Goal: Contribute content

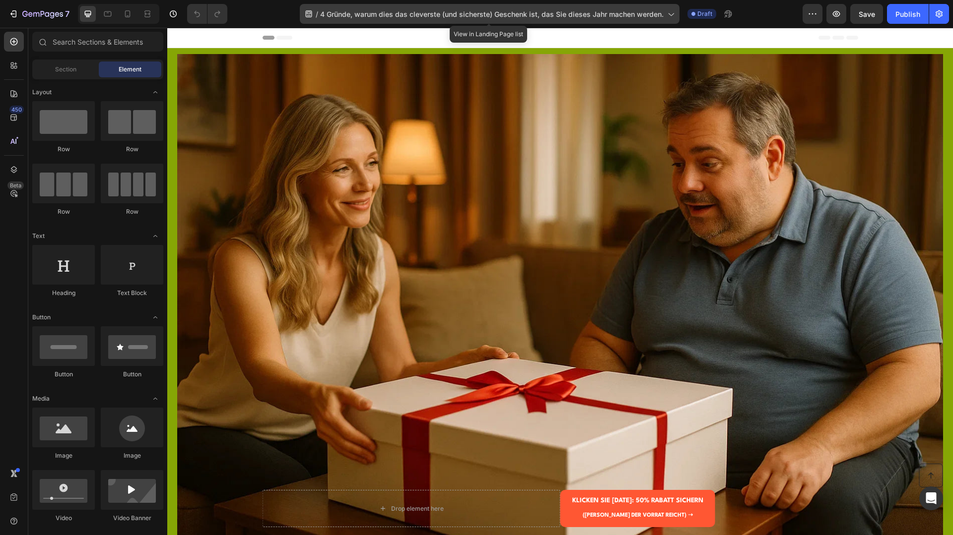
click at [587, 16] on span "4 Gründe, warum dies das cleverste (und sicherste) Geschenk ist, das Sie dieses…" at bounding box center [491, 14] width 343 height 10
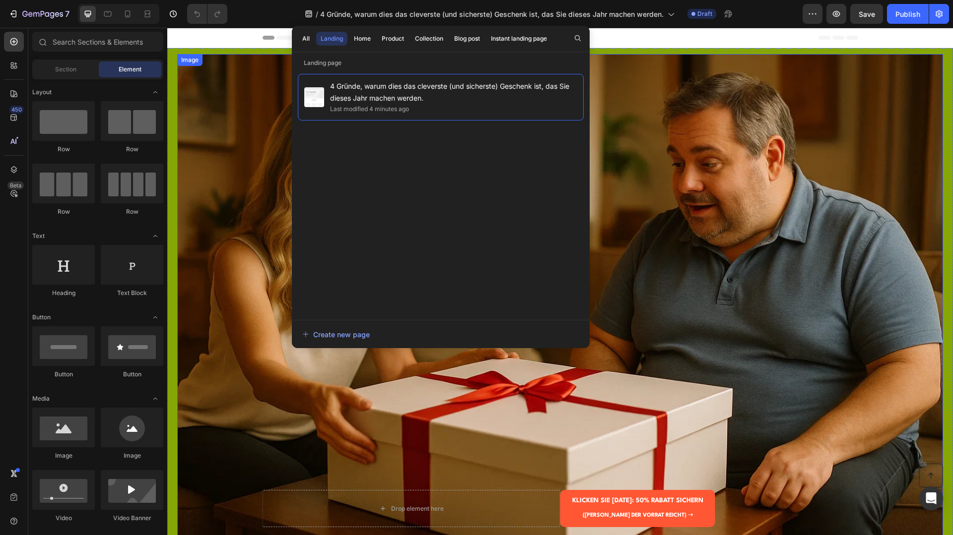
click at [671, 55] on img at bounding box center [560, 309] width 766 height 511
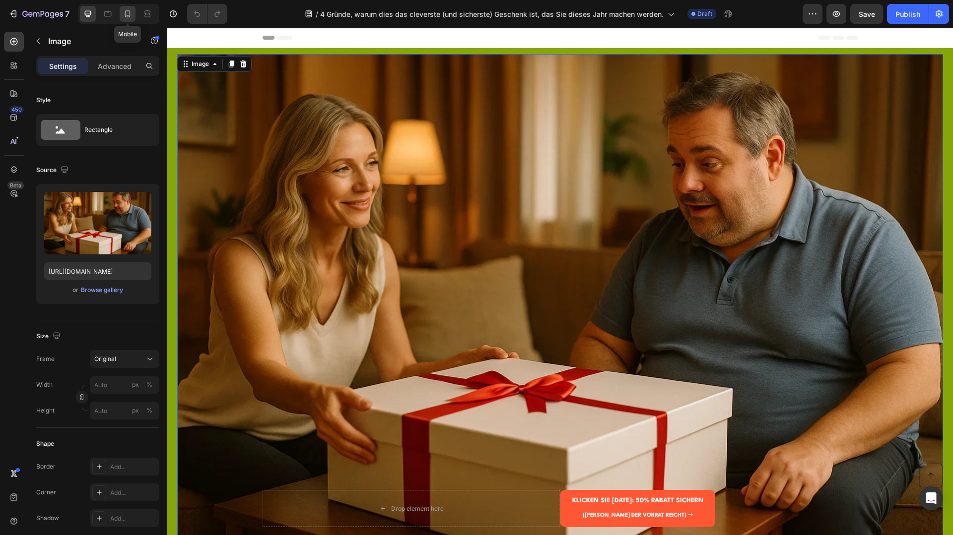
click at [135, 11] on div at bounding box center [128, 14] width 16 height 16
type input "https://cdn.shopify.com/s/files/1/0991/6009/7107/files/gempages_586298337079067…"
type input "140"
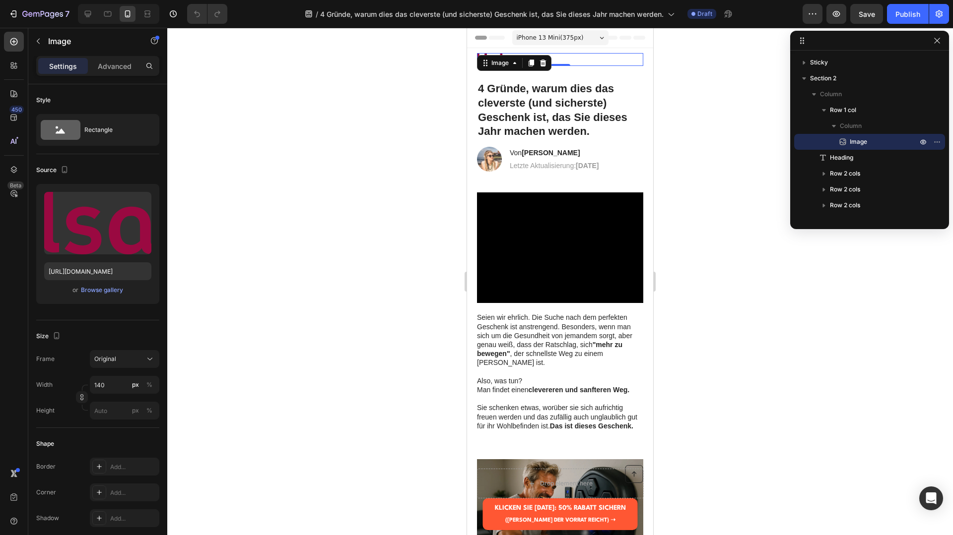
click at [694, 140] on div at bounding box center [560, 282] width 786 height 508
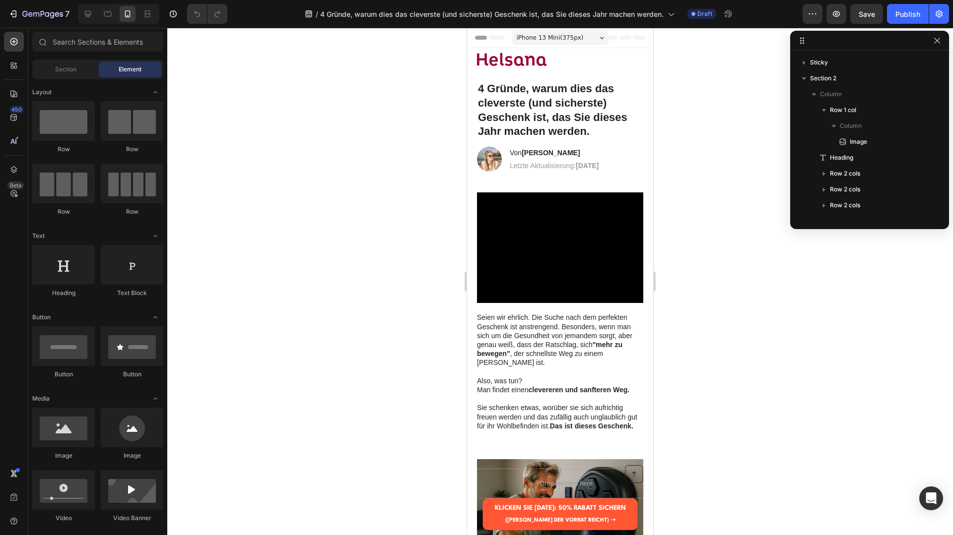
click at [492, 130] on strong "4 Gründe, warum dies das cleverste (und sicherste) Geschenk ist, das Sie dieses…" at bounding box center [552, 109] width 149 height 55
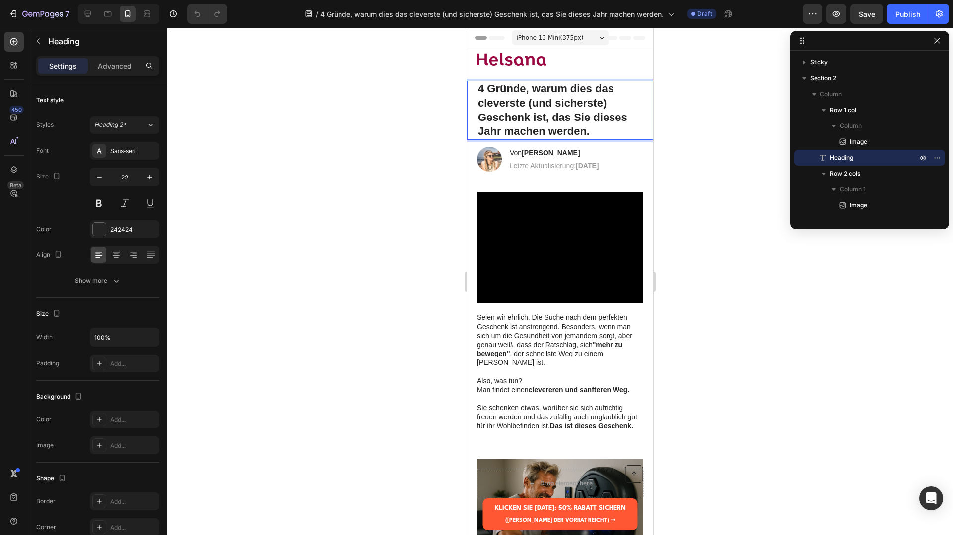
drag, startPoint x: 579, startPoint y: 133, endPoint x: 590, endPoint y: 133, distance: 10.4
click at [579, 133] on strong "4 Gründe, warum dies das cleverste (und sicherste) Geschenk ist, das Sie dieses…" at bounding box center [552, 109] width 149 height 55
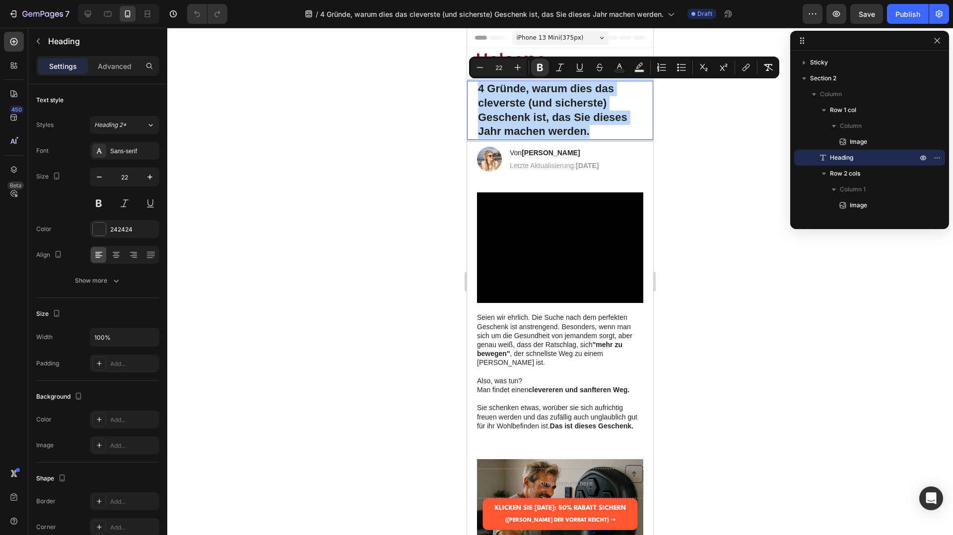
drag, startPoint x: 597, startPoint y: 133, endPoint x: 475, endPoint y: 90, distance: 128.7
click at [475, 90] on div "4 Gründe, warum dies das cleverste (und sicherste) Geschenk ist, das Sie dieses…" at bounding box center [560, 110] width 186 height 59
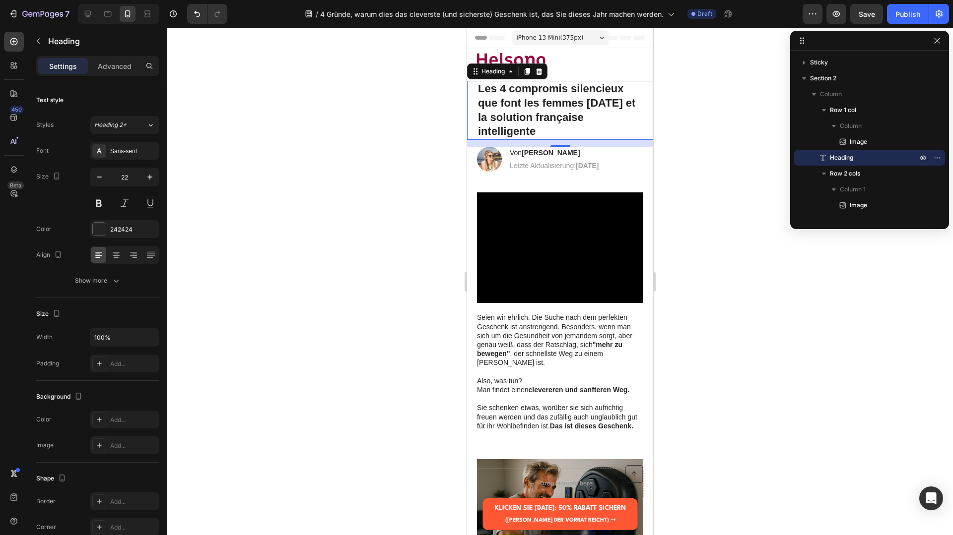
click at [708, 119] on div at bounding box center [560, 282] width 786 height 508
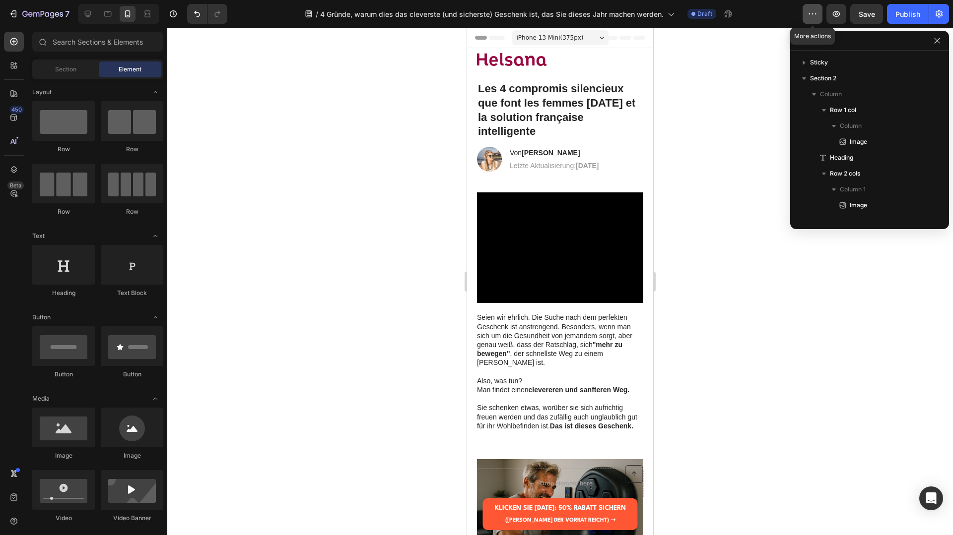
click at [804, 15] on button "button" at bounding box center [812, 14] width 20 height 20
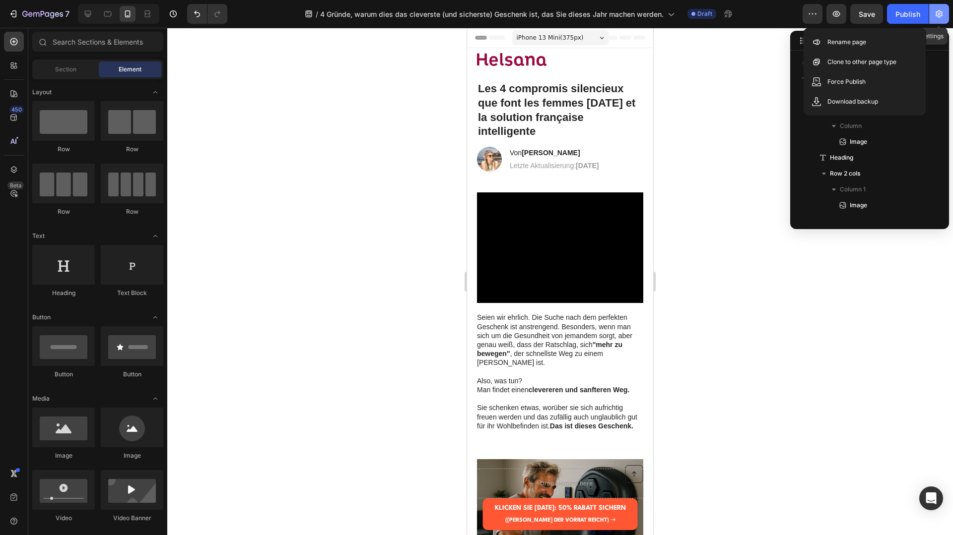
click at [944, 12] on button "button" at bounding box center [939, 14] width 20 height 20
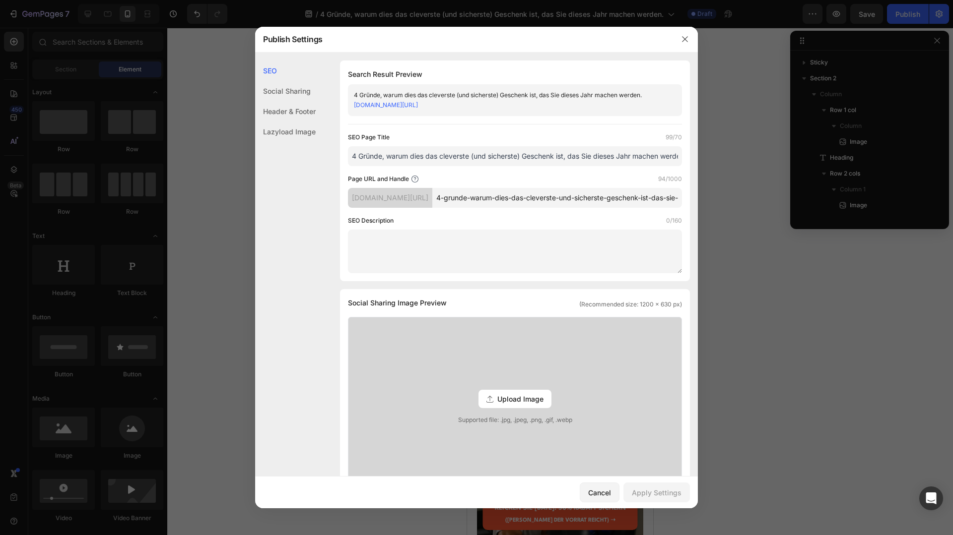
drag, startPoint x: 482, startPoint y: 190, endPoint x: 485, endPoint y: 182, distance: 8.3
click at [482, 184] on div "Page URL and Handle 94/1000" at bounding box center [515, 179] width 334 height 10
click at [488, 166] on input "4 Gründe, warum dies das cleverste (und sicherste) Geschenk ist, das Sie dieses…" at bounding box center [515, 156] width 334 height 20
drag, startPoint x: 351, startPoint y: 166, endPoint x: 691, endPoint y: 165, distance: 339.5
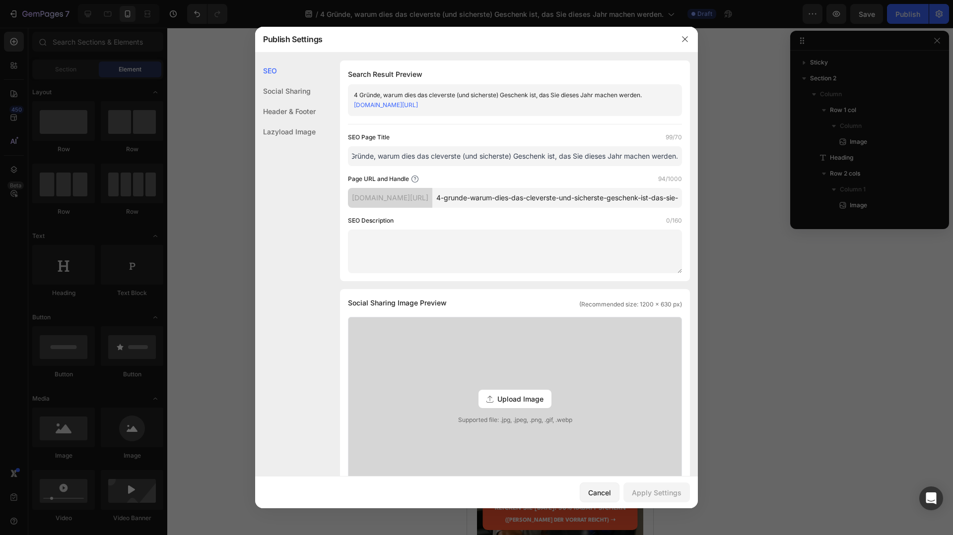
click at [691, 165] on div "SEO Search Result Preview 4 Gründe, warum dies das cleverste (und sicherste) Ge…" at bounding box center [476, 415] width 443 height 708
paste input "Les 4 compromis silencieux que font les femmes après 40 ans et la solution fran…"
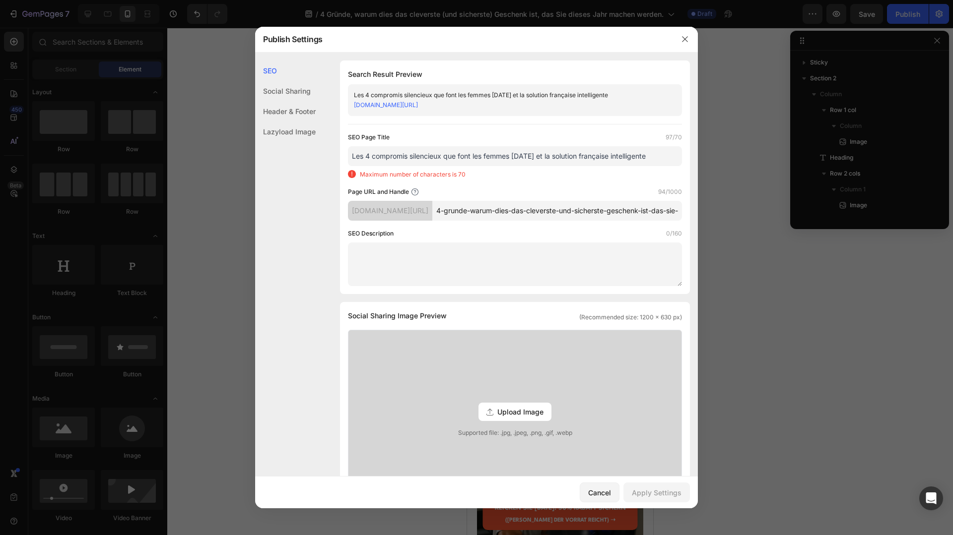
scroll to position [0, 0]
type input "Les 4 compromis silencieux que font les femmes après 40 ans et la solution fran…"
click at [688, 41] on icon "button" at bounding box center [685, 39] width 8 height 8
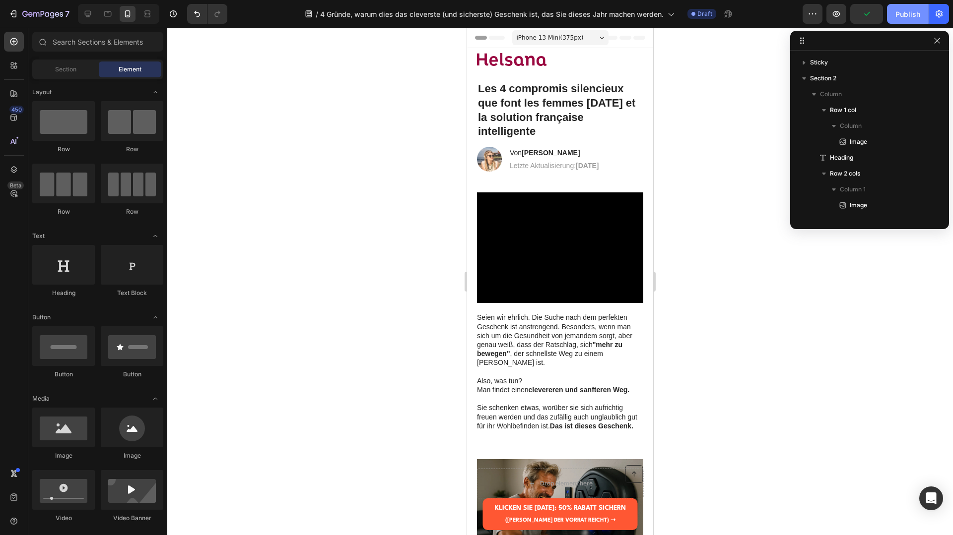
click at [906, 14] on div "Publish" at bounding box center [907, 14] width 25 height 10
click at [599, 167] on strong "28. August 2025" at bounding box center [587, 166] width 23 height 8
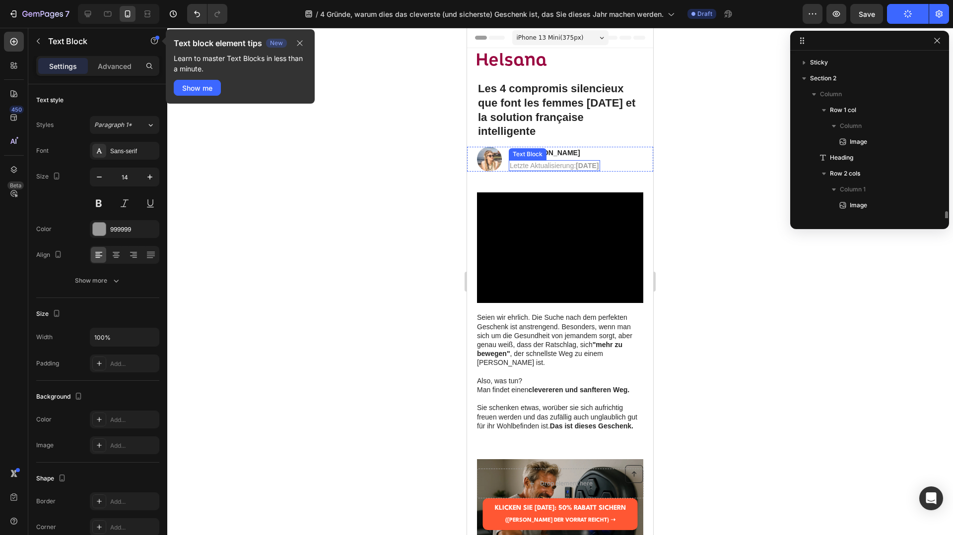
scroll to position [124, 0]
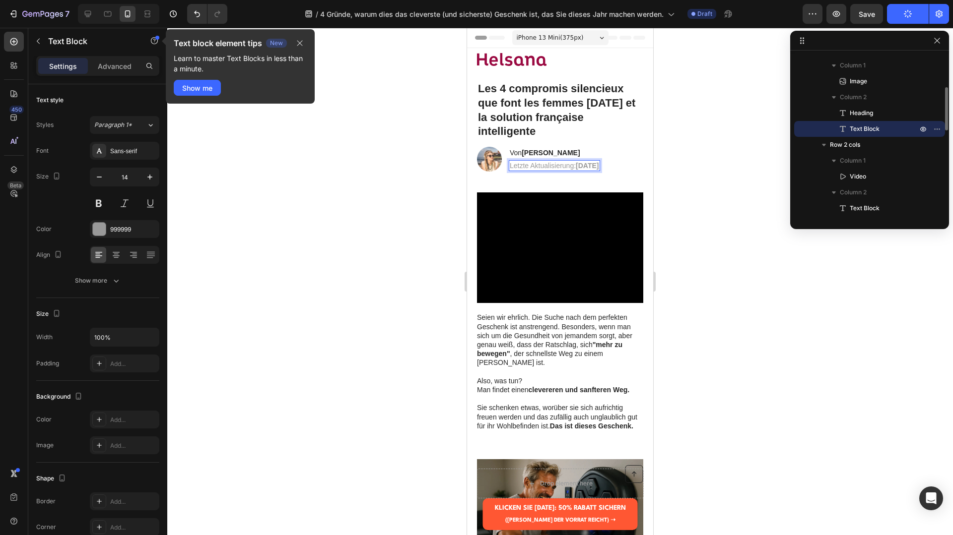
click at [599, 167] on strong "28. August 2025" at bounding box center [587, 166] width 23 height 8
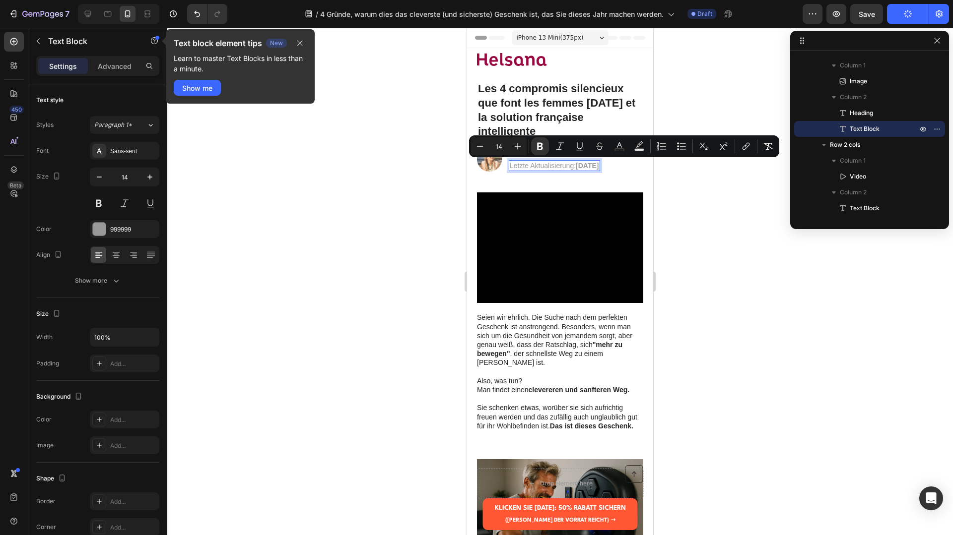
click at [599, 165] on strong "28. August 2025" at bounding box center [587, 166] width 23 height 8
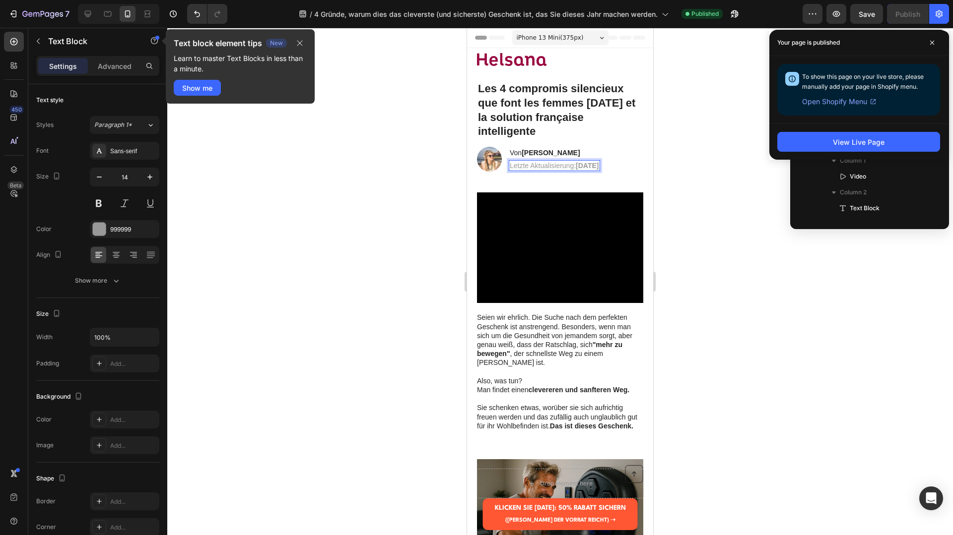
click at [599, 165] on strong "28. August 2025" at bounding box center [587, 166] width 23 height 8
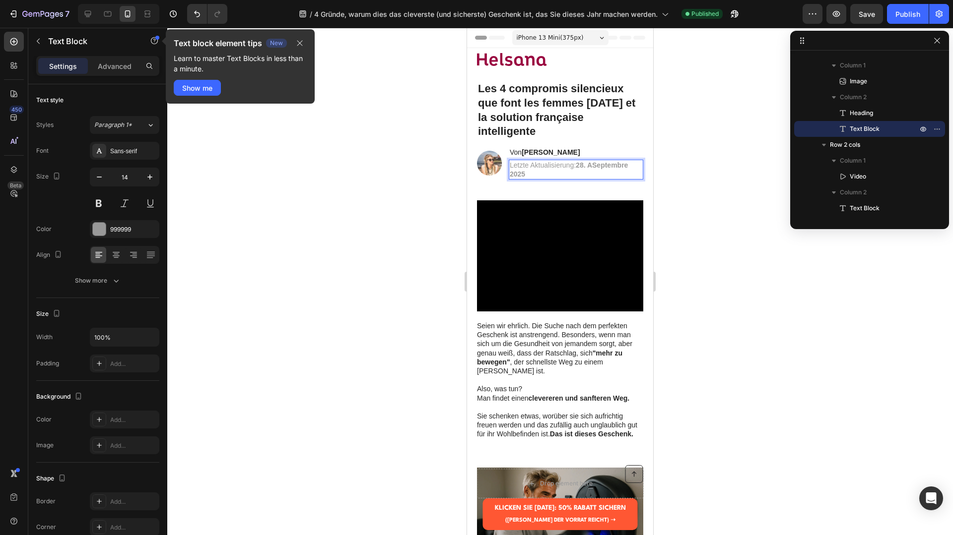
click at [595, 166] on strong "28. ASeptembre 2025" at bounding box center [569, 169] width 118 height 17
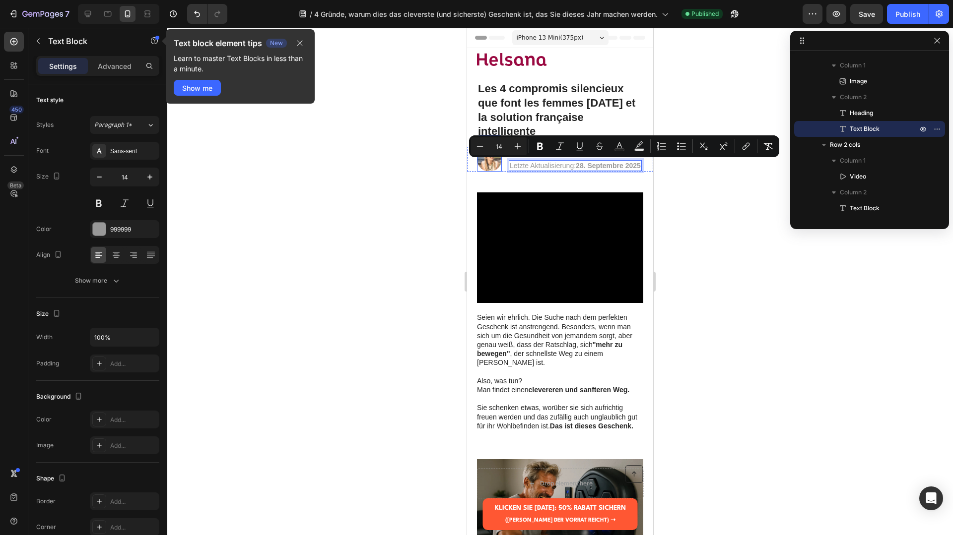
drag, startPoint x: 571, startPoint y: 175, endPoint x: 498, endPoint y: 163, distance: 74.0
click at [498, 163] on div "Image Von Lena Meier Heading Letzte Aktualisierung: 28. Septembre 2025 Text Blo…" at bounding box center [560, 159] width 186 height 25
click at [481, 146] on icon "Editor contextual toolbar" at bounding box center [480, 146] width 10 height 10
type input "13"
click at [720, 187] on div at bounding box center [560, 282] width 786 height 508
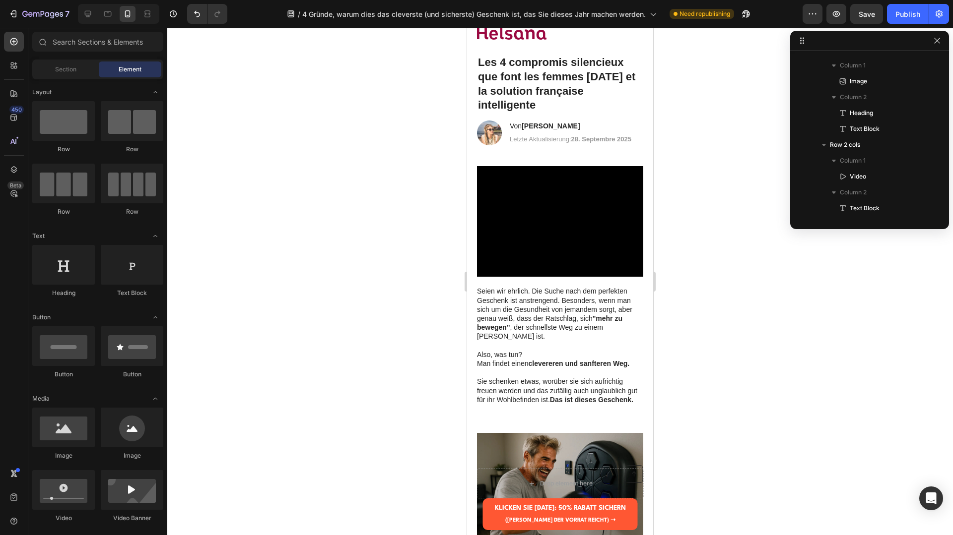
scroll to position [0, 0]
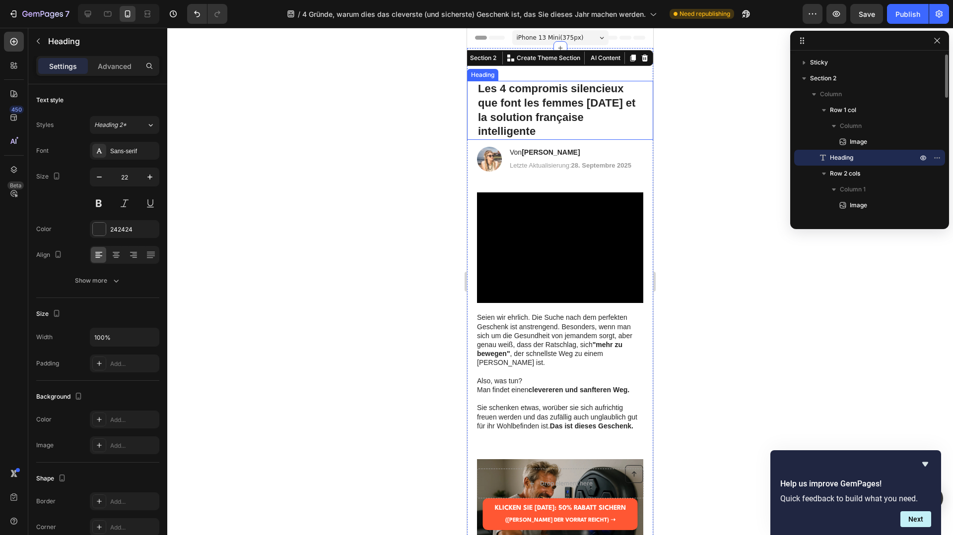
click at [535, 137] on strong "Les 4 compromis silencieux que font les femmes après 40 ans et la solution fran…" at bounding box center [556, 109] width 157 height 55
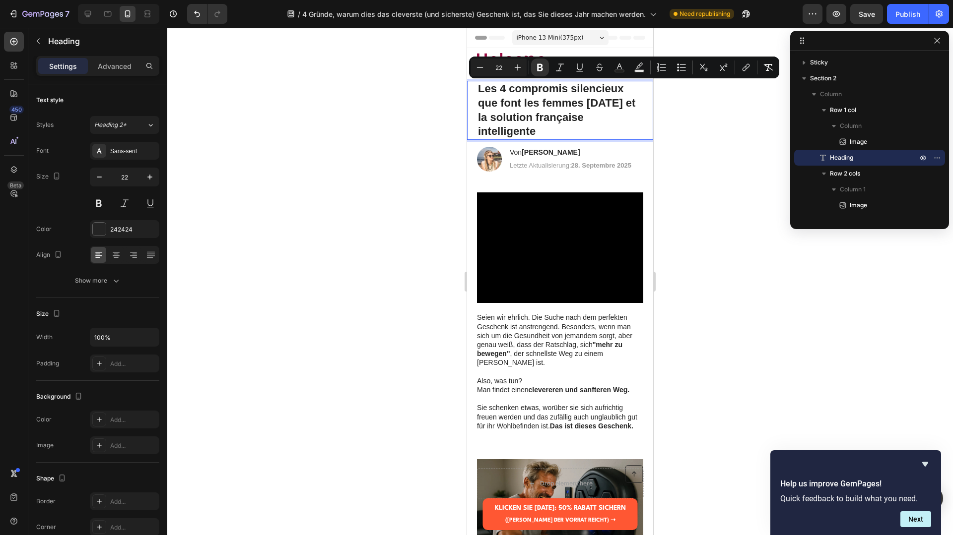
drag, startPoint x: 542, startPoint y: 134, endPoint x: 468, endPoint y: 93, distance: 84.9
click at [468, 93] on div "Les 4 compromis silencieux que font les femmes après 40 ans et la solution fran…" at bounding box center [560, 110] width 186 height 59
click at [664, 125] on div at bounding box center [560, 282] width 786 height 508
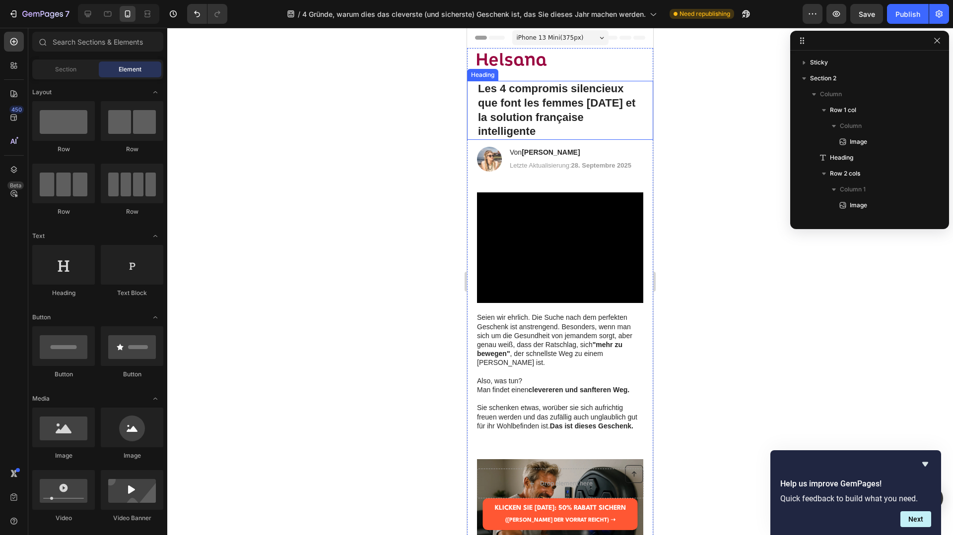
click at [537, 132] on p "⁠⁠⁠⁠⁠⁠⁠ Les 4 compromis silencieux que font les femmes après 40 ans et la solut…" at bounding box center [560, 110] width 164 height 57
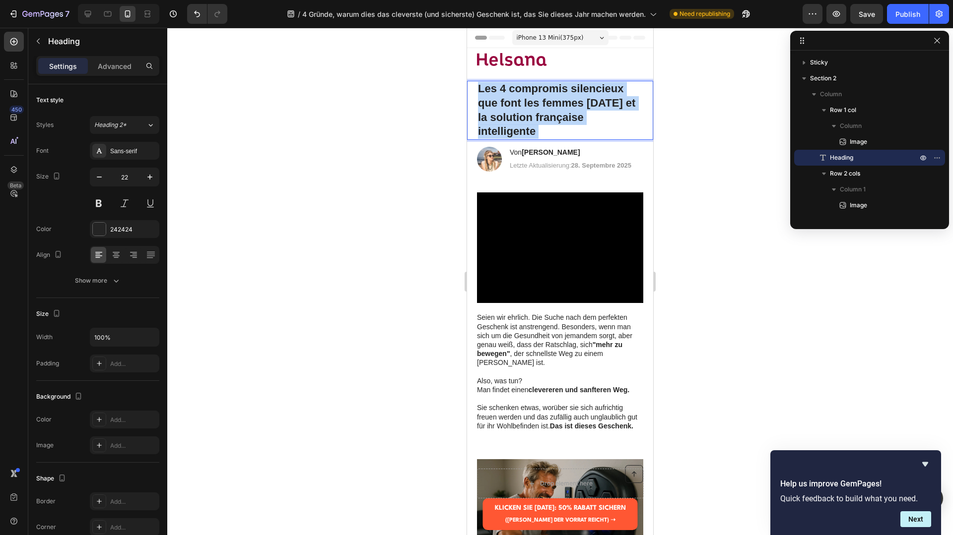
drag, startPoint x: 538, startPoint y: 130, endPoint x: 506, endPoint y: 102, distance: 42.9
click at [506, 101] on p "Les 4 compromis silencieux que font les femmes après 40 ans et la solution fran…" at bounding box center [560, 110] width 164 height 57
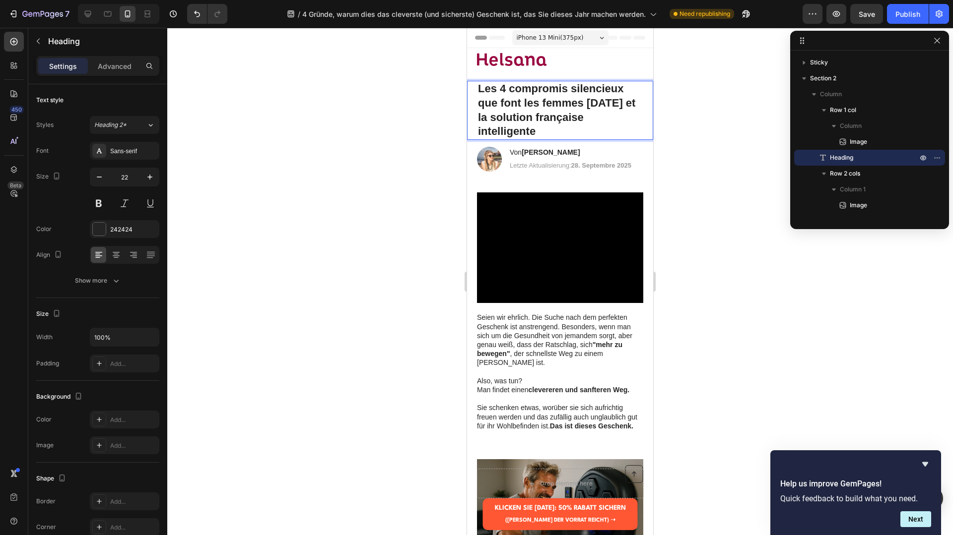
click at [523, 117] on strong "Les 4 compromis silencieux que font les femmes après 40 ans et la solution fran…" at bounding box center [556, 109] width 157 height 55
drag, startPoint x: 540, startPoint y: 132, endPoint x: 480, endPoint y: 82, distance: 77.9
click at [480, 82] on p "Les 4 compromis silencieux que font les femmes après 40 ans et la solution fran…" at bounding box center [560, 110] width 164 height 57
click at [670, 122] on div at bounding box center [560, 282] width 786 height 508
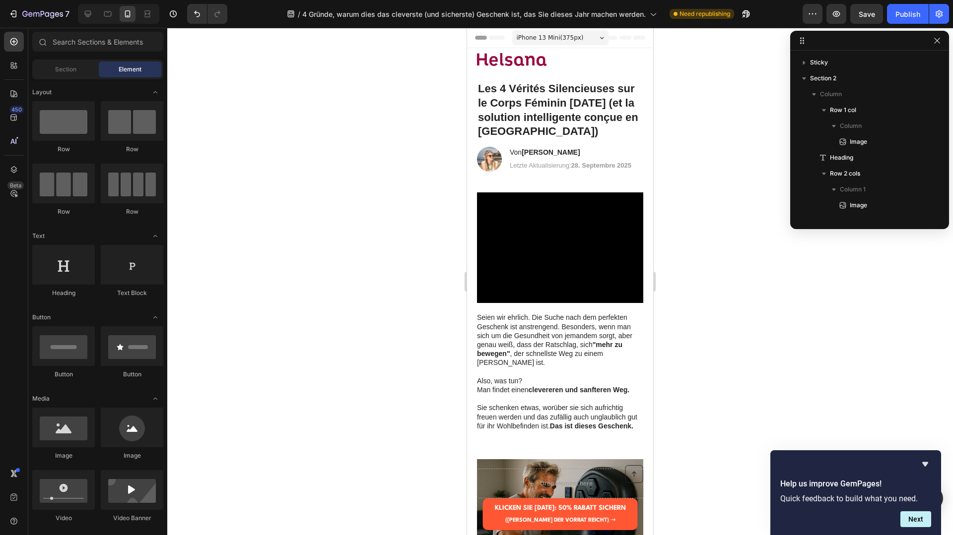
click at [520, 368] on p at bounding box center [559, 372] width 165 height 9
click at [520, 368] on p "Rich Text Editor. Editing area: main" at bounding box center [559, 372] width 165 height 9
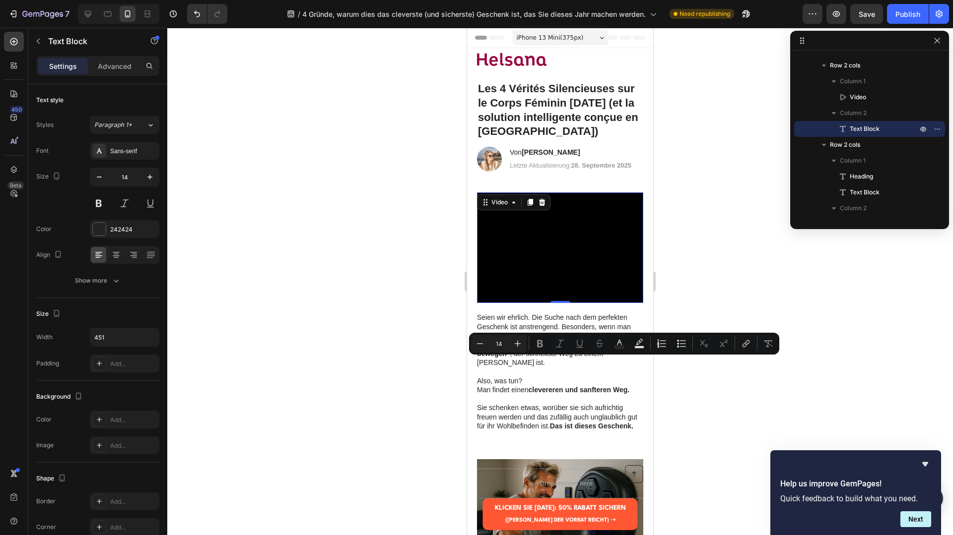
click at [564, 246] on video at bounding box center [560, 248] width 166 height 111
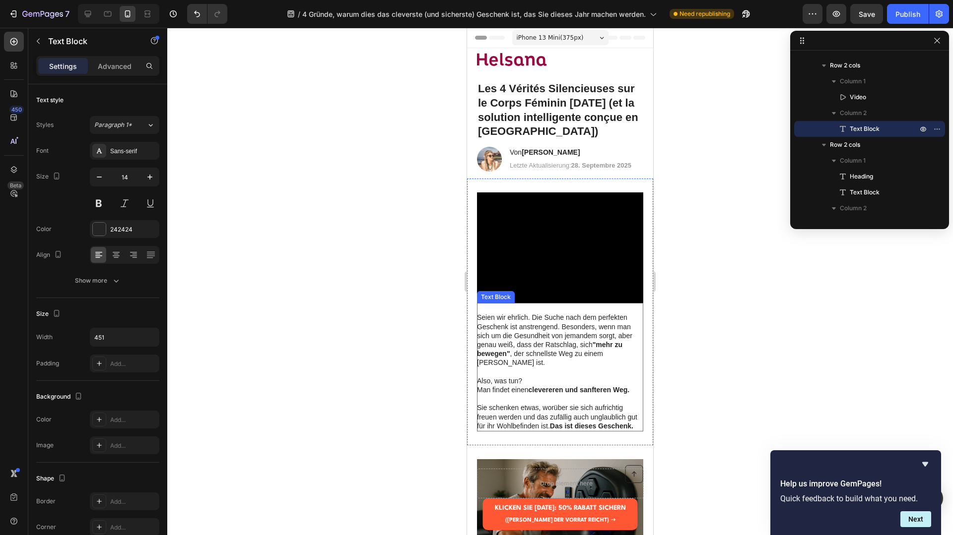
click at [528, 395] on p at bounding box center [559, 399] width 165 height 9
drag, startPoint x: 578, startPoint y: 399, endPoint x: 619, endPoint y: 408, distance: 41.8
click at [580, 403] on p "Sie schenken etwas, worüber sie sich aufrichtig freuen werden und das zufällig …" at bounding box center [559, 416] width 165 height 27
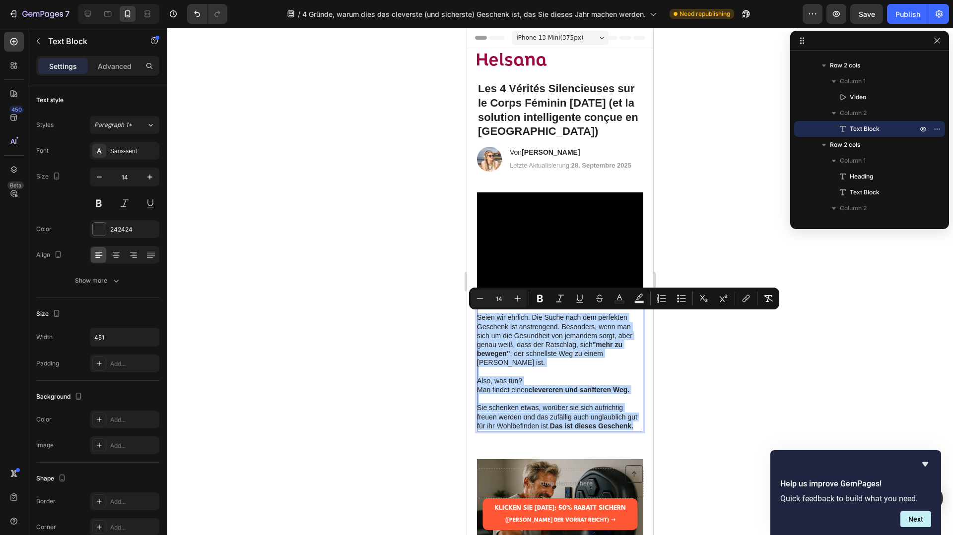
drag, startPoint x: 639, startPoint y: 416, endPoint x: 478, endPoint y: 317, distance: 189.4
click at [478, 317] on div "Seien wir ehrlich. Die Suche nach dem perfekten Geschenk ist anstrengend. Beson…" at bounding box center [560, 367] width 166 height 129
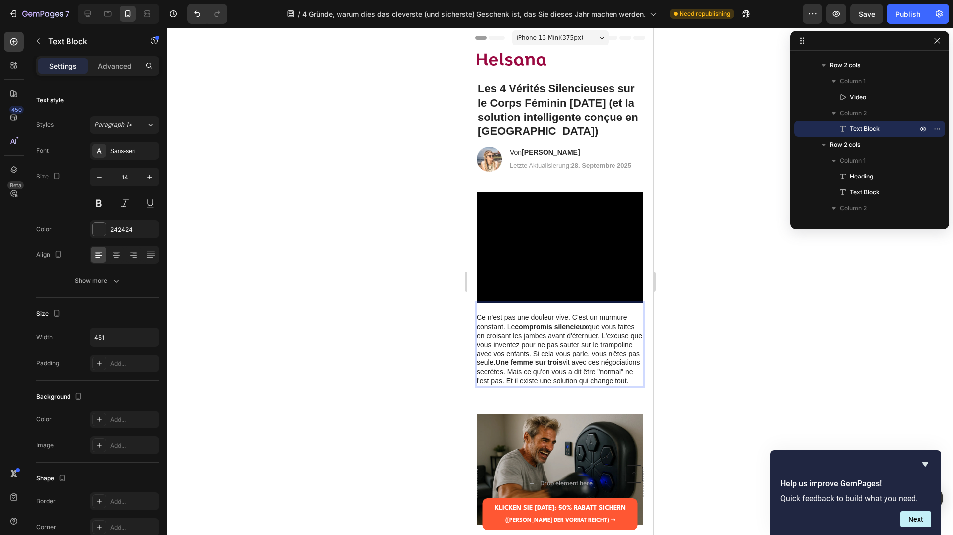
click at [602, 336] on p "Ce n'est pas une douleur vive. C'est un murmure constant. Le compromis silencie…" at bounding box center [559, 349] width 165 height 72
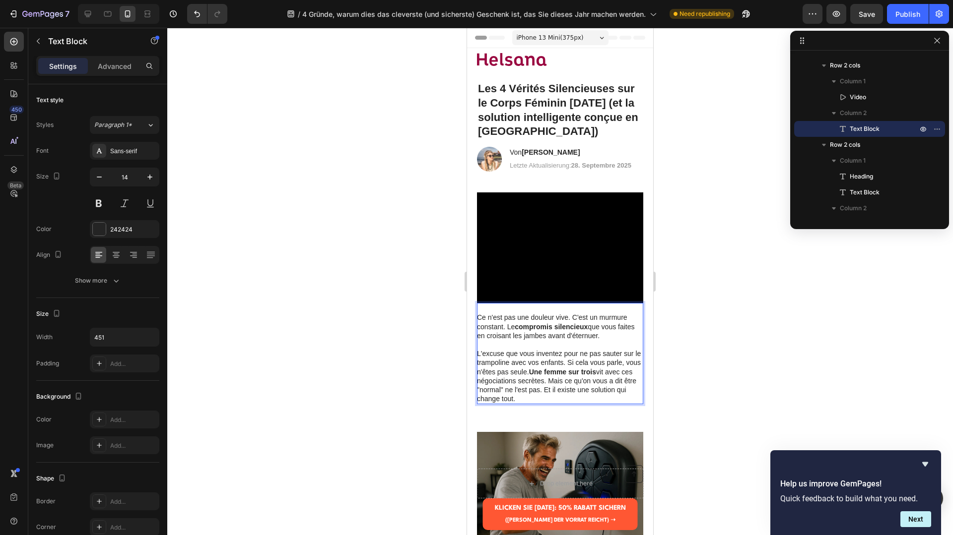
click at [549, 384] on p "L'excuse que vous inventez pour ne pas sauter sur le trampoline avec vos enfant…" at bounding box center [559, 376] width 165 height 54
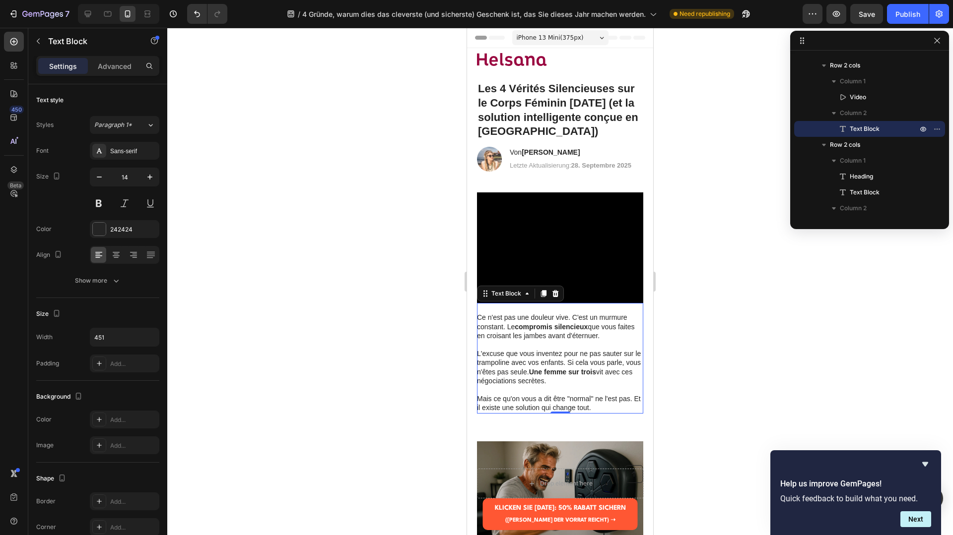
click at [722, 383] on div at bounding box center [560, 282] width 786 height 508
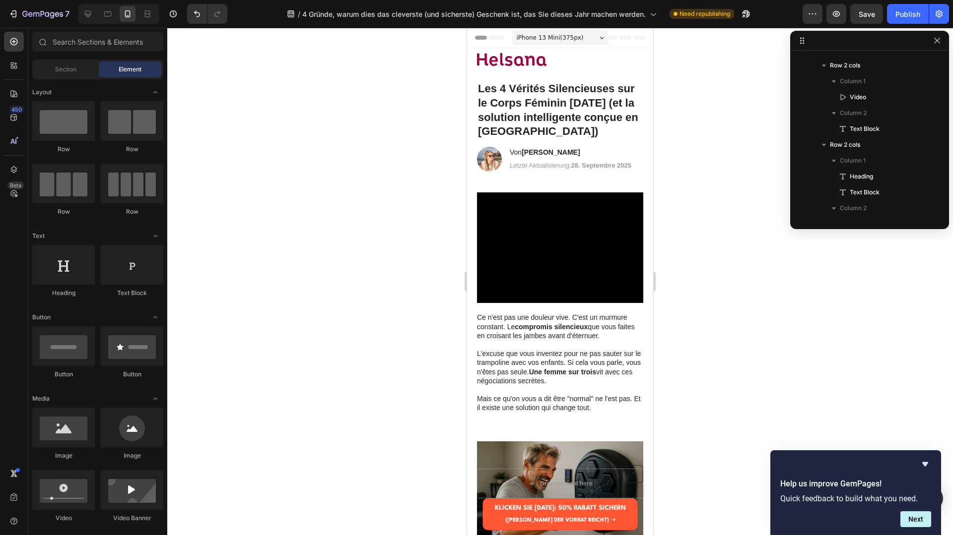
scroll to position [219, 0]
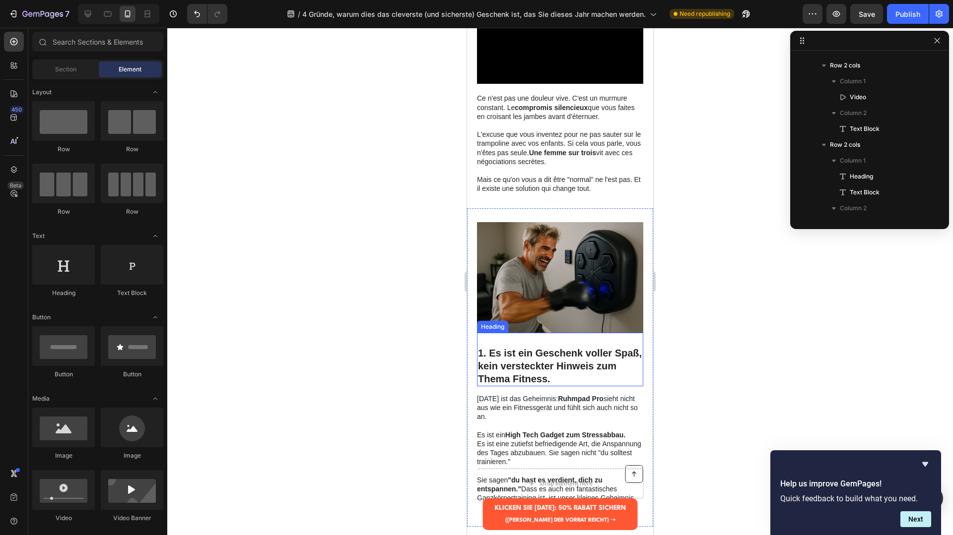
click at [543, 363] on strong "1. Es ist ein Geschenk voller Spaß, kein versteckter Hinweis zum Thema Fitness." at bounding box center [560, 366] width 164 height 37
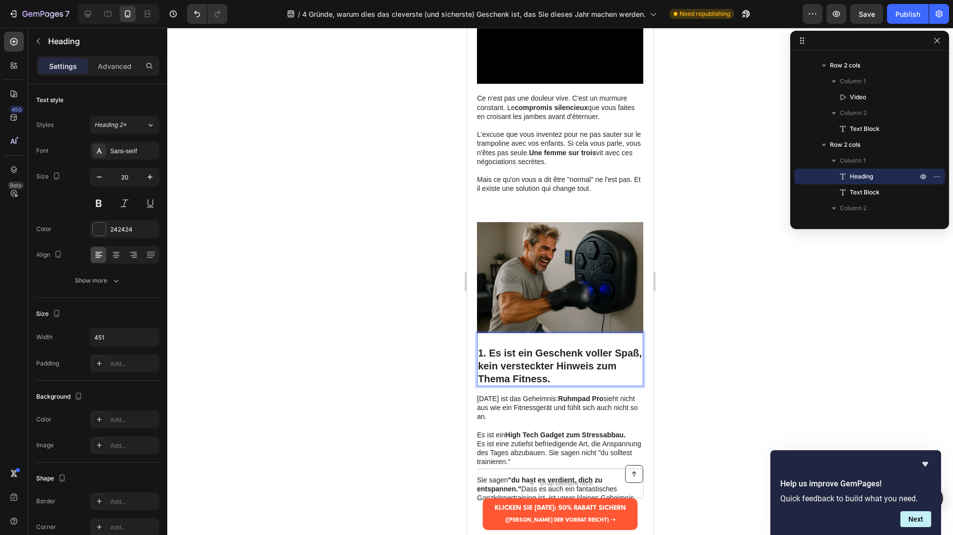
click at [552, 375] on p "⁠⁠⁠⁠⁠⁠⁠ 1. Es ist ein Geschenk voller Spaß, kein versteckter Hinweis zum Thema …" at bounding box center [560, 360] width 164 height 52
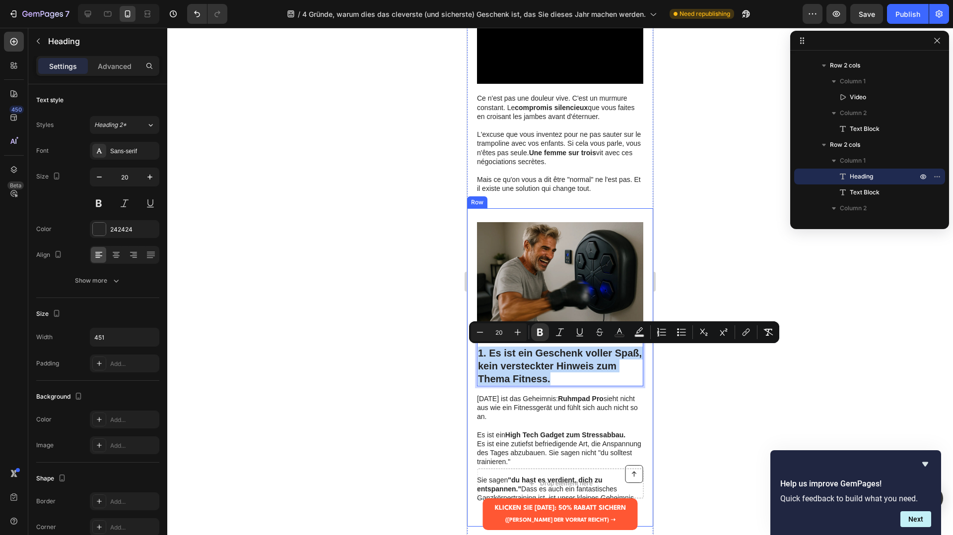
drag, startPoint x: 553, startPoint y: 379, endPoint x: 468, endPoint y: 352, distance: 88.4
click at [468, 352] on div "1. Es ist ein Geschenk voller Spaß, kein versteckter Hinweis zum Thema Fitness.…" at bounding box center [560, 367] width 186 height 319
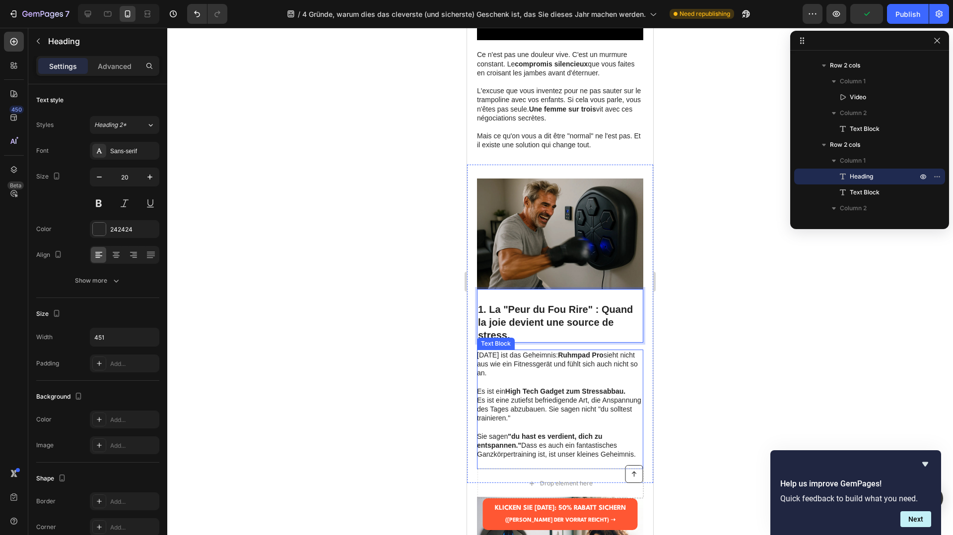
scroll to position [275, 0]
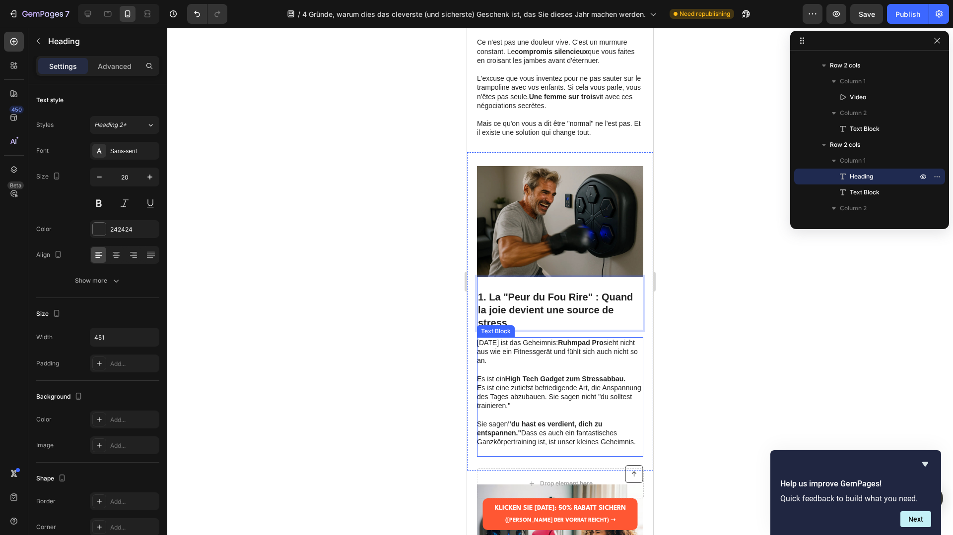
drag, startPoint x: 526, startPoint y: 412, endPoint x: 533, endPoint y: 414, distance: 7.4
click at [527, 412] on p at bounding box center [559, 415] width 165 height 9
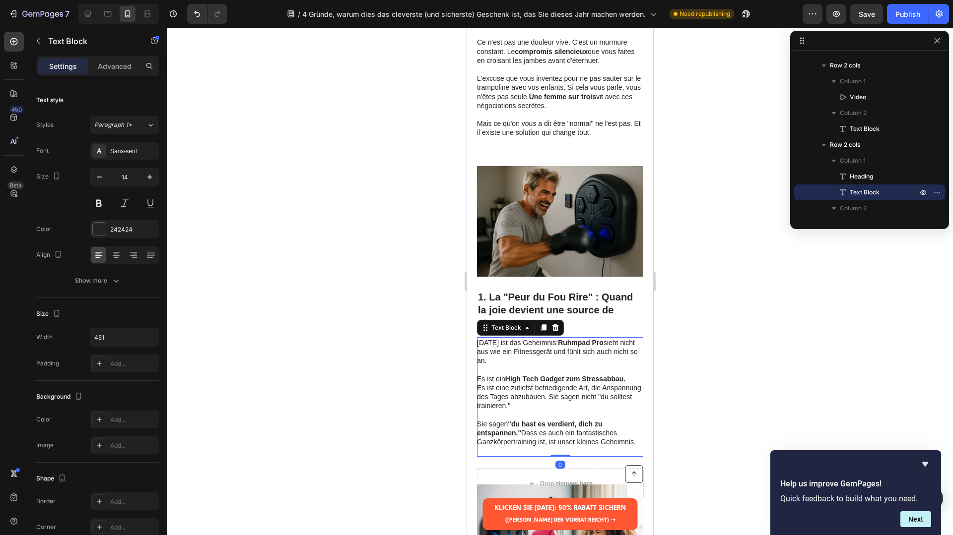
click at [596, 430] on p "Sie sagen "du hast es verdient, dich zu entspannen." Dass es auch ein fantastis…" at bounding box center [559, 438] width 165 height 36
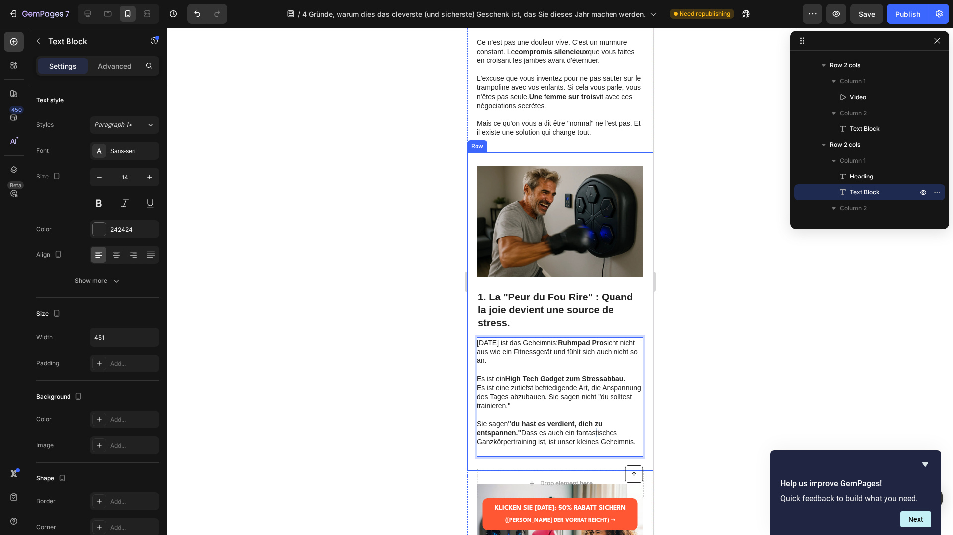
drag, startPoint x: 638, startPoint y: 445, endPoint x: 470, endPoint y: 340, distance: 197.5
click at [470, 340] on div "⁠⁠⁠⁠⁠⁠⁠ 1. La "Peur du Fou Rire" : Quand la joie devient une source de stress. …" at bounding box center [560, 311] width 186 height 319
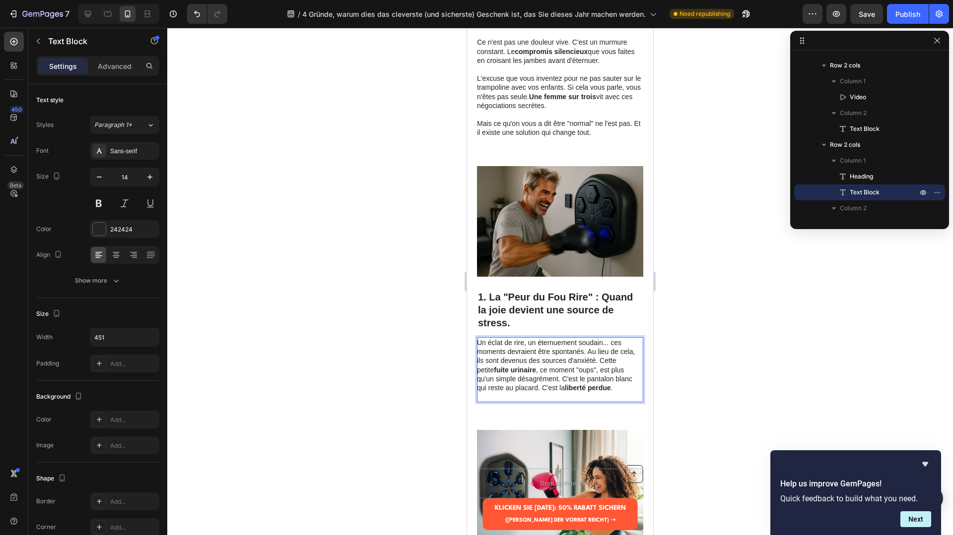
click at [598, 363] on p "Un éclat de rire, un éternuement soudain... ces moments devraient être spontané…" at bounding box center [559, 369] width 165 height 63
click at [599, 361] on p "Un éclat de rire, un éternuement soudain... ces moments devraient être spontané…" at bounding box center [559, 369] width 165 height 63
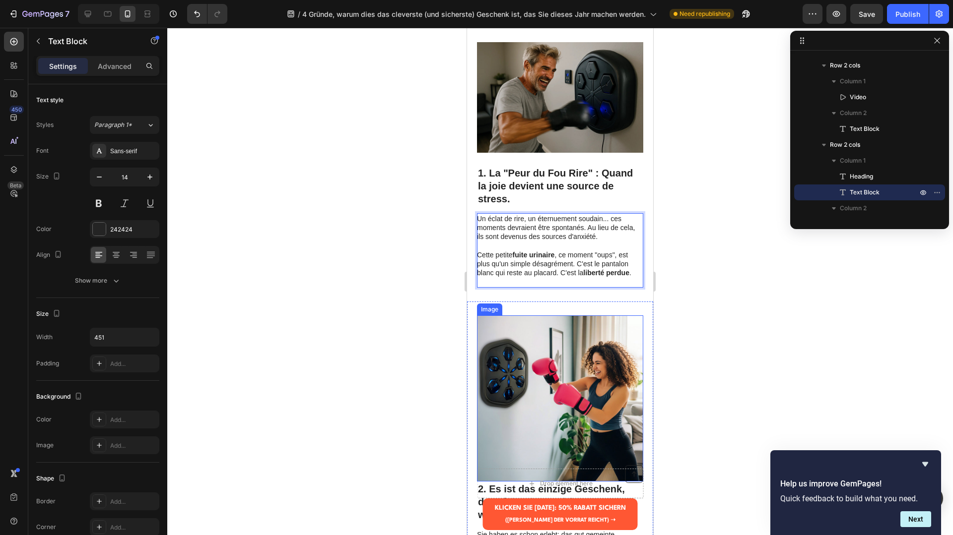
scroll to position [565, 0]
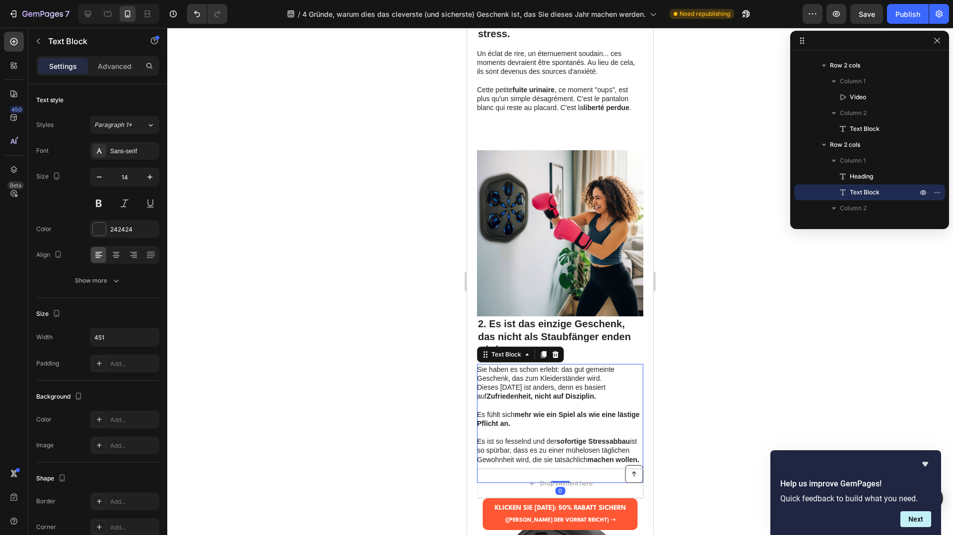
click at [572, 401] on p at bounding box center [559, 405] width 165 height 9
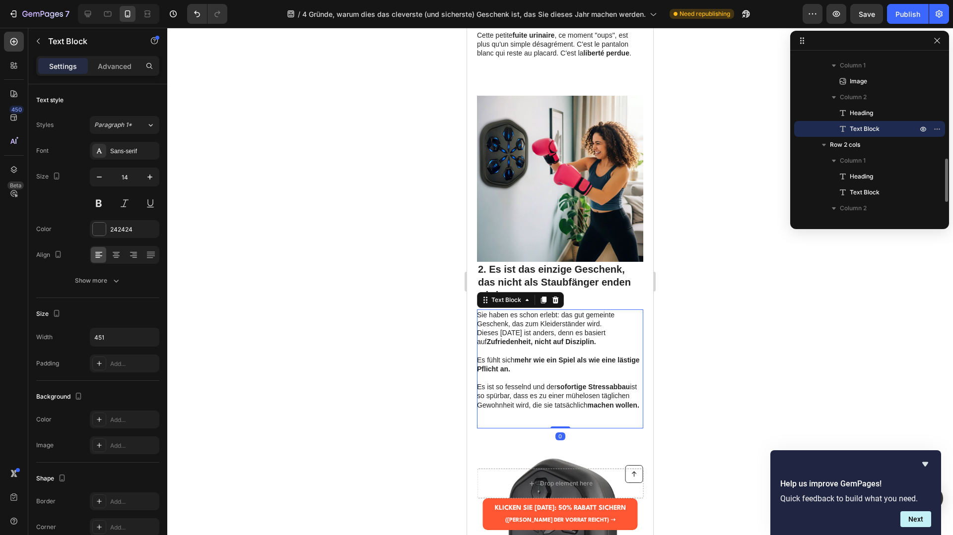
scroll to position [629, 0]
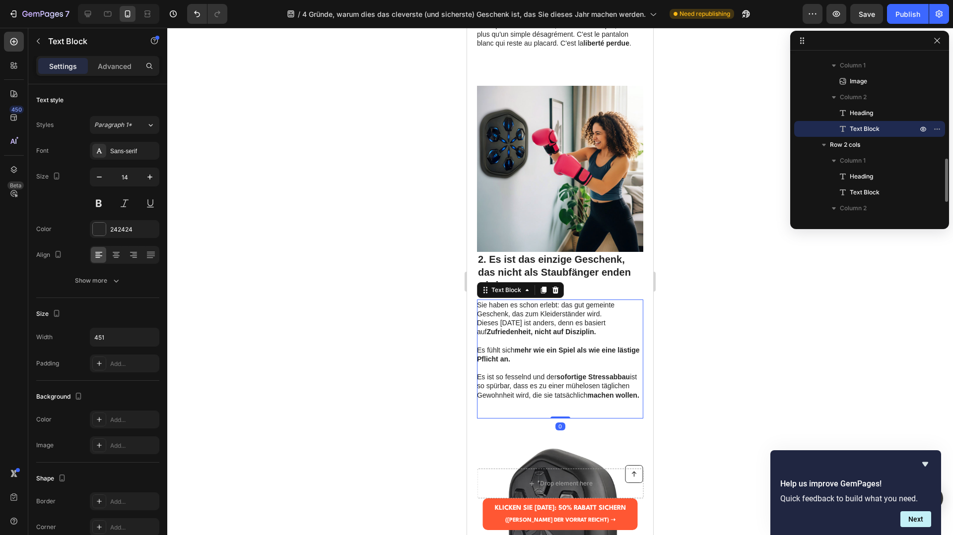
click at [565, 382] on p "Es ist so fesselnd und der sofortige Stressabbau ist so spürbar, dass es zu ein…" at bounding box center [559, 386] width 165 height 27
drag, startPoint x: 609, startPoint y: 394, endPoint x: 630, endPoint y: 395, distance: 21.4
click at [621, 395] on strong "machen wollen." at bounding box center [614, 396] width 52 height 8
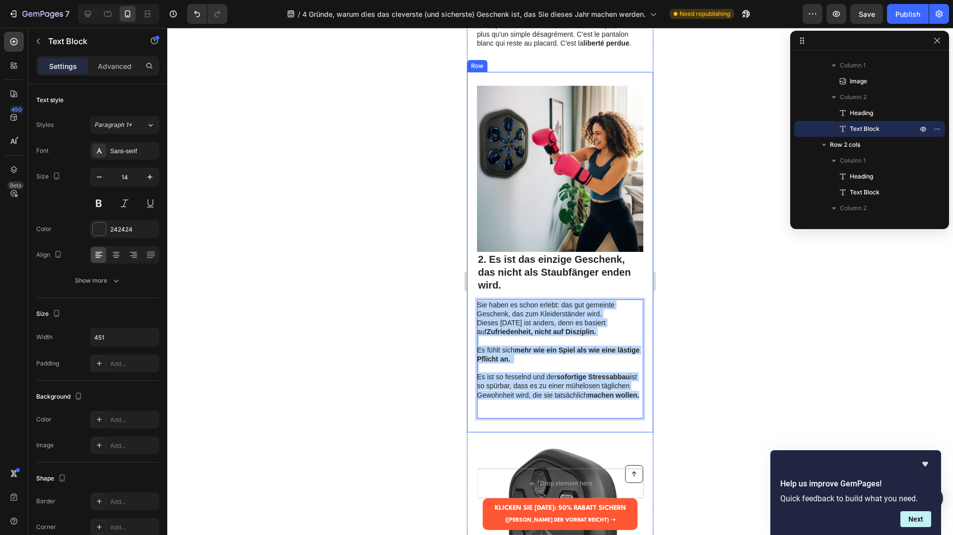
drag, startPoint x: 640, startPoint y: 395, endPoint x: 467, endPoint y: 305, distance: 195.1
click at [467, 305] on div "Image 2. Es ist das einzige Geschenk, das nicht als Staubfänger enden wird. Hea…" at bounding box center [560, 252] width 186 height 361
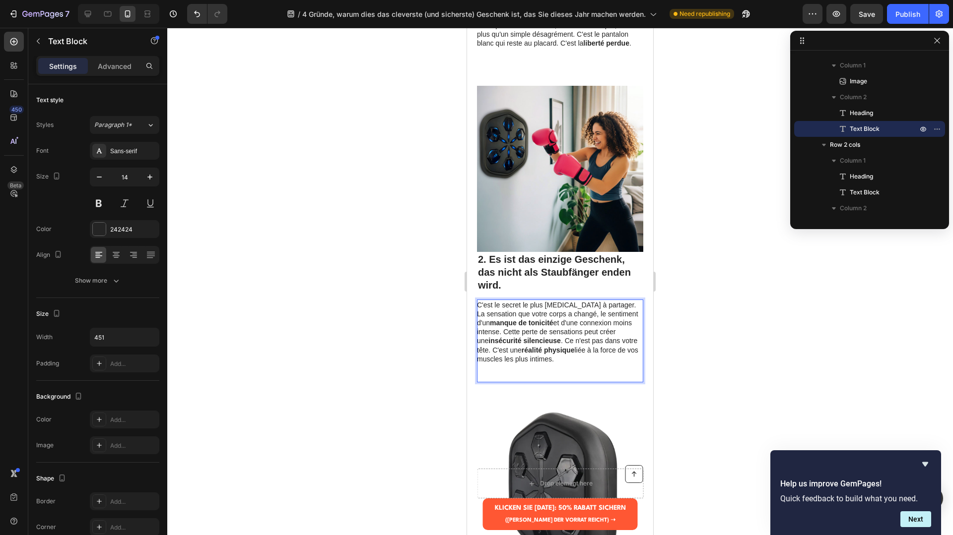
click at [567, 342] on p "C'est le secret le plus difficile à partager. La sensation que votre corps a ch…" at bounding box center [559, 332] width 165 height 63
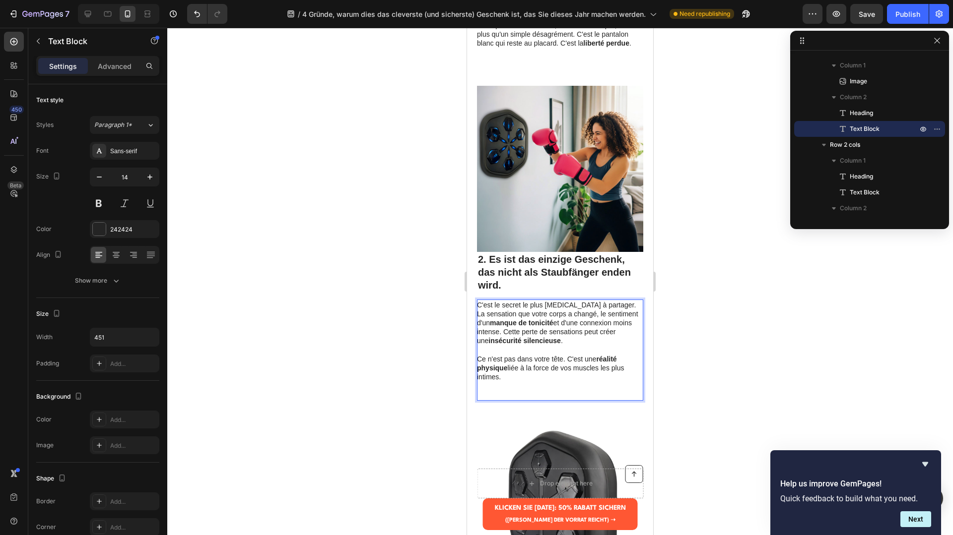
drag, startPoint x: 607, startPoint y: 369, endPoint x: 612, endPoint y: 367, distance: 5.8
click at [608, 369] on p "Ce n'est pas dans votre tête. C'est une réalité physique liée à la force de vos…" at bounding box center [559, 368] width 165 height 27
click at [574, 380] on p "Ce n'est pas dans votre tête. C'est une réalité physique liée à la force de vos…" at bounding box center [559, 368] width 165 height 27
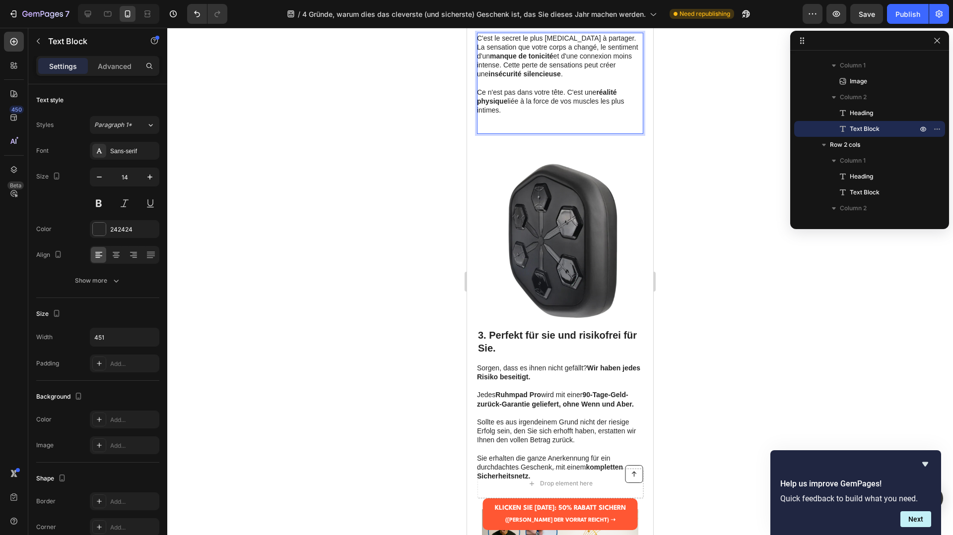
scroll to position [978, 0]
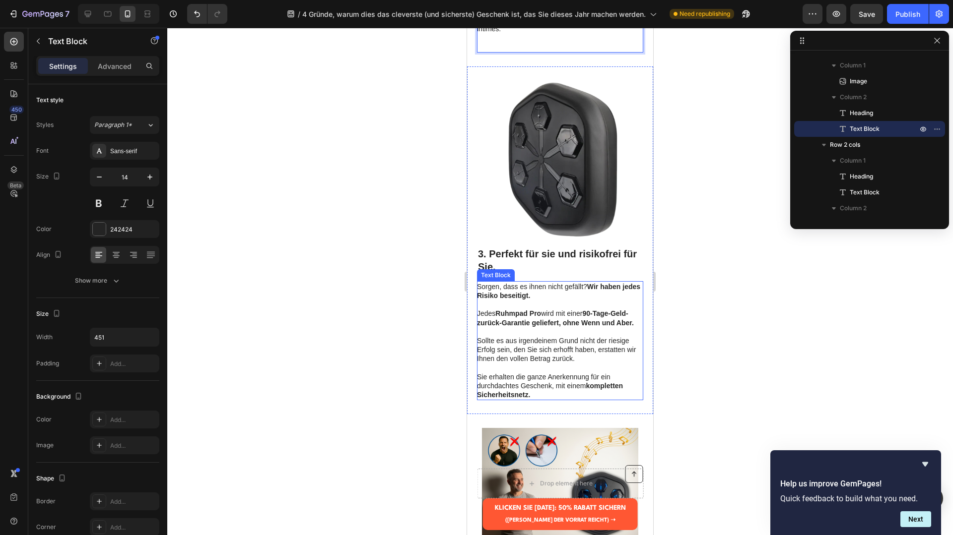
click at [552, 353] on p "Sollte es aus irgendeinem Grund nicht der riesige Erfolg sein, den Sie sich erh…" at bounding box center [559, 349] width 165 height 27
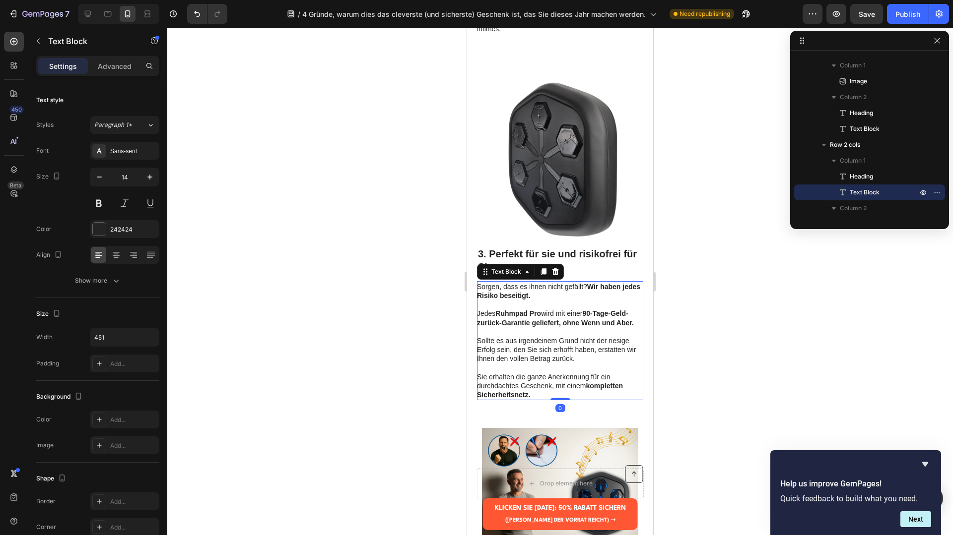
click at [552, 353] on p "Sollte es aus irgendeinem Grund nicht der riesige Erfolg sein, den Sie sich erh…" at bounding box center [559, 349] width 165 height 27
drag, startPoint x: 558, startPoint y: 385, endPoint x: 547, endPoint y: 394, distance: 13.7
click at [558, 385] on p "Sie erhalten die ganze Anerkennung für ein durchdachtes Geschenk, mit einem kom…" at bounding box center [559, 386] width 165 height 27
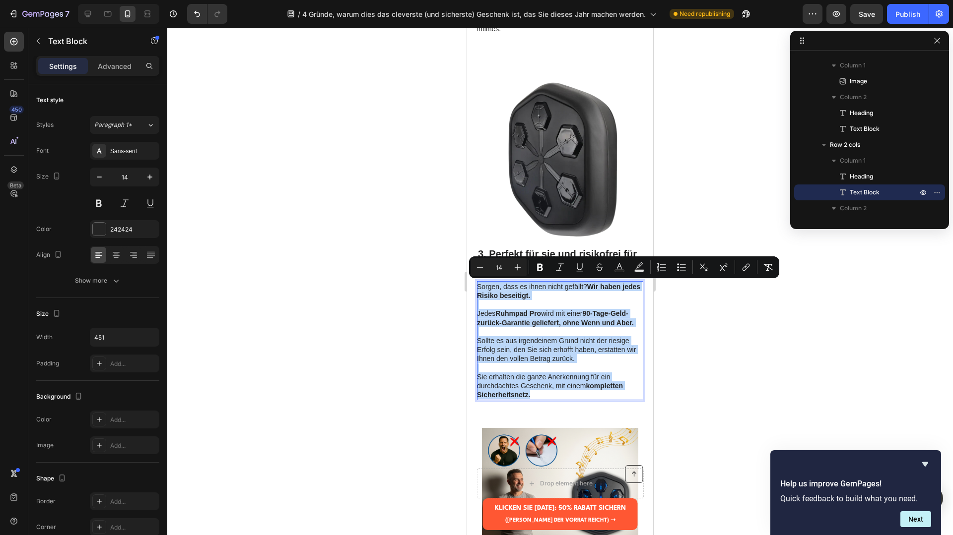
drag, startPoint x: 547, startPoint y: 395, endPoint x: 451, endPoint y: 277, distance: 152.0
click at [467, 277] on html "iPhone 13 Mini ( 375 px) iPhone 13 Mini iPhone 13 Pro iPhone 11 Pro Max iPhone …" at bounding box center [560, 73] width 186 height 2047
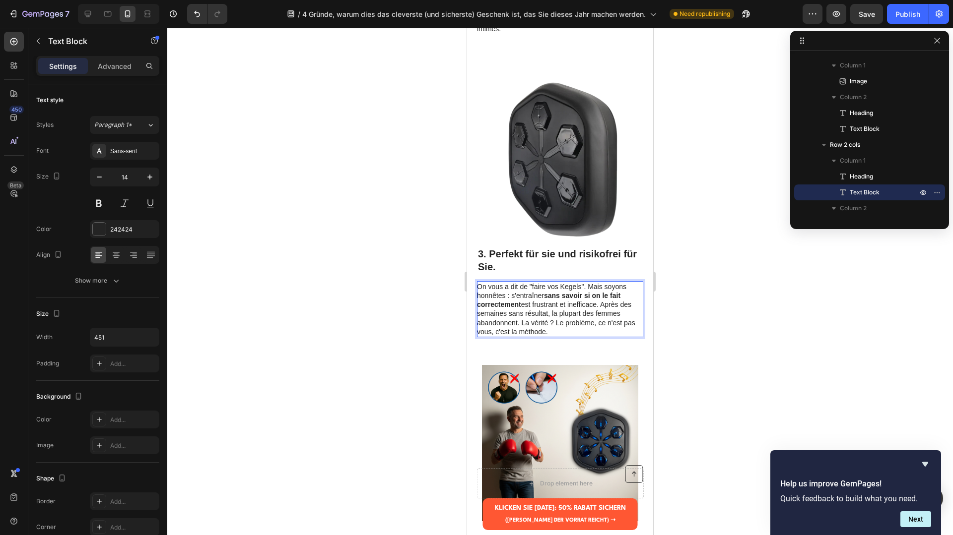
click at [602, 306] on p "On vous a dit de "faire vos Kegels". Mais soyons honnêtes : s'entraîner sans sa…" at bounding box center [559, 309] width 165 height 54
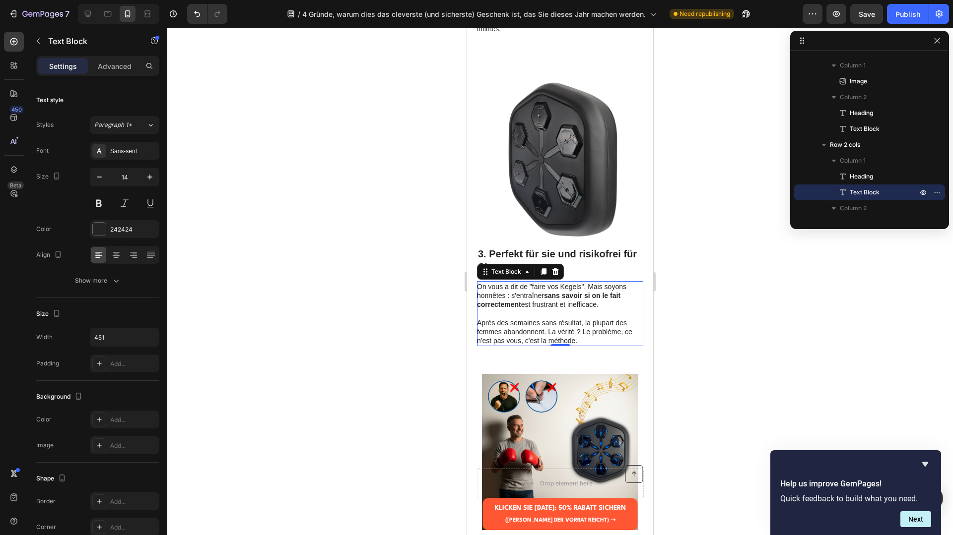
click at [522, 255] on strong "3. Perfekt für sie und risikofrei für Sie." at bounding box center [557, 261] width 159 height 24
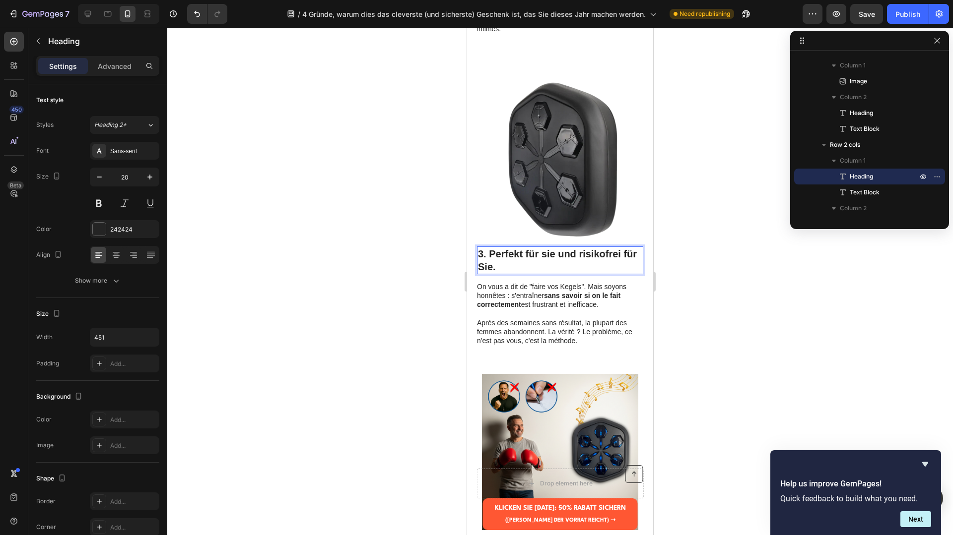
click at [512, 263] on p "3. Perfekt für sie und risikofrei für Sie." at bounding box center [560, 261] width 164 height 26
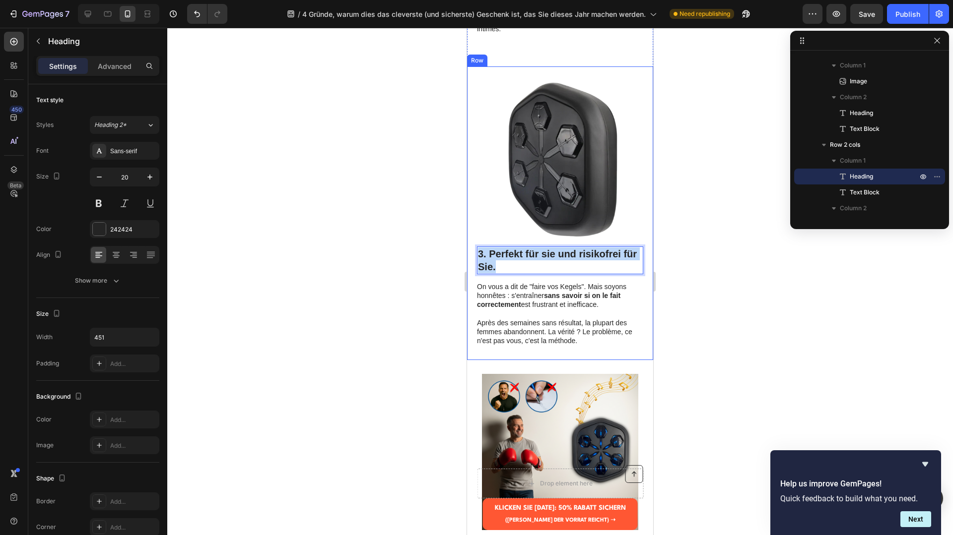
drag, startPoint x: 508, startPoint y: 267, endPoint x: 466, endPoint y: 250, distance: 44.7
click at [467, 250] on div "3. Perfekt für sie und risikofrei für Sie. Heading 14 On vous a dit de "faire v…" at bounding box center [560, 214] width 186 height 294
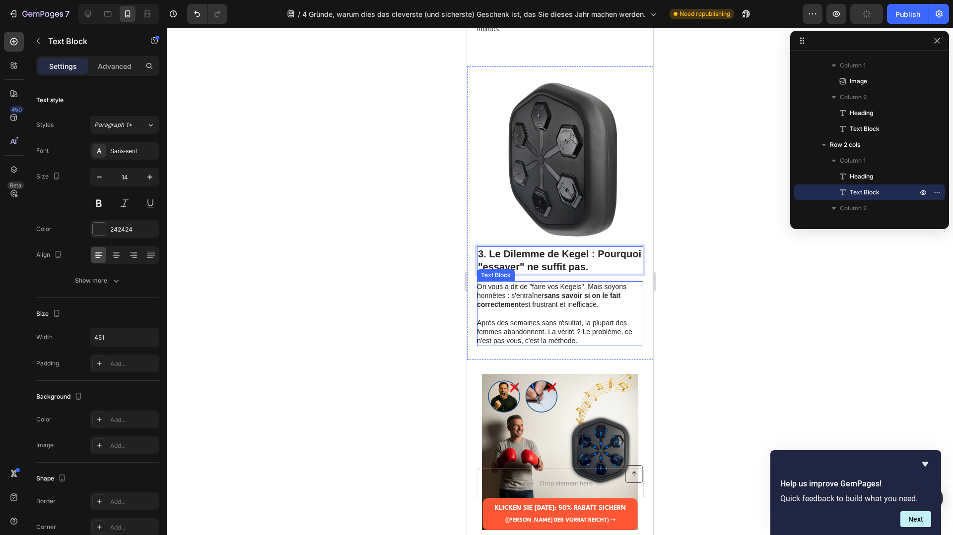
click at [592, 308] on p "On vous a dit de "faire vos Kegels". Mais soyons honnêtes : s'entraîner sans sa…" at bounding box center [559, 295] width 165 height 27
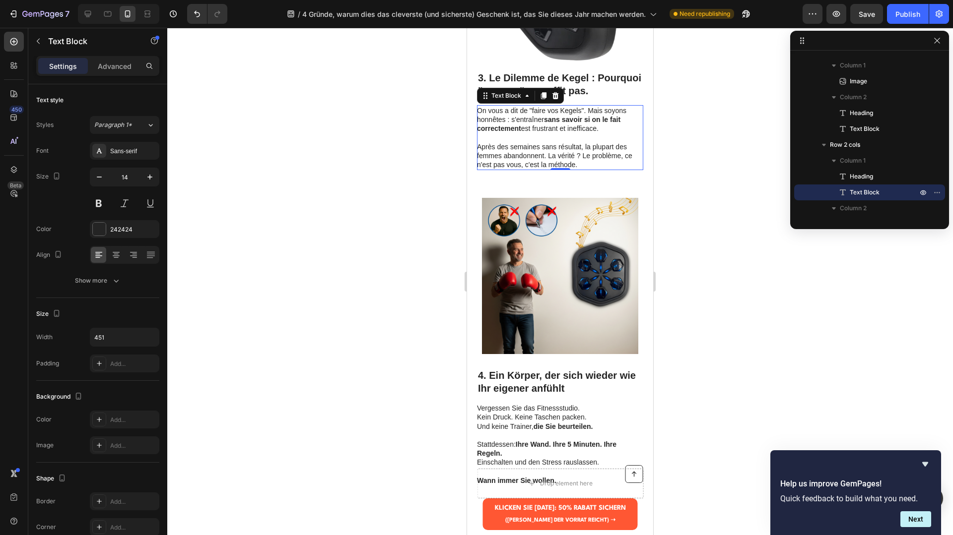
scroll to position [1285, 0]
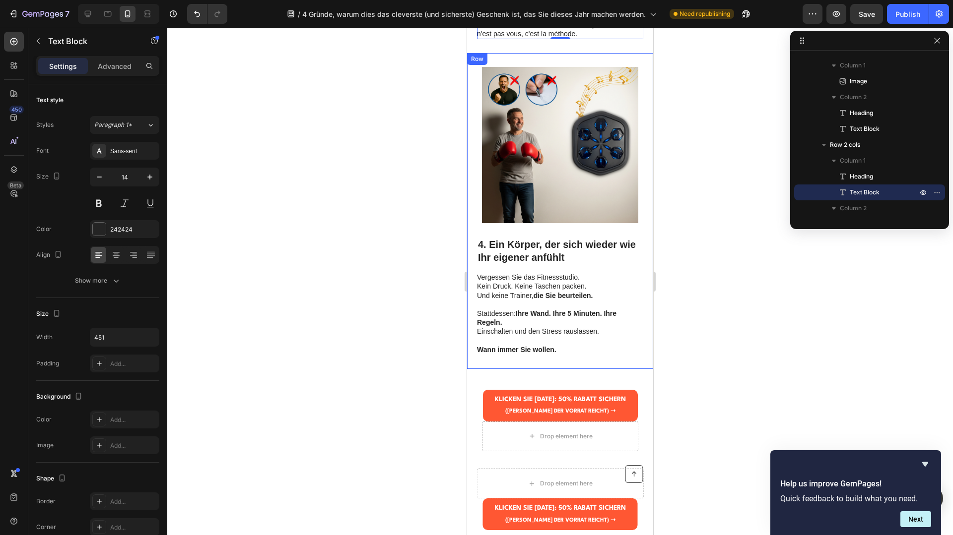
click at [590, 256] on h2 "4. Ein Körper, der sich wieder wie Ihr eigener anfühlt" at bounding box center [560, 251] width 166 height 28
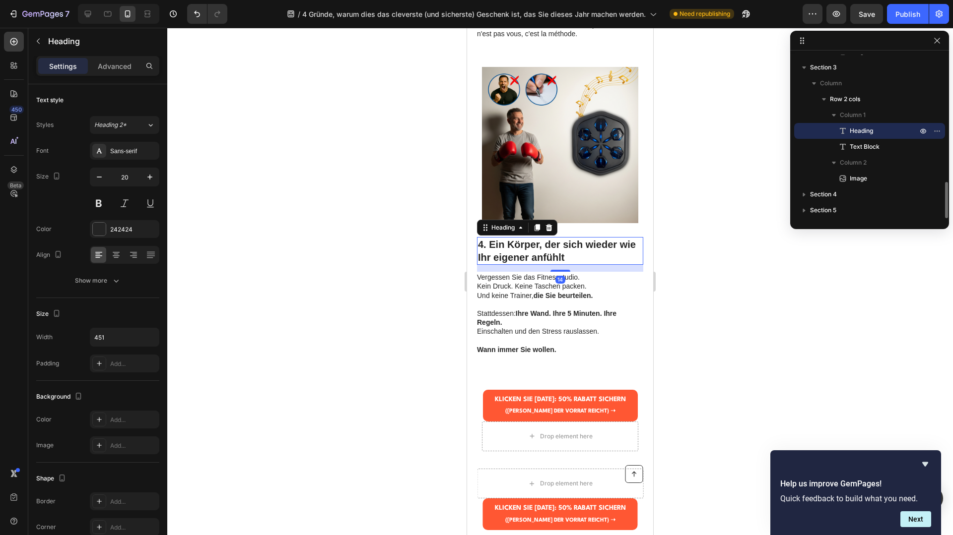
click at [590, 256] on h2 "4. Ein Körper, der sich wieder wie Ihr eigener anfühlt" at bounding box center [560, 251] width 166 height 28
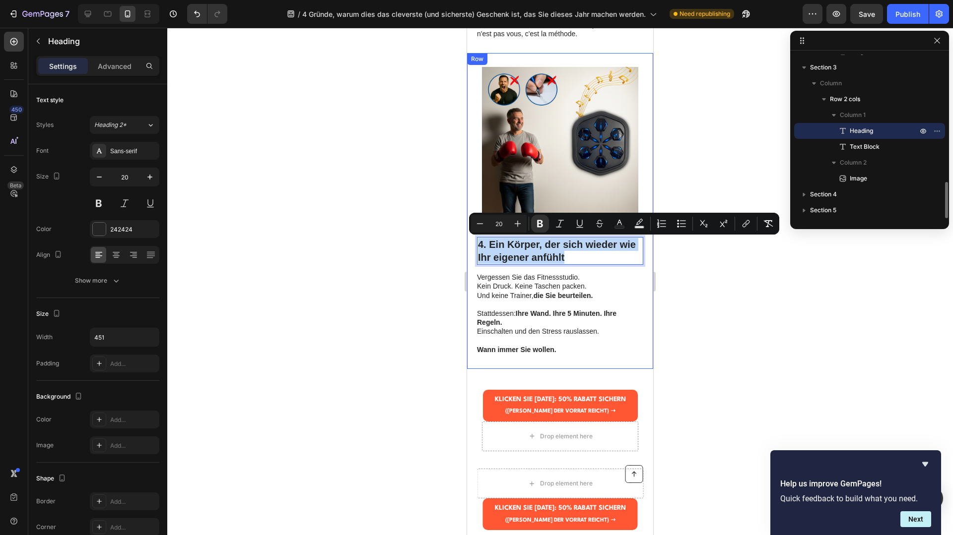
drag, startPoint x: 590, startPoint y: 256, endPoint x: 473, endPoint y: 244, distance: 117.2
click at [473, 244] on div "4. Ein Körper, der sich wieder wie Ihr eigener anfühlt Heading 14 Vergessen Sie…" at bounding box center [560, 211] width 186 height 316
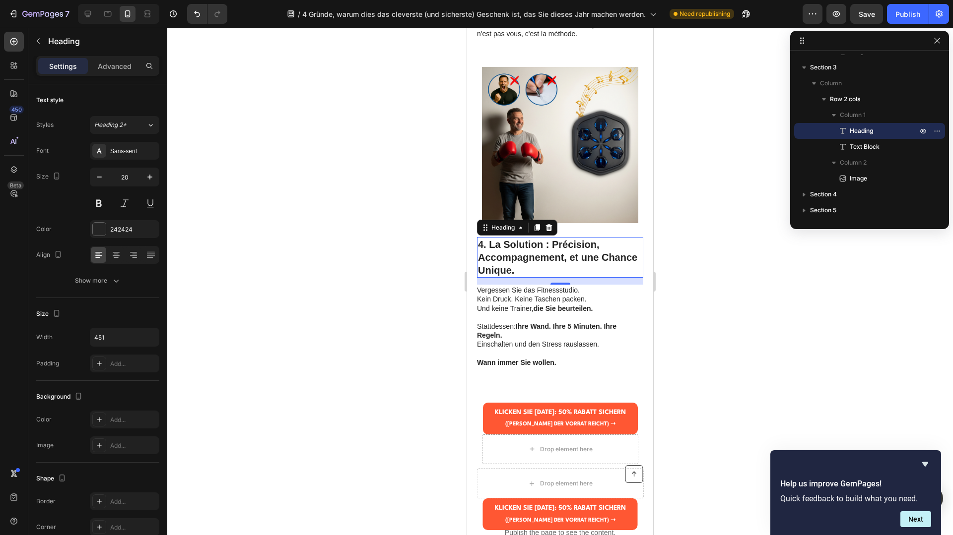
click at [563, 309] on strong "die Sie beurteilen." at bounding box center [563, 309] width 60 height 8
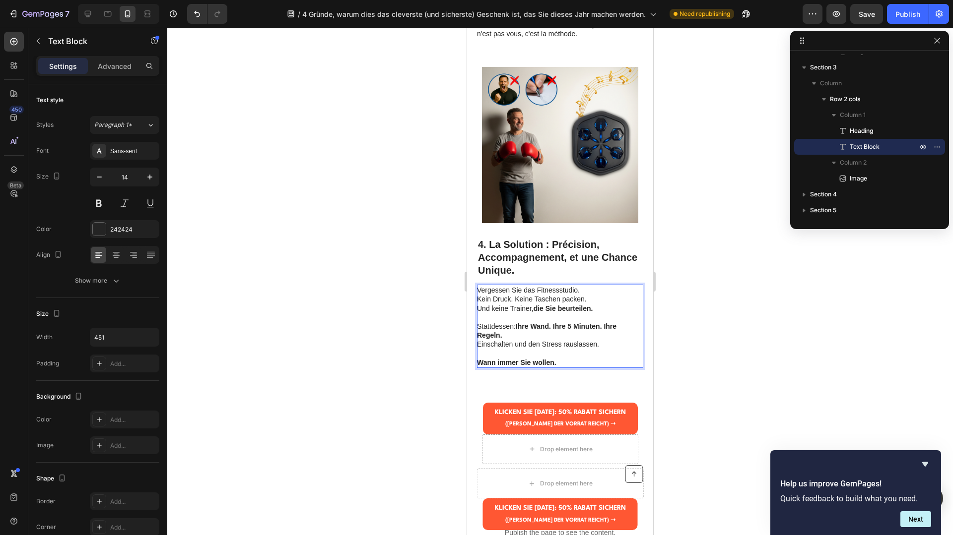
click at [548, 361] on strong "Wann immer Sie wollen." at bounding box center [516, 363] width 79 height 8
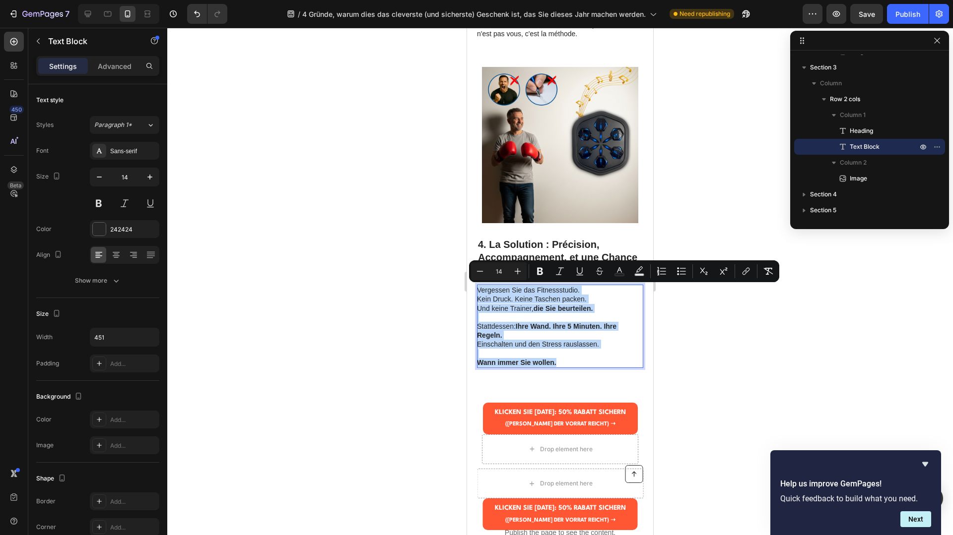
drag, startPoint x: 565, startPoint y: 360, endPoint x: 452, endPoint y: 267, distance: 146.4
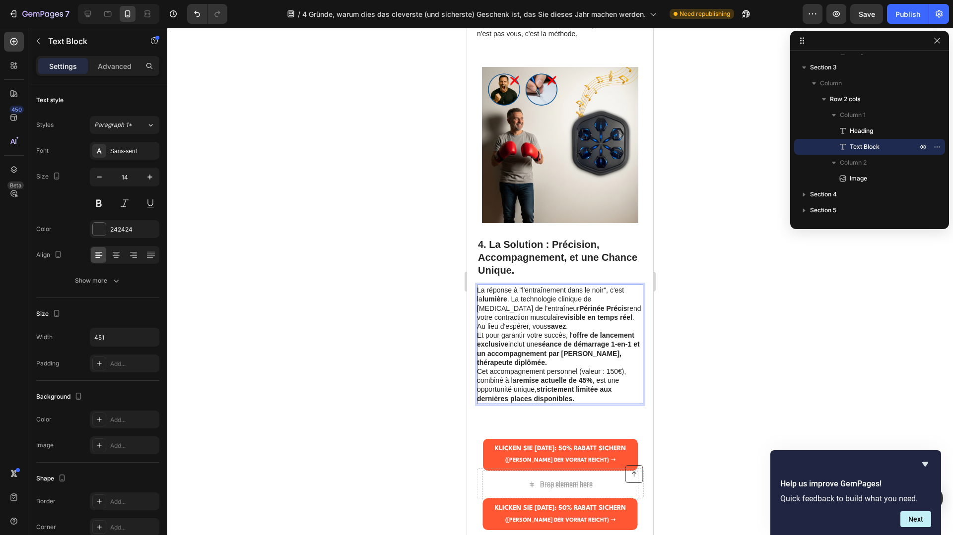
click at [540, 329] on p "La réponse à "l'entraînement dans le noir", c'est la lumière . La technologie c…" at bounding box center [559, 308] width 165 height 45
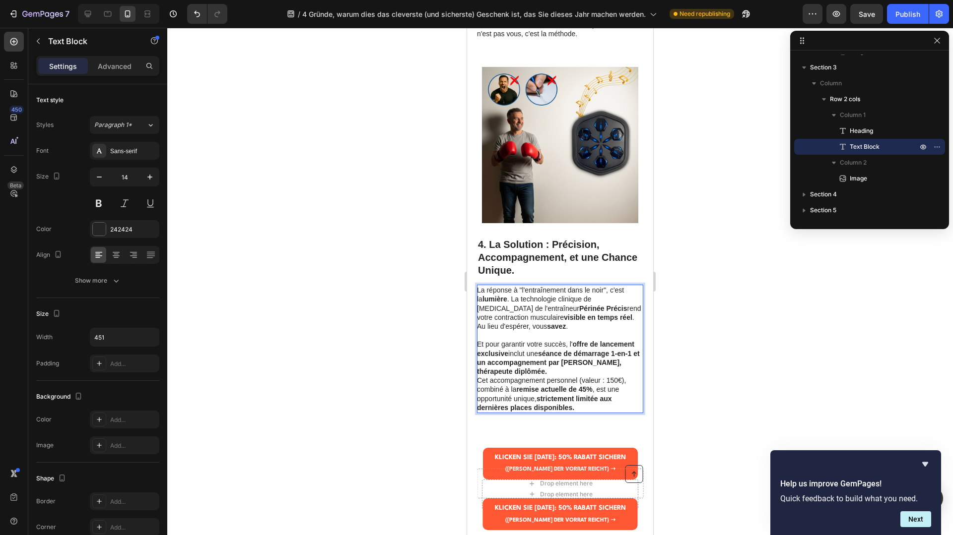
click at [541, 369] on p "Et pour garantir votre succès, l' offre de lancement exclusive inclut une séanc…" at bounding box center [559, 358] width 165 height 36
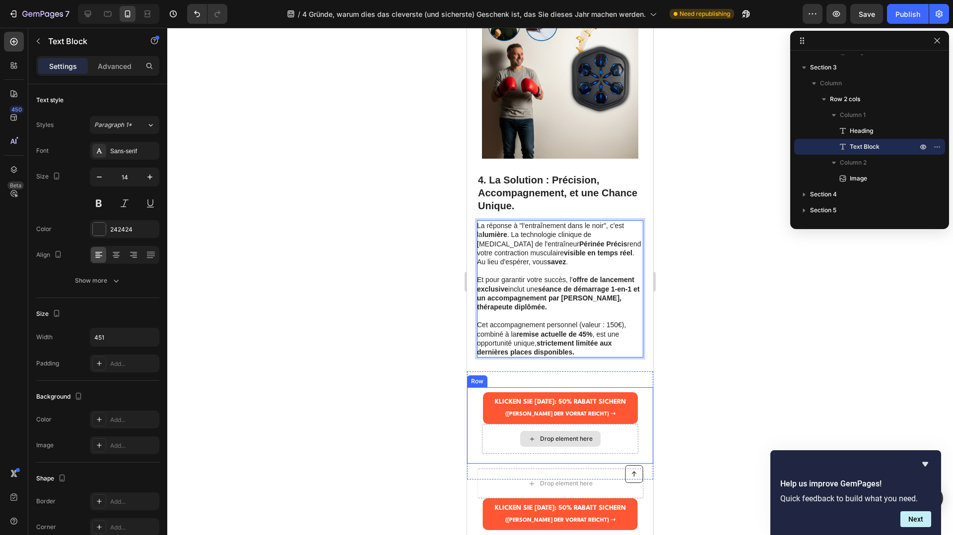
scroll to position [1364, 0]
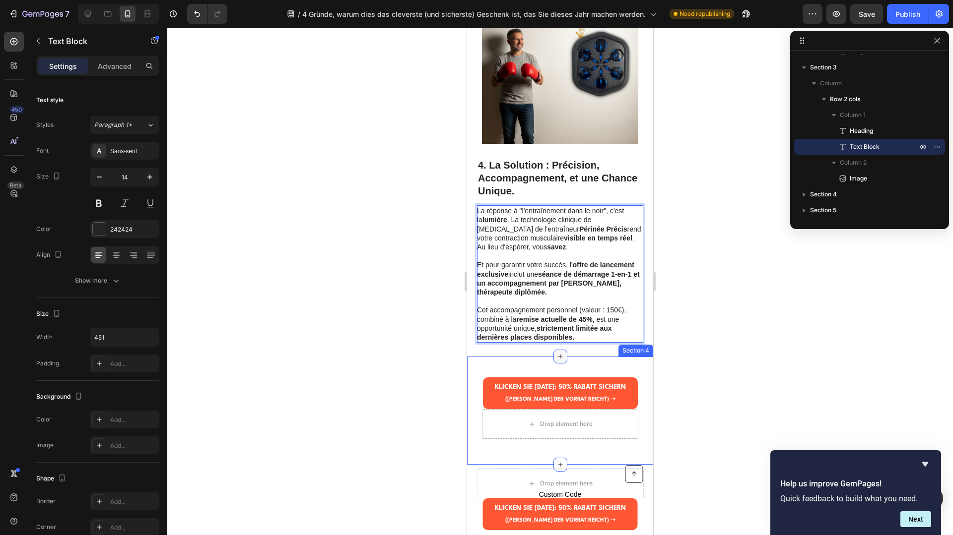
click at [561, 353] on icon at bounding box center [560, 357] width 8 height 8
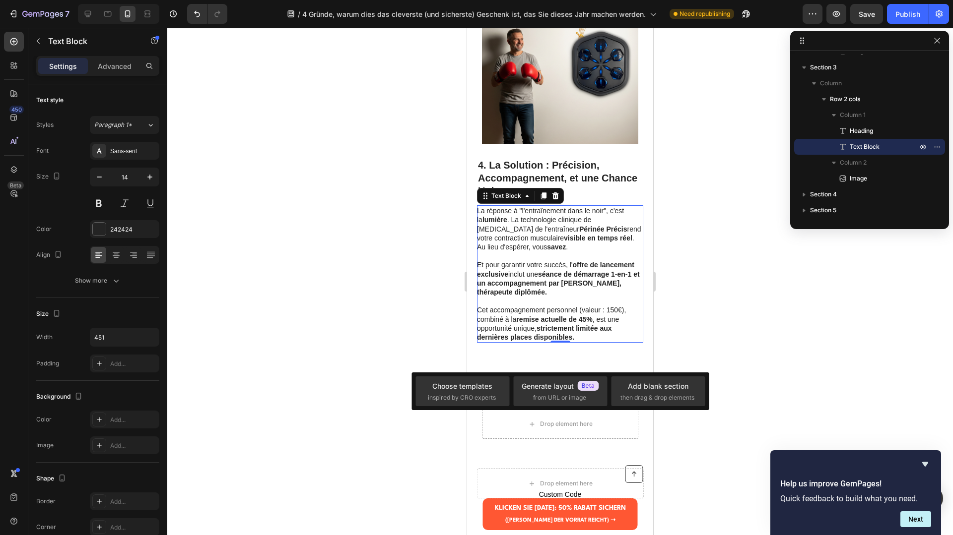
drag, startPoint x: 684, startPoint y: 322, endPoint x: 676, endPoint y: 325, distance: 8.9
click at [683, 322] on div at bounding box center [560, 282] width 786 height 508
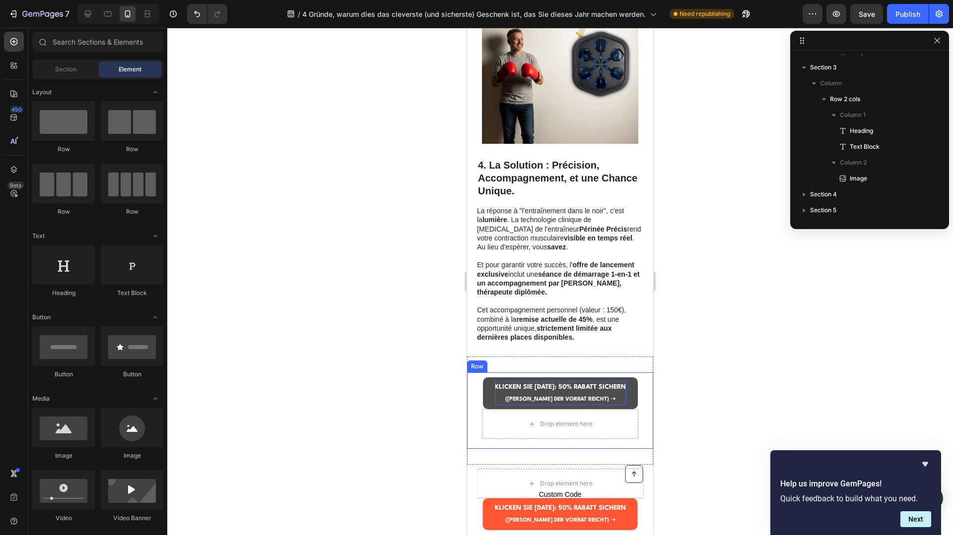
click at [573, 387] on strong "KLICKEN SIE HIER: 50% RABATT SICHERN" at bounding box center [560, 387] width 131 height 6
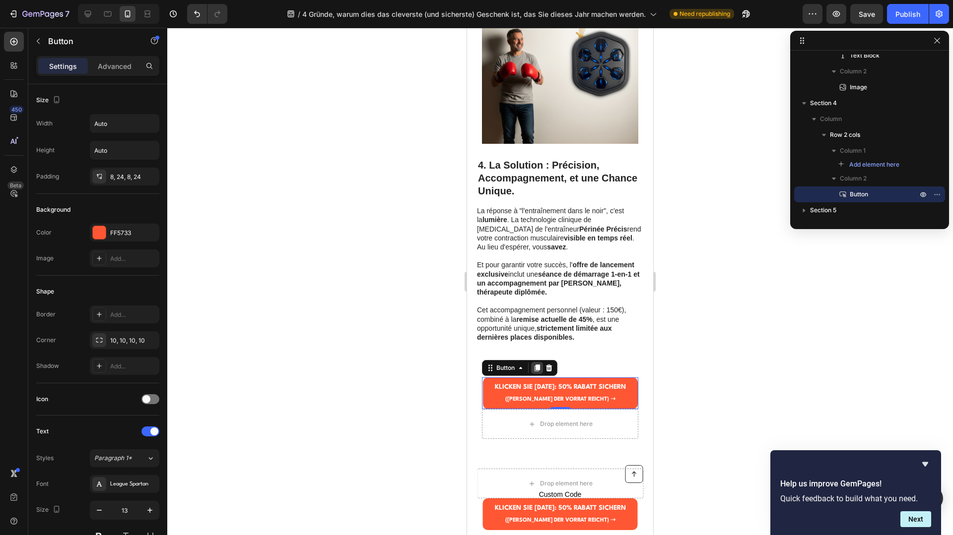
click at [539, 367] on icon at bounding box center [536, 368] width 5 height 7
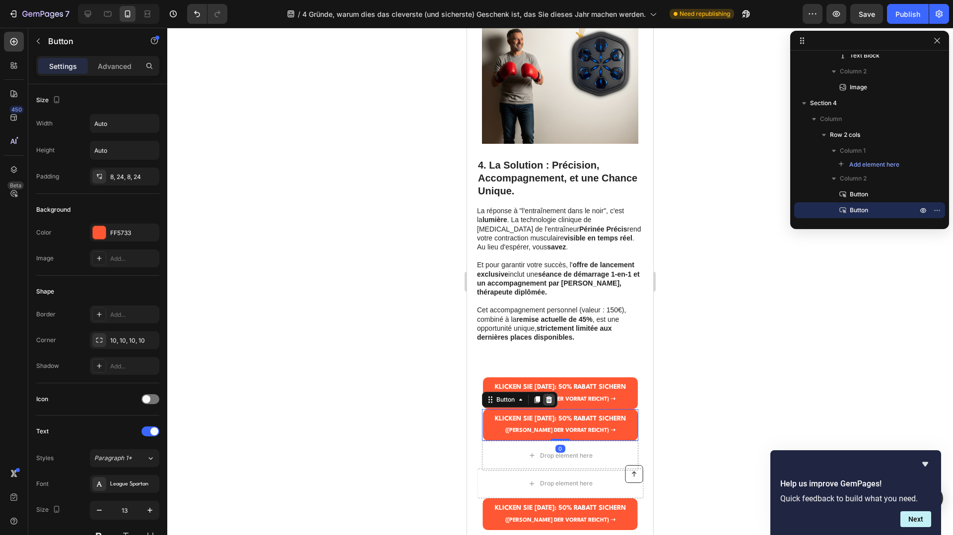
click at [548, 398] on icon at bounding box center [549, 400] width 6 height 7
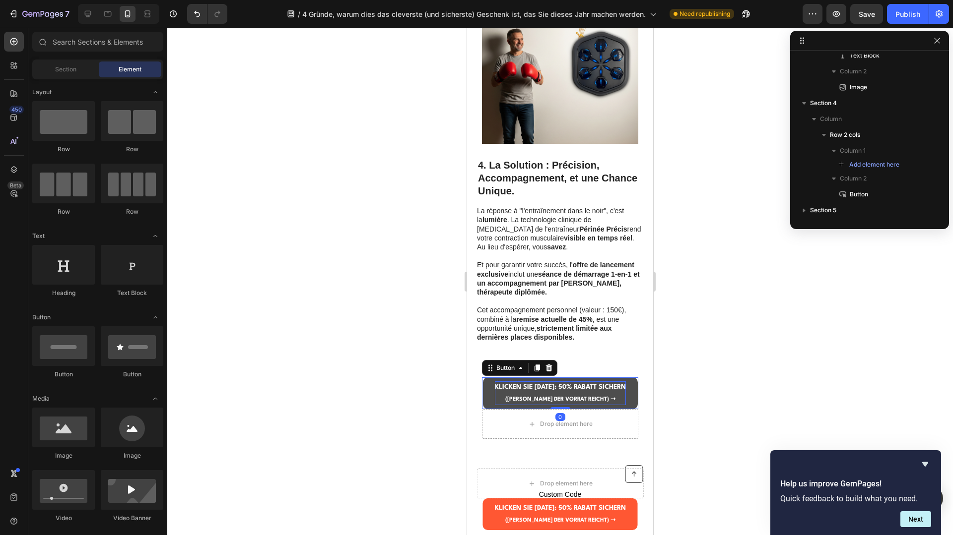
click at [538, 388] on strong "KLICKEN SIE HIER: 50% RABATT SICHERN" at bounding box center [560, 387] width 131 height 6
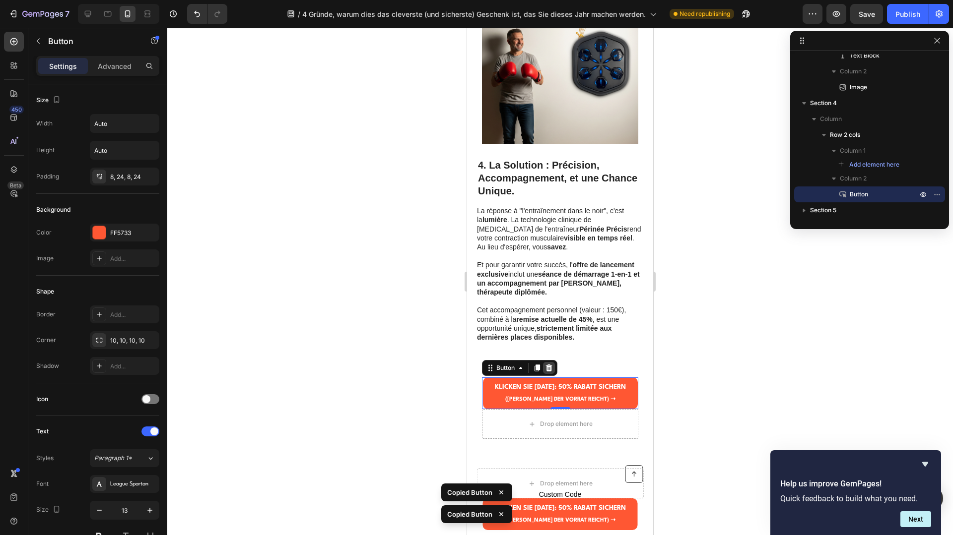
click at [553, 365] on div at bounding box center [549, 368] width 12 height 12
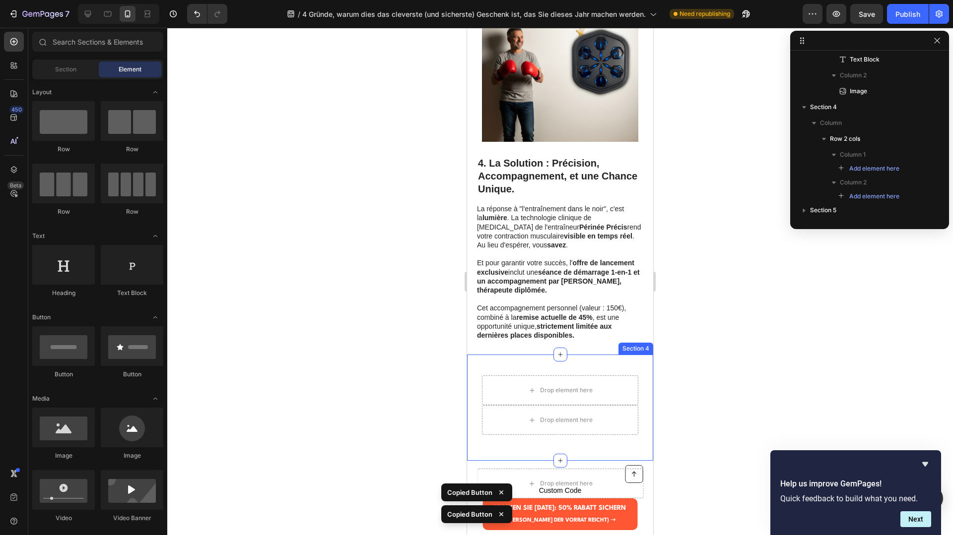
scroll to position [1388, 0]
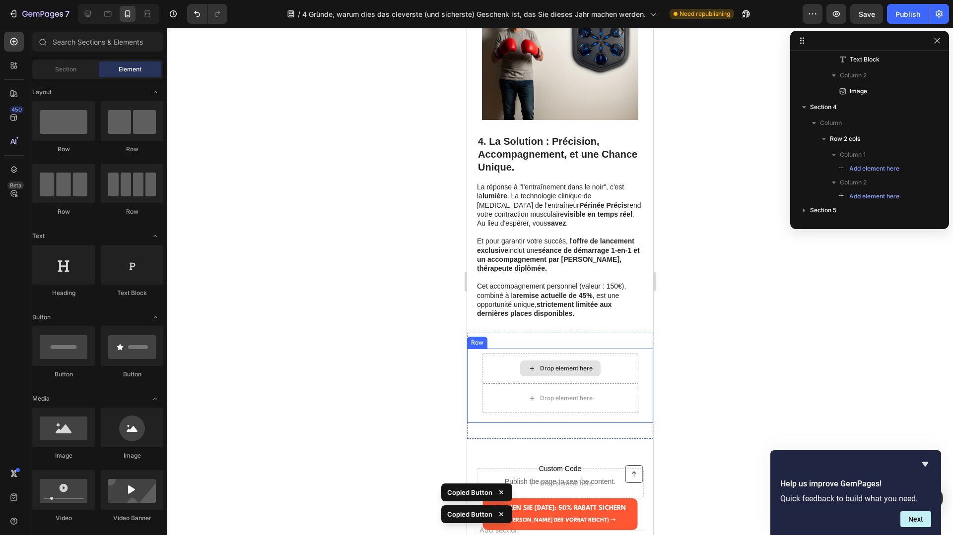
click at [544, 374] on div "Drop element here" at bounding box center [560, 369] width 80 height 16
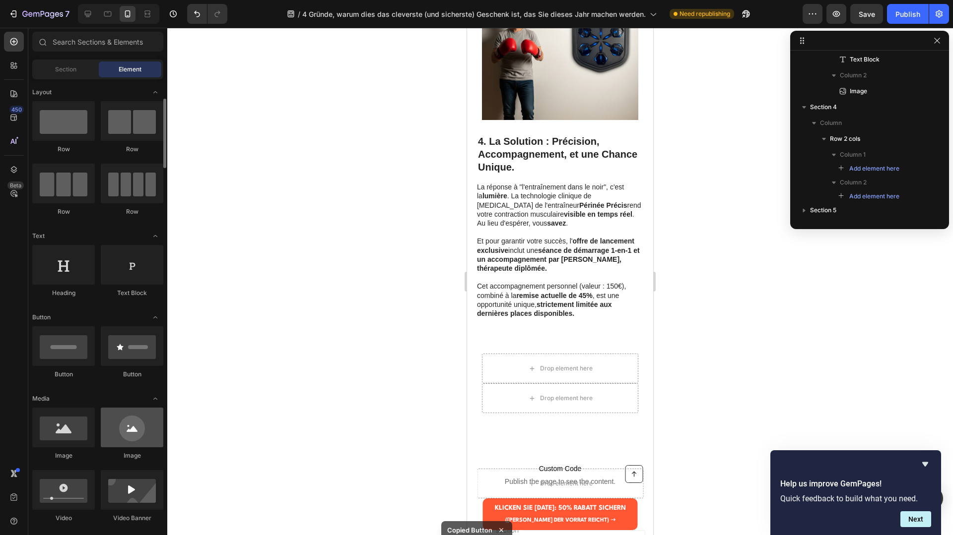
scroll to position [62, 0]
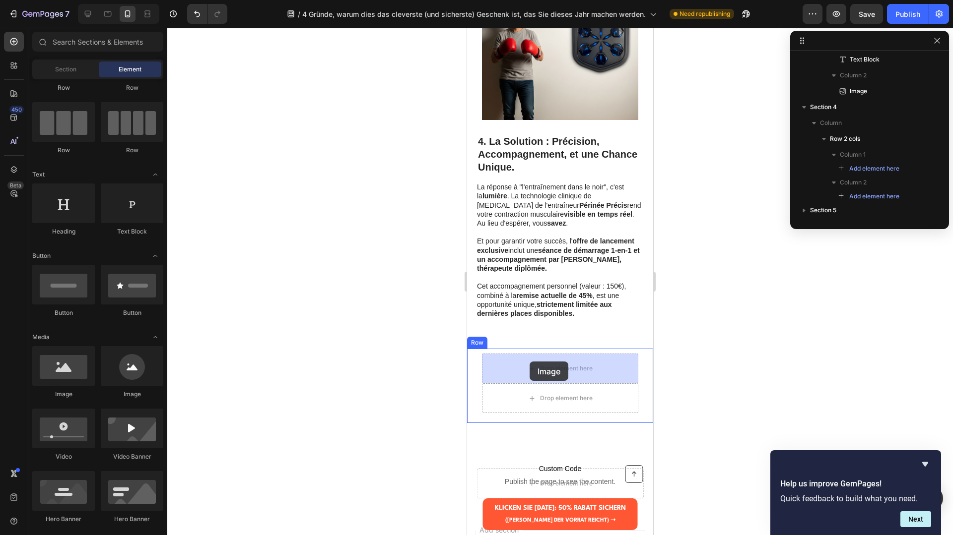
drag, startPoint x: 533, startPoint y: 386, endPoint x: 530, endPoint y: 362, distance: 24.6
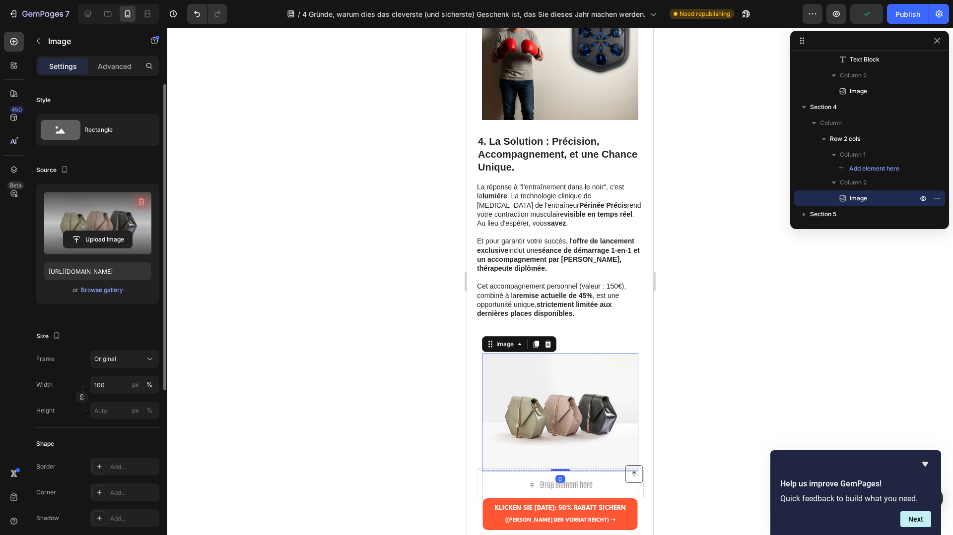
click at [134, 204] on button "button" at bounding box center [141, 202] width 16 height 16
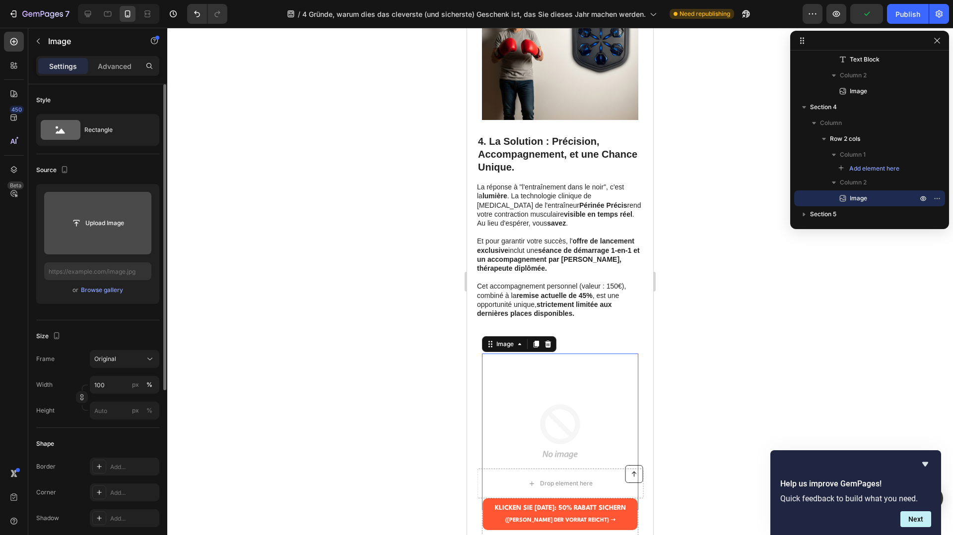
click at [110, 221] on input "file" at bounding box center [98, 223] width 68 height 17
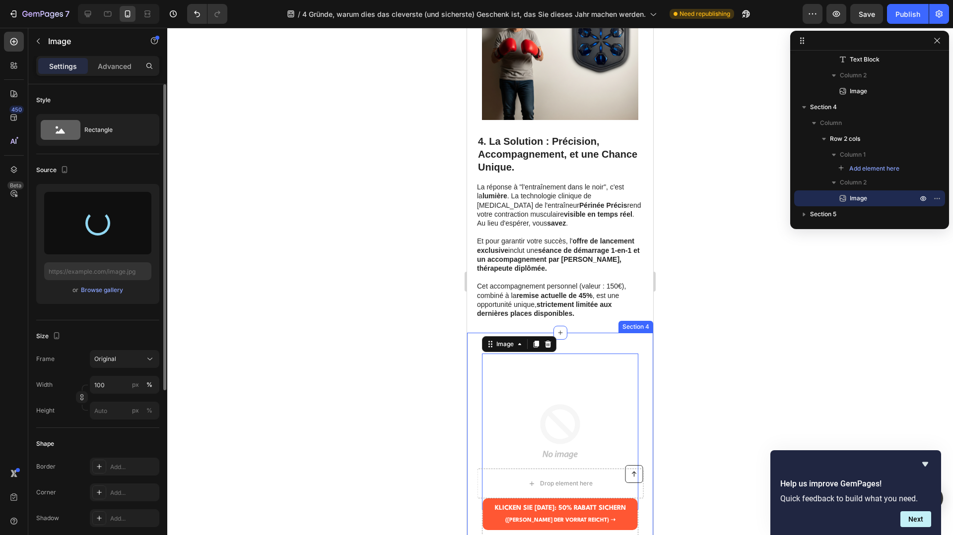
scroll to position [1520, 0]
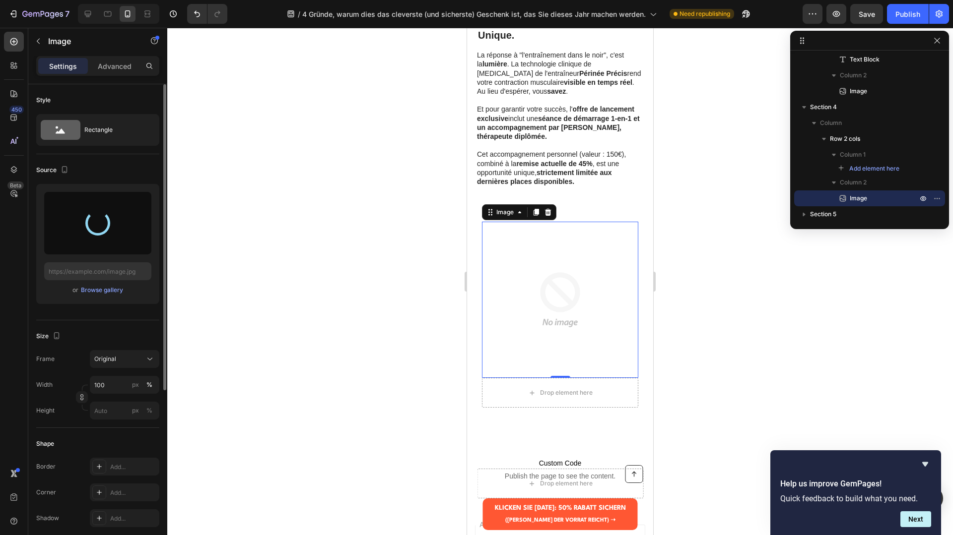
type input "https://cdn.shopify.com/s/files/1/0991/6009/7107/files/gempages_586298337079067…"
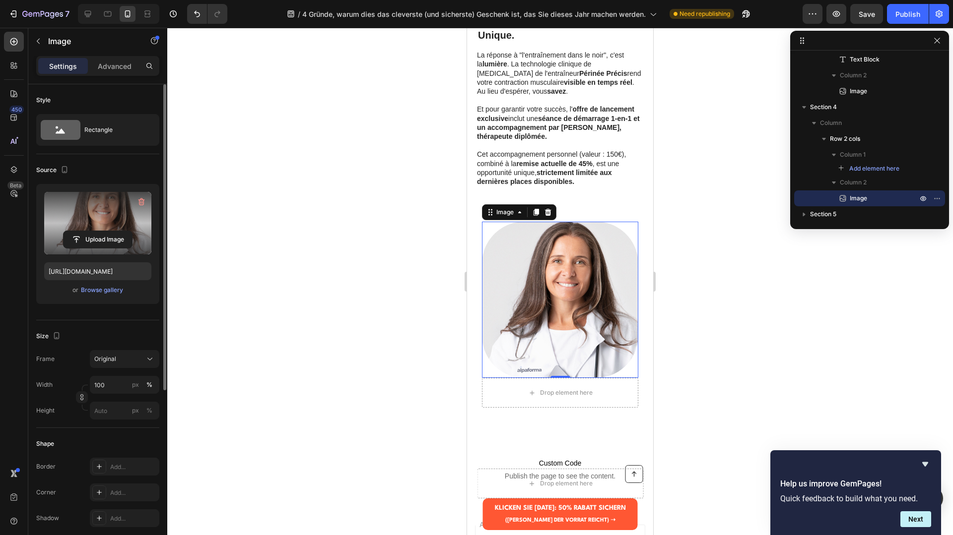
click at [714, 276] on div at bounding box center [560, 282] width 786 height 508
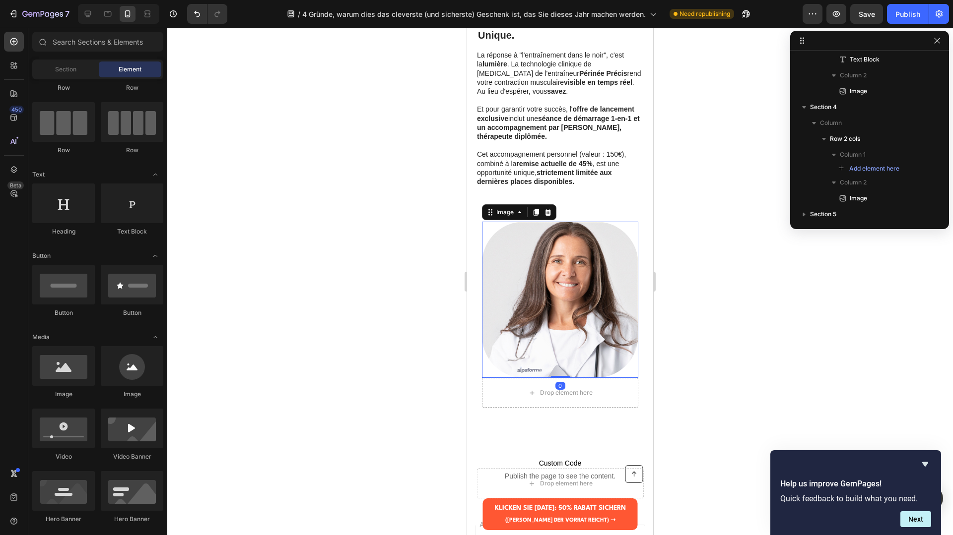
click at [561, 274] on img at bounding box center [560, 300] width 156 height 156
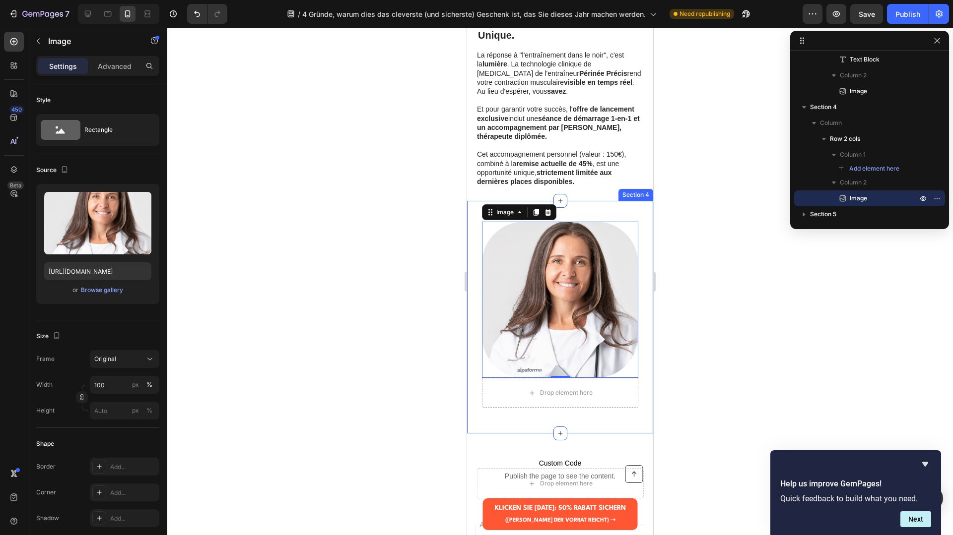
drag, startPoint x: 552, startPoint y: 210, endPoint x: 652, endPoint y: 212, distance: 99.8
click at [652, 212] on div "Drop element here Image 0 Row Section 4" at bounding box center [560, 317] width 186 height 233
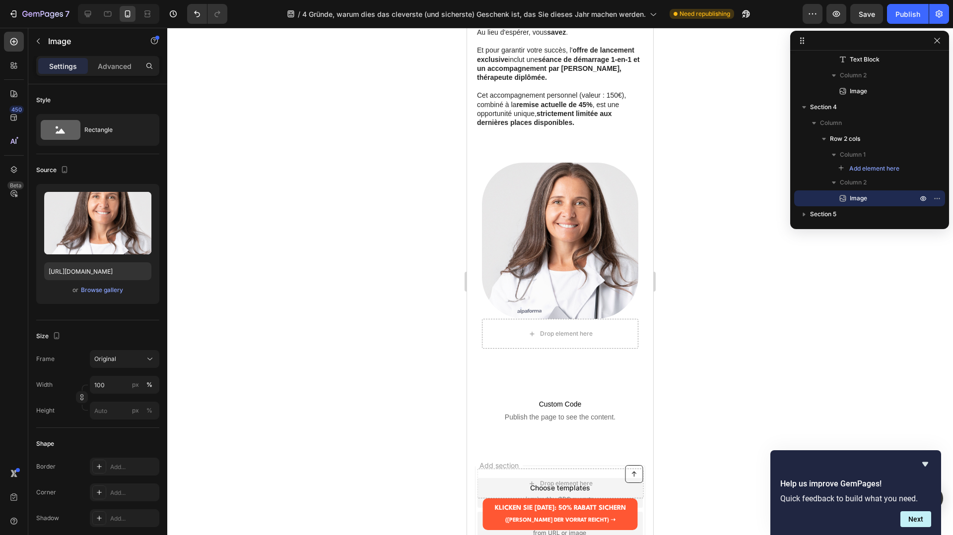
scroll to position [1564, 0]
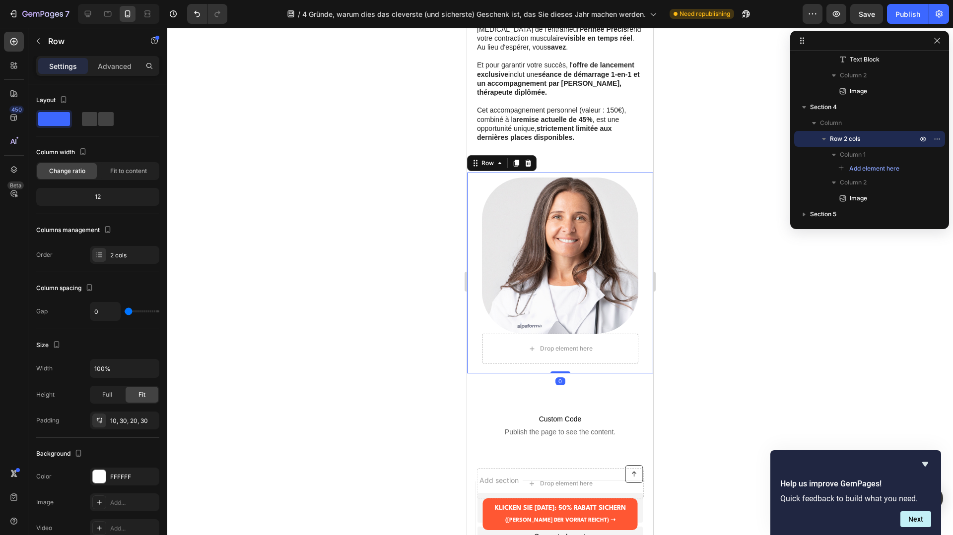
click at [567, 176] on div "Drop element here Image Row 0" at bounding box center [560, 273] width 186 height 201
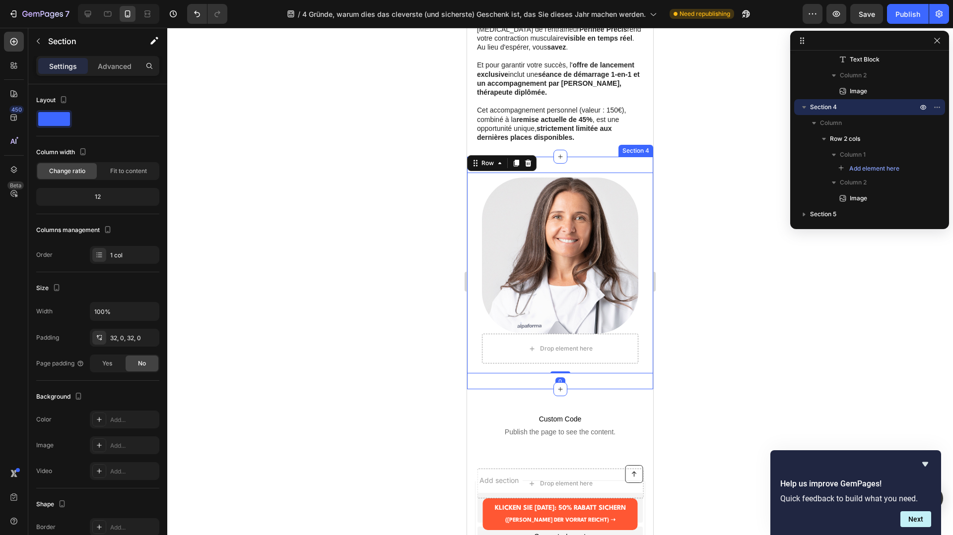
click at [568, 169] on div "Drop element here Image Row 0 Section 4" at bounding box center [560, 273] width 186 height 233
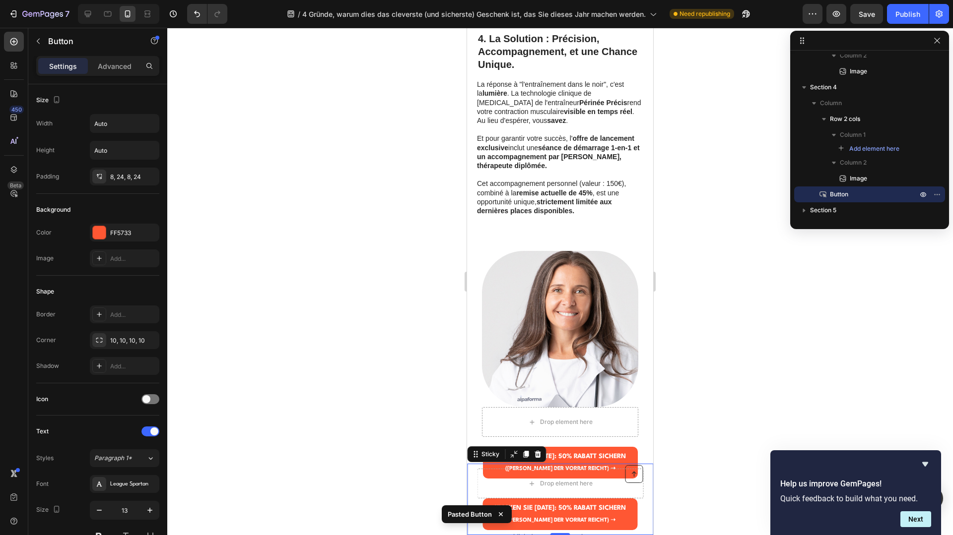
scroll to position [0, 0]
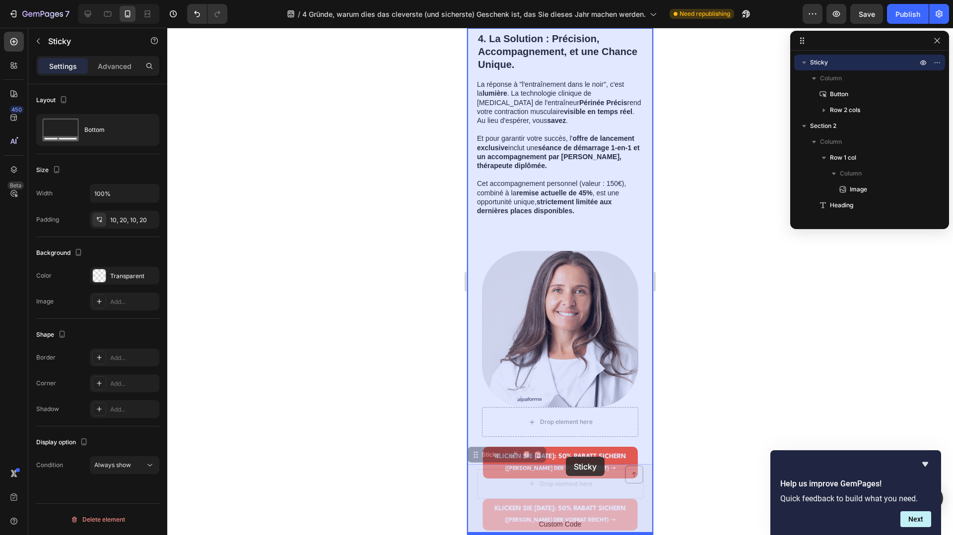
drag, startPoint x: 571, startPoint y: 464, endPoint x: 566, endPoint y: 457, distance: 8.8
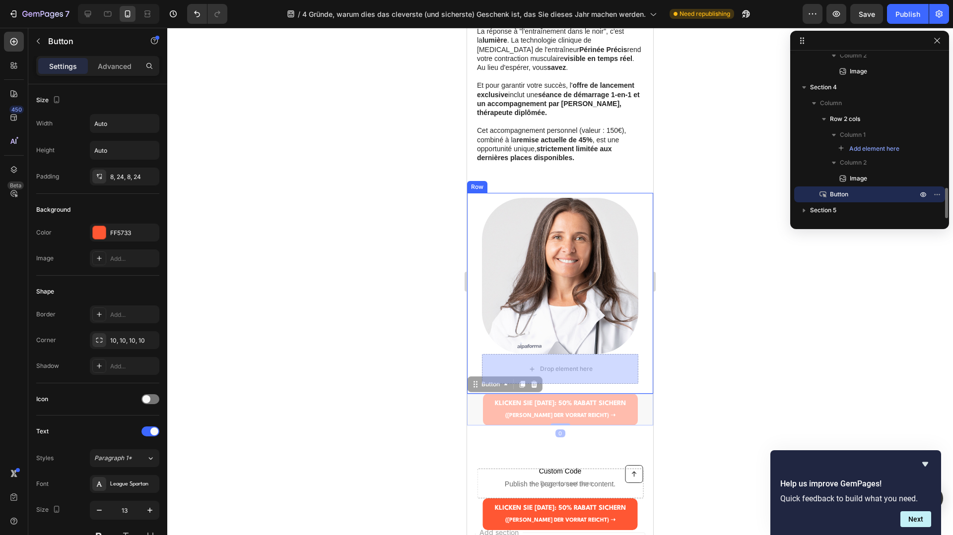
scroll to position [1539, 0]
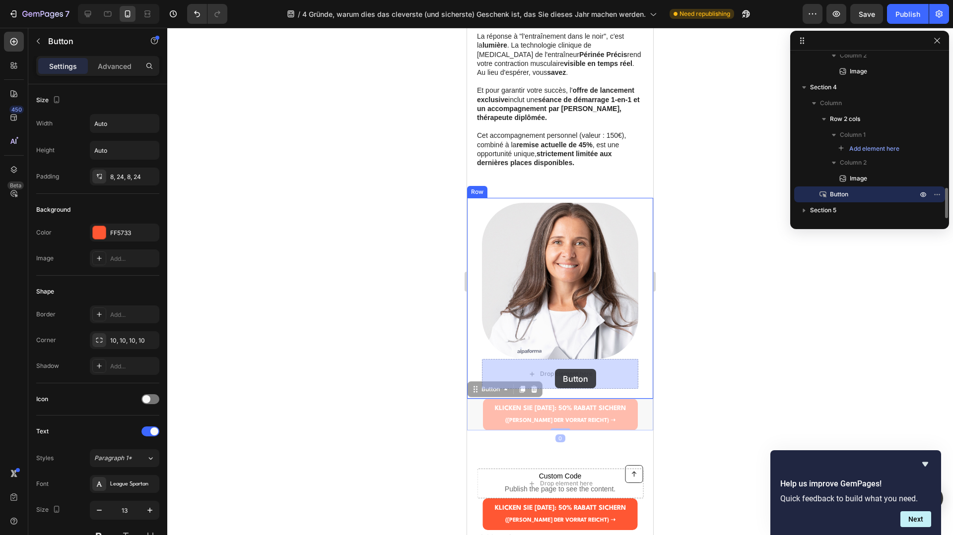
drag, startPoint x: 560, startPoint y: 401, endPoint x: 555, endPoint y: 371, distance: 30.7
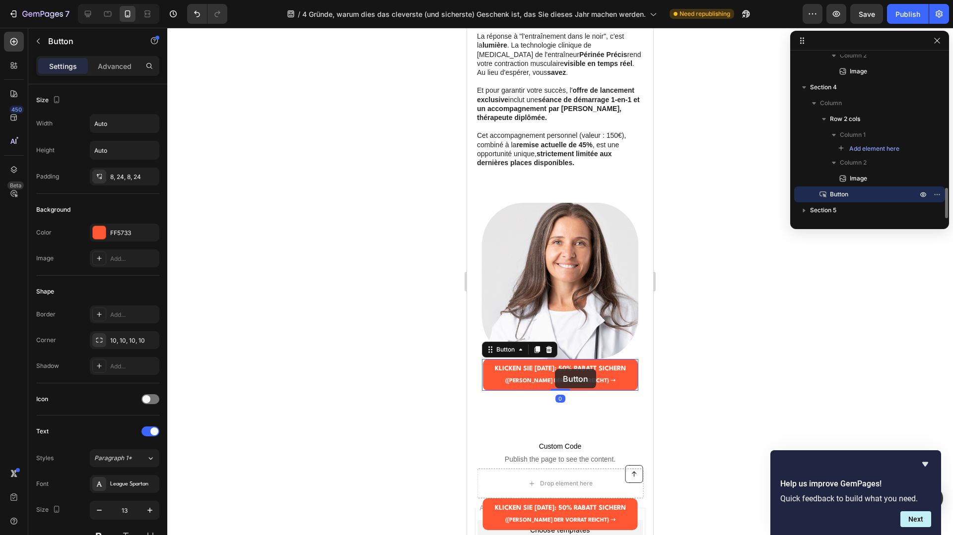
scroll to position [710, 0]
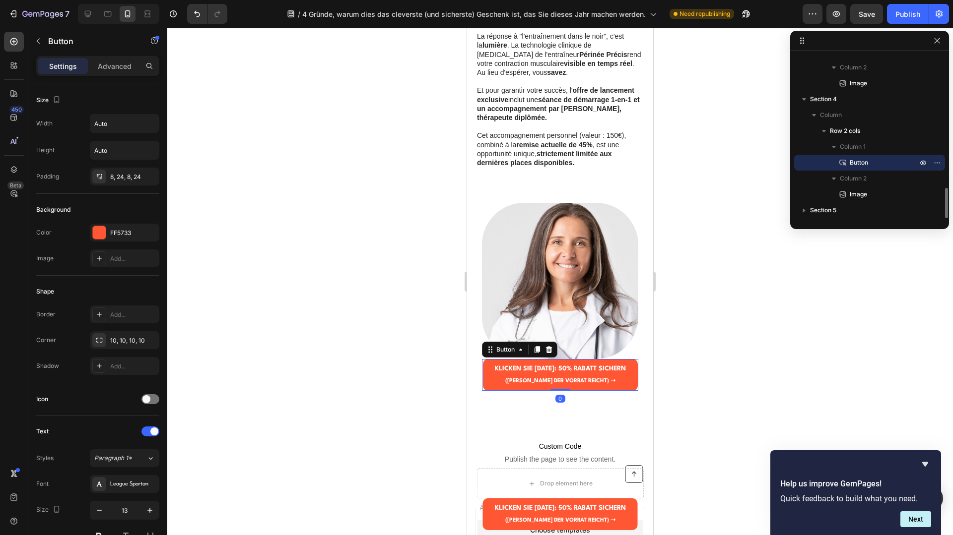
click at [748, 354] on div at bounding box center [560, 282] width 786 height 508
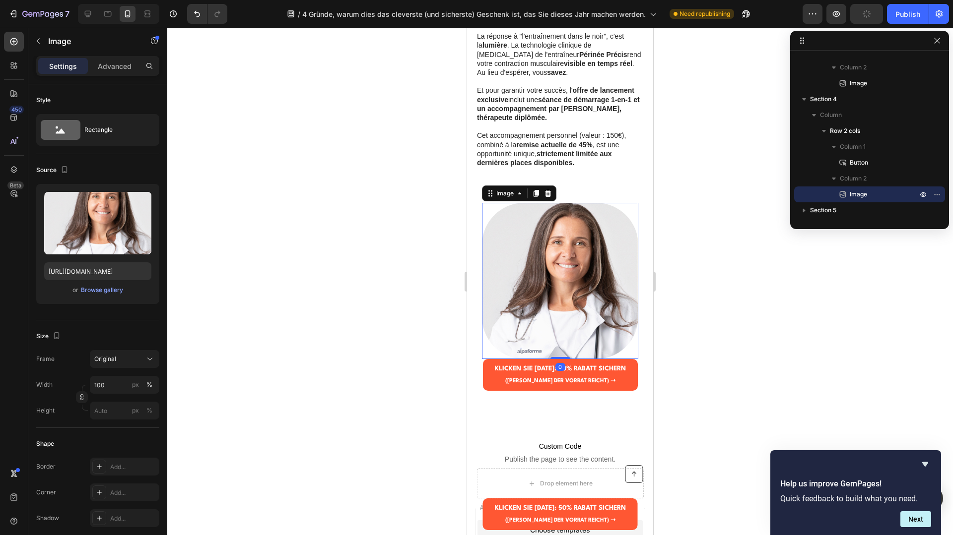
click at [587, 292] on img at bounding box center [560, 281] width 156 height 156
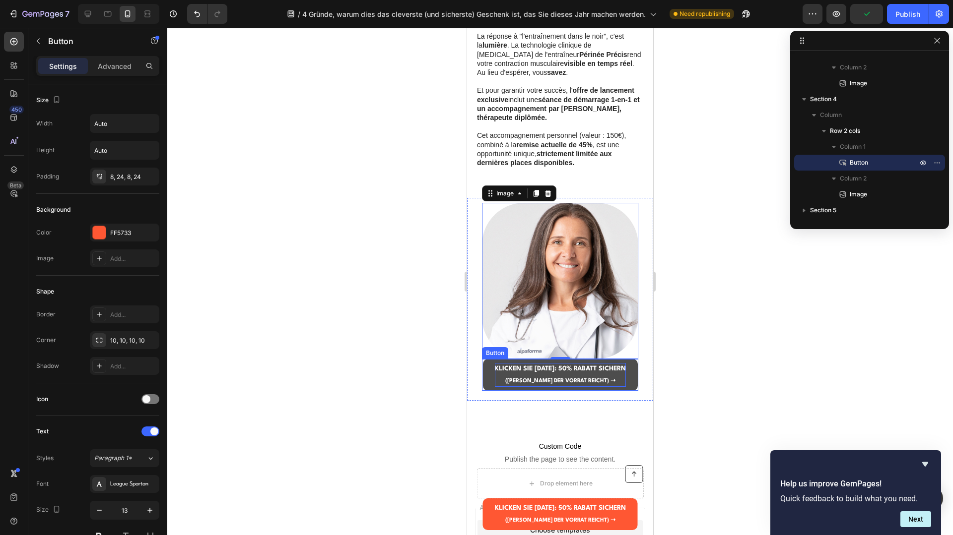
click at [578, 376] on p "KLICKEN SIE HIER: 50% RABATT SICHERN (SOLANGE DER VORRAT REICHT) ➝" at bounding box center [560, 375] width 131 height 24
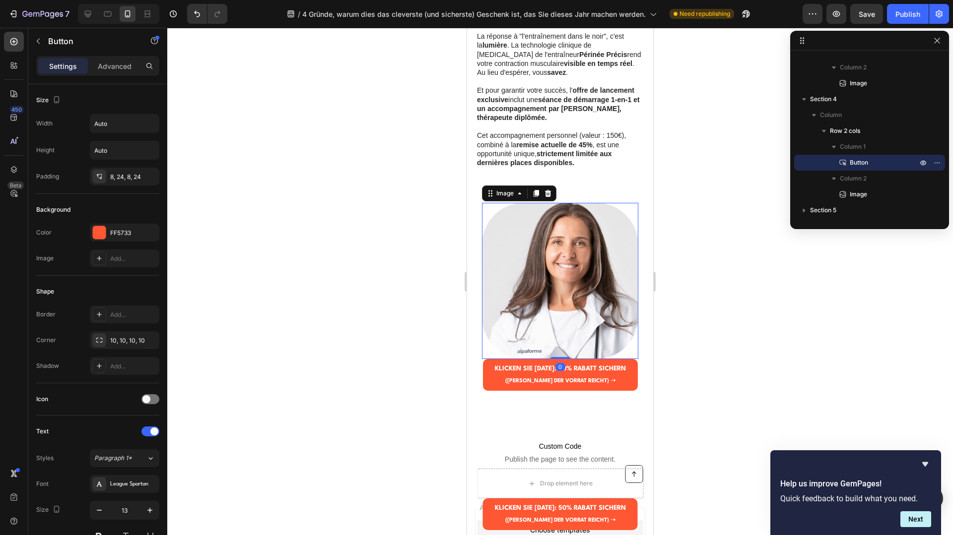
click at [564, 265] on img at bounding box center [560, 281] width 156 height 156
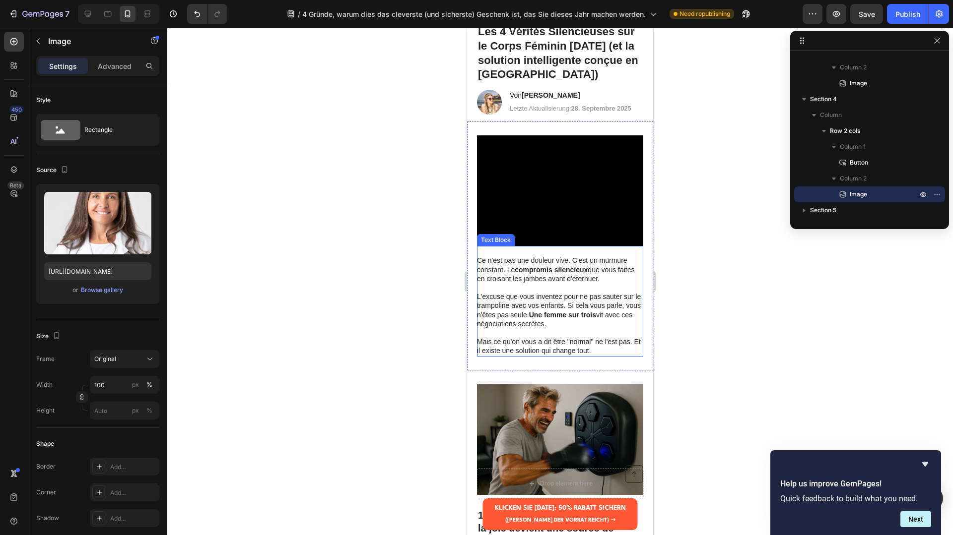
scroll to position [0, 0]
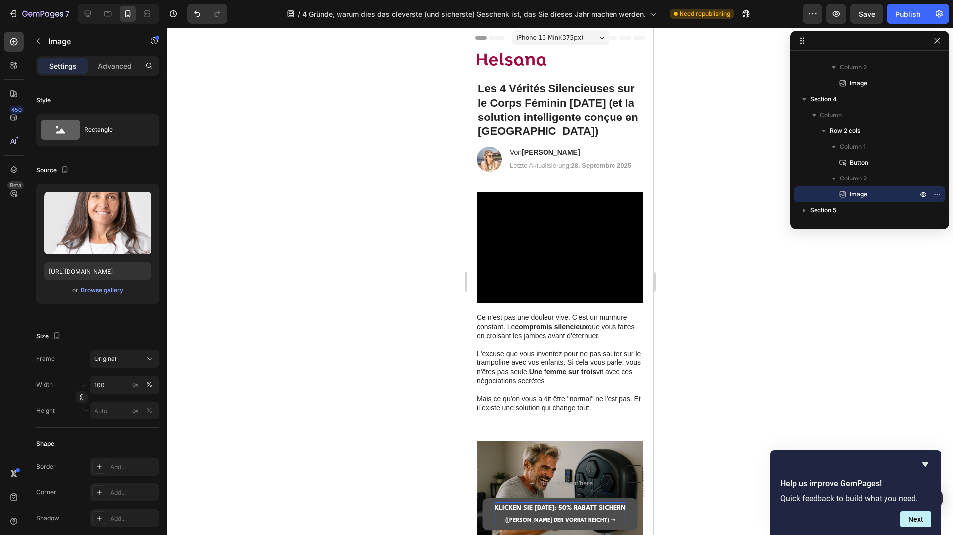
click at [580, 517] on p "KLICKEN SIE HIER: 50% RABATT SICHERN (SOLANGE DER VORRAT REICHT) ➝" at bounding box center [560, 515] width 131 height 24
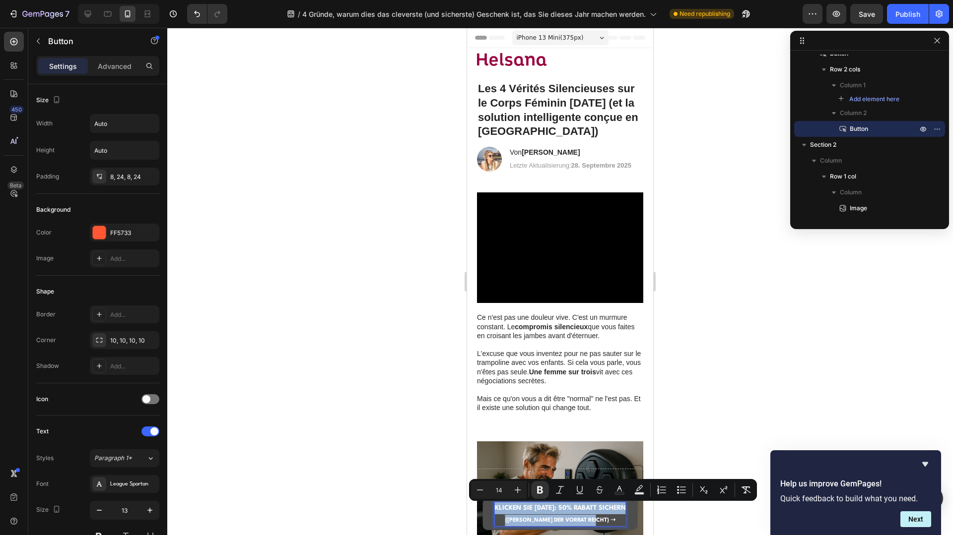
drag, startPoint x: 613, startPoint y: 524, endPoint x: 491, endPoint y: 499, distance: 124.6
click at [491, 499] on link "KLICKEN SIE HIER: 50% RABATT SICHERN (SOLANGE DER VORRAT REICHT) ➝" at bounding box center [560, 515] width 155 height 32
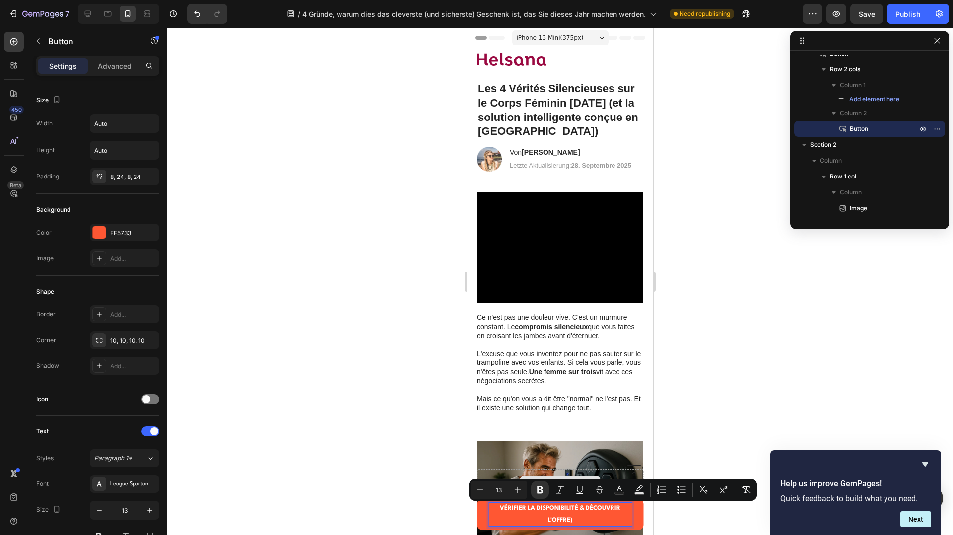
scroll to position [1, 0]
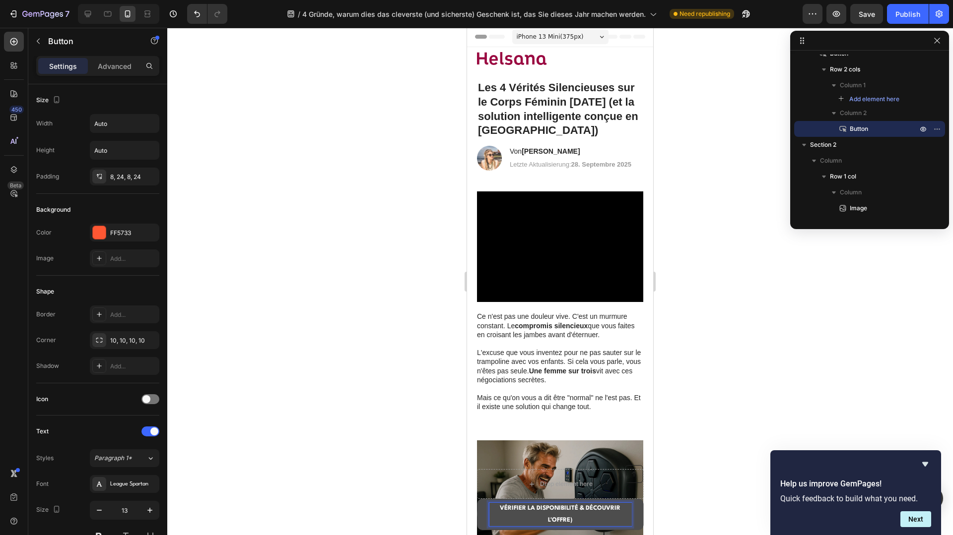
click at [586, 521] on p "VÉRIFIER LA DISPONIBILITÉ & DÉCOUVRIR L'OFFRE)" at bounding box center [560, 514] width 142 height 23
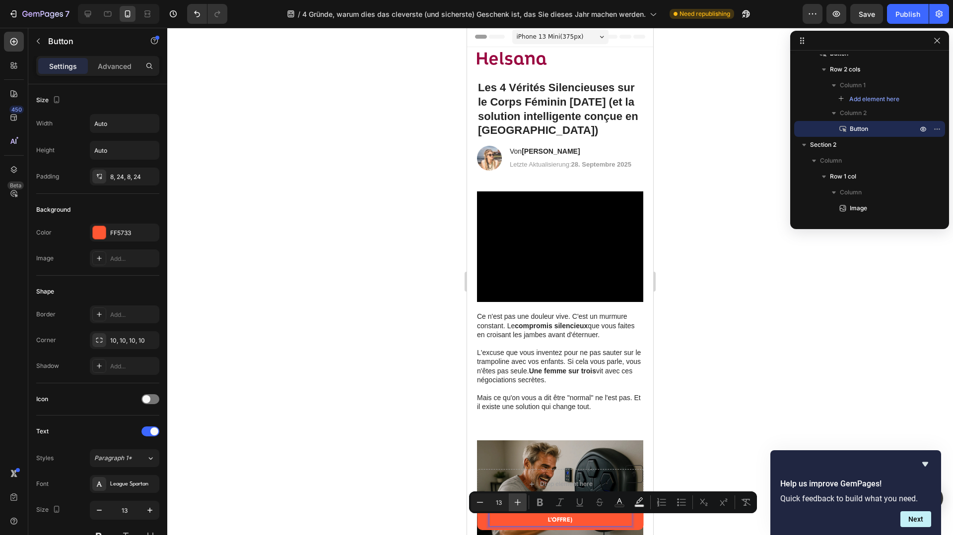
click at [524, 506] on button "Plus" at bounding box center [518, 503] width 18 height 18
click at [523, 505] on button "Plus" at bounding box center [518, 503] width 18 height 18
type input "13"
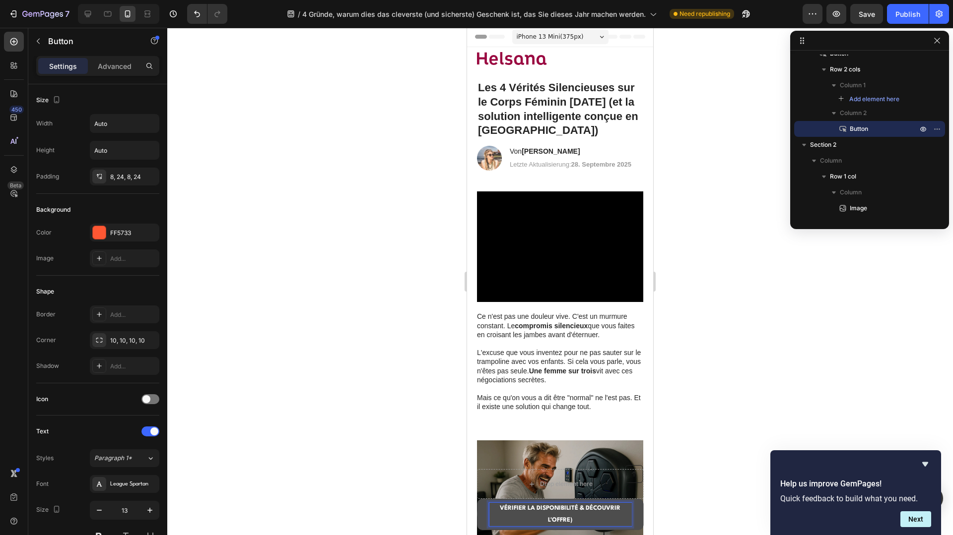
click at [570, 522] on strong "VÉRIFIER LA DISPONIBILITÉ & DÉCOUVRIR L'OFFRE)" at bounding box center [560, 514] width 121 height 17
drag, startPoint x: 574, startPoint y: 521, endPoint x: 558, endPoint y: 518, distance: 16.7
click at [558, 518] on p "VÉRIFIER LA DISPONIBILITÉ & DÉCOUVRIR L'OFFRE)" at bounding box center [560, 514] width 142 height 23
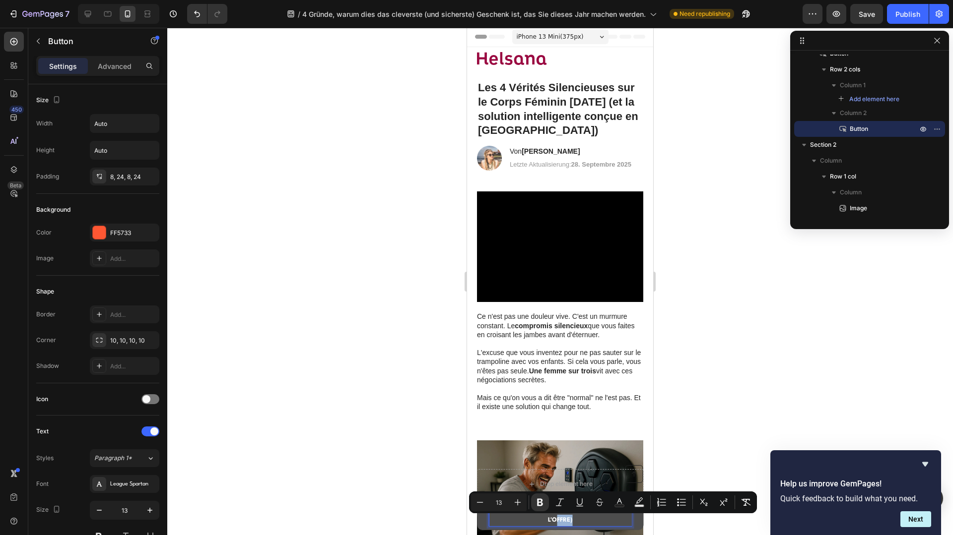
click at [557, 518] on strong "VÉRIFIER LA DISPONIBILITÉ & DÉCOUVRIR L'OFFRE)" at bounding box center [560, 514] width 121 height 17
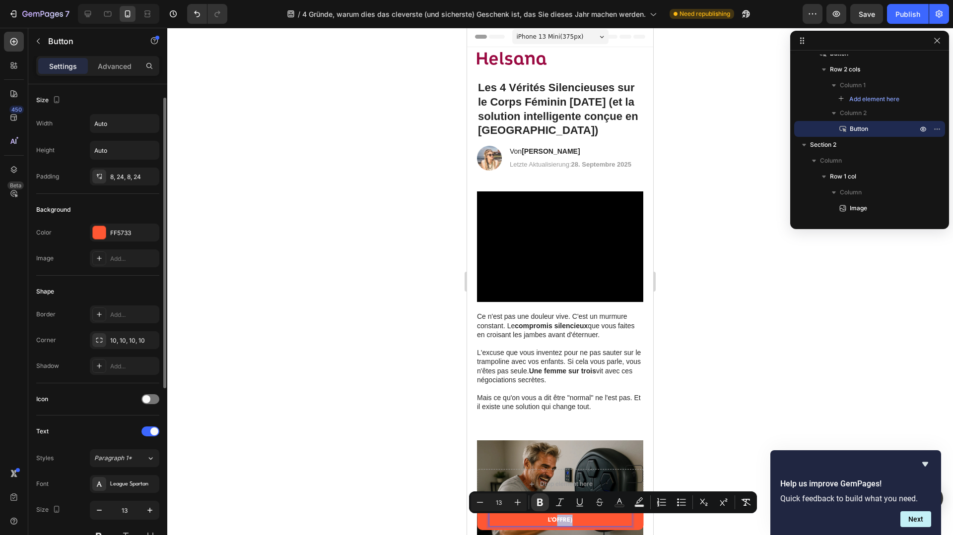
scroll to position [88, 0]
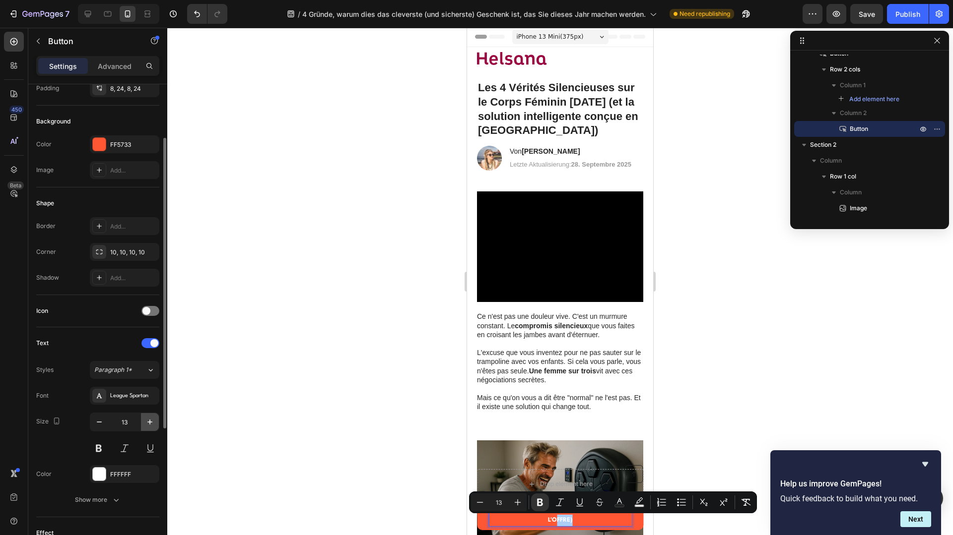
click at [147, 426] on icon "button" at bounding box center [150, 422] width 10 height 10
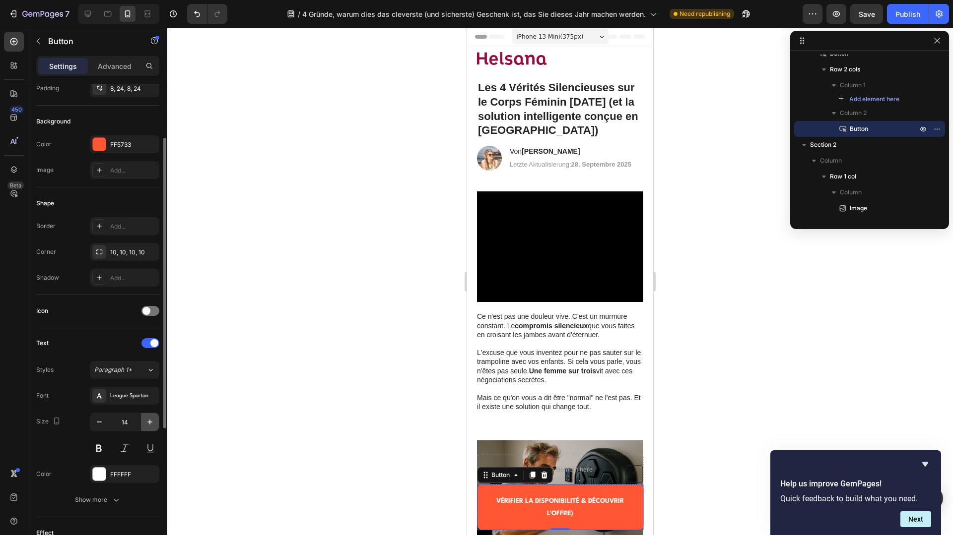
click at [147, 425] on icon "button" at bounding box center [150, 422] width 10 height 10
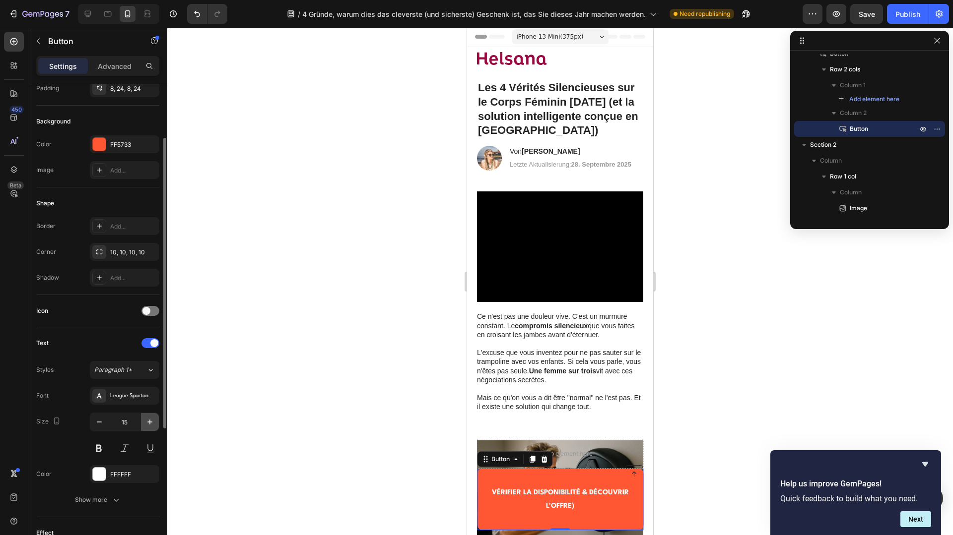
click at [147, 426] on icon "button" at bounding box center [150, 422] width 10 height 10
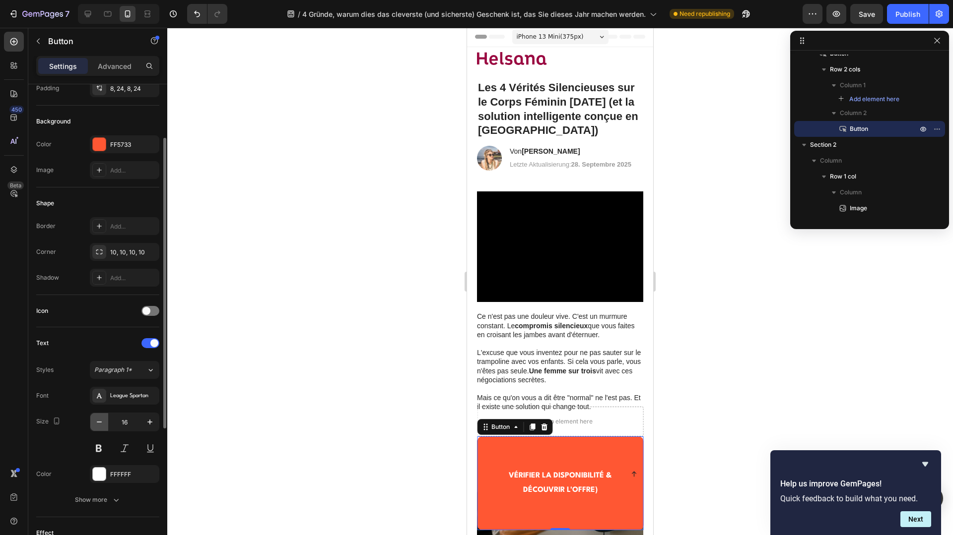
click at [105, 422] on button "button" at bounding box center [99, 422] width 18 height 18
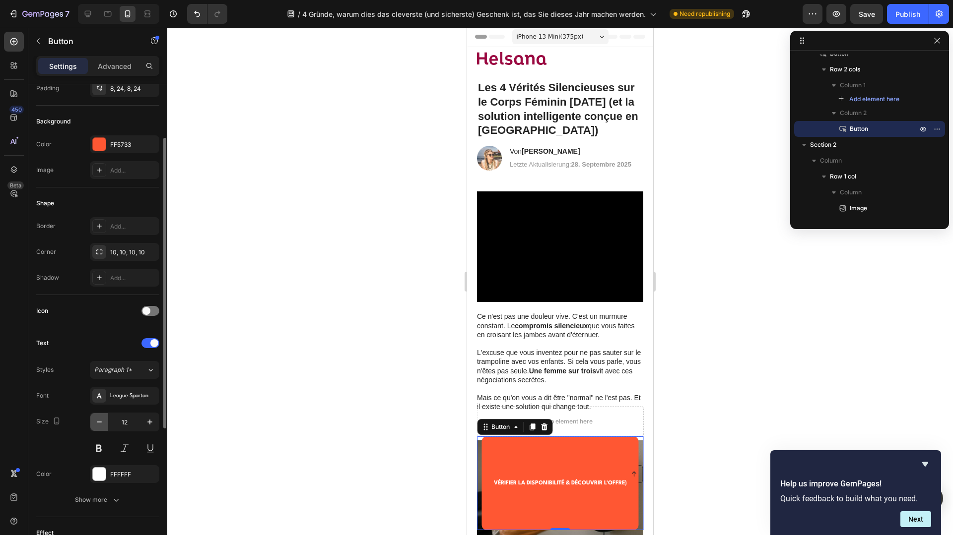
type input "11"
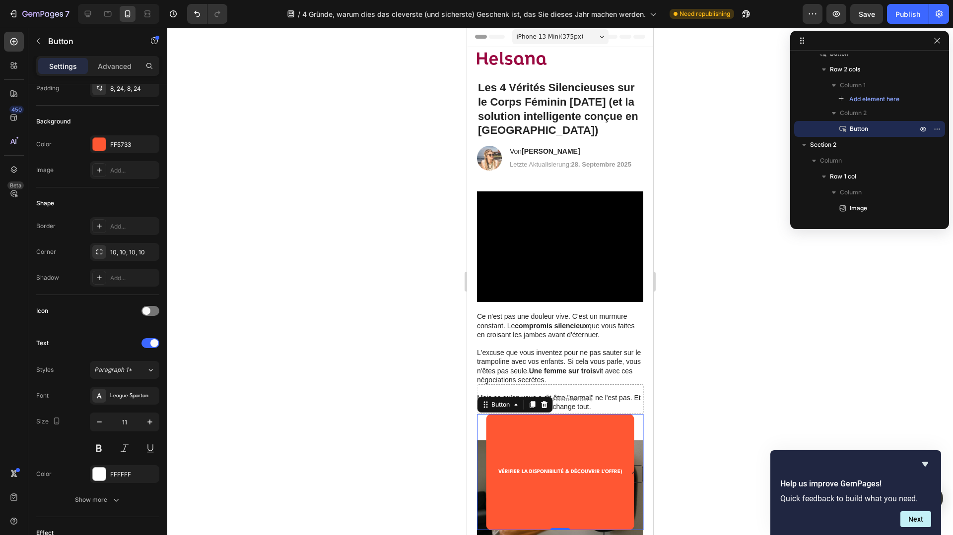
click at [401, 414] on div at bounding box center [560, 282] width 786 height 508
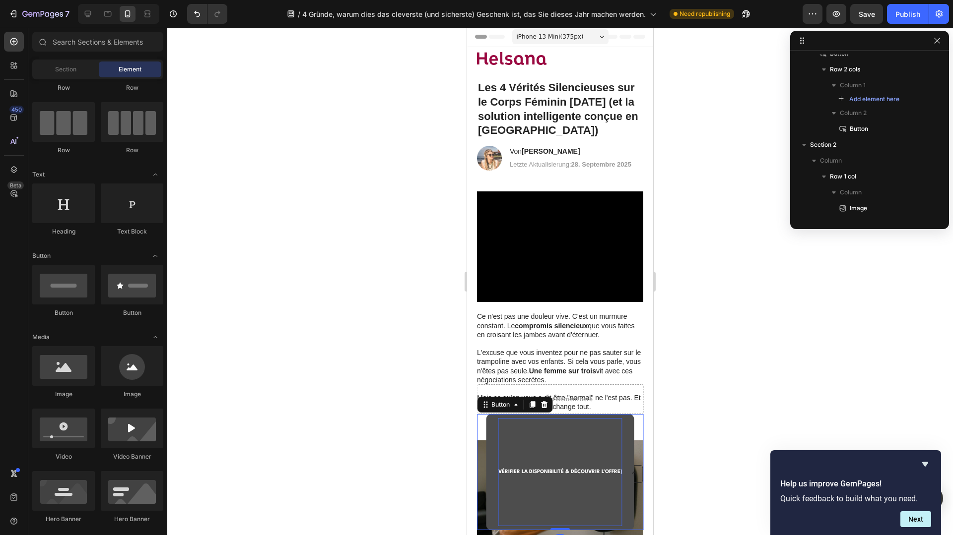
click at [583, 457] on div "VÉRIFIER LA DISPONIBILITÉ & DÉCOUVRIR L'OFFRE)" at bounding box center [560, 472] width 124 height 108
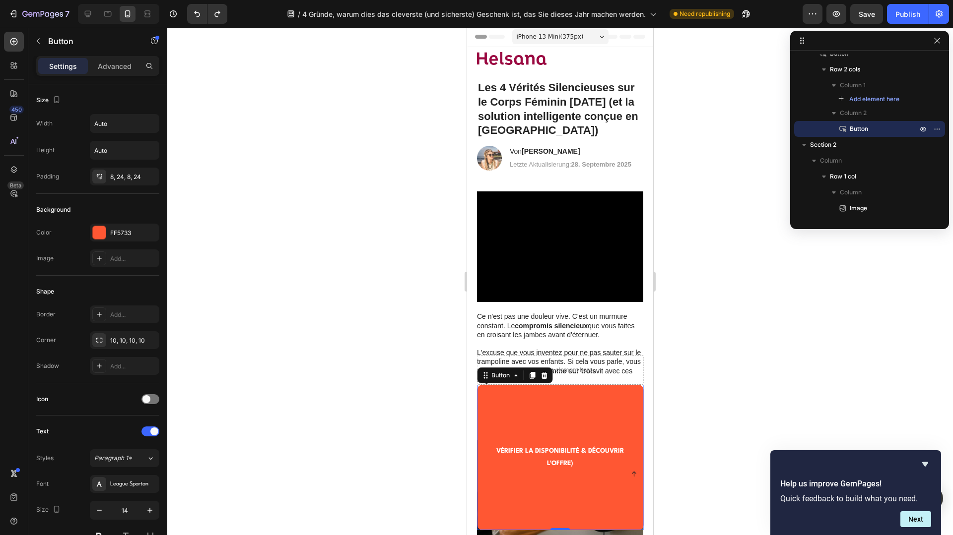
type input "13"
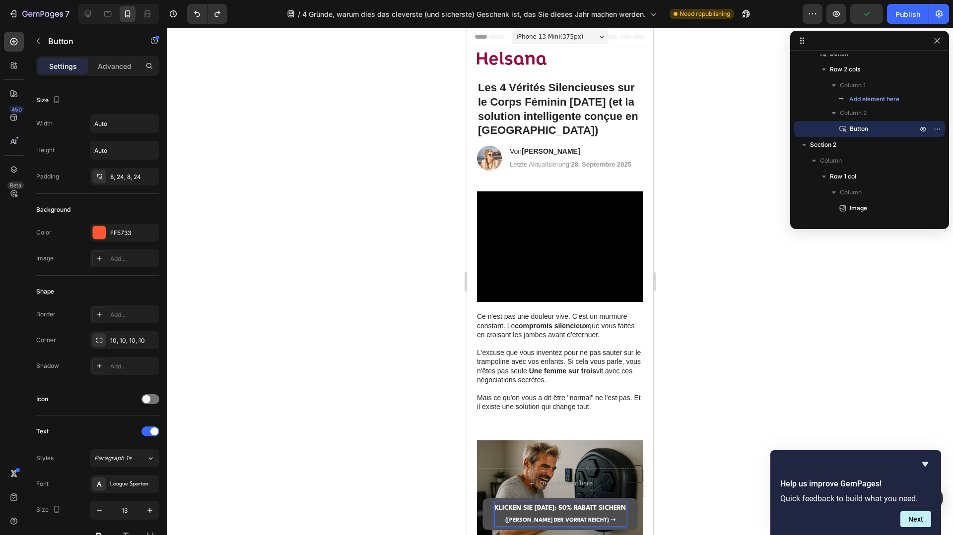
click at [608, 519] on p "KLICKEN SIE HIER: 50% RABATT SICHERN (SOLANGE DER VORRAT REICHT) ➝" at bounding box center [560, 515] width 131 height 24
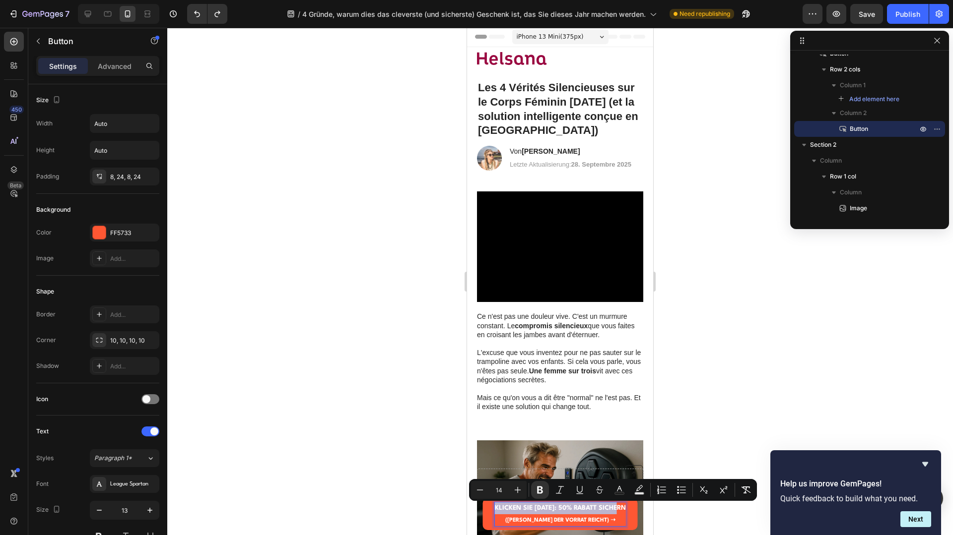
drag, startPoint x: 622, startPoint y: 508, endPoint x: 483, endPoint y: 507, distance: 138.5
click at [483, 507] on div "KLICKEN SIE HIER: 50% RABATT SICHERN (SOLANGE DER VORRAT REICHT) ➝ Button 0" at bounding box center [560, 515] width 166 height 32
click at [563, 509] on strong "KLICKEN SIE HIER: 50% RABATT SICHERN" at bounding box center [560, 508] width 131 height 6
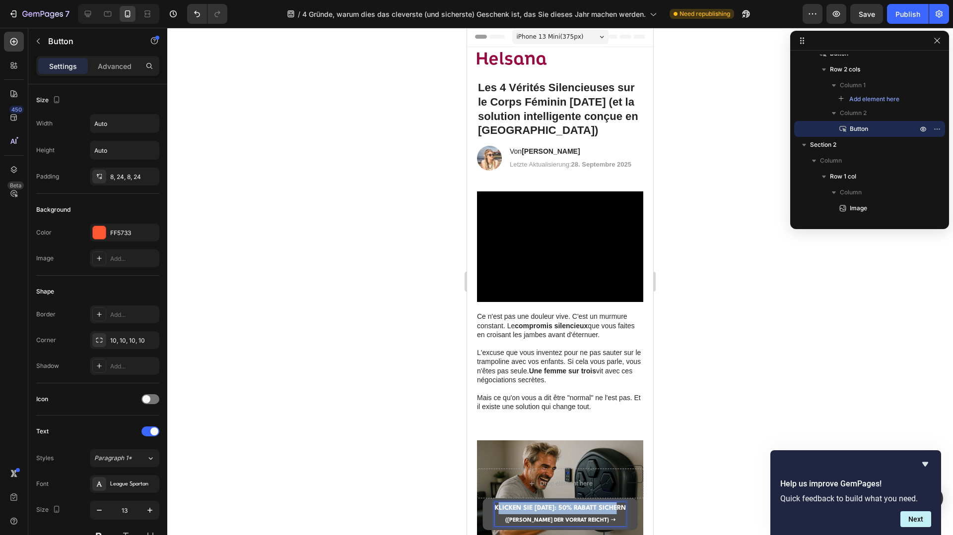
drag, startPoint x: 621, startPoint y: 510, endPoint x: 501, endPoint y: 509, distance: 120.6
click at [501, 509] on strong "KLICKEN SIE HIER: 50% RABATT SICHERN" at bounding box center [560, 508] width 131 height 6
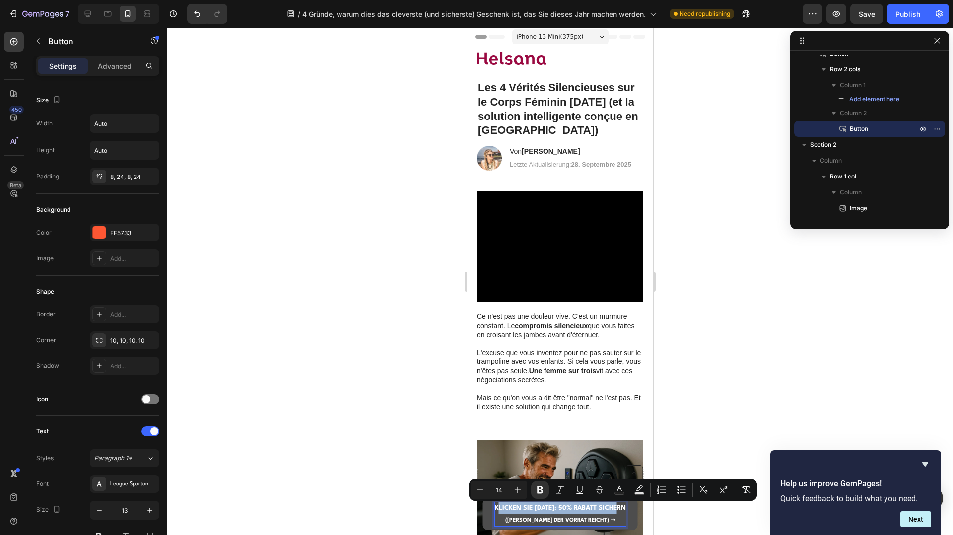
click at [563, 506] on strong "KLICKEN SIE HIER: 50% RABATT SICHERN" at bounding box center [560, 508] width 131 height 6
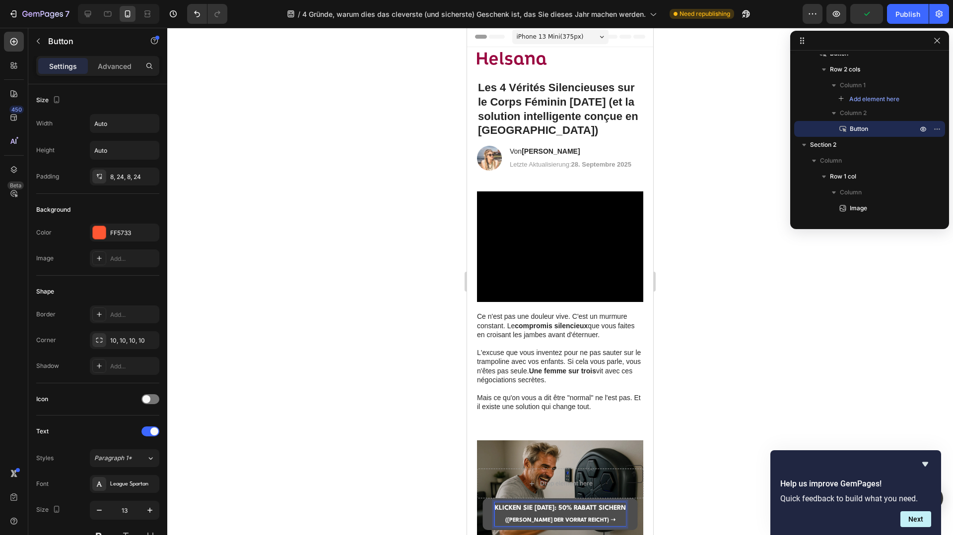
click at [566, 506] on strong "KLICKEN SIE HIER: 50% RABATT SICHERN" at bounding box center [560, 508] width 131 height 6
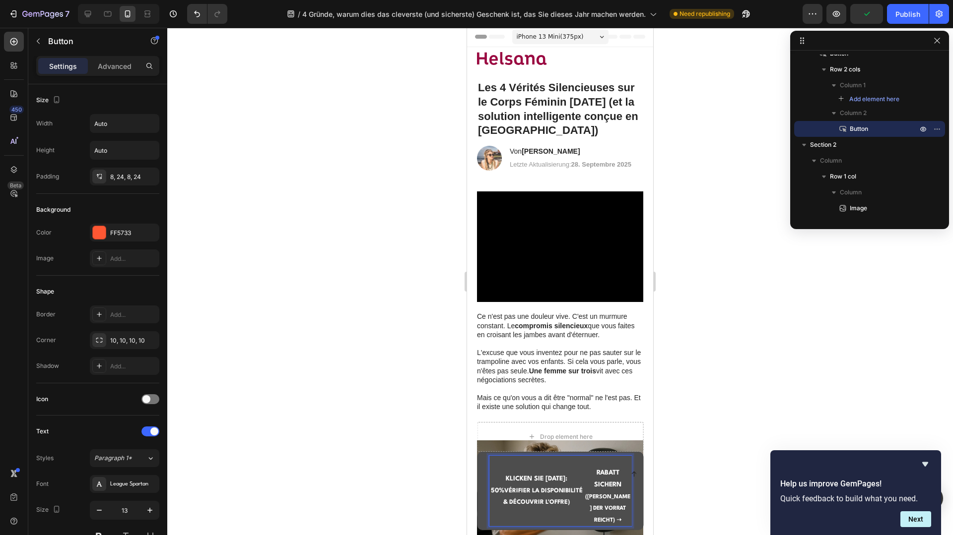
click at [575, 496] on p "KLICKEN SIE HIER: 50% VÉRIFIER LA DISPONIBILITÉ & DÉCOUVRIR L'OFFRE)" at bounding box center [536, 491] width 95 height 36
click at [541, 489] on strong "VÉRIFIER LA DISPONIBILITÉ & DÉCOUVRIR L'OFFRE)" at bounding box center [542, 496] width 79 height 17
click at [597, 489] on p "RABATT SICHERN (SOLANGE DER VORRAT REICHT) ➝" at bounding box center [608, 491] width 48 height 70
click at [603, 486] on strong "RABATT SICHERN" at bounding box center [607, 479] width 27 height 18
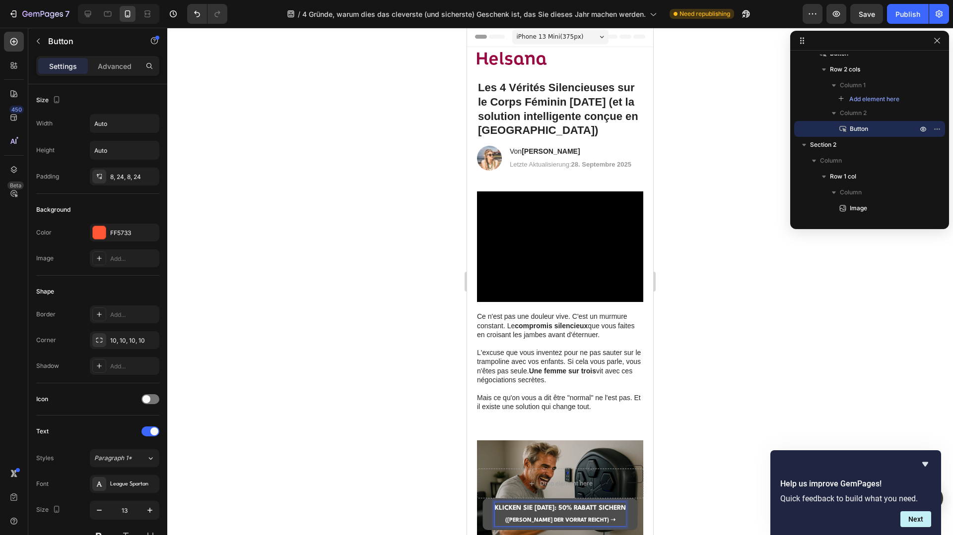
click at [591, 508] on strong "KLICKEN SIE HIER: 50% RABATT SICHERN" at bounding box center [560, 508] width 131 height 6
drag, startPoint x: 609, startPoint y: 521, endPoint x: 585, endPoint y: 515, distance: 25.0
click at [575, 513] on p "KLICKEN SIE HIER: 50% RABATT SICHERN (SOLANGE DER VORRAT REICHT) ➝" at bounding box center [560, 515] width 131 height 24
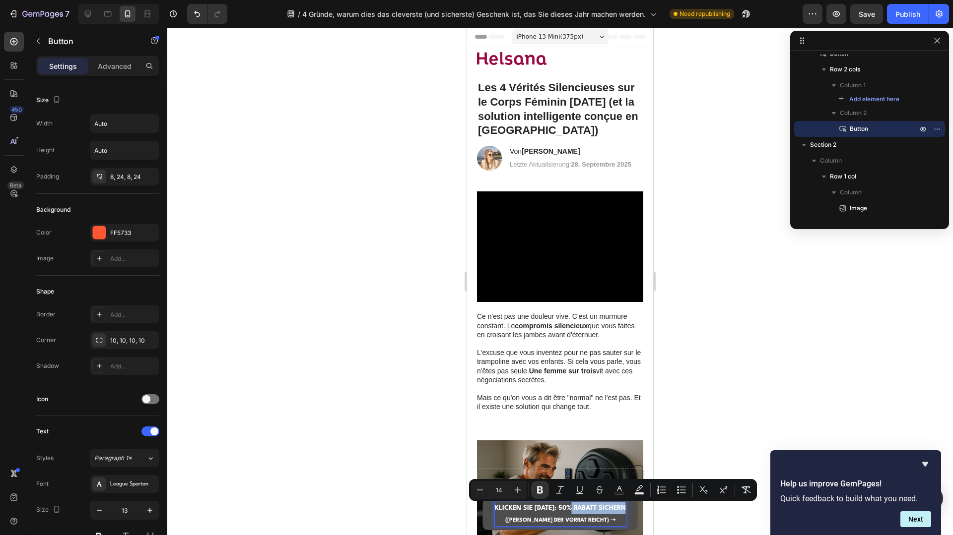
click at [599, 519] on strong "(SOLANGE DER VORRAT REICHT) ➝" at bounding box center [560, 520] width 110 height 5
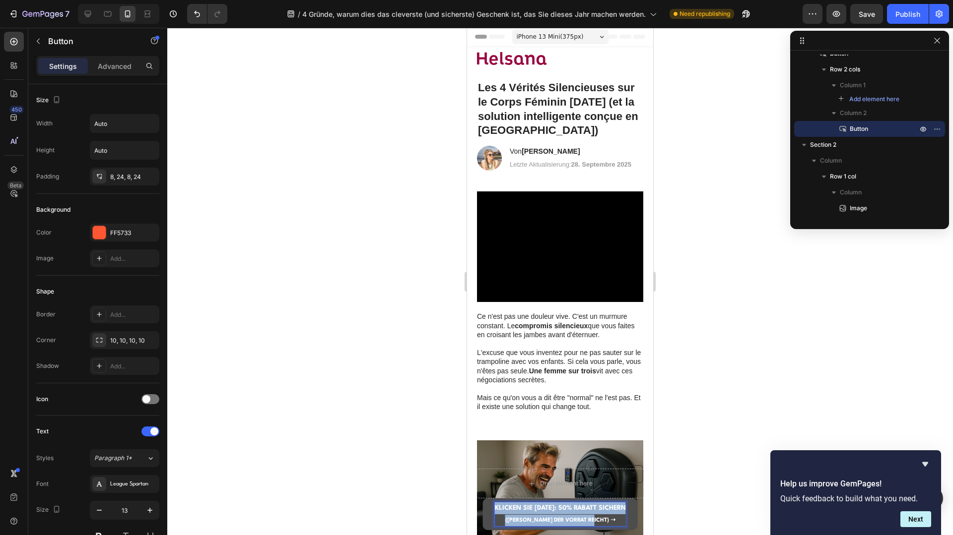
drag, startPoint x: 599, startPoint y: 519, endPoint x: 507, endPoint y: 504, distance: 93.6
click at [507, 504] on p "KLICKEN SIE HIER: 50% RABATT SICHERN (SOLANGE DER VORRAT REICHT) ➝" at bounding box center [560, 515] width 131 height 24
click at [586, 518] on p "VÉRIFIER LA DISPONIBILITÉ & DÉCOUVRIR L'OFFRE)" at bounding box center [557, 514] width 137 height 23
click at [608, 519] on p "VÉRIFIER LA DISPONIBILITÉ & DÉCOUVRIR L'OFFRE)" at bounding box center [557, 514] width 137 height 23
click at [611, 520] on p "VÉRIFIER LA DISPONIBILITÉ & DÉCOUVRIR L'OFFRE)" at bounding box center [557, 514] width 137 height 23
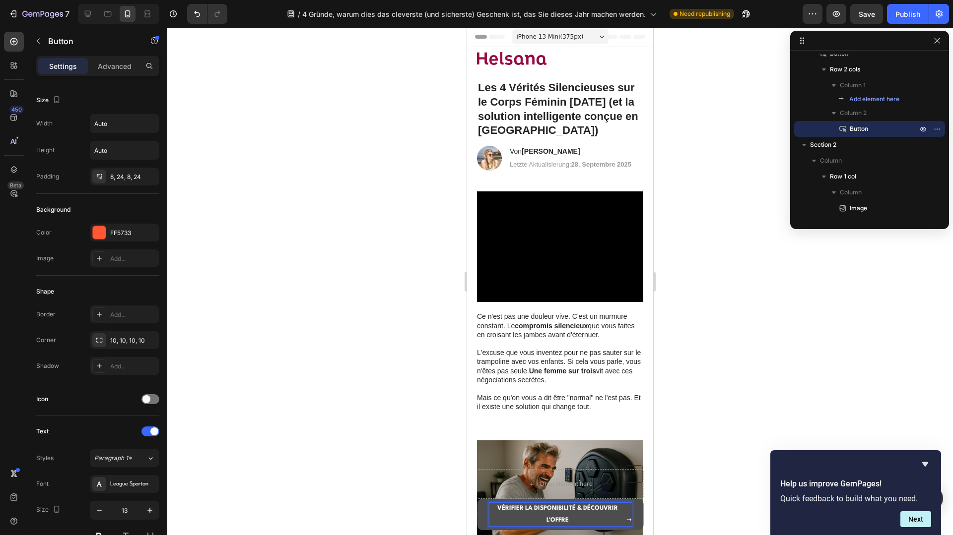
click at [563, 512] on p "VÉRIFIER LA DISPONIBILITÉ & DÉCOUVRIR L'OFFRE" at bounding box center [557, 514] width 137 height 23
click at [582, 507] on strong "VÉRIFIER LA DISPONIBILITÉ & DÉCOUVRIR L'OFFRE" at bounding box center [557, 514] width 121 height 17
click at [717, 478] on div at bounding box center [560, 282] width 786 height 508
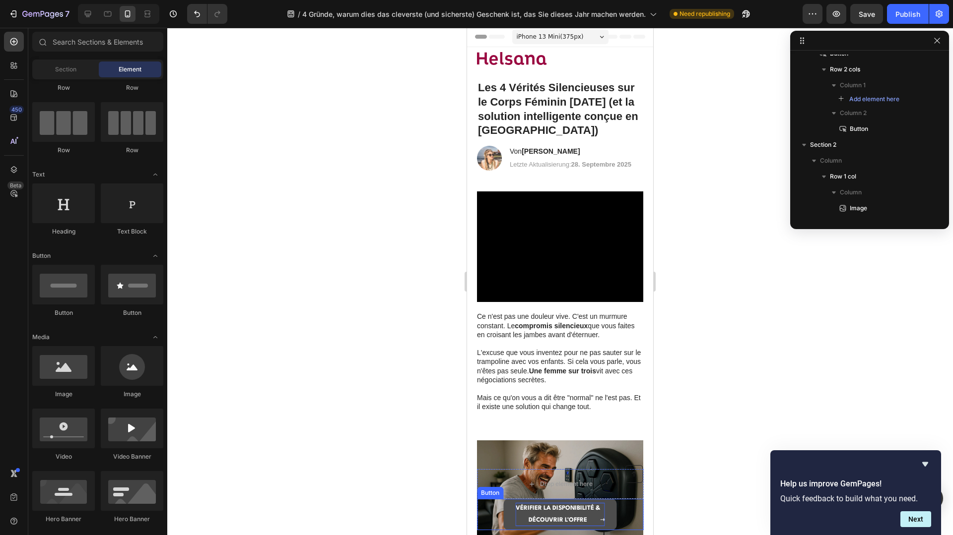
click at [541, 512] on p "VÉRIFIER LA DISPONIBILITÉ & DÉCOUVRIR L'OFFRE" at bounding box center [558, 514] width 84 height 23
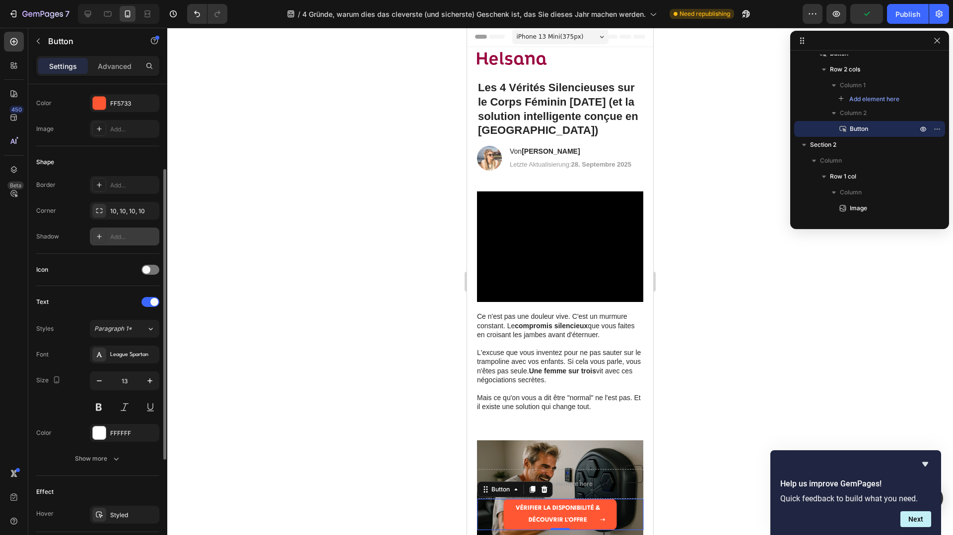
scroll to position [133, 0]
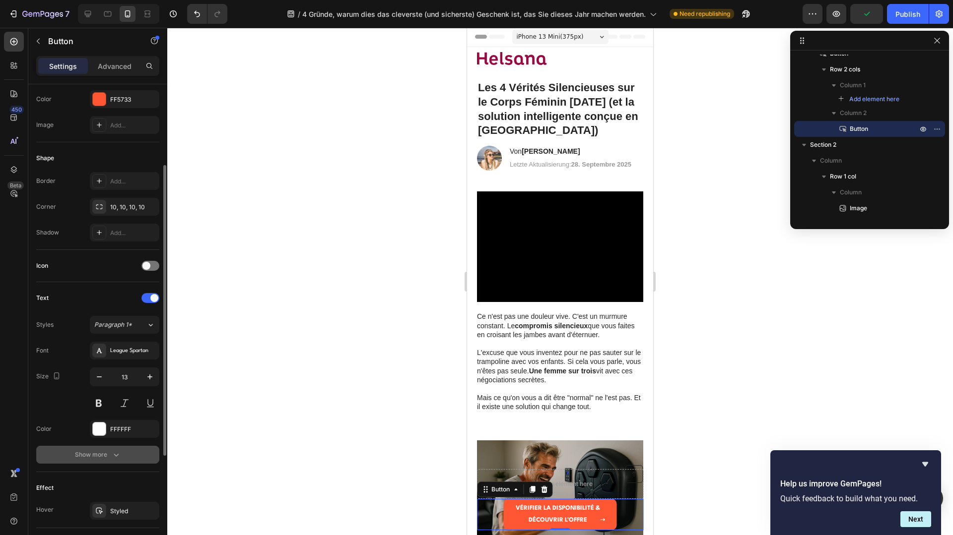
click at [100, 456] on div "Show more" at bounding box center [98, 455] width 46 height 10
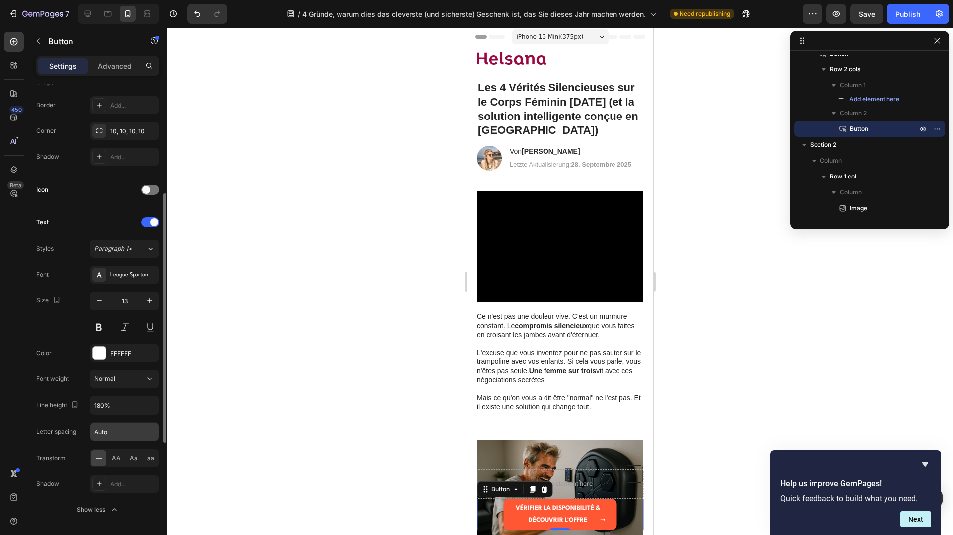
scroll to position [214, 0]
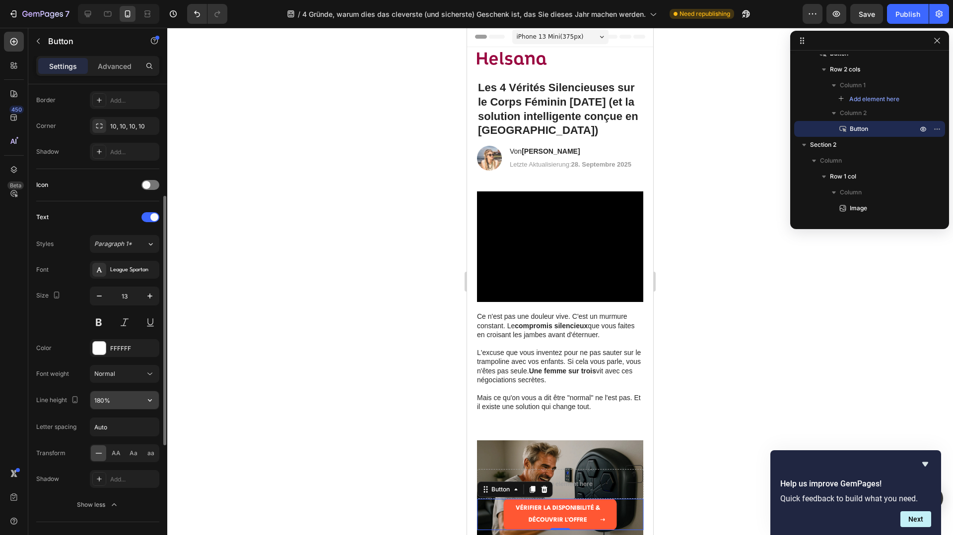
click at [133, 407] on input "180%" at bounding box center [124, 401] width 68 height 18
click at [147, 400] on icon "button" at bounding box center [150, 401] width 10 height 10
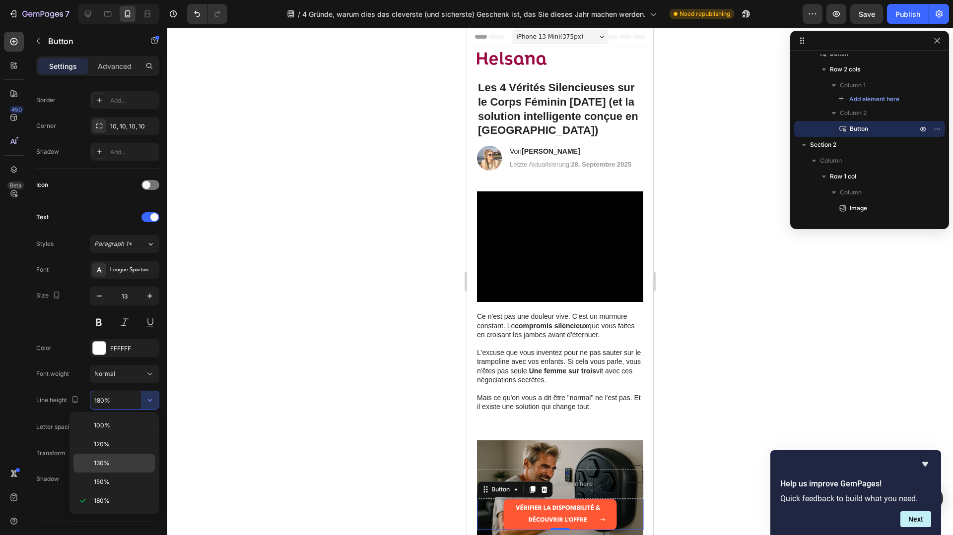
click at [121, 457] on div "130%" at bounding box center [113, 463] width 81 height 19
type input "130%"
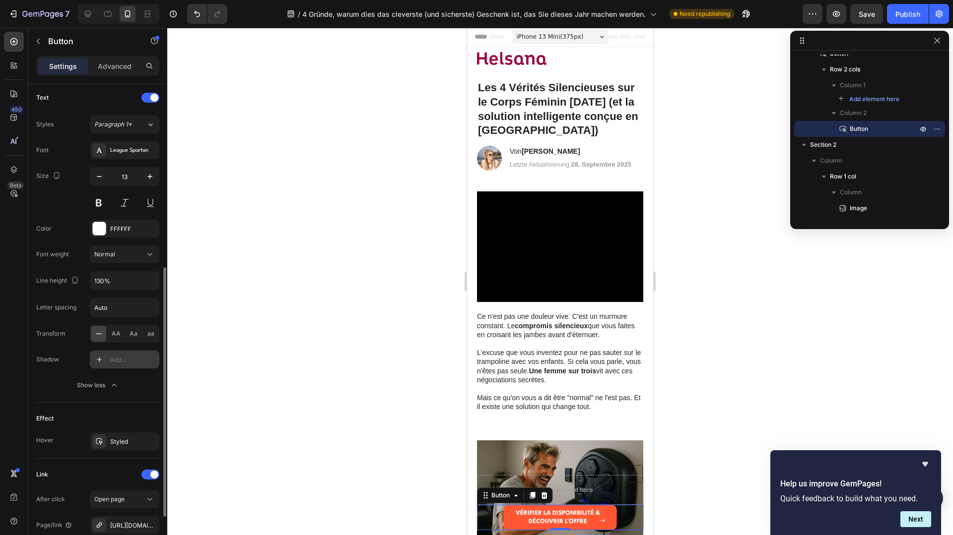
scroll to position [385, 0]
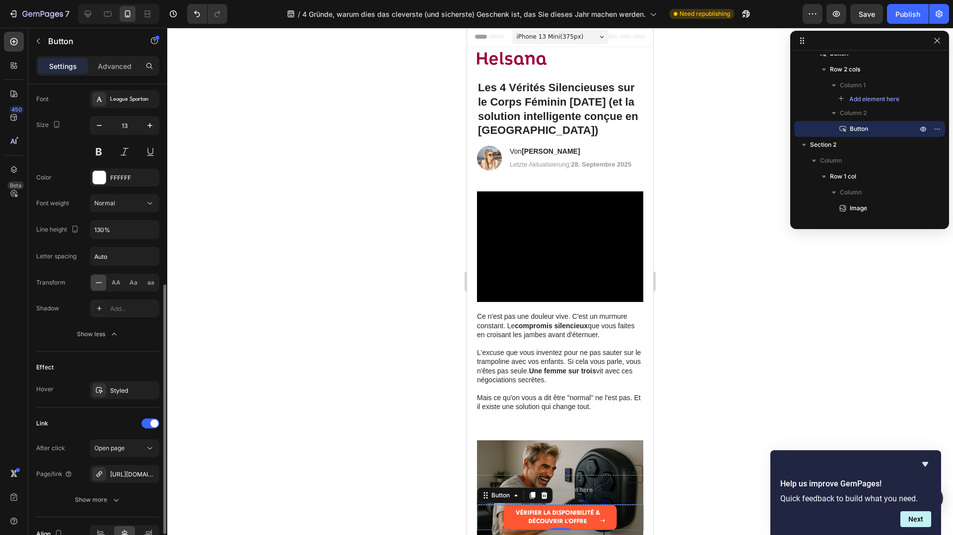
click at [399, 482] on div at bounding box center [560, 282] width 786 height 508
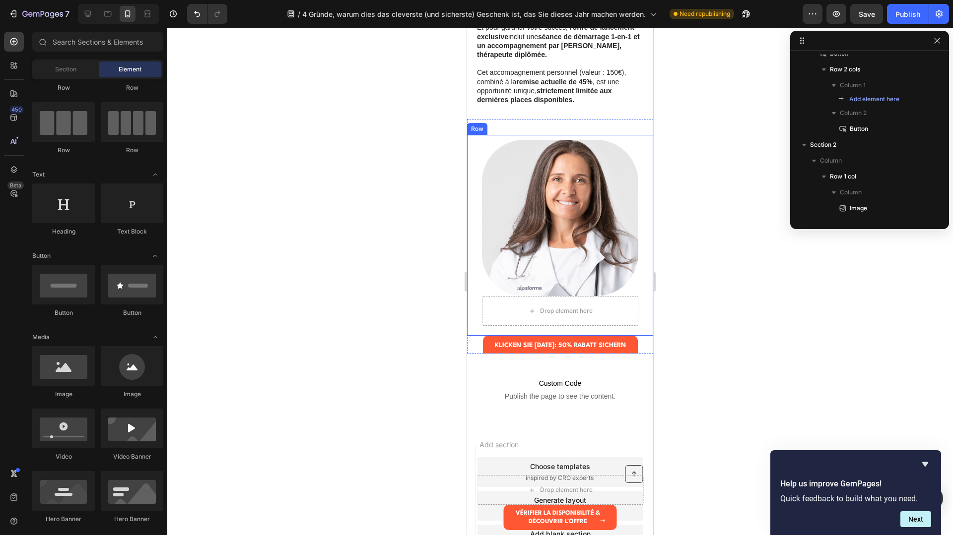
scroll to position [1678, 0]
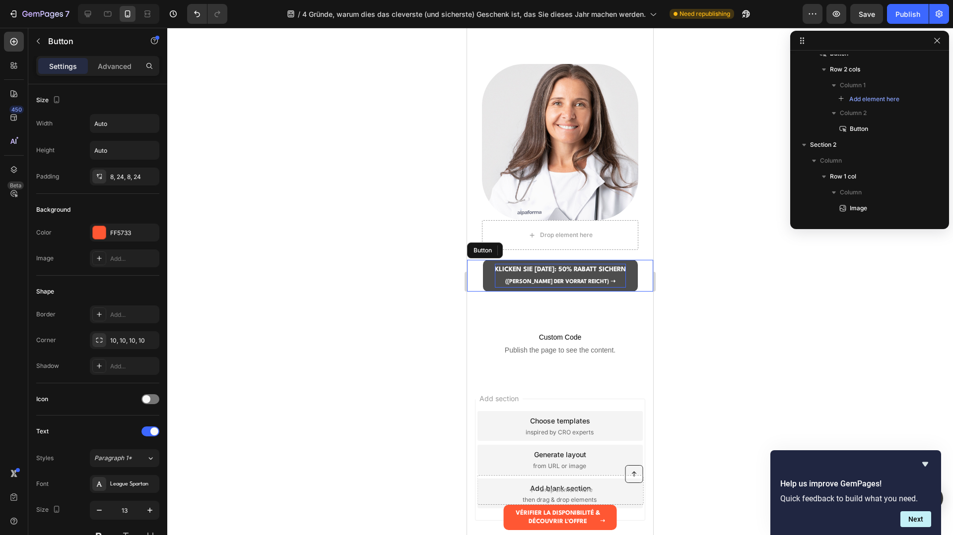
click at [596, 272] on strong "KLICKEN SIE HIER: 50% RABATT SICHERN" at bounding box center [560, 269] width 131 height 6
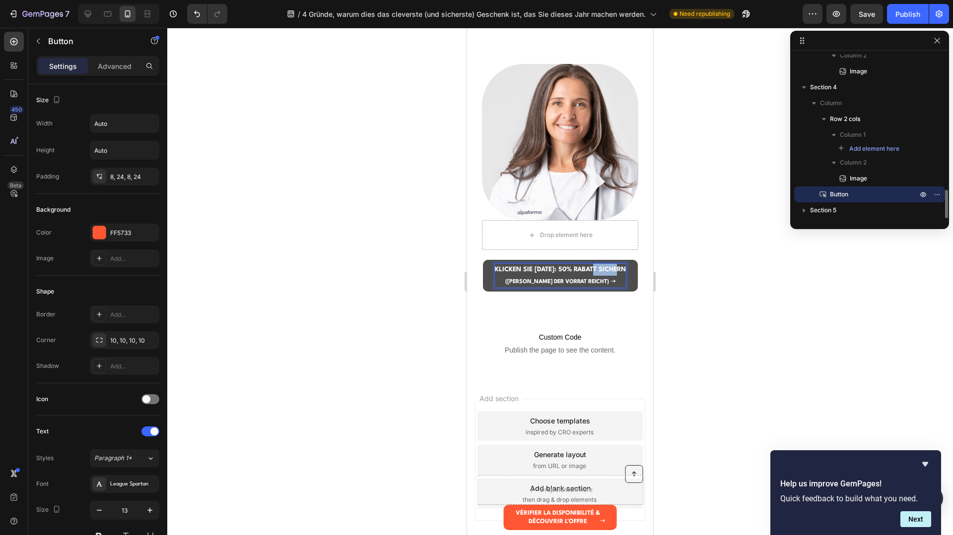
click at [596, 272] on strong "KLICKEN SIE HIER: 50% RABATT SICHERN" at bounding box center [560, 269] width 131 height 6
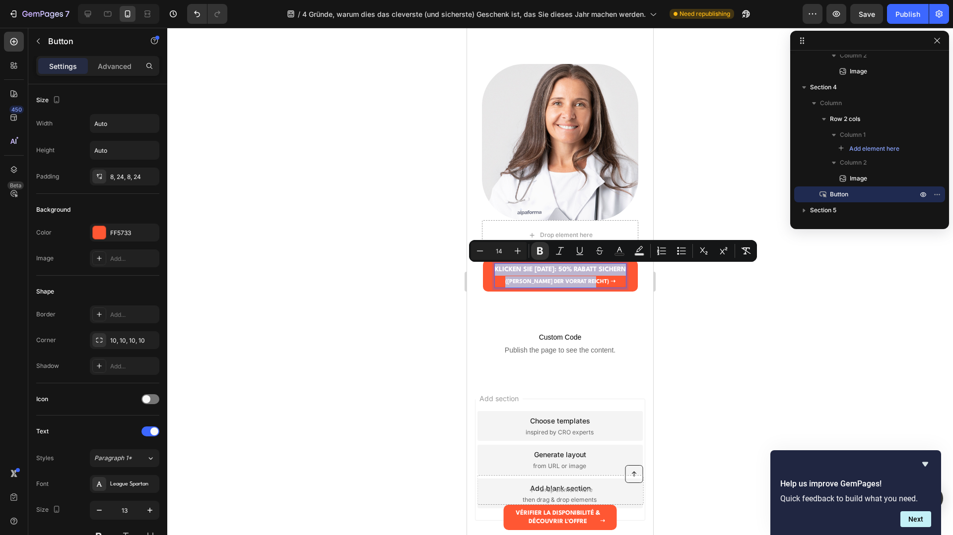
drag, startPoint x: 615, startPoint y: 280, endPoint x: 479, endPoint y: 263, distance: 136.6
click at [479, 263] on div "KLICKEN SIE HIER: 50% RABATT SICHERN (SOLANGE DER VORRAT REICHT) ➝ Button 0" at bounding box center [560, 276] width 186 height 32
click at [709, 336] on div at bounding box center [560, 282] width 786 height 508
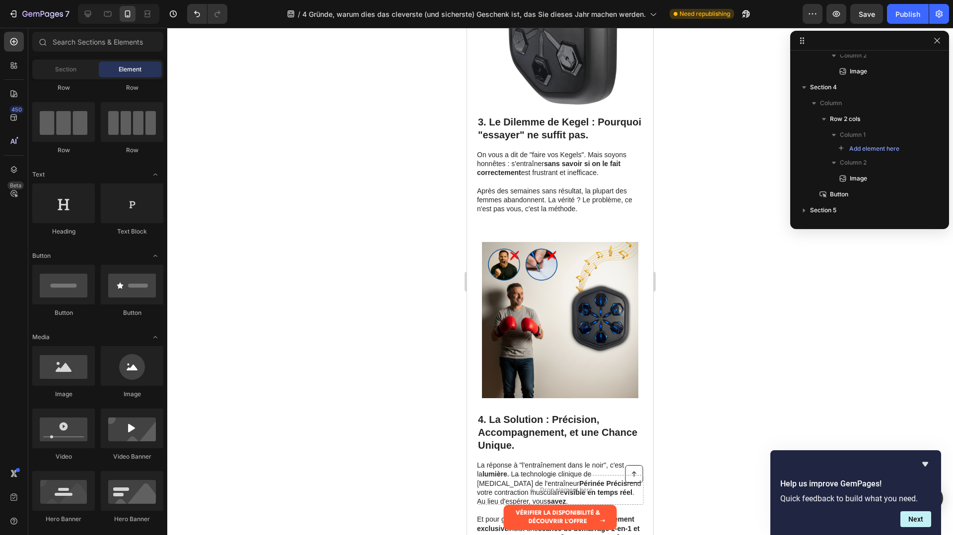
scroll to position [1061, 0]
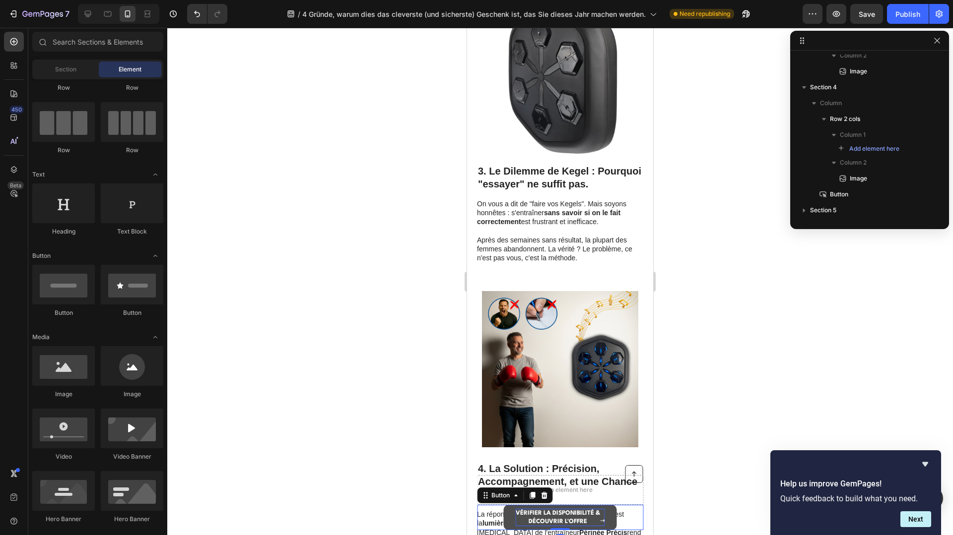
click at [569, 512] on strong "VÉRIFIER LA DISPONIBILITÉ &" at bounding box center [558, 514] width 84 height 6
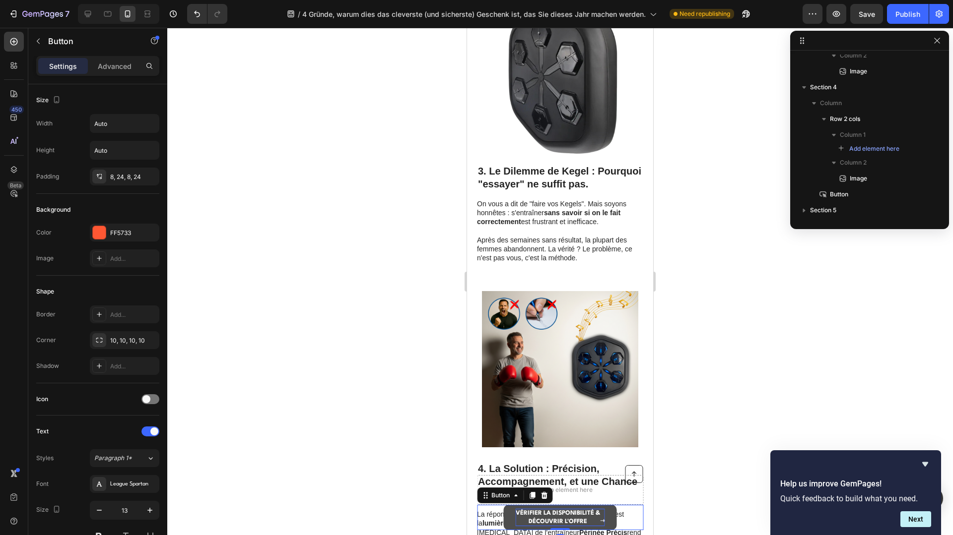
scroll to position [41, 0]
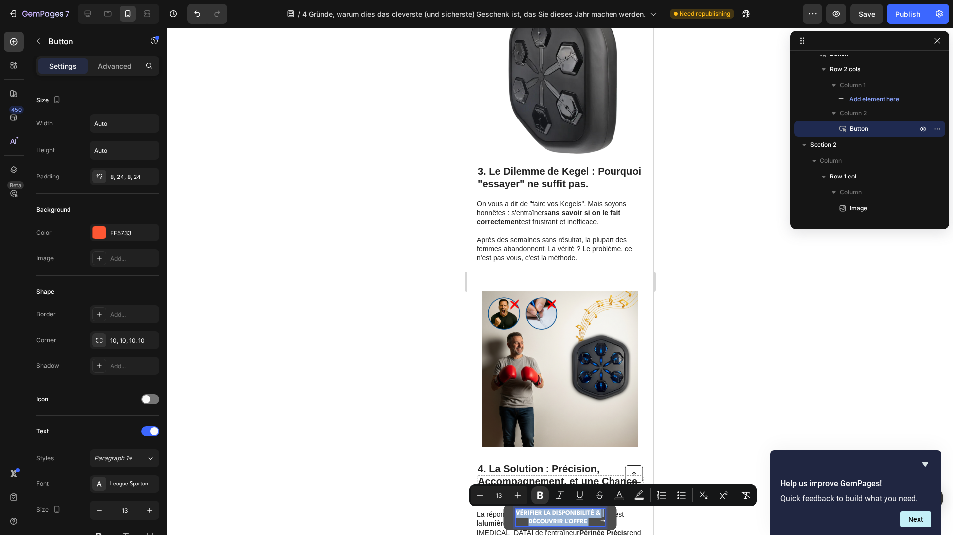
drag, startPoint x: 597, startPoint y: 518, endPoint x: 515, endPoint y: 510, distance: 81.8
click at [516, 510] on p "VÉRIFIER LA DISPONIBILITÉ & DÉCOUVRIR L'OFFRE" at bounding box center [558, 518] width 84 height 17
click at [517, 498] on icon "Editor contextual toolbar" at bounding box center [518, 496] width 10 height 10
click at [517, 497] on icon "Editor contextual toolbar" at bounding box center [518, 496] width 10 height 10
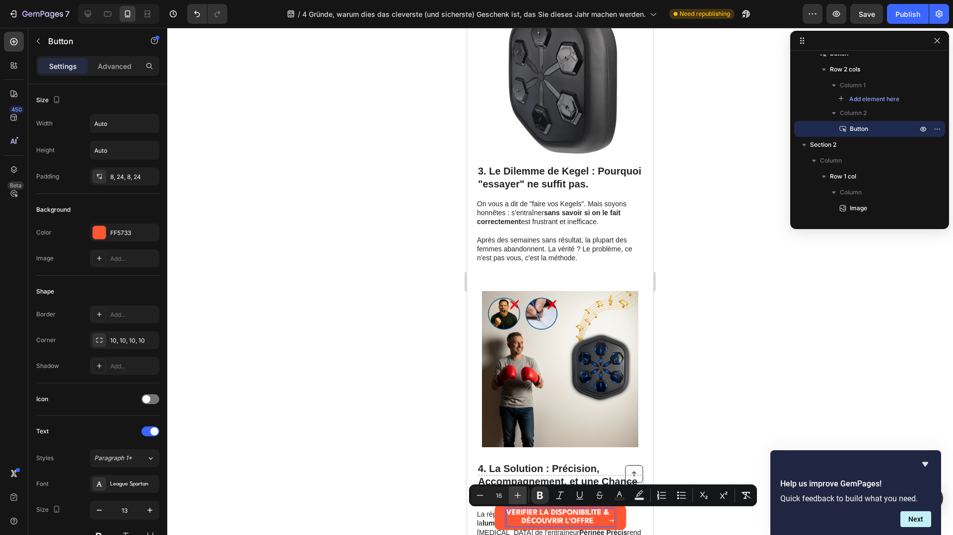
click at [517, 497] on icon "Editor contextual toolbar" at bounding box center [518, 496] width 10 height 10
click at [484, 496] on icon "Editor contextual toolbar" at bounding box center [480, 496] width 10 height 10
type input "17"
click at [690, 436] on div at bounding box center [560, 282] width 786 height 508
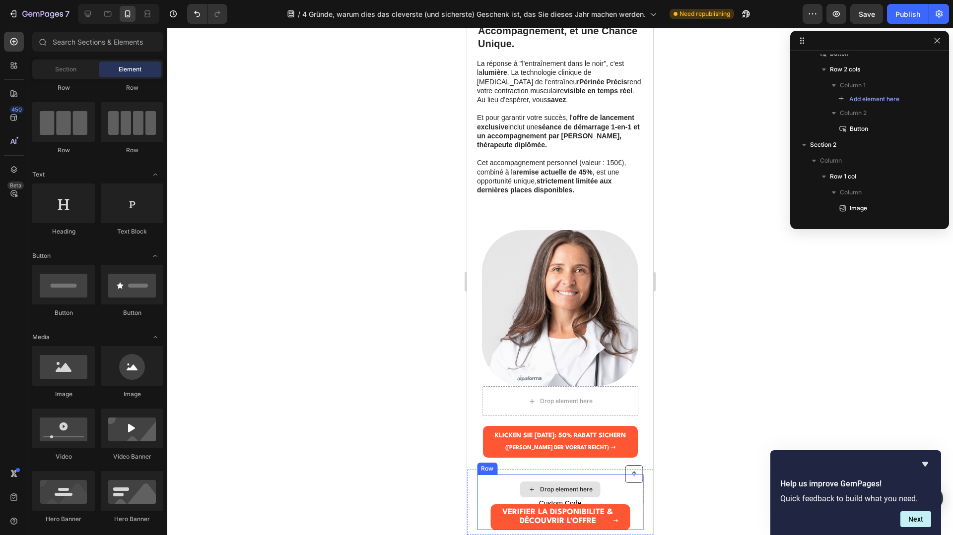
scroll to position [1512, 0]
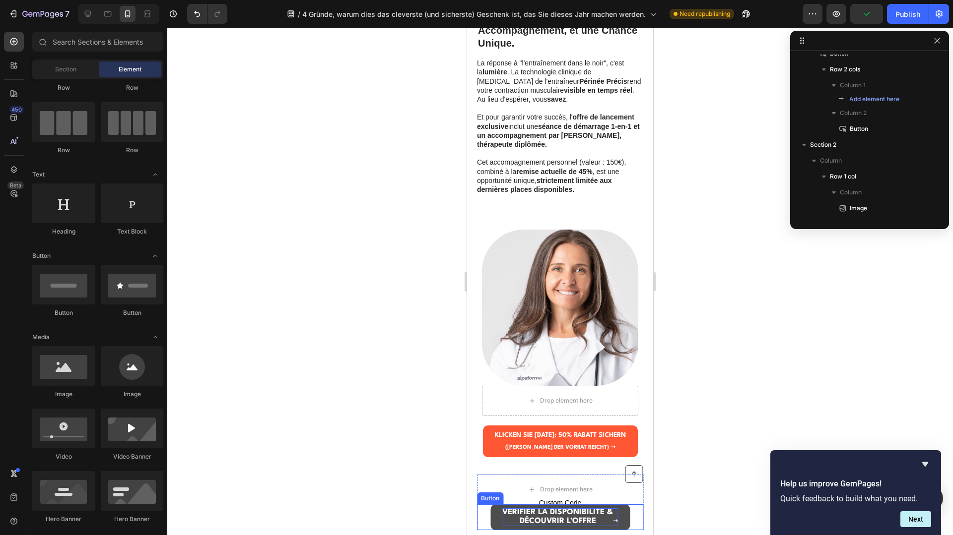
click at [614, 523] on strong "➝" at bounding box center [615, 521] width 5 height 5
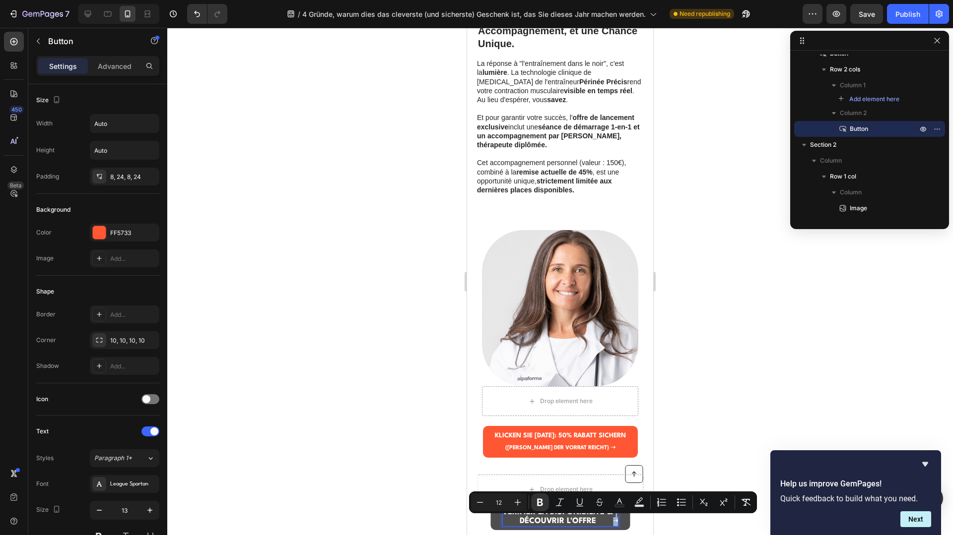
drag, startPoint x: 612, startPoint y: 522, endPoint x: 619, endPoint y: 523, distance: 6.5
click at [523, 505] on button "Plus" at bounding box center [518, 503] width 18 height 18
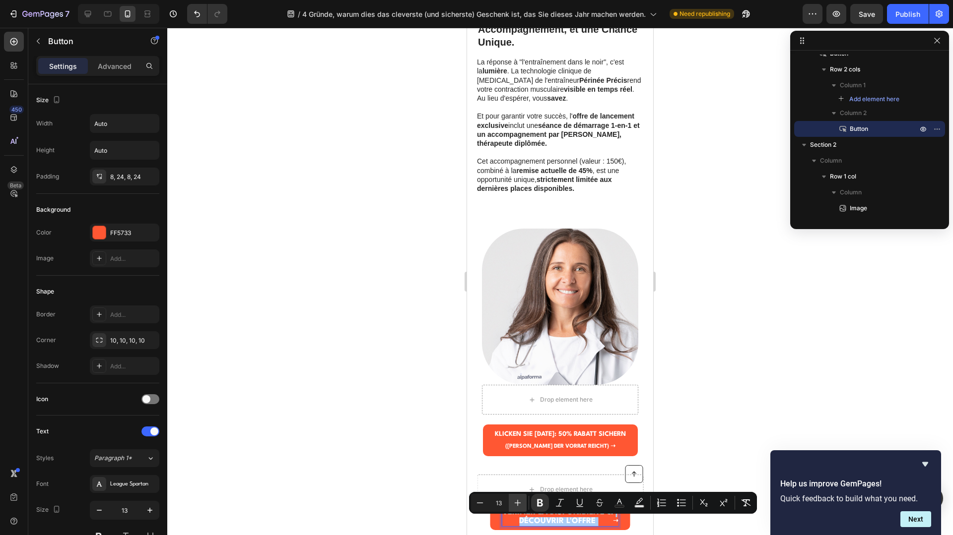
click at [523, 505] on button "Plus" at bounding box center [518, 503] width 18 height 18
type input "16"
click at [715, 455] on div at bounding box center [560, 282] width 786 height 508
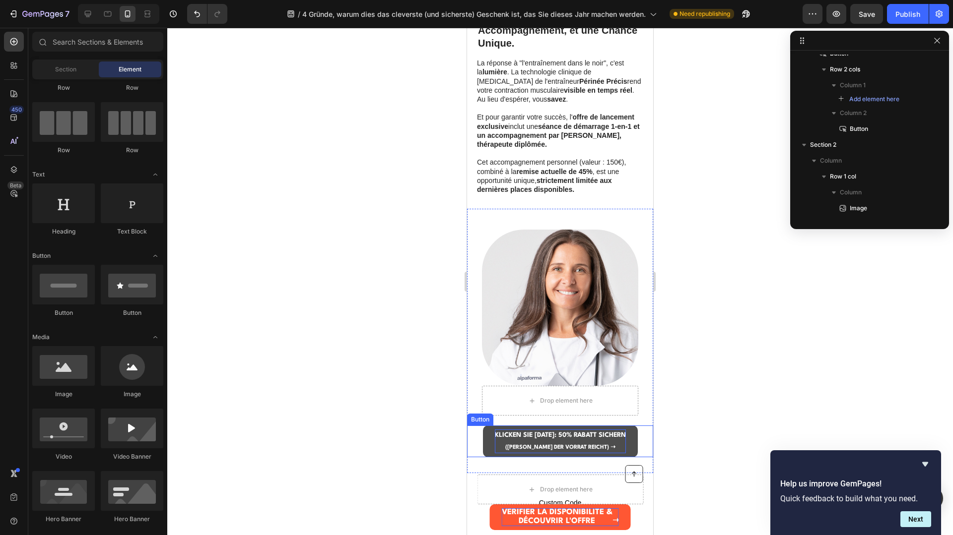
scroll to position [781, 0]
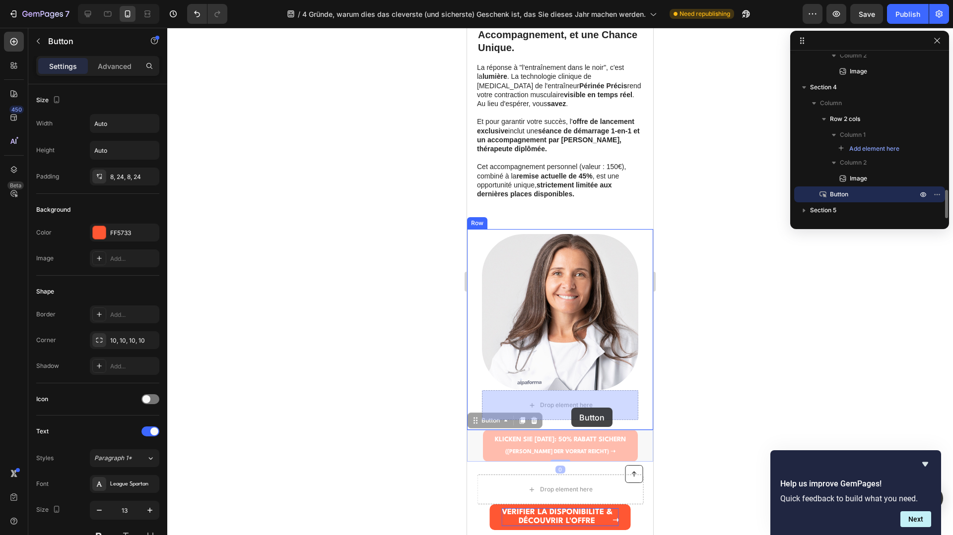
drag, startPoint x: 572, startPoint y: 435, endPoint x: 571, endPoint y: 406, distance: 28.8
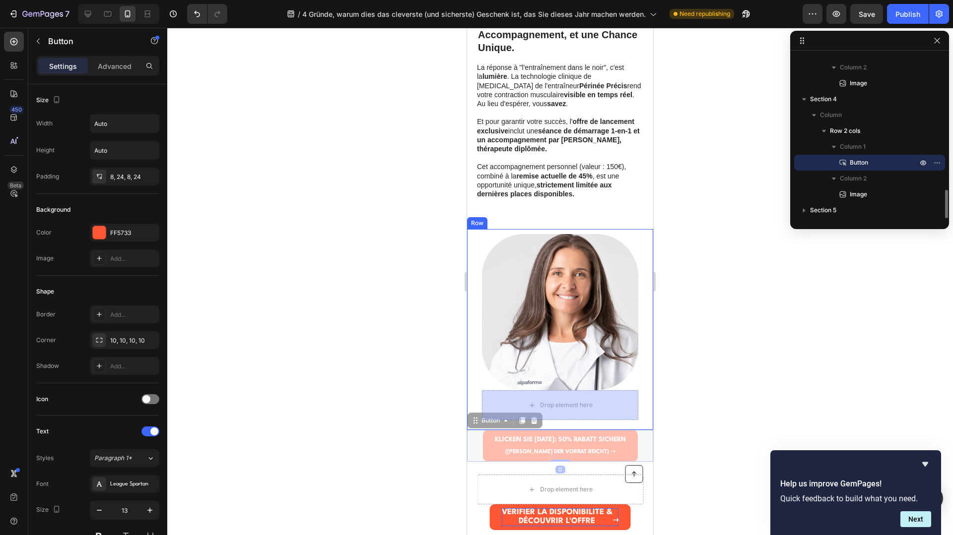
scroll to position [1507, 0]
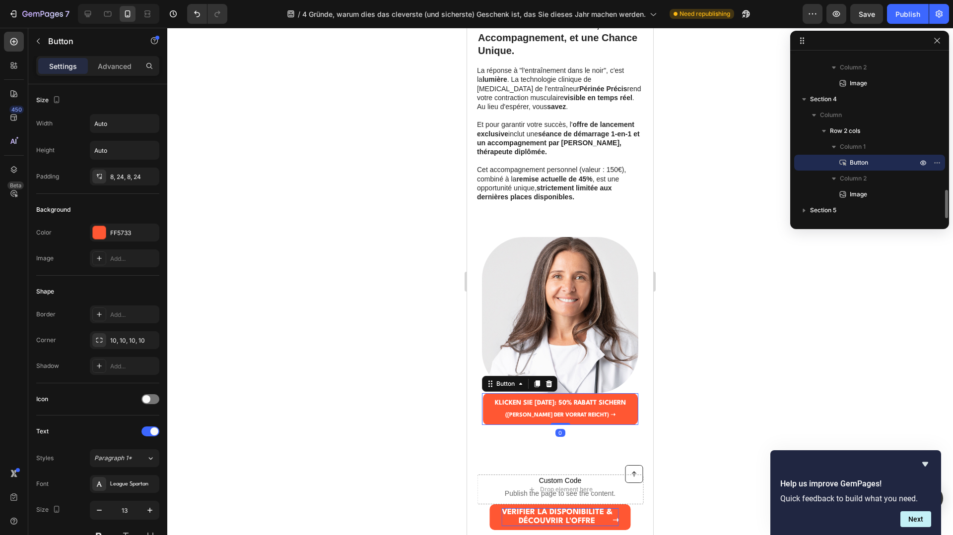
click at [714, 387] on div at bounding box center [560, 282] width 786 height 508
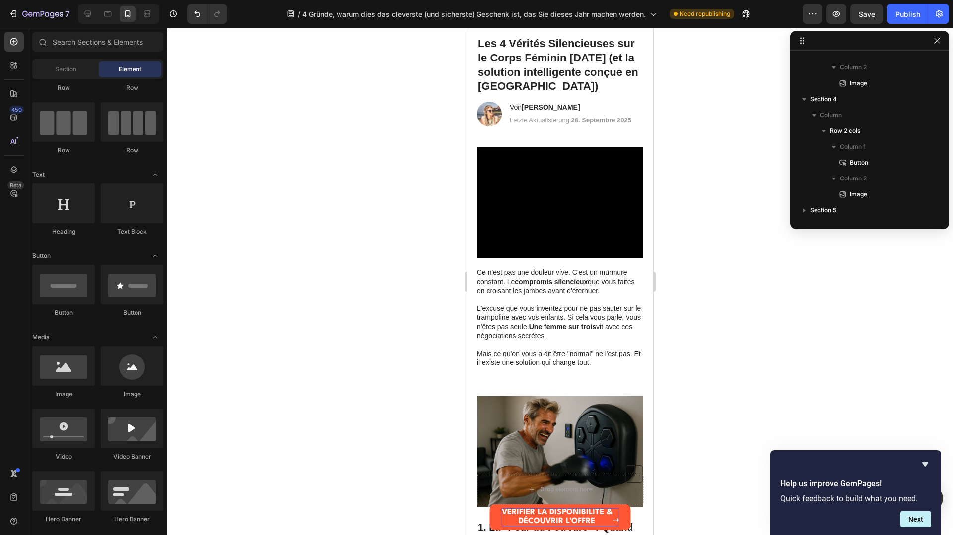
scroll to position [73, 0]
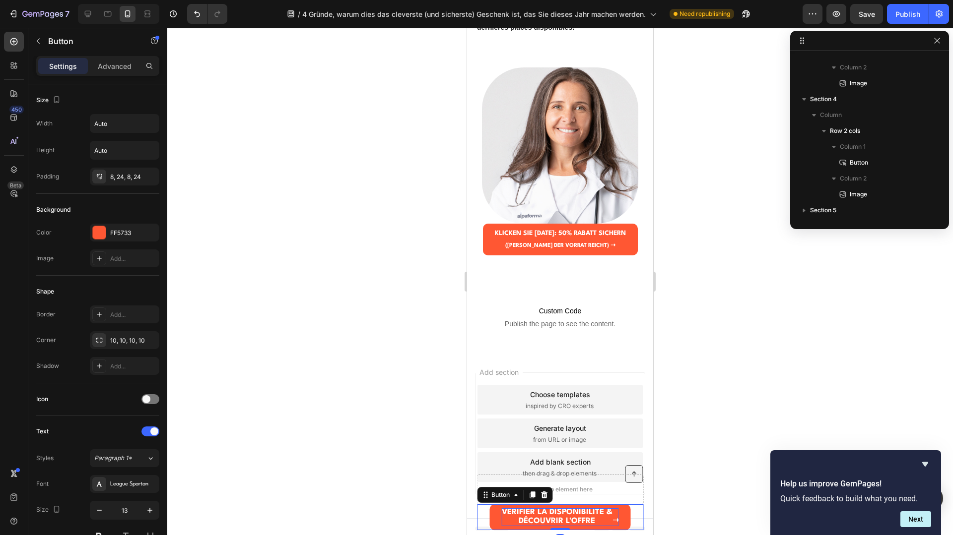
click at [564, 514] on strong "VÉRIFIER LA DISPONIBILITÉ &" at bounding box center [557, 513] width 111 height 8
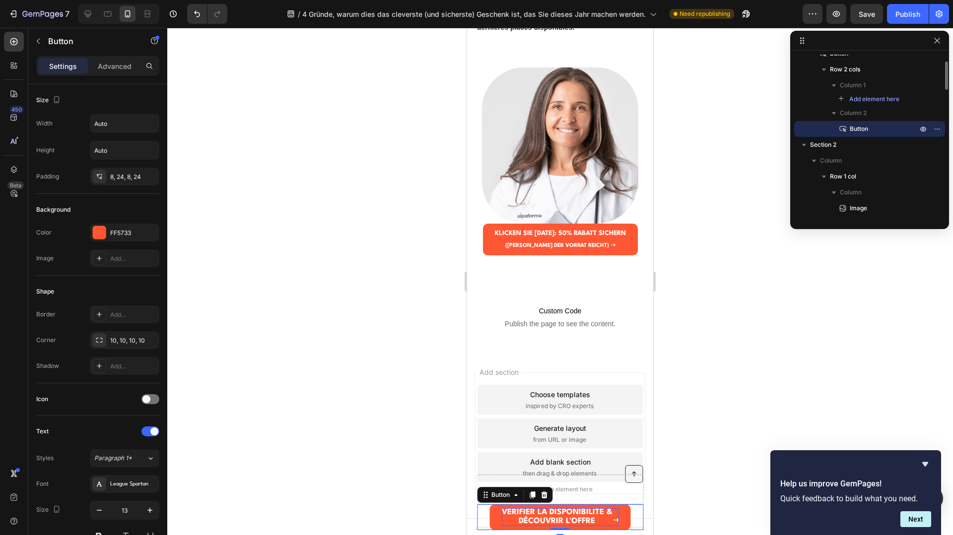
scroll to position [1675, 0]
click at [498, 519] on link "VÉRIFIER LA DISPONIBILITÉ & DÉCOUVRIR L'OFFRE ➝" at bounding box center [560, 518] width 141 height 26
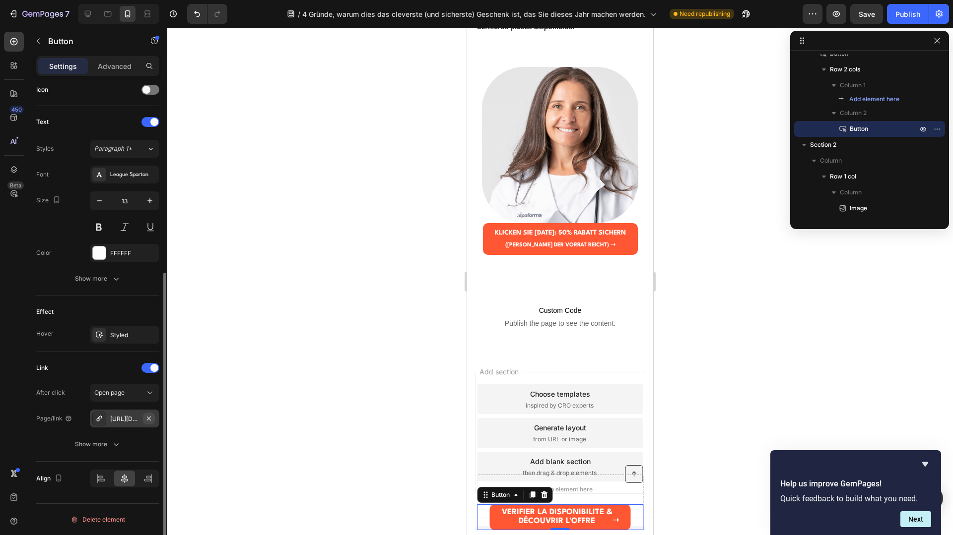
click at [152, 420] on icon "button" at bounding box center [149, 419] width 8 height 8
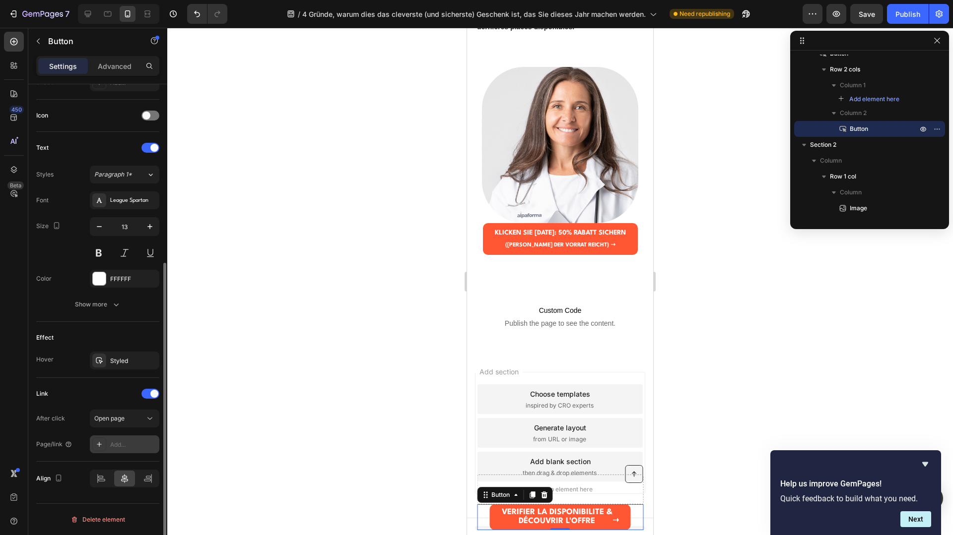
click at [124, 441] on div "Add..." at bounding box center [133, 445] width 47 height 9
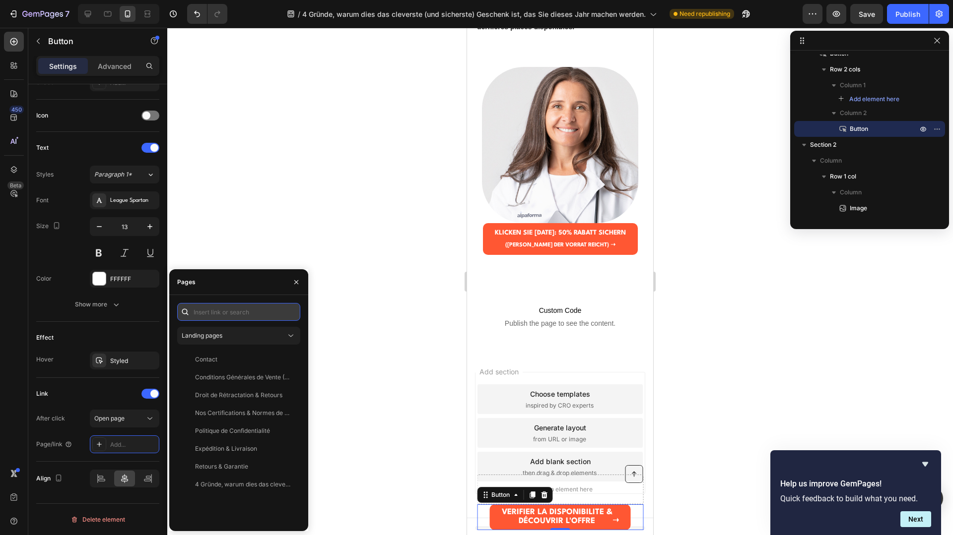
click at [217, 312] on input "text" at bounding box center [238, 312] width 123 height 18
paste input "https://perineeprecis.fr/products/perinee-precis"
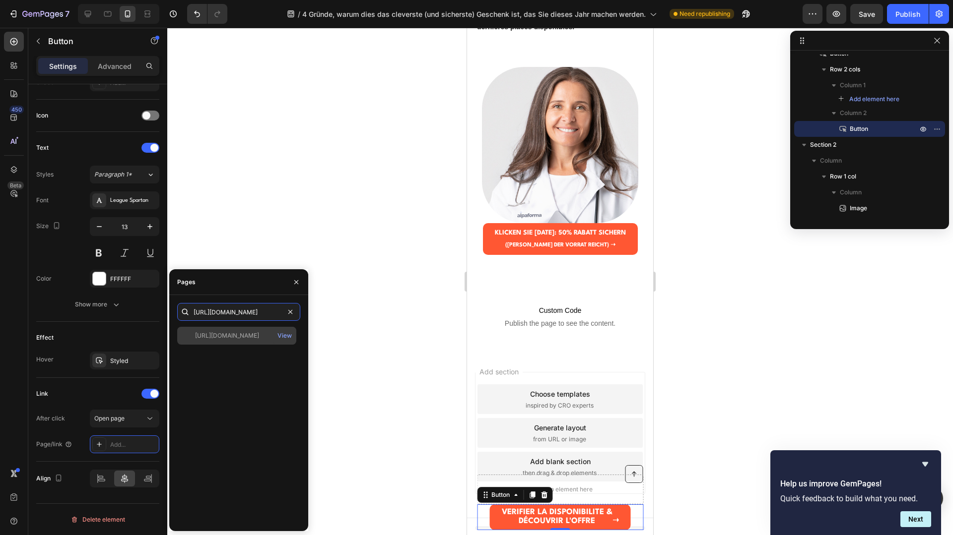
type input "https://perineeprecis.fr/products/perinee-precis"
click at [239, 335] on div "https://perineeprecis.fr/products/perinee-precis" at bounding box center [227, 336] width 64 height 9
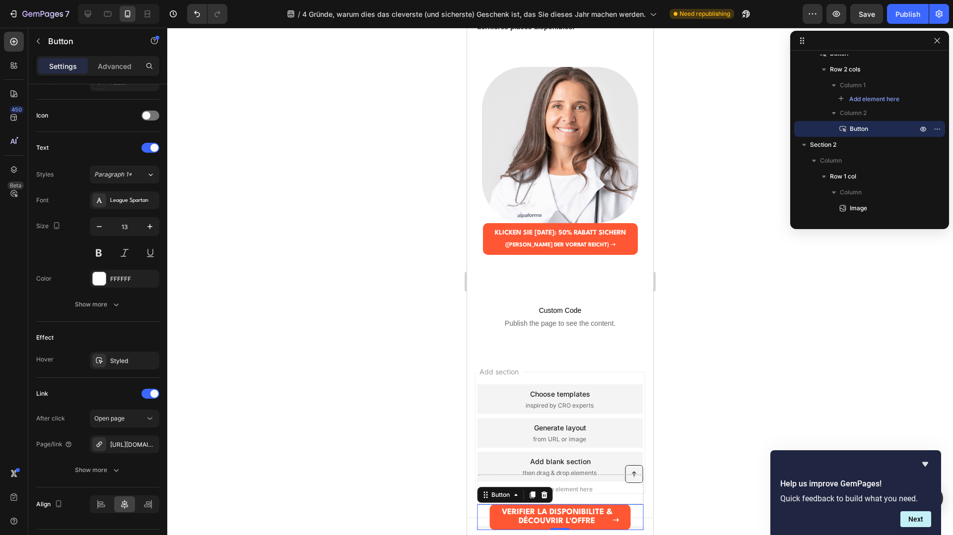
click at [412, 416] on div at bounding box center [560, 282] width 786 height 508
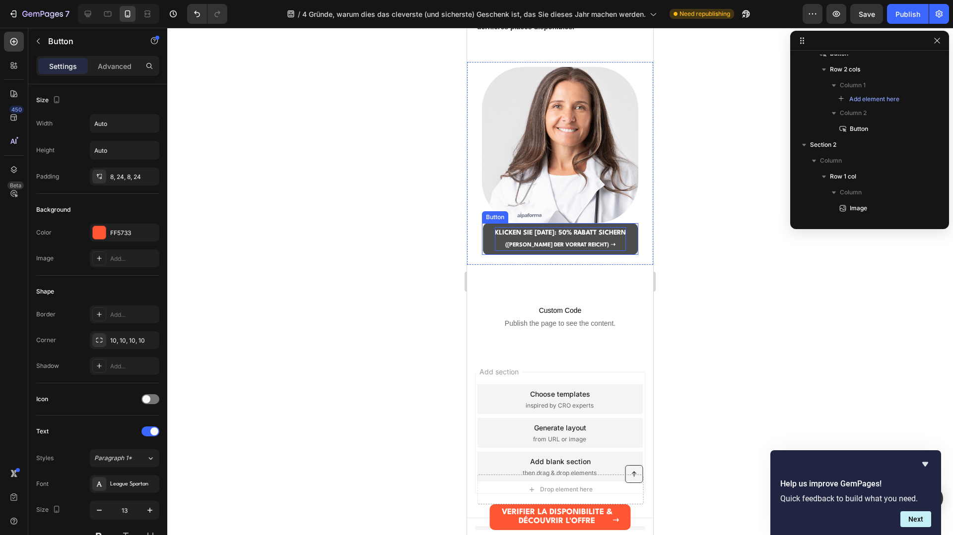
click at [560, 234] on strong "KLICKEN SIE HIER: 50% RABATT SICHERN" at bounding box center [560, 233] width 131 height 6
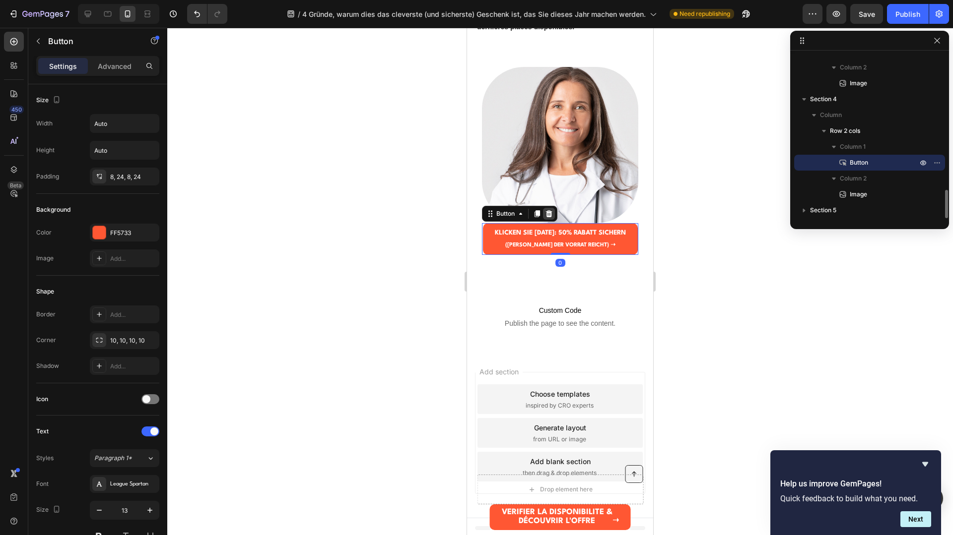
click at [546, 216] on icon at bounding box center [549, 214] width 8 height 8
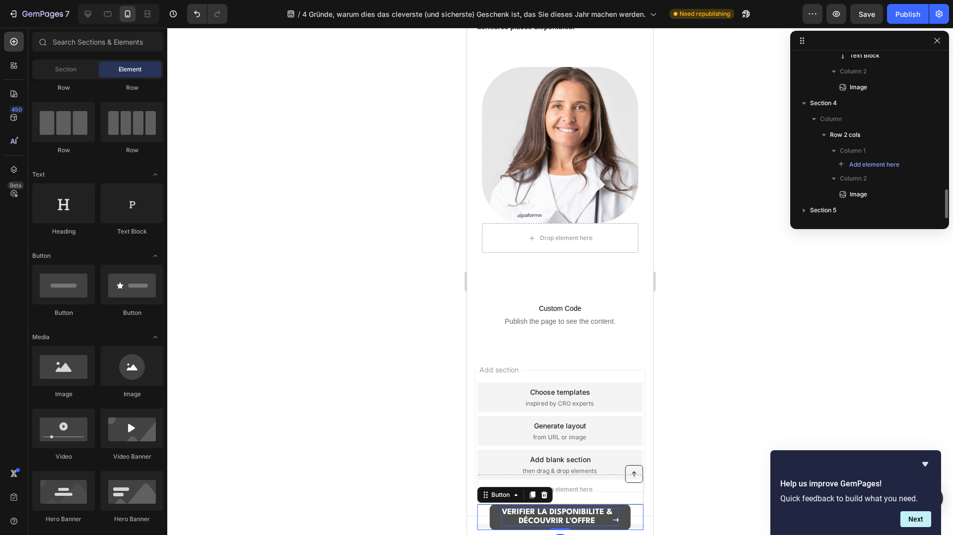
click at [561, 518] on strong "DÉCOUVRIR L'OFFRE" at bounding box center [557, 522] width 76 height 8
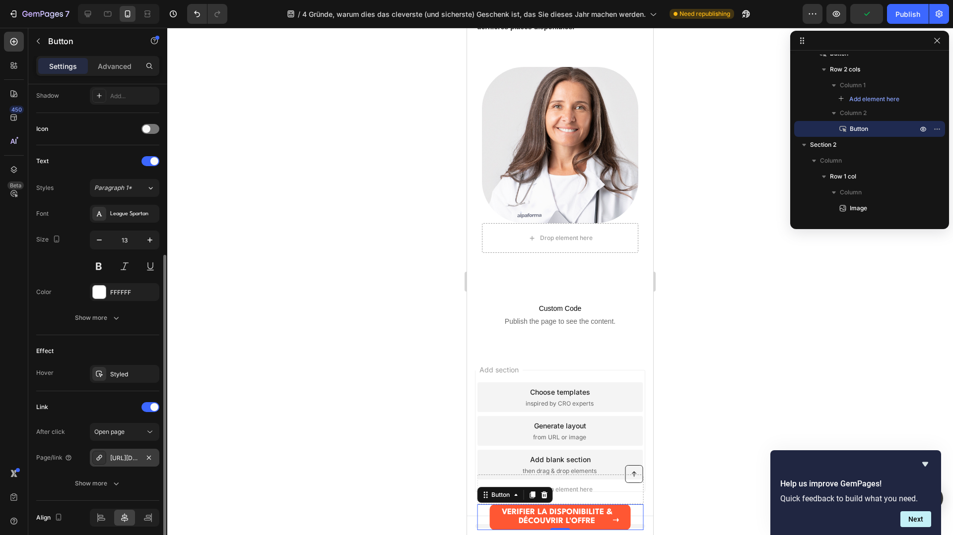
scroll to position [274, 0]
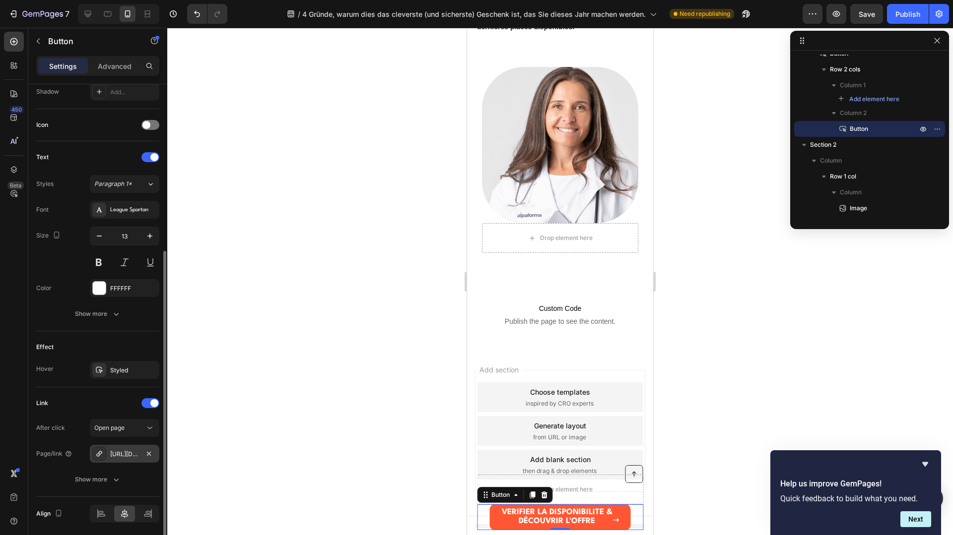
click at [111, 454] on div "https://perineeprecis.fr/perinee-precis" at bounding box center [124, 454] width 29 height 9
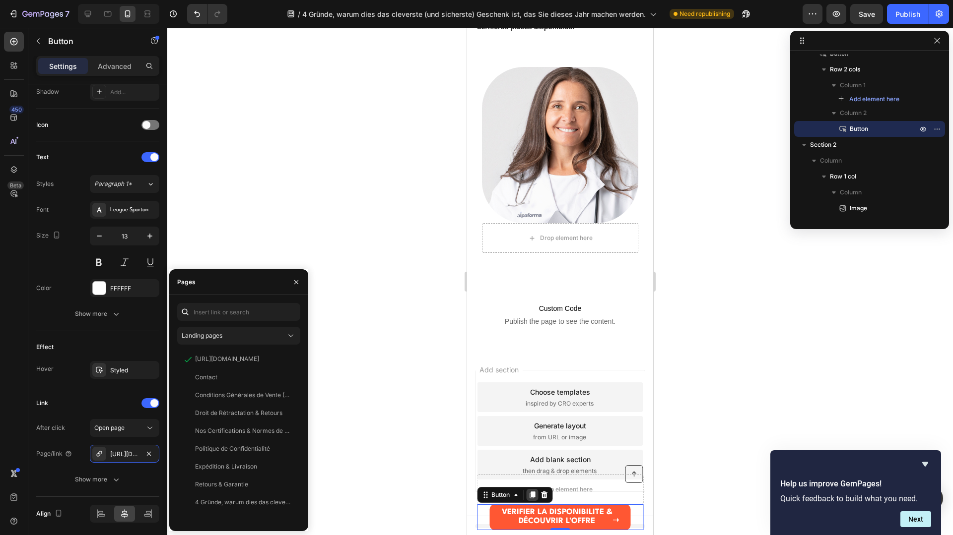
click at [529, 497] on icon at bounding box center [532, 495] width 8 height 8
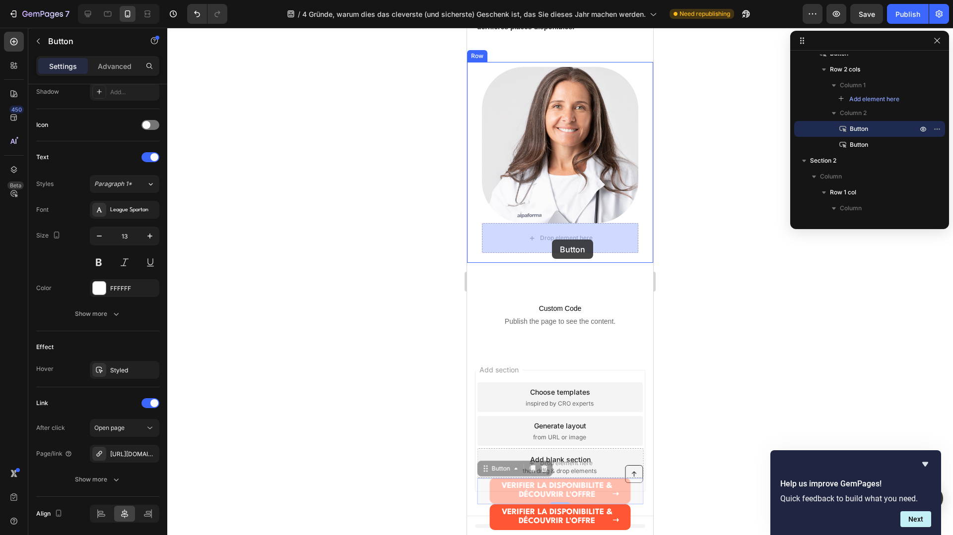
drag, startPoint x: 576, startPoint y: 490, endPoint x: 552, endPoint y: 240, distance: 251.7
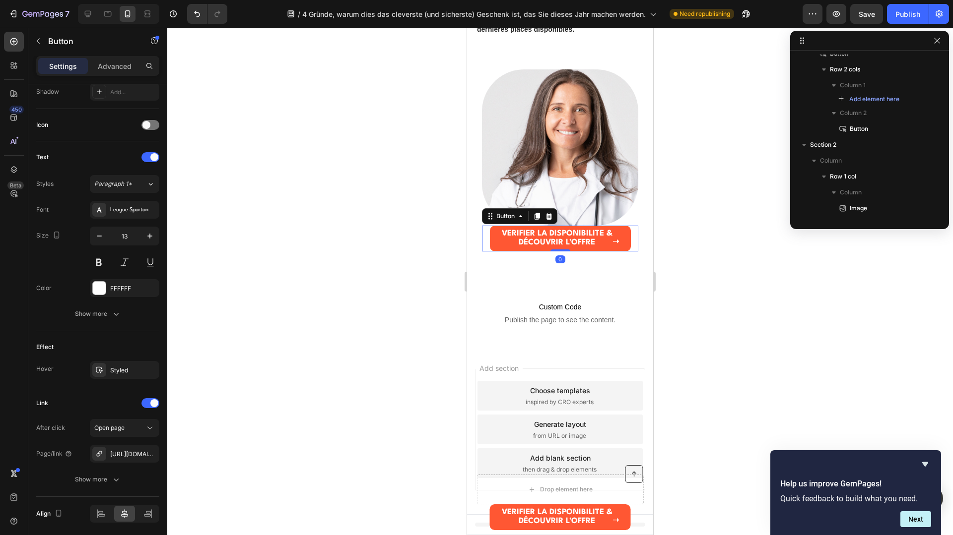
click at [314, 372] on div at bounding box center [560, 282] width 786 height 508
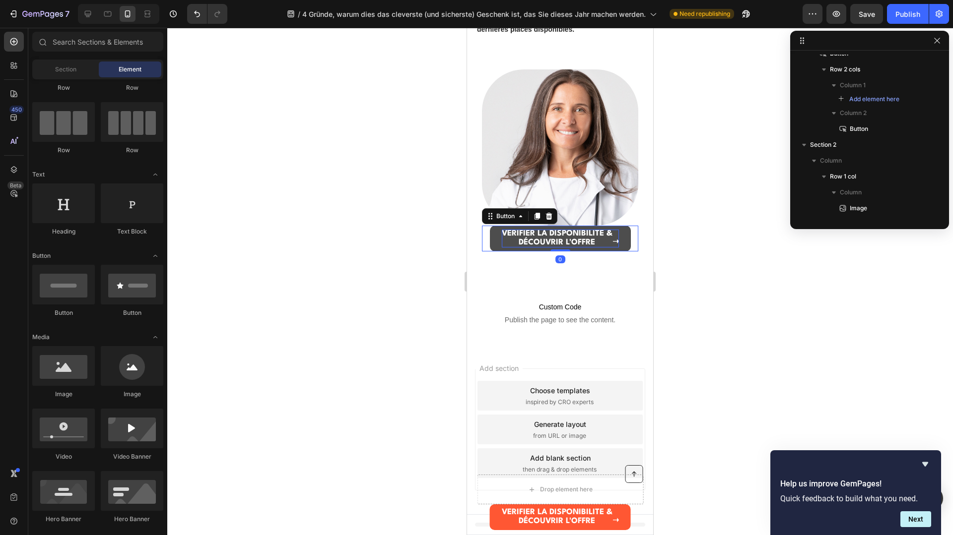
click at [607, 235] on strong "VÉRIFIER LA DISPONIBILITÉ &" at bounding box center [557, 234] width 111 height 8
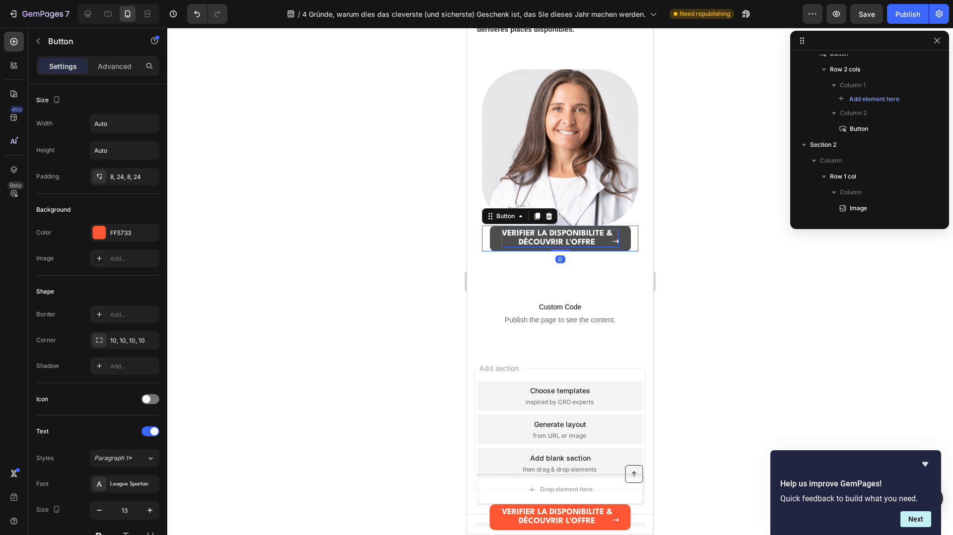
scroll to position [769, 0]
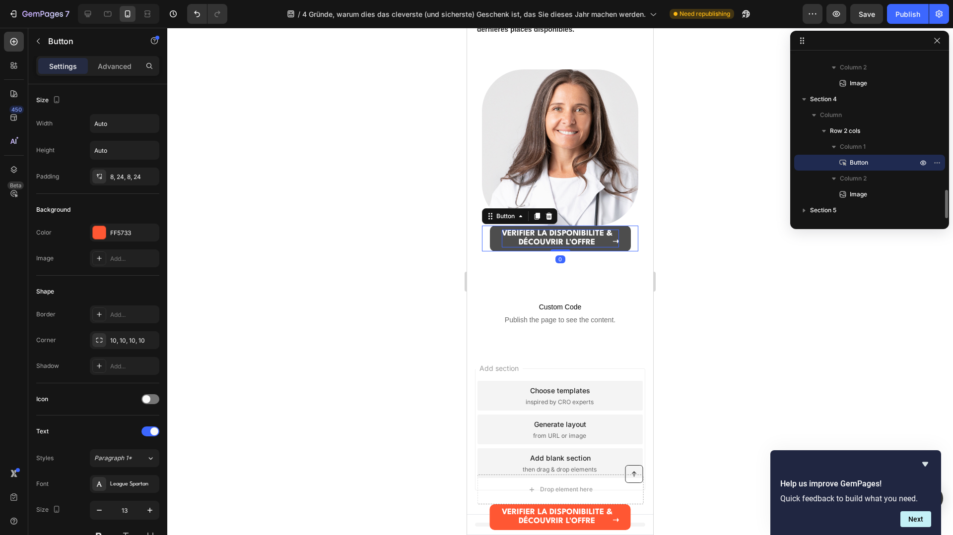
click at [615, 241] on strong "➝" at bounding box center [615, 242] width 6 height 7
drag, startPoint x: 618, startPoint y: 240, endPoint x: 584, endPoint y: 236, distance: 34.5
click at [576, 236] on div "VÉRIFIER LA DISPONIBILITÉ & DÉCOUVRIR L'OFFRE ➝" at bounding box center [560, 239] width 117 height 18
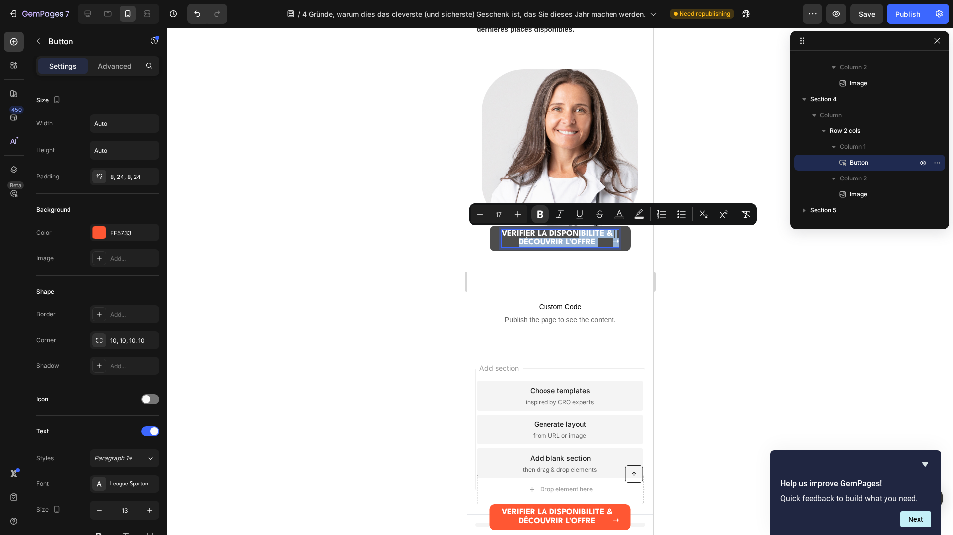
click at [613, 241] on strong "➝" at bounding box center [615, 242] width 6 height 7
type input "16"
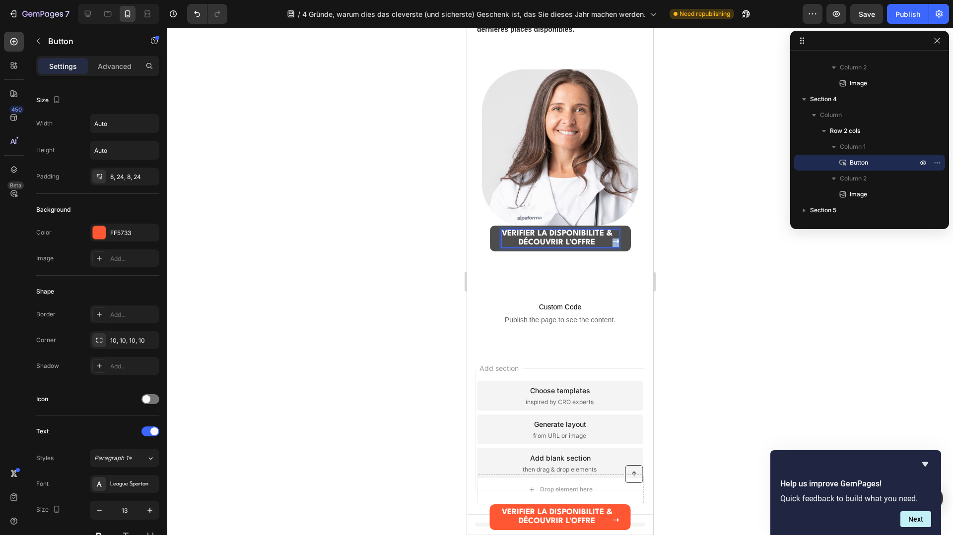
click at [613, 241] on strong "➝" at bounding box center [615, 242] width 6 height 7
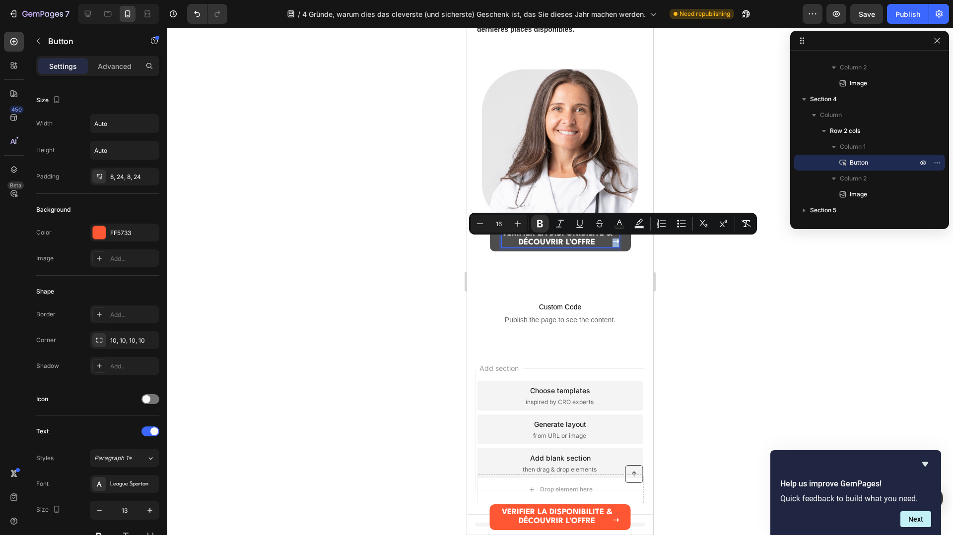
click at [613, 241] on strong "➝" at bounding box center [615, 242] width 6 height 7
click at [612, 241] on strong "➝" at bounding box center [615, 242] width 6 height 7
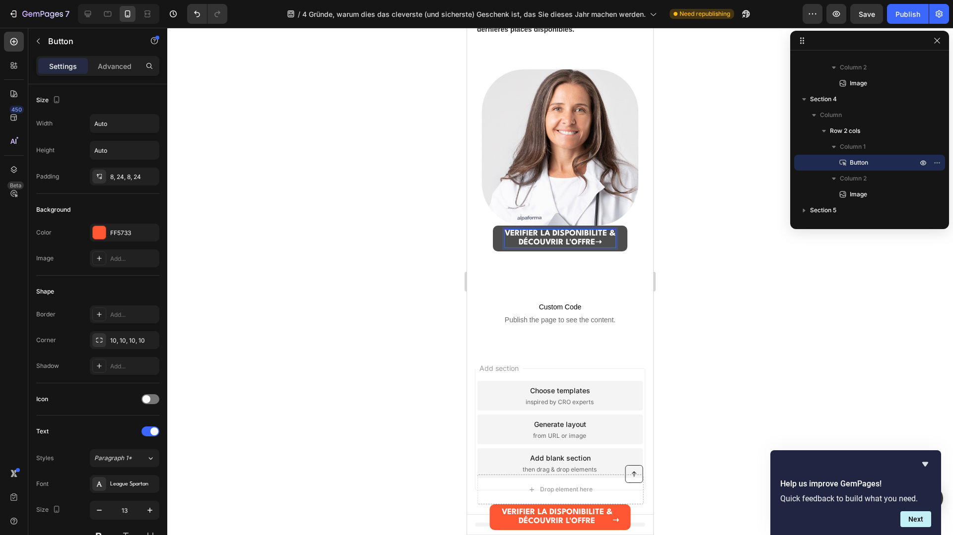
click at [598, 241] on strong "➝" at bounding box center [598, 242] width 6 height 7
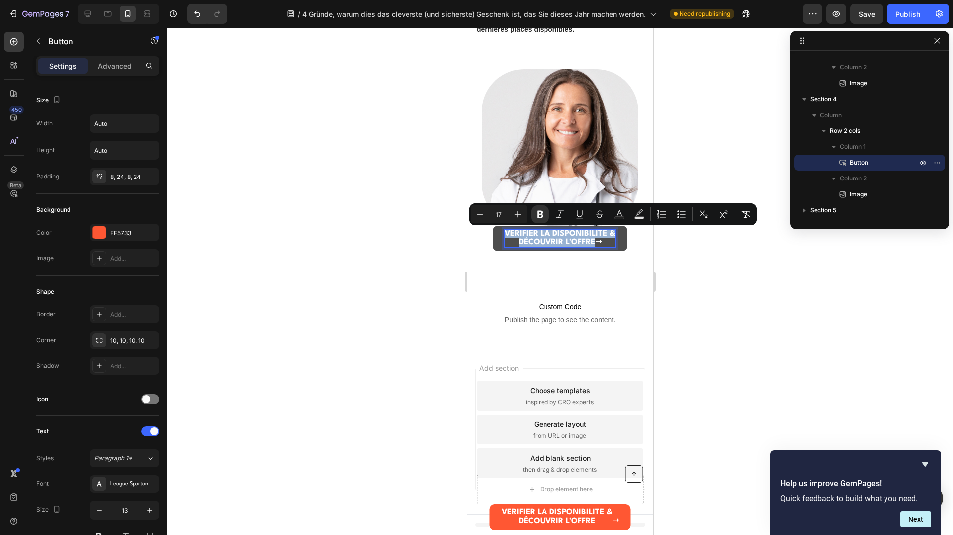
drag, startPoint x: 595, startPoint y: 241, endPoint x: 506, endPoint y: 226, distance: 90.6
click at [506, 226] on link "VÉRIFIER LA DISPONIBILITÉ & DÉCOUVRIR L'OFFRE ➝" at bounding box center [560, 239] width 134 height 26
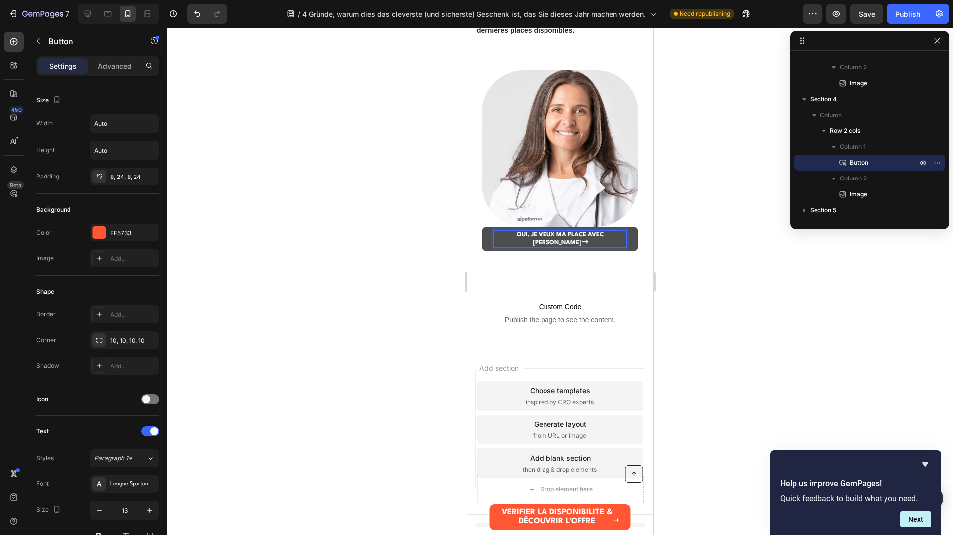
scroll to position [1673, 0]
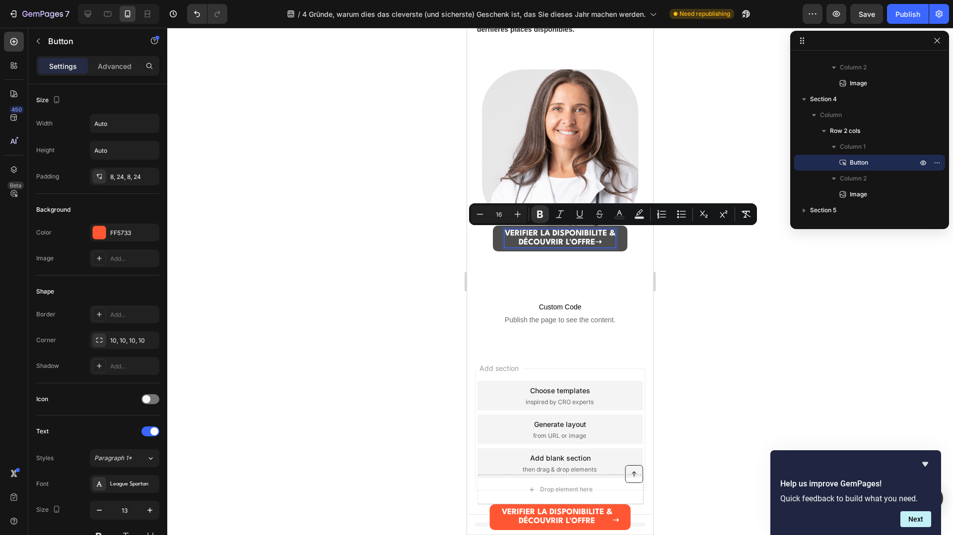
click at [607, 239] on p "VÉRIFIER LA DISPONIBILITÉ & DÉCOUVRIR L'OFFRE ➝" at bounding box center [560, 239] width 111 height 18
drag, startPoint x: 593, startPoint y: 241, endPoint x: 531, endPoint y: 234, distance: 62.9
click at [531, 234] on p "VÉRIFIER LA DISPONIBILITÉ & DÉCOUVRIR L'OFFRE ➝" at bounding box center [560, 239] width 111 height 18
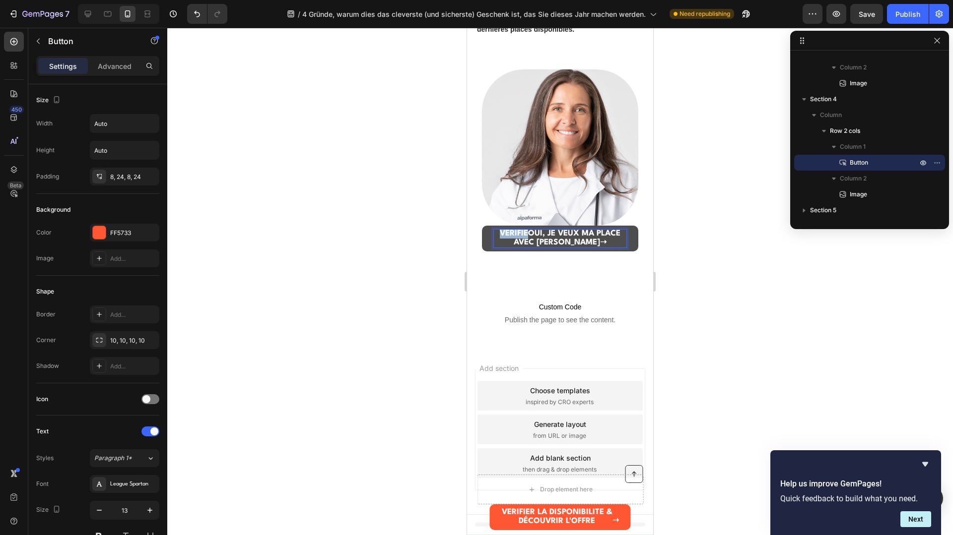
drag, startPoint x: 528, startPoint y: 234, endPoint x: 485, endPoint y: 231, distance: 42.8
click at [485, 231] on link "VÉRIFIEOUI, JE VEUX MA PLACE AVEC ELENA ➝" at bounding box center [560, 239] width 156 height 26
drag, startPoint x: 583, startPoint y: 237, endPoint x: 558, endPoint y: 241, distance: 25.1
click at [556, 241] on p "OUI, JE VEUX MA PLACE AVEC ELENA ➝" at bounding box center [560, 239] width 133 height 18
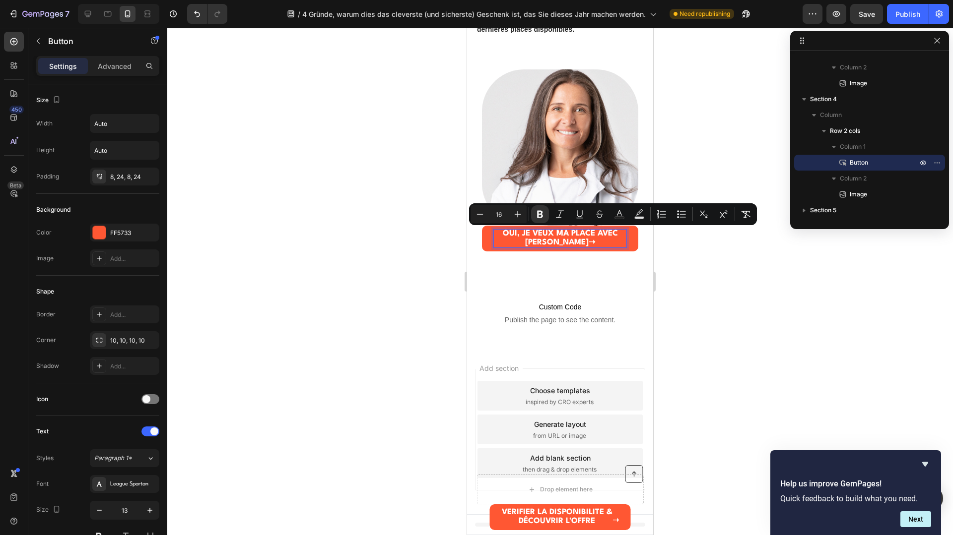
type input "17"
drag, startPoint x: 581, startPoint y: 243, endPoint x: 563, endPoint y: 238, distance: 18.1
click at [563, 238] on p "OUI, JE VEUX MA PLACE AVEC ELENA ➝" at bounding box center [560, 239] width 133 height 18
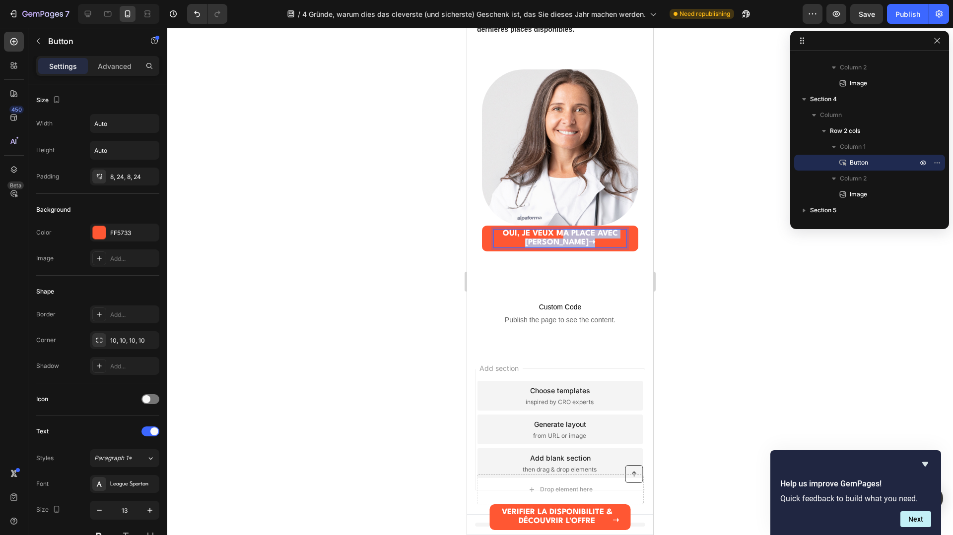
click at [568, 239] on strong "OUI, JE VEUX MA PLACE AVEC ELENA" at bounding box center [560, 238] width 115 height 17
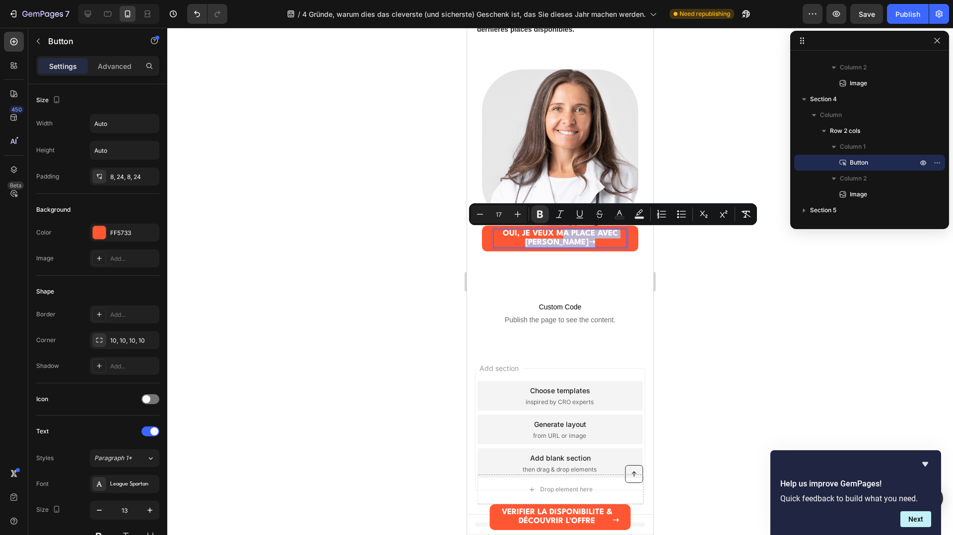
click at [589, 241] on strong "➝" at bounding box center [592, 242] width 6 height 7
click at [589, 242] on strong "➝" at bounding box center [592, 242] width 6 height 7
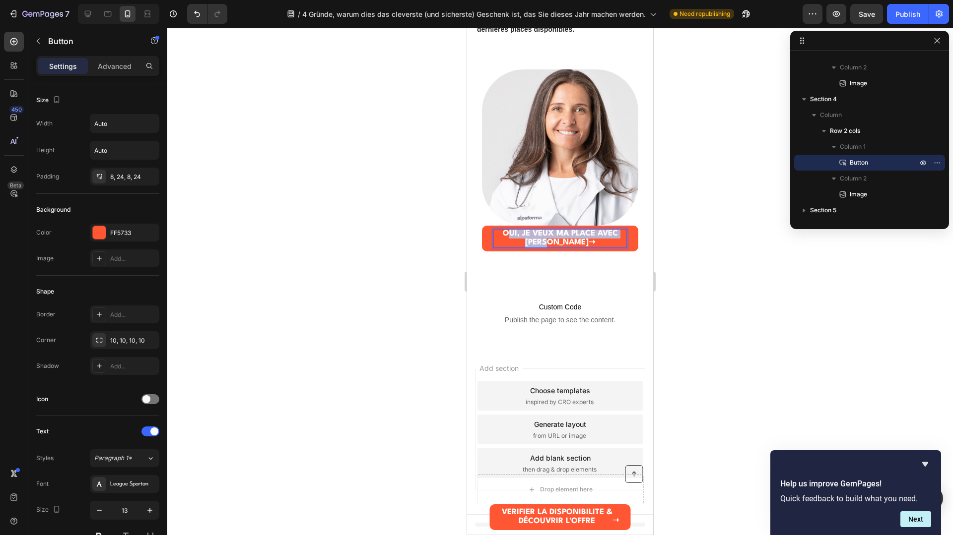
drag, startPoint x: 569, startPoint y: 242, endPoint x: 506, endPoint y: 229, distance: 64.3
click at [506, 230] on p "OUI, JE VEUX MA PLACE AVEC ELENA ➝" at bounding box center [560, 239] width 133 height 18
drag, startPoint x: 500, startPoint y: 235, endPoint x: 565, endPoint y: 241, distance: 65.3
click at [567, 242] on p "OUI, JE VEUX MA PLACE AVEC ELENA ➝" at bounding box center [560, 239] width 133 height 18
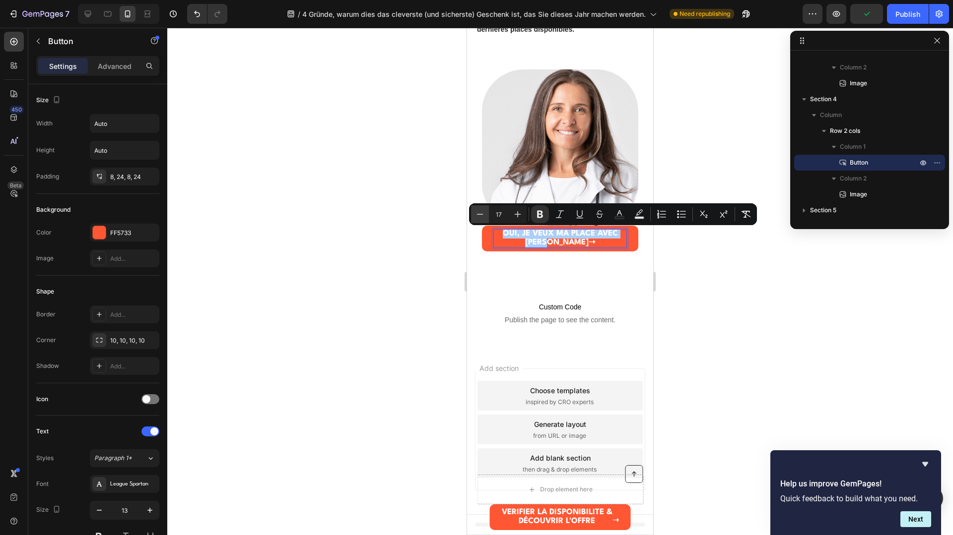
drag, startPoint x: 516, startPoint y: 218, endPoint x: 488, endPoint y: 216, distance: 27.9
click at [488, 216] on div "Minus 17 Plus" at bounding box center [499, 214] width 56 height 18
click at [481, 215] on icon "Editor contextual toolbar" at bounding box center [480, 214] width 10 height 10
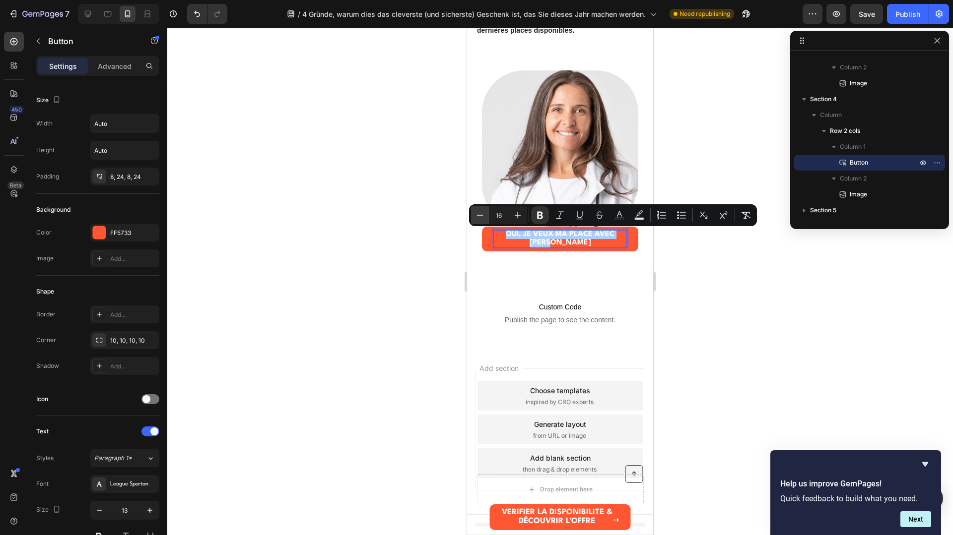
click at [481, 215] on icon "Editor contextual toolbar" at bounding box center [480, 215] width 10 height 10
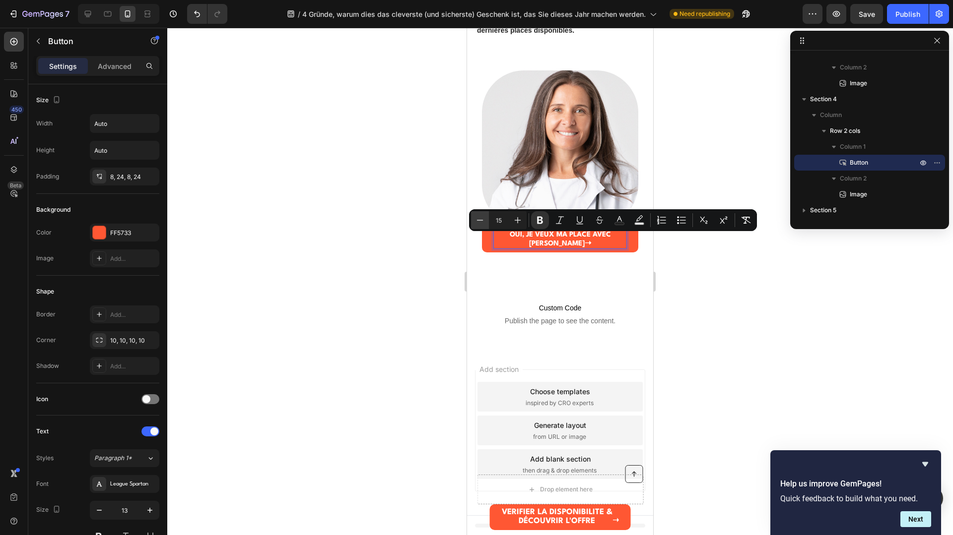
click at [481, 215] on icon "Editor contextual toolbar" at bounding box center [480, 220] width 10 height 10
click at [515, 219] on icon "Editor contextual toolbar" at bounding box center [518, 220] width 10 height 10
type input "15"
click at [753, 263] on div at bounding box center [560, 282] width 786 height 508
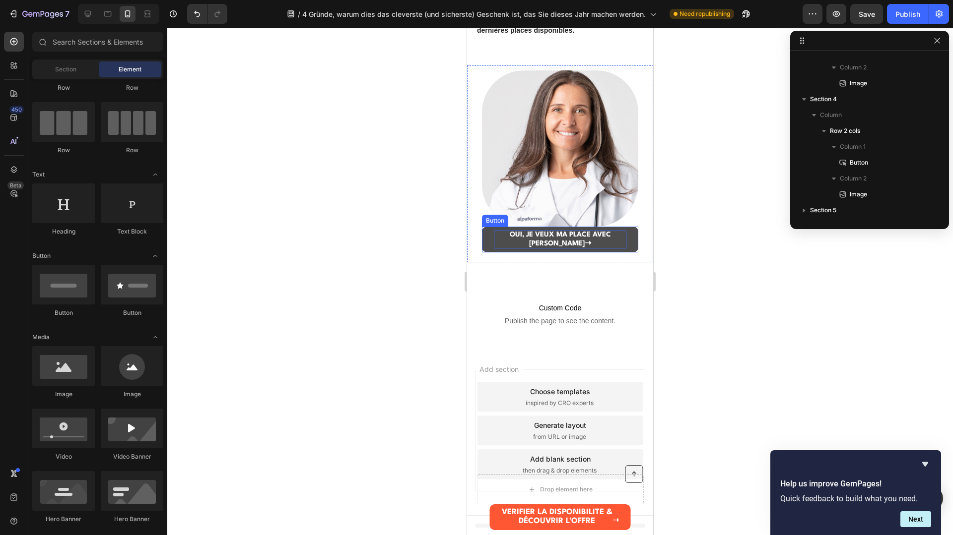
click at [592, 242] on strong "OUI, JE VEUX MA PLACE AVEC ELENA" at bounding box center [560, 239] width 101 height 16
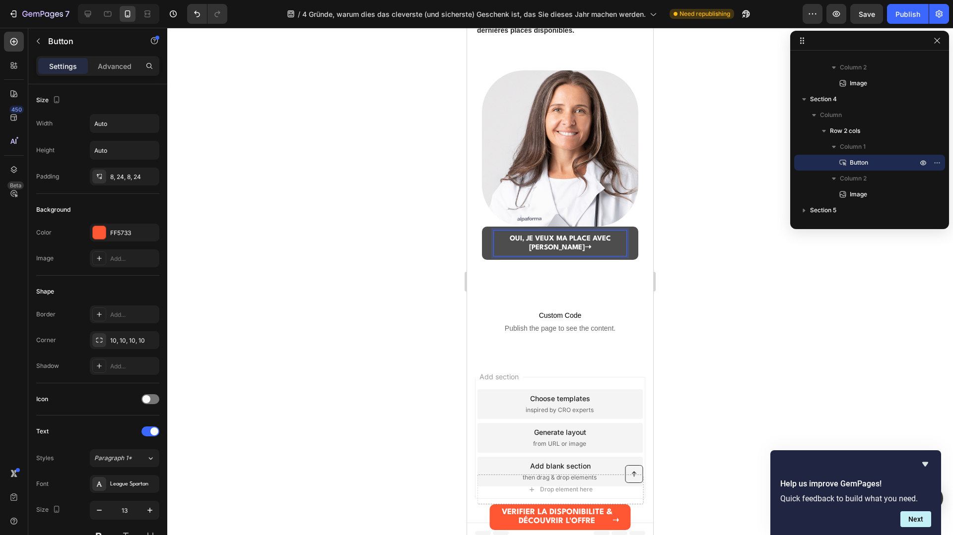
click at [610, 243] on strong "OUI, JE VEUX MA PLACE AVEC ELENA" at bounding box center [560, 243] width 101 height 16
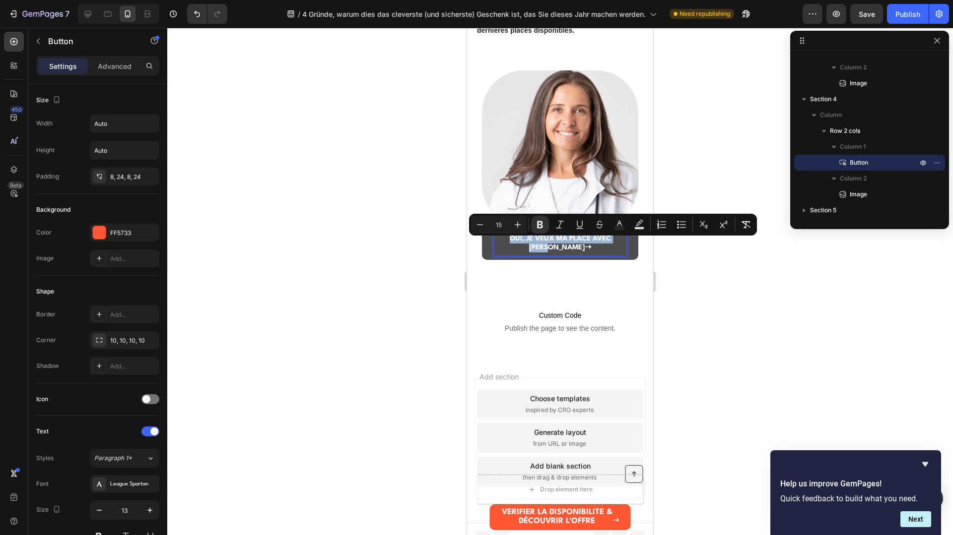
drag, startPoint x: 622, startPoint y: 244, endPoint x: 498, endPoint y: 232, distance: 125.2
click at [498, 232] on div "OUI, JE VEUX MA PLACE AVEC ELENA ➝" at bounding box center [560, 243] width 133 height 25
click at [734, 260] on div at bounding box center [560, 282] width 786 height 508
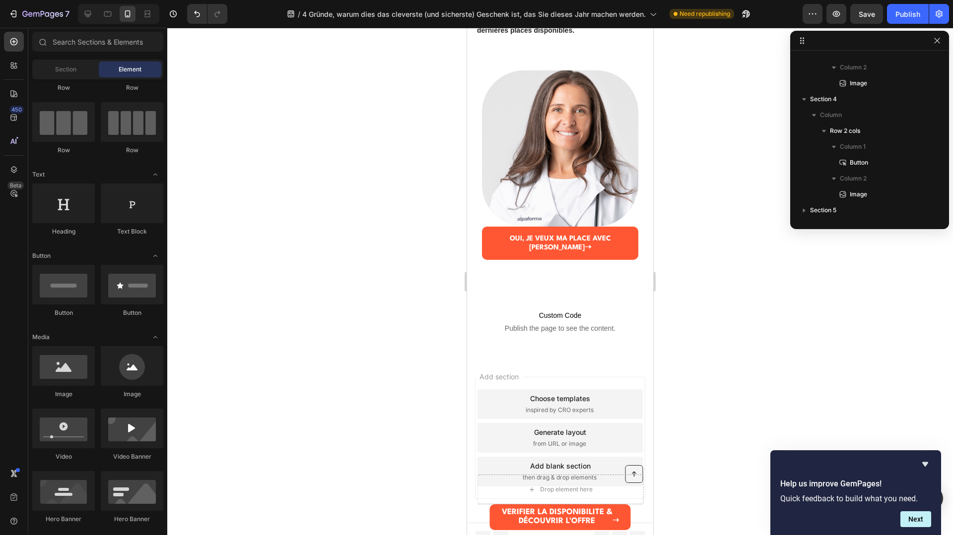
click at [734, 260] on div at bounding box center [560, 282] width 786 height 508
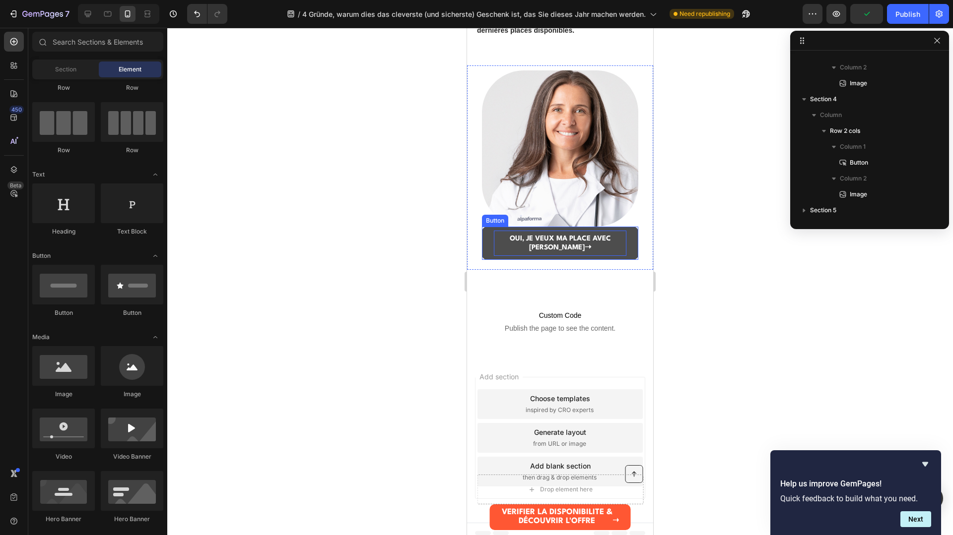
click at [568, 240] on strong "OUI, JE VEUX MA PLACE AVEC ELENA" at bounding box center [560, 243] width 101 height 16
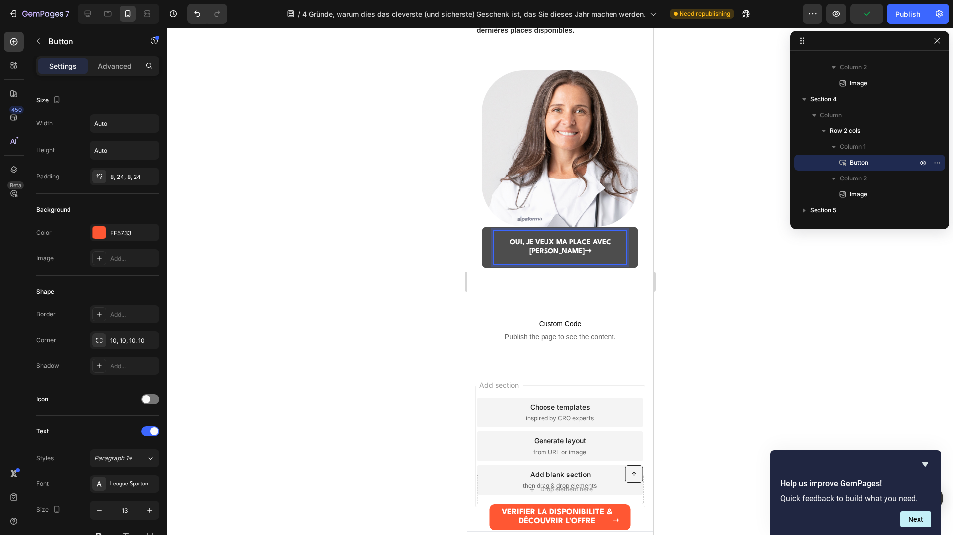
click at [557, 253] on div "OUI, JE VEUX MA PLACE AVEC ELENA ➝" at bounding box center [560, 248] width 133 height 34
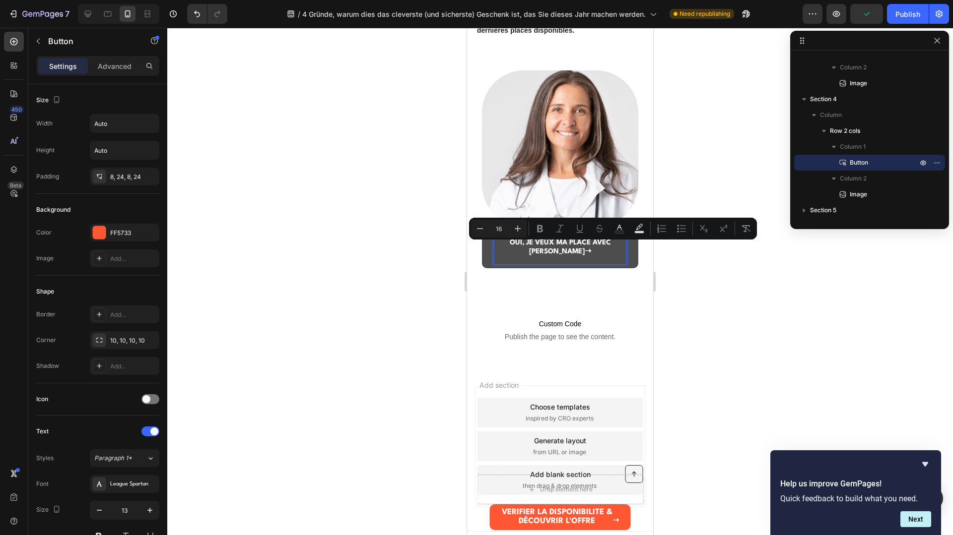
click at [556, 254] on div "OUI, JE VEUX MA PLACE AVEC ELENA ➝" at bounding box center [560, 248] width 133 height 34
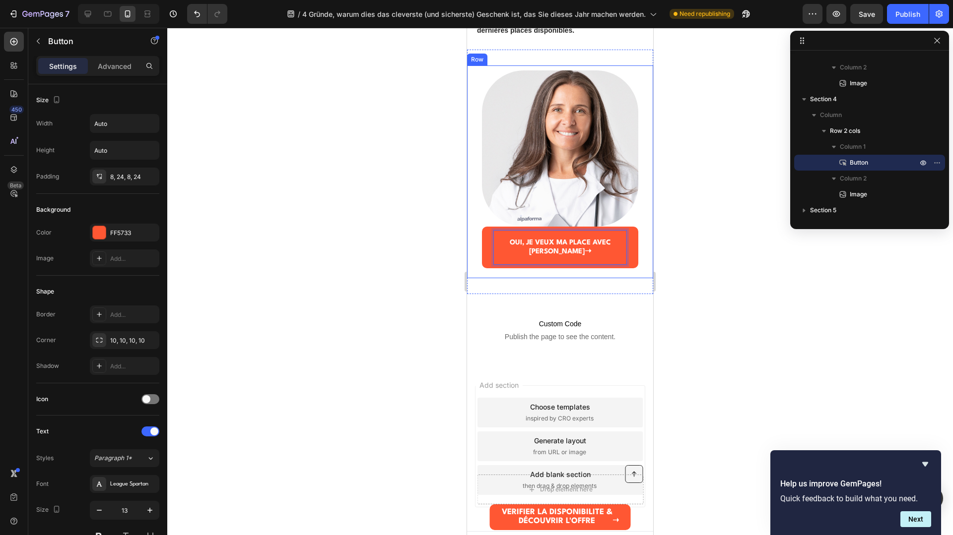
click at [692, 254] on div at bounding box center [560, 282] width 786 height 508
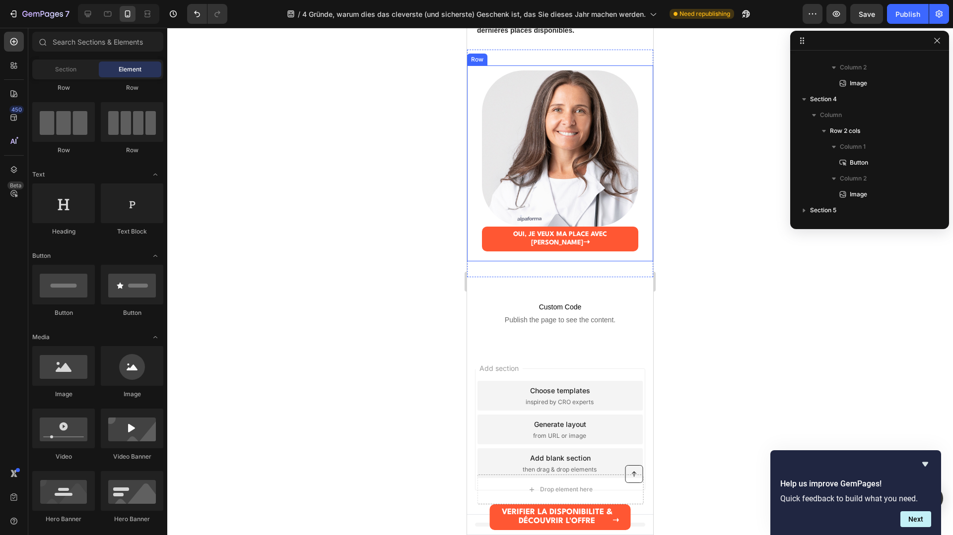
scroll to position [1664, 0]
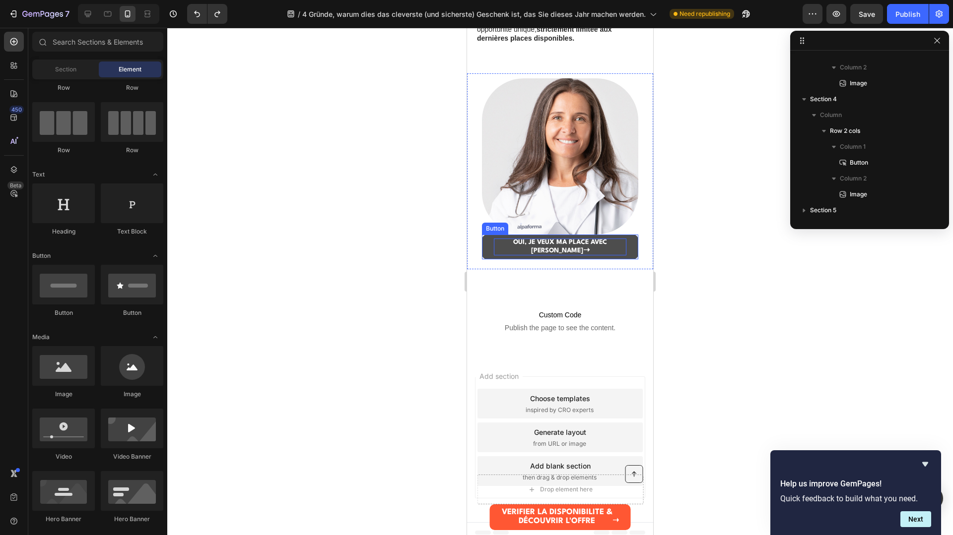
click at [607, 240] on strong "OUI, JE VEUX MA PLACE AVEC ELENA" at bounding box center [560, 246] width 94 height 15
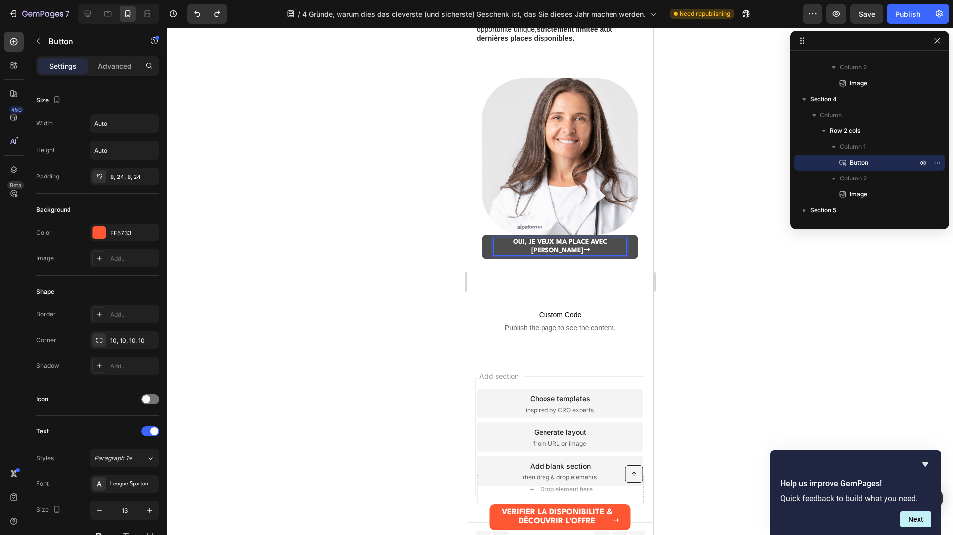
click at [731, 243] on div at bounding box center [560, 282] width 786 height 508
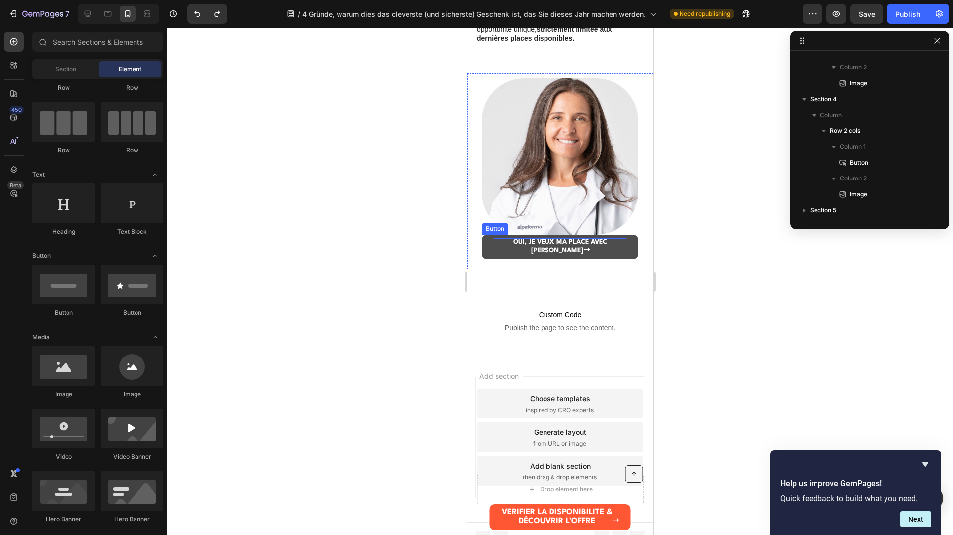
click at [585, 245] on strong "OUI, JE VEUX MA PLACE AVEC ELENA" at bounding box center [560, 246] width 94 height 15
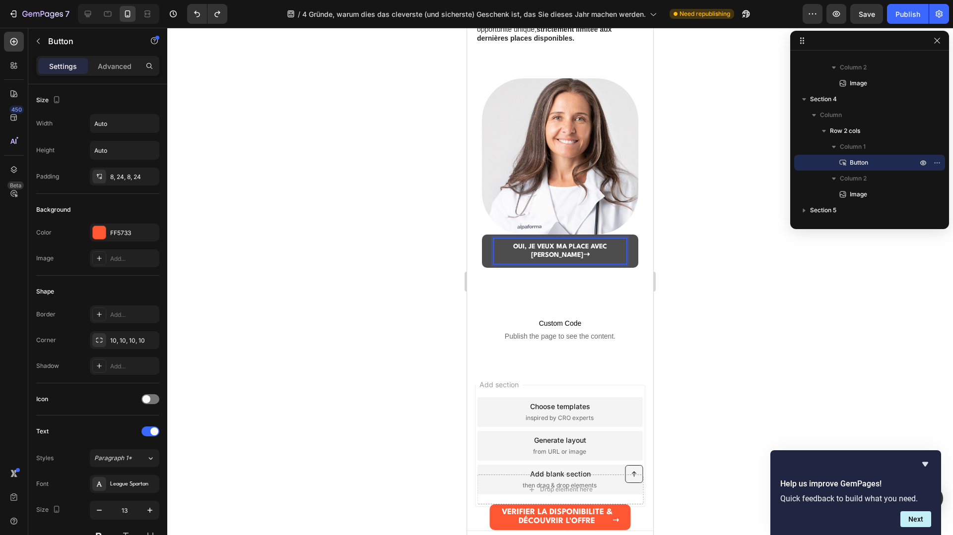
click at [684, 251] on div at bounding box center [560, 282] width 786 height 508
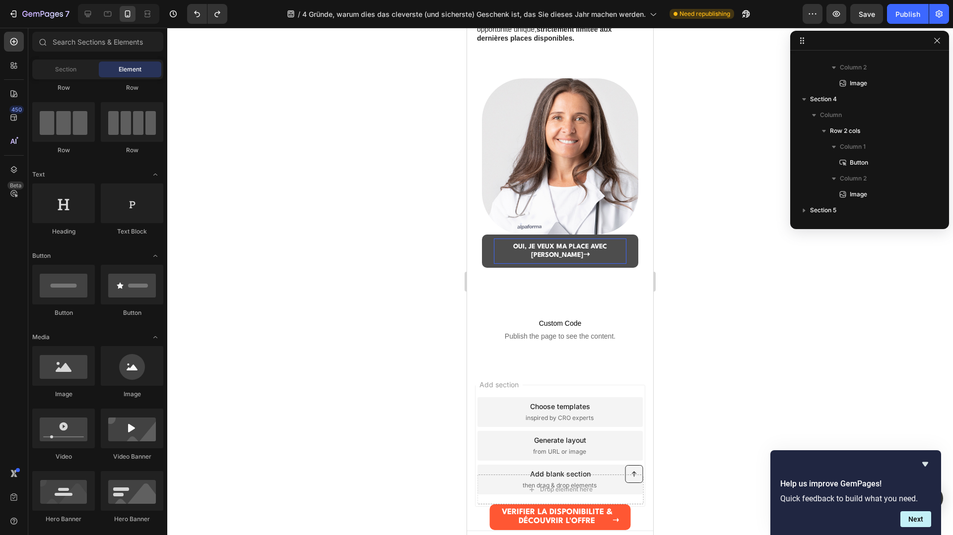
click at [684, 251] on div at bounding box center [560, 282] width 786 height 508
click at [590, 252] on strong "➝" at bounding box center [586, 255] width 6 height 7
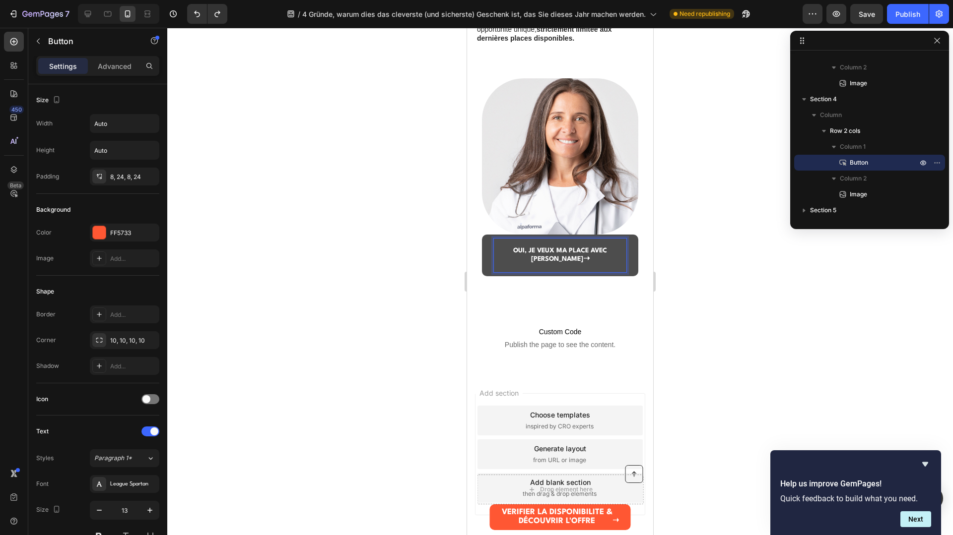
click at [590, 256] on strong "➝" at bounding box center [586, 259] width 6 height 7
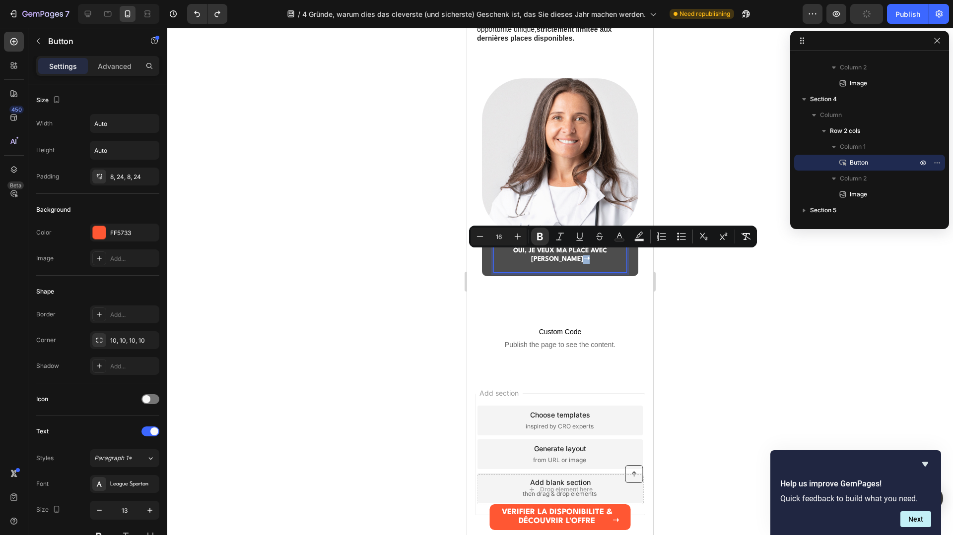
click at [600, 262] on div "OUI, JE VEUX MA PLACE AVEC ELENA ➝" at bounding box center [560, 256] width 133 height 34
click at [588, 268] on div "OUI, JE VEUX MA PLACE AVEC ELENA ➝" at bounding box center [560, 256] width 133 height 34
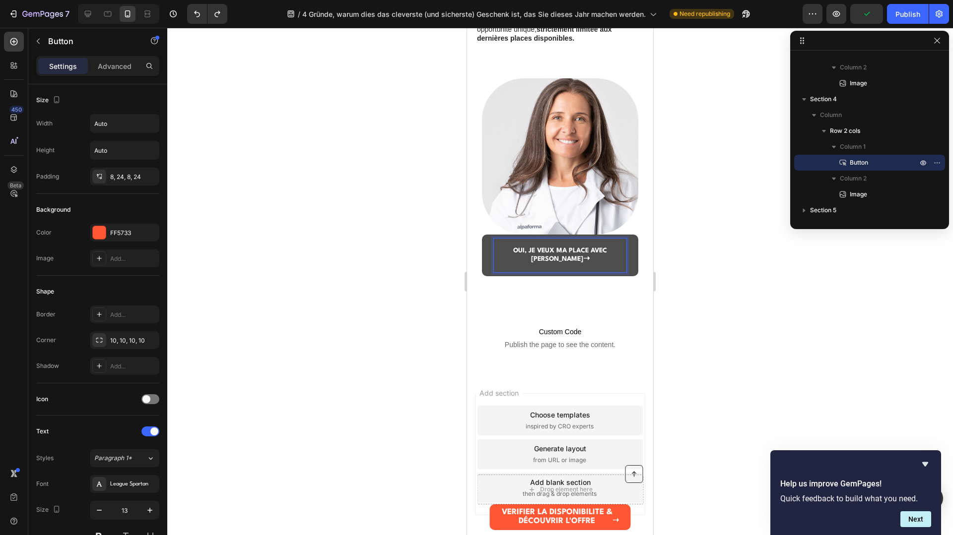
click at [588, 268] on div "OUI, JE VEUX MA PLACE AVEC ELENA ➝" at bounding box center [560, 256] width 133 height 34
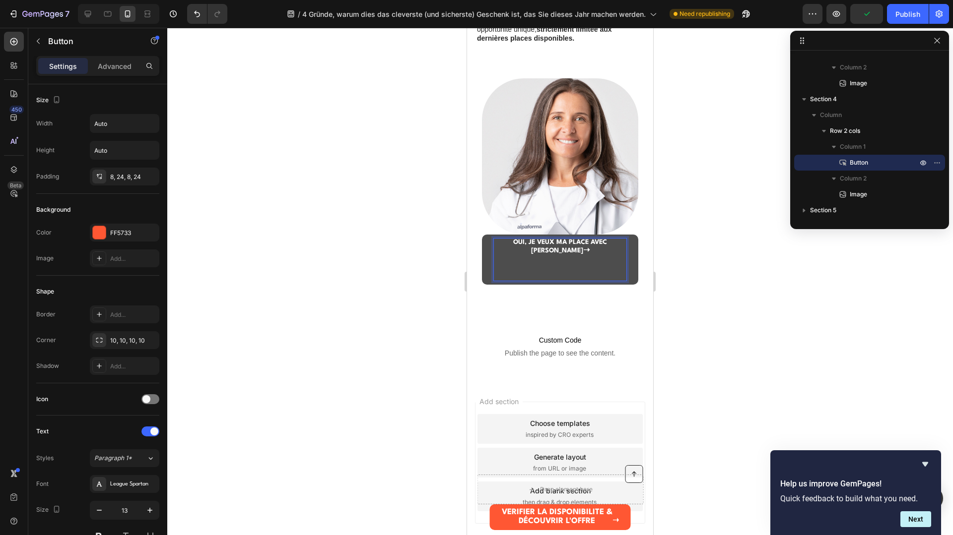
click at [588, 266] on p "OUI, JE VEUX MA PLACE AVEC ELENA ➝" at bounding box center [560, 260] width 133 height 42
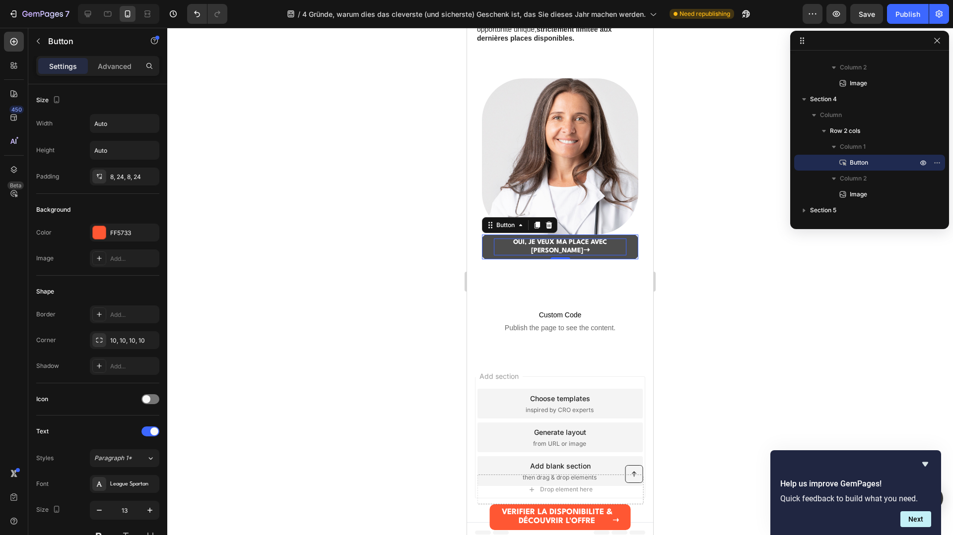
click at [740, 224] on div at bounding box center [560, 282] width 786 height 508
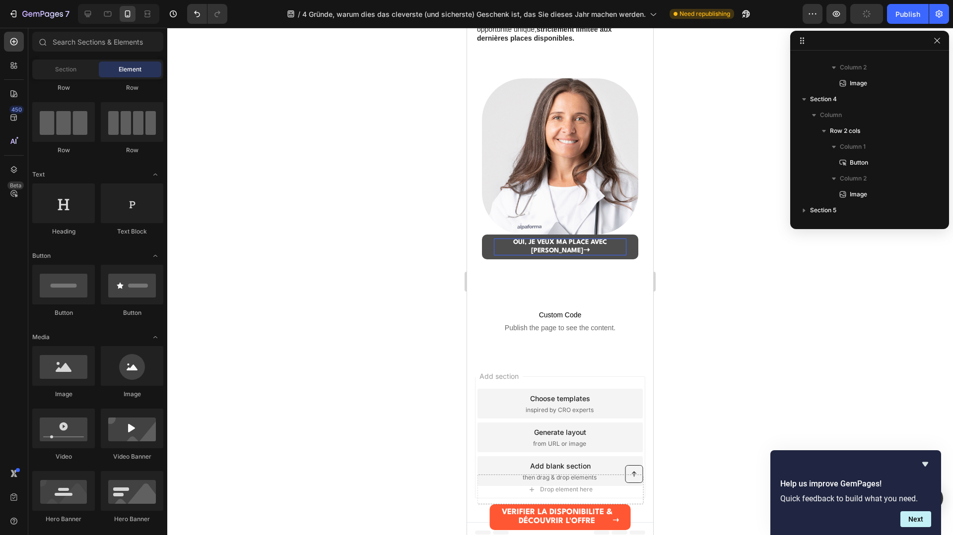
click at [743, 224] on div at bounding box center [560, 282] width 786 height 508
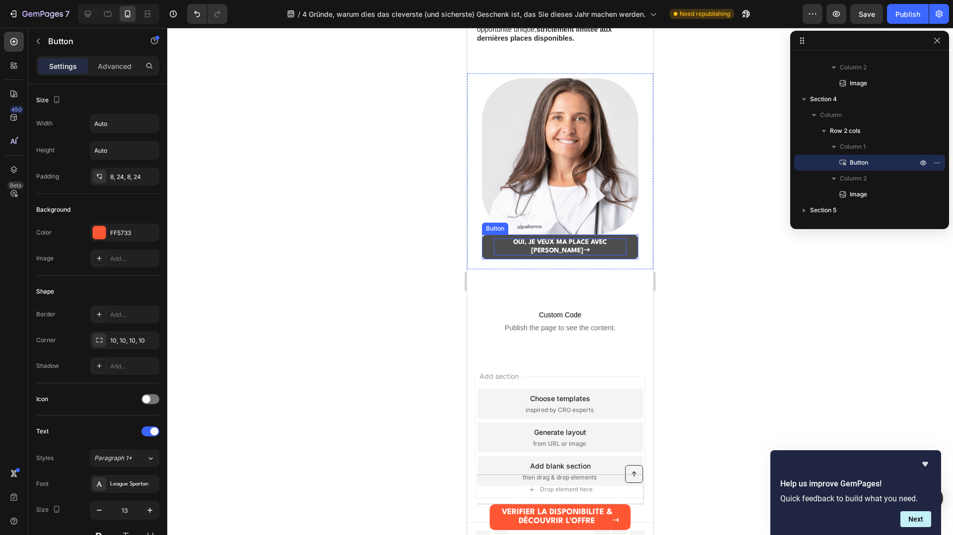
click at [590, 247] on strong "➝" at bounding box center [586, 250] width 6 height 7
click at [684, 246] on div at bounding box center [560, 282] width 786 height 508
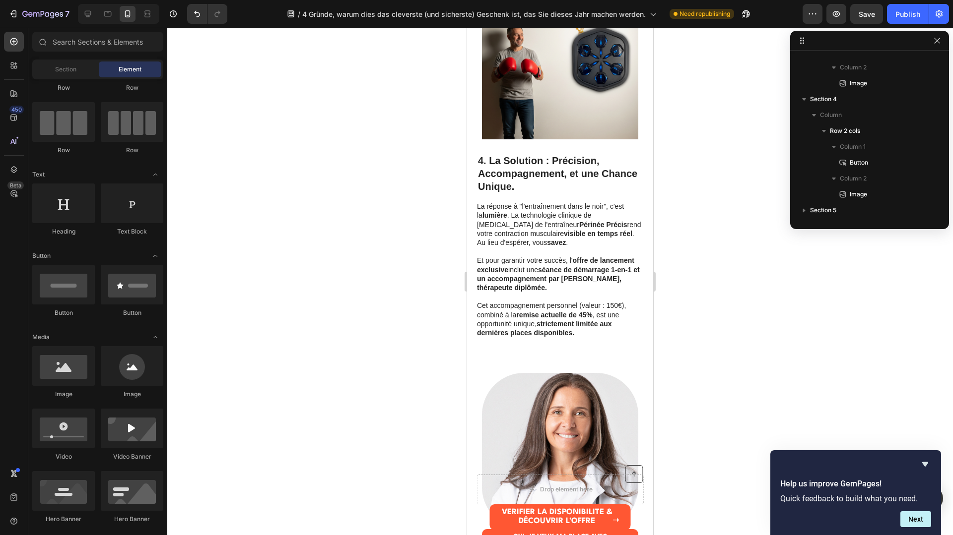
scroll to position [1364, 0]
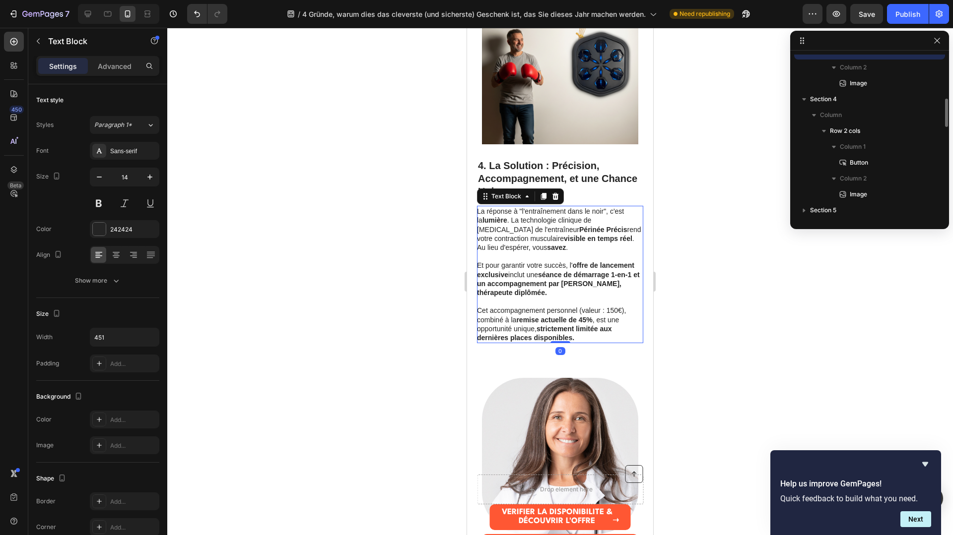
click at [557, 299] on p at bounding box center [559, 301] width 165 height 9
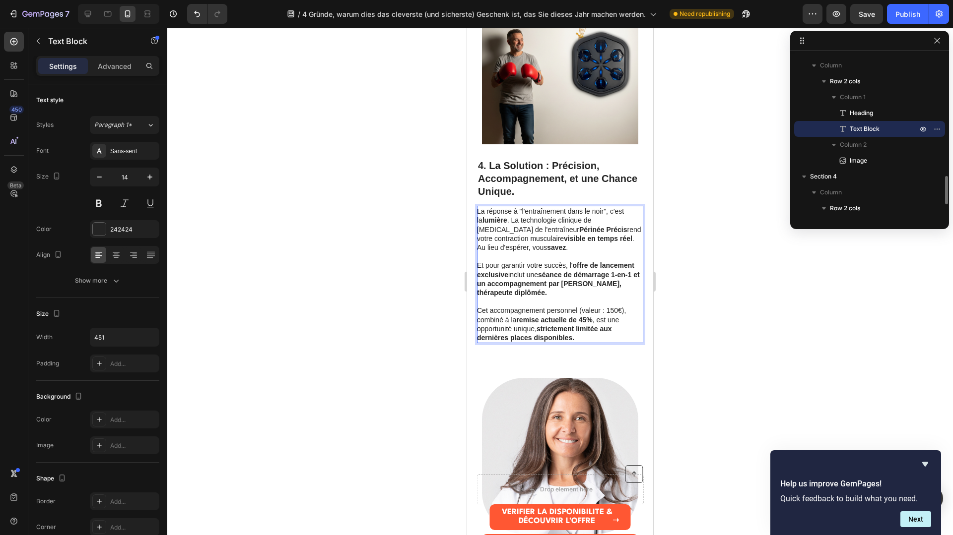
click at [547, 308] on p "Cet accompagnement personnel (valeur : 150€), combiné à la remise actuelle de 4…" at bounding box center [559, 324] width 165 height 36
drag, startPoint x: 580, startPoint y: 334, endPoint x: 598, endPoint y: 333, distance: 17.9
click at [591, 330] on p "Cet accompagnement personnel (valeur : 150€), combiné à la remise actuelle de 4…" at bounding box center [559, 324] width 165 height 36
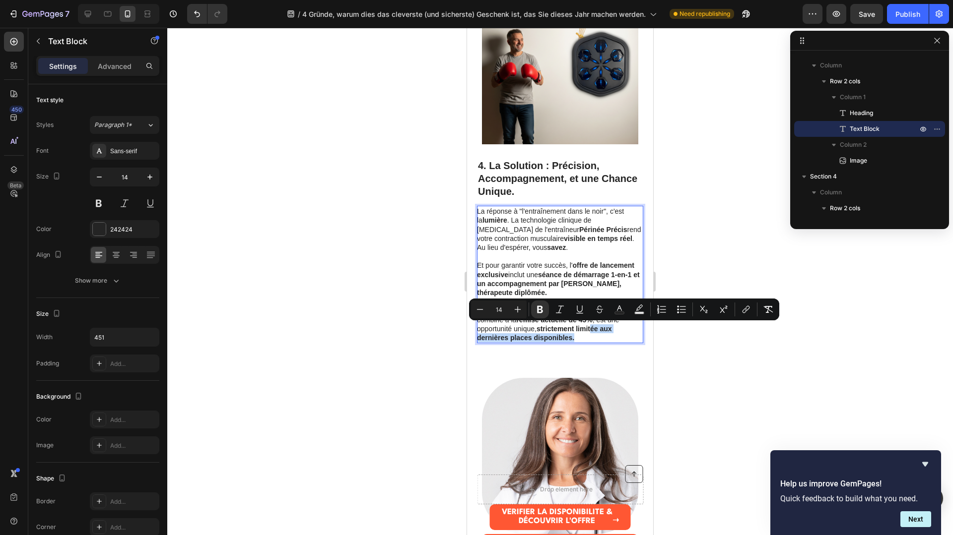
click at [598, 338] on p "Cet accompagnement personnel (valeur : 150€), combiné à la remise actuelle de 4…" at bounding box center [559, 324] width 165 height 36
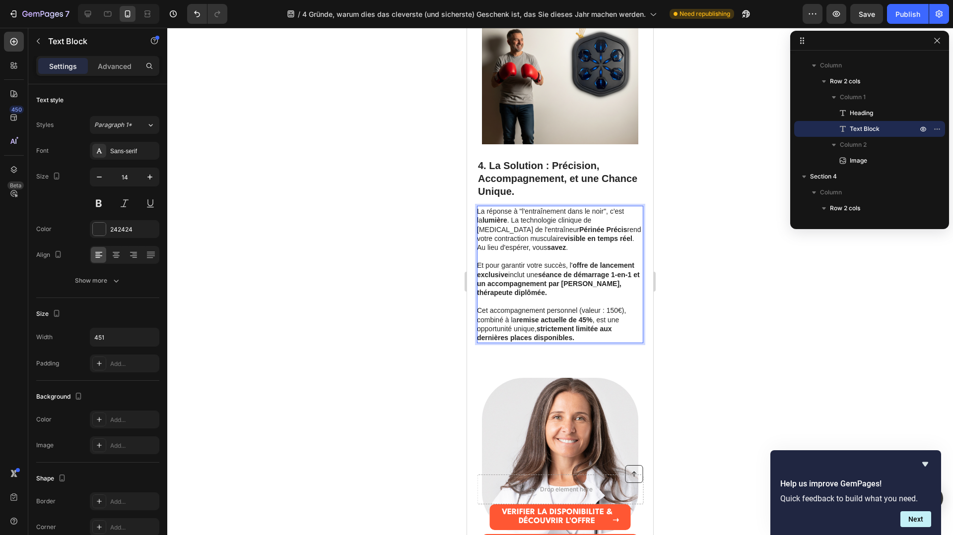
click at [596, 335] on p "Cet accompagnement personnel (valeur : 150€), combiné à la remise actuelle de 4…" at bounding box center [559, 324] width 165 height 36
click at [595, 333] on p "Cet accompagnement personnel (valeur : 150€), combiné à la remise actuelle de 4…" at bounding box center [559, 324] width 165 height 36
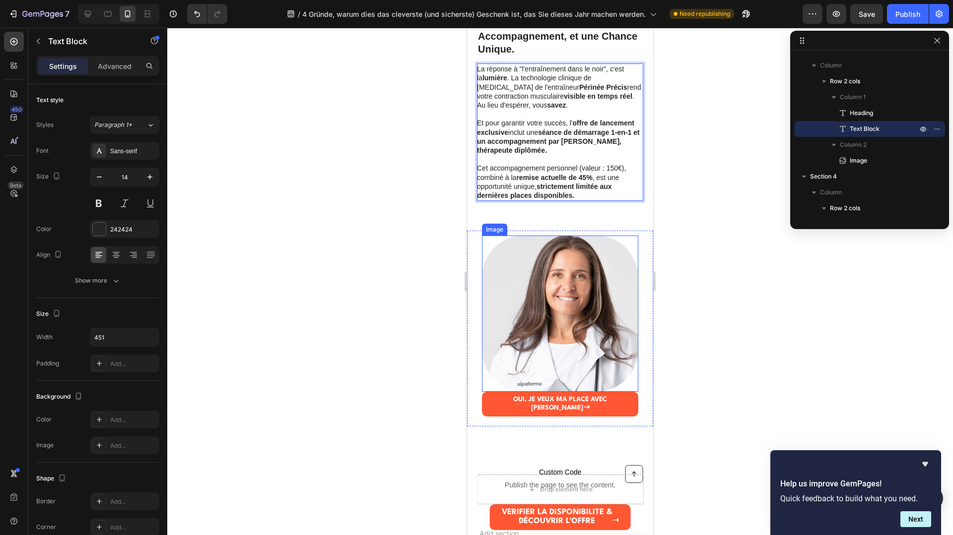
scroll to position [1503, 0]
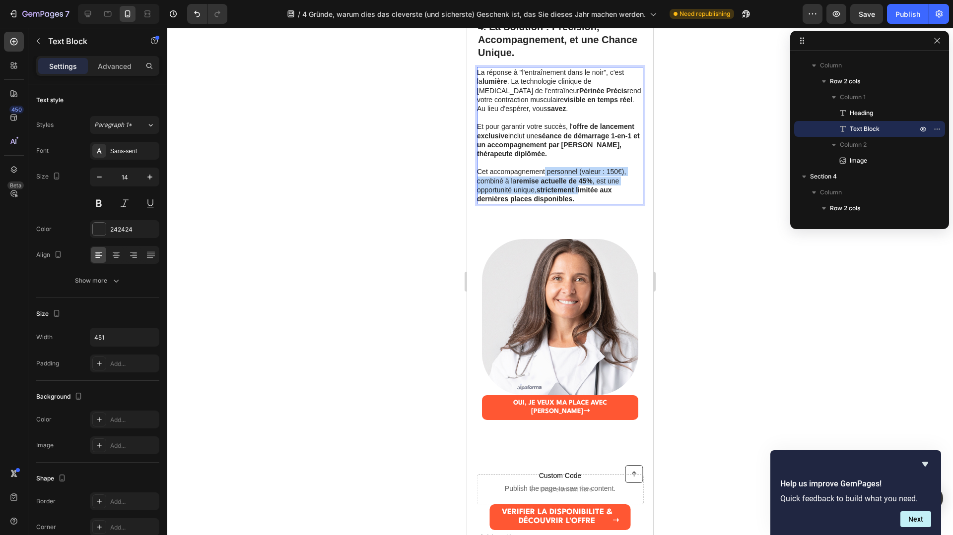
drag, startPoint x: 580, startPoint y: 194, endPoint x: 545, endPoint y: 169, distance: 42.3
click at [545, 169] on p "Cet accompagnement personnel (valeur : 150€), combiné à la remise actuelle de 4…" at bounding box center [559, 185] width 165 height 36
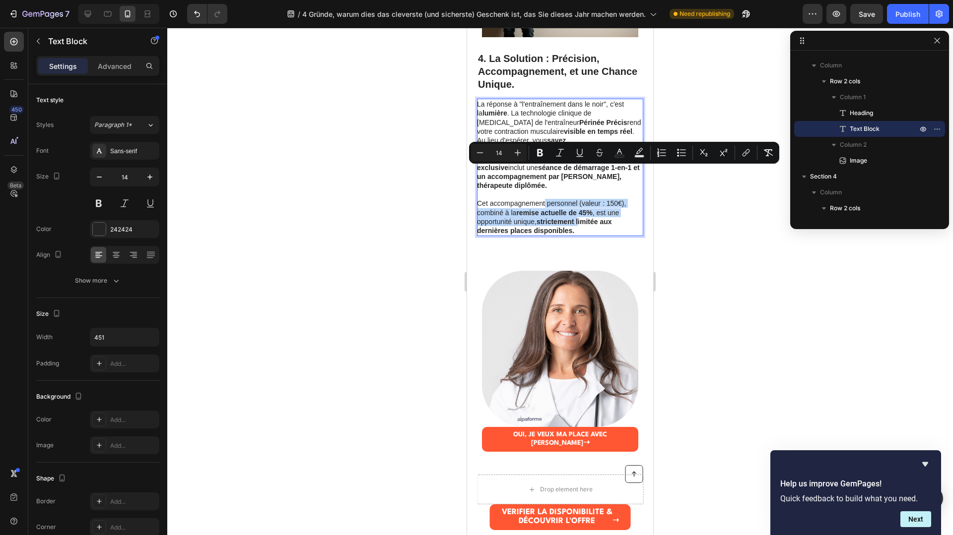
scroll to position [1438, 0]
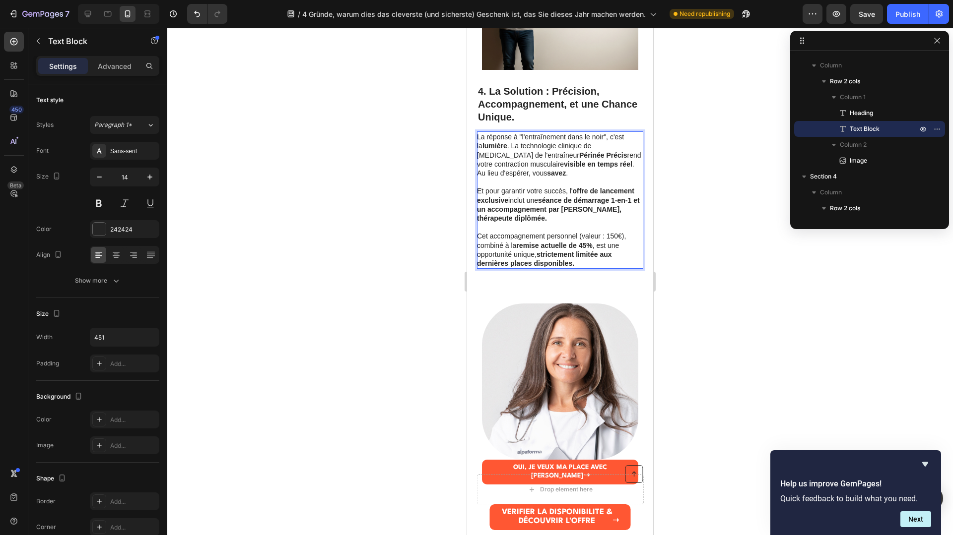
click at [592, 263] on p "Cet accompagnement personnel (valeur : 150€), combiné à la remise actuelle de 4…" at bounding box center [559, 250] width 165 height 36
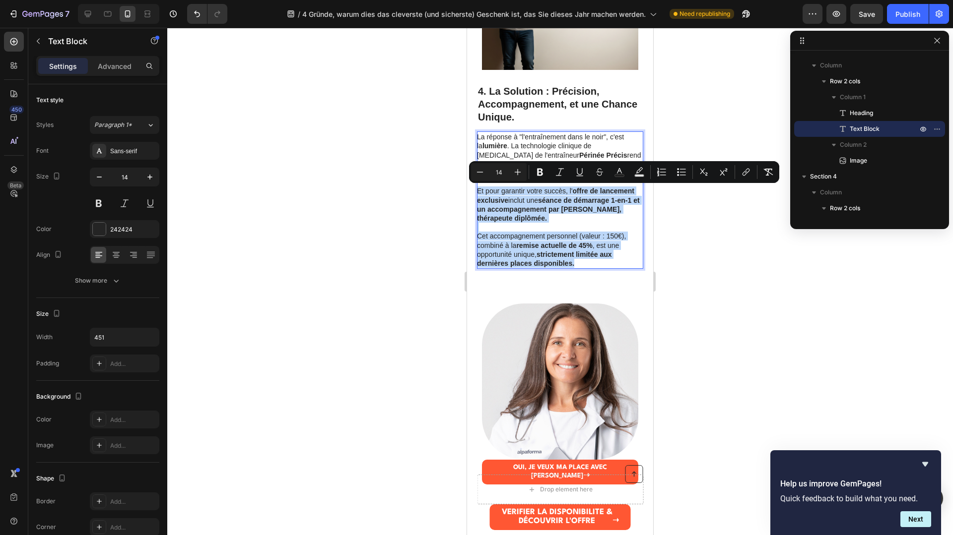
drag, startPoint x: 592, startPoint y: 266, endPoint x: 477, endPoint y: 188, distance: 137.9
click at [477, 188] on div "La réponse à "l'entraînement dans le noir", c'est la lumière . La technologie c…" at bounding box center [560, 200] width 166 height 137
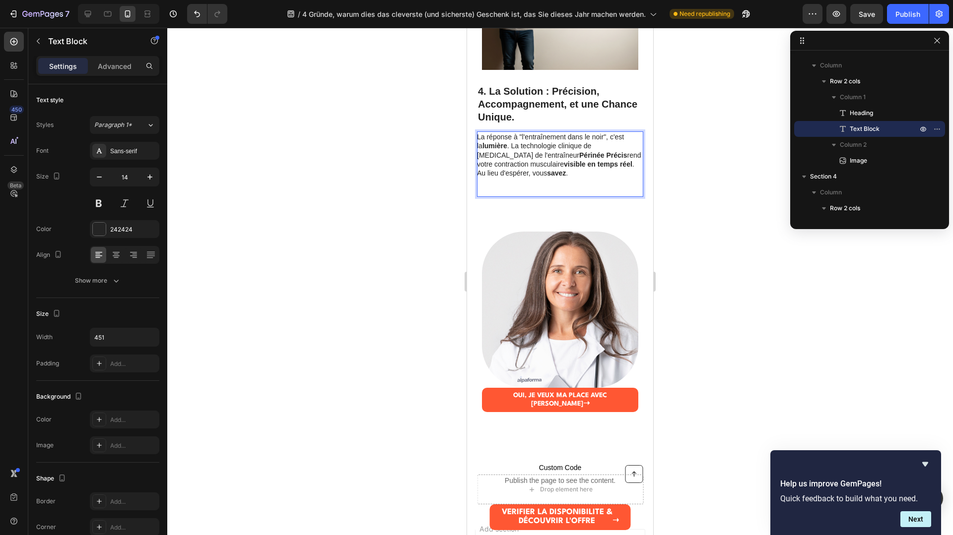
click at [498, 188] on p "Rich Text Editor. Editing area: main" at bounding box center [559, 191] width 165 height 9
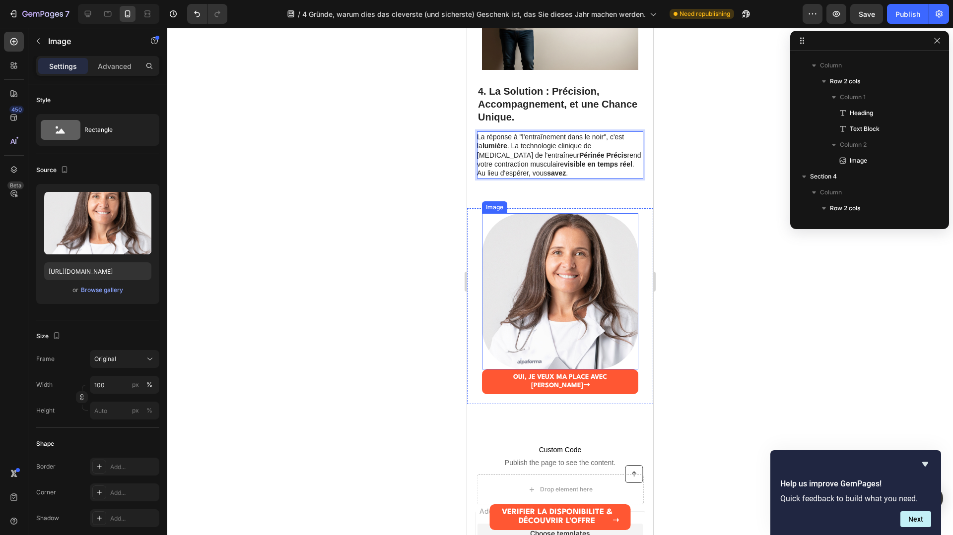
scroll to position [769, 0]
click at [556, 240] on img at bounding box center [560, 291] width 156 height 156
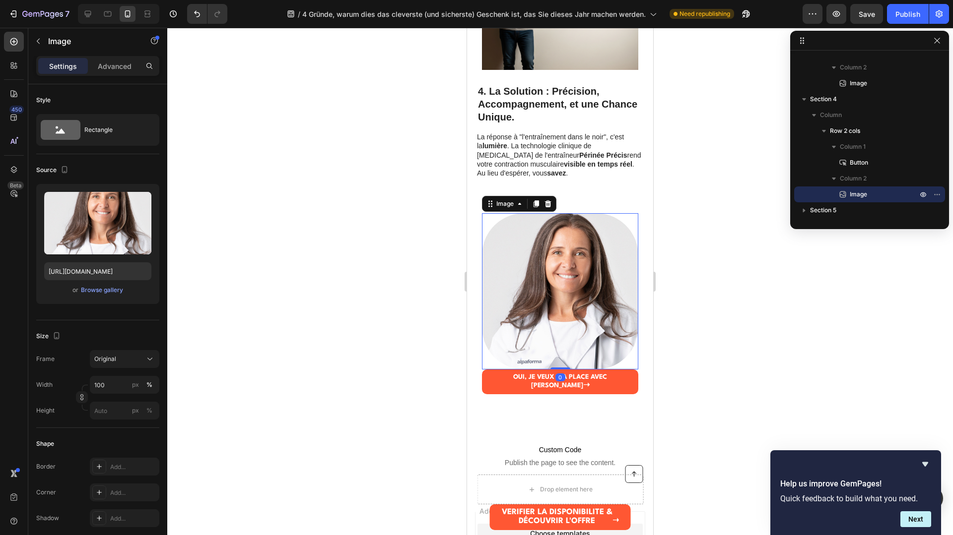
click at [561, 380] on div "0" at bounding box center [560, 378] width 10 height 8
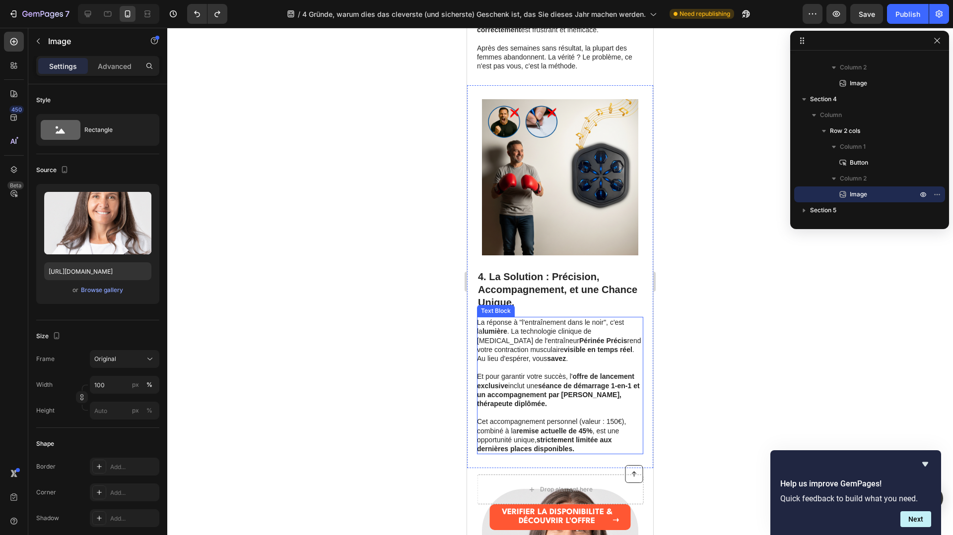
scroll to position [1255, 0]
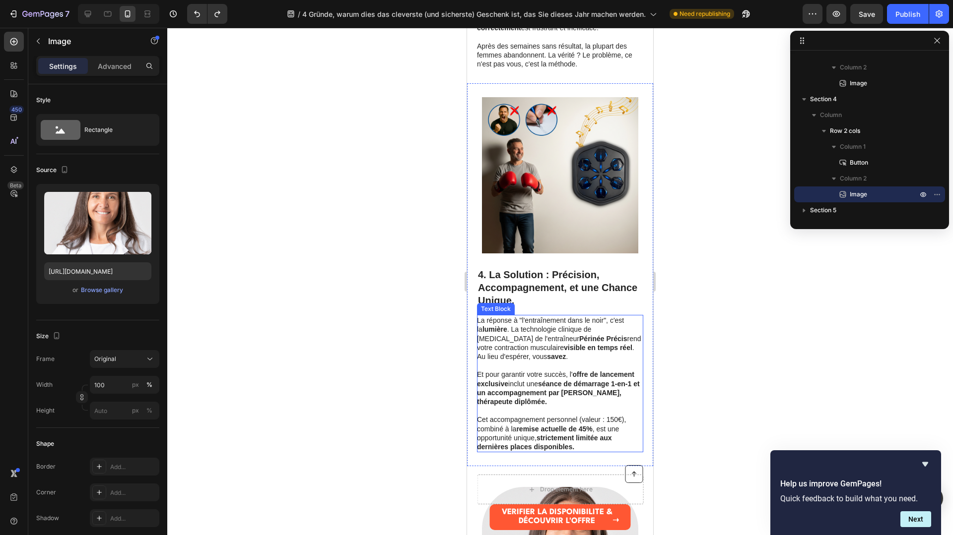
click at [567, 364] on p "Rich Text Editor. Editing area: main" at bounding box center [559, 365] width 165 height 9
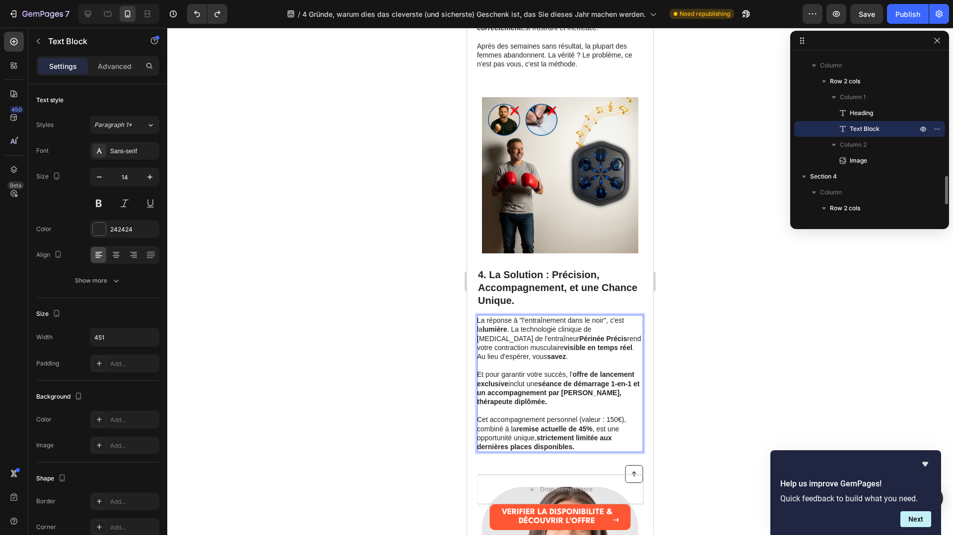
click at [501, 368] on p "Rich Text Editor. Editing area: main" at bounding box center [559, 365] width 165 height 9
click at [498, 363] on p "Rich Text Editor. Editing area: main" at bounding box center [559, 365] width 165 height 9
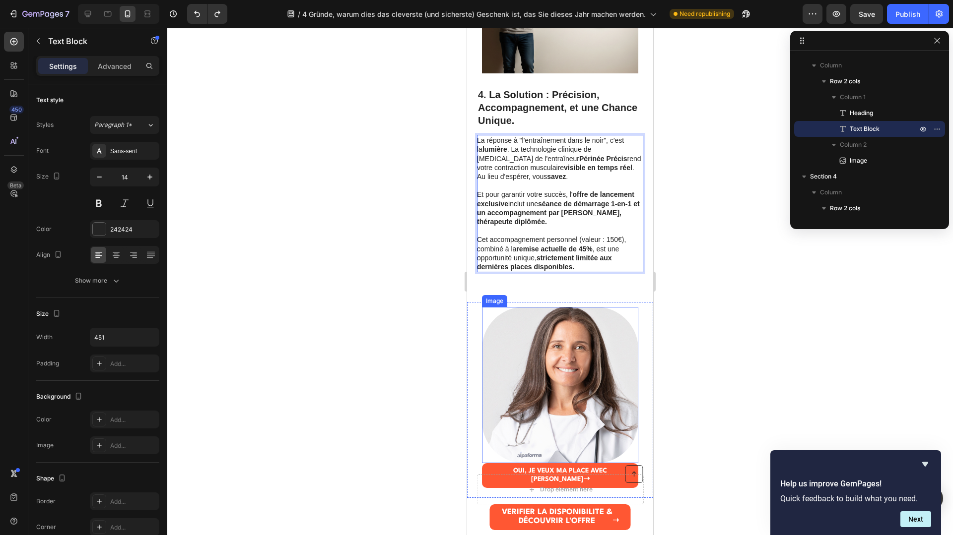
scroll to position [769, 0]
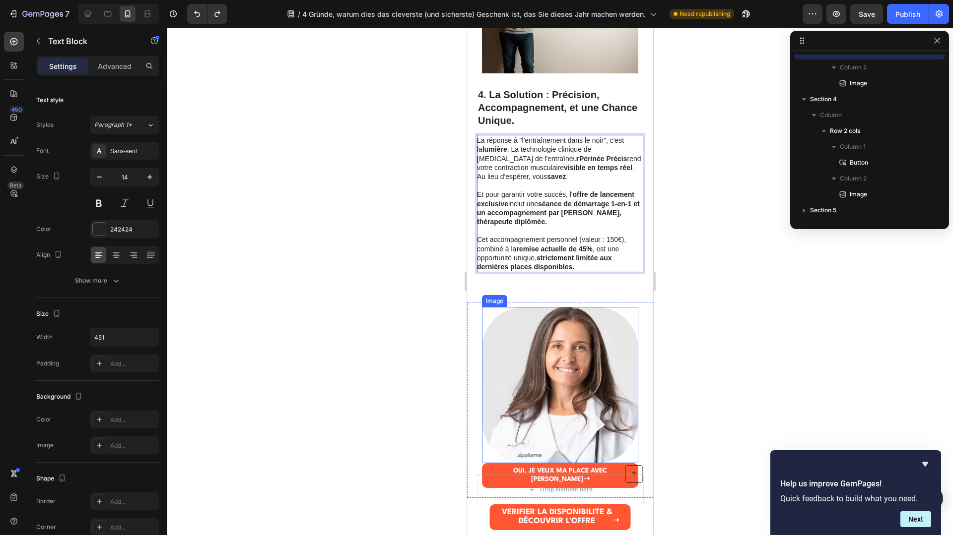
click at [555, 383] on img at bounding box center [560, 385] width 156 height 156
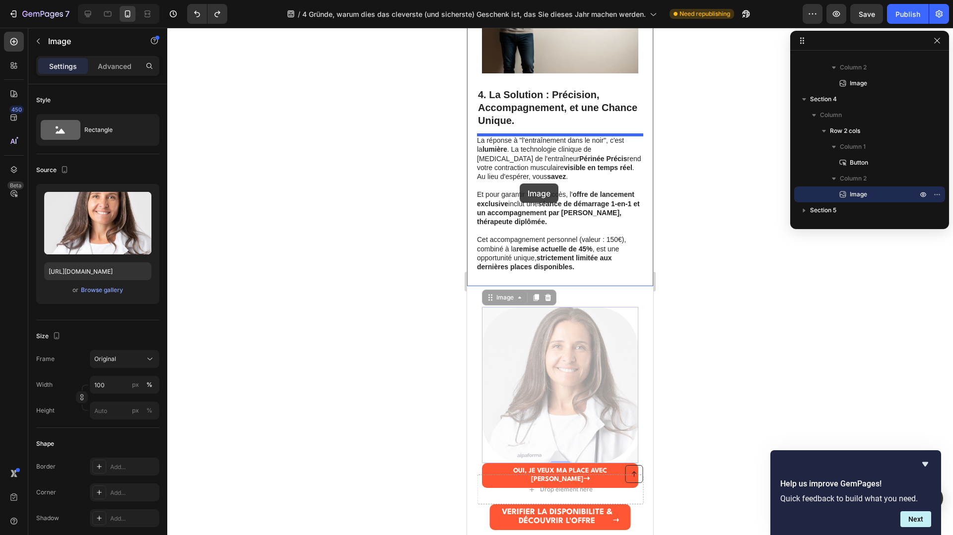
drag, startPoint x: 529, startPoint y: 342, endPoint x: 520, endPoint y: 184, distance: 159.1
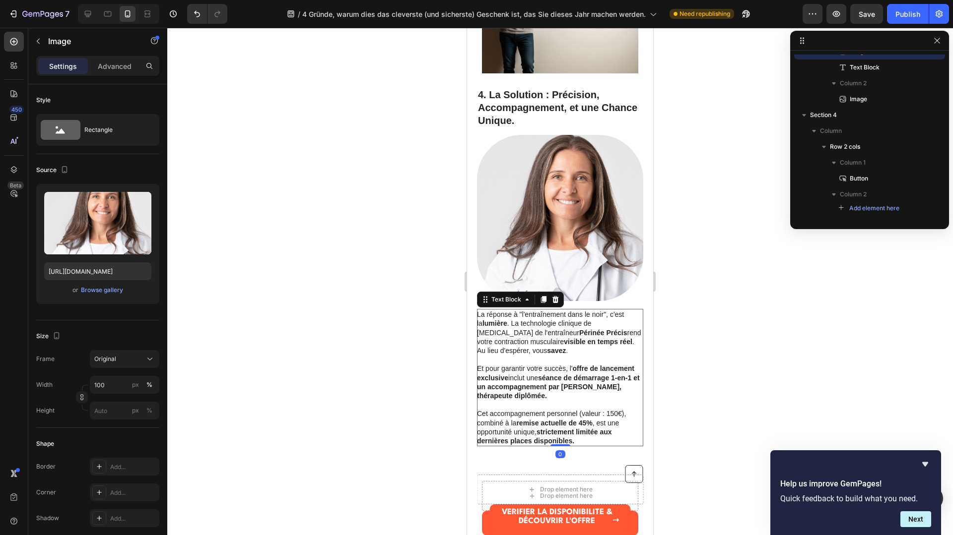
click at [579, 333] on strong "Périnée Précis" at bounding box center [603, 333] width 48 height 8
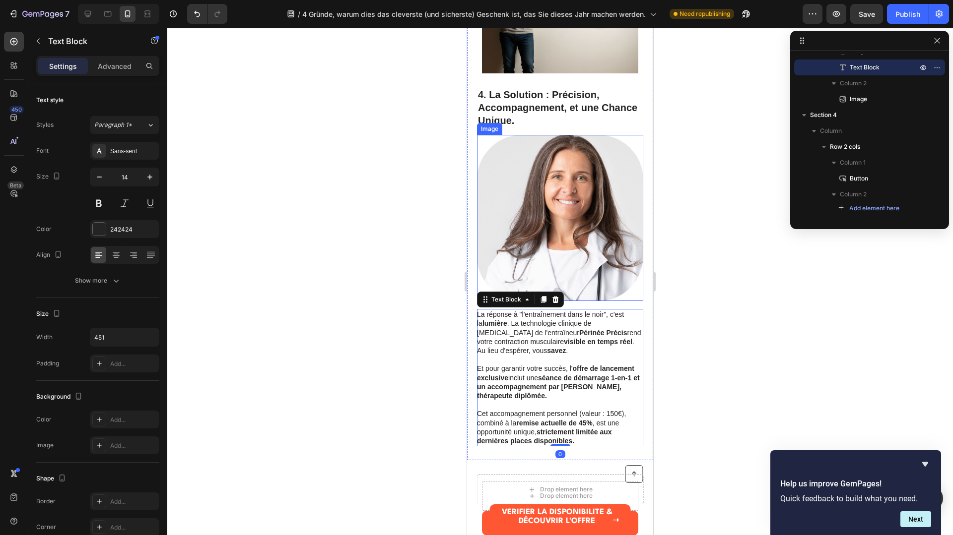
scroll to position [692, 0]
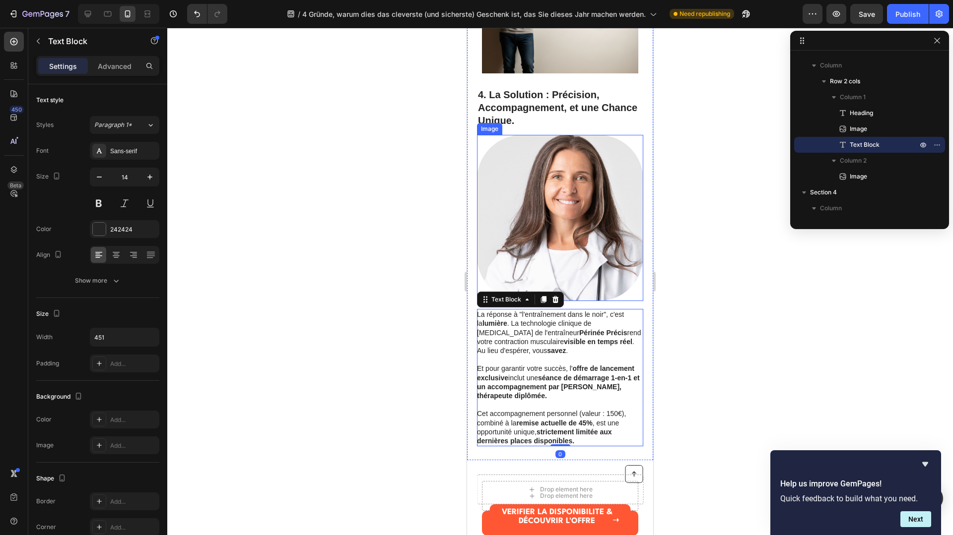
click at [561, 189] on img at bounding box center [560, 218] width 166 height 166
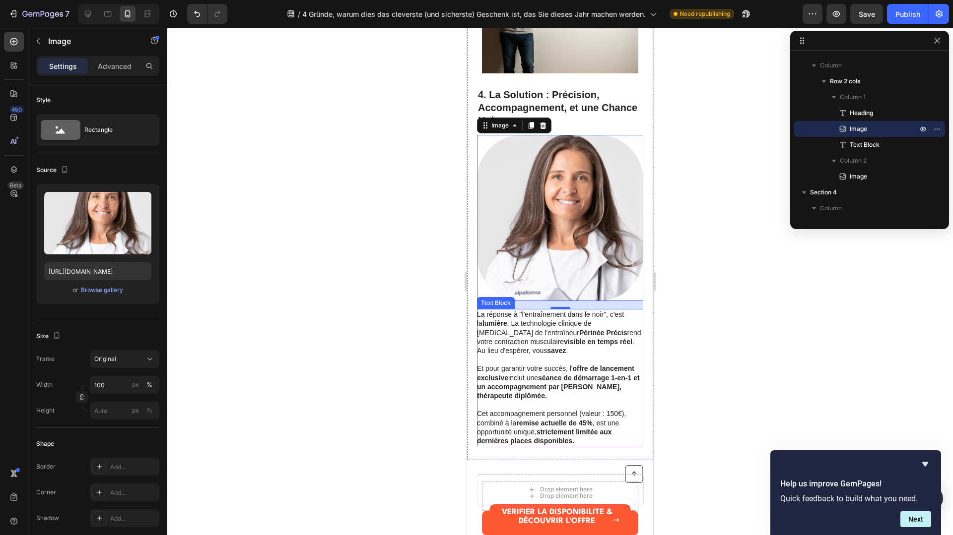
click at [631, 339] on p "La réponse à "l'entraînement dans le noir", c'est la lumière . La technologie c…" at bounding box center [559, 332] width 165 height 45
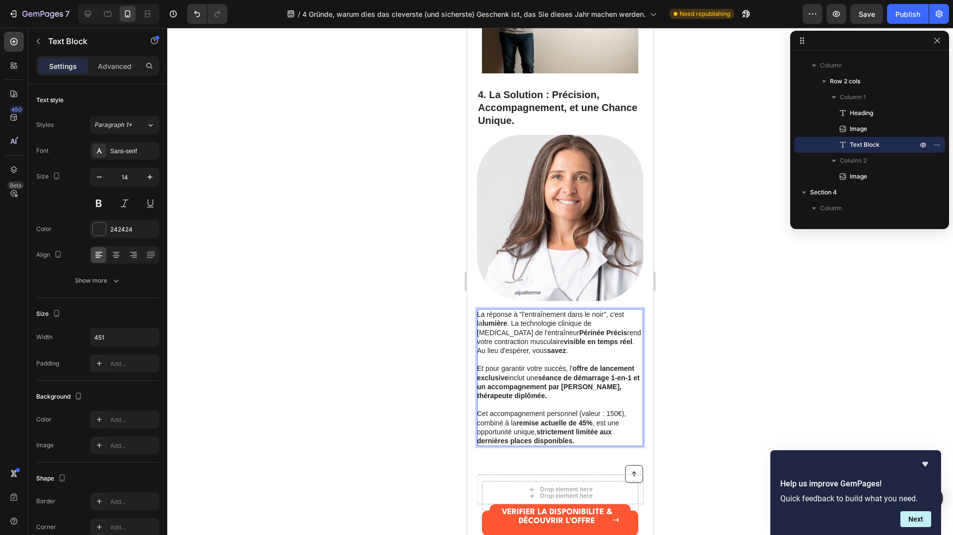
click at [545, 352] on p "La réponse à "l'entraînement dans le noir", c'est la lumière . La technologie c…" at bounding box center [559, 332] width 165 height 45
click at [695, 347] on div at bounding box center [560, 282] width 786 height 508
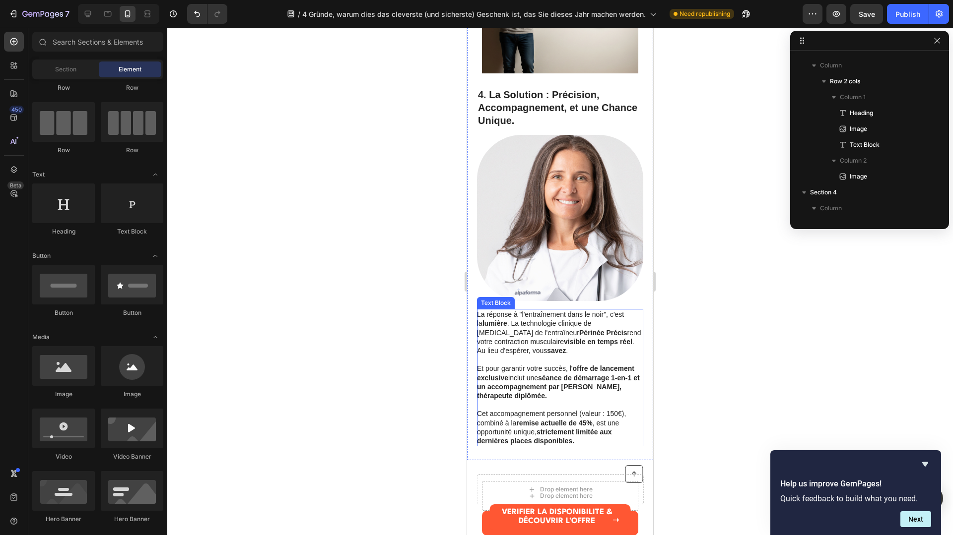
click at [574, 346] on p "La réponse à "l'entraînement dans le noir", c'est la lumière . La technologie c…" at bounding box center [559, 332] width 165 height 45
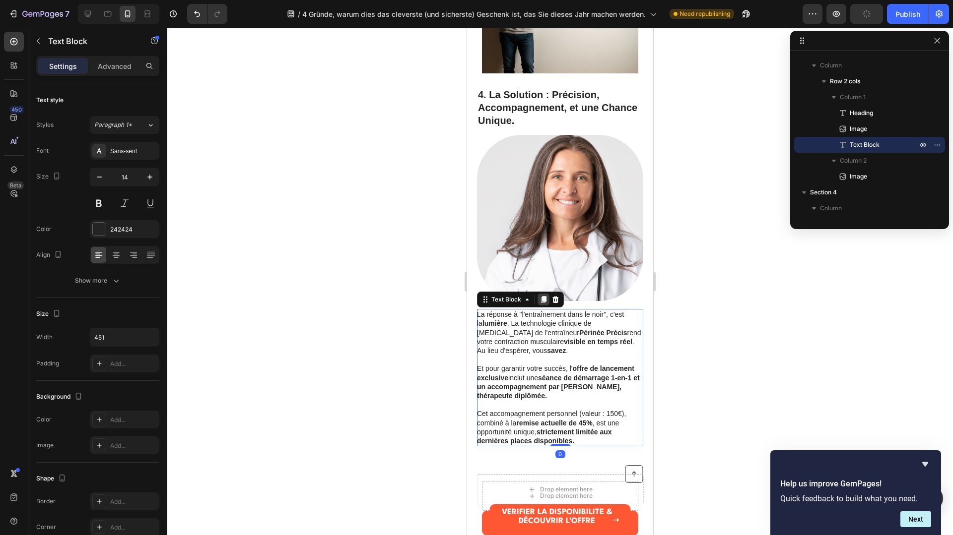
click at [544, 300] on icon at bounding box center [543, 299] width 5 height 7
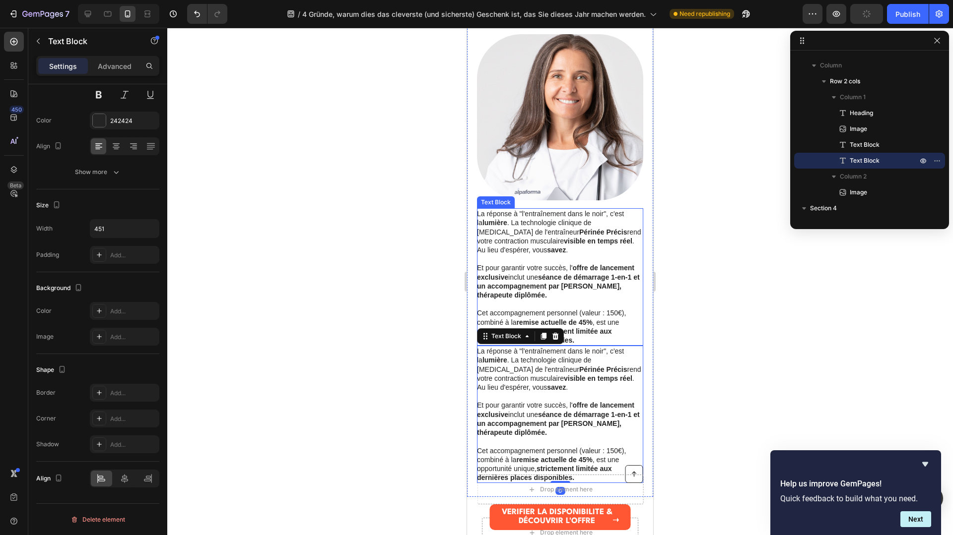
scroll to position [1495, 0]
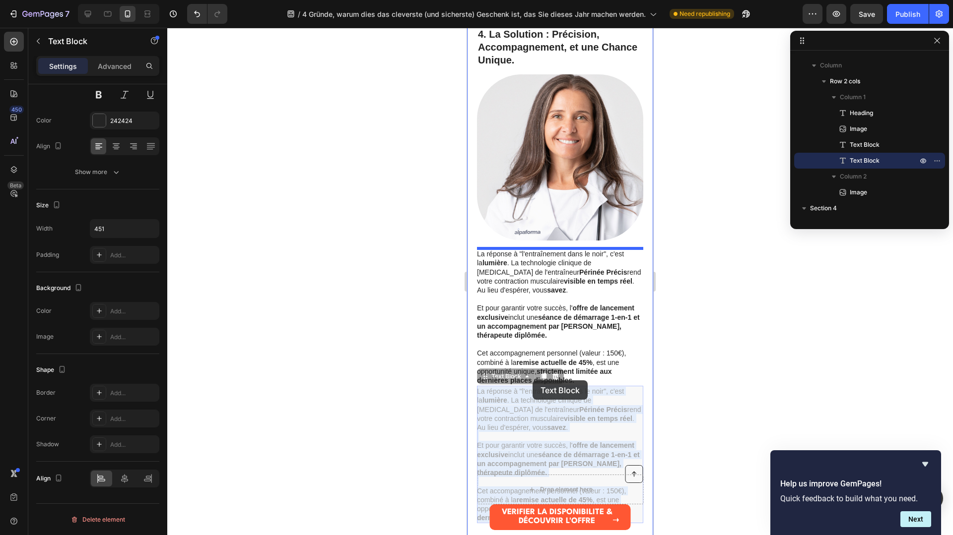
drag, startPoint x: 538, startPoint y: 424, endPoint x: 529, endPoint y: 397, distance: 29.0
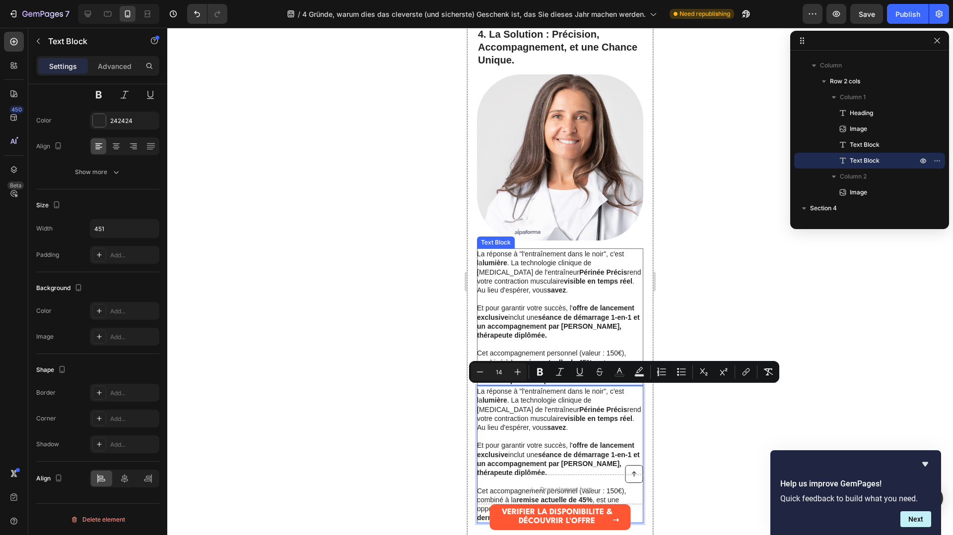
drag, startPoint x: 523, startPoint y: 407, endPoint x: 562, endPoint y: 400, distance: 39.8
click at [575, 422] on p "La réponse à "l'entraînement dans le noir", c'est la lumière . La technologie c…" at bounding box center [559, 409] width 165 height 45
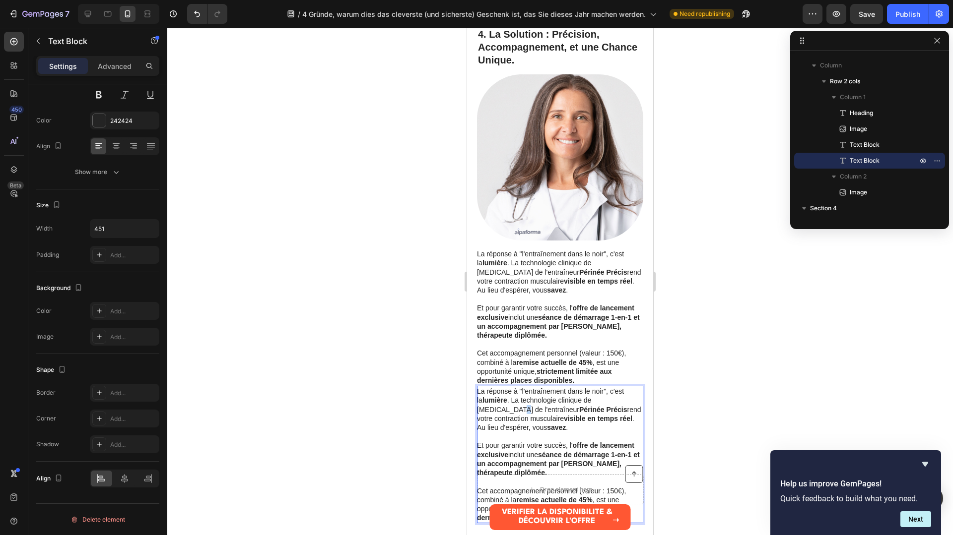
click at [629, 403] on p "La réponse à "l'entraînement dans le noir", c'est la lumière . La technologie c…" at bounding box center [559, 409] width 165 height 45
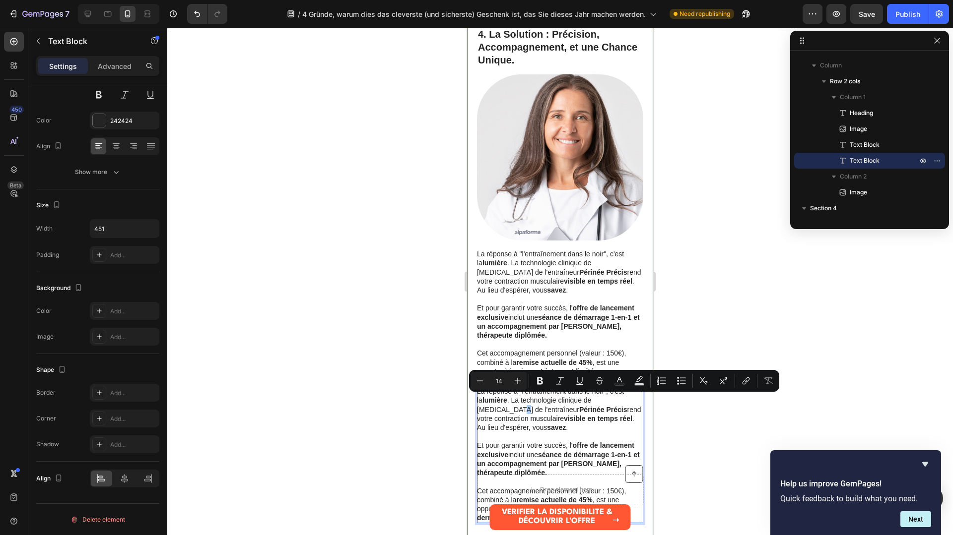
drag, startPoint x: 685, startPoint y: 384, endPoint x: 642, endPoint y: 391, distance: 43.2
click at [680, 385] on icon "Editor contextual toolbar" at bounding box center [681, 381] width 10 height 10
type input "14"
click at [681, 413] on div at bounding box center [560, 282] width 786 height 508
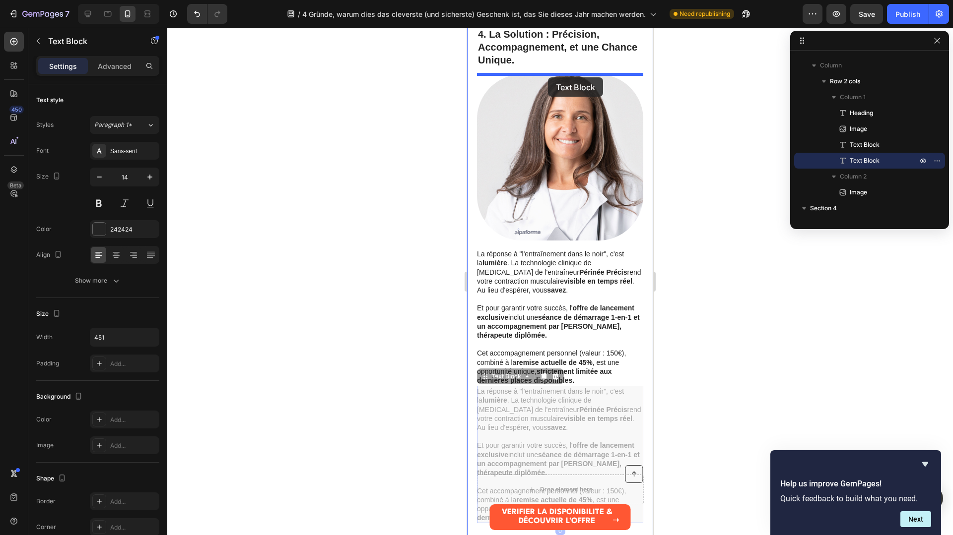
drag, startPoint x: 567, startPoint y: 416, endPoint x: 548, endPoint y: 77, distance: 339.0
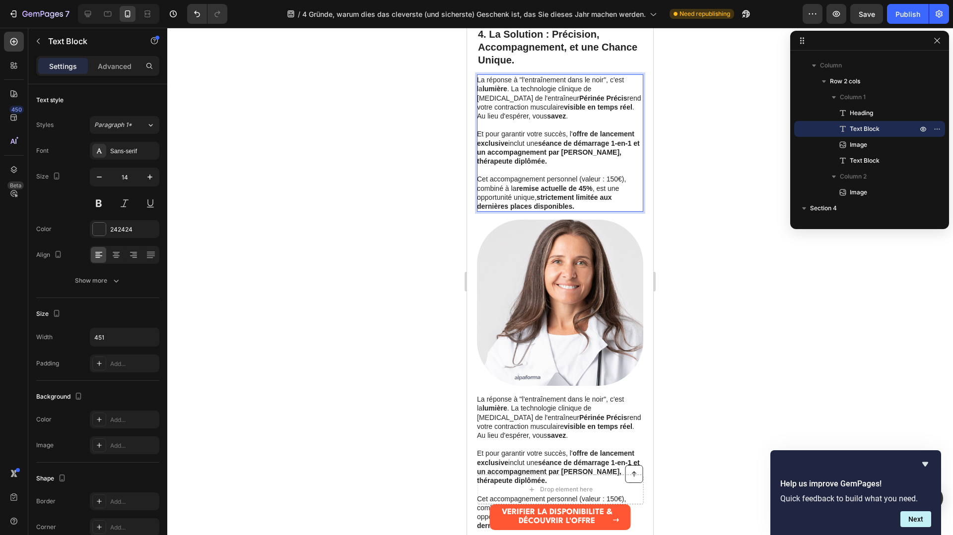
click at [567, 173] on p "Rich Text Editor. Editing area: main" at bounding box center [559, 170] width 165 height 9
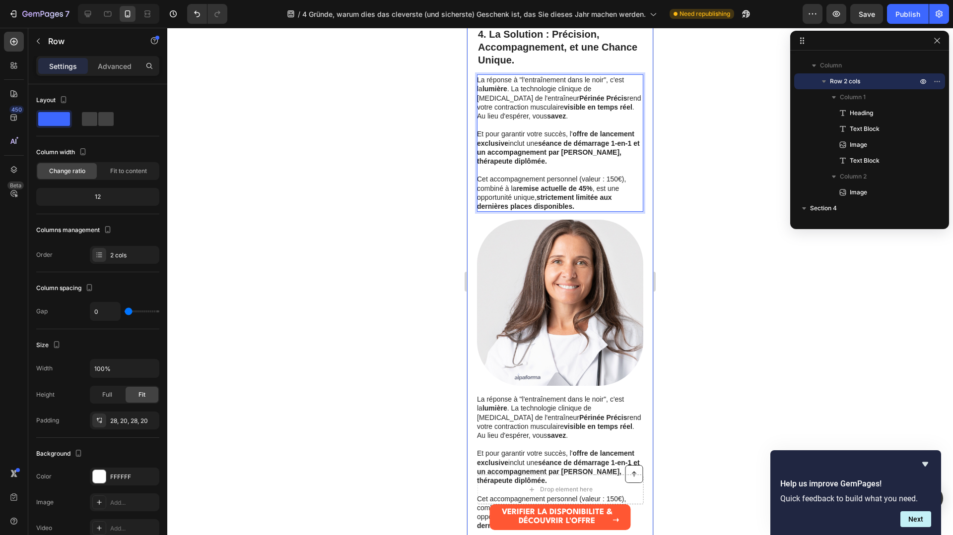
click at [585, 212] on div "4. La Solution : Précision, Accompagnement, et une Chance Unique. Heading La ré…" at bounding box center [560, 279] width 166 height 505
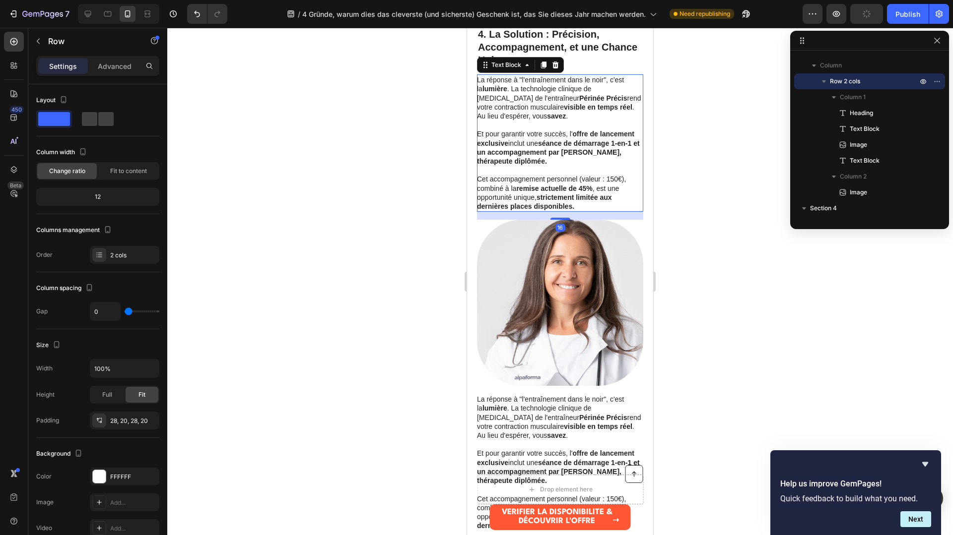
click at [585, 210] on p "Cet accompagnement personnel (valeur : 150€), combiné à la remise actuelle de 4…" at bounding box center [559, 193] width 165 height 36
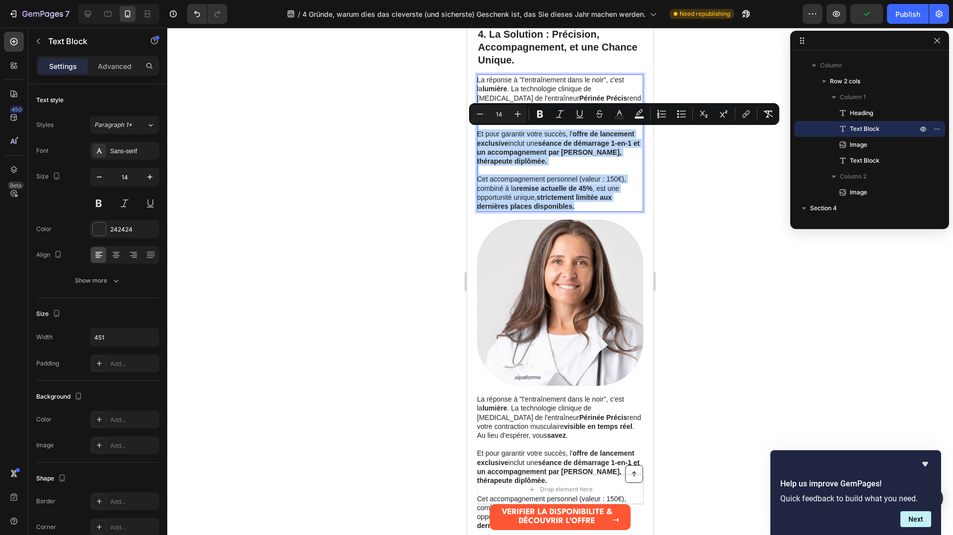
drag, startPoint x: 584, startPoint y: 207, endPoint x: 480, endPoint y: 126, distance: 131.8
click at [480, 126] on div "La réponse à "l'entraînement dans le noir", c'est la lumière . La technologie c…" at bounding box center [560, 142] width 166 height 137
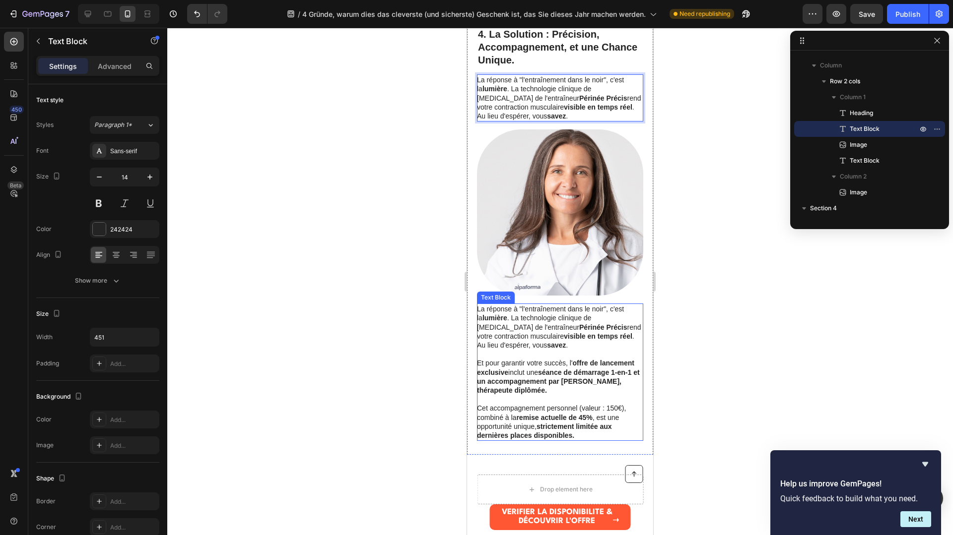
click at [563, 357] on p "Rich Text Editor. Editing area: main" at bounding box center [559, 354] width 165 height 9
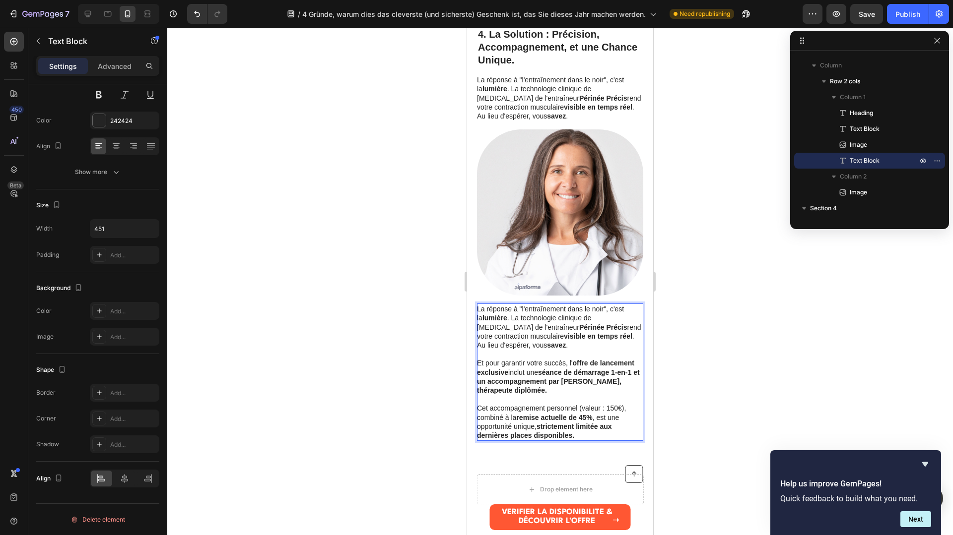
click at [533, 354] on p "Rich Text Editor. Editing area: main" at bounding box center [559, 354] width 165 height 9
drag, startPoint x: 514, startPoint y: 353, endPoint x: 509, endPoint y: 333, distance: 20.3
click at [509, 333] on div "La réponse à "l'entraînement dans le noir", c'est la lumière . La technologie c…" at bounding box center [560, 372] width 166 height 137
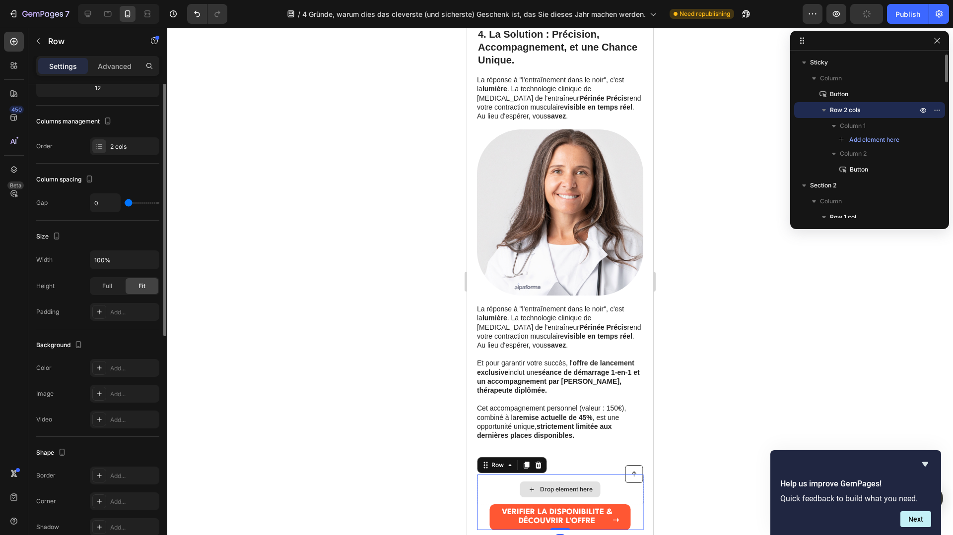
scroll to position [0, 0]
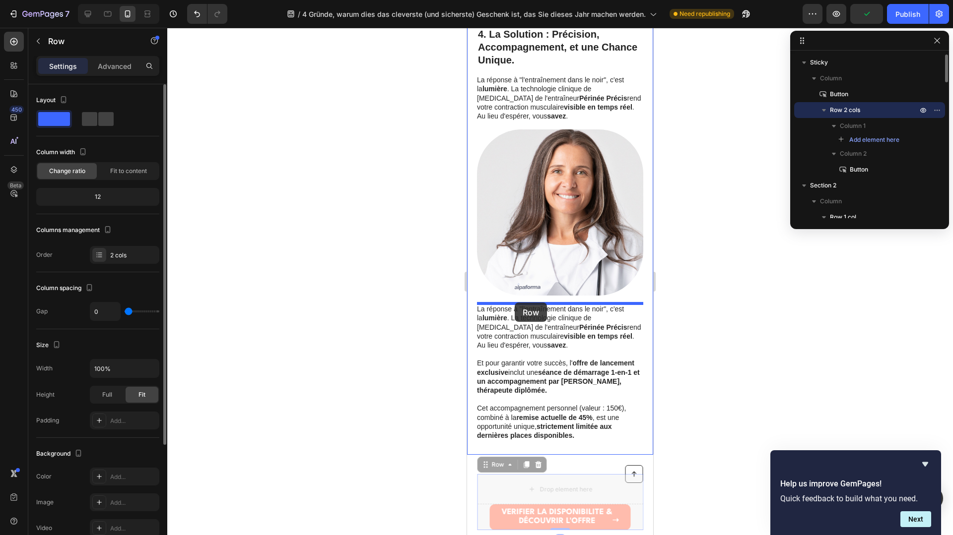
drag, startPoint x: 493, startPoint y: 485, endPoint x: 515, endPoint y: 303, distance: 183.9
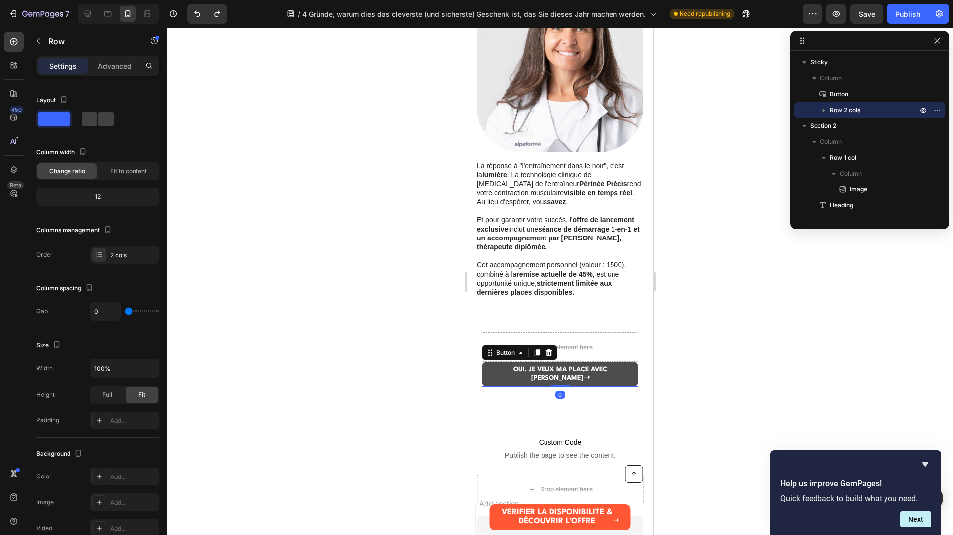
scroll to position [737, 0]
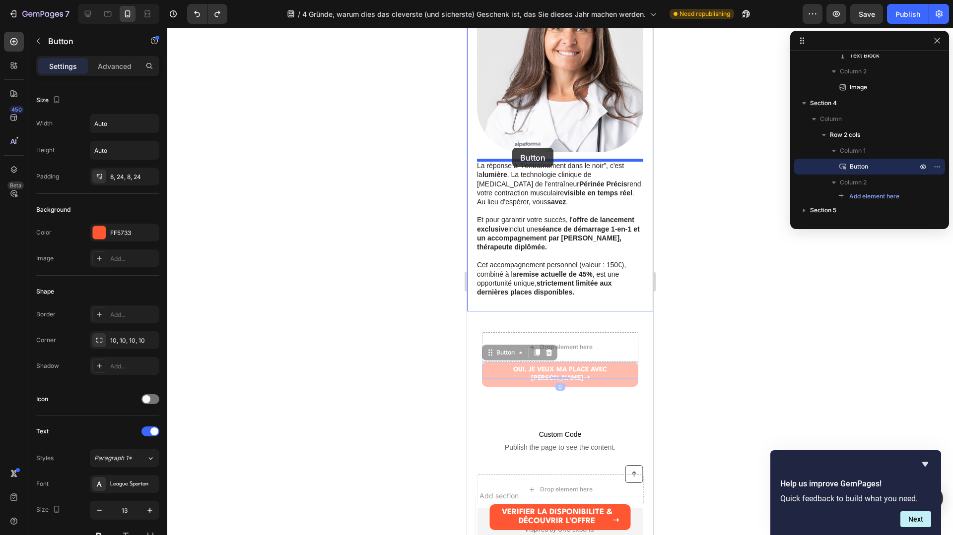
drag, startPoint x: 488, startPoint y: 365, endPoint x: 512, endPoint y: 148, distance: 218.7
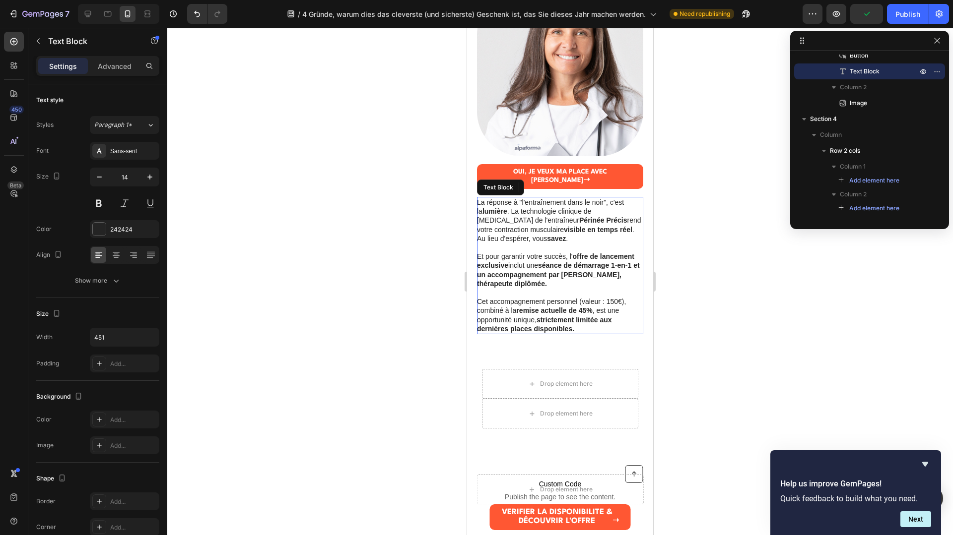
click at [518, 252] on p "Et pour garantir votre succès, l' offre de lancement exclusive inclut une séanc…" at bounding box center [559, 270] width 165 height 36
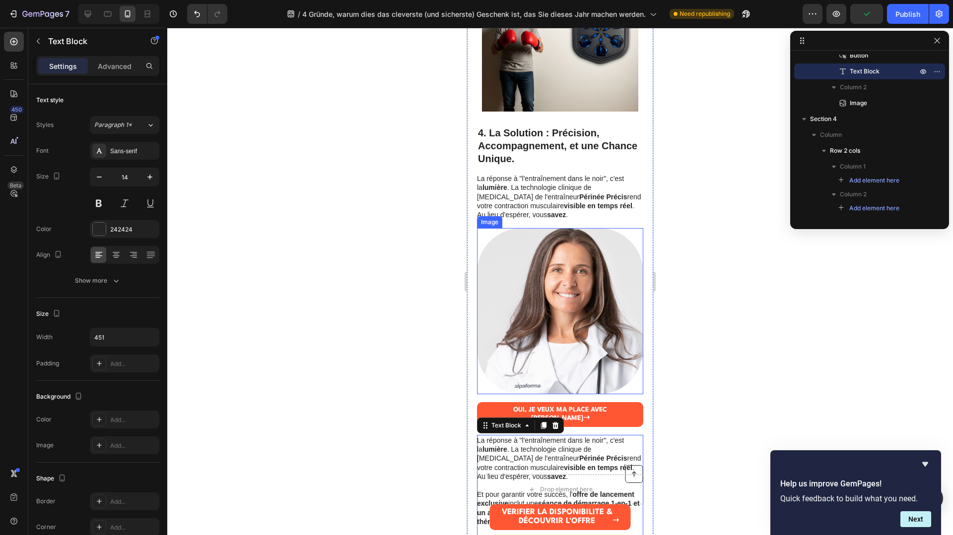
scroll to position [1448, 0]
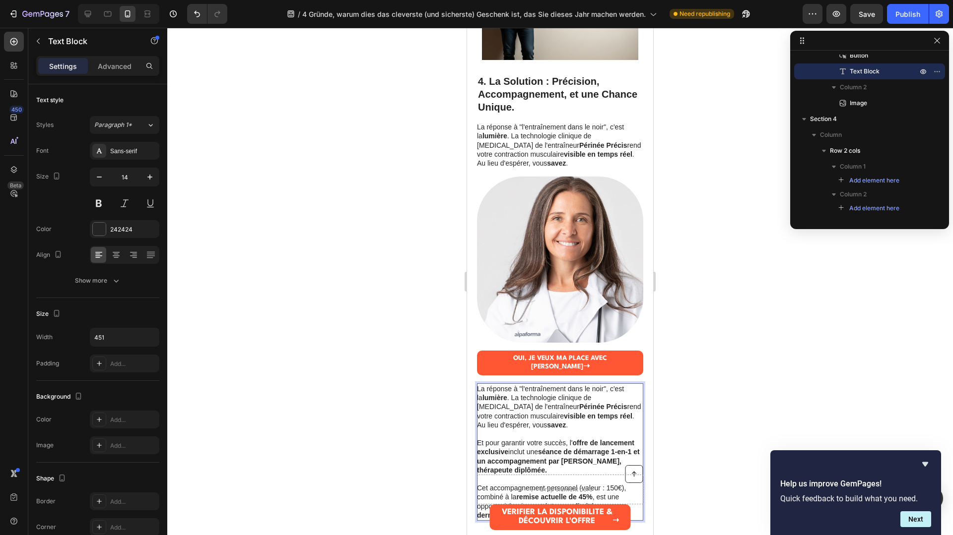
click at [487, 439] on p "Et pour garantir votre succès, l' offre de lancement exclusive inclut une séanc…" at bounding box center [559, 457] width 165 height 36
click at [486, 430] on p "Rich Text Editor. Editing area: main" at bounding box center [559, 434] width 165 height 9
click at [483, 430] on p "Rich Text Editor. Editing area: main" at bounding box center [559, 434] width 165 height 9
click at [478, 439] on p "Et pour garantir votre succès, l' offre de lancement exclusive inclut une séanc…" at bounding box center [559, 457] width 165 height 36
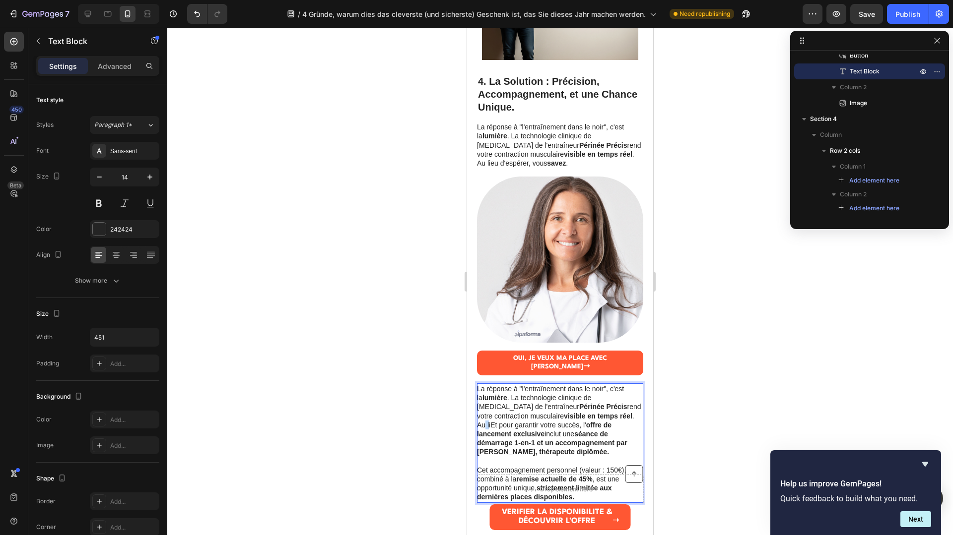
click at [592, 408] on p "La réponse à "l'entraînement dans le noir", c'est la lumière . La technologie c…" at bounding box center [559, 421] width 165 height 72
click at [596, 408] on p "La réponse à "l'entraînement dans le noir", c'est la lumière . La technologie c…" at bounding box center [559, 421] width 165 height 72
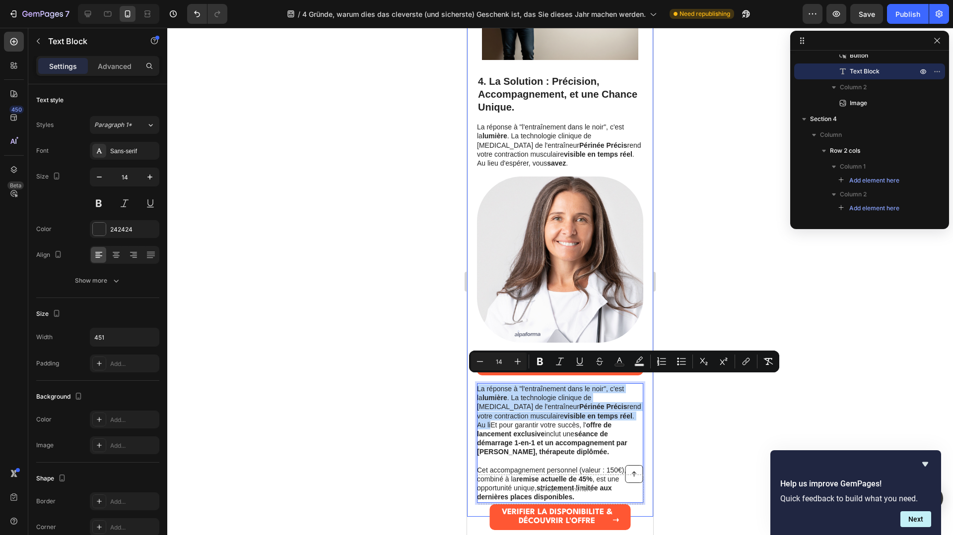
drag, startPoint x: 598, startPoint y: 408, endPoint x: 474, endPoint y: 384, distance: 126.3
click at [474, 384] on div "4. La Solution : Précision, Accompagnement, et une Chance Unique. Heading La ré…" at bounding box center [560, 203] width 186 height 627
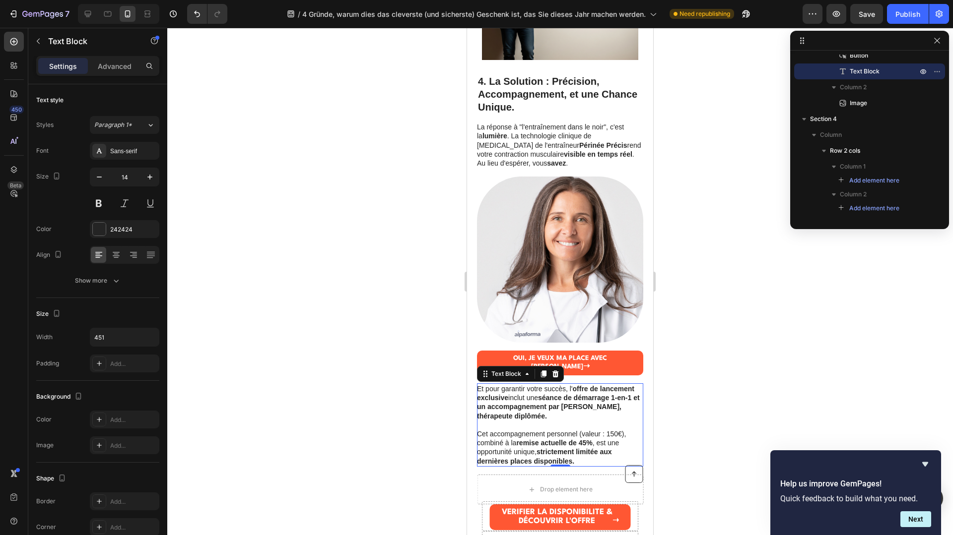
click at [790, 380] on div at bounding box center [560, 282] width 786 height 508
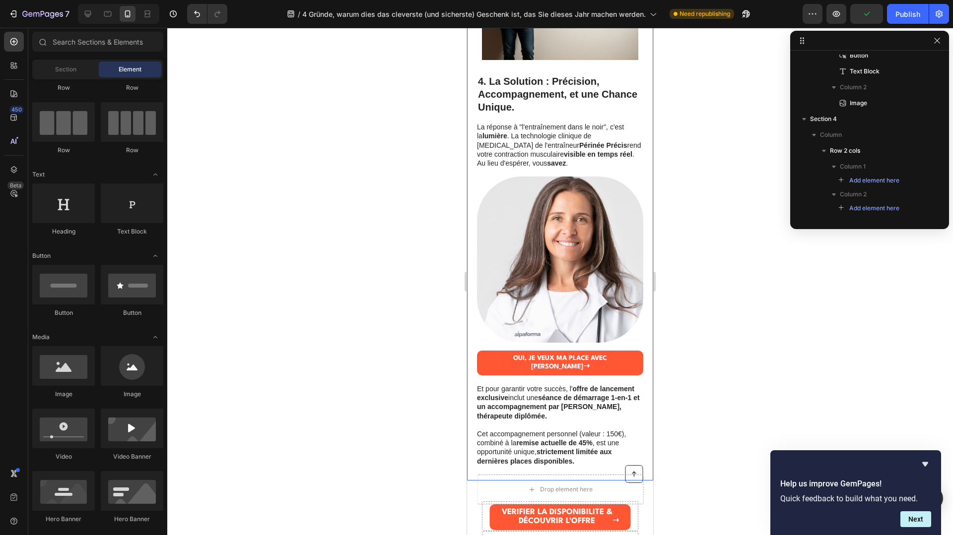
scroll to position [1290, 0]
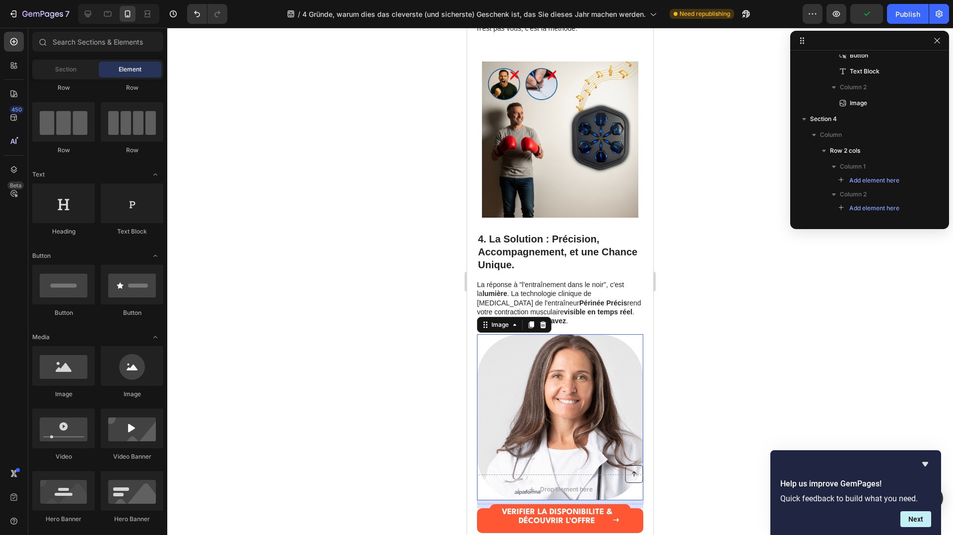
click at [605, 371] on img at bounding box center [560, 417] width 166 height 166
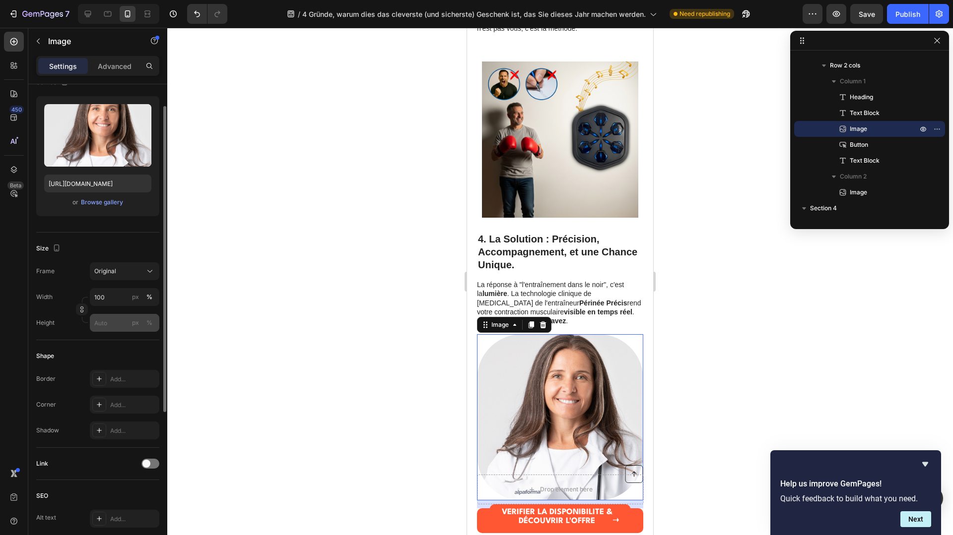
scroll to position [64, 0]
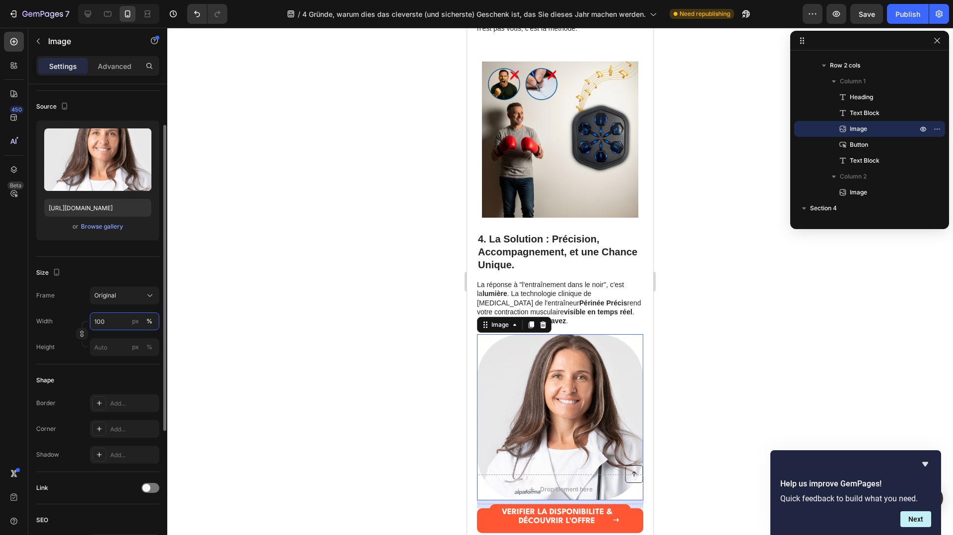
click at [111, 324] on input "100" at bounding box center [124, 322] width 69 height 18
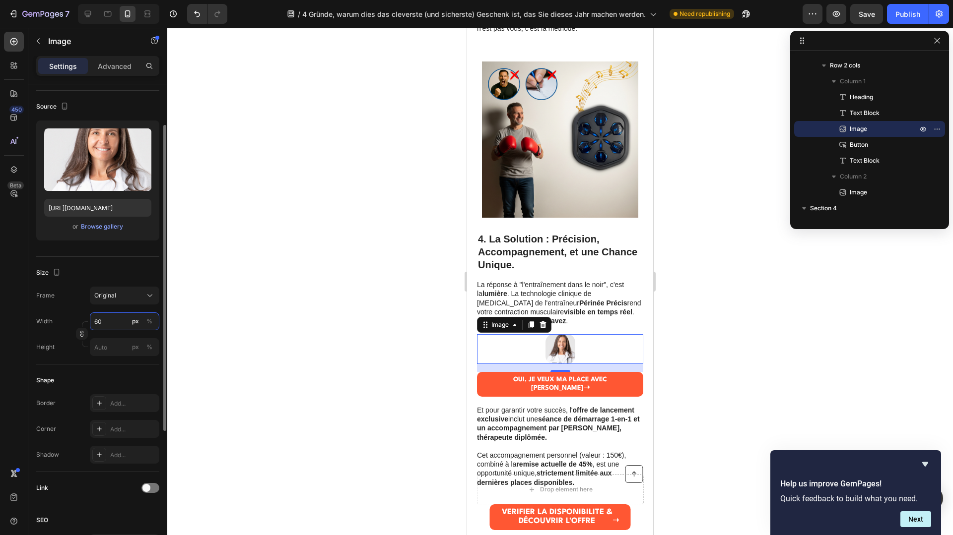
type input "6"
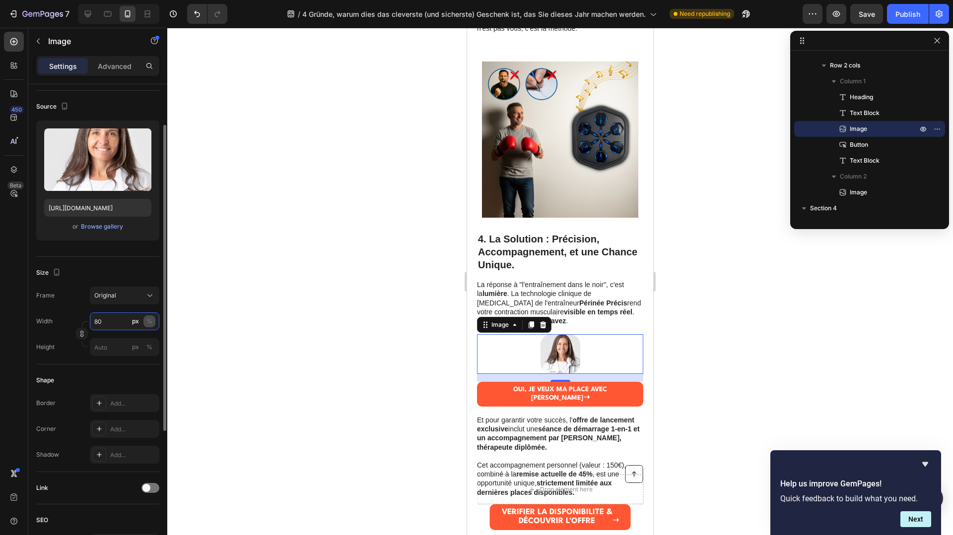
type input "80"
click at [149, 319] on div "%" at bounding box center [149, 321] width 6 height 9
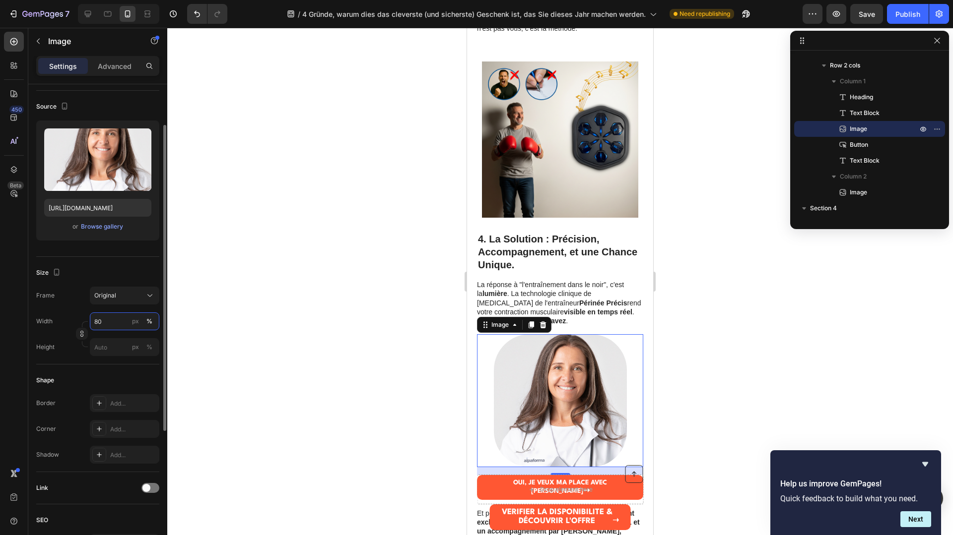
click at [125, 320] on input "80" at bounding box center [124, 322] width 69 height 18
drag, startPoint x: 124, startPoint y: 320, endPoint x: 94, endPoint y: 320, distance: 29.3
click at [94, 320] on input "80" at bounding box center [124, 322] width 69 height 18
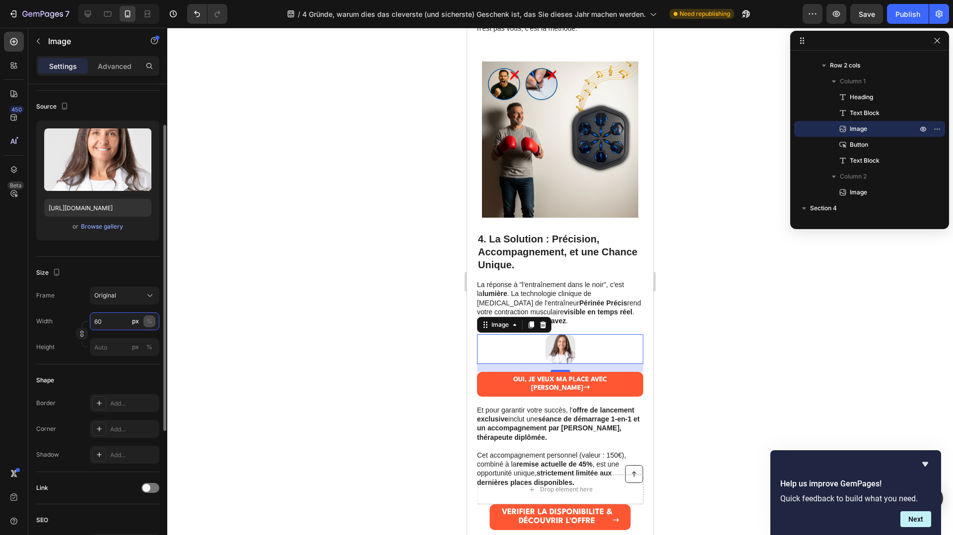
type input "60"
click at [146, 319] on div "%" at bounding box center [149, 321] width 6 height 9
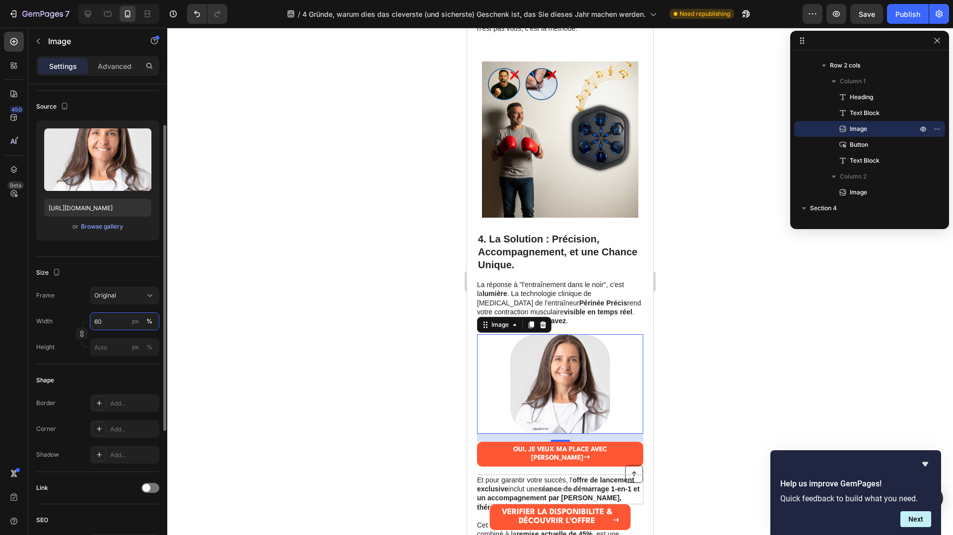
drag, startPoint x: 111, startPoint y: 319, endPoint x: 85, endPoint y: 320, distance: 25.8
click at [85, 320] on div "Width 60 px %" at bounding box center [97, 322] width 123 height 18
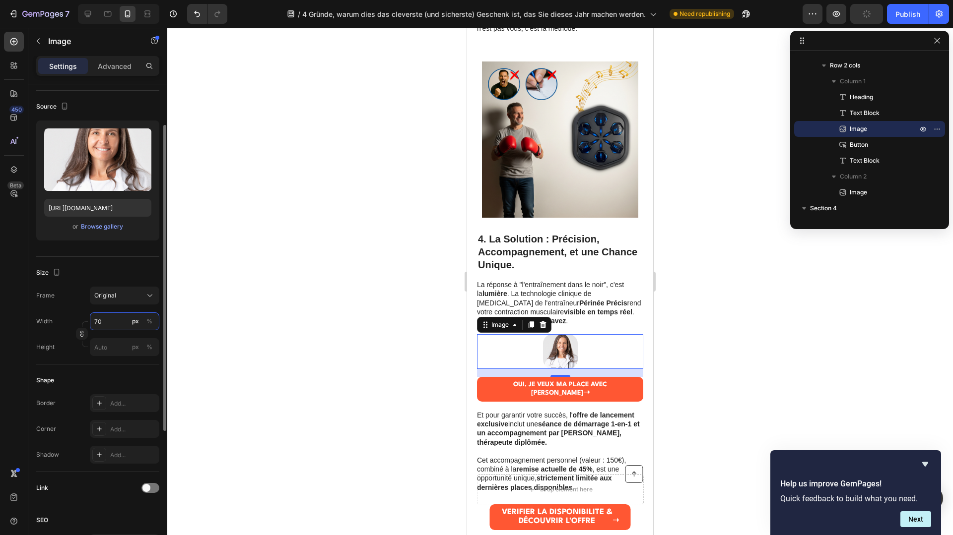
type input "7"
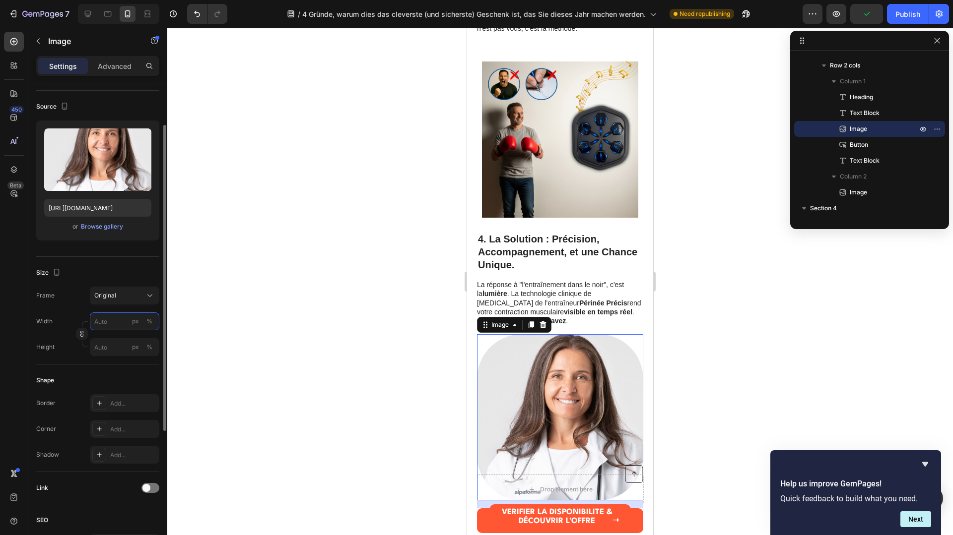
type input "8"
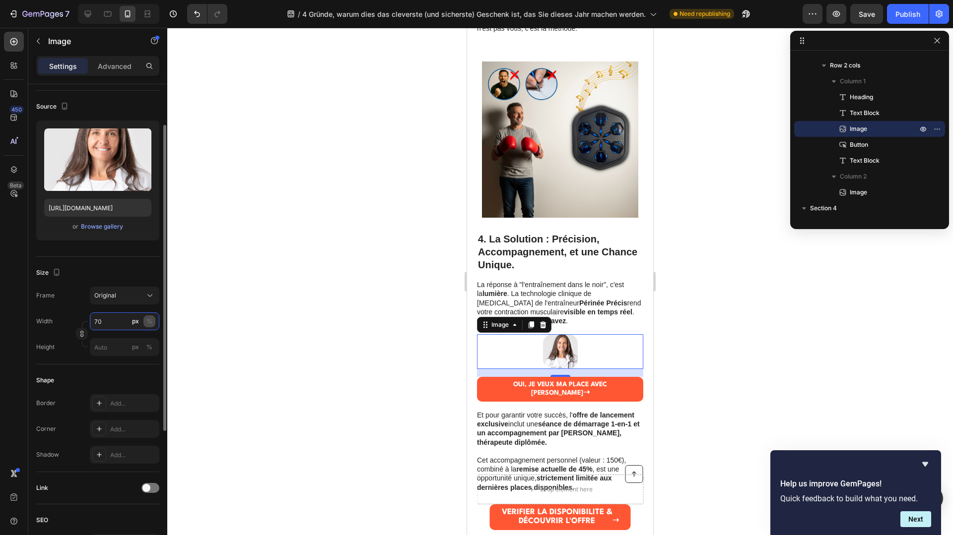
type input "70"
click at [150, 323] on div "%" at bounding box center [149, 321] width 6 height 9
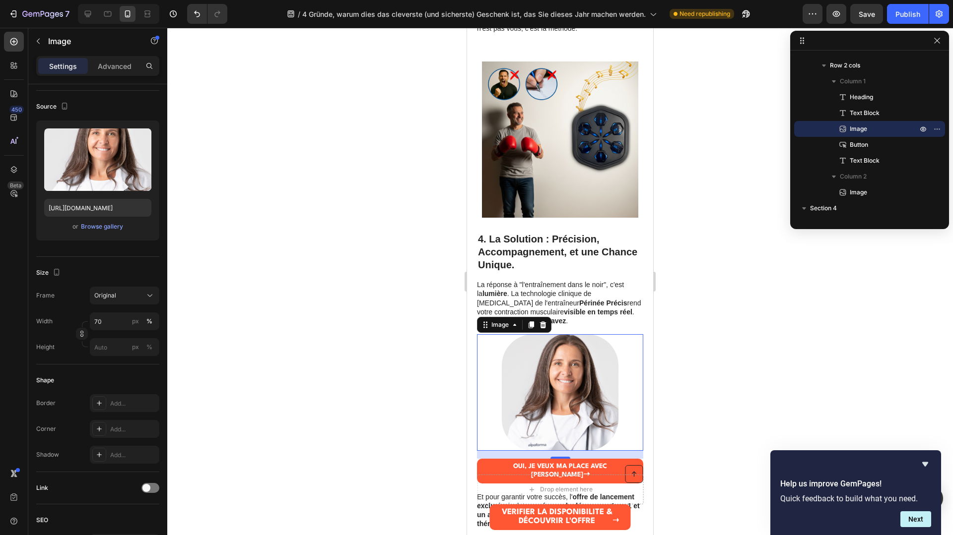
click at [323, 327] on div at bounding box center [560, 282] width 786 height 508
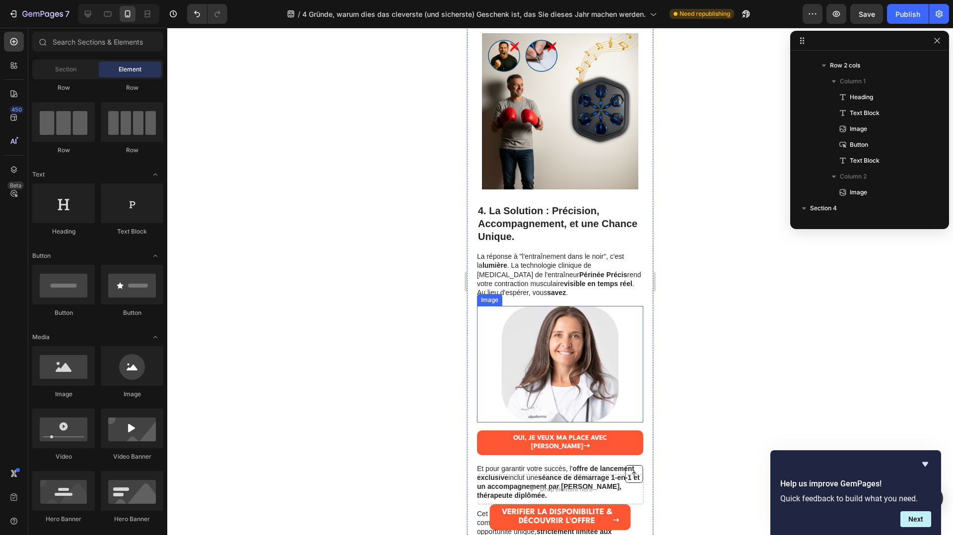
scroll to position [1327, 0]
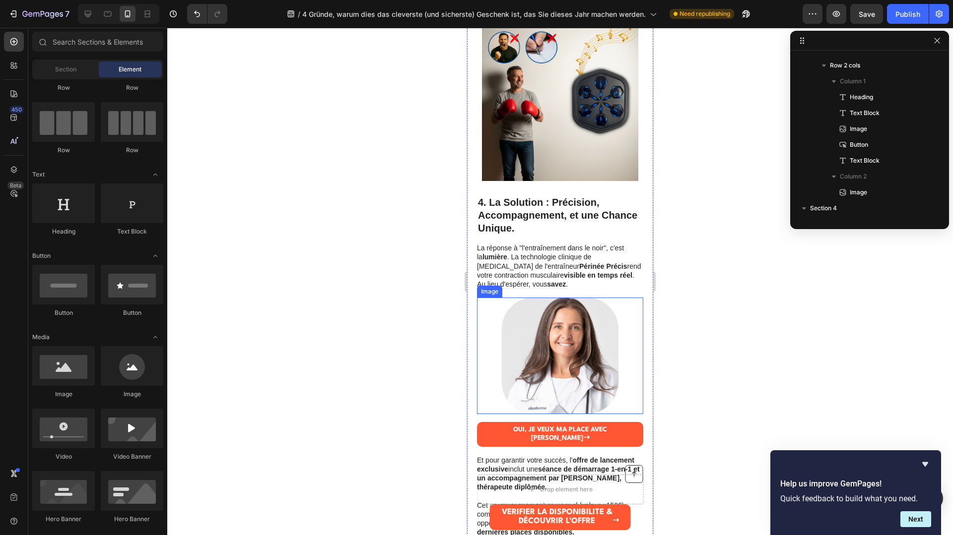
click at [703, 390] on div at bounding box center [560, 282] width 786 height 508
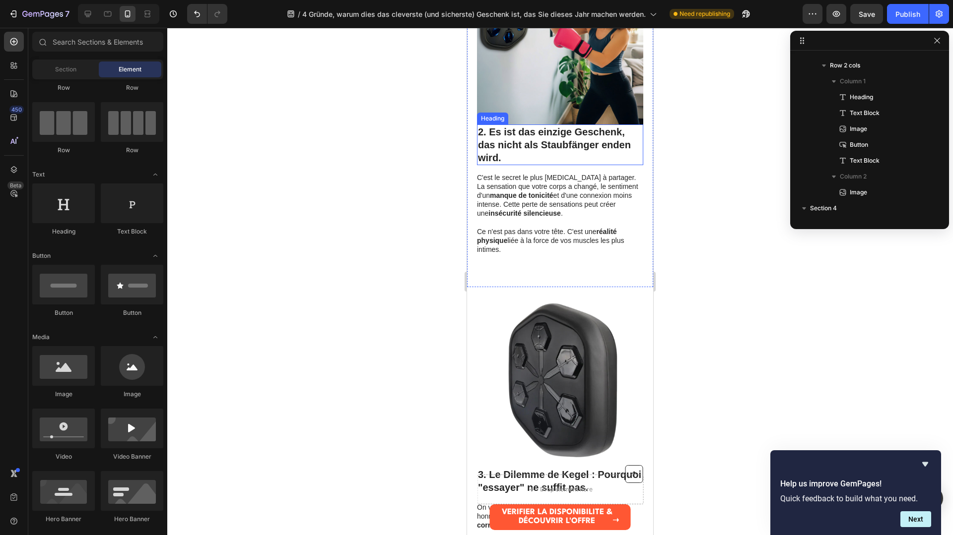
scroll to position [812, 0]
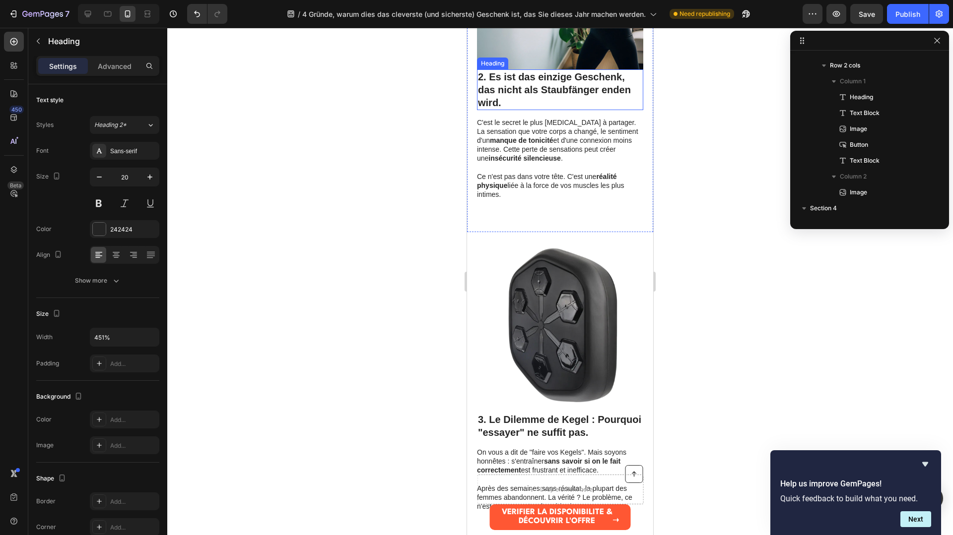
click at [480, 80] on strong "2. Es ist das einzige Geschenk, das nicht als Staubfänger enden wird." at bounding box center [554, 89] width 153 height 37
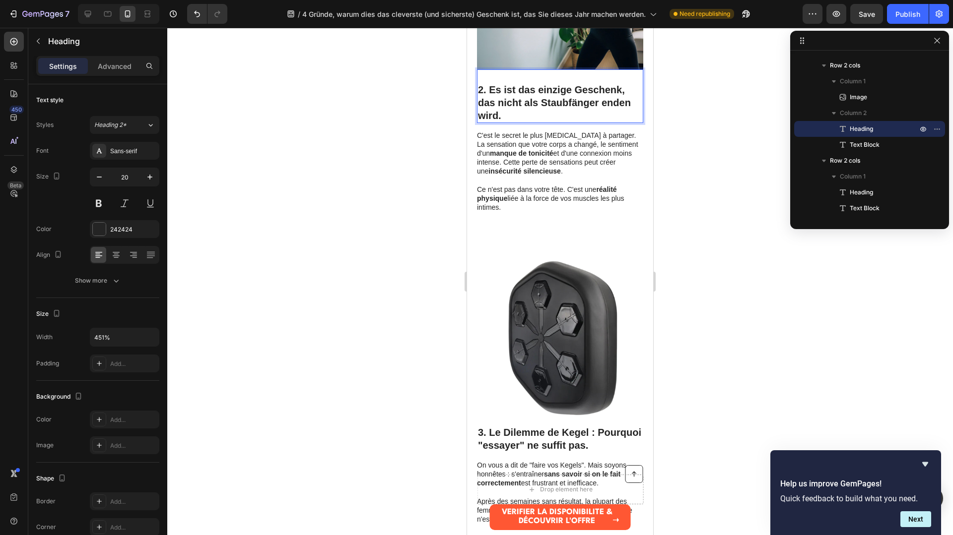
click at [671, 81] on div at bounding box center [560, 282] width 786 height 508
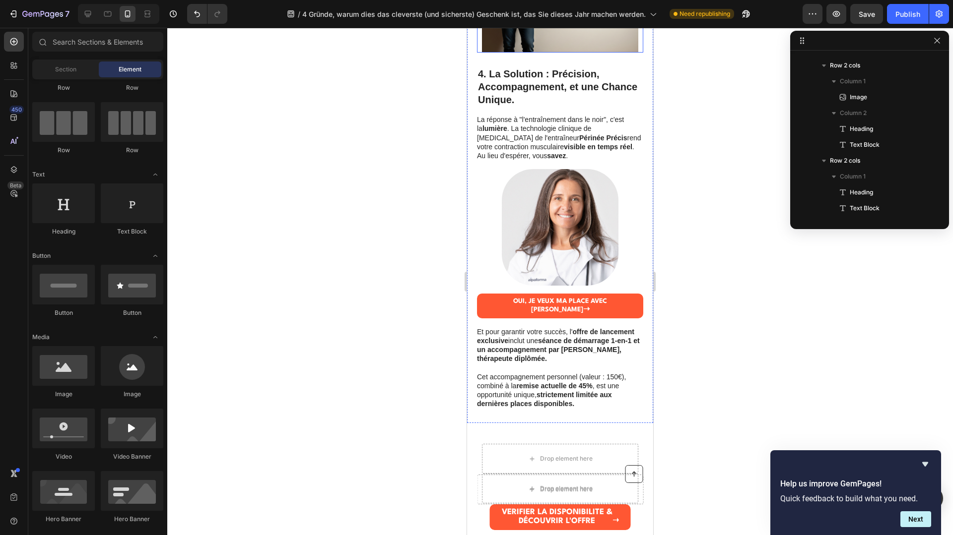
scroll to position [1508, 0]
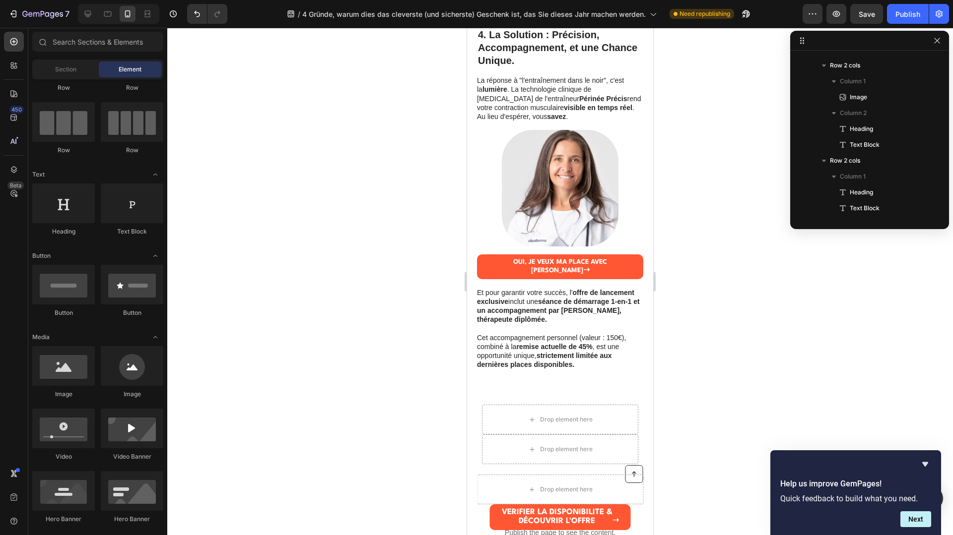
click at [706, 264] on div at bounding box center [560, 282] width 786 height 508
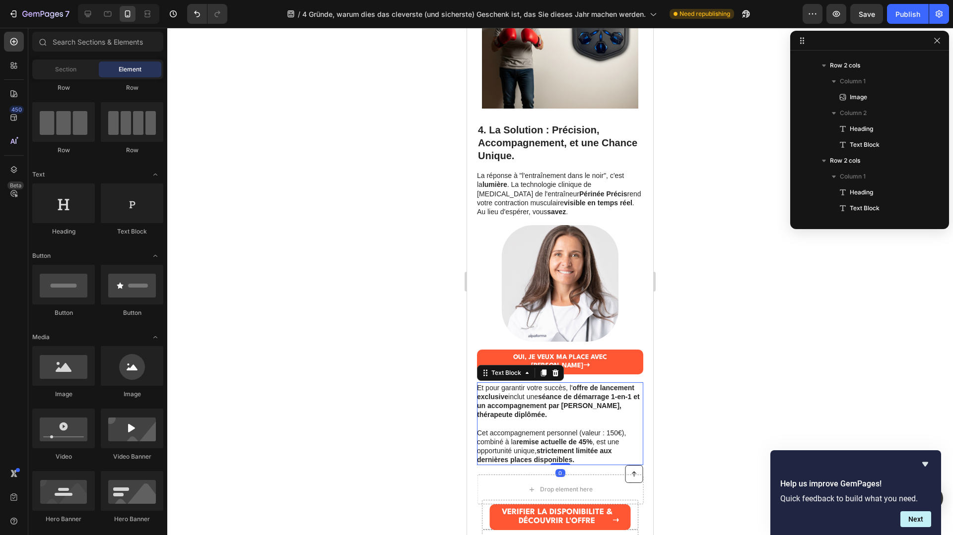
scroll to position [680, 0]
click at [568, 438] on strong "remise actuelle de 45%" at bounding box center [554, 442] width 76 height 8
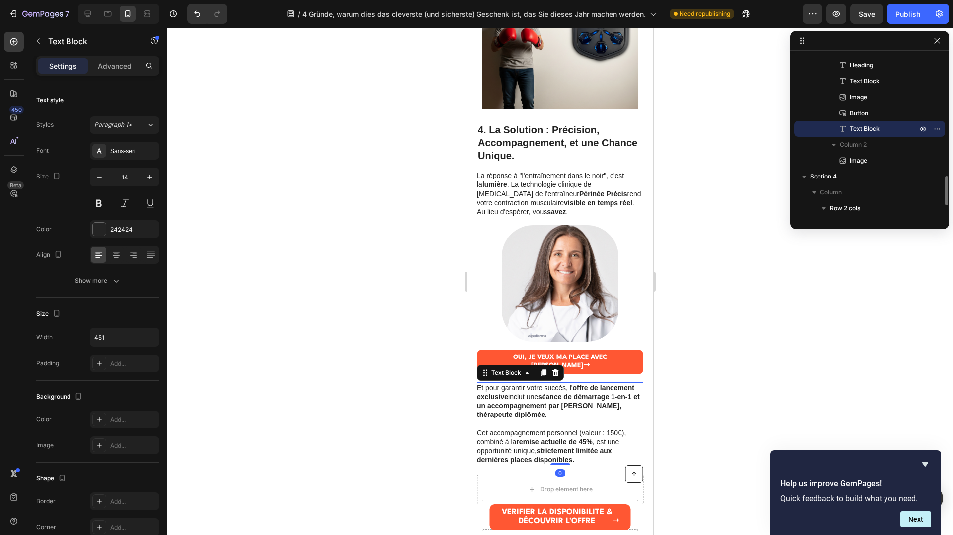
drag, startPoint x: 568, startPoint y: 437, endPoint x: 561, endPoint y: 439, distance: 7.2
click at [568, 438] on strong "remise actuelle de 45%" at bounding box center [554, 442] width 76 height 8
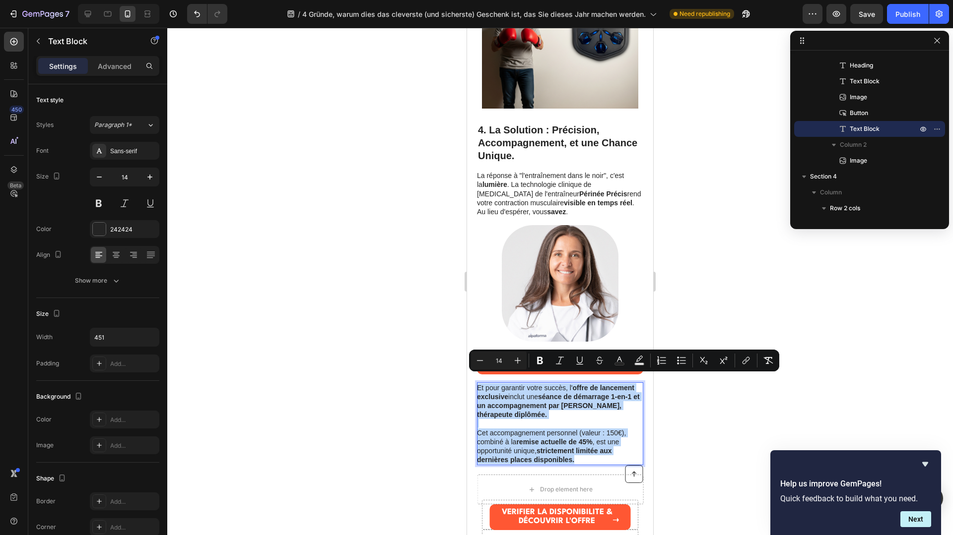
drag, startPoint x: 579, startPoint y: 454, endPoint x: 478, endPoint y: 384, distance: 122.9
click at [478, 384] on div "Et pour garantir votre succès, l' offre de lancement exclusive inclut une séanc…" at bounding box center [560, 424] width 166 height 83
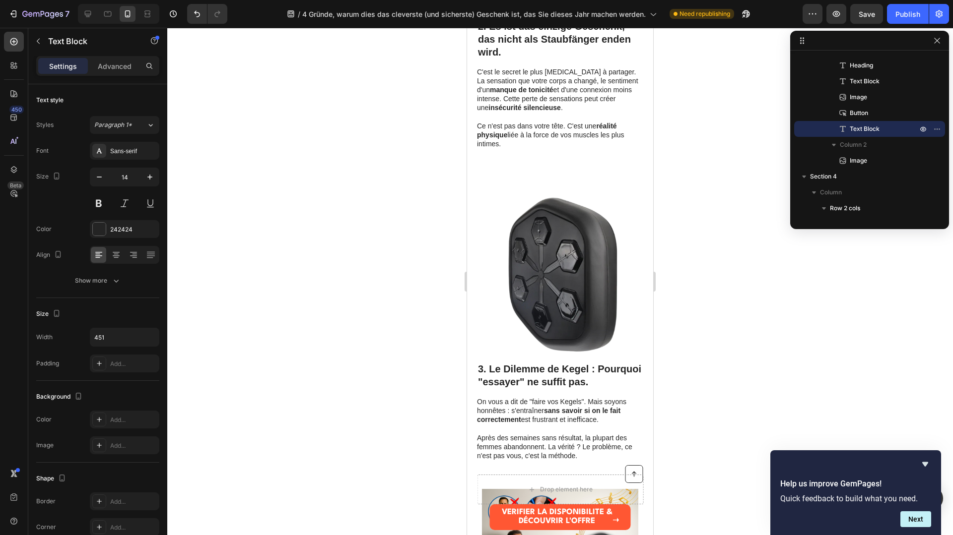
scroll to position [874, 0]
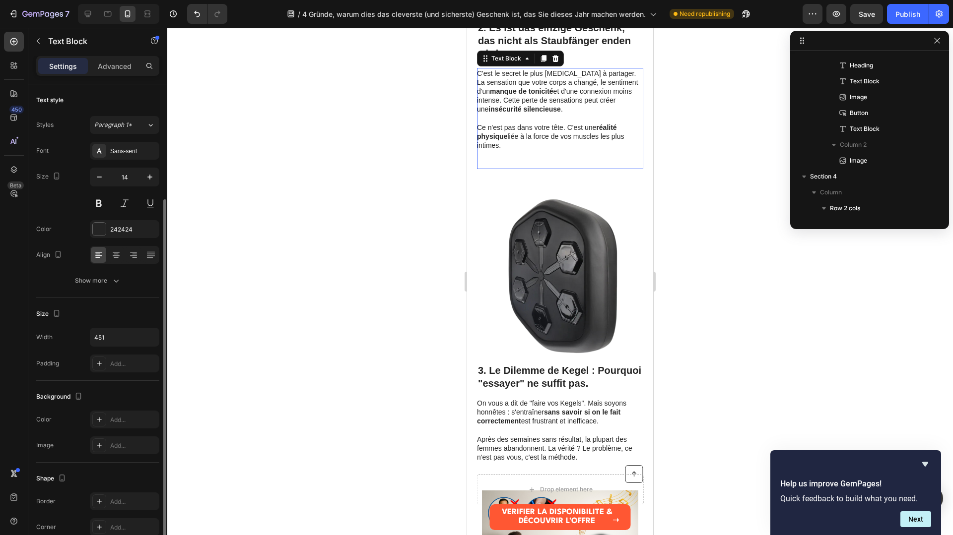
click at [549, 158] on p at bounding box center [559, 159] width 165 height 18
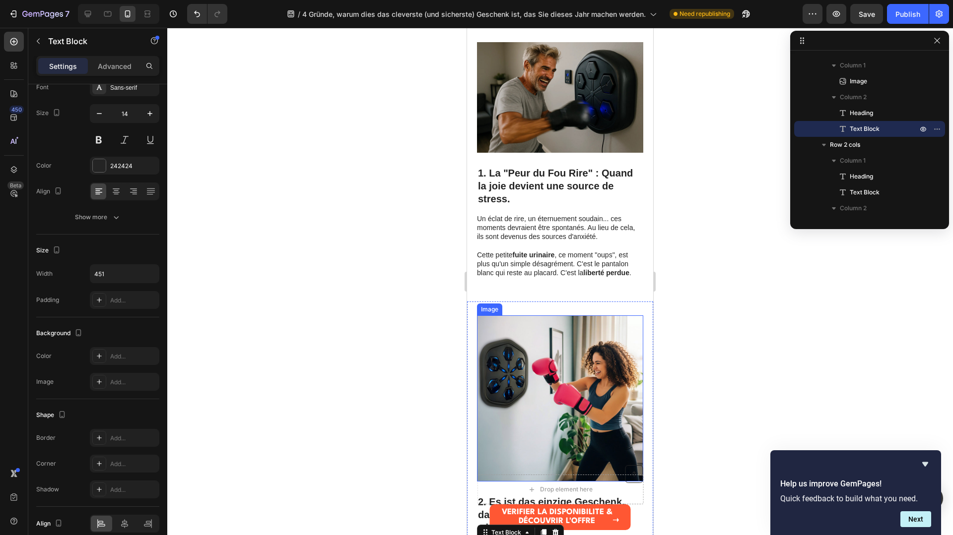
scroll to position [0, 0]
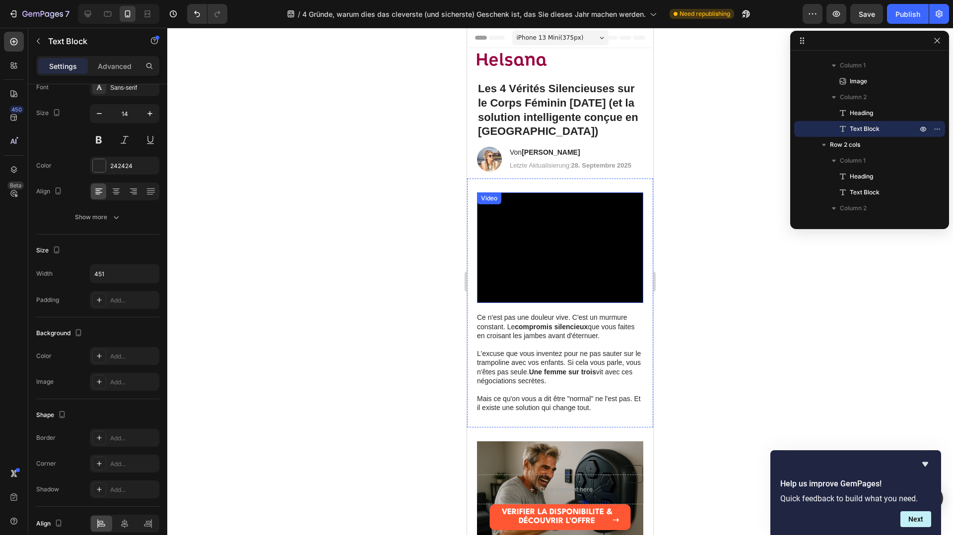
click at [575, 233] on video at bounding box center [560, 248] width 166 height 111
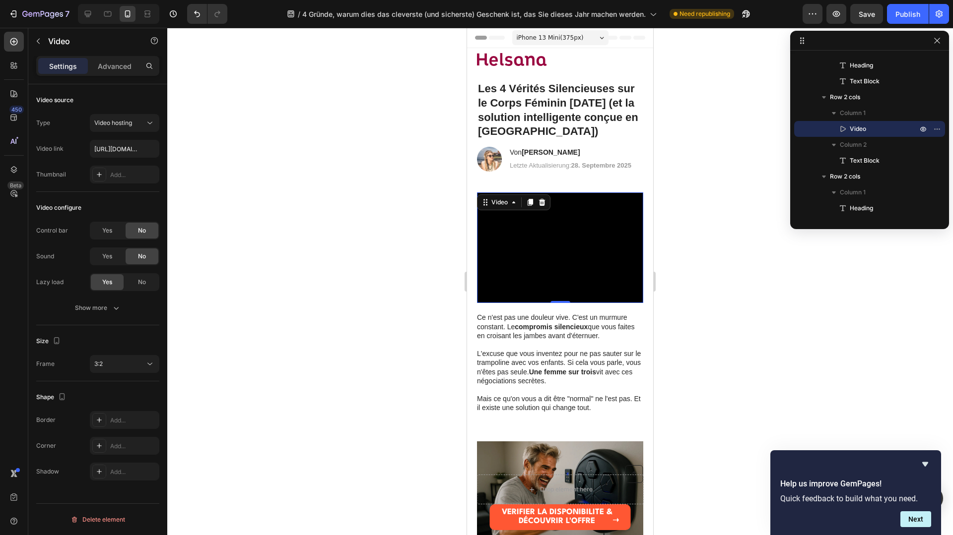
drag, startPoint x: 535, startPoint y: 238, endPoint x: 535, endPoint y: 225, distance: 12.9
click at [535, 237] on video at bounding box center [560, 248] width 166 height 111
click at [544, 206] on div at bounding box center [542, 203] width 12 height 12
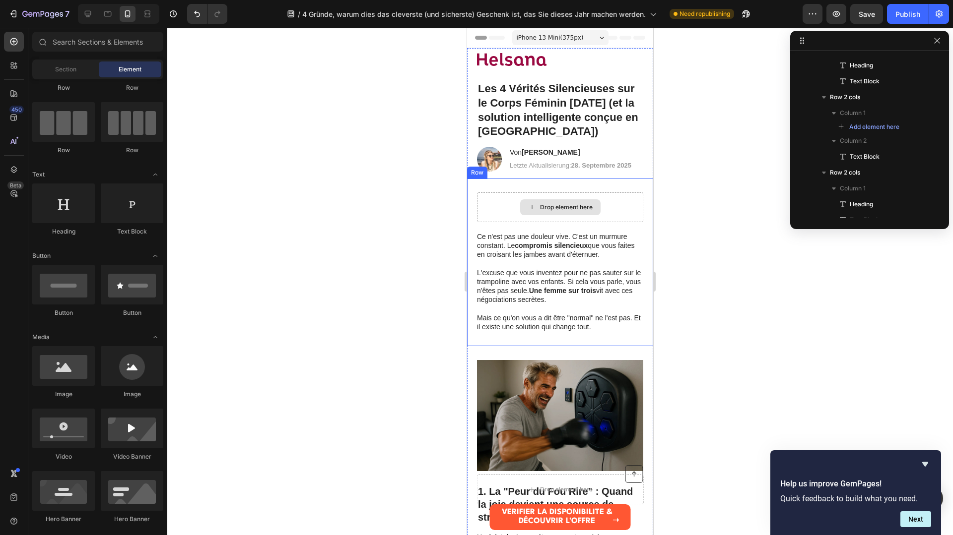
click at [547, 204] on div "Drop element here" at bounding box center [566, 207] width 53 height 8
drag, startPoint x: 544, startPoint y: 395, endPoint x: 574, endPoint y: 209, distance: 188.0
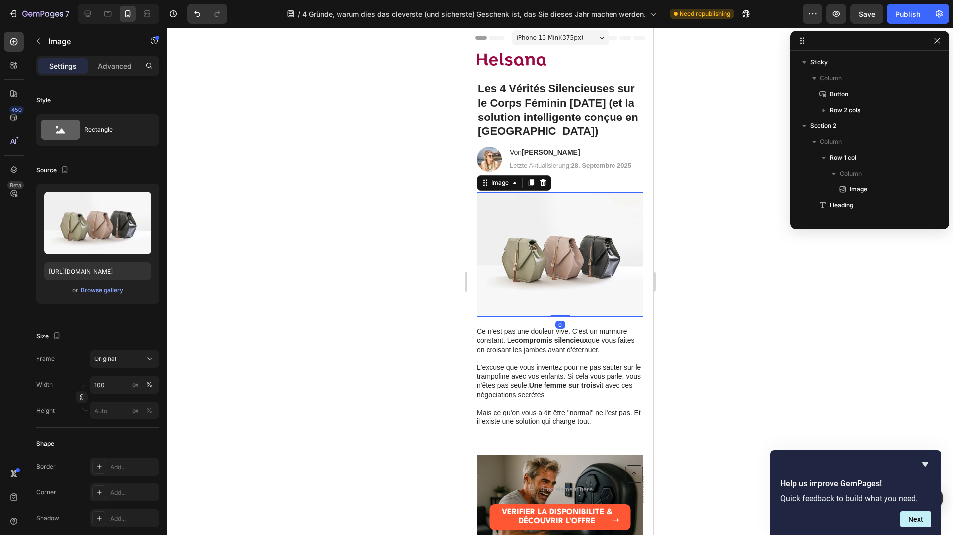
click at [144, 199] on icon "button" at bounding box center [141, 202] width 10 height 10
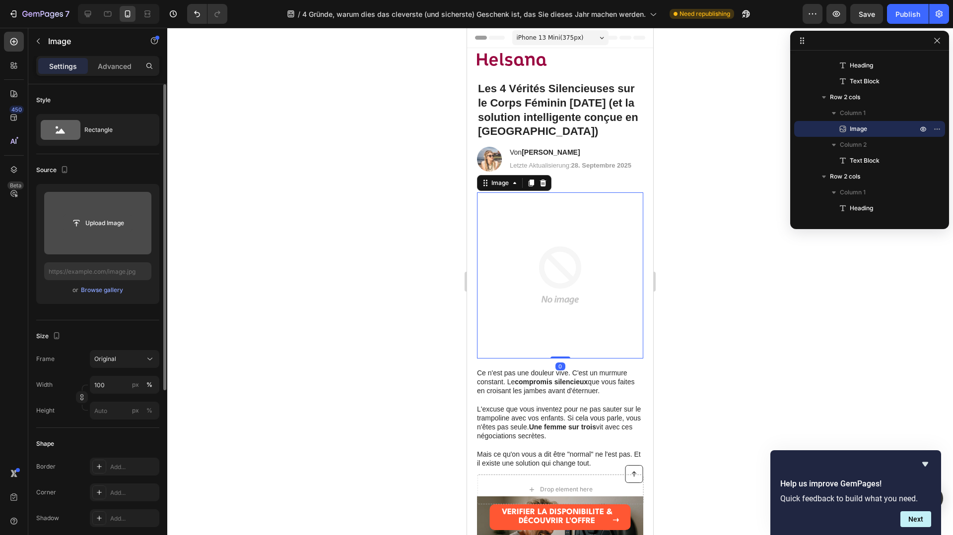
click at [105, 226] on input "file" at bounding box center [98, 223] width 68 height 17
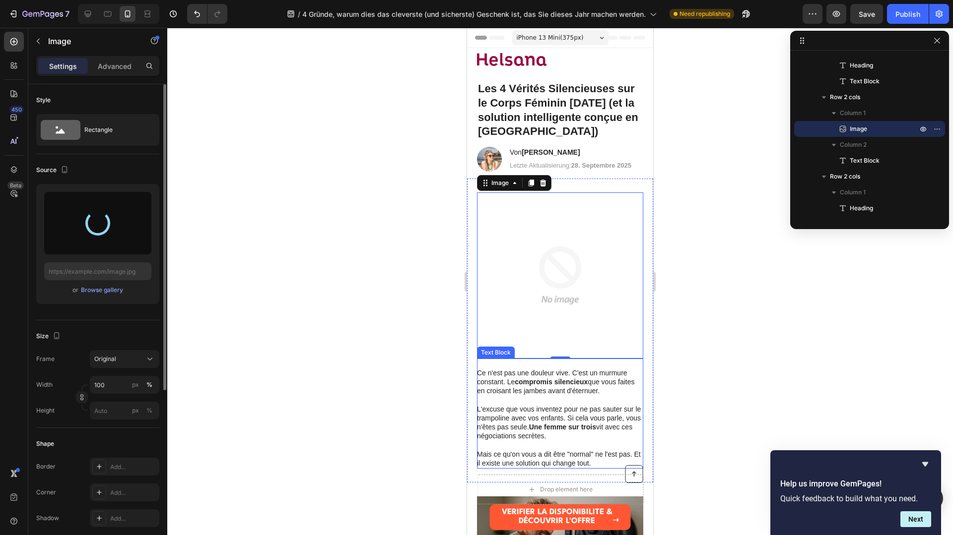
type input "https://cdn.shopify.com/s/files/1/0991/6009/7107/files/gempages_586298337079067…"
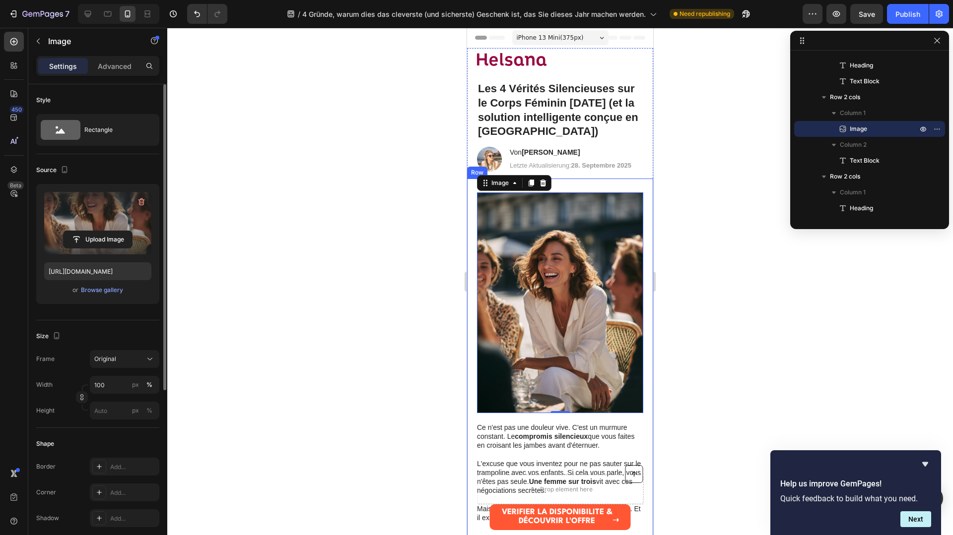
click at [716, 343] on div at bounding box center [560, 282] width 786 height 508
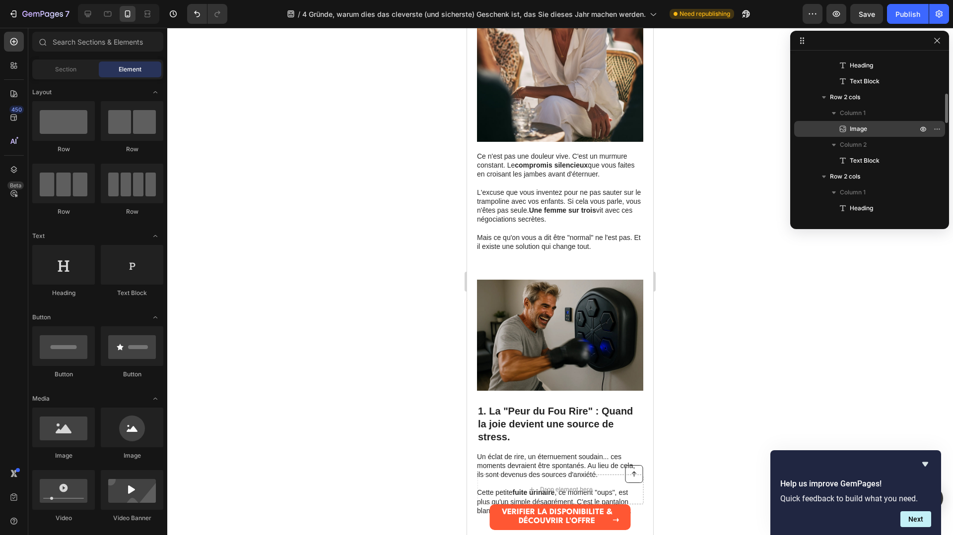
scroll to position [353, 0]
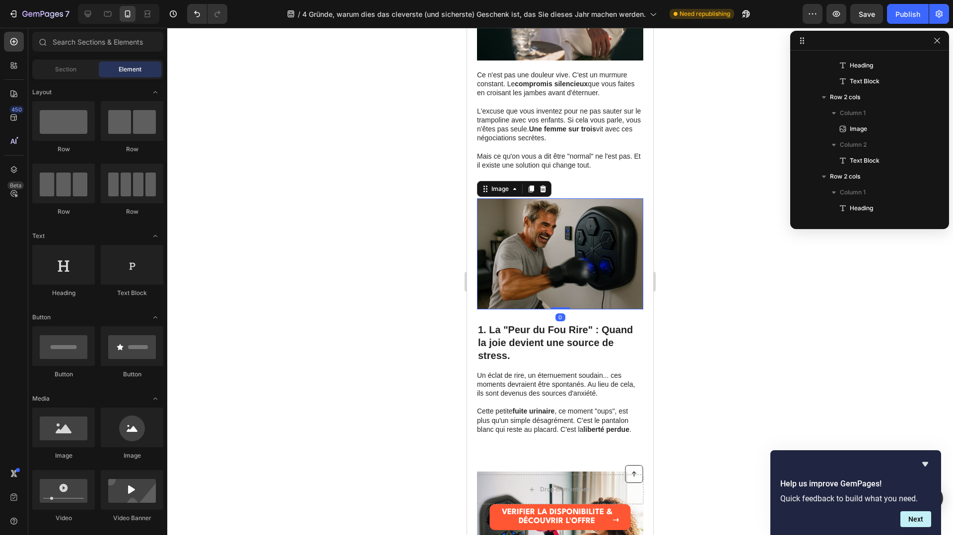
click at [566, 234] on img at bounding box center [560, 254] width 166 height 111
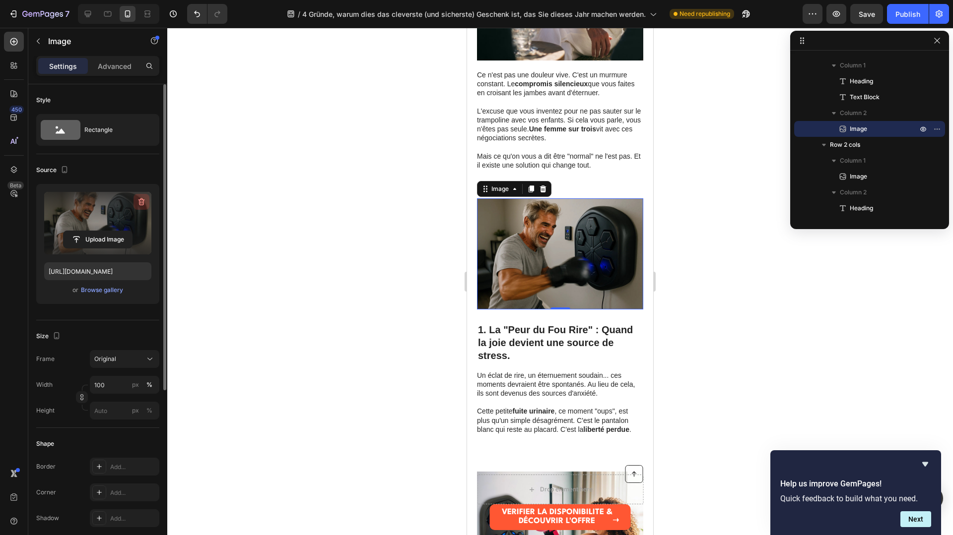
click at [145, 205] on icon "button" at bounding box center [141, 202] width 10 height 10
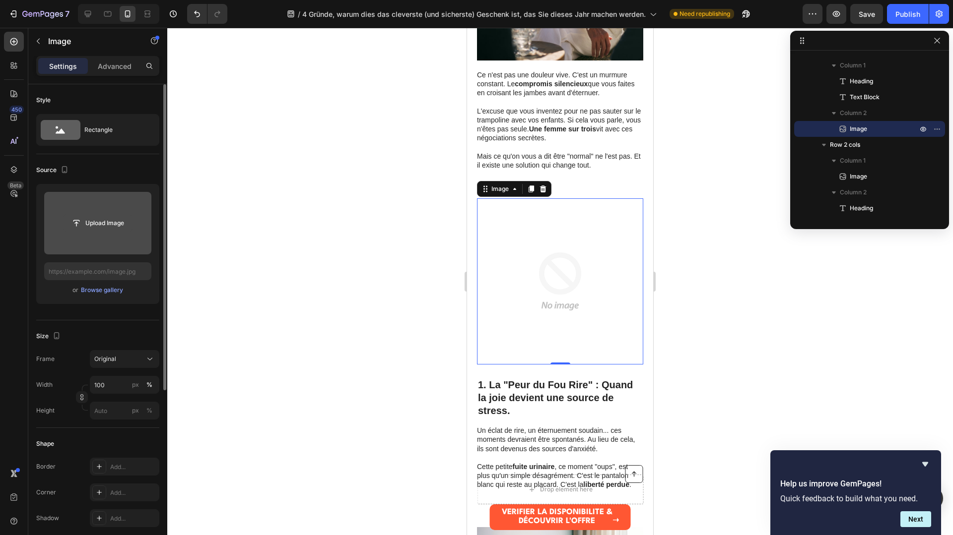
click at [110, 228] on input "file" at bounding box center [98, 223] width 68 height 17
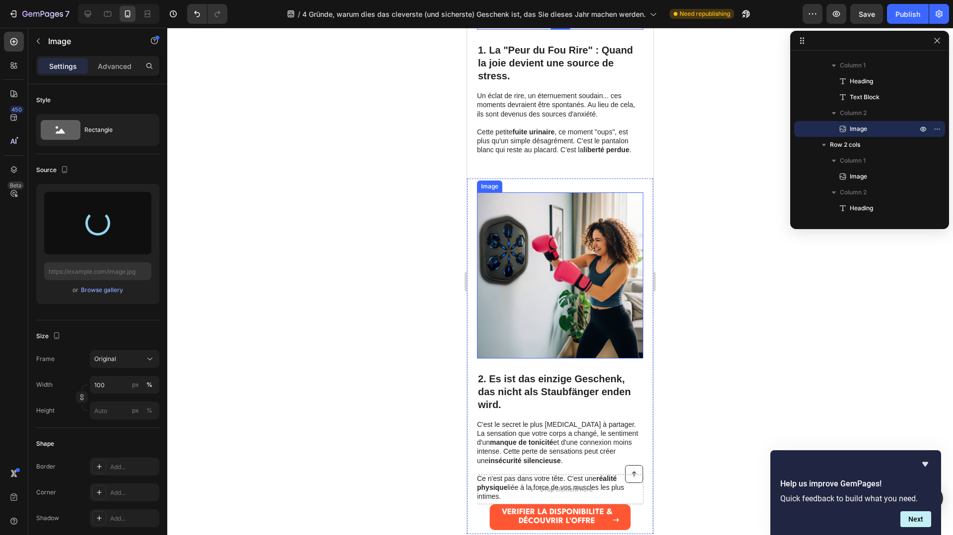
scroll to position [691, 0]
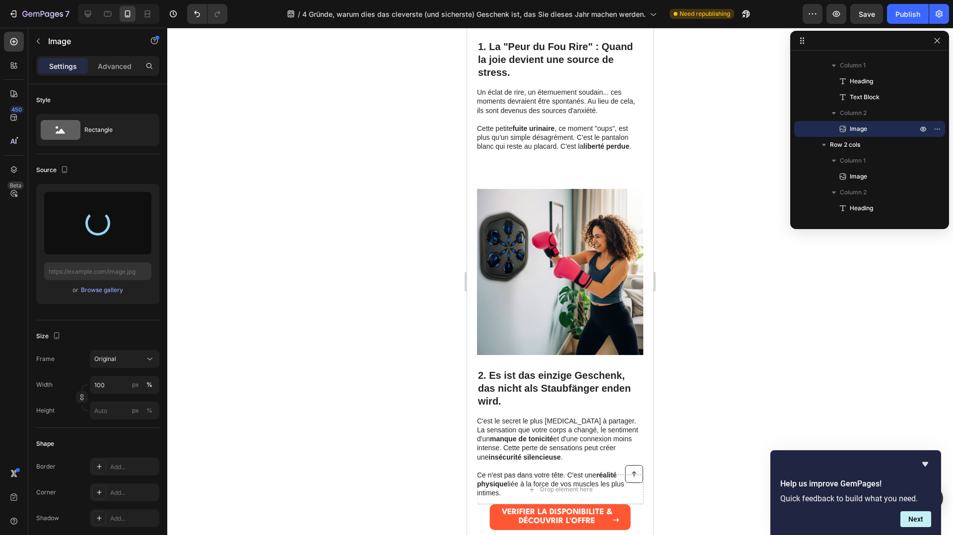
type input "https://cdn.shopify.com/s/files/1/0991/6009/7107/files/gempages_586298337079067…"
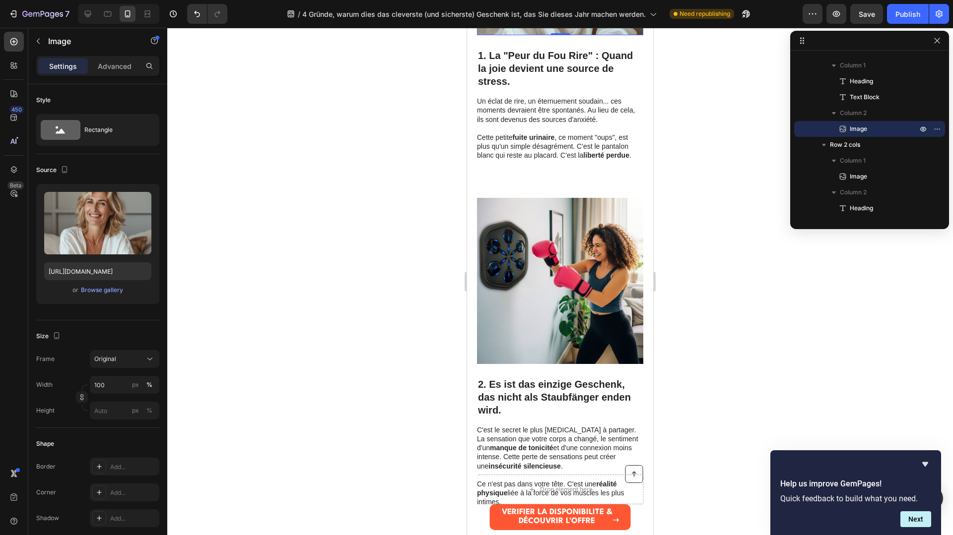
scroll to position [738, 0]
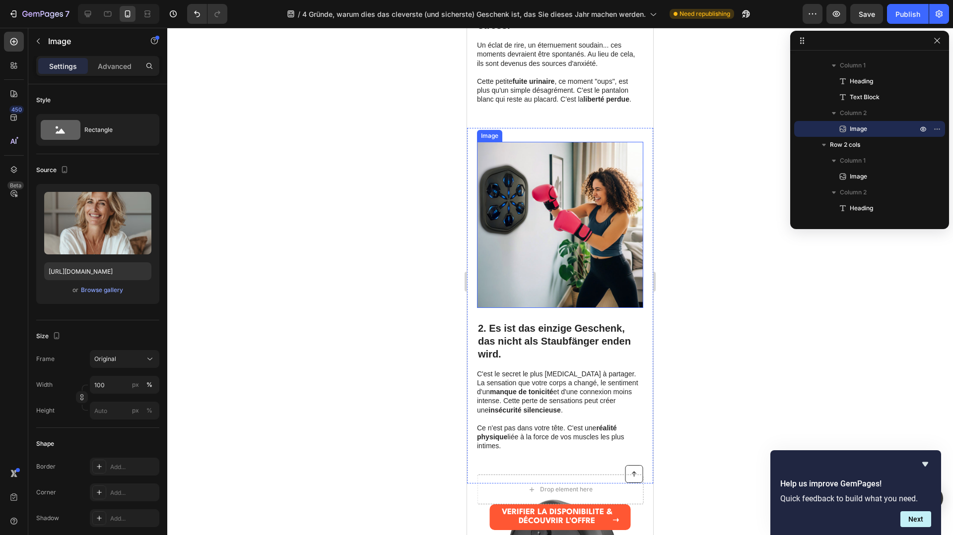
click at [603, 220] on img at bounding box center [560, 225] width 166 height 166
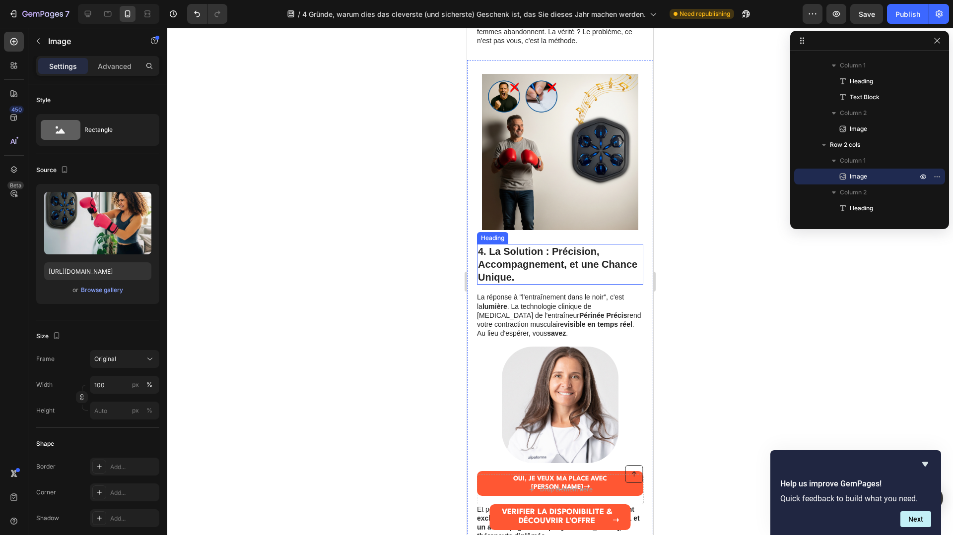
scroll to position [1468, 0]
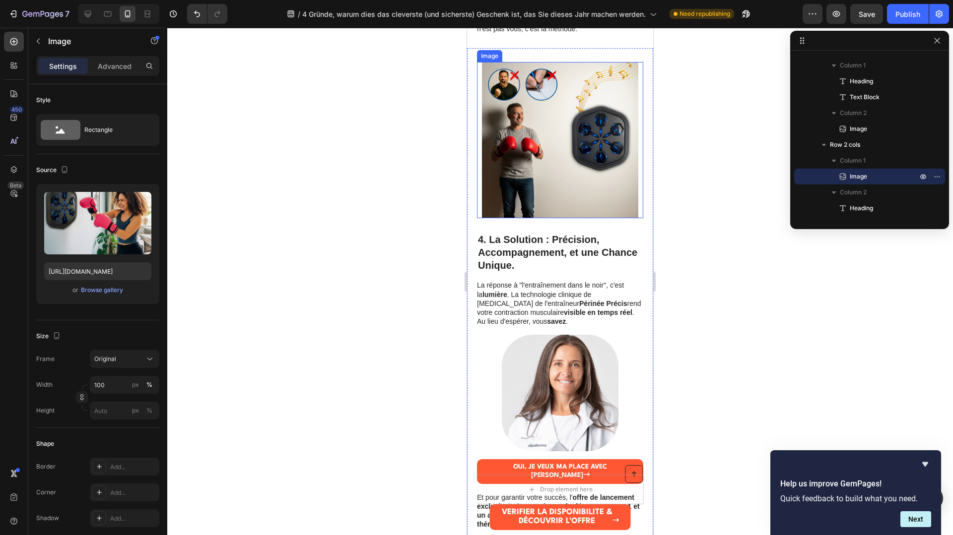
click at [506, 169] on img at bounding box center [560, 140] width 156 height 156
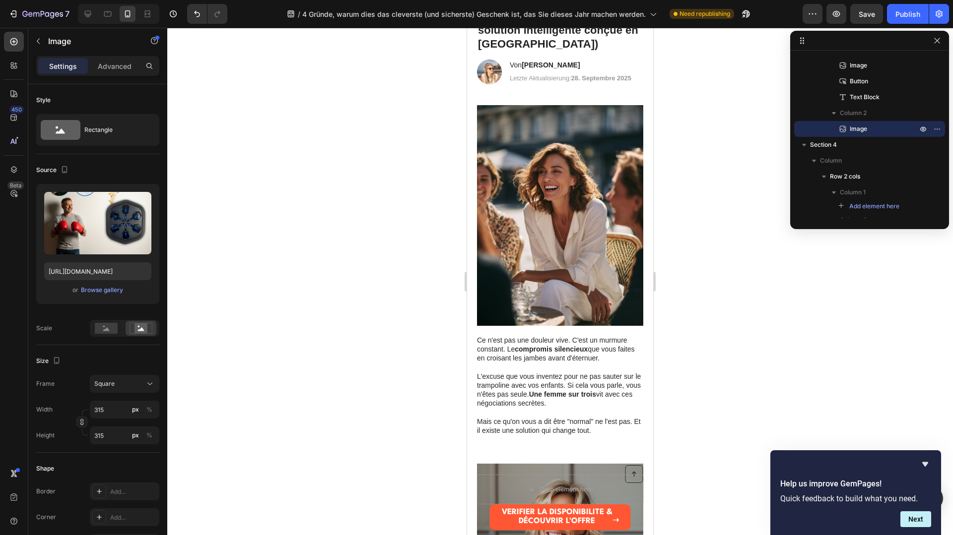
scroll to position [108, 0]
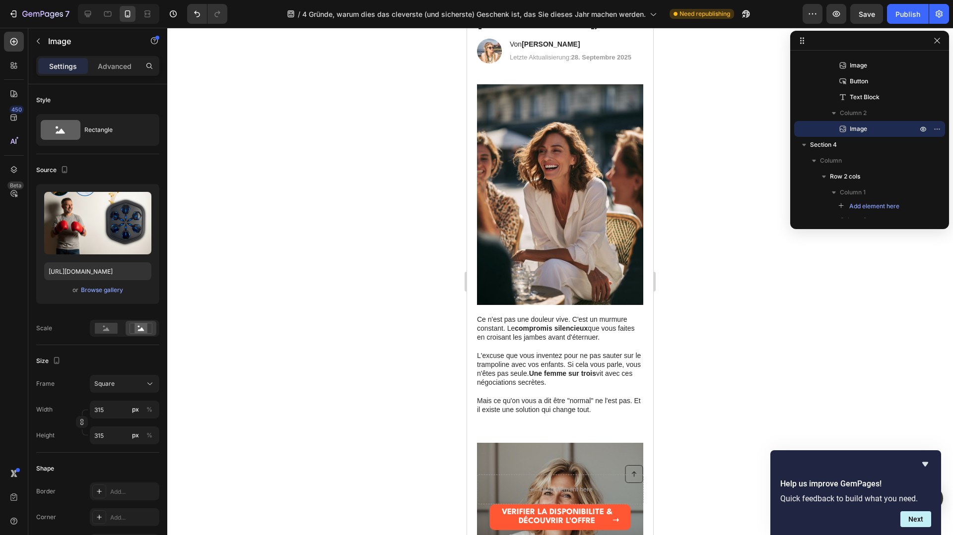
click at [531, 372] on strong "Une femme sur trois" at bounding box center [562, 374] width 67 height 8
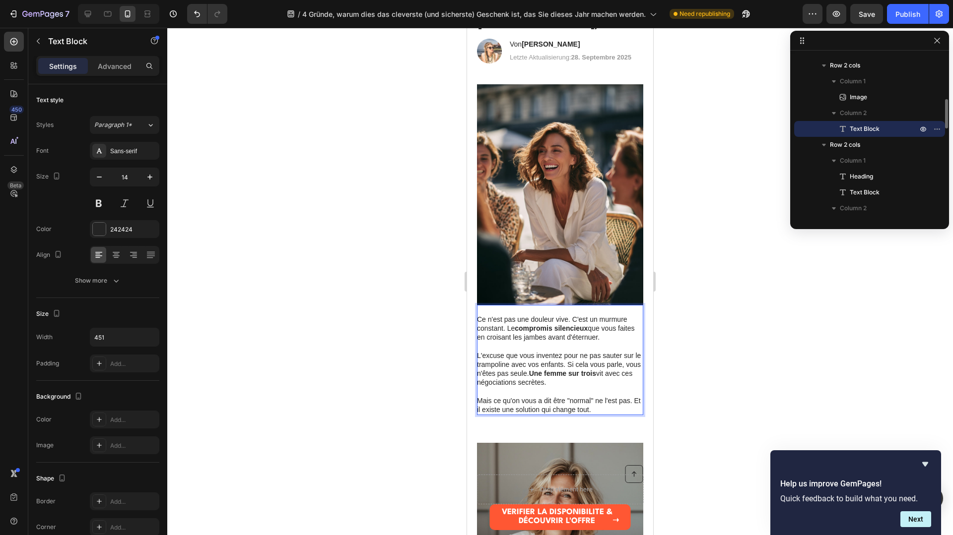
drag, startPoint x: 591, startPoint y: 405, endPoint x: 598, endPoint y: 409, distance: 7.6
click at [592, 406] on p "Mais ce qu'on vous a dit être "normal" ne l'est pas. Et il existe une solution …" at bounding box center [559, 406] width 165 height 18
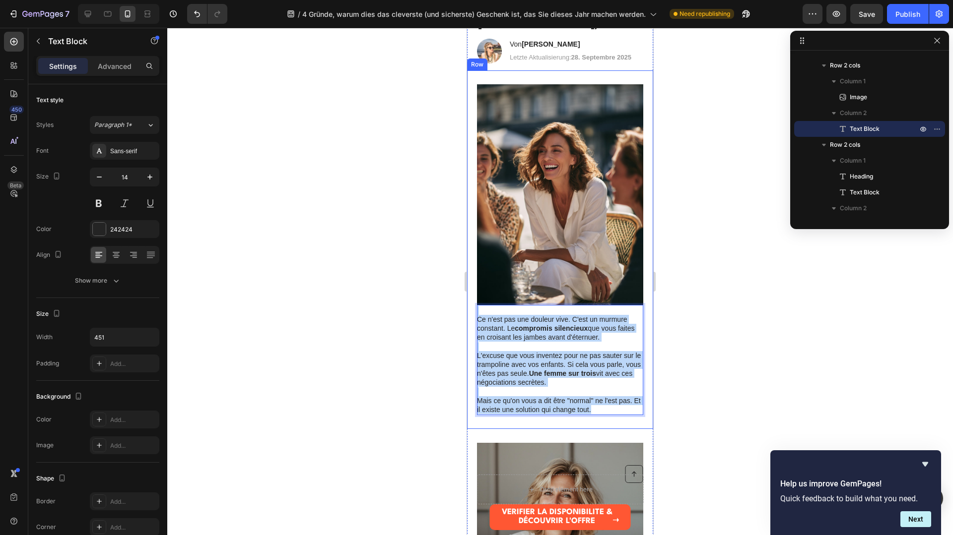
drag, startPoint x: 577, startPoint y: 397, endPoint x: 472, endPoint y: 312, distance: 135.2
click at [472, 312] on div "Image Ce n'est pas une douleur vive. C'est un murmure constant. Le compromis si…" at bounding box center [560, 249] width 186 height 359
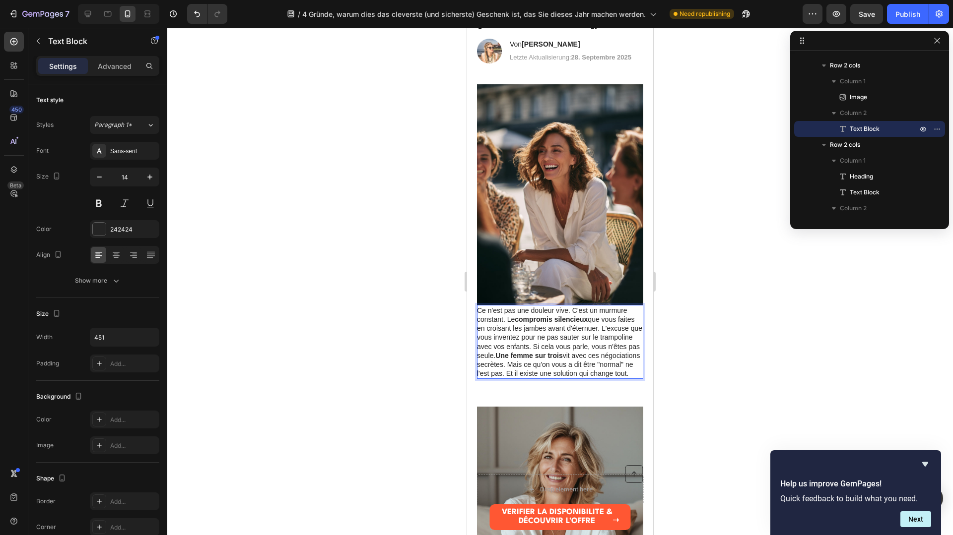
click at [478, 311] on p "Ce n'est pas une douleur vive. C'est un murmure constant. Le compromis silencie…" at bounding box center [559, 342] width 165 height 72
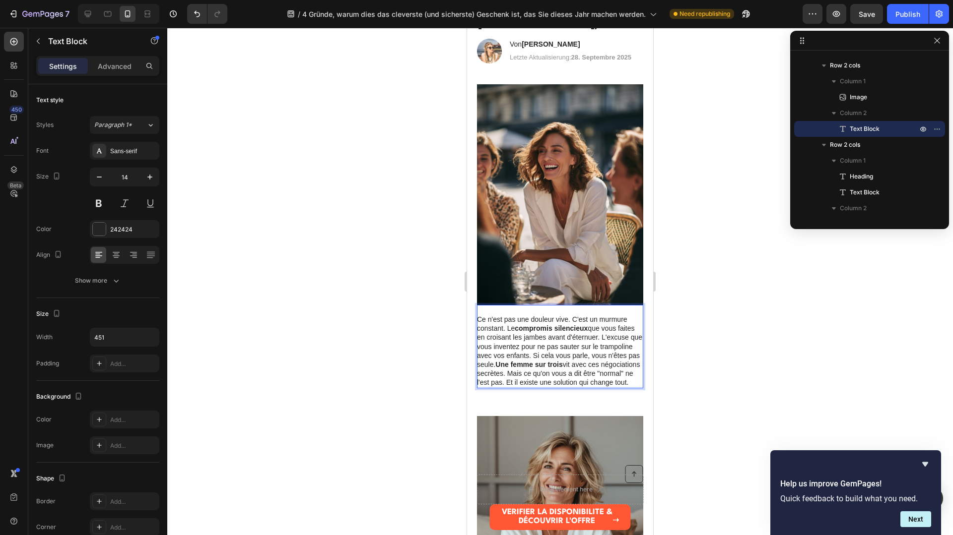
click at [601, 340] on p "Ce n'est pas une douleur vive. C'est un murmure constant. Le compromis silencie…" at bounding box center [559, 351] width 165 height 72
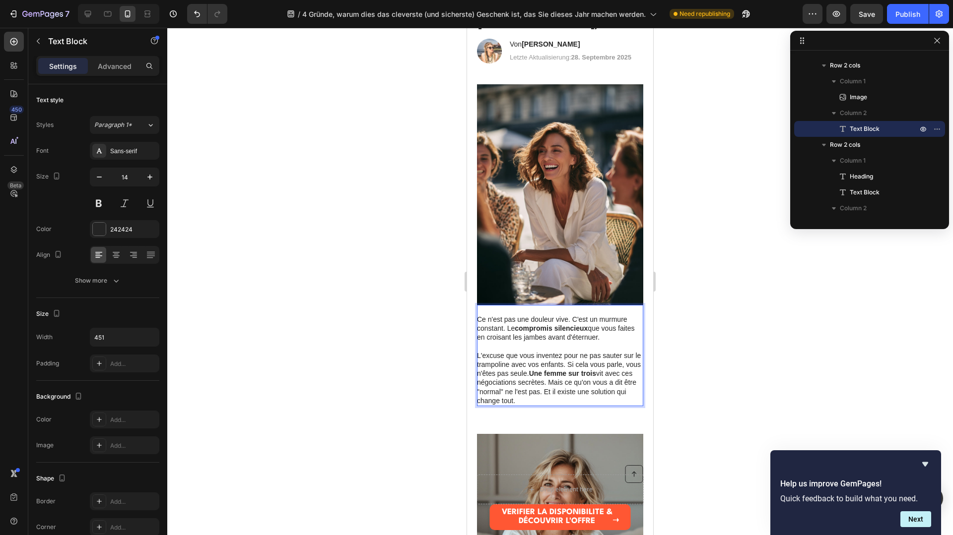
click at [533, 374] on strong "Une femme sur trois" at bounding box center [562, 374] width 67 height 8
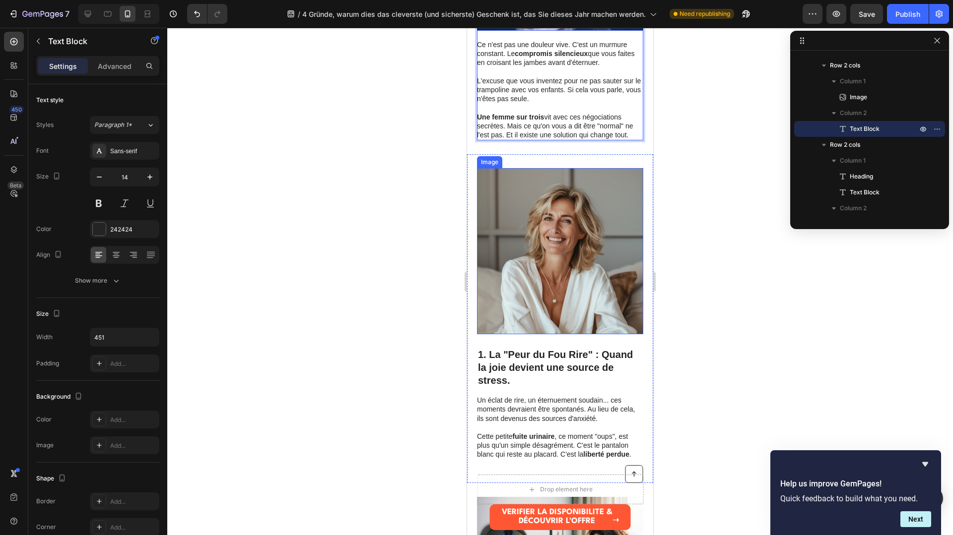
scroll to position [415, 0]
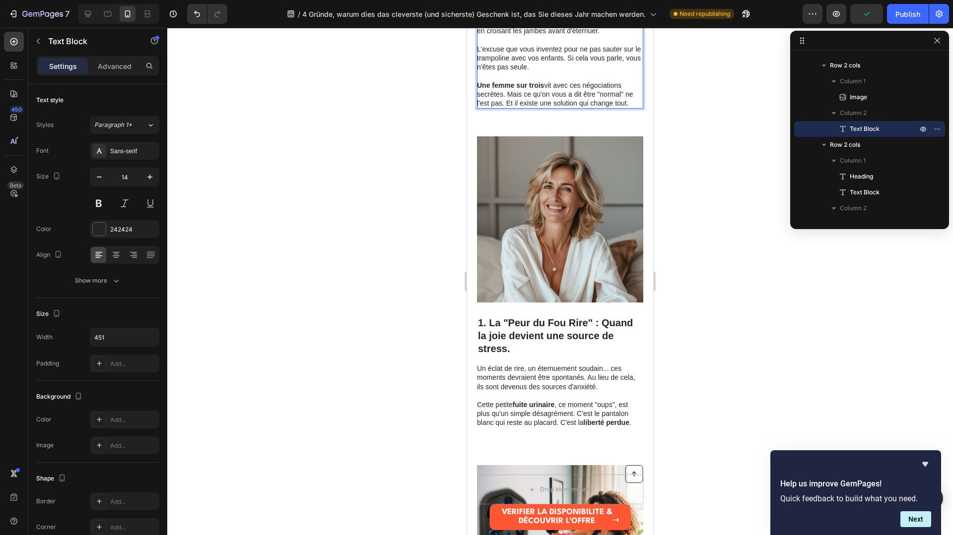
click at [497, 342] on h2 "1. La "Peur du Fou Rire" : Quand la joie devient une source de stress." at bounding box center [560, 330] width 166 height 54
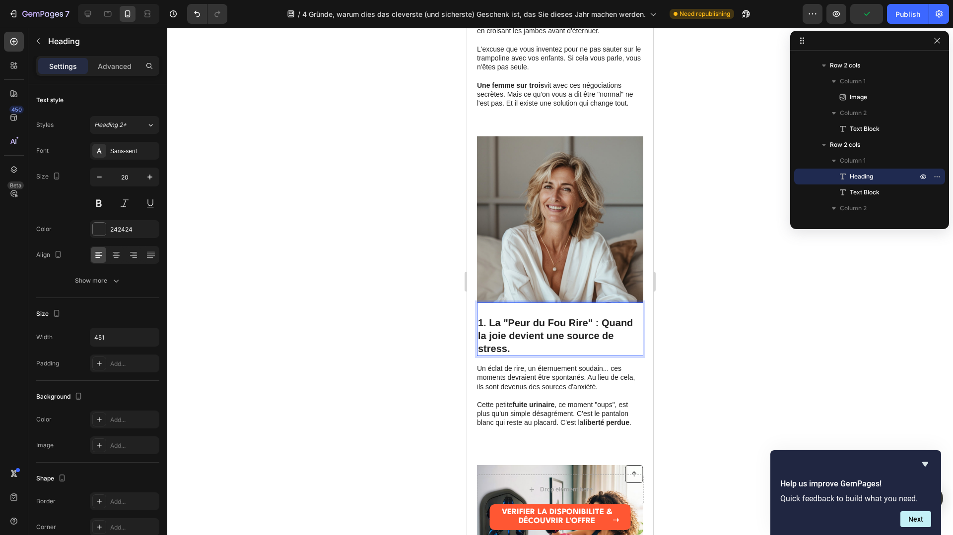
click at [517, 349] on p "1. La "Peur du Fou Rire" : Quand la joie devient une source de stress." at bounding box center [560, 330] width 164 height 52
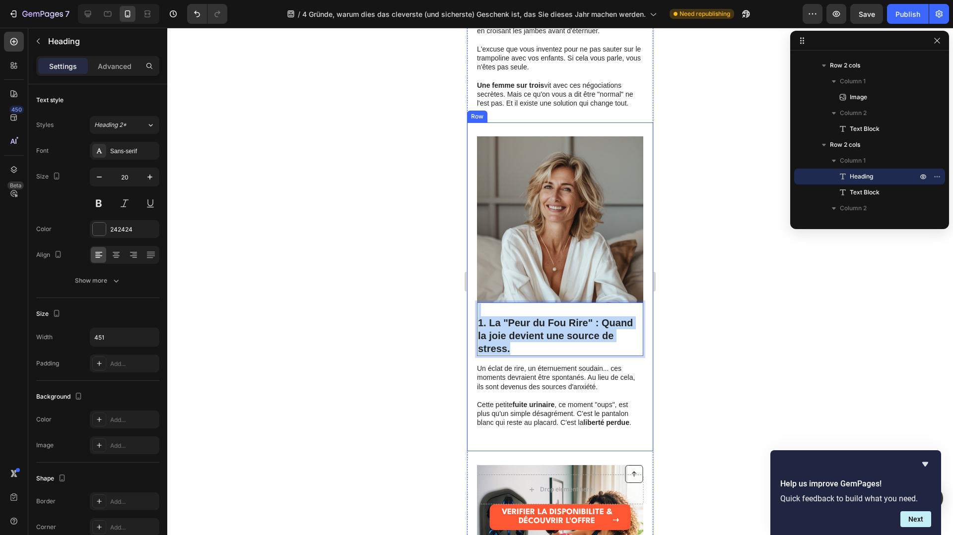
drag, startPoint x: 505, startPoint y: 340, endPoint x: 475, endPoint y: 316, distance: 38.1
click at [475, 316] on div "1. La "Peur du Fou Rire" : Quand la joie devient une source de stress. Heading …" at bounding box center [560, 287] width 186 height 329
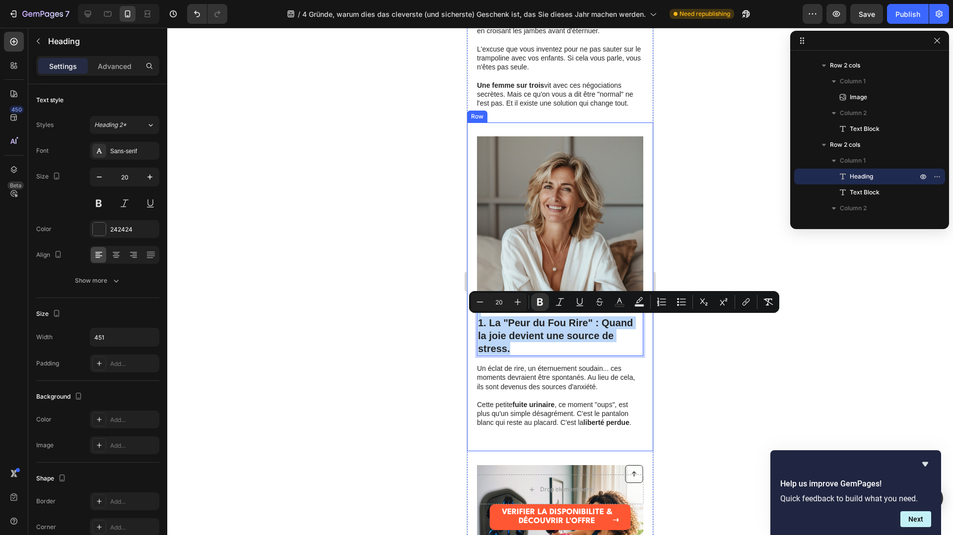
click at [477, 320] on h2 "1. La "Peur du Fou Rire" : Quand la joie devient une source de stress." at bounding box center [560, 330] width 166 height 54
drag, startPoint x: 515, startPoint y: 342, endPoint x: 480, endPoint y: 321, distance: 40.3
click at [480, 321] on p "1. La "Peur du Fou Rire" : Quand la joie devient une source de stress." at bounding box center [560, 330] width 164 height 52
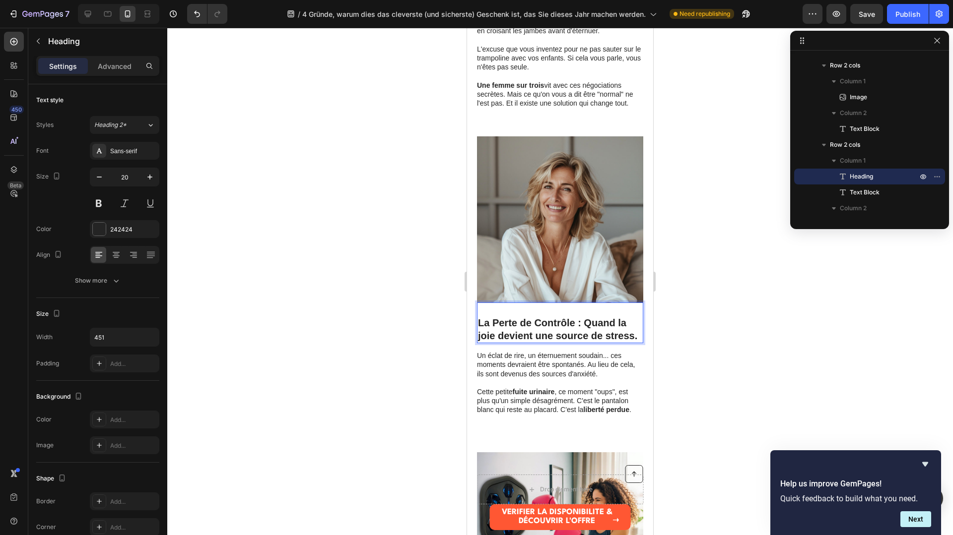
click at [481, 324] on strong "La Perte de Contrôle : Quand la joie devient une source de stress." at bounding box center [557, 330] width 159 height 24
click at [763, 332] on div at bounding box center [560, 282] width 786 height 508
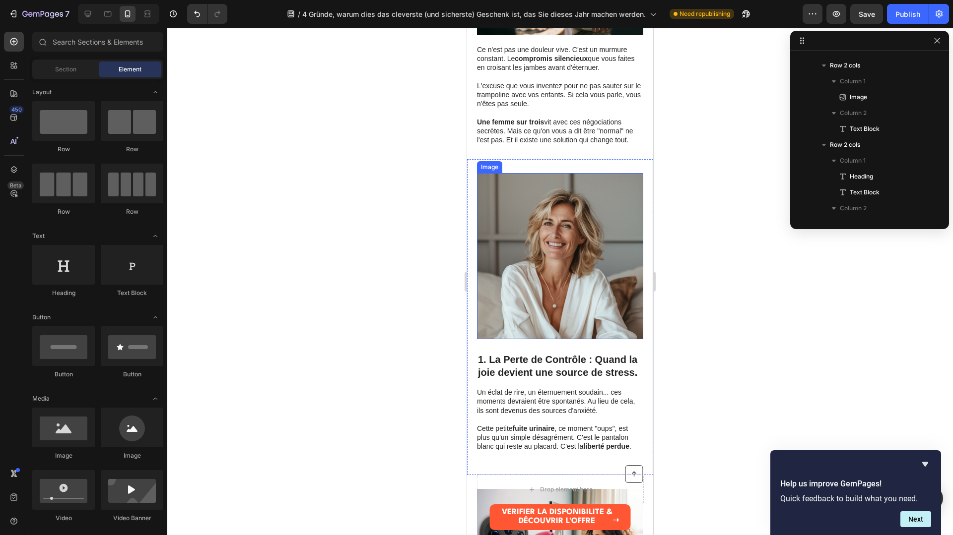
scroll to position [420, 0]
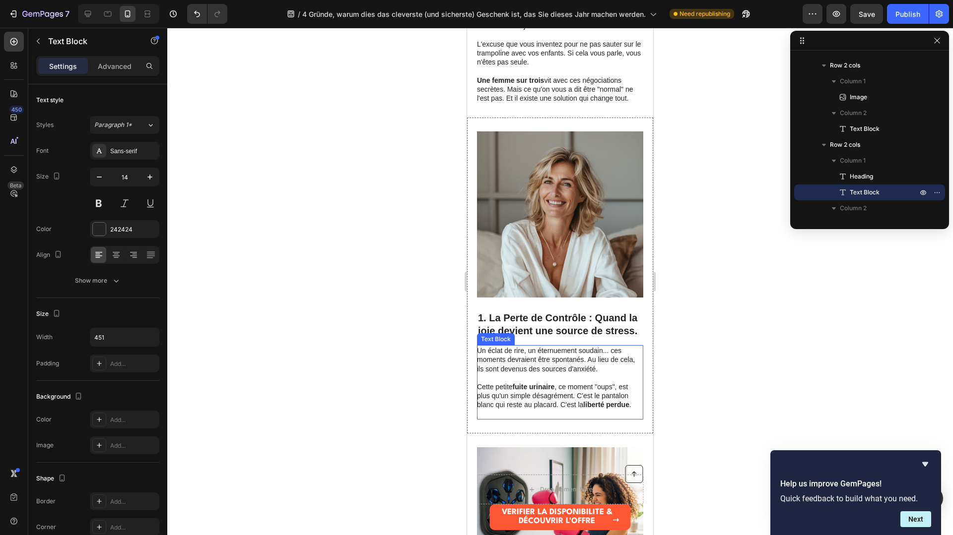
click at [576, 367] on p "Un éclat de rire, un éternuement soudain... ces moments devraient être spontané…" at bounding box center [559, 359] width 165 height 27
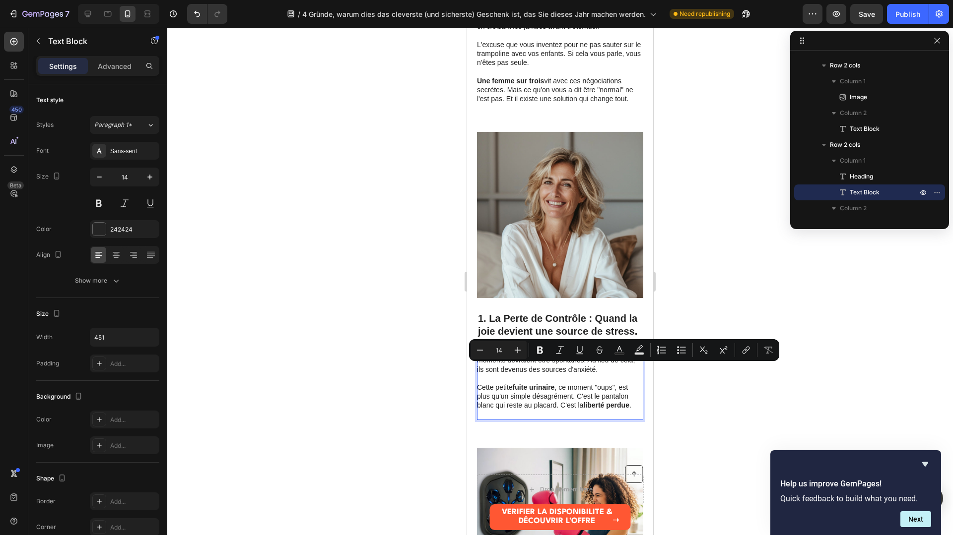
drag, startPoint x: 609, startPoint y: 409, endPoint x: 622, endPoint y: 409, distance: 12.9
click at [609, 409] on strong "liberté perdue" at bounding box center [606, 405] width 46 height 8
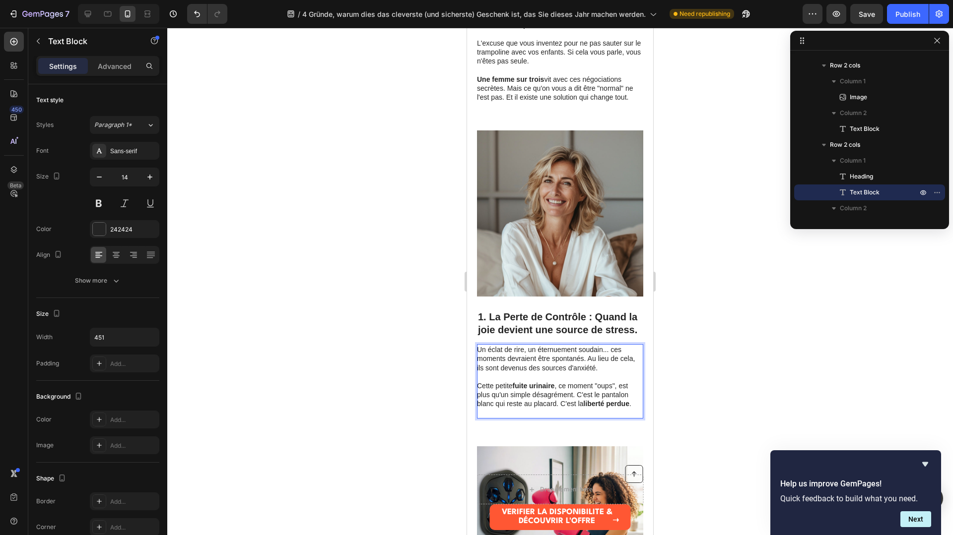
click at [628, 408] on strong "liberté perdue" at bounding box center [606, 404] width 46 height 8
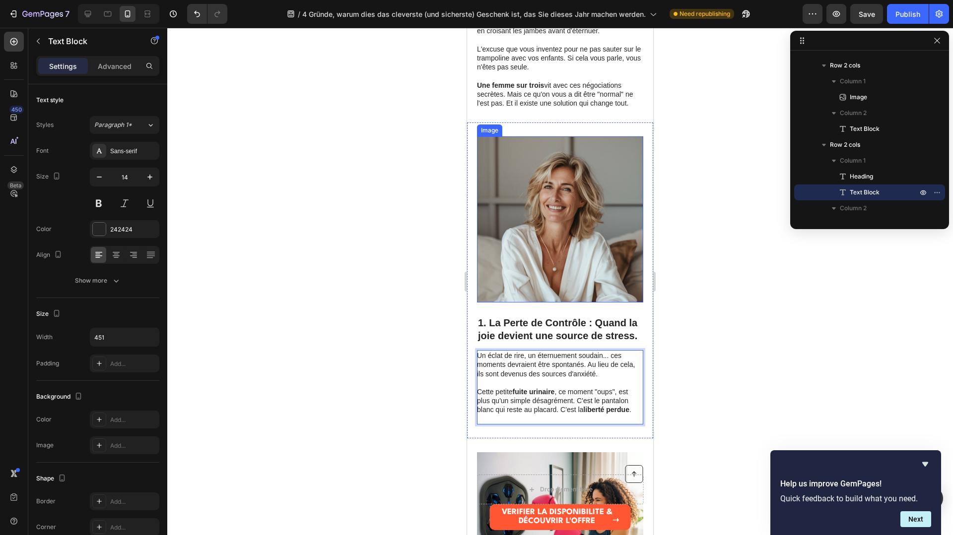
scroll to position [346, 0]
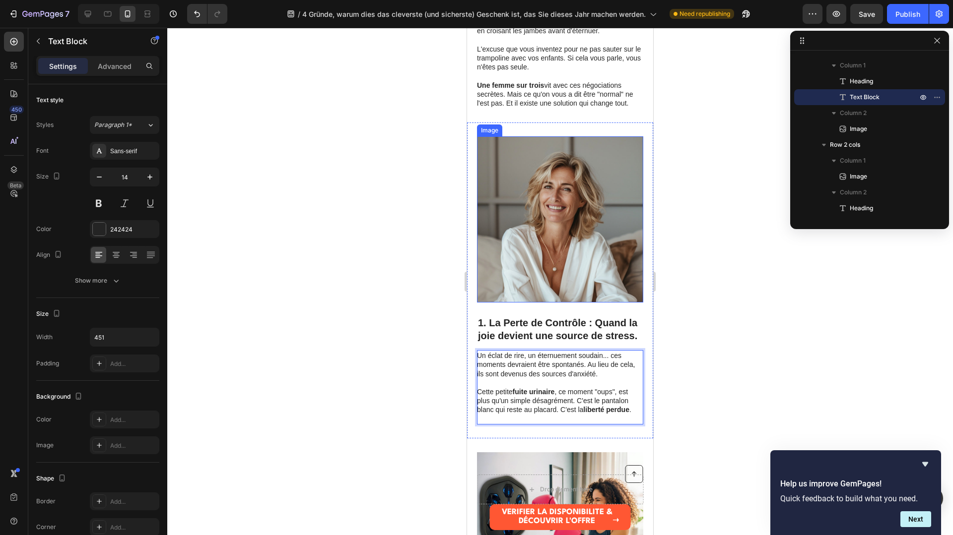
click at [545, 282] on img at bounding box center [560, 219] width 166 height 166
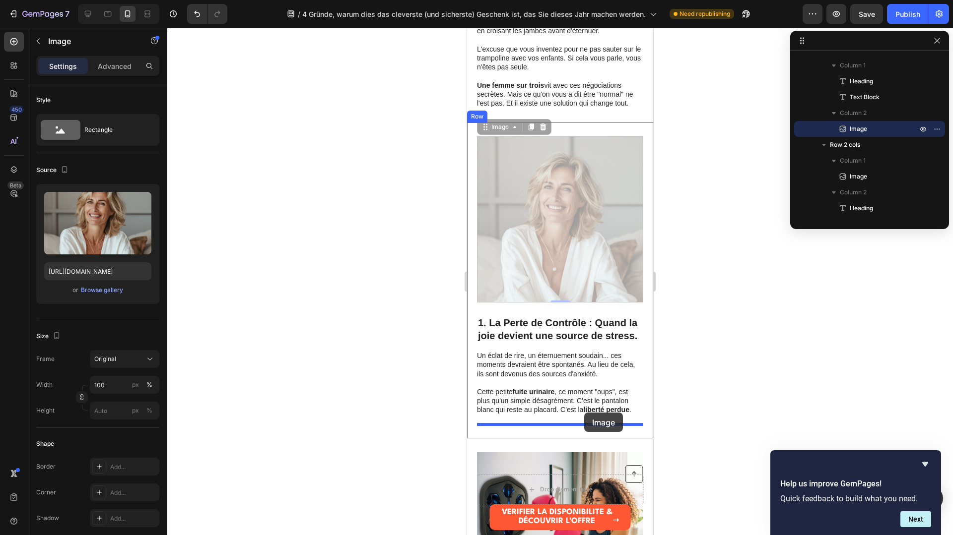
drag, startPoint x: 604, startPoint y: 208, endPoint x: 584, endPoint y: 413, distance: 205.9
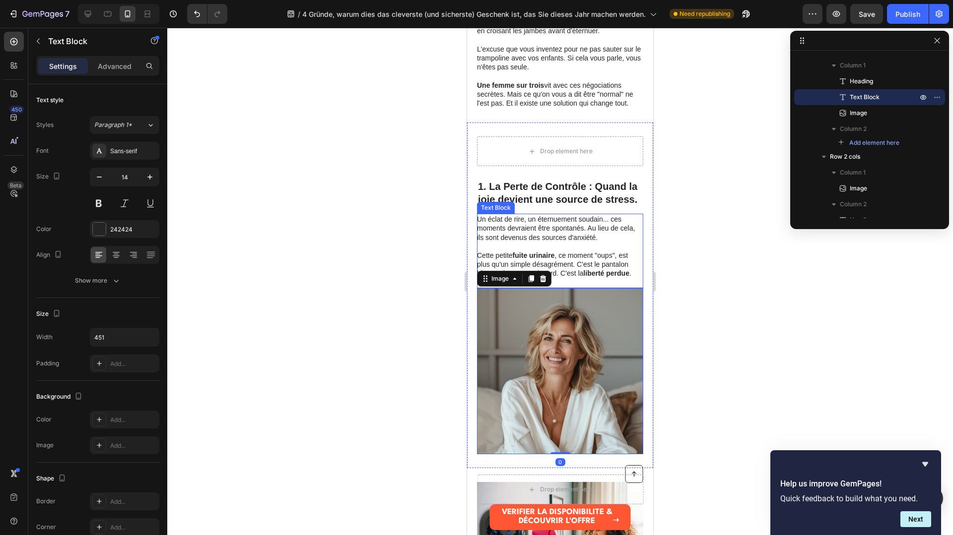
click at [586, 234] on p "Un éclat de rire, un éternuement soudain... ces moments devraient être spontané…" at bounding box center [559, 228] width 165 height 27
click at [541, 204] on icon at bounding box center [543, 204] width 5 height 7
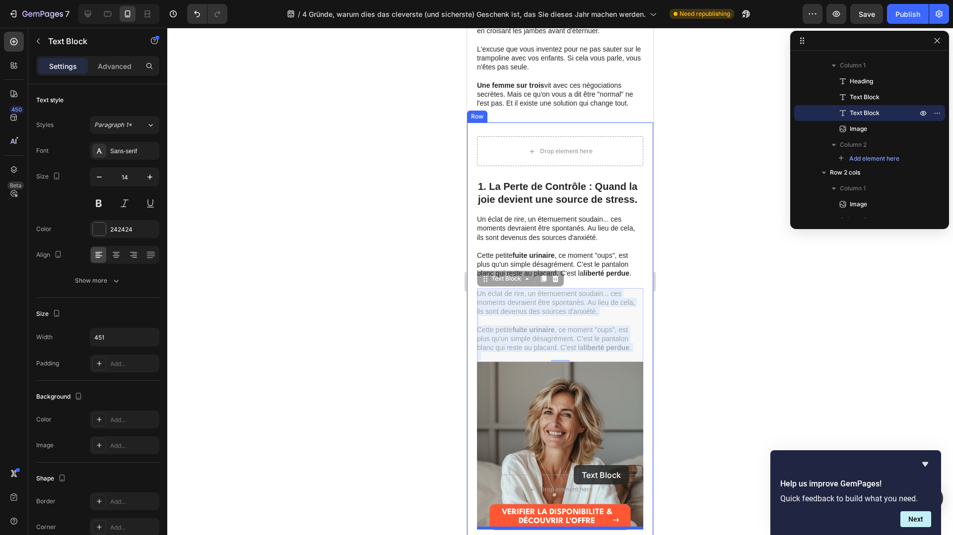
drag, startPoint x: 560, startPoint y: 316, endPoint x: 571, endPoint y: 465, distance: 149.8
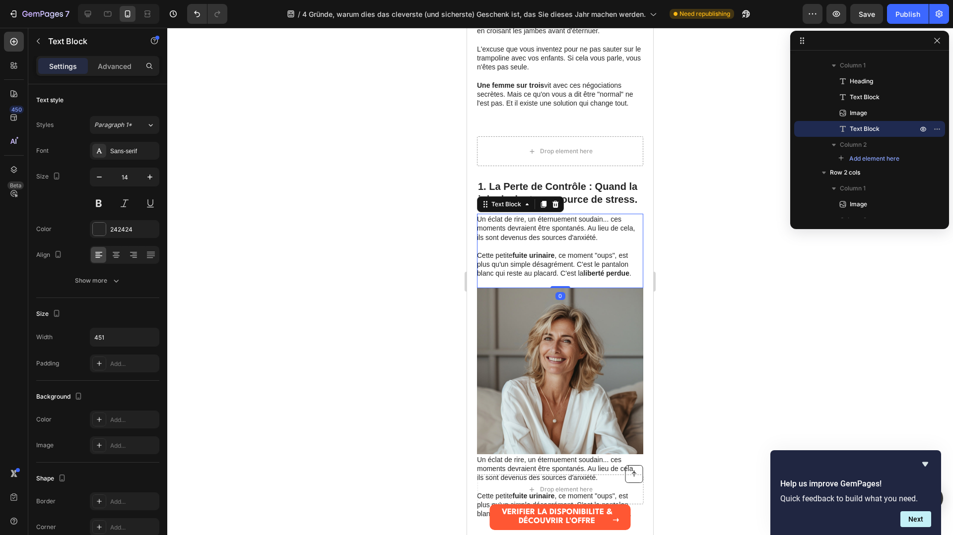
click at [578, 259] on p "Cette petite fuite urinaire , ce moment "oups", est plus qu'un simple désagréme…" at bounding box center [559, 269] width 165 height 36
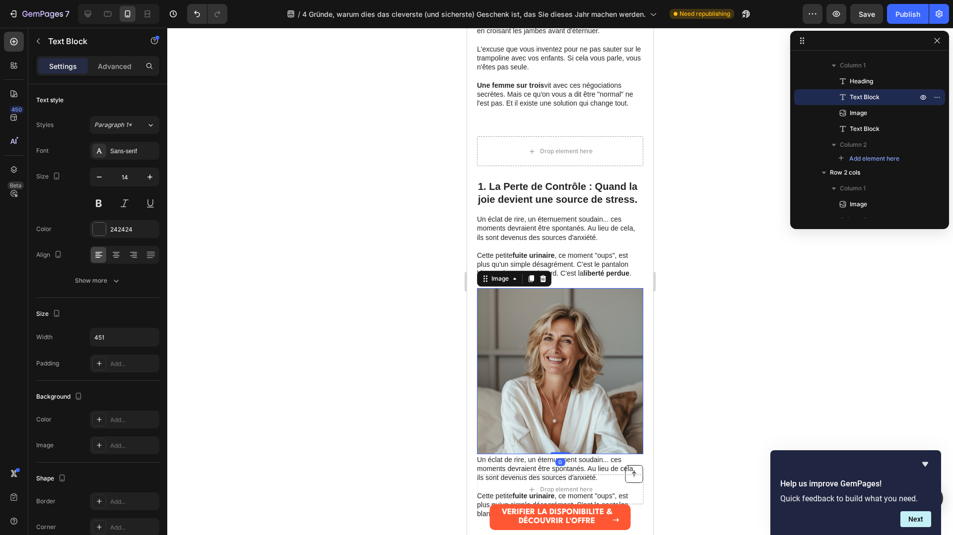
click at [564, 352] on img at bounding box center [560, 371] width 166 height 166
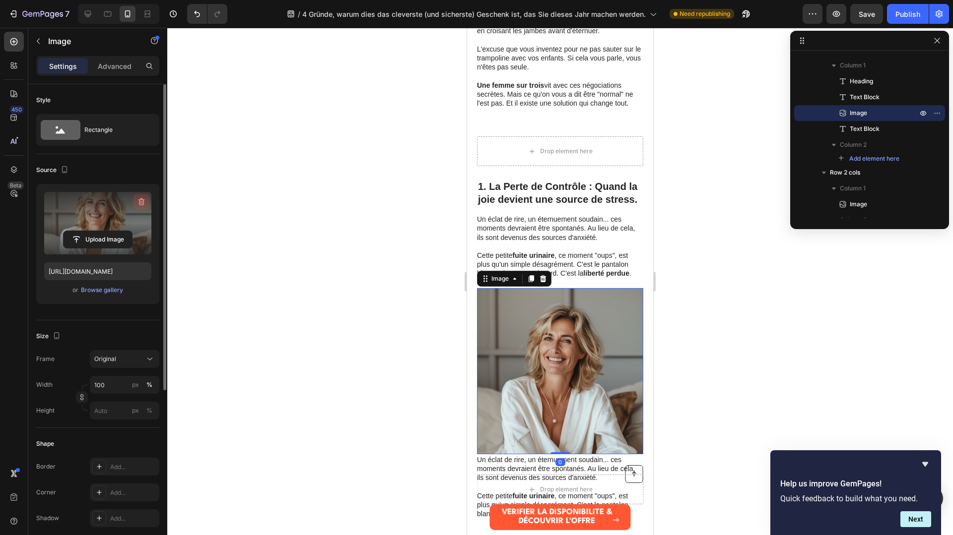
click at [140, 203] on icon "button" at bounding box center [140, 202] width 1 height 3
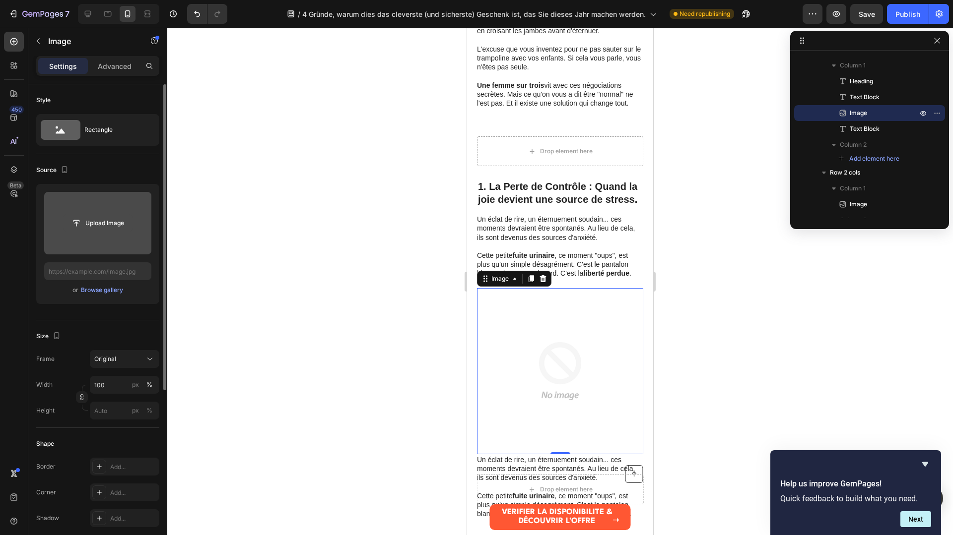
click at [116, 219] on input "file" at bounding box center [98, 223] width 68 height 17
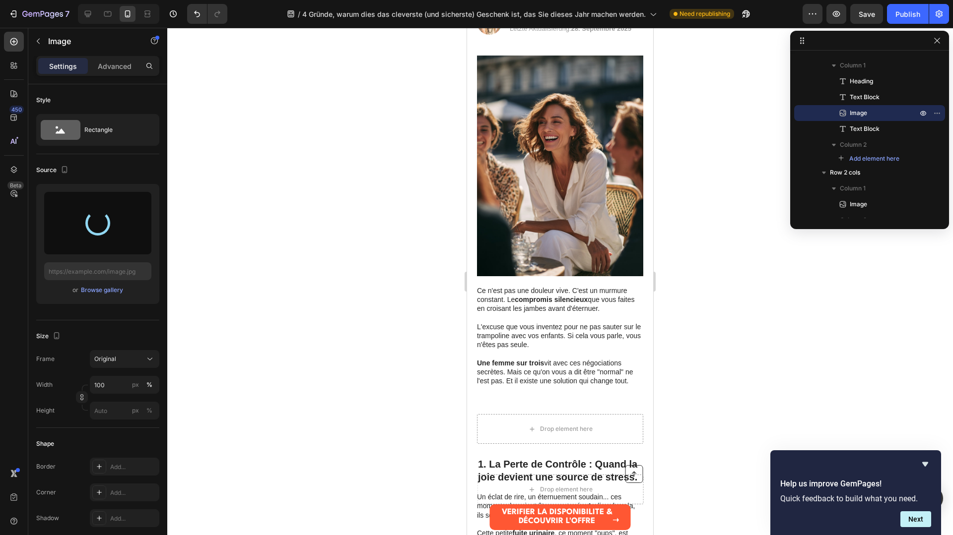
type input "https://cdn.shopify.com/s/files/1/0991/6009/7107/files/gempages_586298337079067…"
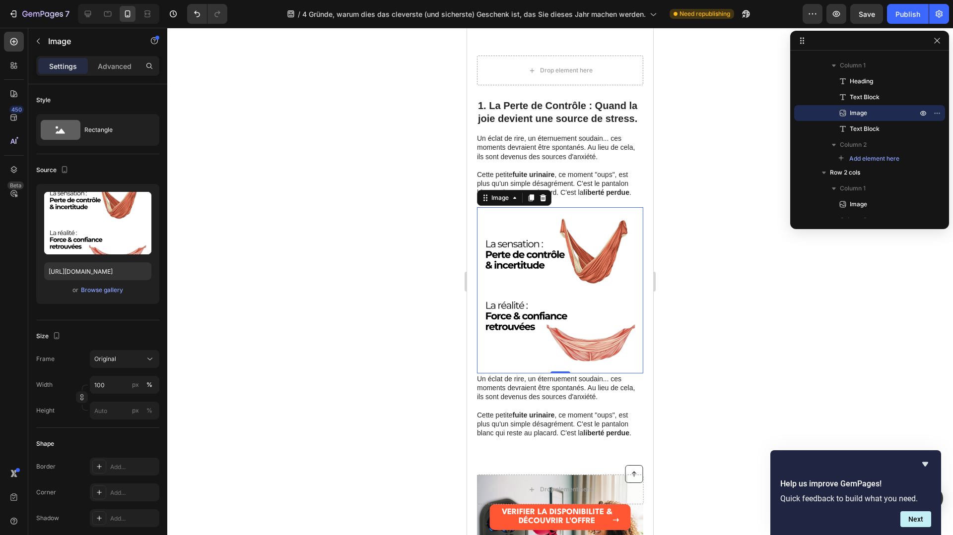
scroll to position [545, 0]
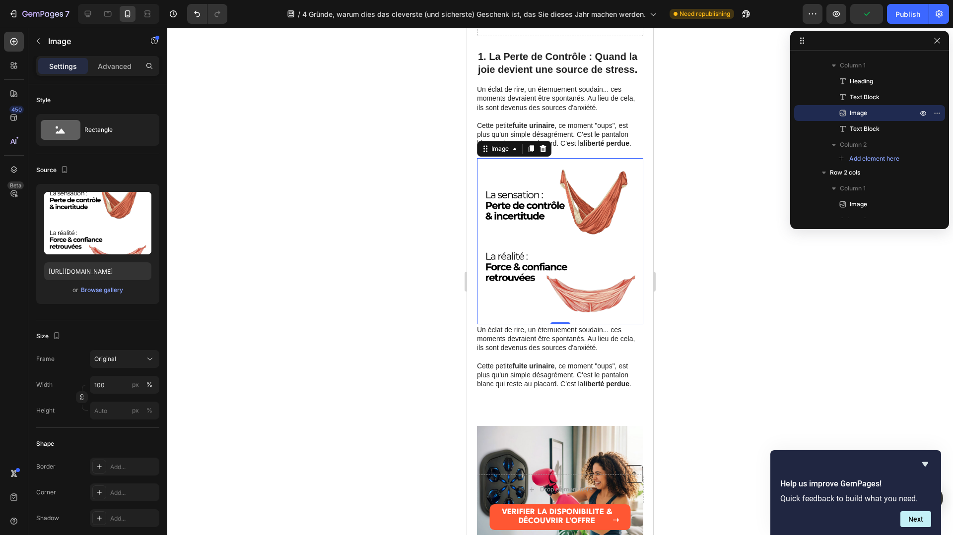
click at [550, 136] on p "Cette petite fuite urinaire , ce moment "oups", est plus qu'un simple désagréme…" at bounding box center [559, 139] width 165 height 36
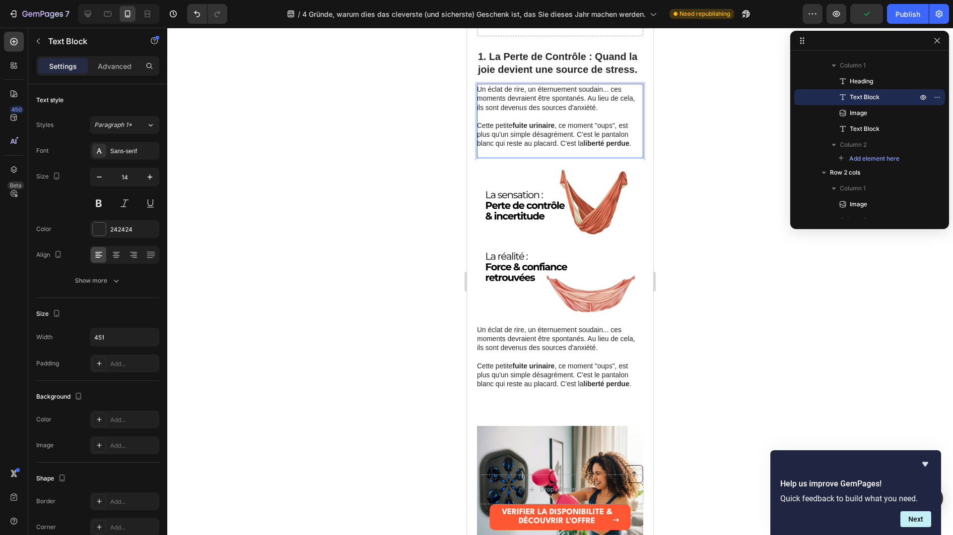
click at [594, 140] on strong "liberté perdue" at bounding box center [606, 143] width 46 height 8
click at [632, 144] on p "Cette petite fuite urinaire , ce moment "oups", est plus qu'un simple désagréme…" at bounding box center [559, 139] width 165 height 36
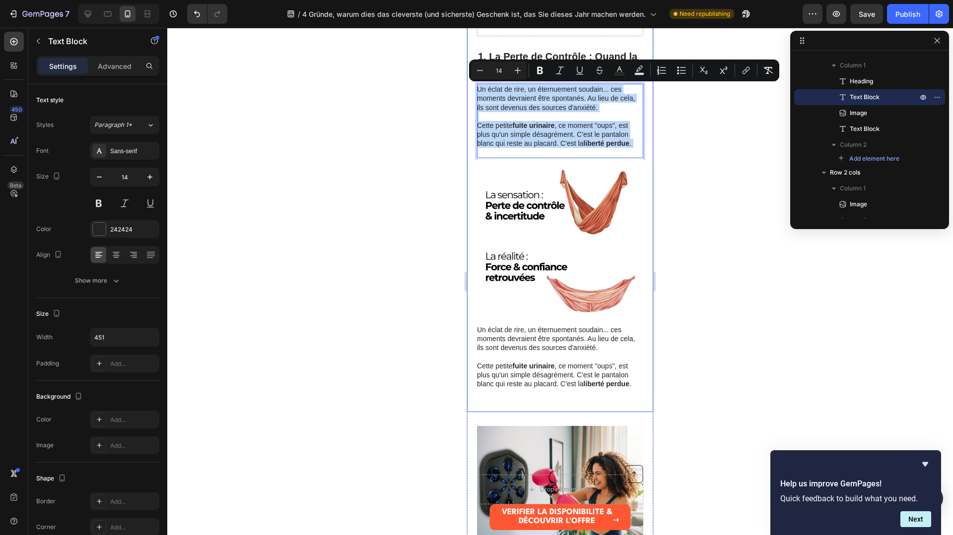
drag, startPoint x: 632, startPoint y: 144, endPoint x: 472, endPoint y: 86, distance: 170.3
click at [472, 86] on div "⁠⁠⁠⁠⁠⁠⁠ 1. La Perte de Contrôle : Quand la joie devient une source de stress. H…" at bounding box center [560, 203] width 186 height 420
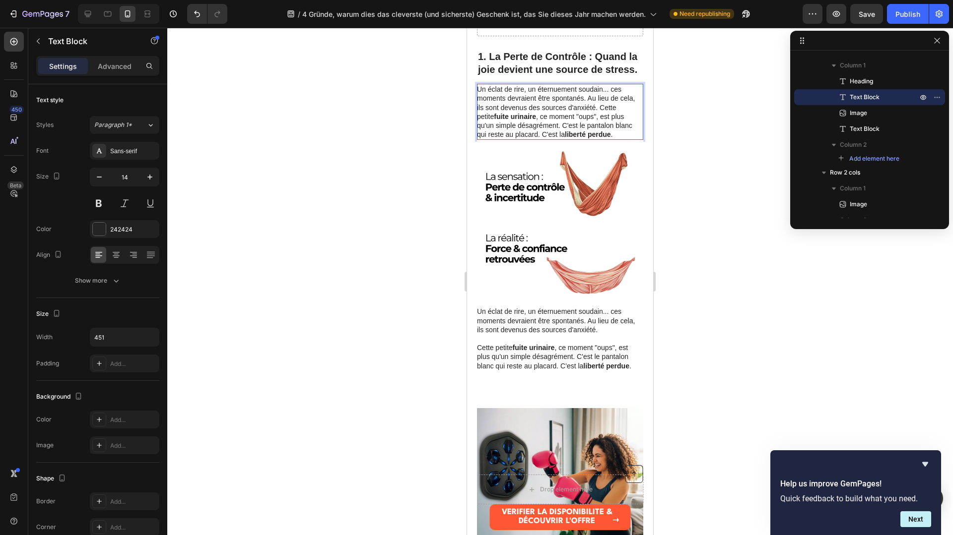
click at [543, 119] on p "Un éclat de rire, un éternuement soudain... ces moments devraient être spontané…" at bounding box center [559, 112] width 165 height 54
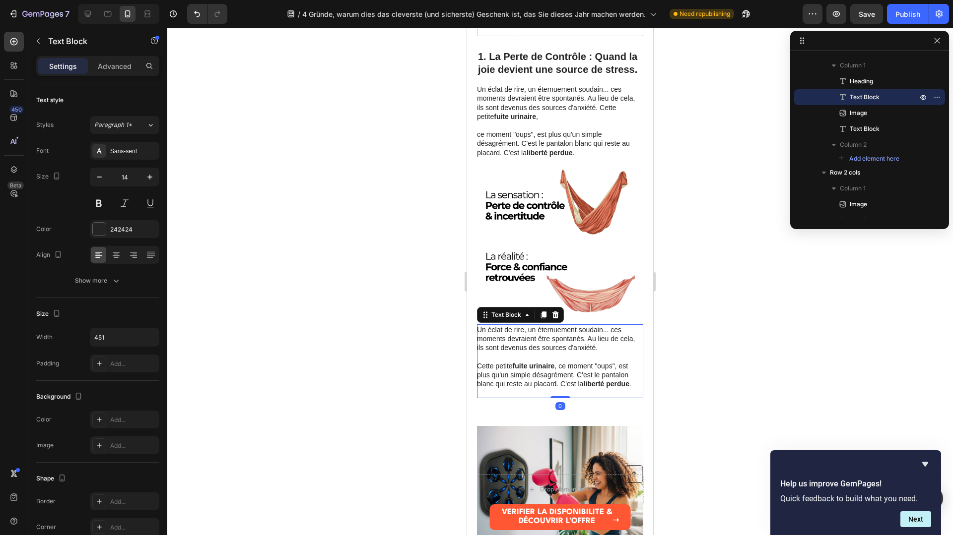
click at [539, 345] on p "Un éclat de rire, un éternuement soudain... ces moments devraient être spontané…" at bounding box center [559, 339] width 165 height 27
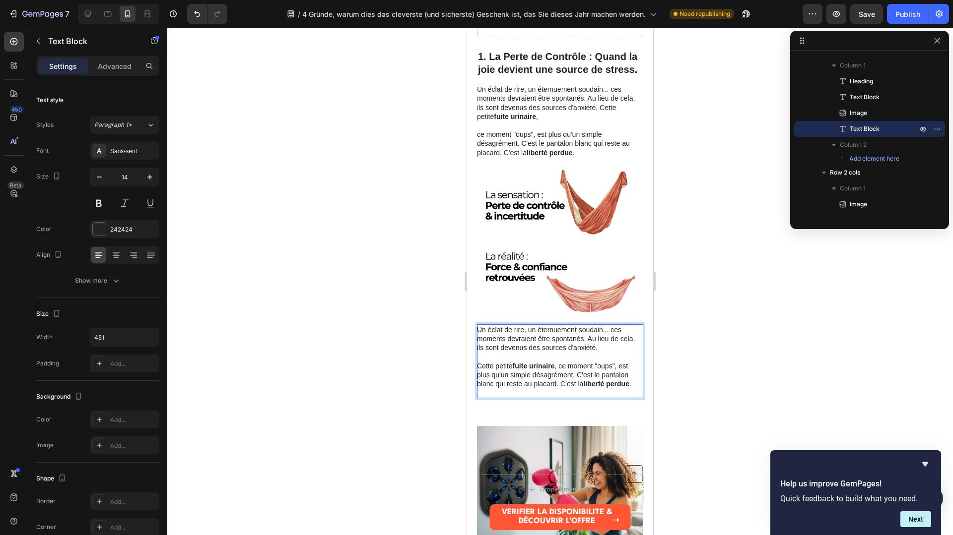
click at [620, 386] on strong "liberté perdue" at bounding box center [606, 384] width 46 height 8
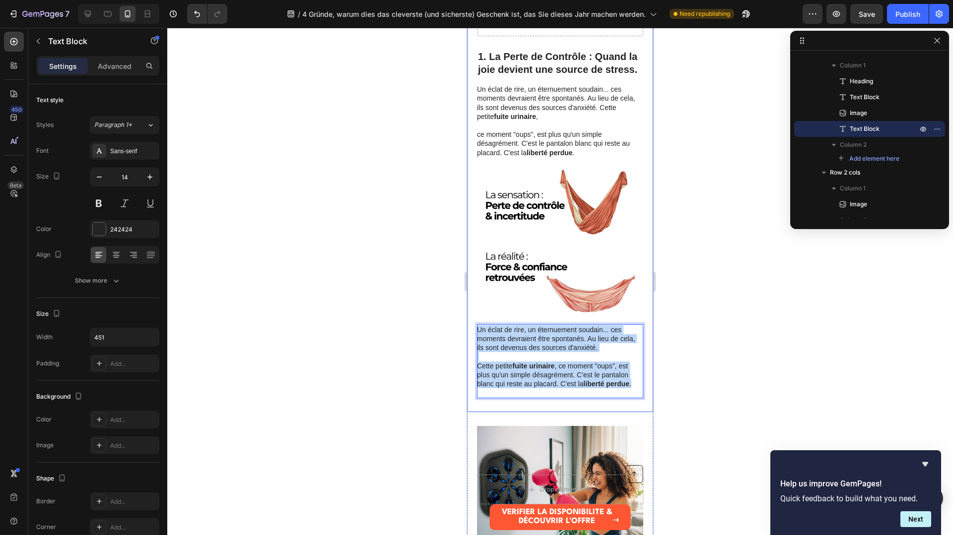
drag, startPoint x: 635, startPoint y: 386, endPoint x: 475, endPoint y: 333, distance: 168.1
click at [475, 333] on div "⁠⁠⁠⁠⁠⁠⁠ 1. La Perte de Contrôle : Quand la joie devient une source de stress. H…" at bounding box center [560, 203] width 186 height 420
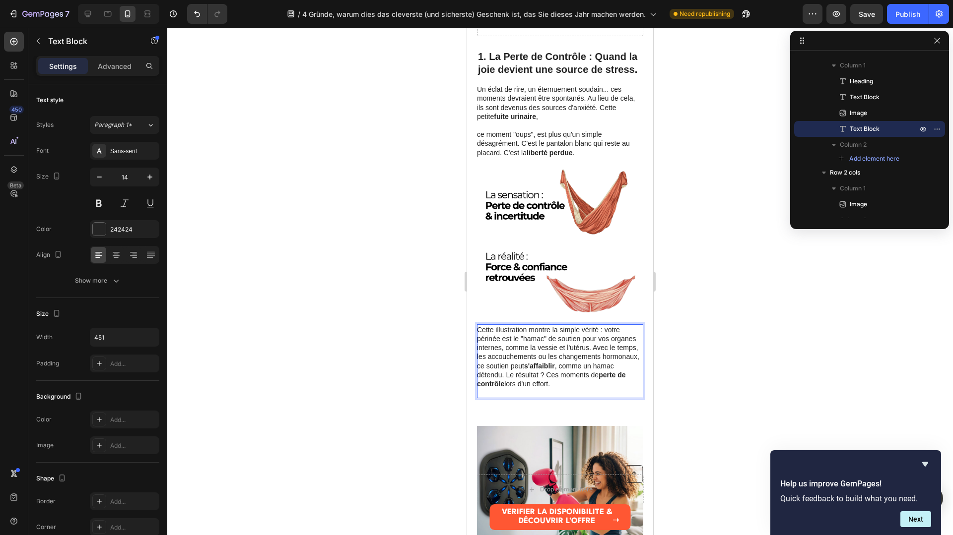
click at [594, 349] on p "Cette illustration montre la simple vérité : votre périnée est le "hamac" de so…" at bounding box center [559, 362] width 165 height 72
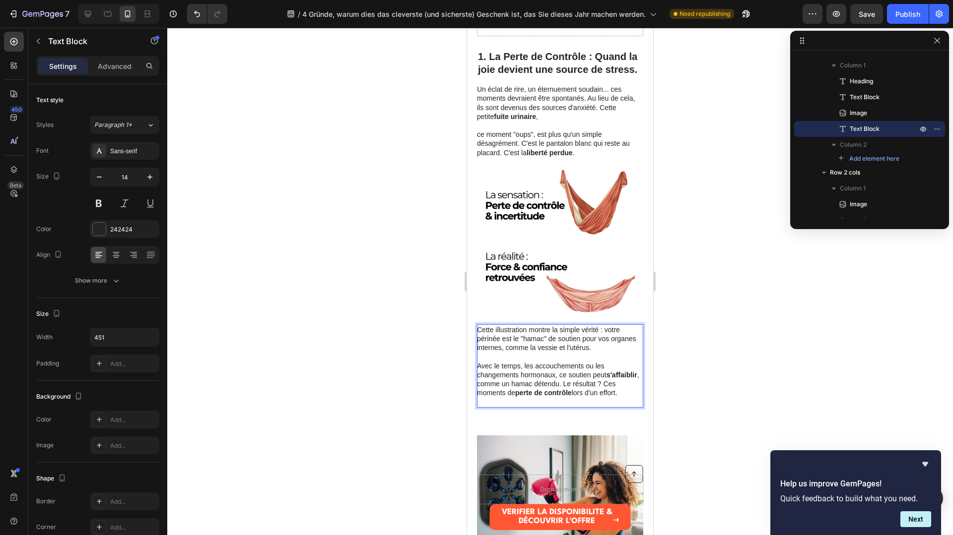
click at [563, 383] on p "Avec le temps, les accouchements ou les changements hormonaux, ce soutien peut …" at bounding box center [559, 384] width 165 height 45
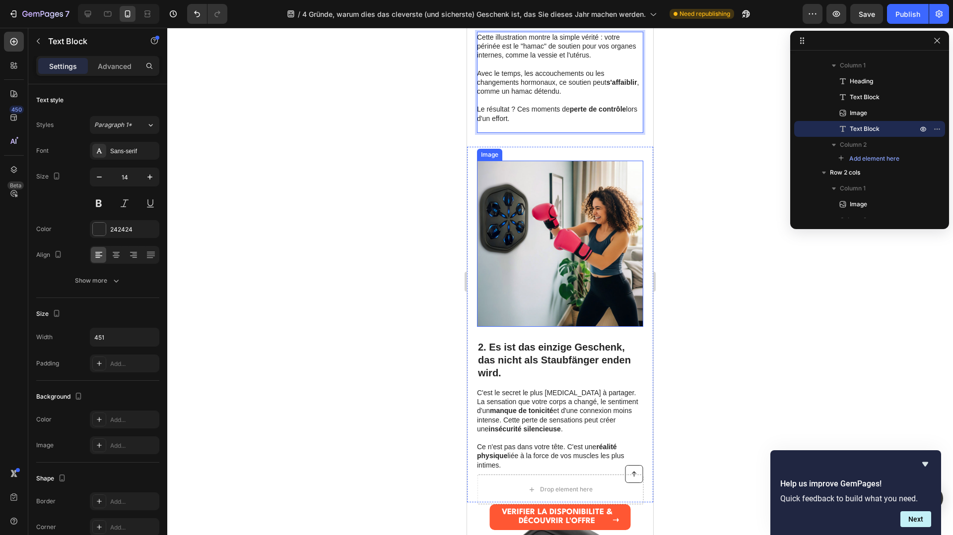
scroll to position [904, 0]
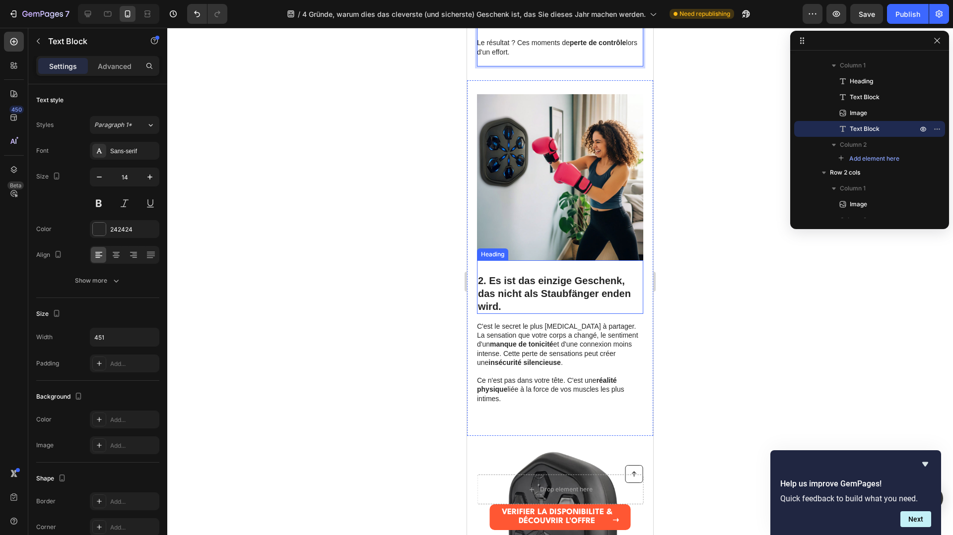
click at [514, 310] on h2 "2. Es ist das einzige Geschenk, das nicht als Staubfänger enden wird." at bounding box center [560, 288] width 166 height 54
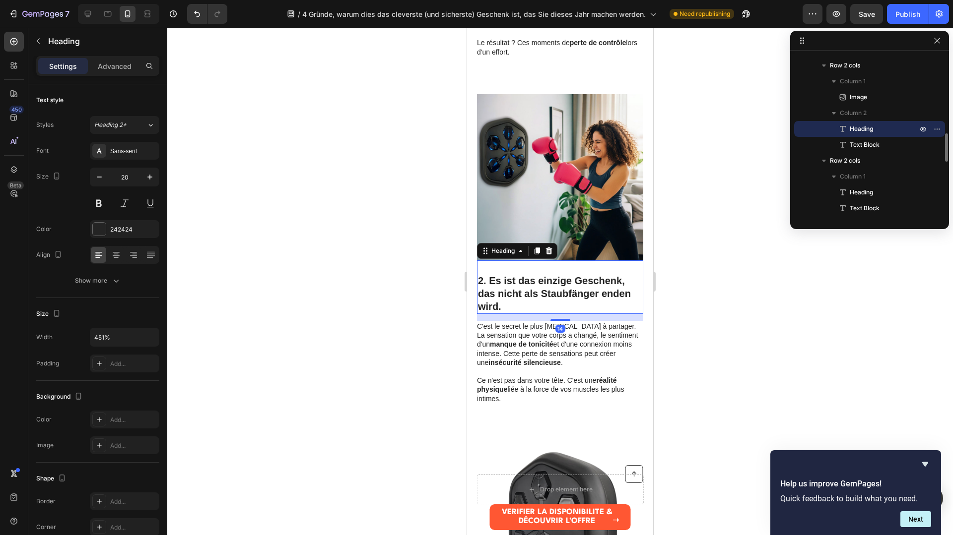
click at [514, 310] on h2 "2. Es ist das einzige Geschenk, das nicht als Staubfänger enden wird." at bounding box center [560, 288] width 166 height 54
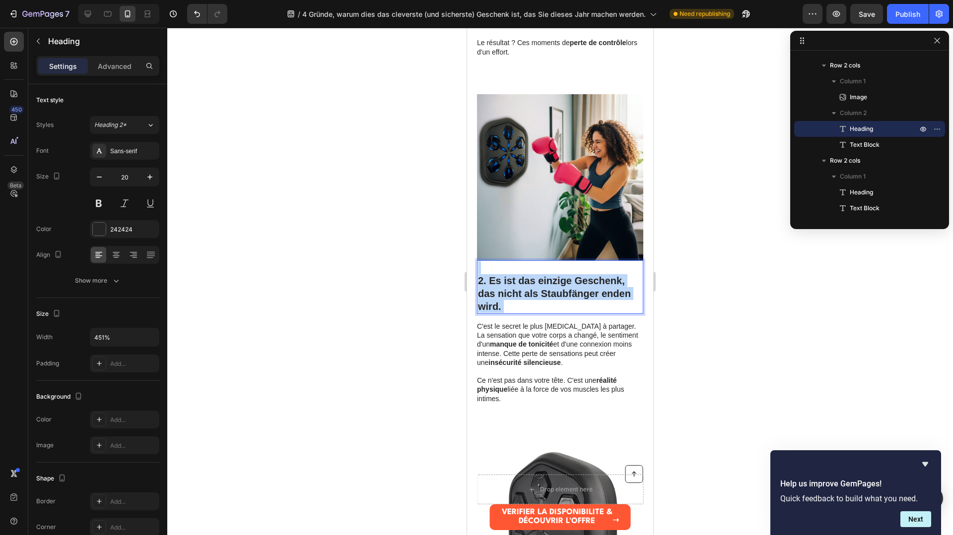
drag, startPoint x: 509, startPoint y: 303, endPoint x: 479, endPoint y: 282, distance: 36.3
click at [479, 282] on p "2. Es ist das einzige Geschenk, das nicht als Staubfänger enden wird." at bounding box center [560, 288] width 164 height 52
click at [504, 309] on p "2. Es ist das einzige Geschenk, das nicht als Staubfänger enden wird." at bounding box center [560, 288] width 164 height 52
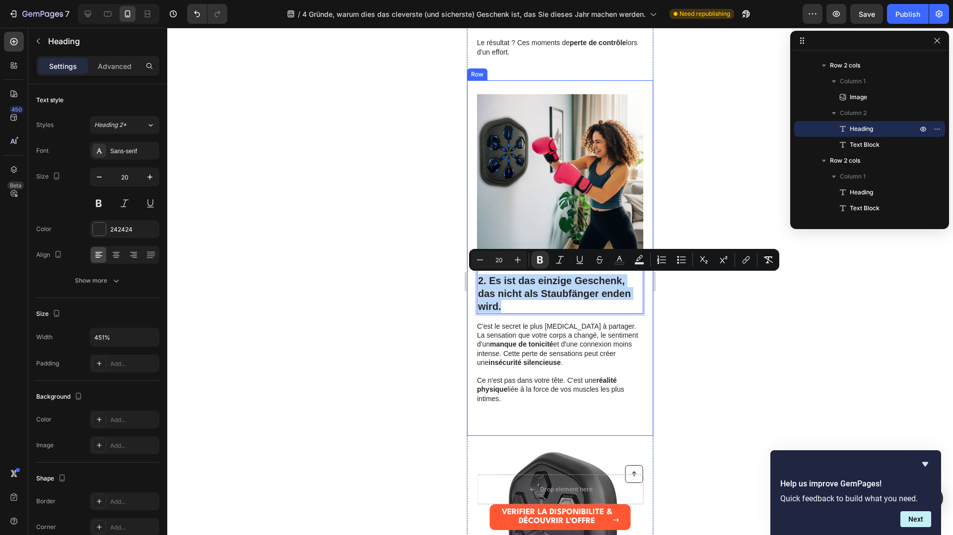
drag, startPoint x: 504, startPoint y: 307, endPoint x: 474, endPoint y: 279, distance: 40.4
click at [474, 279] on div "Image 2. Es ist das einzige Geschenk, das nicht als Staubfänger enden wird. Hea…" at bounding box center [560, 258] width 186 height 356
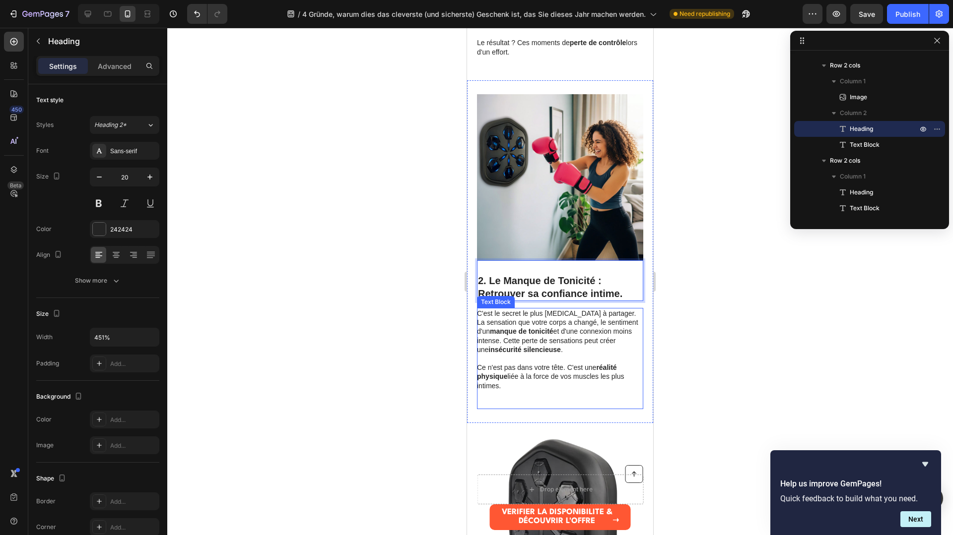
click at [519, 338] on p "C'est le secret le plus difficile à partager. La sensation que votre corps a ch…" at bounding box center [559, 331] width 165 height 45
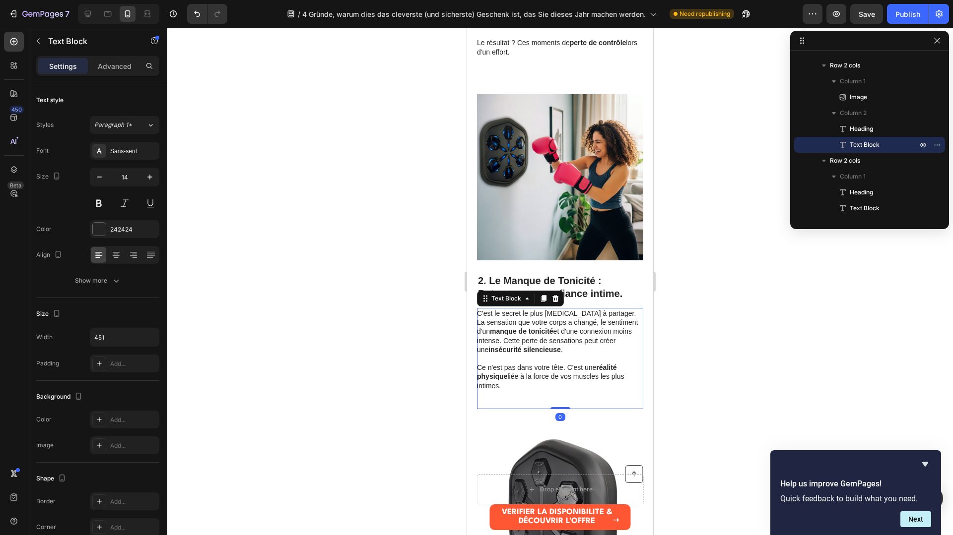
drag, startPoint x: 529, startPoint y: 393, endPoint x: 527, endPoint y: 387, distance: 6.9
click at [529, 393] on p at bounding box center [559, 400] width 165 height 18
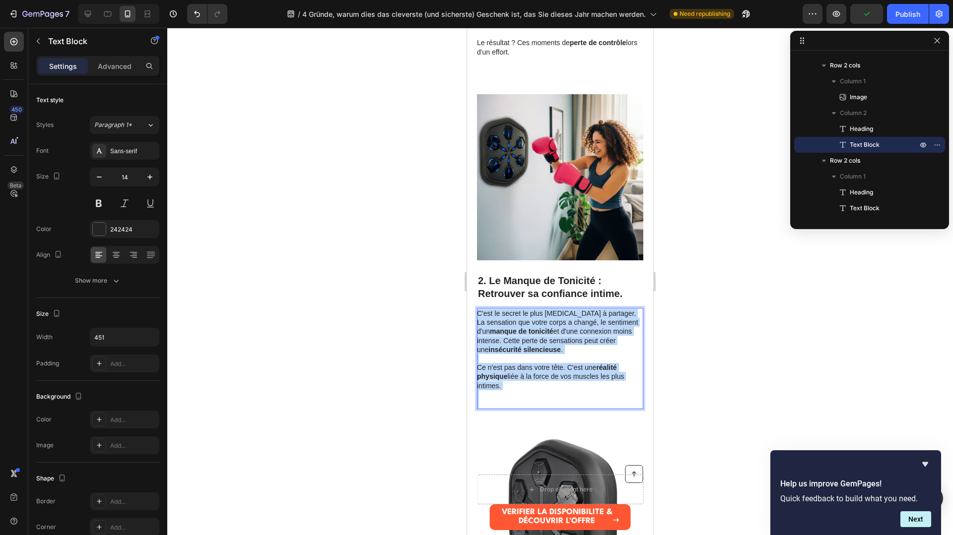
drag, startPoint x: 521, startPoint y: 401, endPoint x: 479, endPoint y: 316, distance: 95.0
click at [479, 316] on div "C'est le secret le plus difficile à partager. La sensation que votre corps a ch…" at bounding box center [560, 358] width 166 height 101
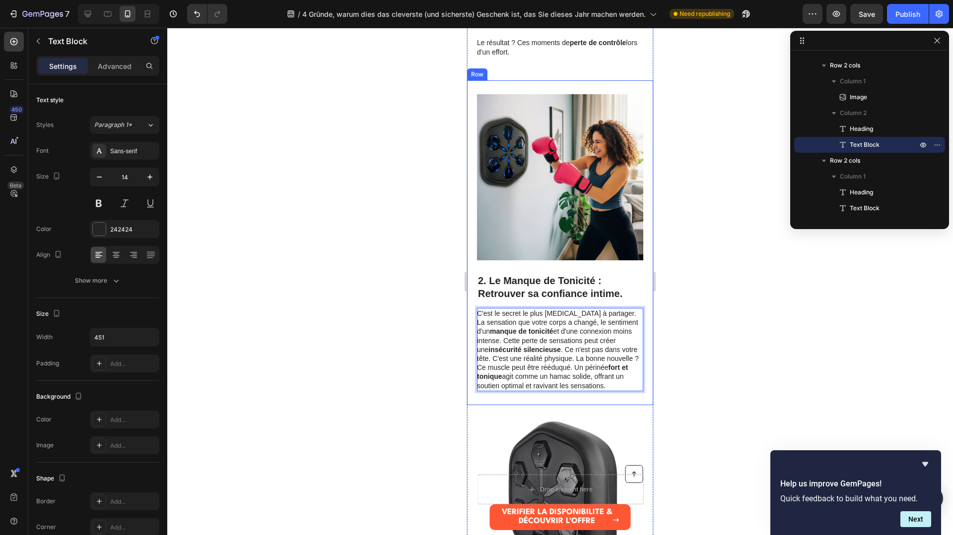
click at [623, 393] on div "Image ⁠⁠⁠⁠⁠⁠⁠ 2. Le Manque de Tonicité : Retrouver sa confiance intime. Heading…" at bounding box center [560, 242] width 186 height 325
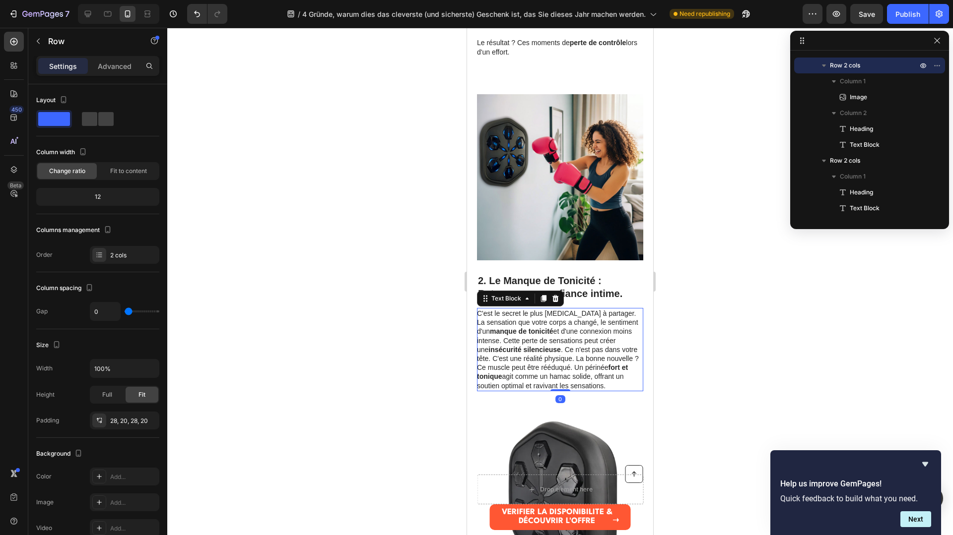
click at [618, 385] on p "C'est le secret le plus difficile à partager. La sensation que votre corps a ch…" at bounding box center [559, 349] width 165 height 81
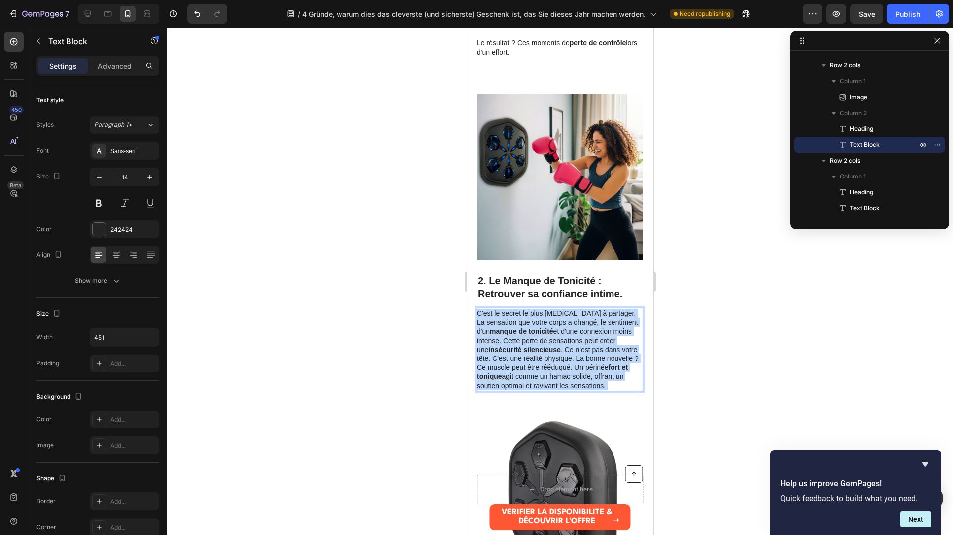
drag, startPoint x: 616, startPoint y: 386, endPoint x: 583, endPoint y: 361, distance: 41.6
click at [578, 361] on p "C'est le secret le plus difficile à partager. La sensation que votre corps a ch…" at bounding box center [559, 349] width 165 height 81
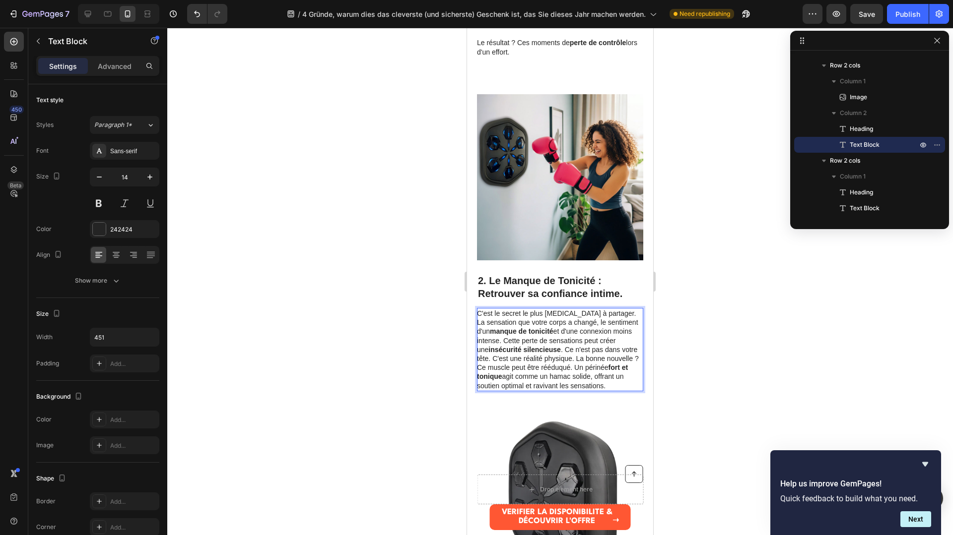
drag, startPoint x: 597, startPoint y: 368, endPoint x: 607, endPoint y: 377, distance: 13.4
click at [599, 369] on p "C'est le secret le plus difficile à partager. La sensation que votre corps a ch…" at bounding box center [559, 349] width 165 height 81
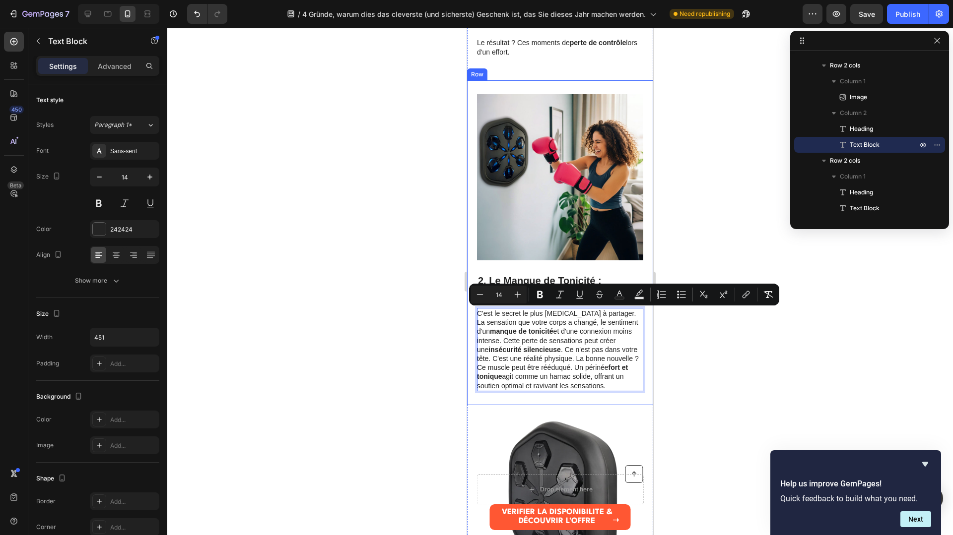
drag, startPoint x: 609, startPoint y: 387, endPoint x: 472, endPoint y: 315, distance: 155.0
click at [472, 315] on div "Image ⁠⁠⁠⁠⁠⁠⁠ 2. Le Manque de Tonicité : Retrouver sa confiance intime. Heading…" at bounding box center [560, 242] width 186 height 325
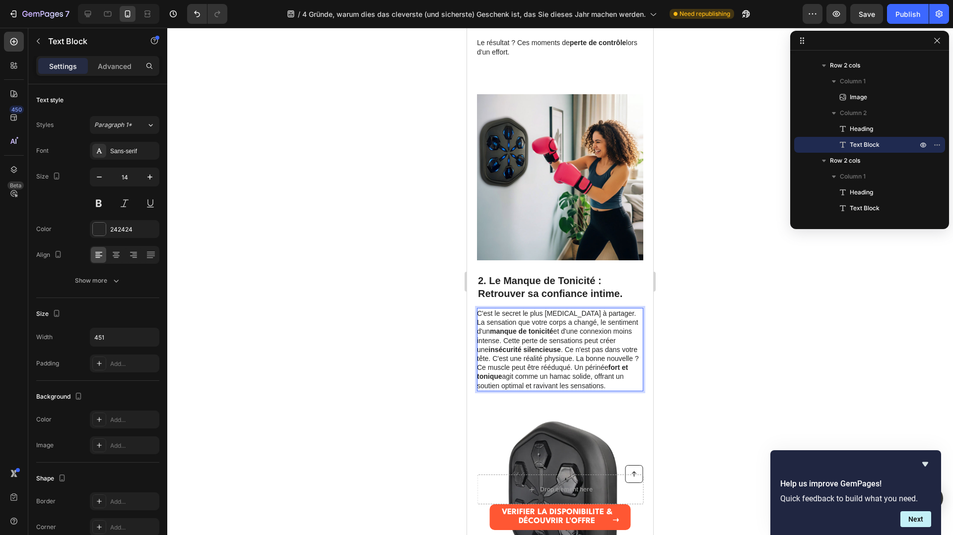
click at [567, 351] on p "C'est le secret le plus difficile à partager. La sensation que votre corps a ch…" at bounding box center [559, 349] width 165 height 81
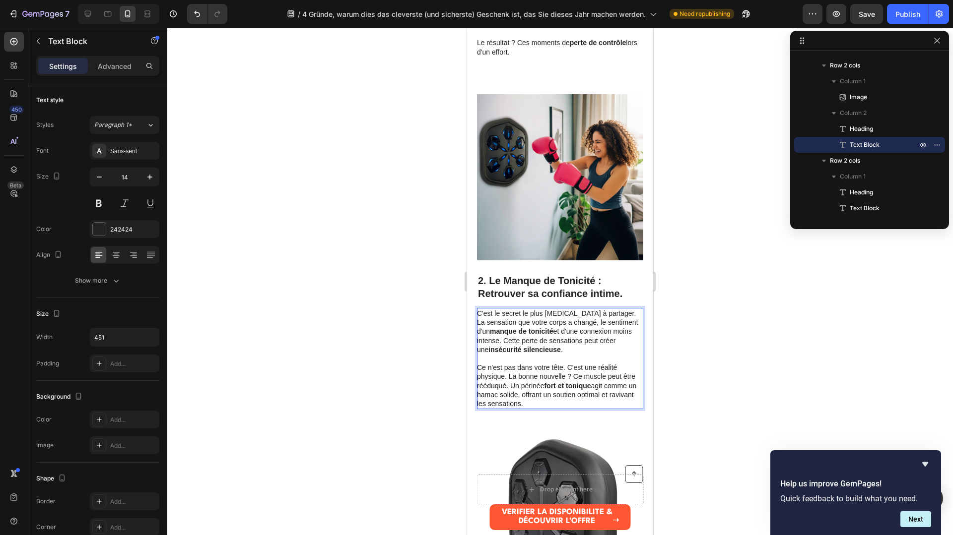
click at [568, 368] on p "Ce n'est pas dans votre tête. C'est une réalité physique. La bonne nouvelle ? C…" at bounding box center [559, 385] width 165 height 45
click at [628, 378] on p "C'est une réalité physique. La bonne nouvelle ? Ce muscle peut être rééduqué. U…" at bounding box center [559, 390] width 165 height 36
click at [625, 377] on p "C'est une réalité physique. La bonne nouvelle ? Ce muscle peut être rééduqué. U…" at bounding box center [559, 390] width 165 height 36
click at [576, 387] on p "Ce muscle peut être rééduqué. Un périnée fort et tonique agit comme un hamac so…" at bounding box center [559, 395] width 165 height 27
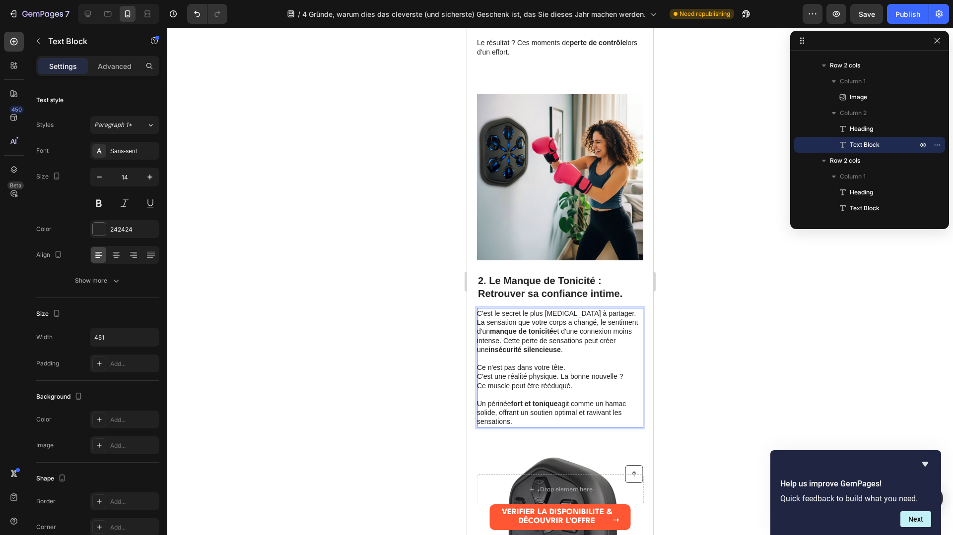
click at [696, 393] on div at bounding box center [560, 282] width 786 height 508
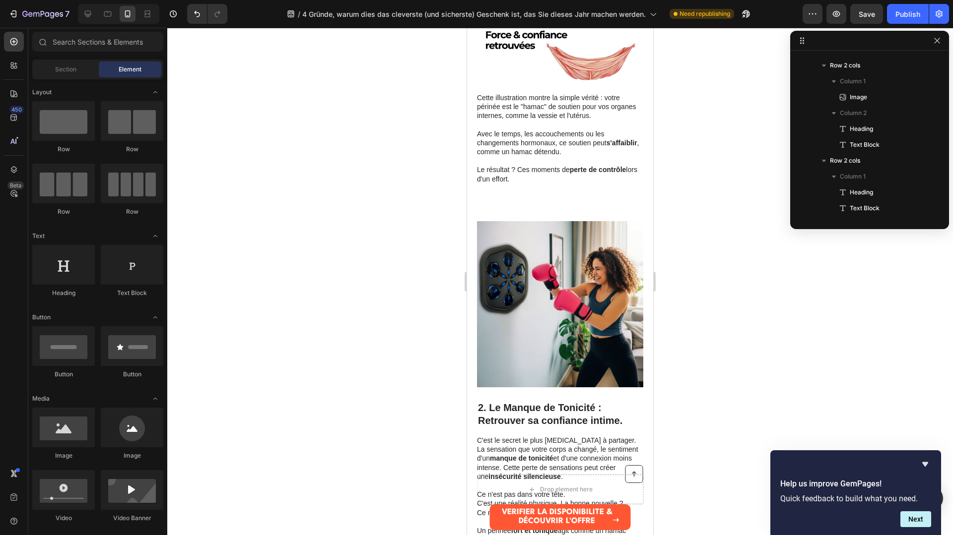
scroll to position [721, 0]
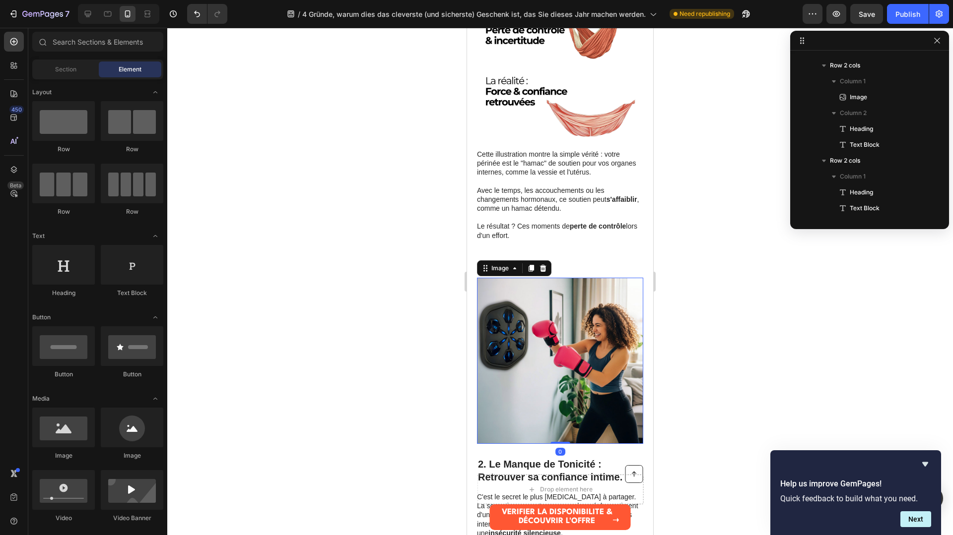
click at [532, 285] on img at bounding box center [560, 361] width 166 height 166
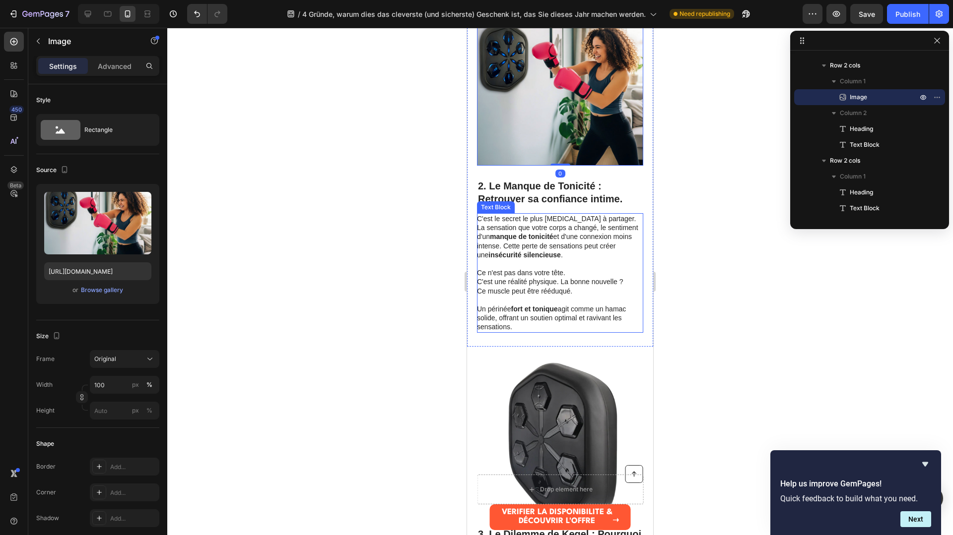
scroll to position [1001, 0]
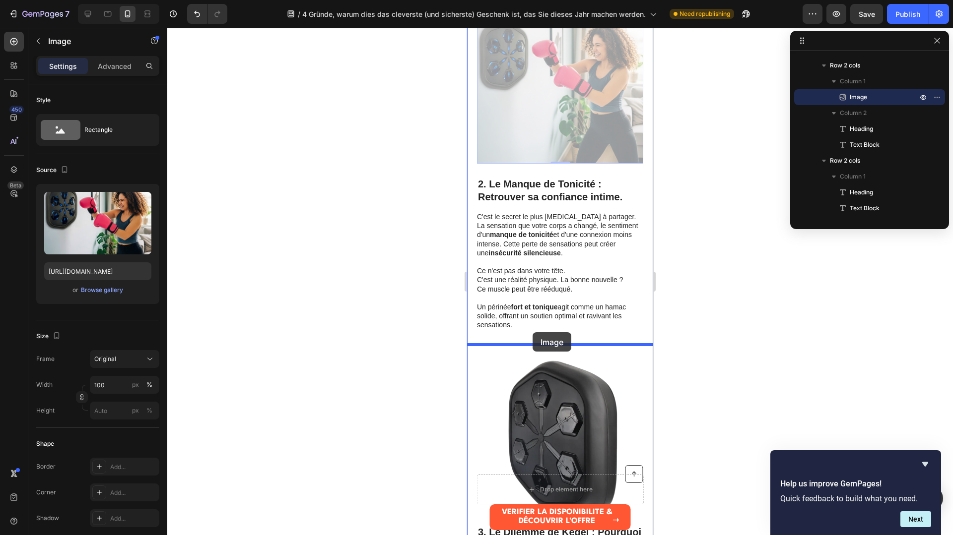
drag, startPoint x: 570, startPoint y: 124, endPoint x: 533, endPoint y: 333, distance: 211.8
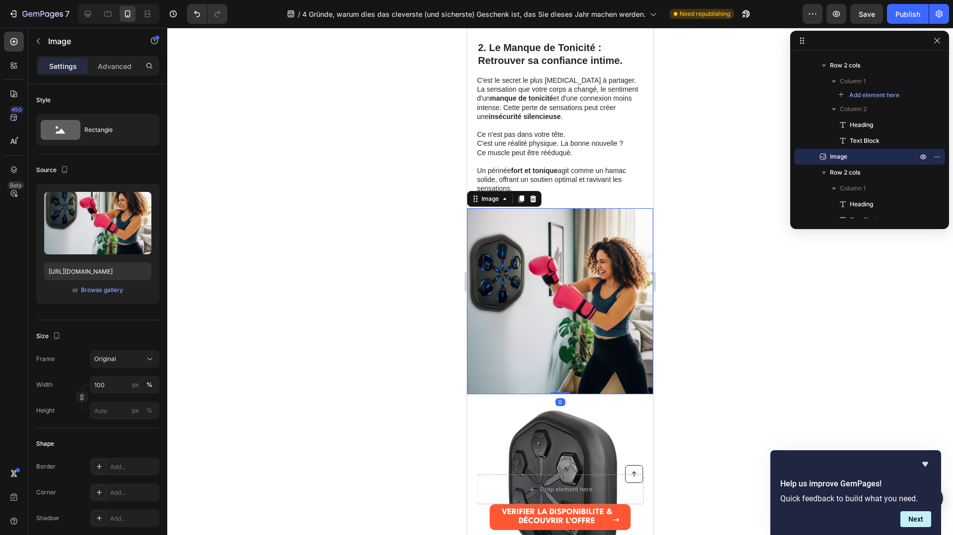
click at [536, 327] on img at bounding box center [560, 301] width 186 height 186
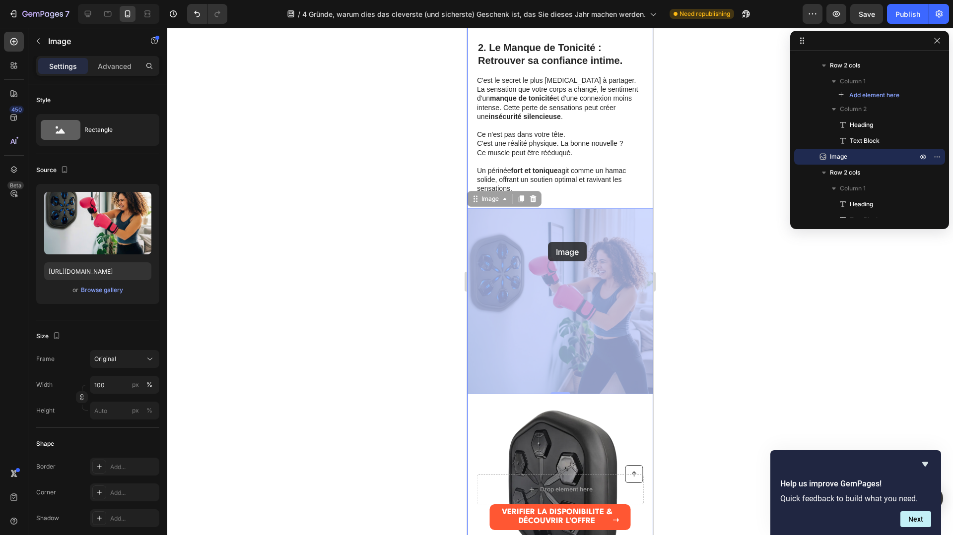
drag, startPoint x: 548, startPoint y: 231, endPoint x: 548, endPoint y: 242, distance: 10.9
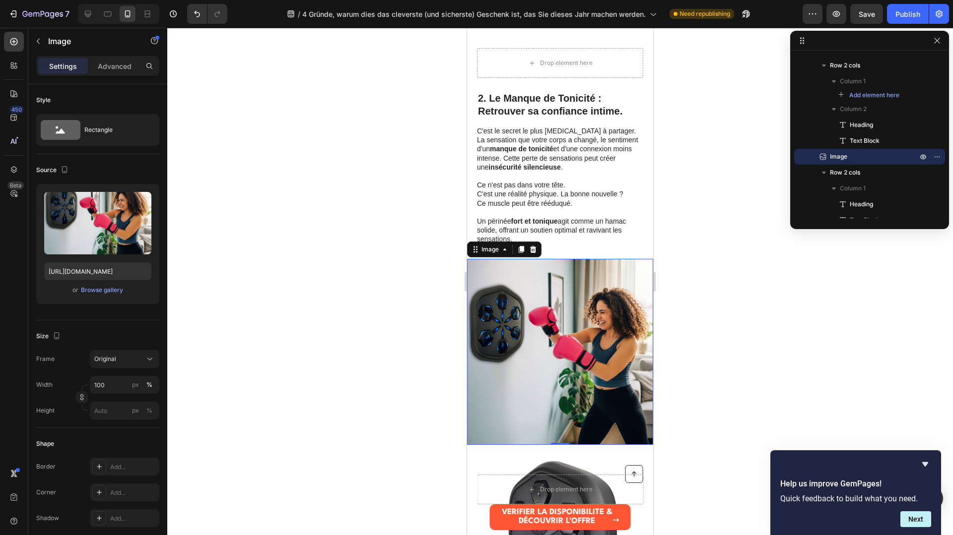
scroll to position [880, 0]
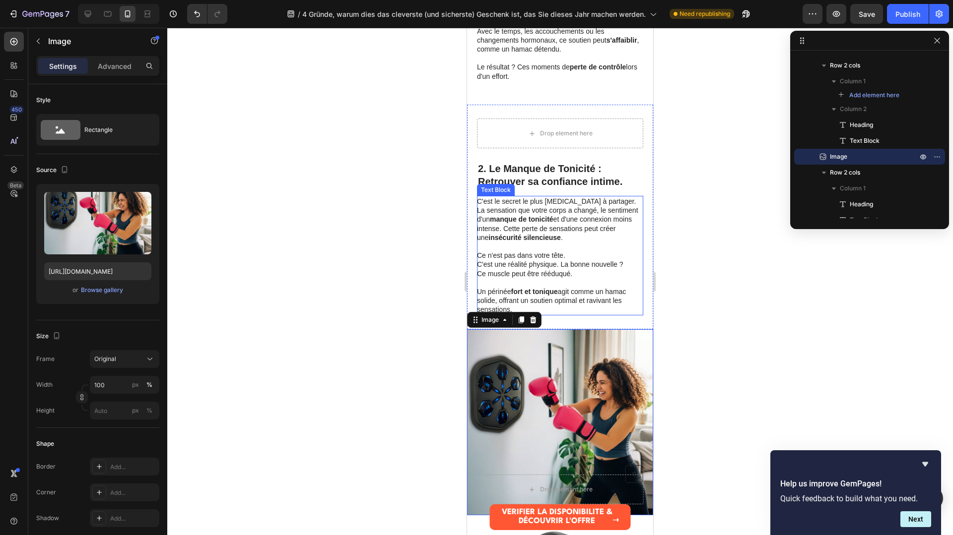
click at [599, 262] on p "C'est une réalité physique. La bonne nouvelle ?" at bounding box center [559, 264] width 165 height 9
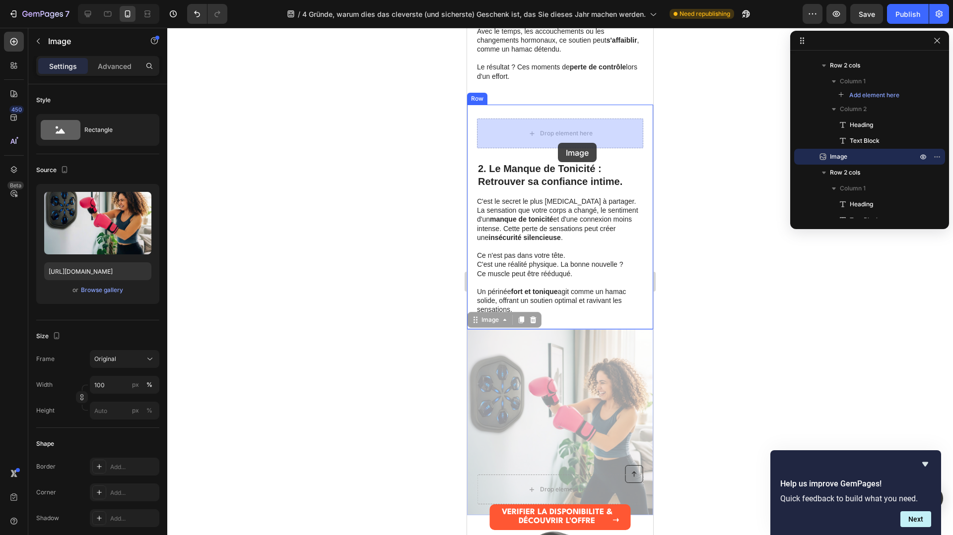
drag, startPoint x: 577, startPoint y: 355, endPoint x: 558, endPoint y: 143, distance: 213.2
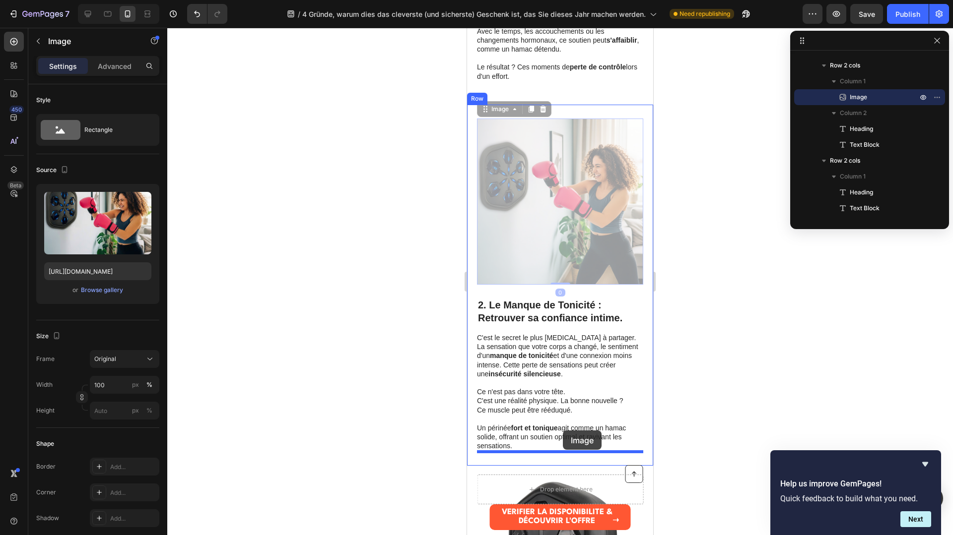
drag, startPoint x: 565, startPoint y: 209, endPoint x: 563, endPoint y: 431, distance: 221.8
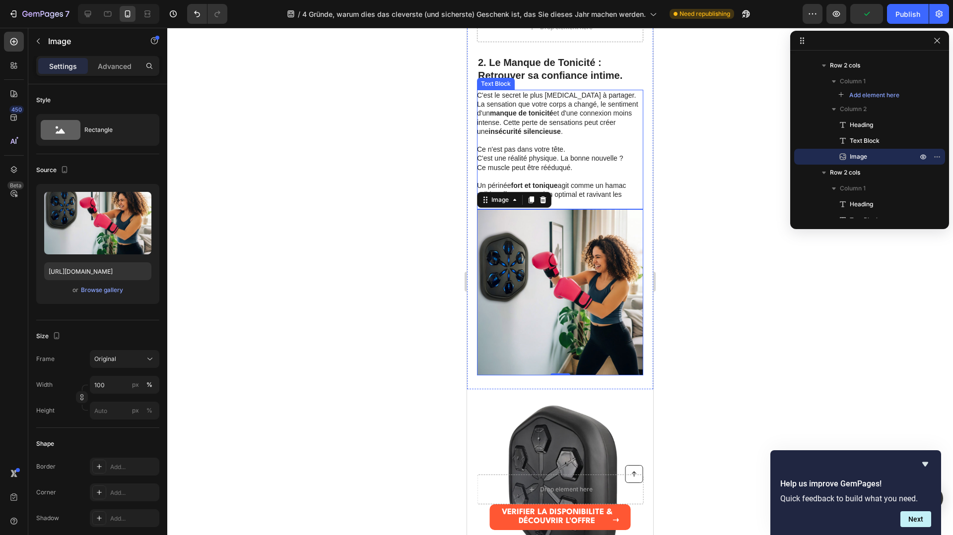
scroll to position [1019, 0]
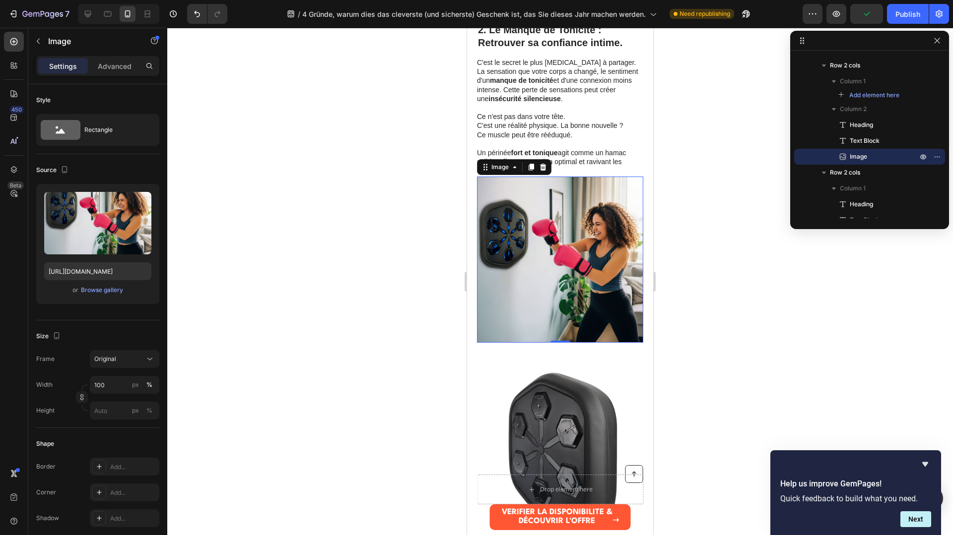
click at [560, 226] on img at bounding box center [560, 260] width 166 height 166
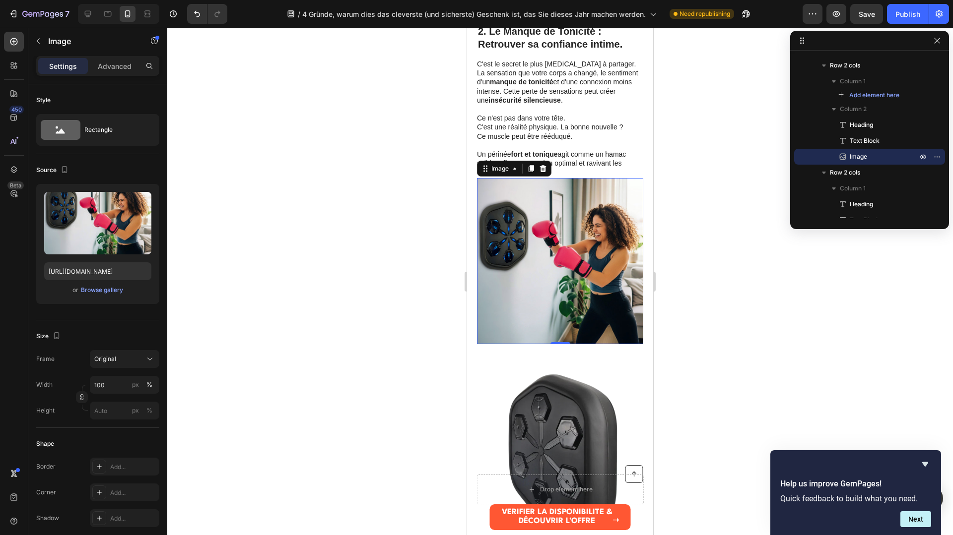
scroll to position [1016, 0]
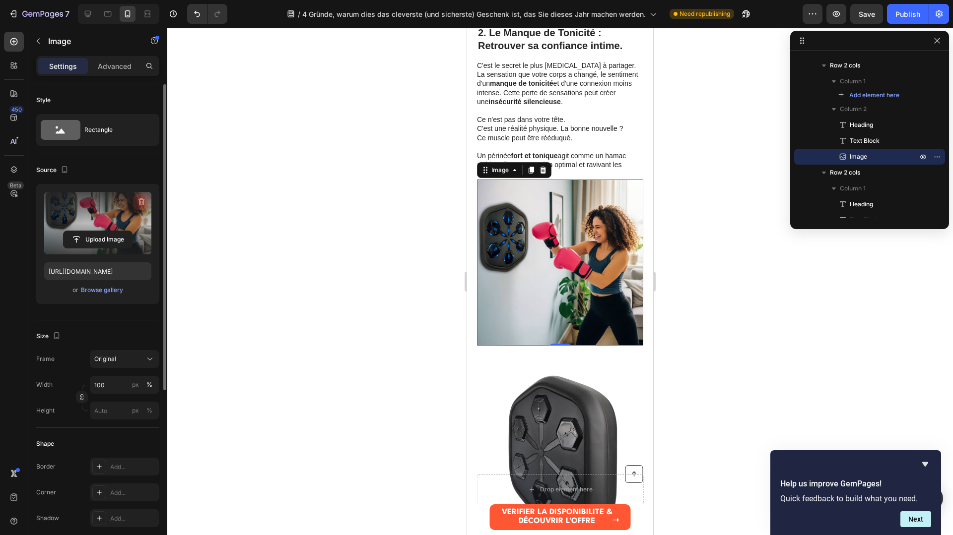
click at [138, 201] on icon "button" at bounding box center [141, 202] width 10 height 10
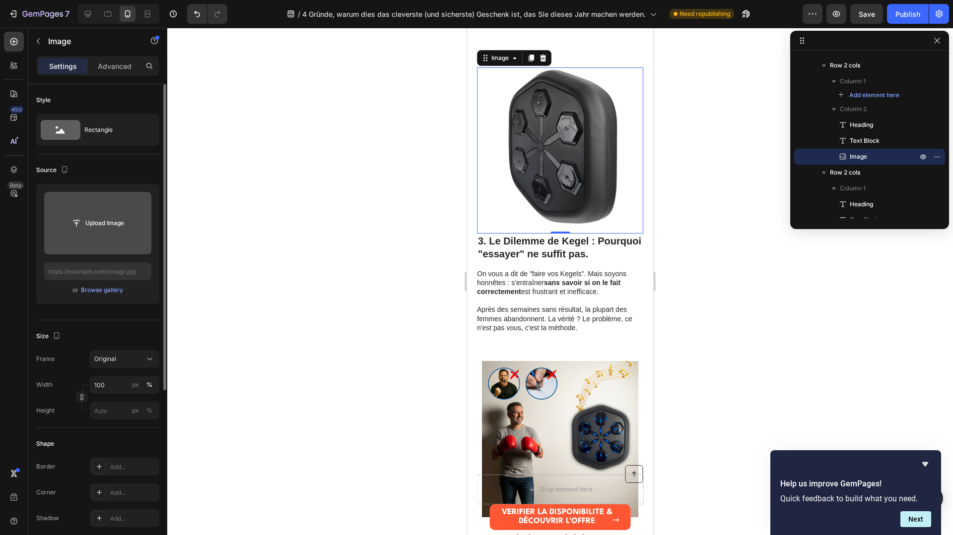
scroll to position [577, 0]
click at [573, 184] on img at bounding box center [560, 150] width 166 height 166
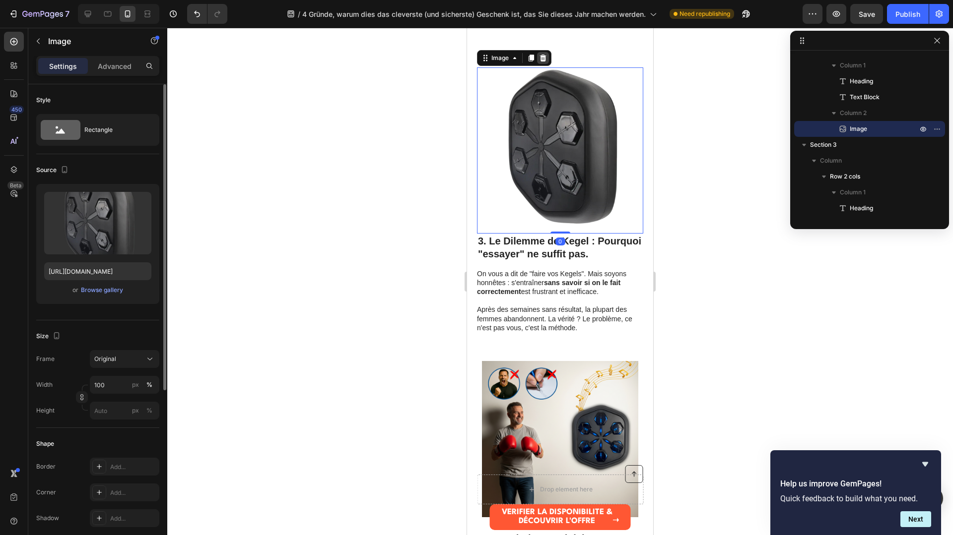
click at [544, 60] on icon at bounding box center [543, 58] width 6 height 7
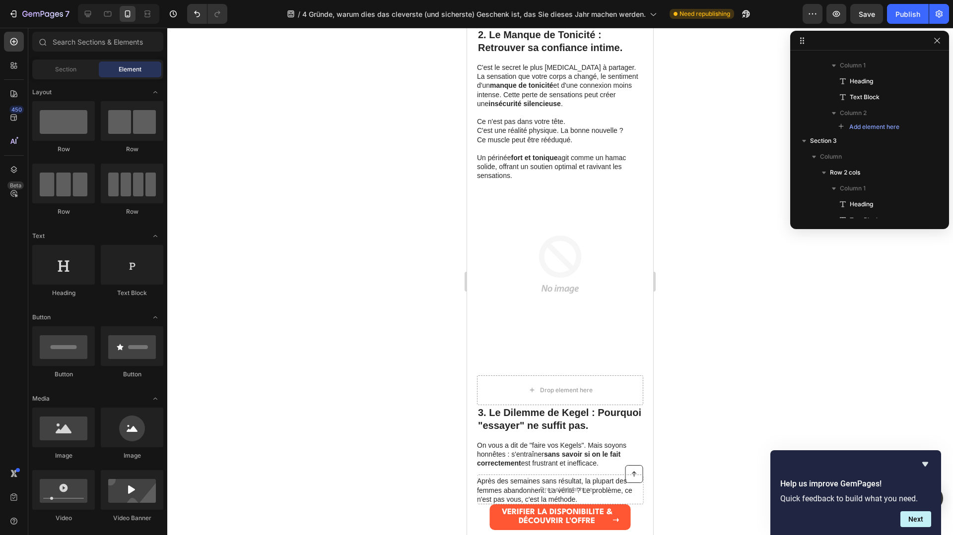
scroll to position [948, 0]
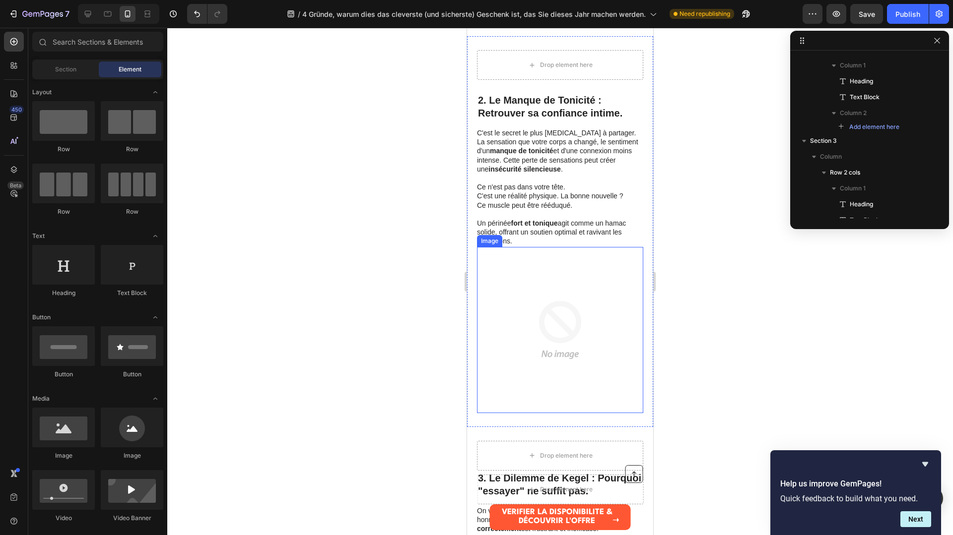
click at [565, 325] on img at bounding box center [560, 330] width 166 height 166
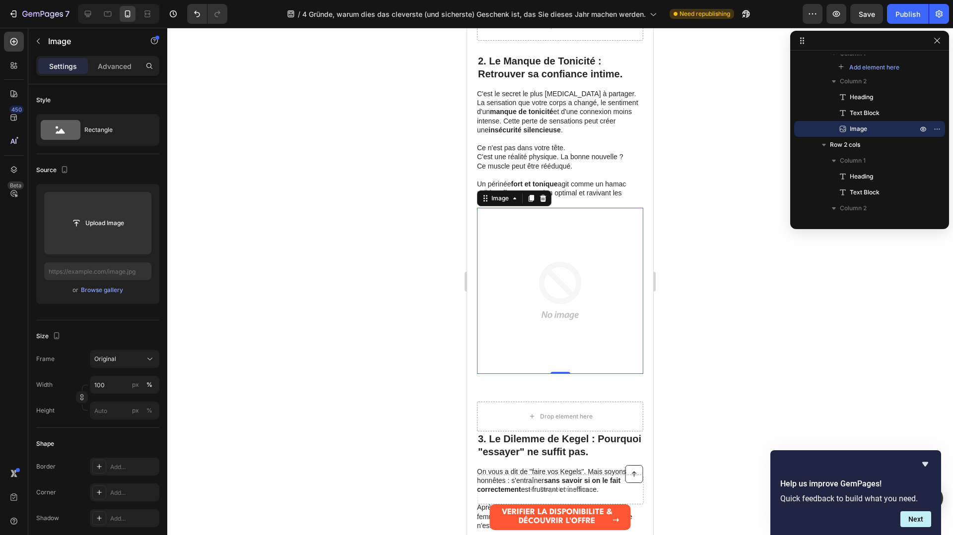
scroll to position [1008, 0]
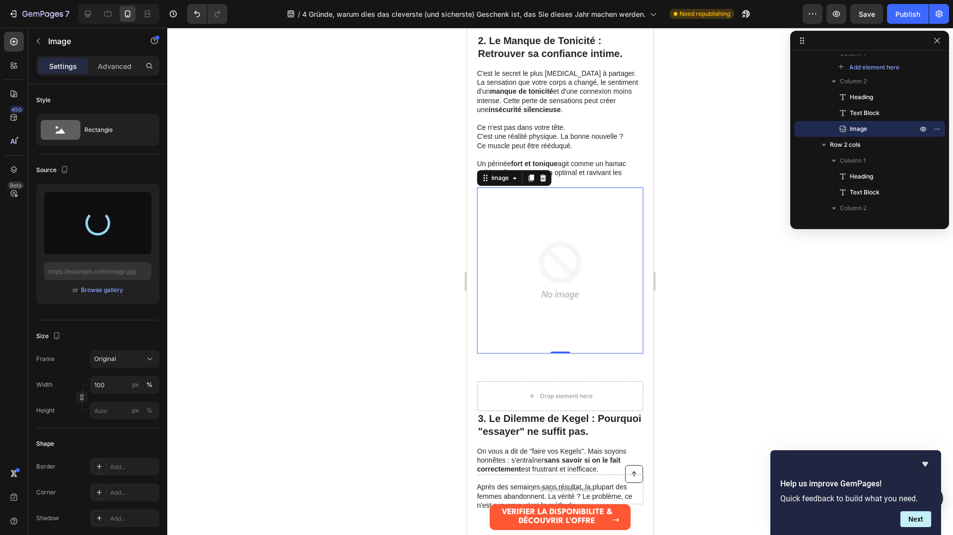
type input "https://cdn.shopify.com/s/files/1/0991/6009/7107/files/gempages_586298337079067…"
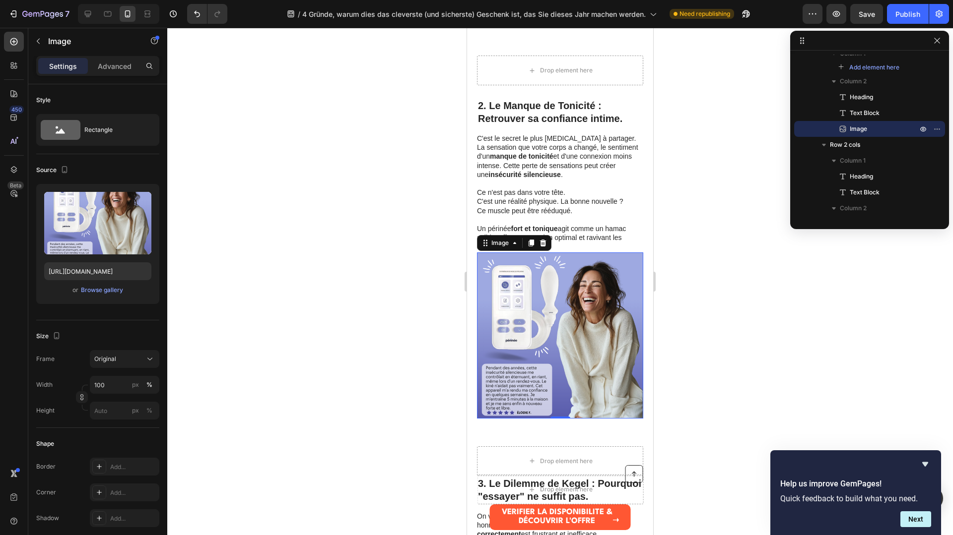
scroll to position [947, 0]
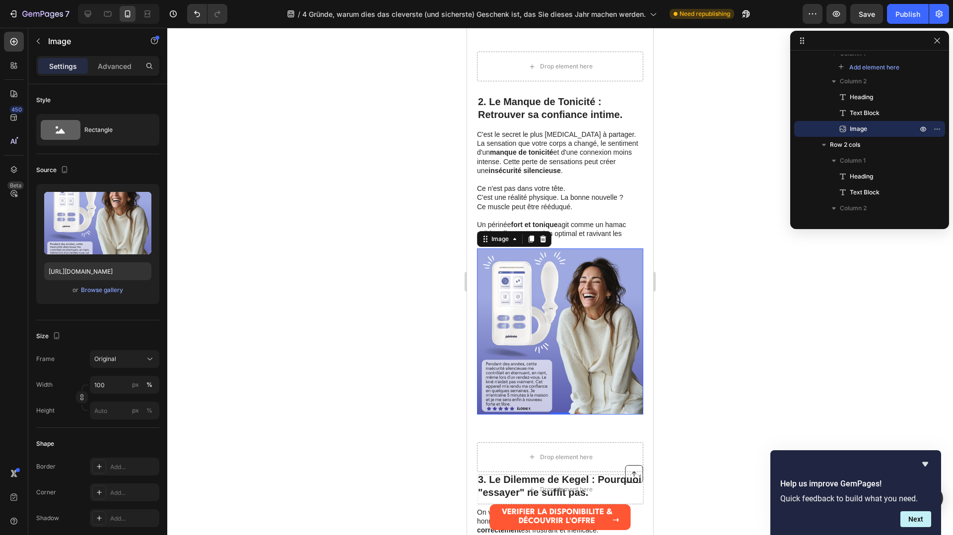
click at [566, 309] on img at bounding box center [560, 332] width 166 height 166
click at [546, 239] on icon at bounding box center [543, 239] width 8 height 8
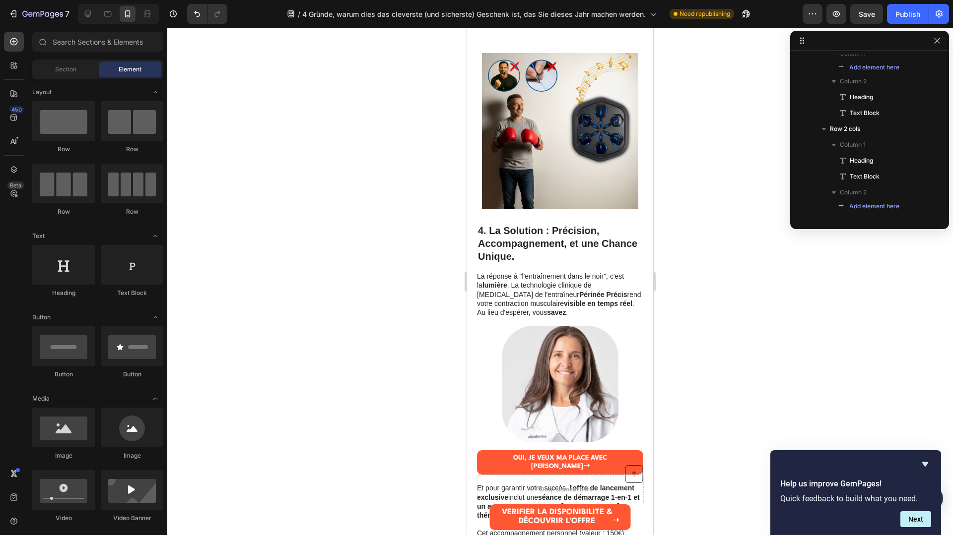
scroll to position [1204, 0]
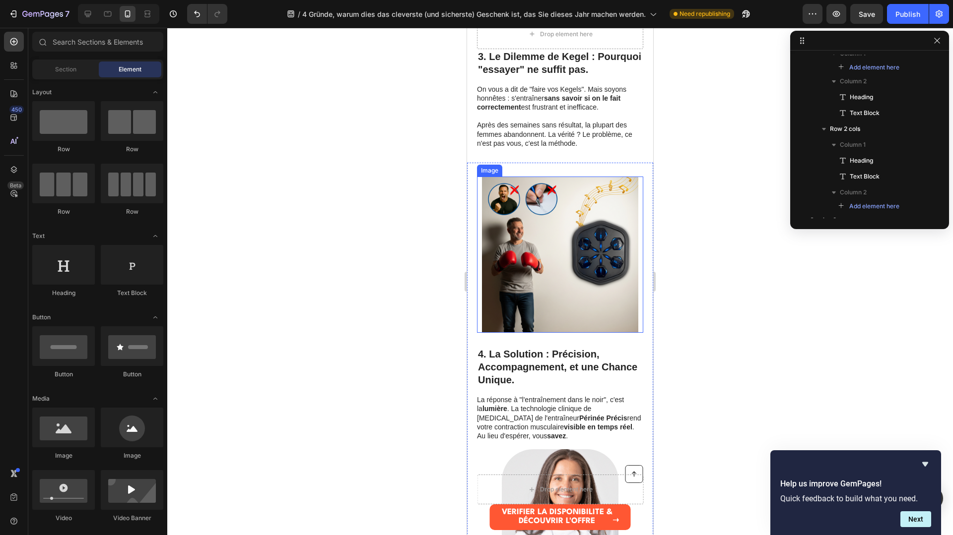
click at [543, 228] on img at bounding box center [560, 255] width 156 height 156
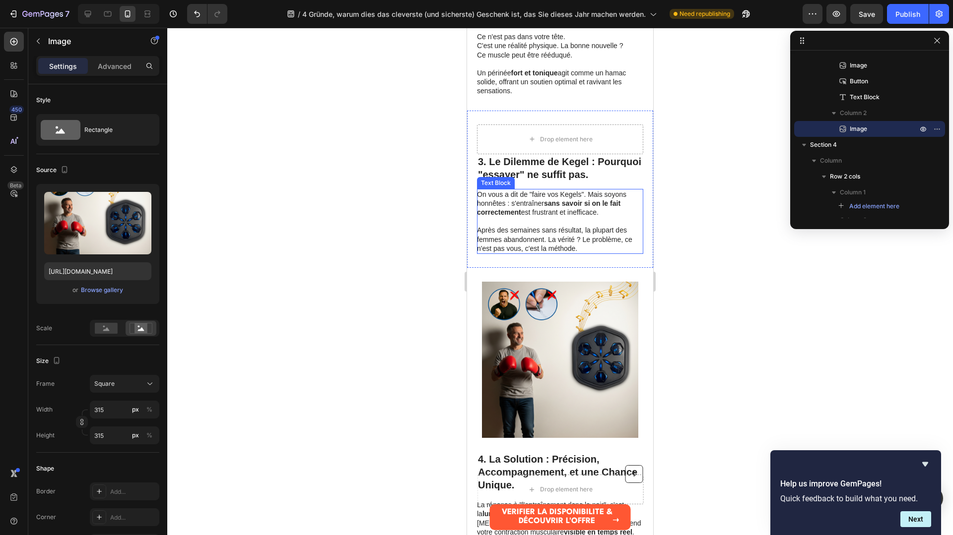
scroll to position [1146, 0]
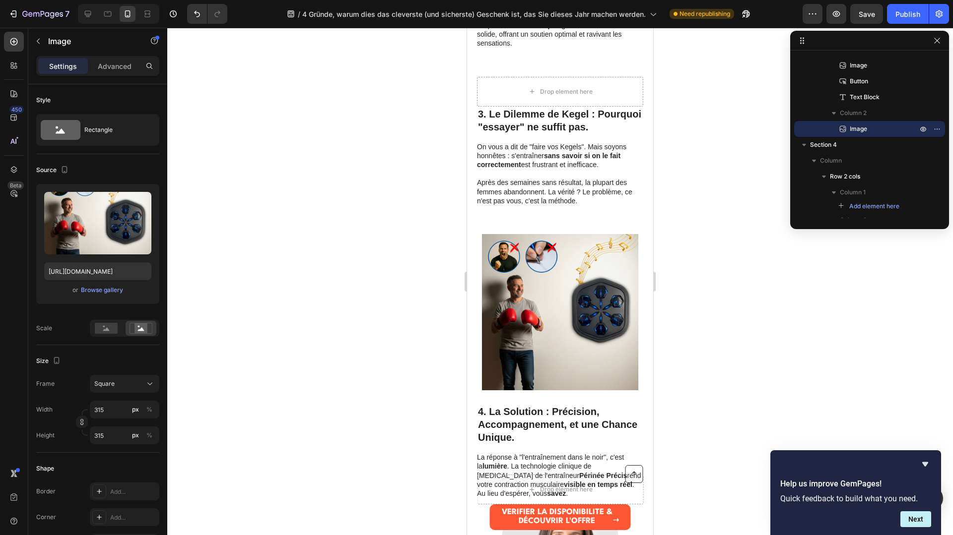
click at [563, 268] on img at bounding box center [560, 312] width 156 height 156
click at [583, 272] on img at bounding box center [560, 312] width 156 height 156
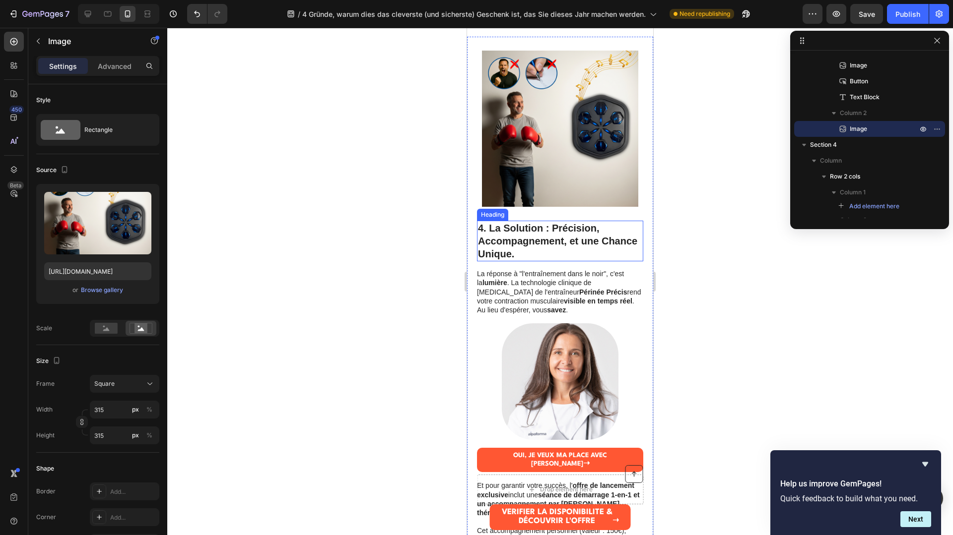
scroll to position [1382, 0]
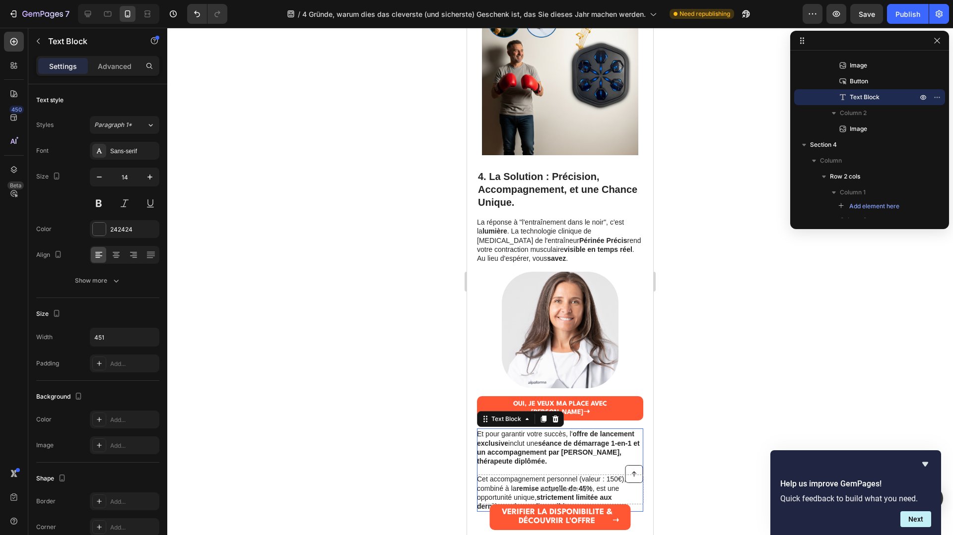
click at [595, 440] on strong "séance de démarrage 1-en-1 et un accompagnement par Elena, thérapeute diplômée." at bounding box center [558, 453] width 163 height 26
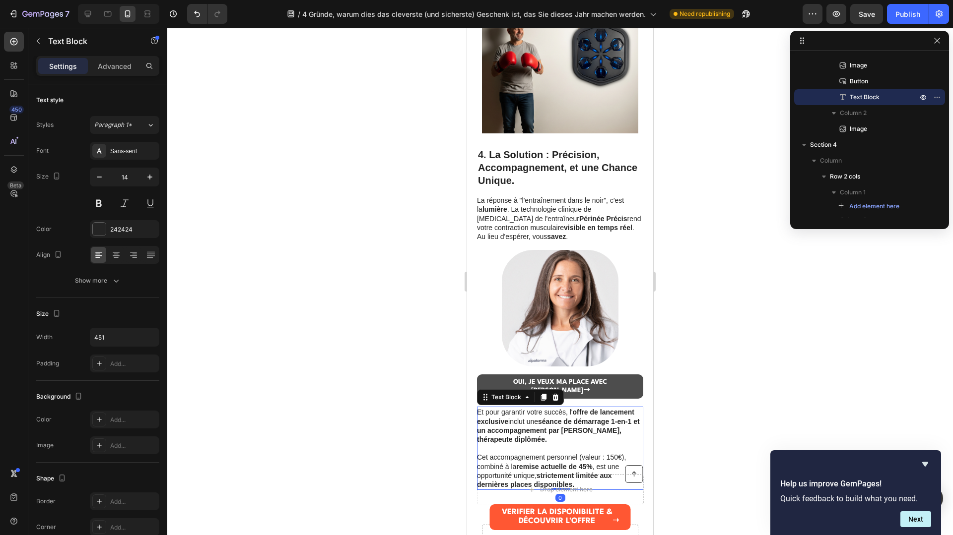
click at [557, 394] on icon at bounding box center [555, 397] width 6 height 7
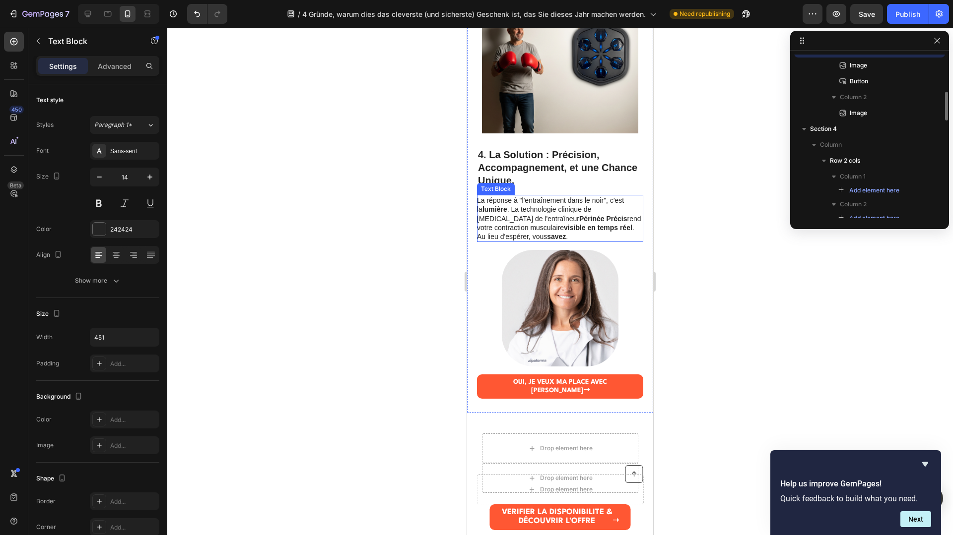
click at [579, 218] on strong "Périnée Précis" at bounding box center [603, 219] width 48 height 8
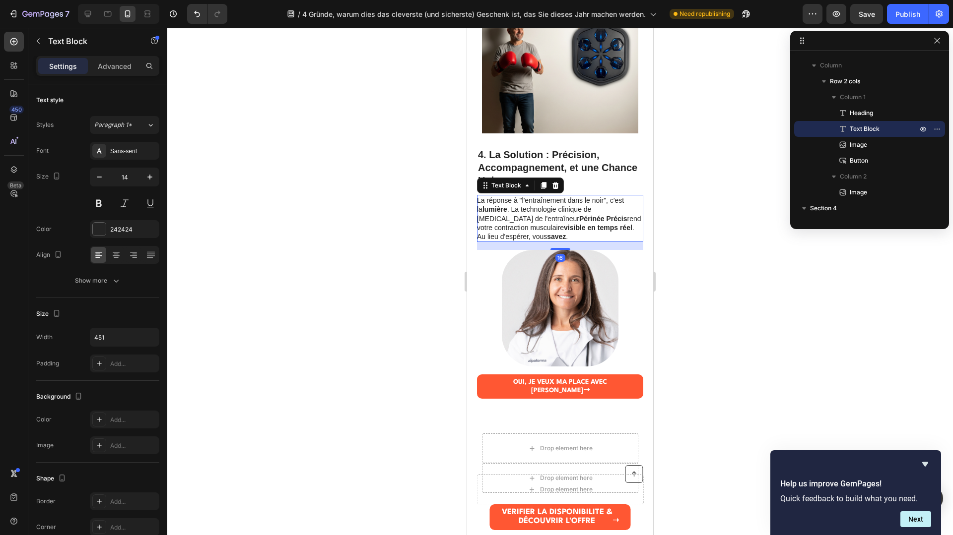
click at [564, 229] on strong "visible en temps réel" at bounding box center [598, 228] width 68 height 8
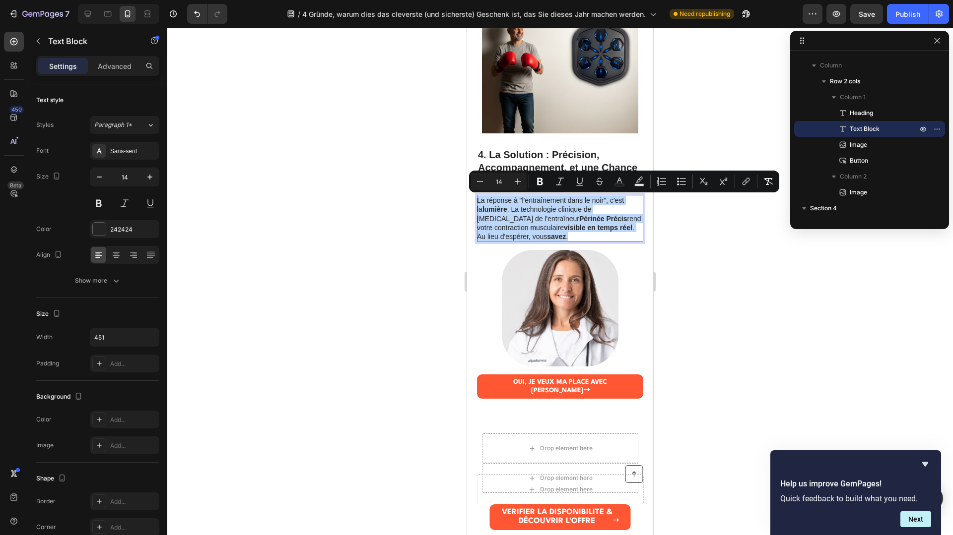
drag, startPoint x: 537, startPoint y: 236, endPoint x: 563, endPoint y: 198, distance: 46.1
click at [477, 195] on div "La réponse à "l'entraînement dans le noir", c'est la lumière . La technologie c…" at bounding box center [560, 218] width 166 height 47
click at [522, 240] on p "La réponse à "l'entraînement dans le noir", c'est la lumière . La technologie c…" at bounding box center [559, 218] width 165 height 45
click at [523, 237] on p "La réponse à "l'entraînement dans le noir", c'est la lumière . La technologie c…" at bounding box center [559, 218] width 165 height 45
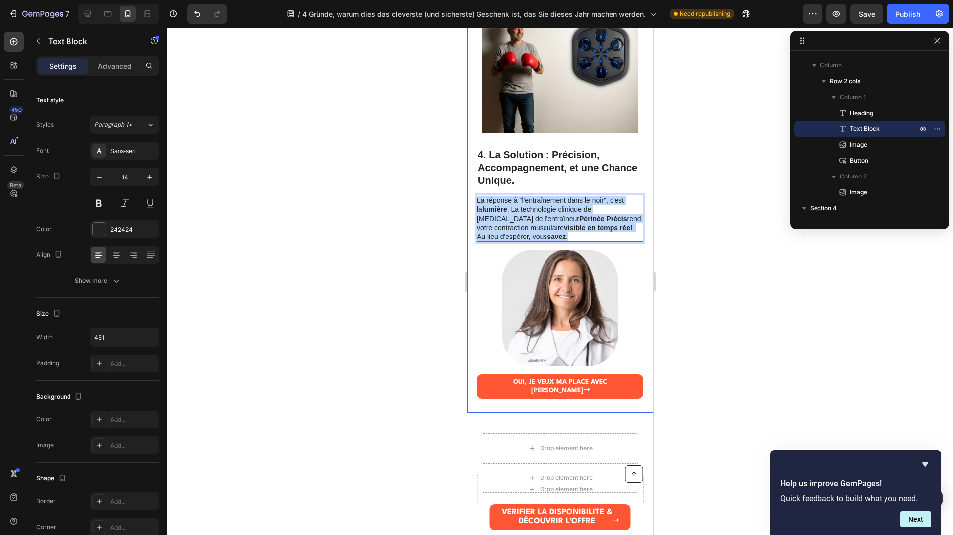
drag, startPoint x: 523, startPoint y: 237, endPoint x: 474, endPoint y: 200, distance: 60.9
click at [474, 200] on div "4. La Solution : Précision, Accompagnement, et une Chance Unique. Heading La ré…" at bounding box center [560, 188] width 186 height 450
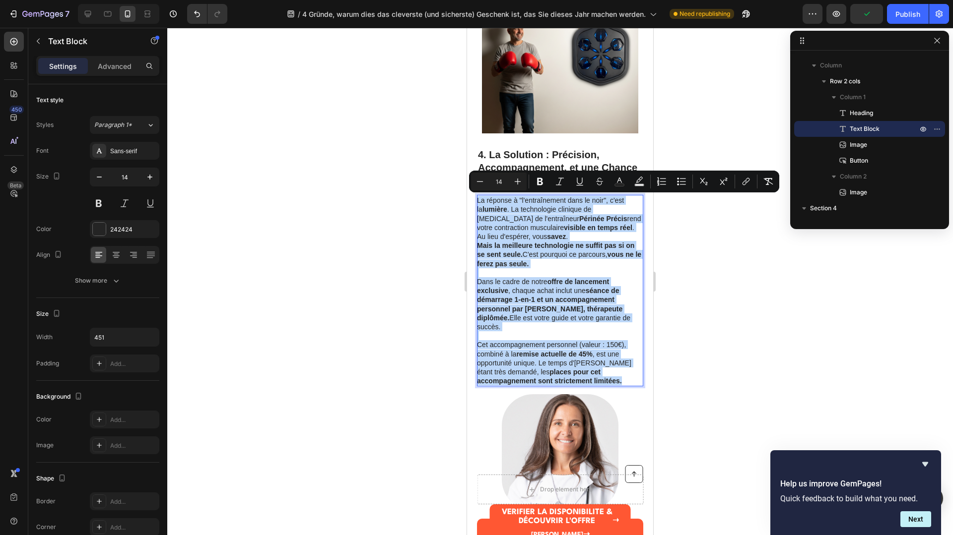
drag, startPoint x: 570, startPoint y: 373, endPoint x: 456, endPoint y: 196, distance: 210.3
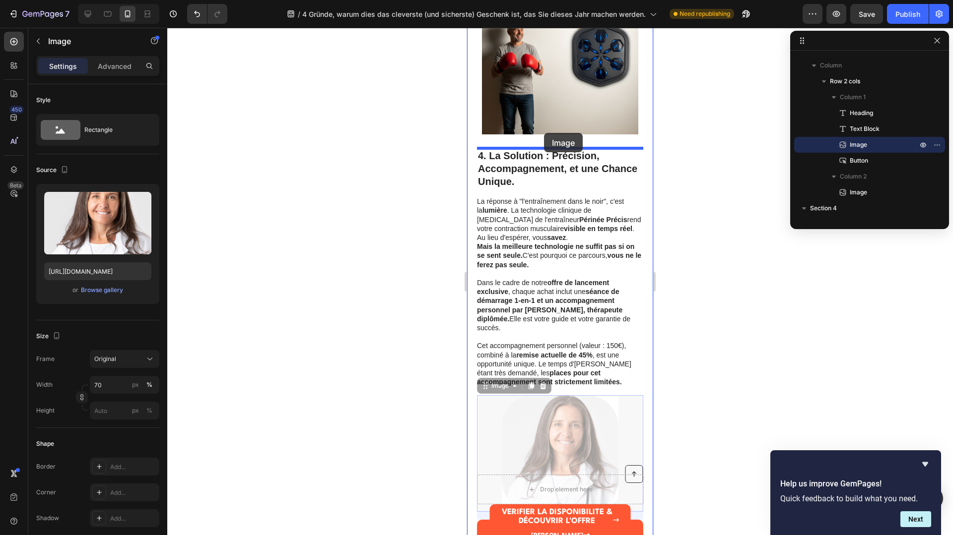
drag, startPoint x: 565, startPoint y: 415, endPoint x: 544, endPoint y: 133, distance: 282.7
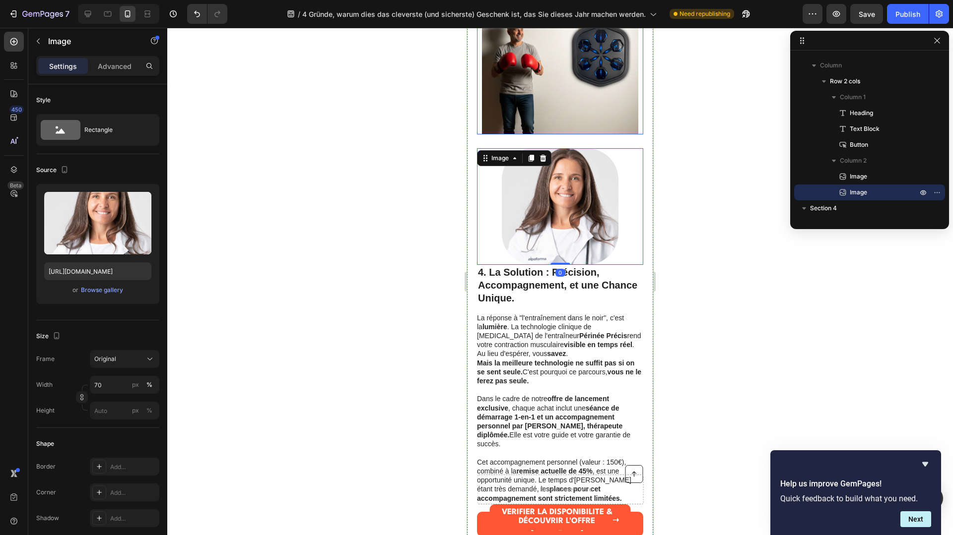
scroll to position [1268, 0]
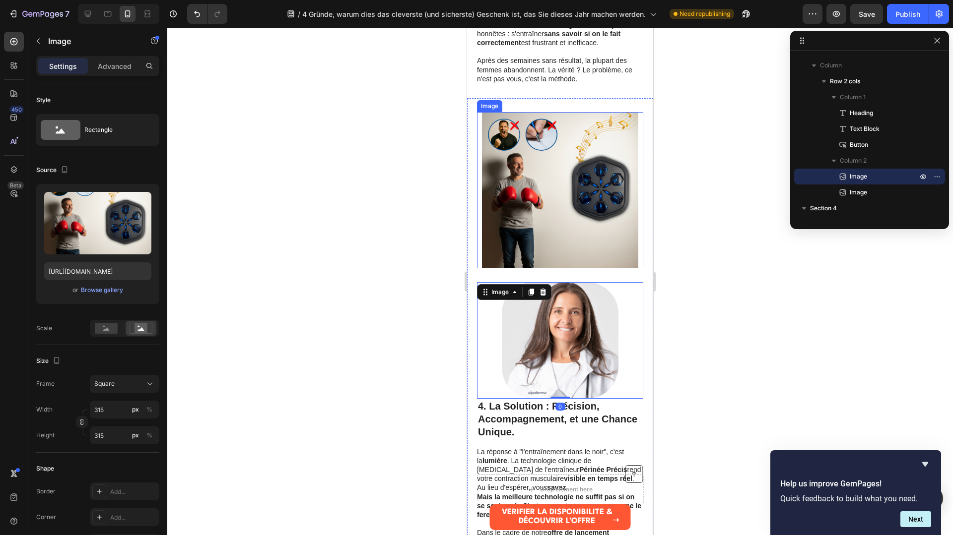
click at [583, 214] on img at bounding box center [560, 190] width 156 height 156
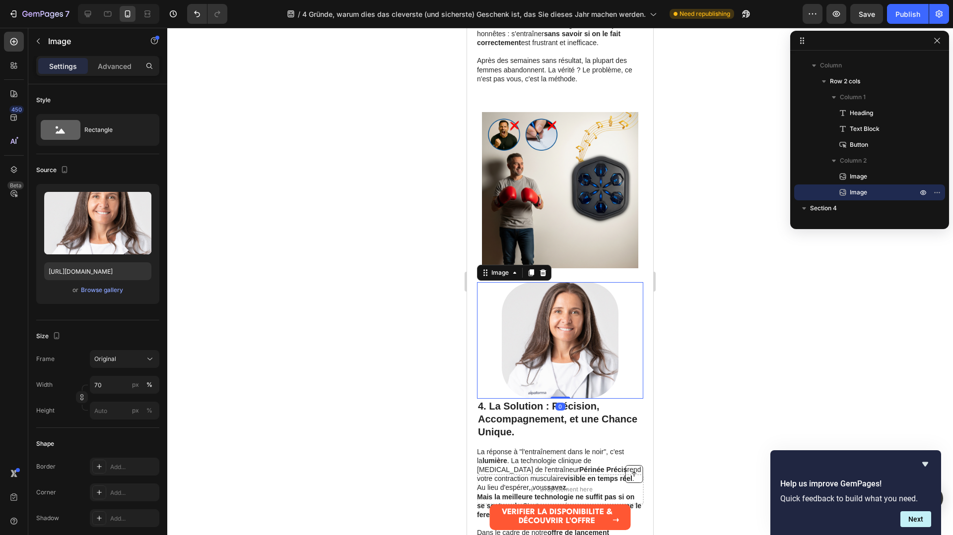
click at [577, 329] on img at bounding box center [560, 340] width 117 height 117
click at [540, 270] on icon at bounding box center [543, 272] width 6 height 7
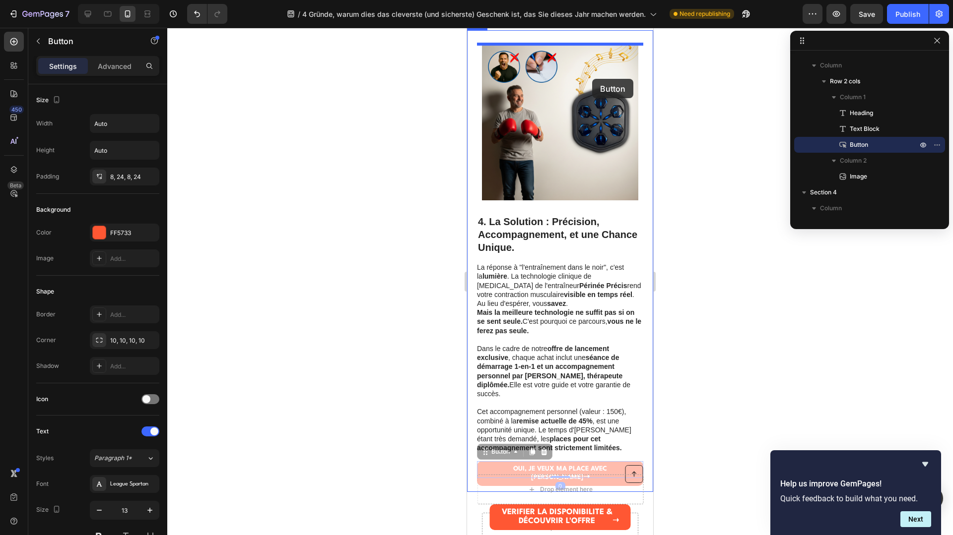
scroll to position [1322, 0]
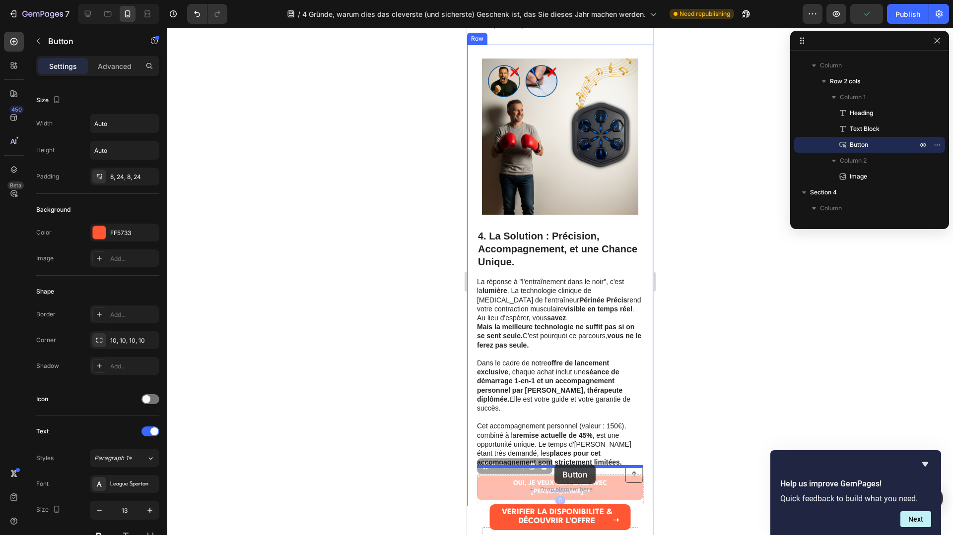
drag, startPoint x: 583, startPoint y: 411, endPoint x: 554, endPoint y: 469, distance: 64.6
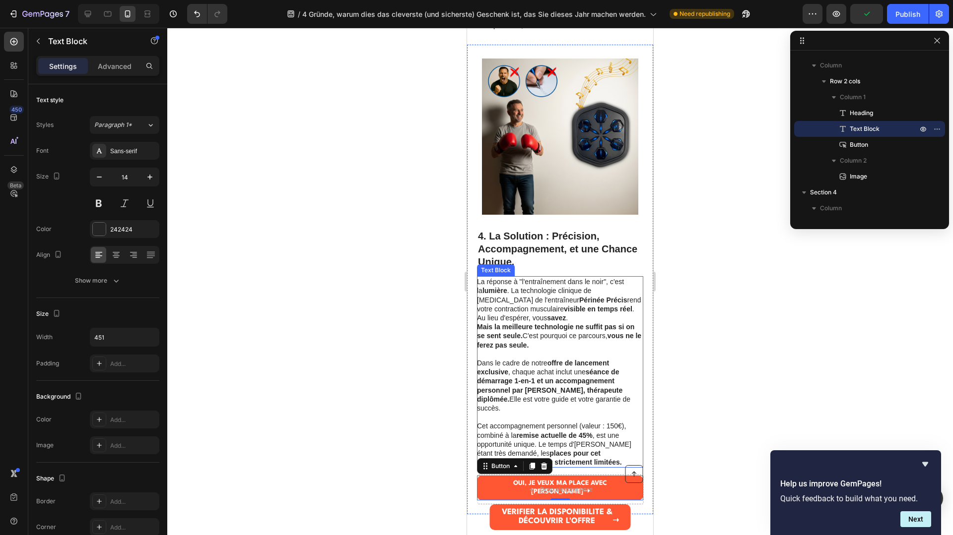
click at [562, 400] on p "Dans le cadre de notre offre de lancement exclusive , chaque achat inclut une s…" at bounding box center [559, 386] width 165 height 54
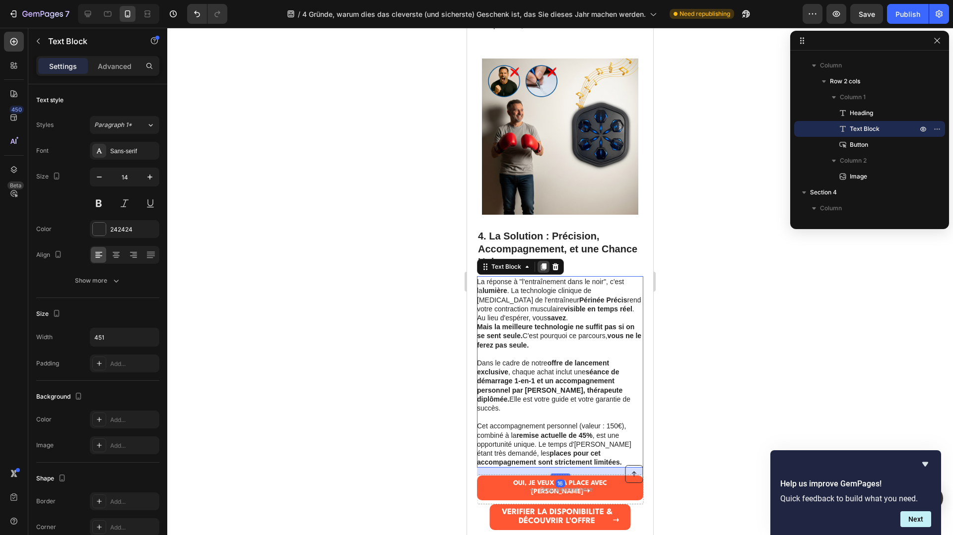
click at [541, 269] on icon at bounding box center [543, 267] width 8 height 8
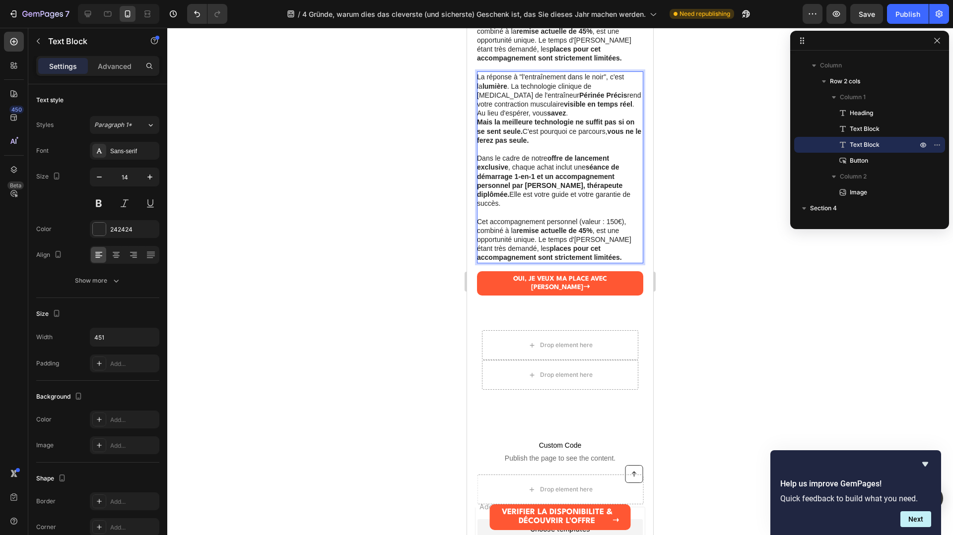
click at [553, 176] on strong "séance de démarrage 1-en-1 et un accompagnement personnel par Elena, thérapeute…" at bounding box center [549, 180] width 145 height 35
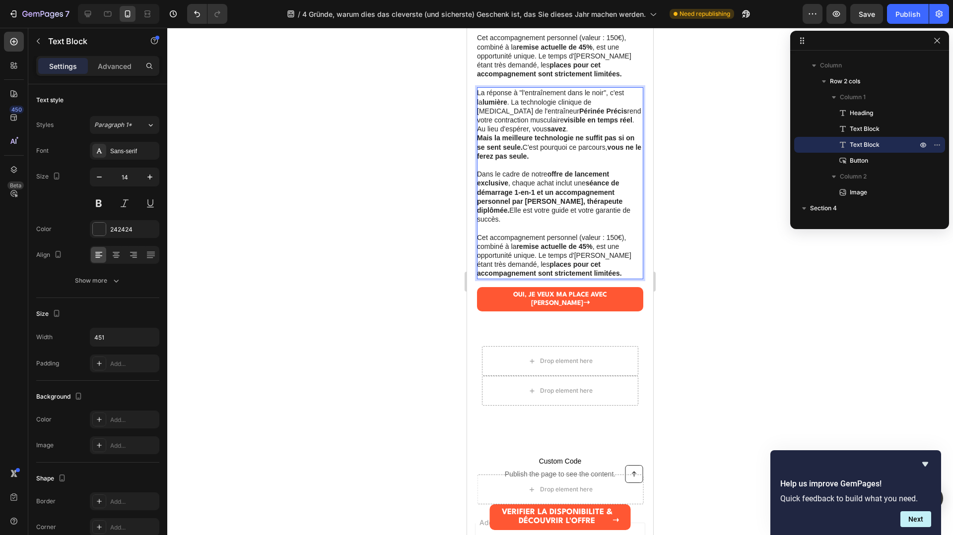
click at [548, 198] on p "Dans le cadre de notre offre de lancement exclusive , chaque achat inclut une s…" at bounding box center [559, 197] width 165 height 54
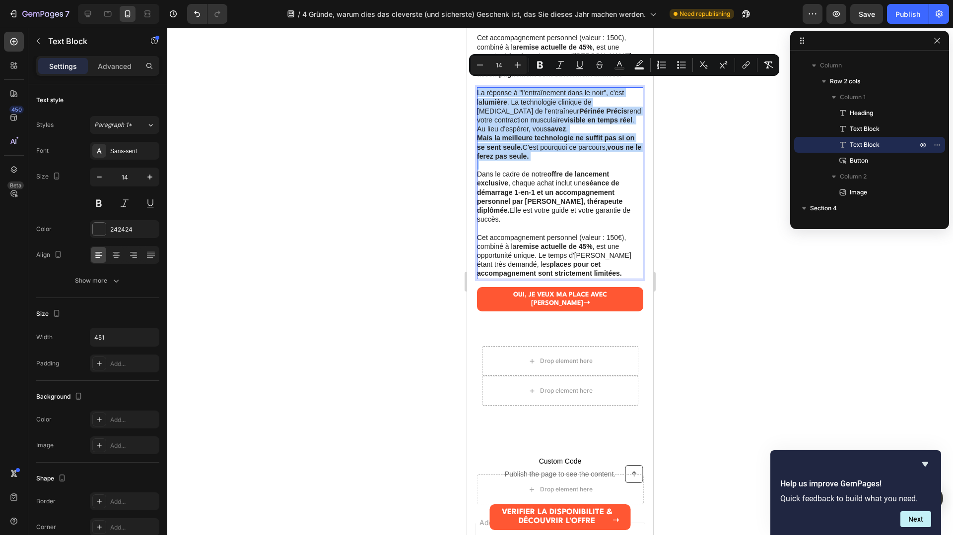
drag, startPoint x: 547, startPoint y: 151, endPoint x: 476, endPoint y: 79, distance: 101.4
click at [477, 87] on div "La réponse à "l'entraînement dans le noir", c'est la lumière . La technologie c…" at bounding box center [560, 183] width 166 height 192
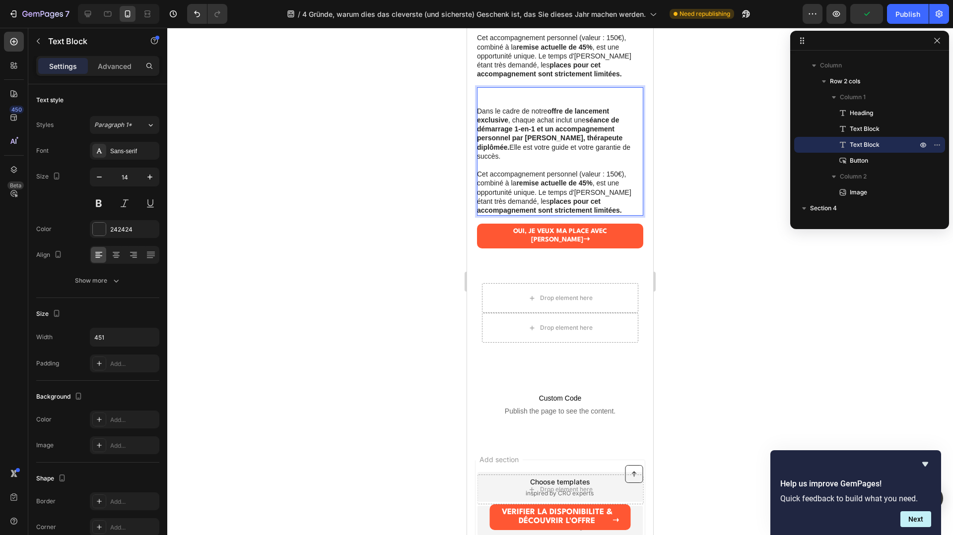
click at [479, 107] on p "Dans le cadre de notre offre de lancement exclusive , chaque achat inclut une s…" at bounding box center [559, 134] width 165 height 54
click at [477, 107] on p "Dans le cadre de notre offre de lancement exclusive , chaque achat inclut une s…" at bounding box center [559, 134] width 165 height 54
click at [478, 107] on p "Dans le cadre de notre offre de lancement exclusive , chaque achat inclut une s…" at bounding box center [559, 134] width 165 height 54
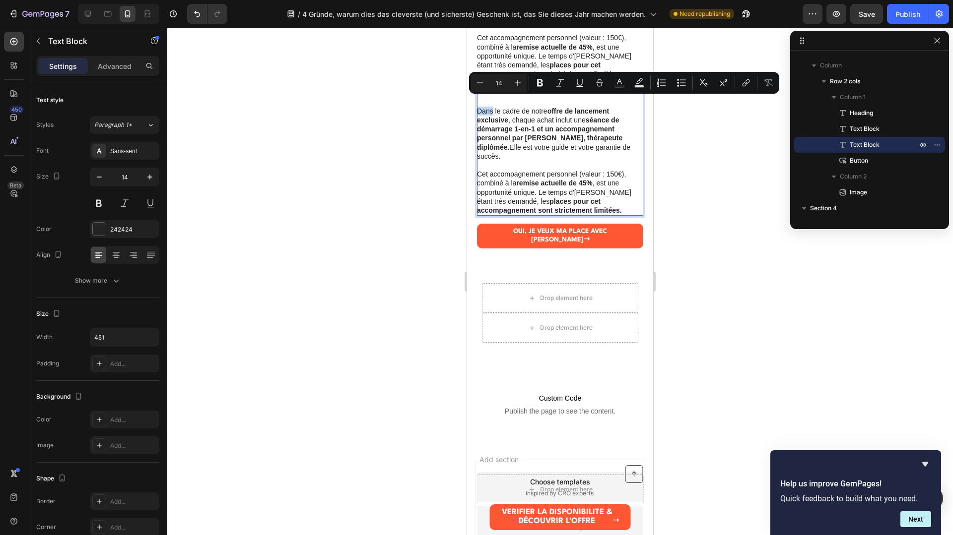
click at [478, 107] on p "Dans le cadre de notre offre de lancement exclusive , chaque achat inclut une s…" at bounding box center [559, 134] width 165 height 54
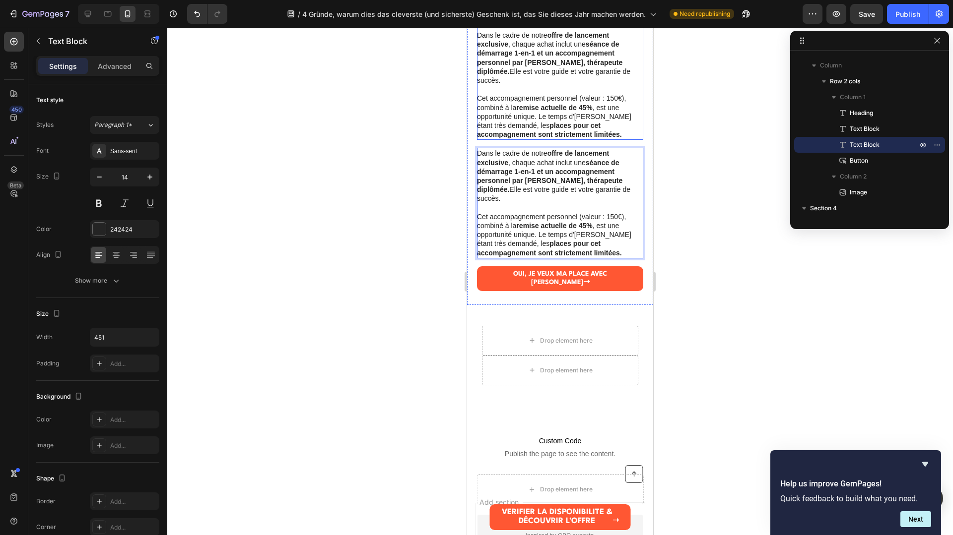
scroll to position [1613, 0]
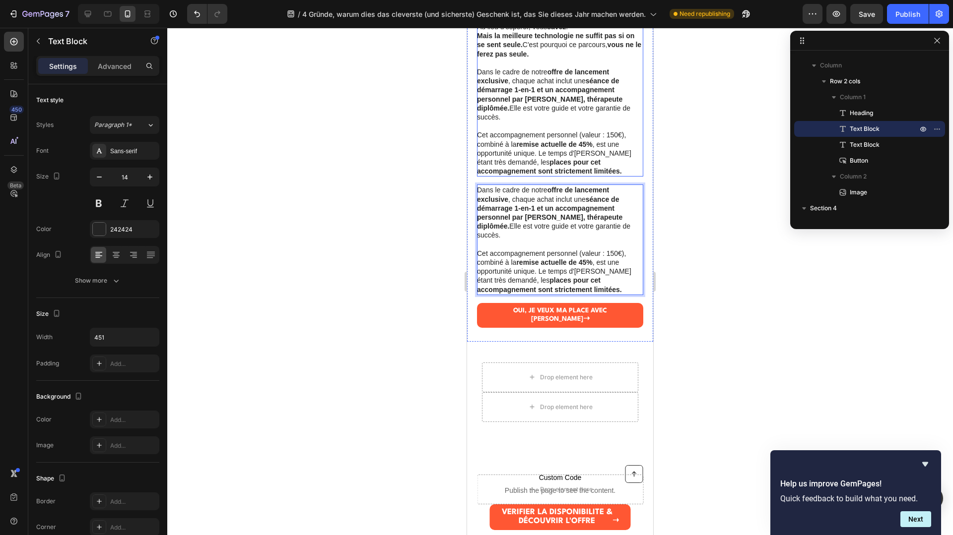
click at [540, 131] on p "Cet accompagnement personnel (valeur : 150€), combiné à la remise actuelle de 4…" at bounding box center [559, 153] width 165 height 45
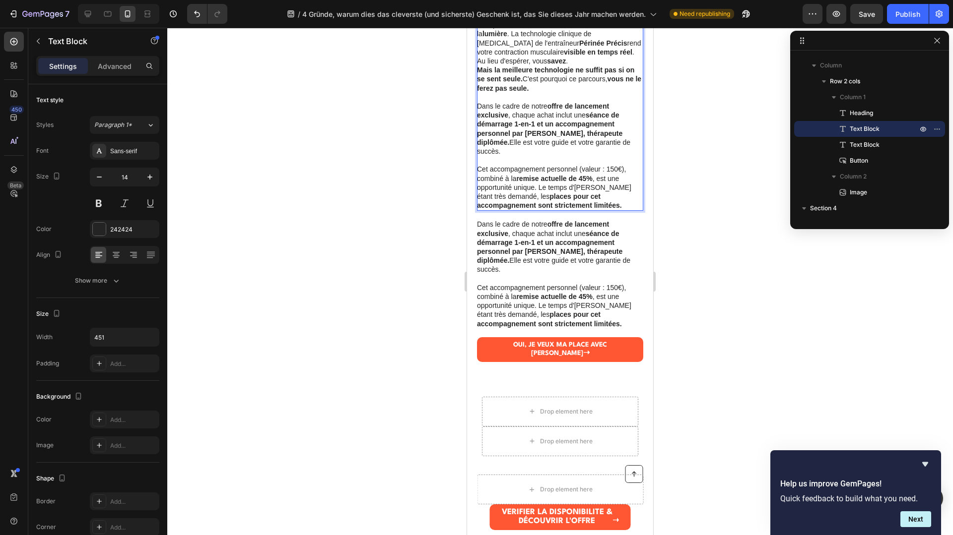
scroll to position [1572, 0]
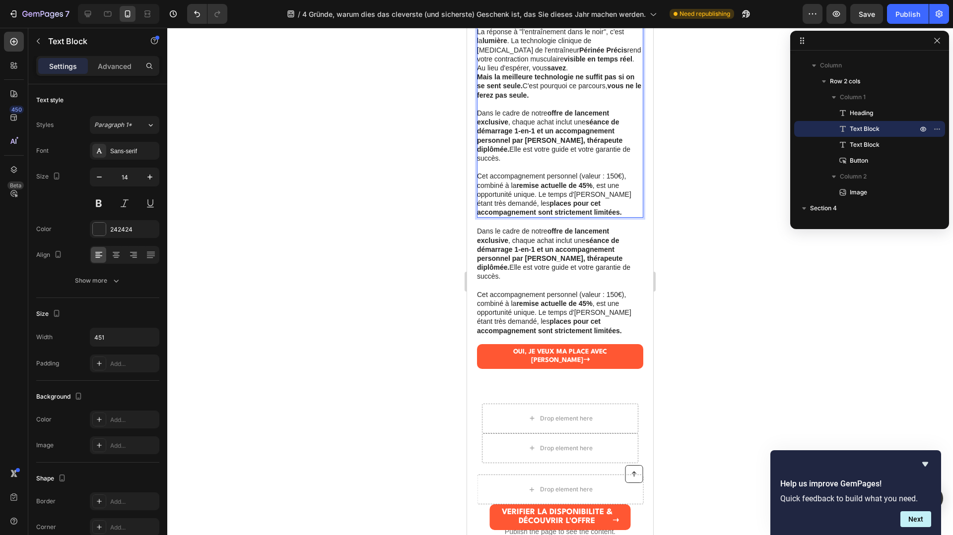
click at [483, 109] on p "Dans le cadre de notre offre de lancement exclusive , chaque achat inclut une s…" at bounding box center [559, 136] width 165 height 54
click at [478, 101] on p "Rich Text Editor. Editing area: main" at bounding box center [559, 104] width 165 height 9
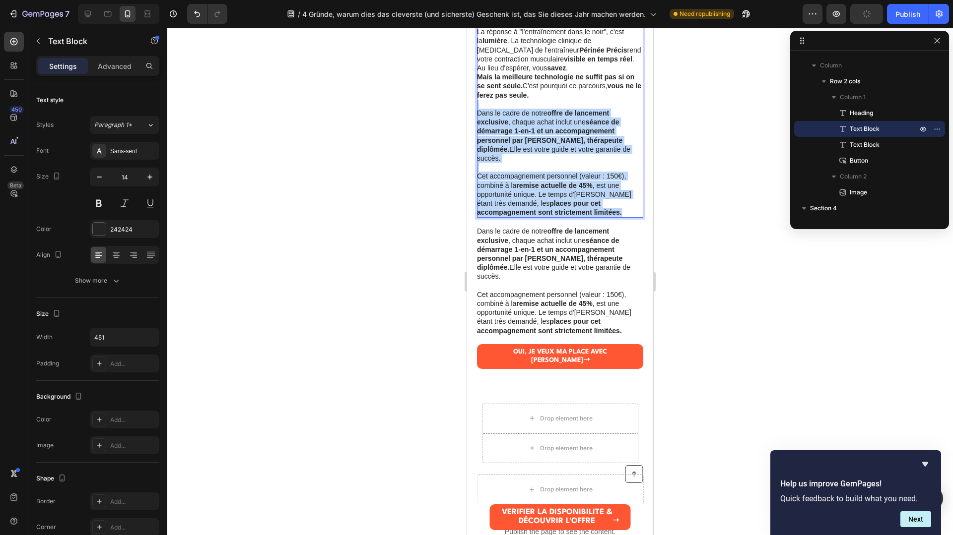
drag, startPoint x: 539, startPoint y: 94, endPoint x: 611, endPoint y: 200, distance: 127.7
click at [611, 200] on div "La réponse à "l'entraînement dans le noir", c'est la lumière . La technologie c…" at bounding box center [560, 122] width 166 height 192
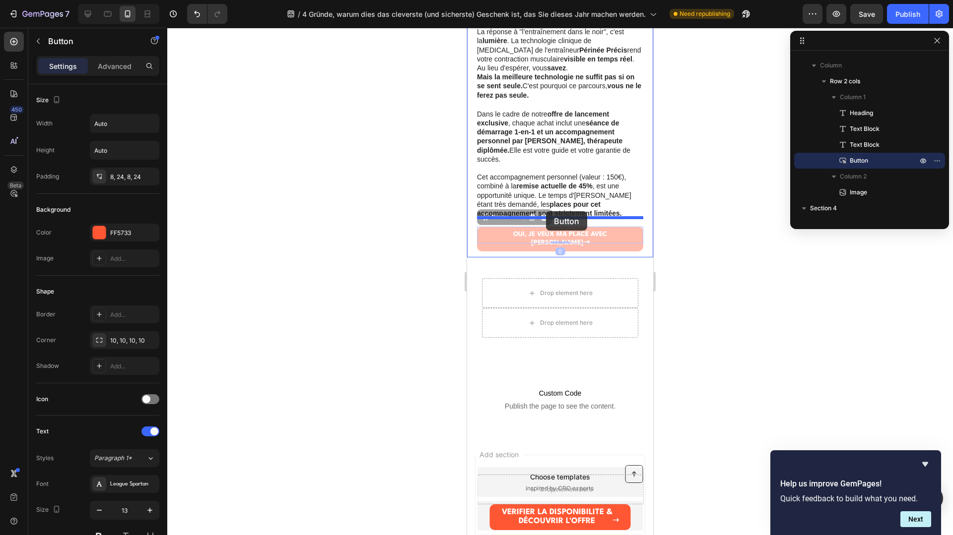
drag, startPoint x: 577, startPoint y: 226, endPoint x: 545, endPoint y: 211, distance: 34.6
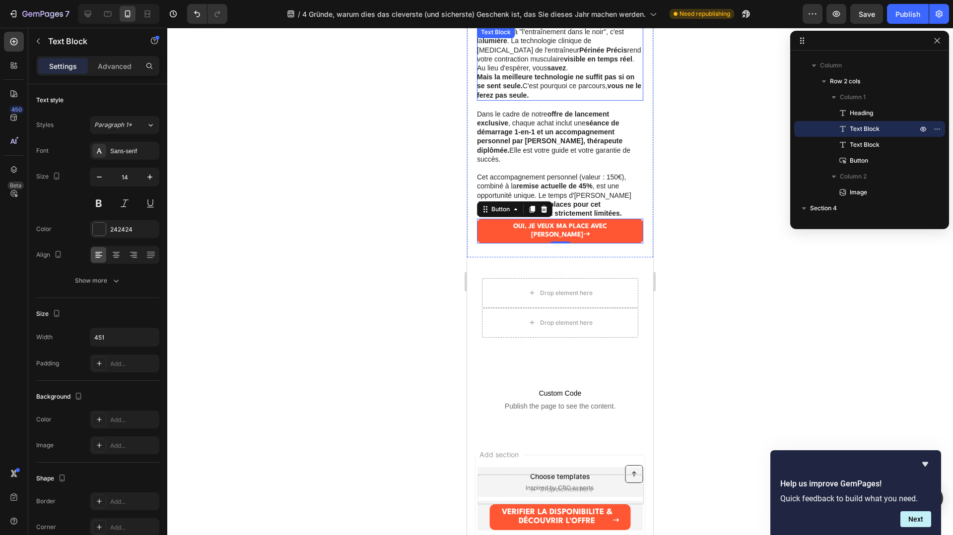
click at [560, 94] on p "Mais la meilleure technologie ne suffit pas si on se sent seule. C'est pourquoi…" at bounding box center [559, 85] width 165 height 27
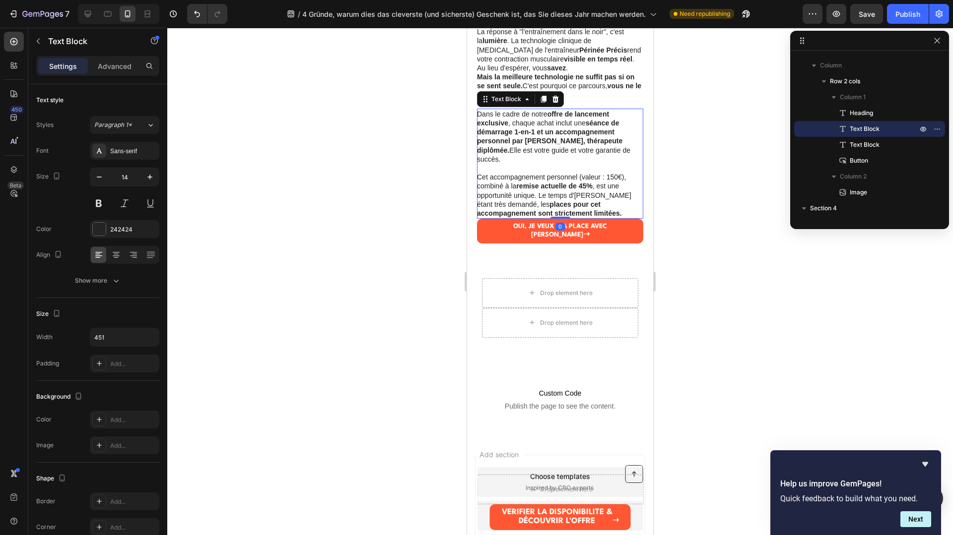
click at [561, 143] on strong "séance de démarrage 1-en-1 et un accompagnement personnel par Elena, thérapeute…" at bounding box center [549, 136] width 145 height 35
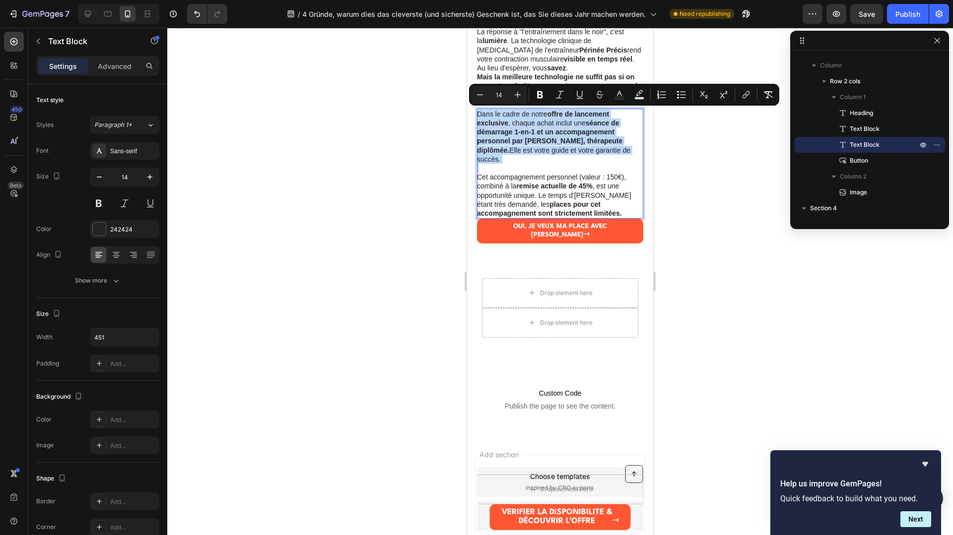
drag, startPoint x: 605, startPoint y: 157, endPoint x: 933, endPoint y: 143, distance: 328.3
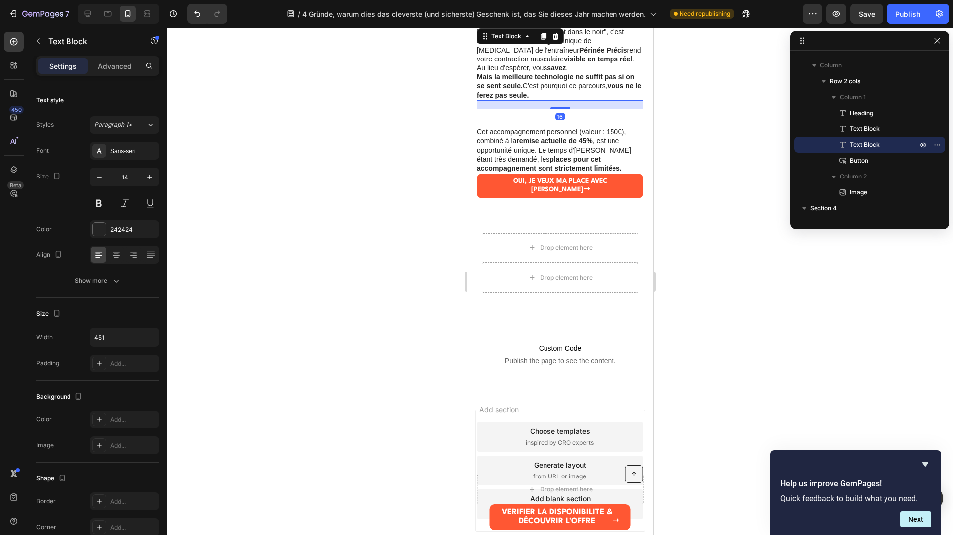
click at [538, 93] on p "Mais la meilleure technologie ne suffit pas si on se sent seule. C'est pourquoi…" at bounding box center [559, 85] width 165 height 27
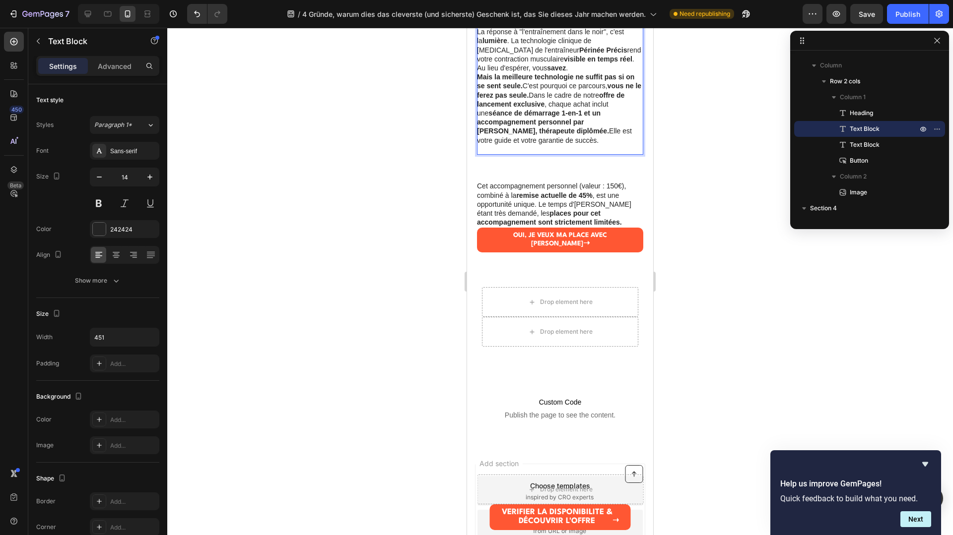
click at [540, 96] on p "Mais la meilleure technologie ne suffit pas si on se sent seule. C'est pourquoi…" at bounding box center [559, 108] width 165 height 72
click at [537, 95] on p "Mais la meilleure technologie ne suffit pas si on se sent seule. C'est pourquoi…" at bounding box center [559, 108] width 165 height 72
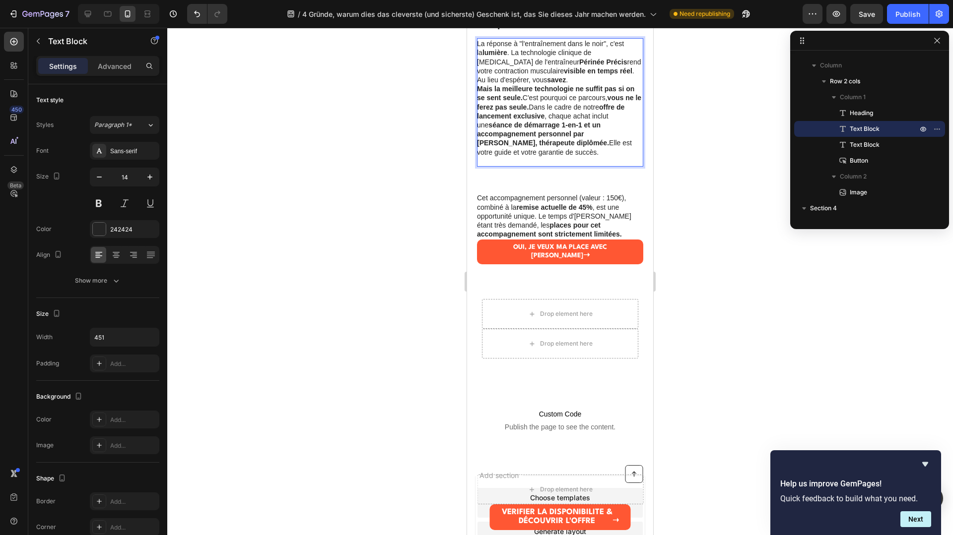
scroll to position [1561, 0]
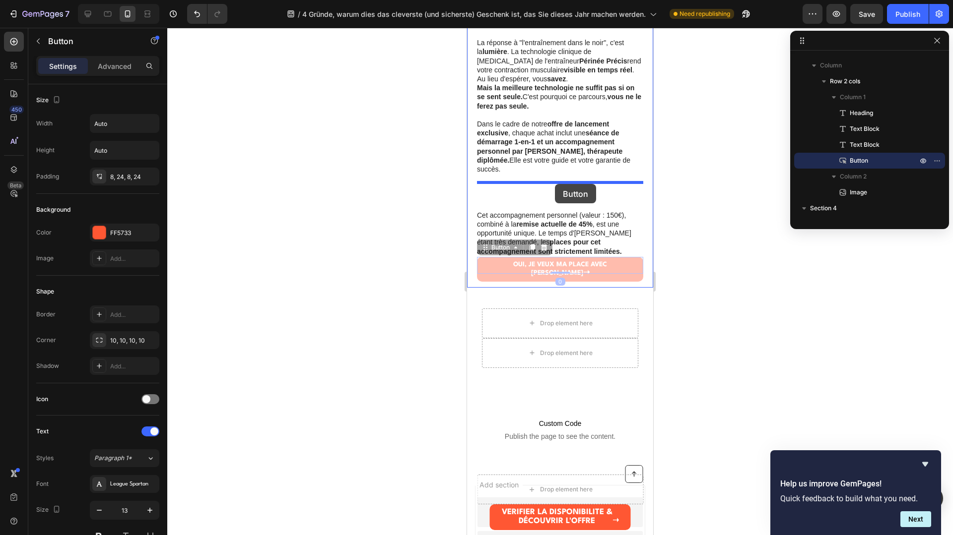
drag, startPoint x: 560, startPoint y: 255, endPoint x: 554, endPoint y: 184, distance: 71.2
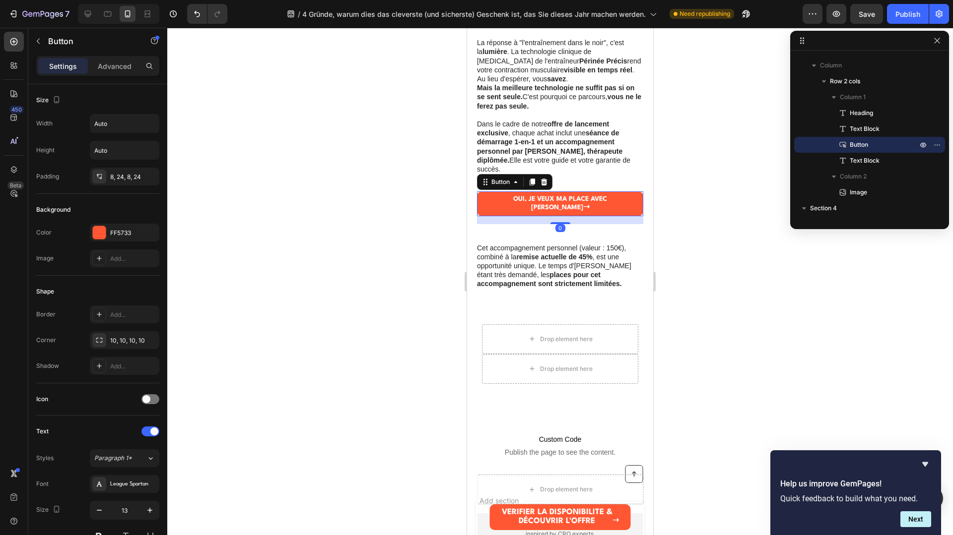
click at [664, 227] on div at bounding box center [560, 282] width 786 height 508
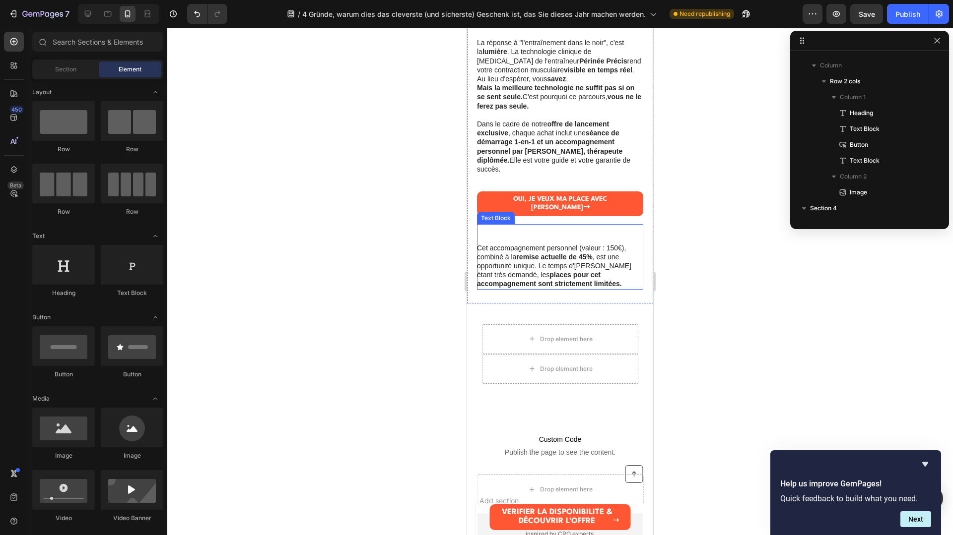
click at [571, 253] on strong "remise actuelle de 45%" at bounding box center [554, 257] width 76 height 8
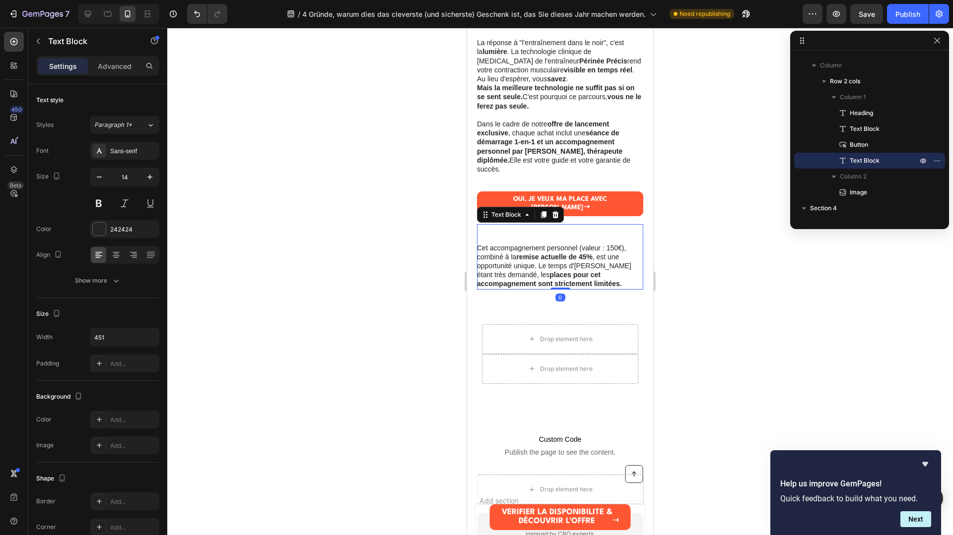
drag, startPoint x: 494, startPoint y: 237, endPoint x: 485, endPoint y: 234, distance: 9.4
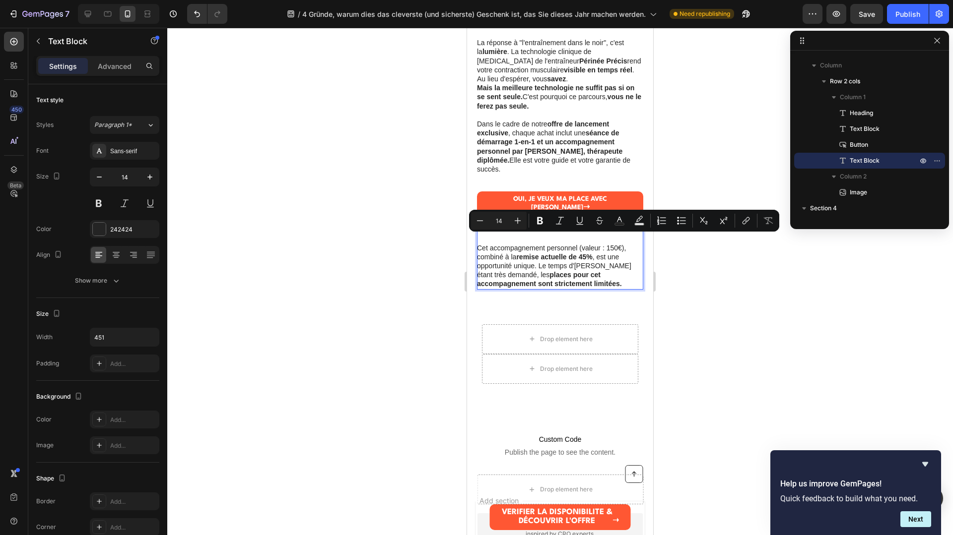
click at [479, 244] on p "Cet accompagnement personnel (valeur : 150€), combiné à la remise actuelle de 4…" at bounding box center [559, 266] width 165 height 45
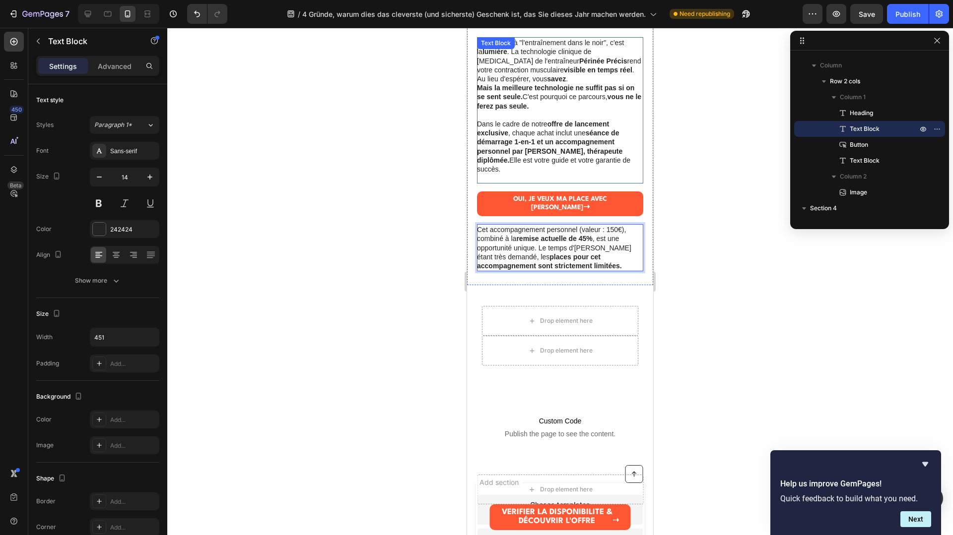
click at [542, 79] on p "La réponse à "l'entraînement dans le noir", c'est la lumière . La technologie c…" at bounding box center [559, 60] width 165 height 45
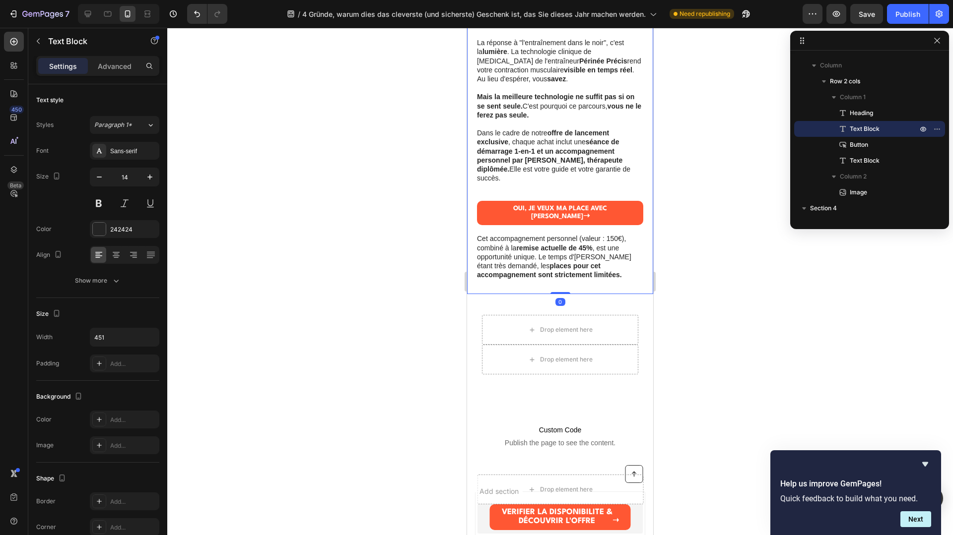
click at [649, 122] on div "4. La Solution : Précision, Accompagnement, et une Chance Unique. Heading La ré…" at bounding box center [560, 49] width 186 height 489
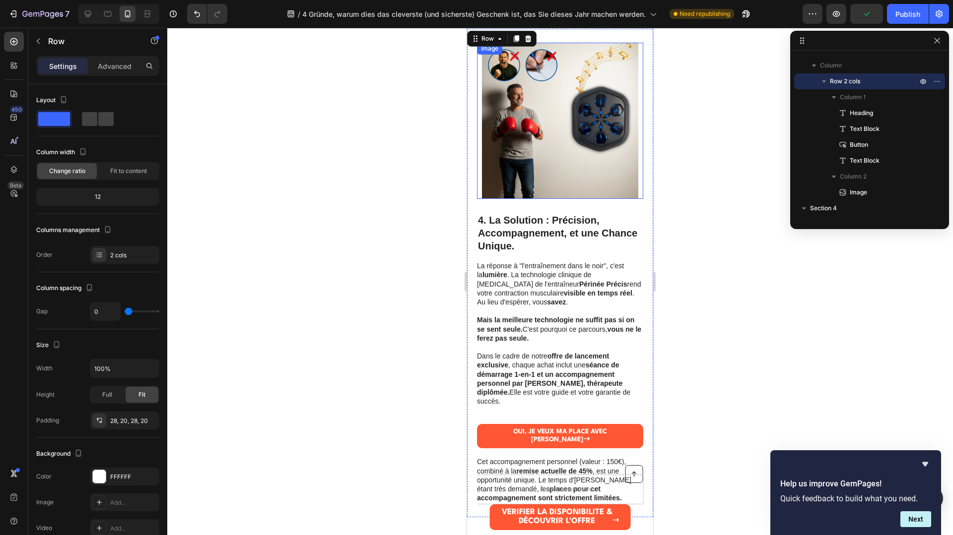
scroll to position [1293, 0]
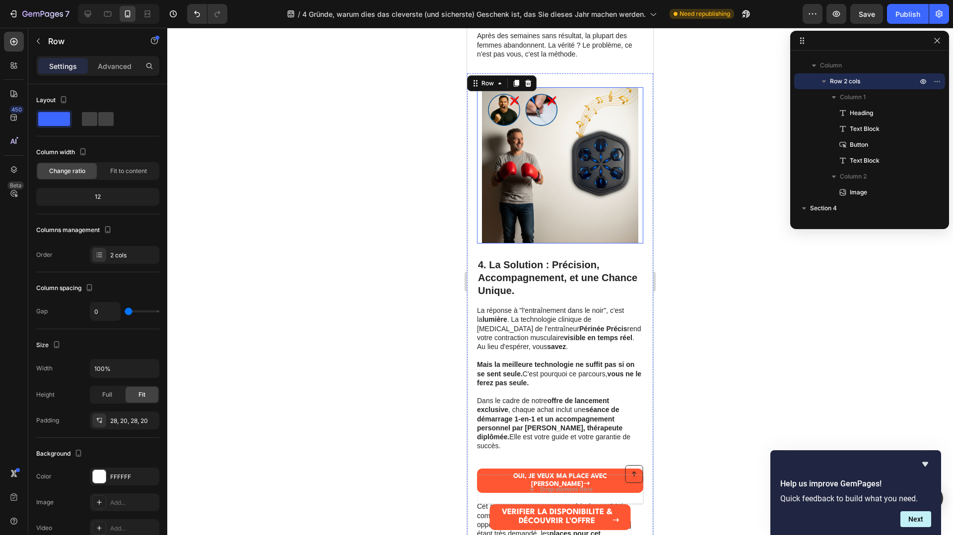
click at [581, 211] on img at bounding box center [560, 165] width 156 height 156
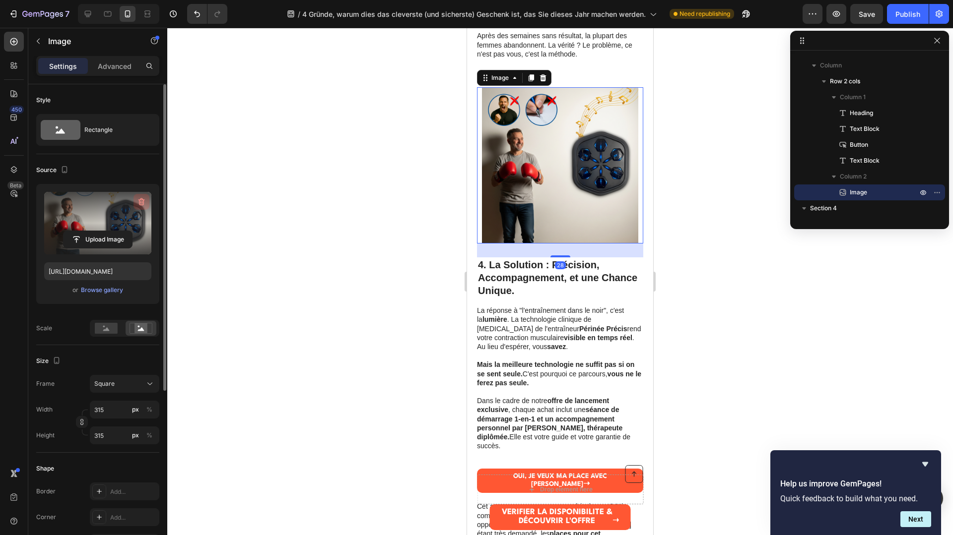
click at [139, 196] on button "button" at bounding box center [141, 202] width 16 height 16
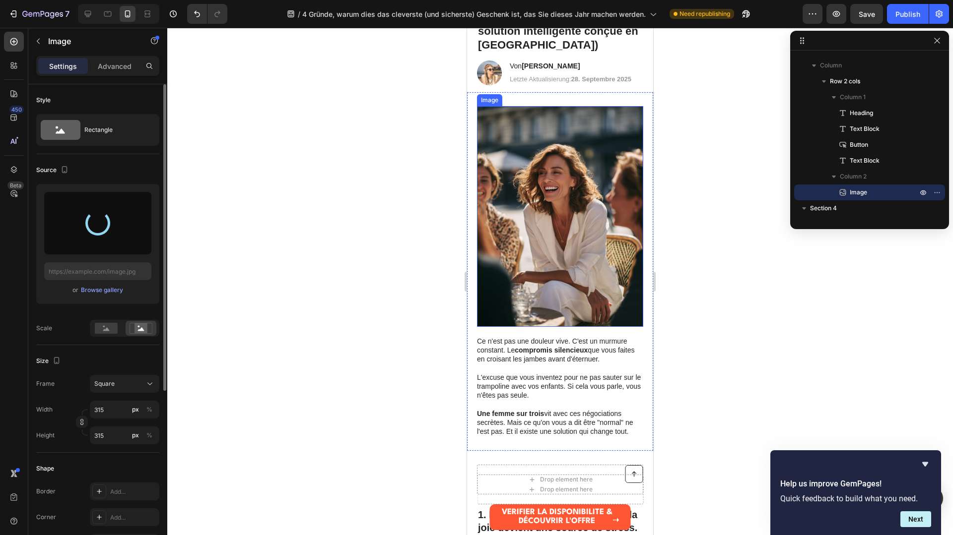
scroll to position [0, 0]
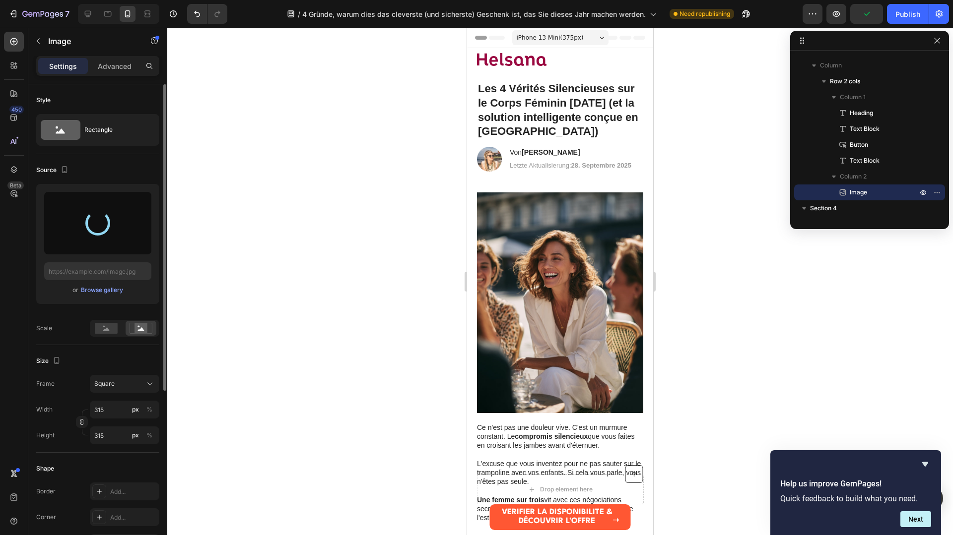
type input "https://cdn.shopify.com/s/files/1/0991/6009/7107/files/gempages_586298337079067…"
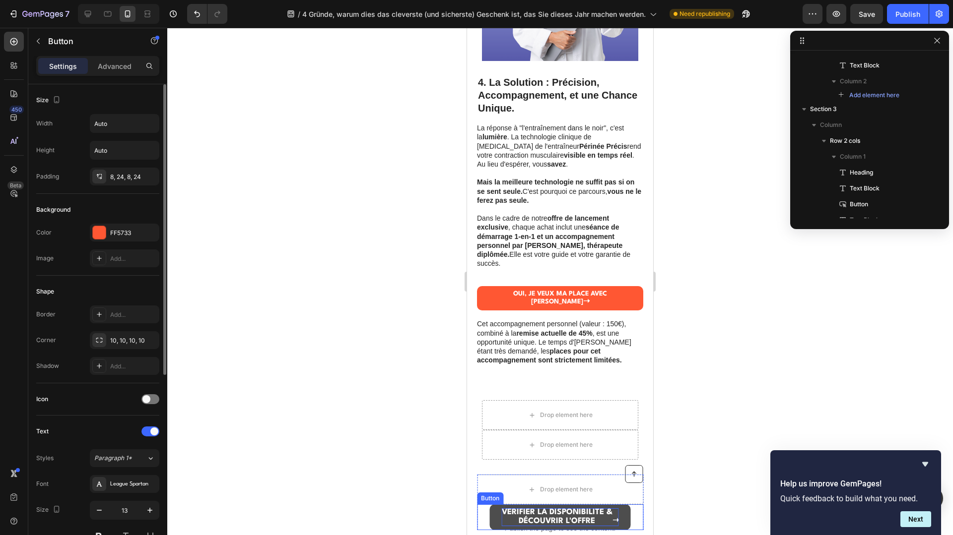
scroll to position [41, 0]
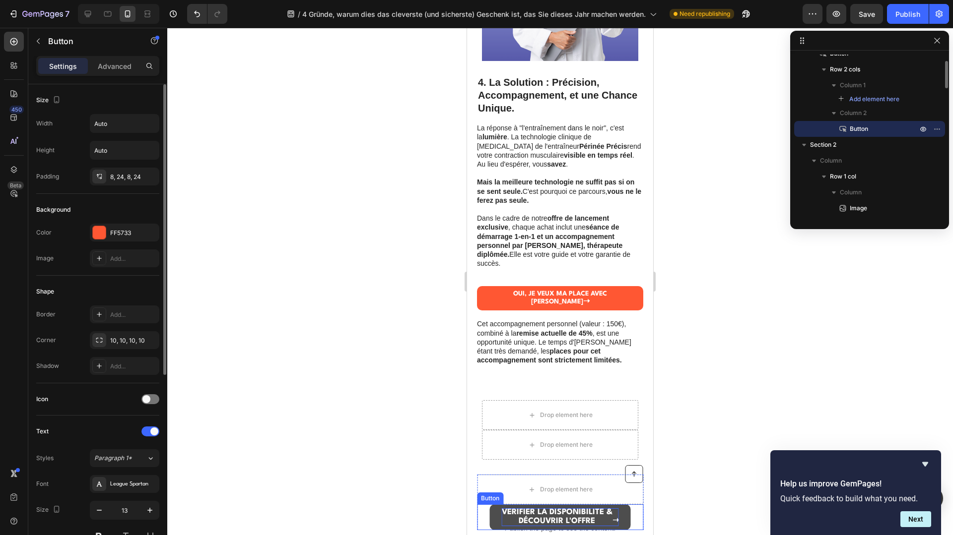
click at [573, 520] on strong "DÉCOUVRIR L'OFFRE" at bounding box center [557, 522] width 76 height 8
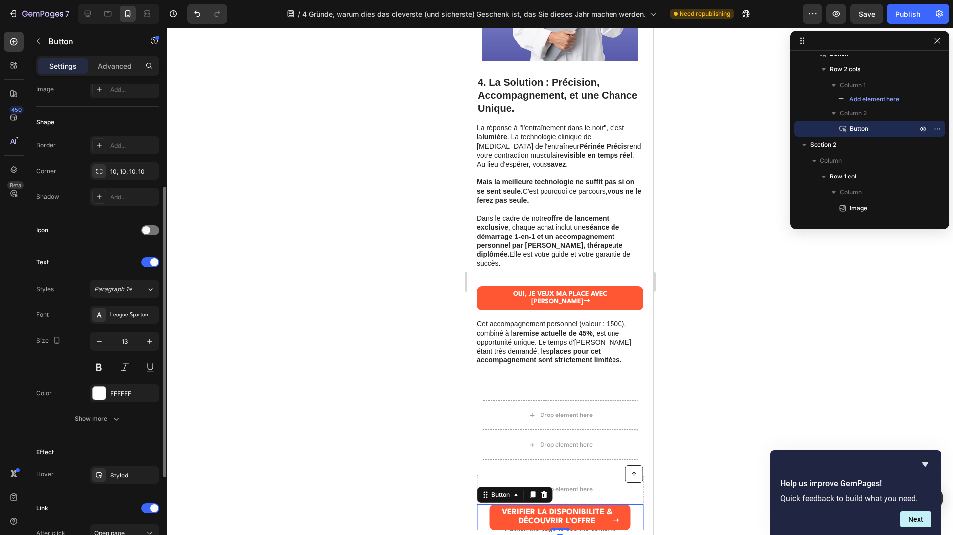
scroll to position [310, 0]
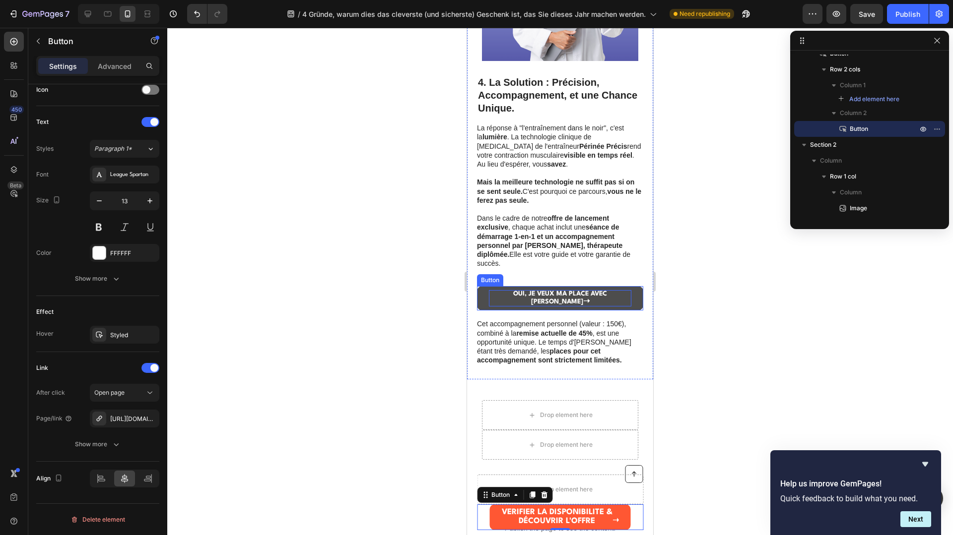
click at [548, 291] on strong "OUI, JE VEUX MA PLACE AVEC ELENA" at bounding box center [560, 298] width 94 height 15
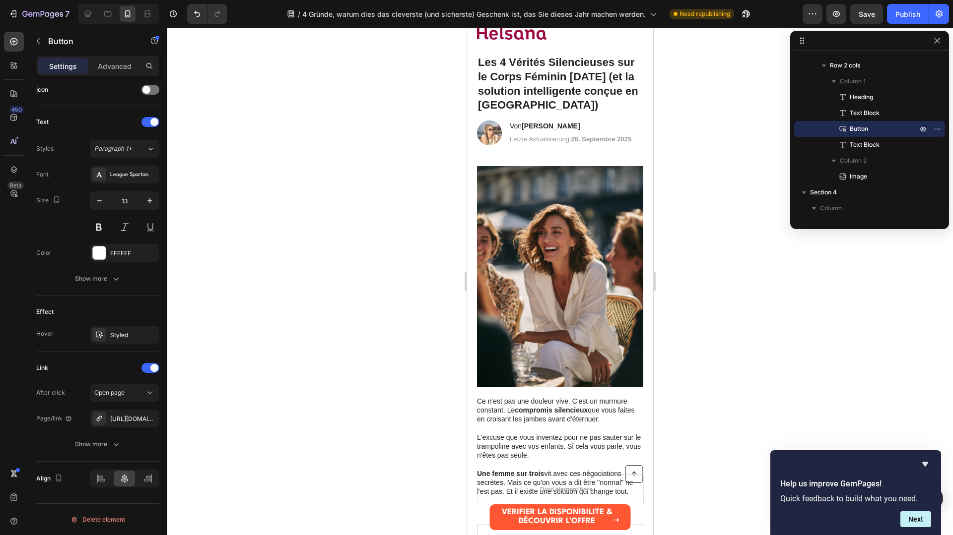
scroll to position [0, 0]
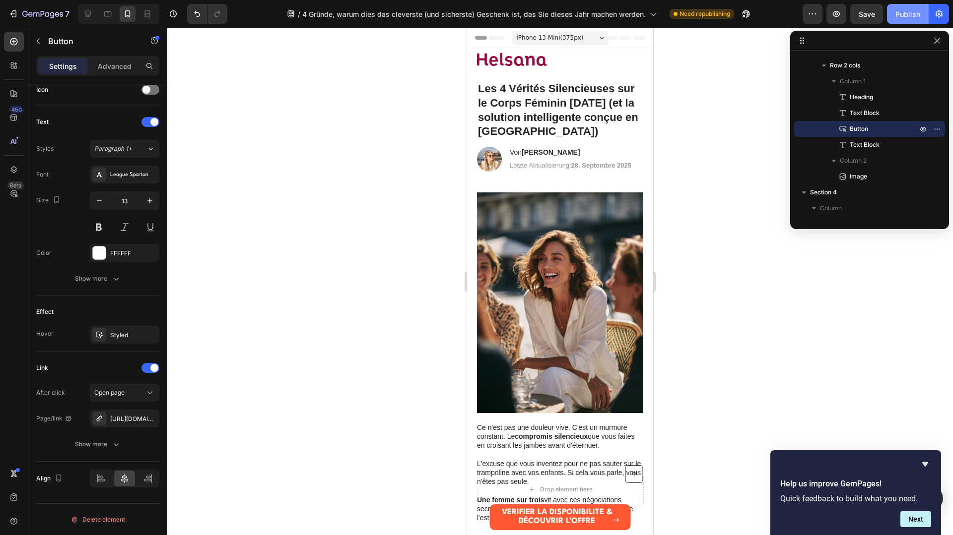
click at [904, 16] on div "Publish" at bounding box center [907, 14] width 25 height 10
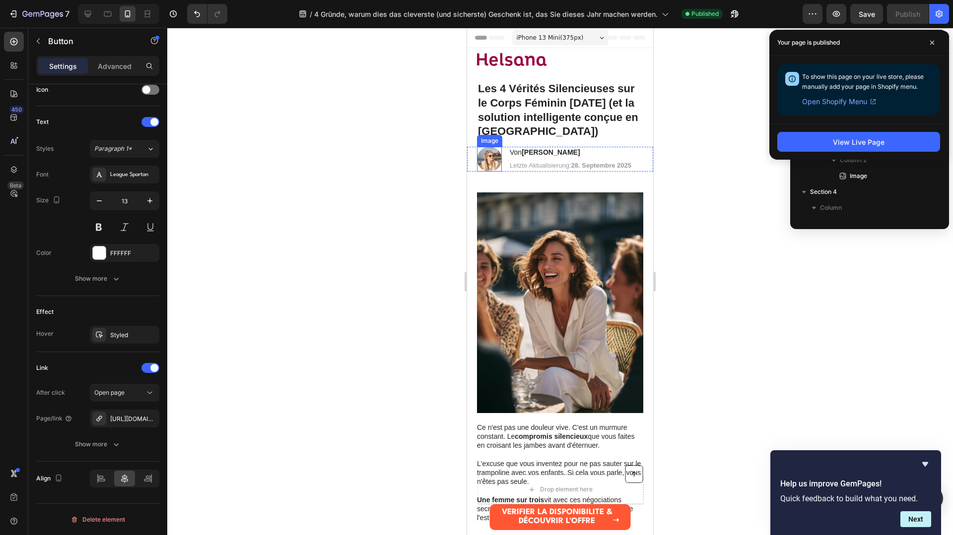
click at [485, 159] on img at bounding box center [489, 159] width 25 height 25
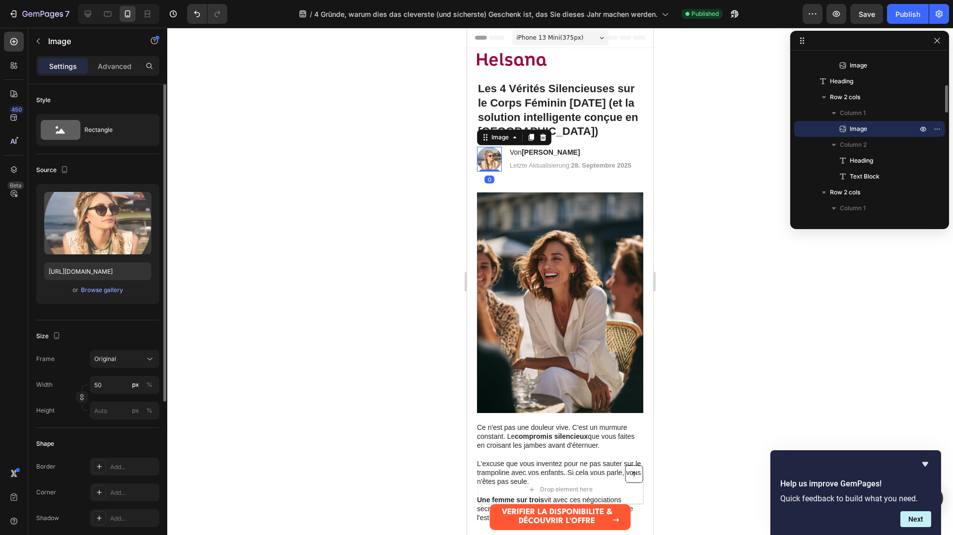
scroll to position [0, 0]
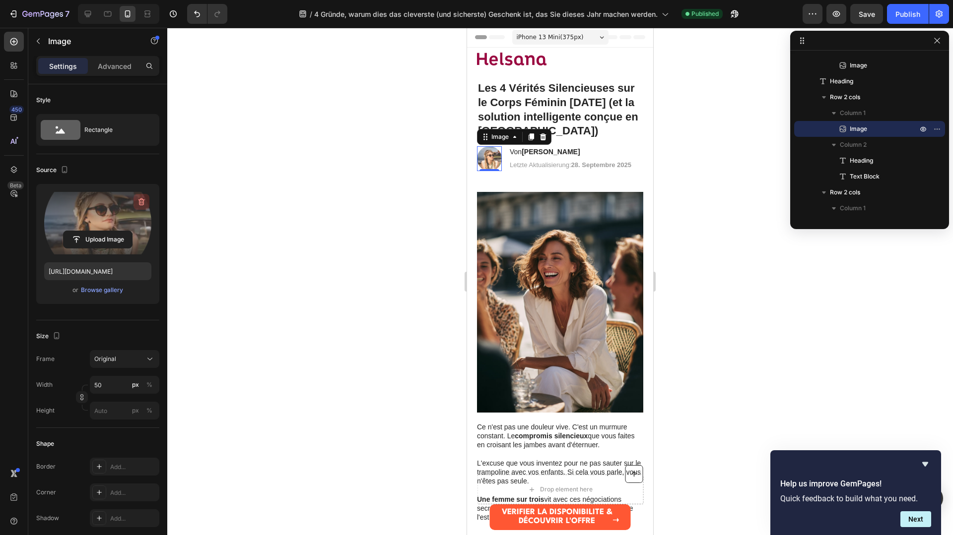
click at [139, 198] on icon "button" at bounding box center [141, 202] width 10 height 10
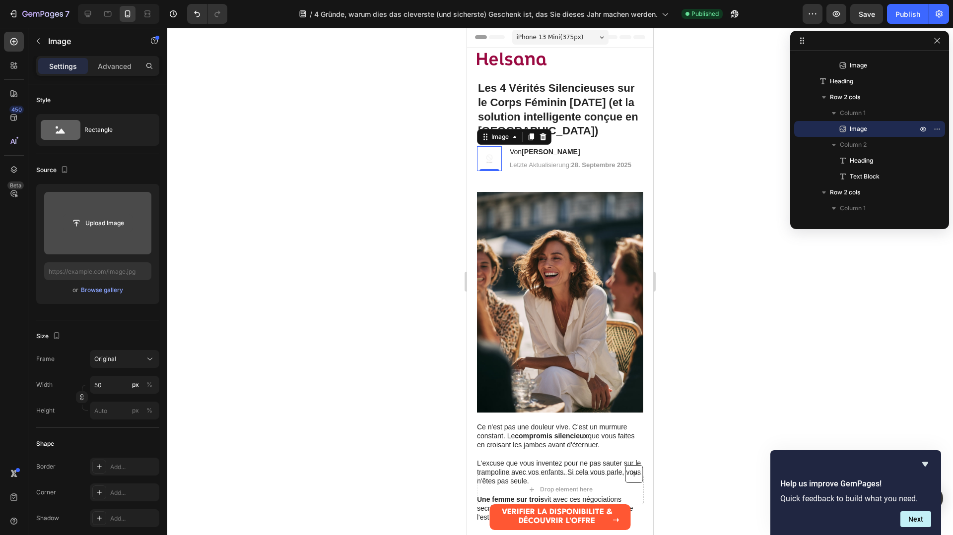
click at [104, 222] on input "file" at bounding box center [98, 223] width 68 height 17
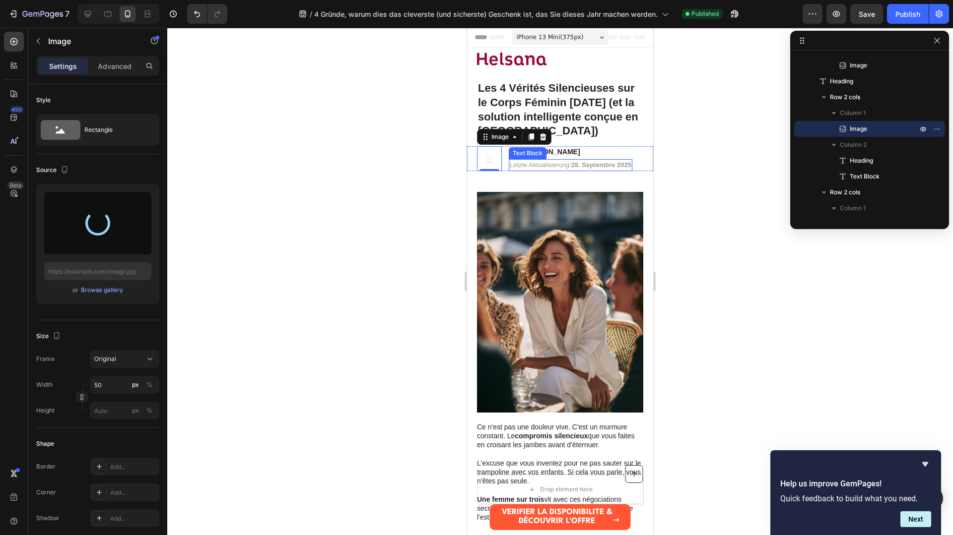
click at [542, 164] on span "Letzte Aktualisierung: 28. Septembre 2025" at bounding box center [571, 164] width 122 height 7
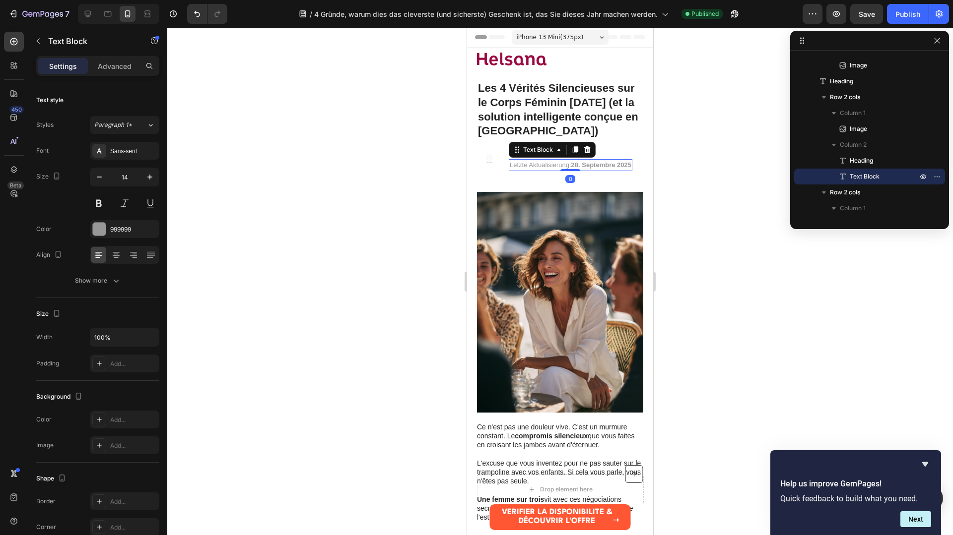
click at [542, 164] on span "Letzte Aktualisierung: 28. Septembre 2025" at bounding box center [571, 164] width 122 height 7
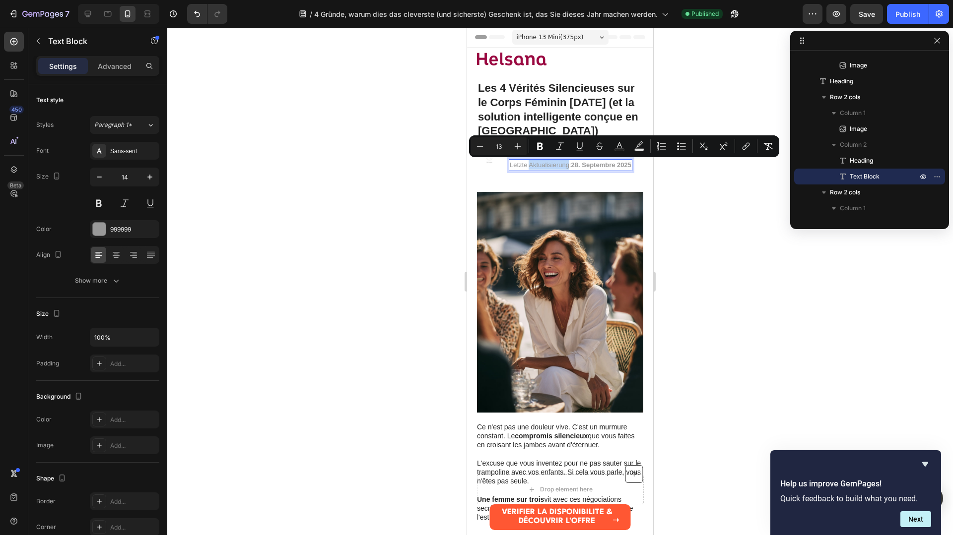
drag, startPoint x: 561, startPoint y: 165, endPoint x: 578, endPoint y: 166, distance: 16.9
click at [561, 165] on span "Letzte Aktualisierung: 28. Septembre 2025" at bounding box center [571, 164] width 122 height 7
click at [568, 167] on span "Letzte Aktualisierung: 28. Septembre 2025" at bounding box center [571, 164] width 122 height 7
drag, startPoint x: 571, startPoint y: 166, endPoint x: 507, endPoint y: 166, distance: 63.5
click at [507, 166] on div "Image Von Lena Meier Heading Letzte Aktualisierung: 28. Septembre 2025 Text Blo…" at bounding box center [560, 158] width 186 height 25
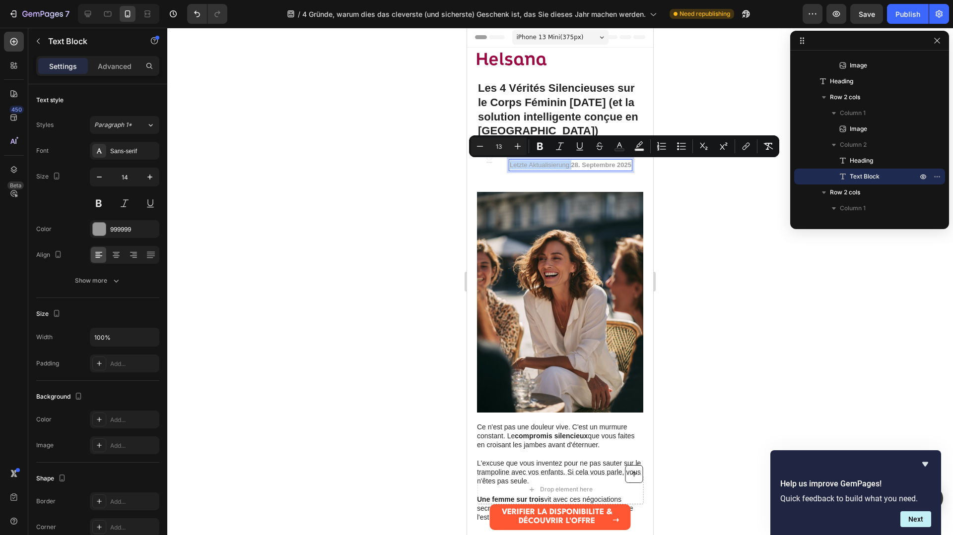
copy span "Letzte Aktualisierung:"
click at [499, 164] on img at bounding box center [489, 158] width 25 height 25
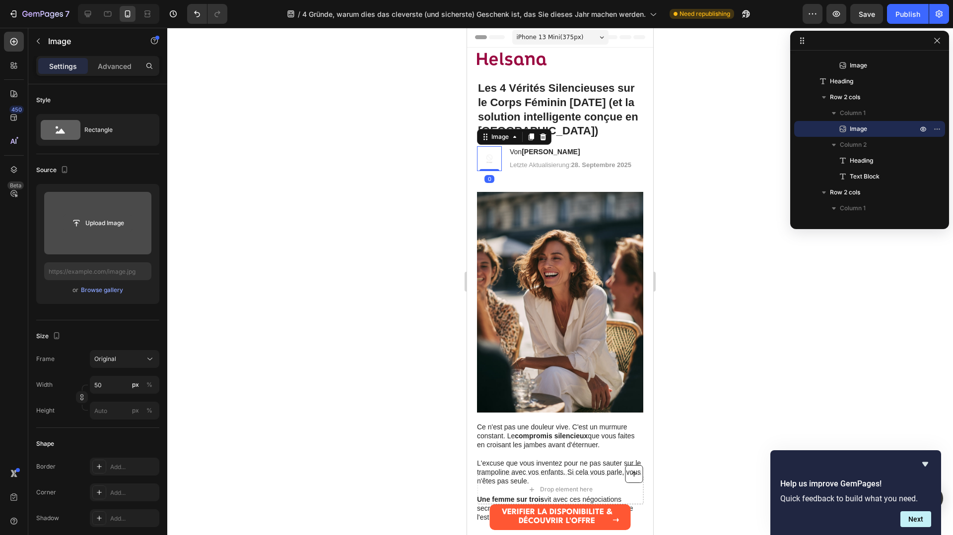
click at [97, 222] on input "file" at bounding box center [98, 223] width 68 height 17
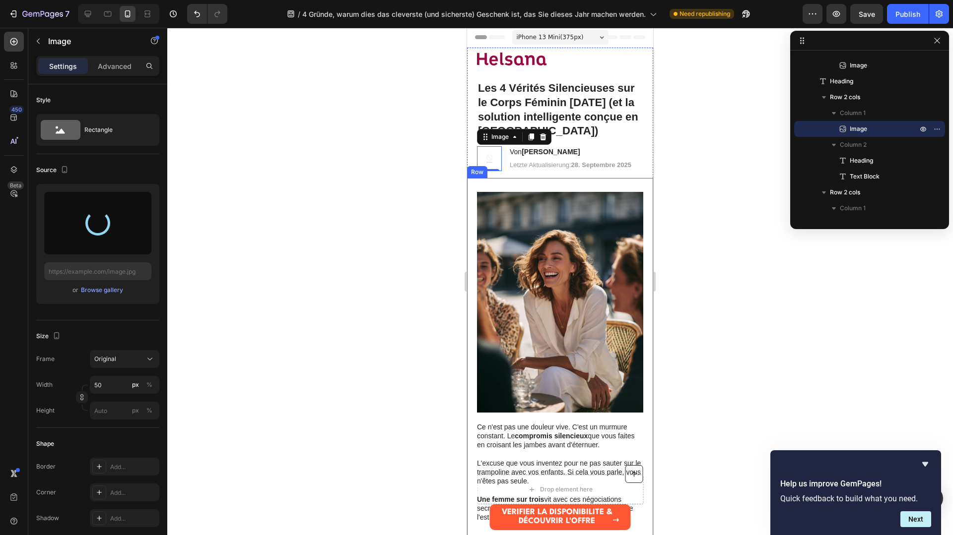
type input "https://cdn.shopify.com/s/files/1/0991/6009/7107/files/gempages_586298337079067…"
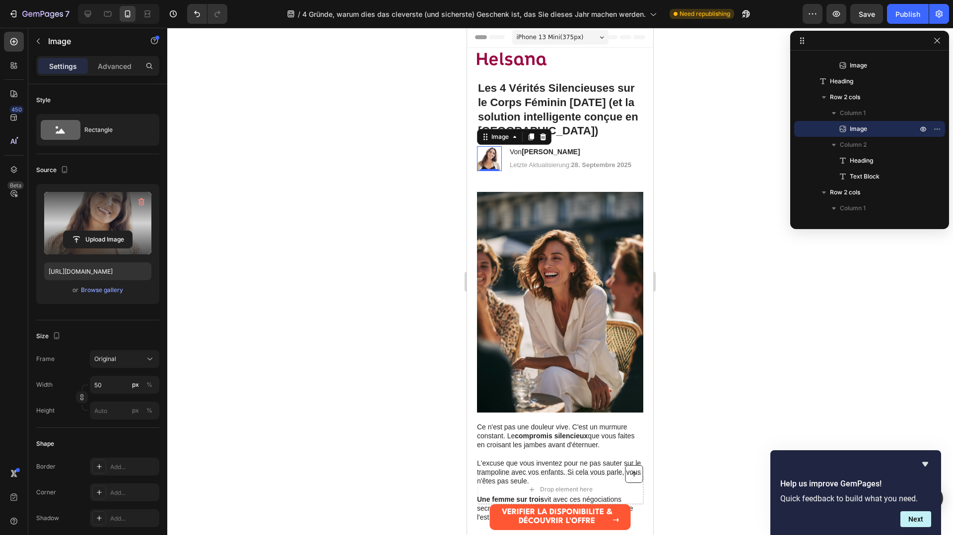
click at [711, 261] on div at bounding box center [560, 282] width 786 height 508
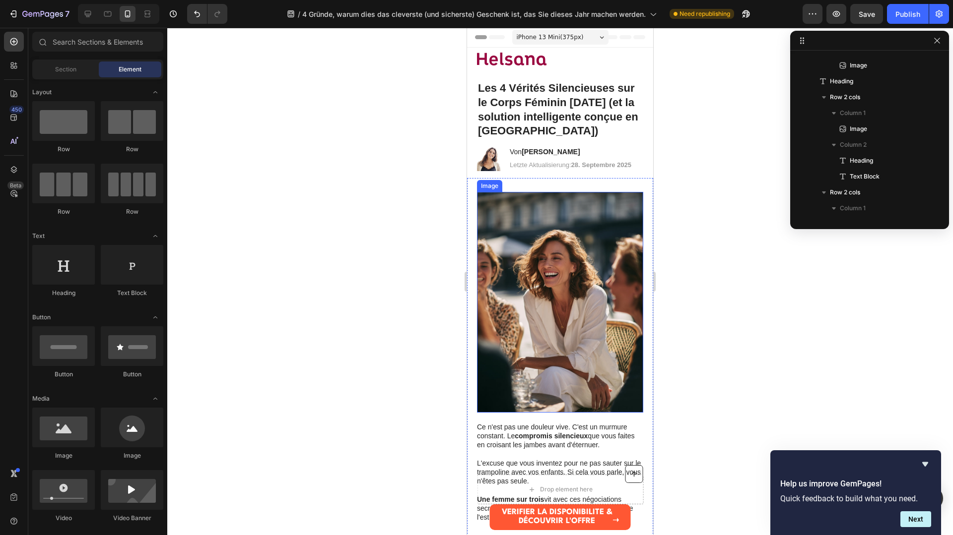
scroll to position [0, 0]
click at [728, 176] on div at bounding box center [560, 282] width 786 height 508
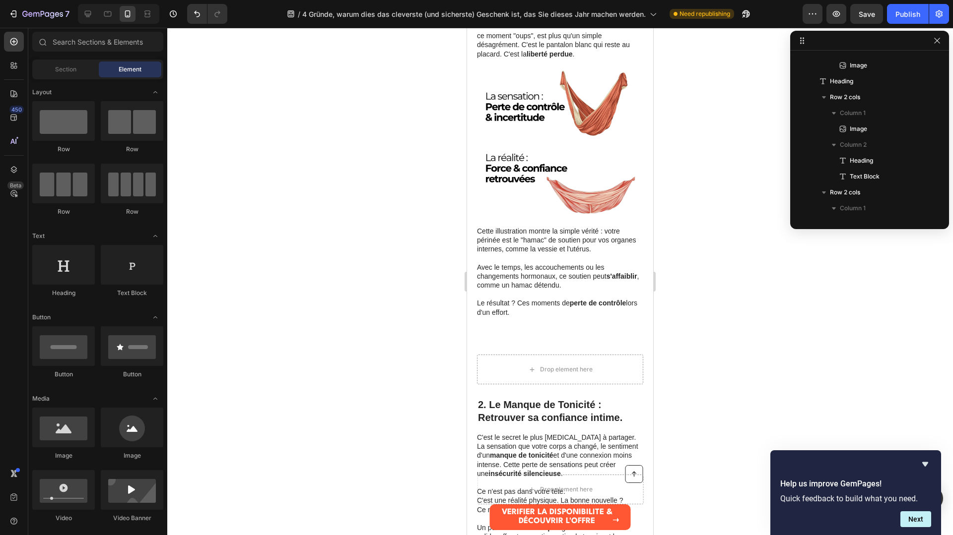
scroll to position [709, 0]
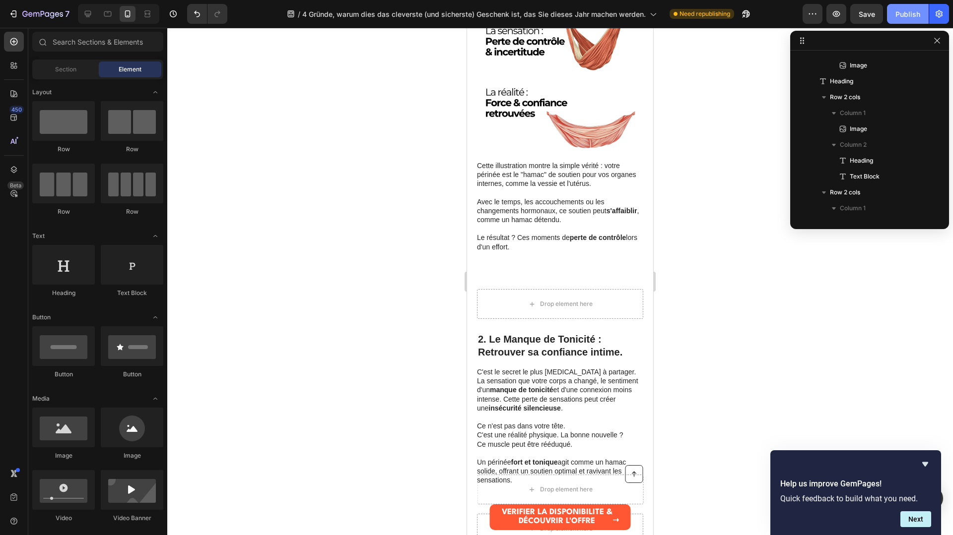
click at [915, 11] on div "Publish" at bounding box center [907, 14] width 25 height 10
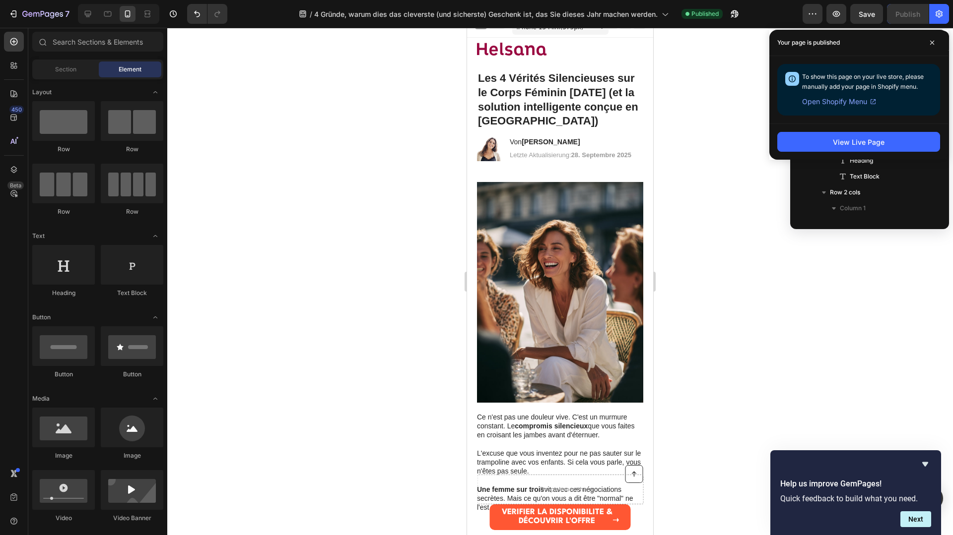
scroll to position [0, 0]
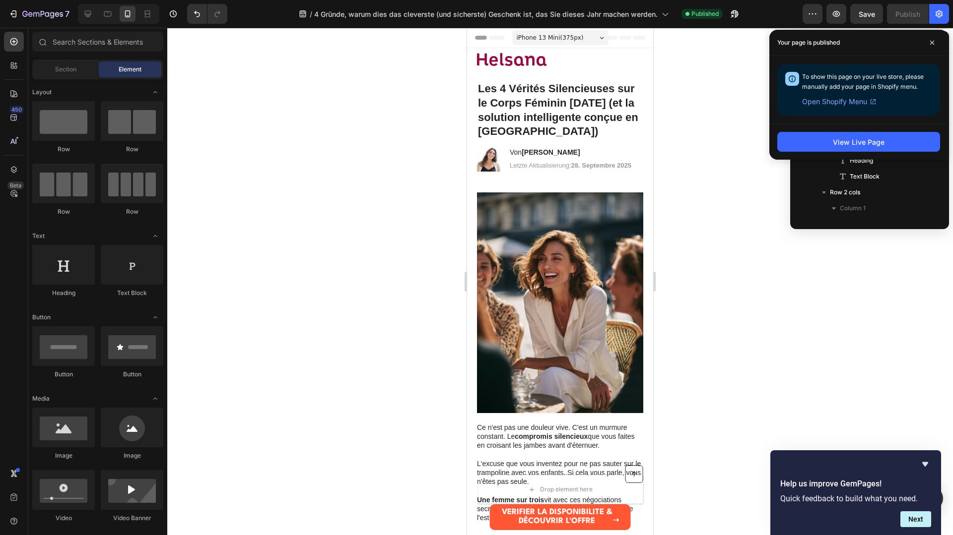
click at [545, 152] on strong "Lena Meier" at bounding box center [551, 152] width 58 height 8
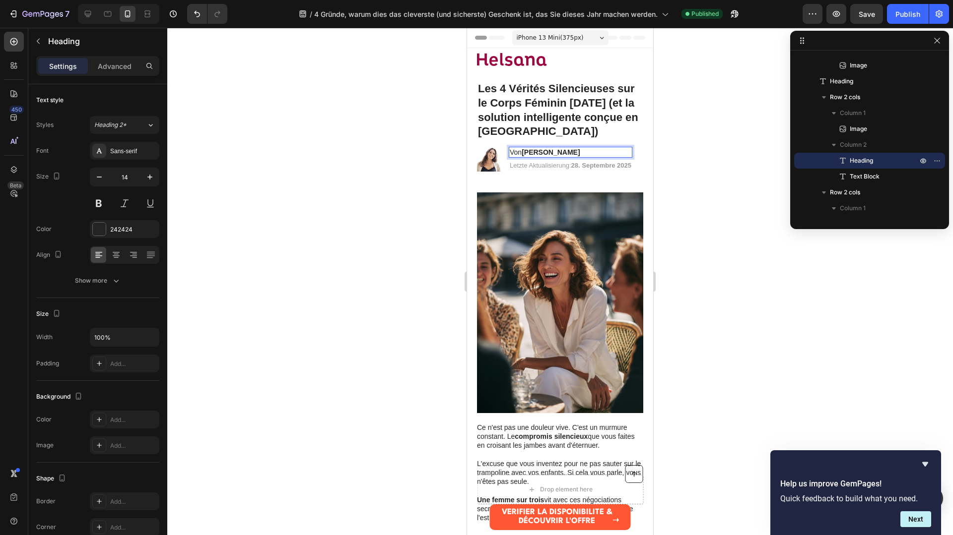
click at [570, 155] on p "Von Lena Meier" at bounding box center [571, 152] width 122 height 9
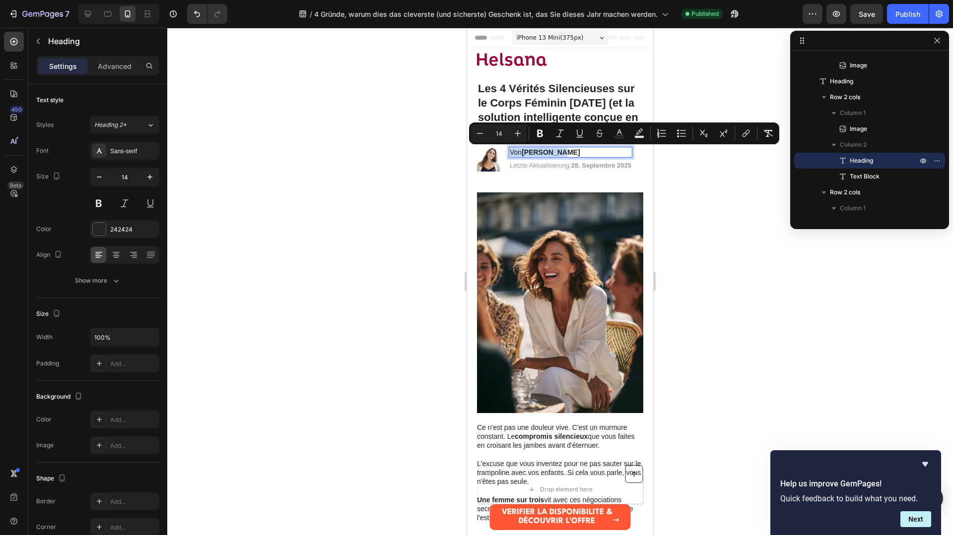
drag, startPoint x: 569, startPoint y: 153, endPoint x: 511, endPoint y: 154, distance: 58.6
click at [511, 154] on p "Von Lena Meier" at bounding box center [571, 152] width 122 height 9
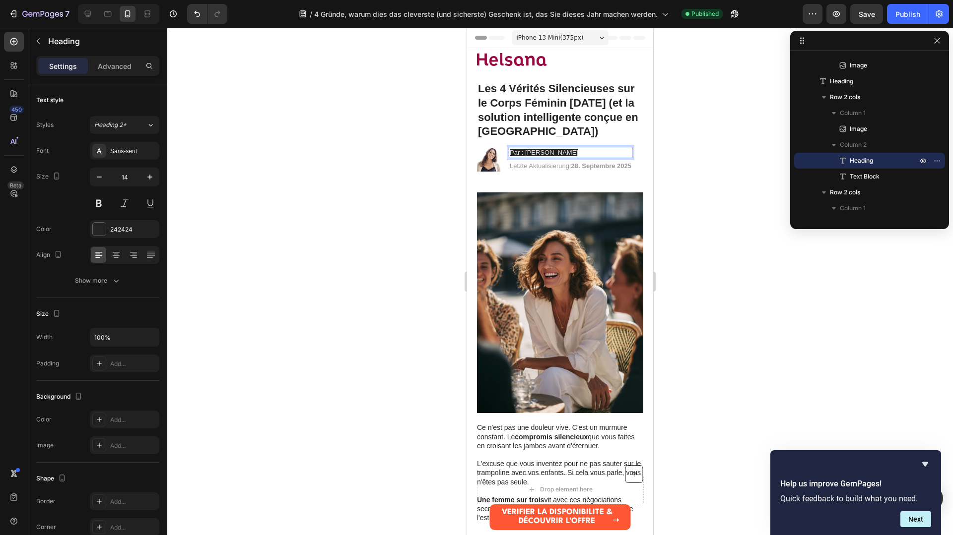
click at [578, 154] on p "Par : Dr. Élise Dubois" at bounding box center [571, 152] width 122 height 9
click at [578, 153] on p "Par : Dr. Élise Dubois" at bounding box center [571, 152] width 122 height 9
click at [578, 152] on p "Par : Dr. Élise Dubois" at bounding box center [571, 152] width 122 height 9
click at [578, 151] on p "Par : Dr. Élise Dubois" at bounding box center [571, 152] width 122 height 9
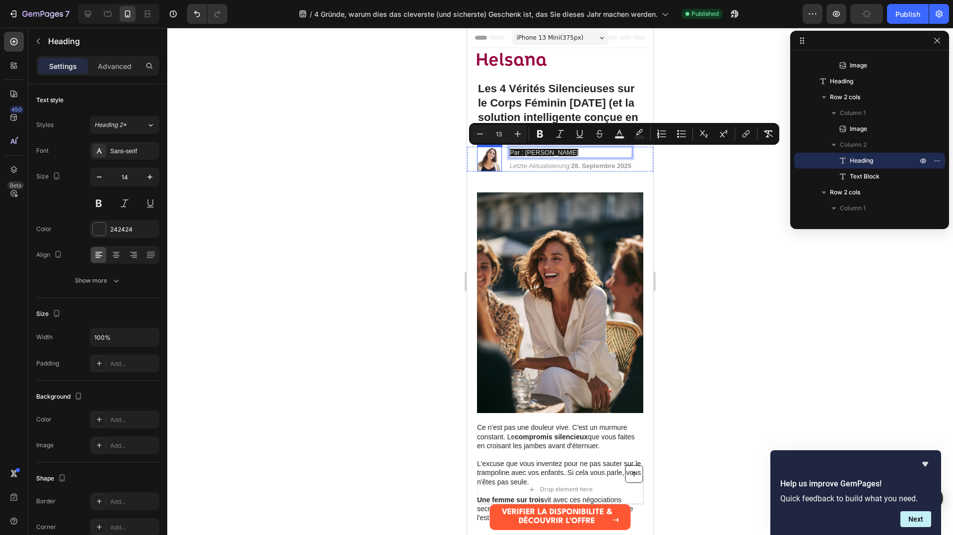
drag, startPoint x: 578, startPoint y: 151, endPoint x: 500, endPoint y: 152, distance: 77.9
click at [500, 152] on div "Image Par : Dr. Élise Dubois Heading 4 Letzte Aktualisierung: 28. Septembre 202…" at bounding box center [560, 159] width 186 height 25
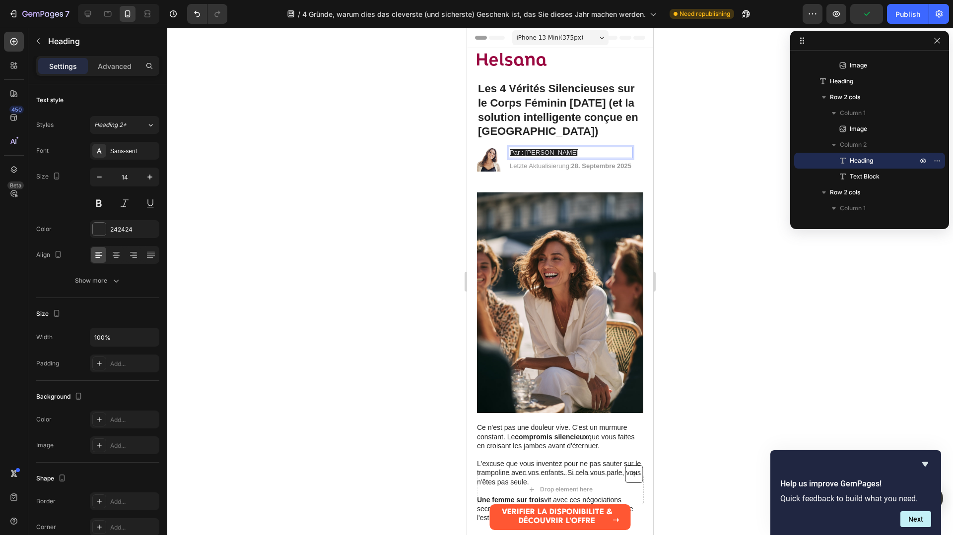
click at [577, 152] on p "Par : Dr. Élise Dubois" at bounding box center [571, 152] width 122 height 9
drag, startPoint x: 577, startPoint y: 152, endPoint x: 568, endPoint y: 156, distance: 9.3
click at [520, 152] on p "Par : Dr. Élise Dubois" at bounding box center [571, 152] width 122 height 9
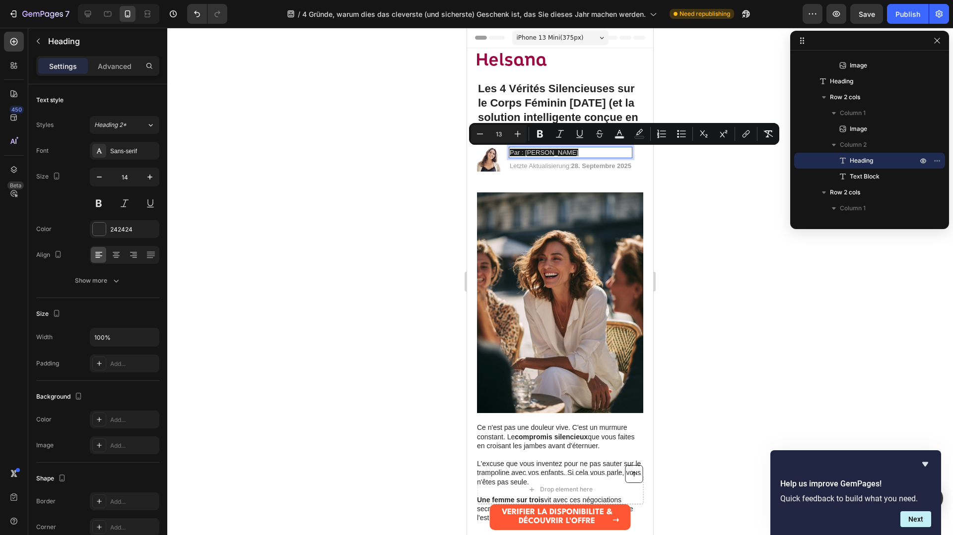
click at [579, 151] on p "Par : Dr. Élise Dubois" at bounding box center [571, 152] width 122 height 9
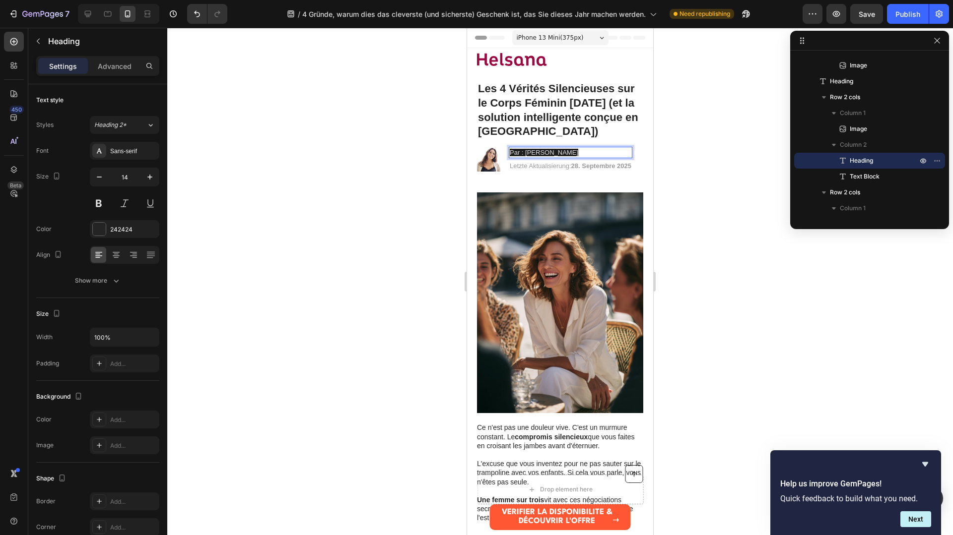
drag, startPoint x: 573, startPoint y: 151, endPoint x: 505, endPoint y: 154, distance: 67.6
click at [505, 154] on div "Image Par : Dr. Élise Dubois Heading 4 Letzte Aktualisierung: 28. Septembre 202…" at bounding box center [560, 159] width 186 height 25
click at [585, 152] on p "Par : Dr. Élise Dubois" at bounding box center [571, 152] width 122 height 9
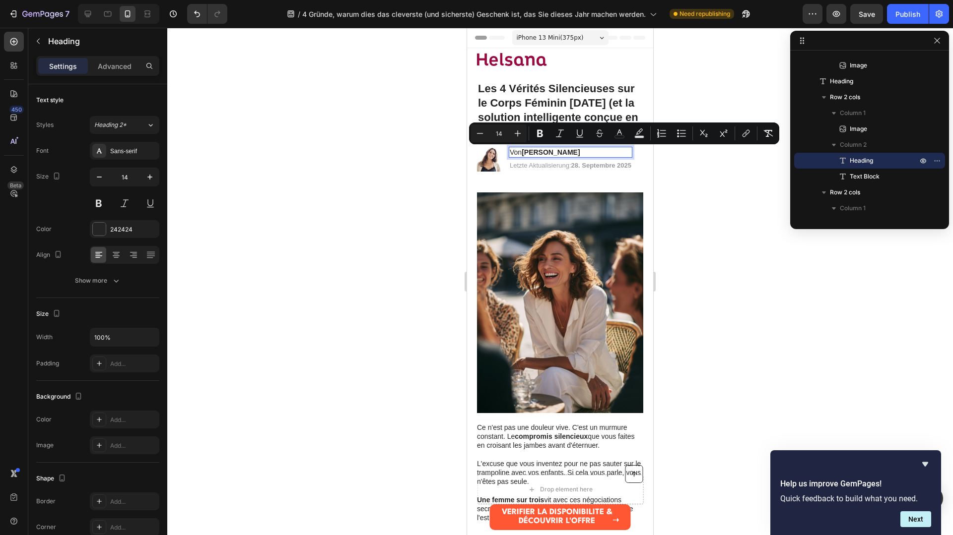
click at [585, 152] on p "Von Lena Meier" at bounding box center [571, 152] width 122 height 9
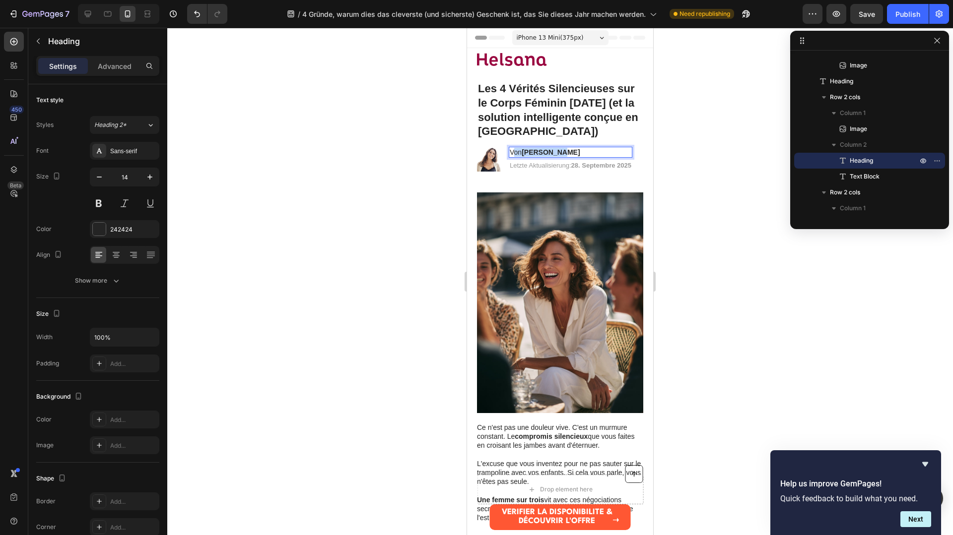
drag, startPoint x: 564, startPoint y: 153, endPoint x: 513, endPoint y: 153, distance: 51.6
click at [513, 153] on p "Von Lena Meier" at bounding box center [571, 152] width 122 height 9
click at [512, 152] on p "VPar : Dr. Élise Dubois" at bounding box center [571, 152] width 122 height 9
drag, startPoint x: 527, startPoint y: 152, endPoint x: 577, endPoint y: 153, distance: 50.1
click at [577, 153] on p "Par : Dr. Élise Dubois" at bounding box center [571, 152] width 122 height 9
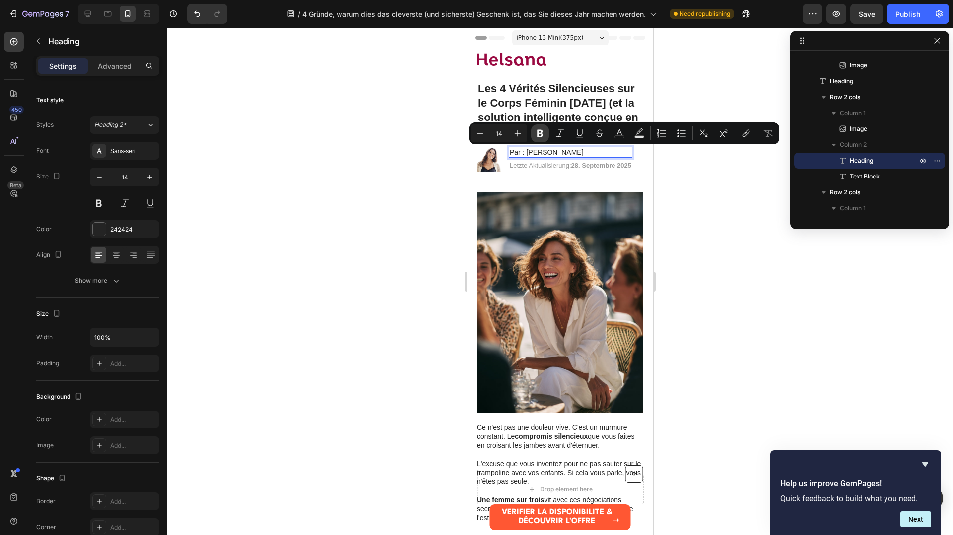
click at [538, 135] on icon "Editor contextual toolbar" at bounding box center [540, 134] width 10 height 10
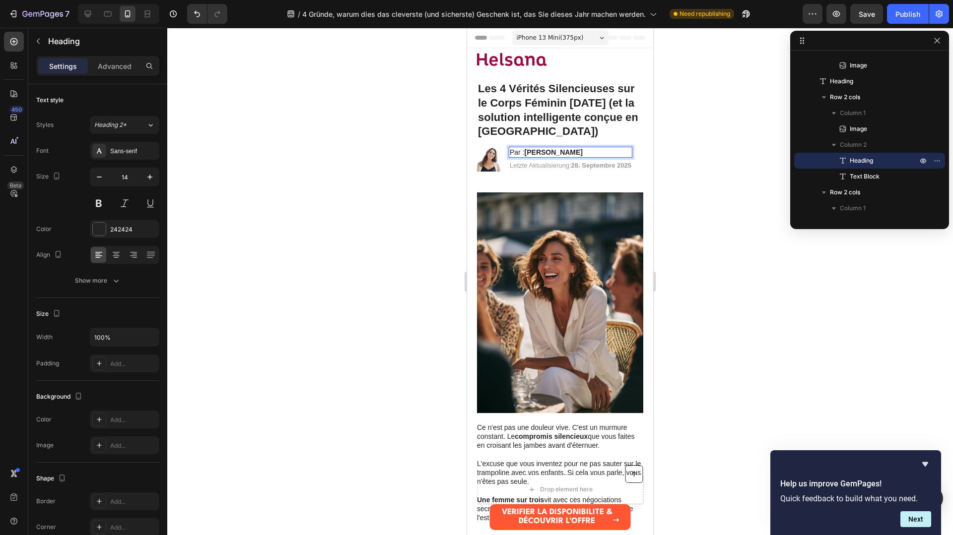
click at [685, 186] on div at bounding box center [560, 282] width 786 height 508
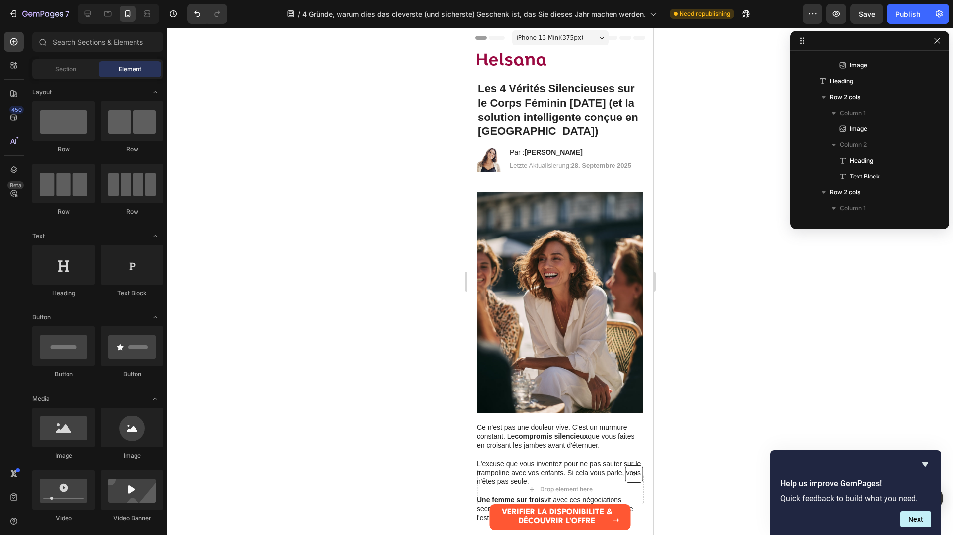
click at [558, 164] on span "Letzte Aktualisierung: 28. Septembre 2025" at bounding box center [571, 165] width 122 height 7
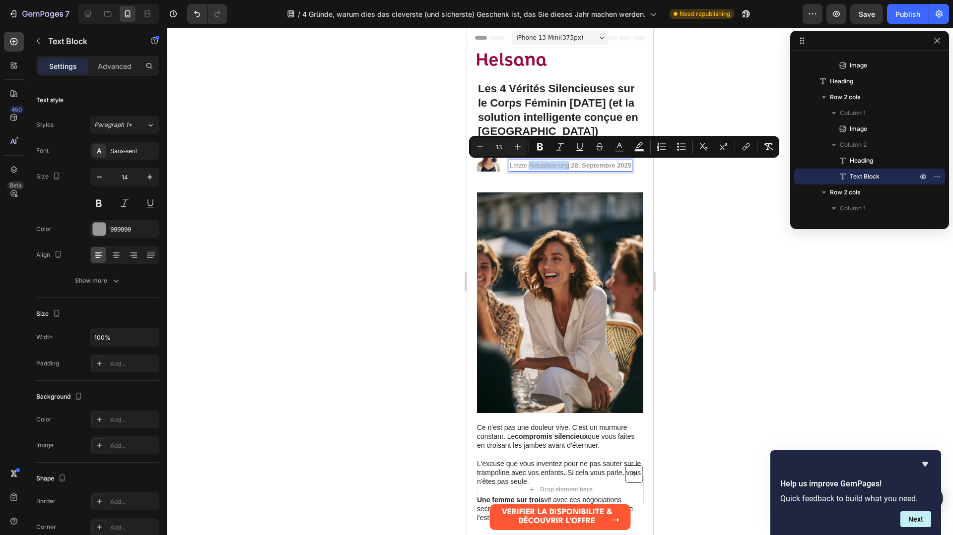
click at [568, 167] on span "Letzte Aktualisierung: 28. Septembre 2025" at bounding box center [571, 165] width 122 height 7
drag, startPoint x: 567, startPoint y: 167, endPoint x: 560, endPoint y: 167, distance: 6.9
click at [558, 167] on span "Letzte Aktualisierung: 28. Septembre 2025" at bounding box center [571, 165] width 122 height 7
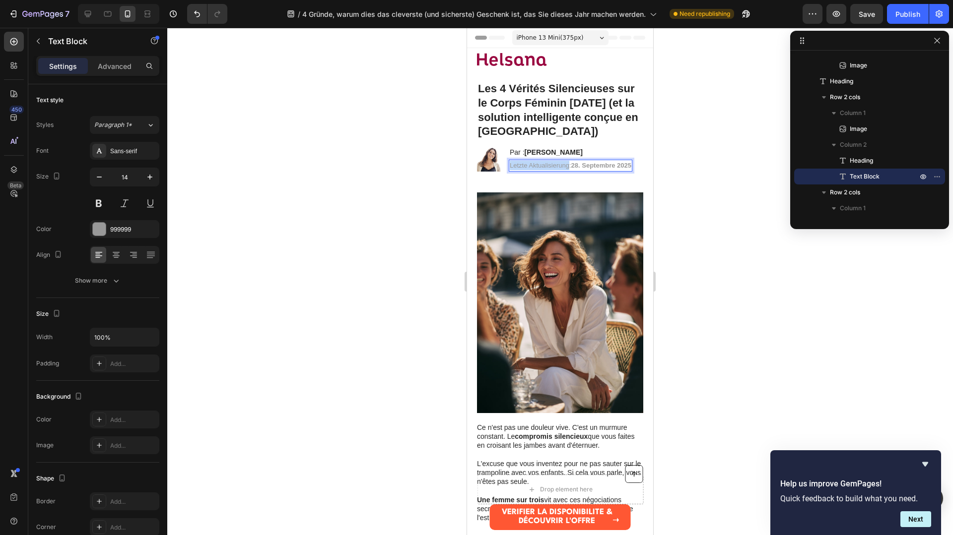
drag, startPoint x: 568, startPoint y: 166, endPoint x: 511, endPoint y: 168, distance: 56.6
click at [511, 168] on span "Letzte Aktualisierung: 28. Septembre 2025" at bounding box center [571, 165] width 122 height 7
click at [670, 193] on div at bounding box center [560, 282] width 786 height 508
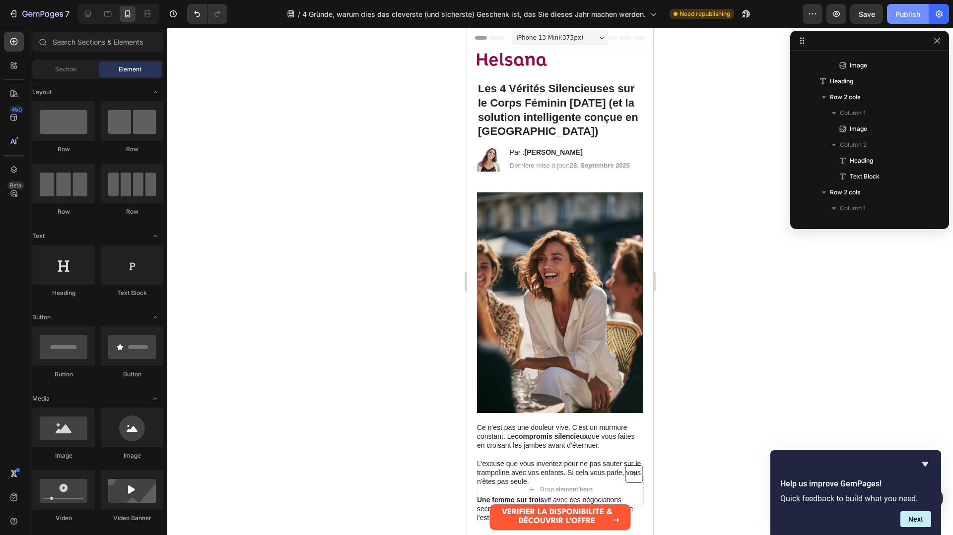
click at [918, 14] on div "Publish" at bounding box center [907, 14] width 25 height 10
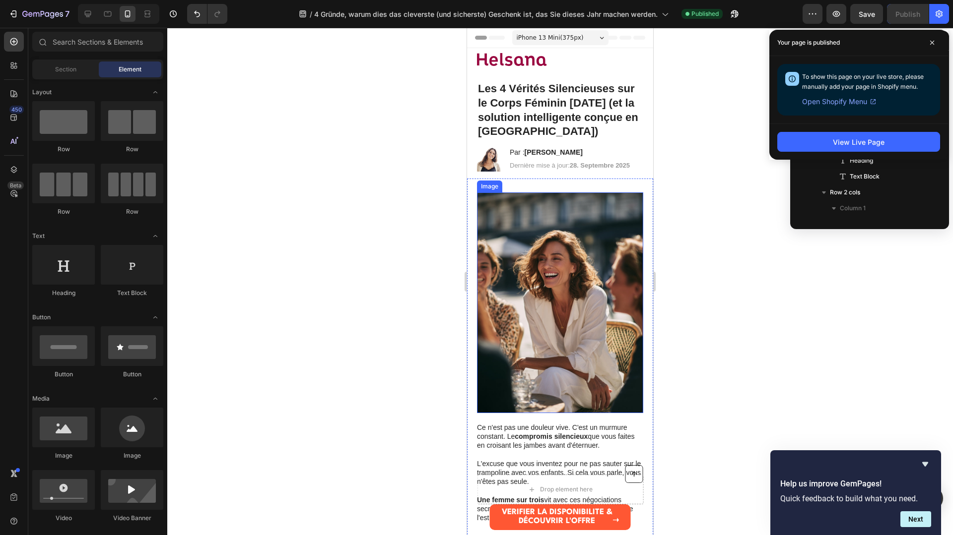
scroll to position [1, 0]
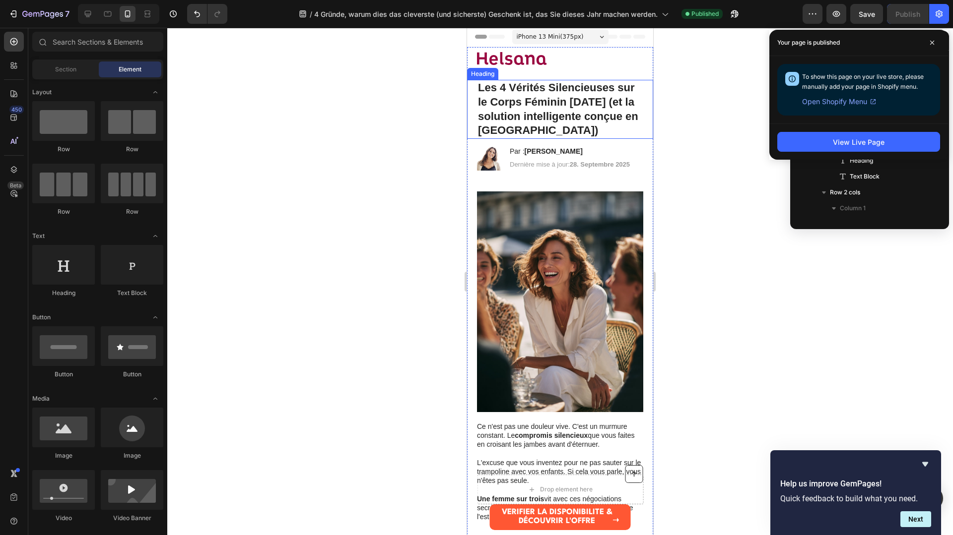
click at [570, 110] on strong "Les 4 Vérités Silencieuses sur le Corps Féminin après 40 ans (et la solution in…" at bounding box center [558, 108] width 160 height 55
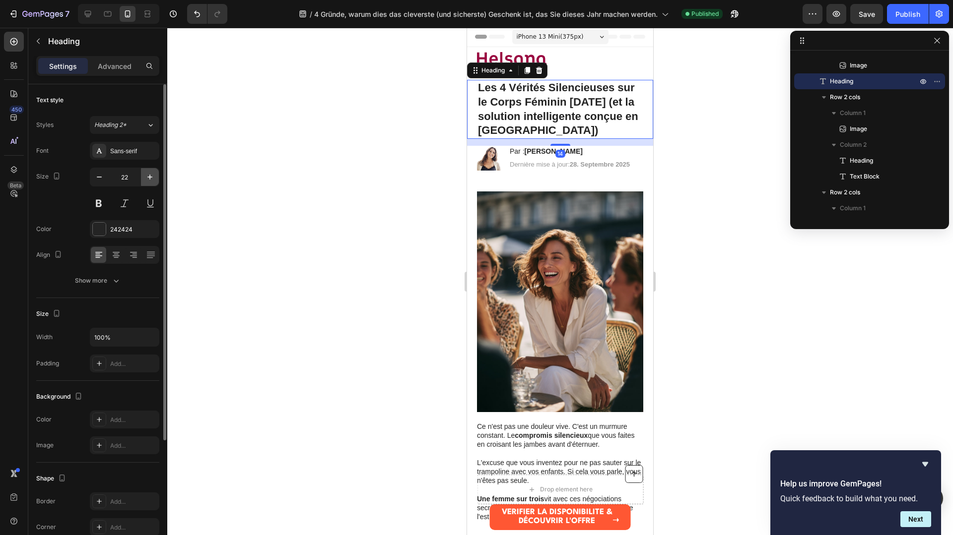
click at [152, 171] on button "button" at bounding box center [150, 177] width 18 height 18
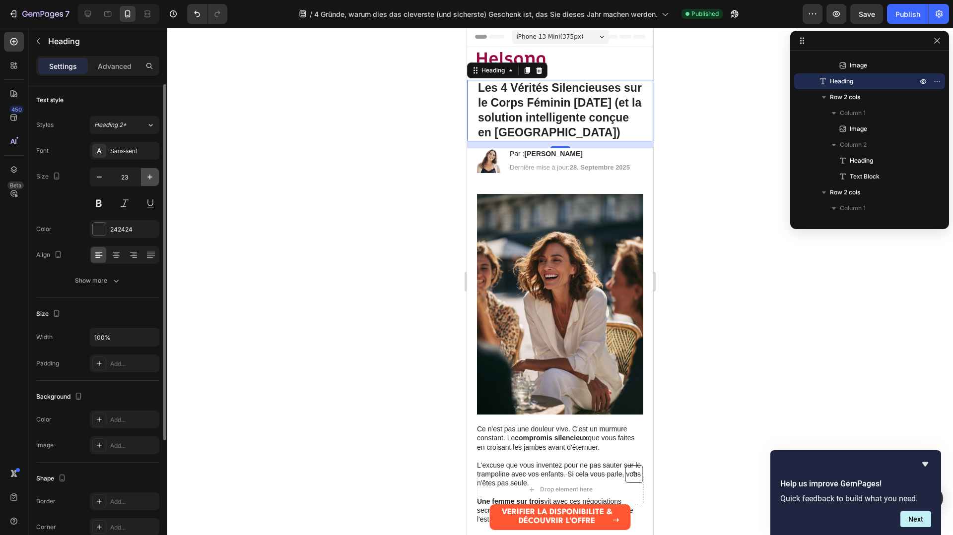
click at [152, 171] on button "button" at bounding box center [150, 177] width 18 height 18
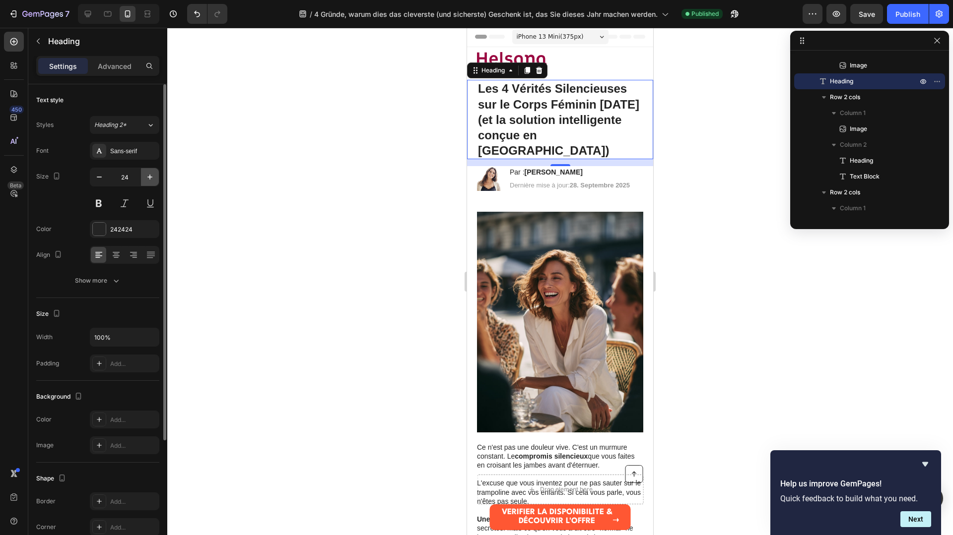
click at [152, 171] on button "button" at bounding box center [150, 177] width 18 height 18
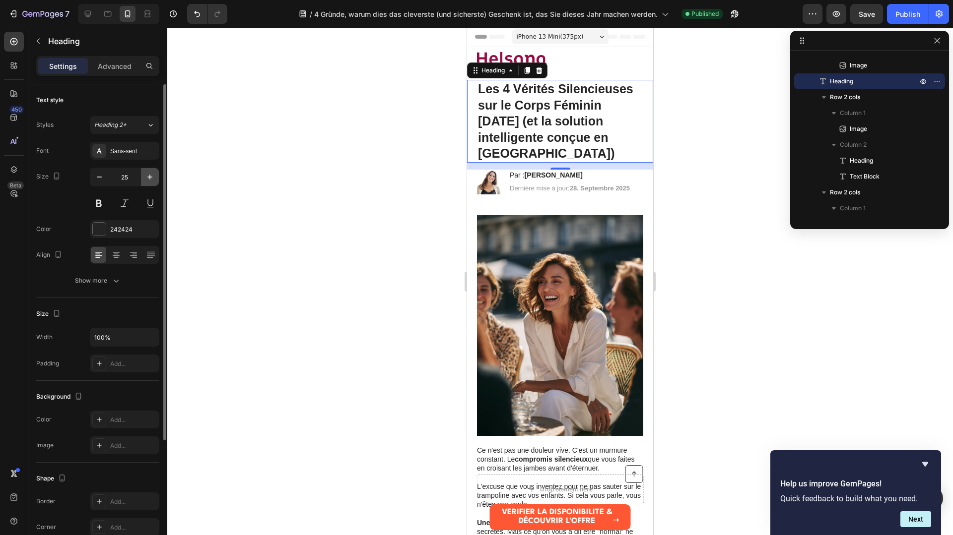
click at [152, 171] on button "button" at bounding box center [150, 177] width 18 height 18
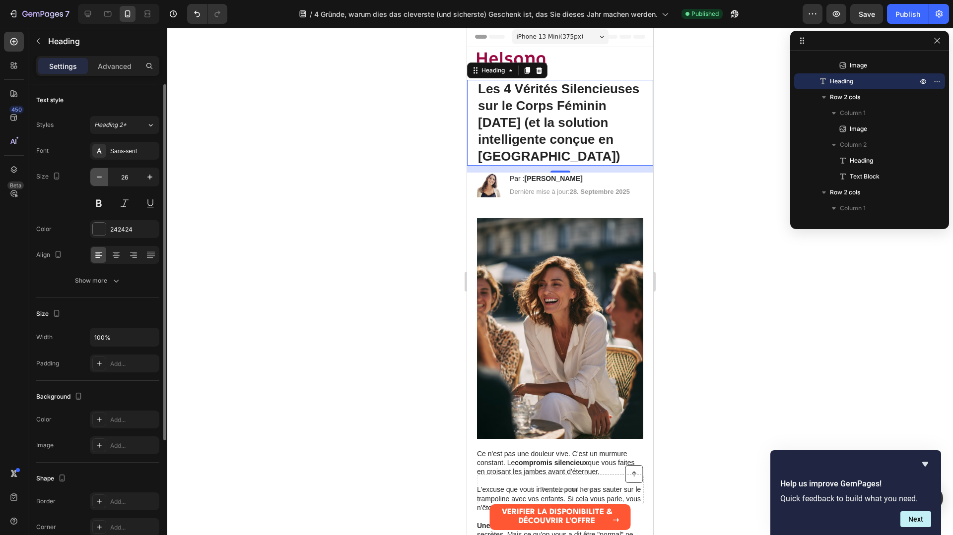
click at [100, 178] on icon "button" at bounding box center [99, 177] width 10 height 10
type input "25"
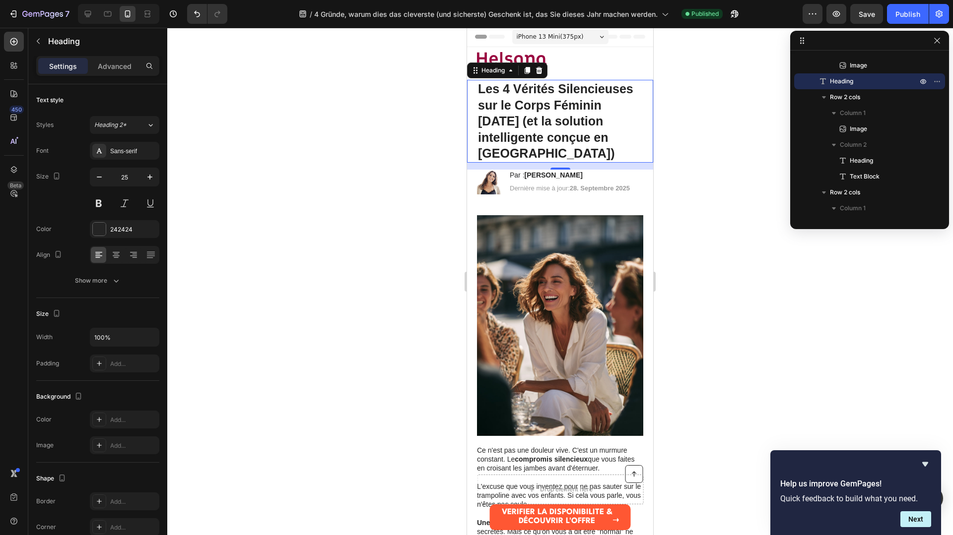
click at [378, 184] on div at bounding box center [560, 282] width 786 height 508
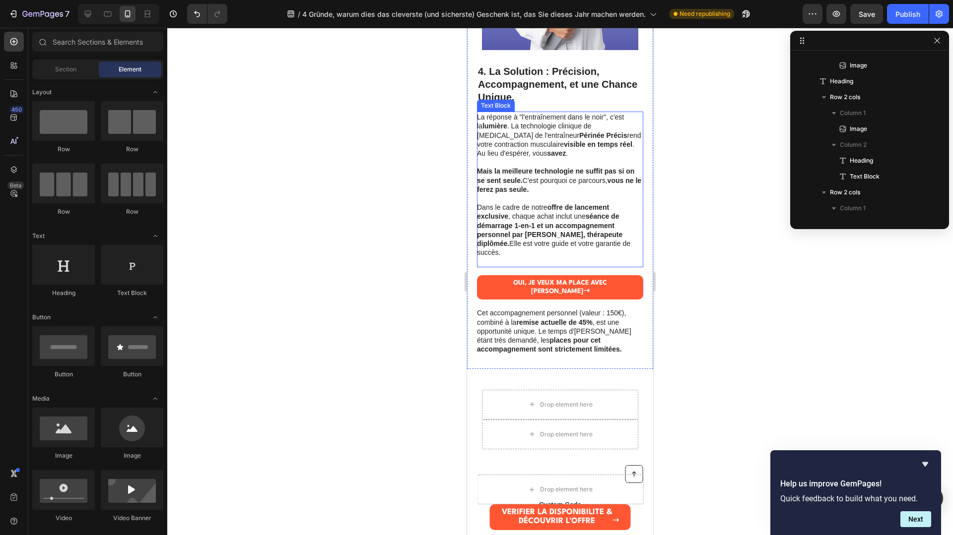
scroll to position [1567, 0]
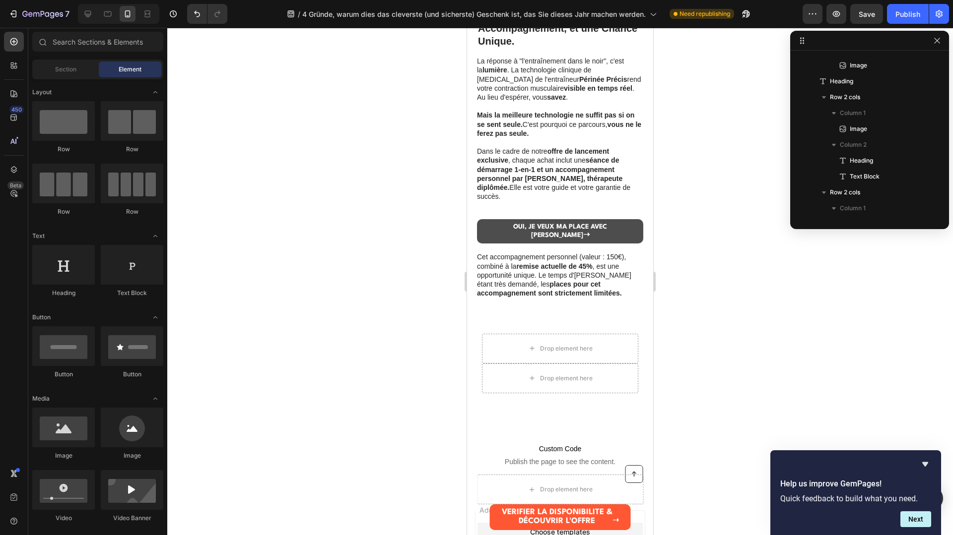
click at [591, 219] on link "OUI, JE VEUX MA PLACE AVEC ELENA ➝" at bounding box center [560, 231] width 166 height 25
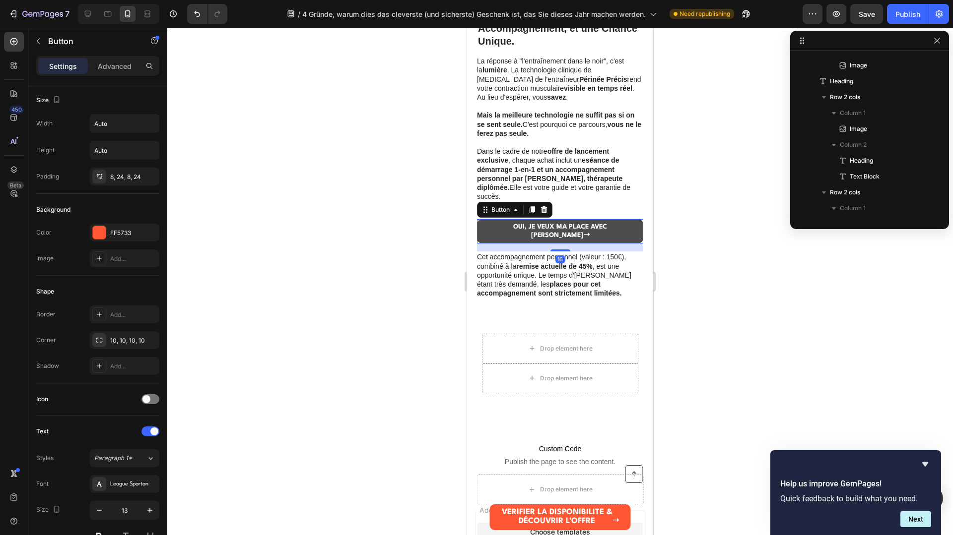
scroll to position [728, 0]
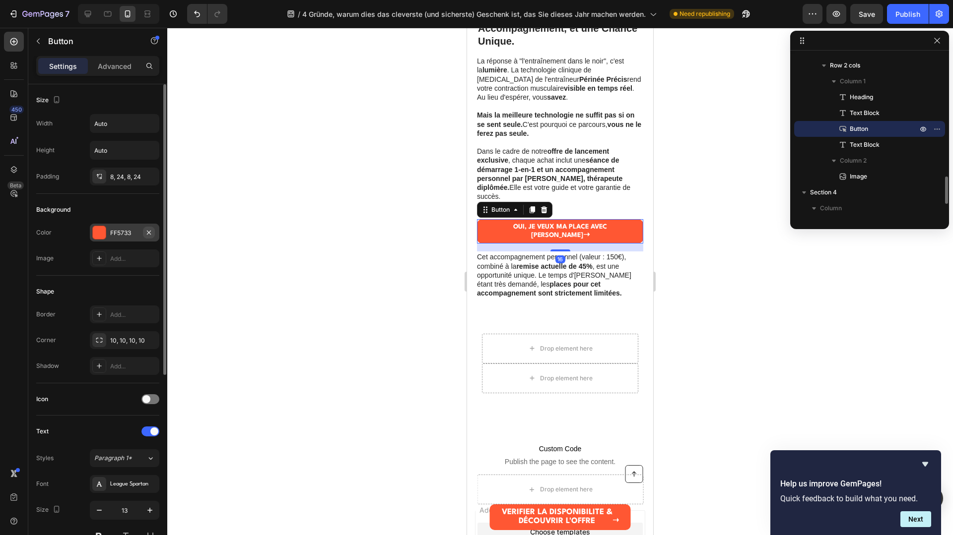
click at [150, 235] on icon "button" at bounding box center [149, 233] width 8 height 8
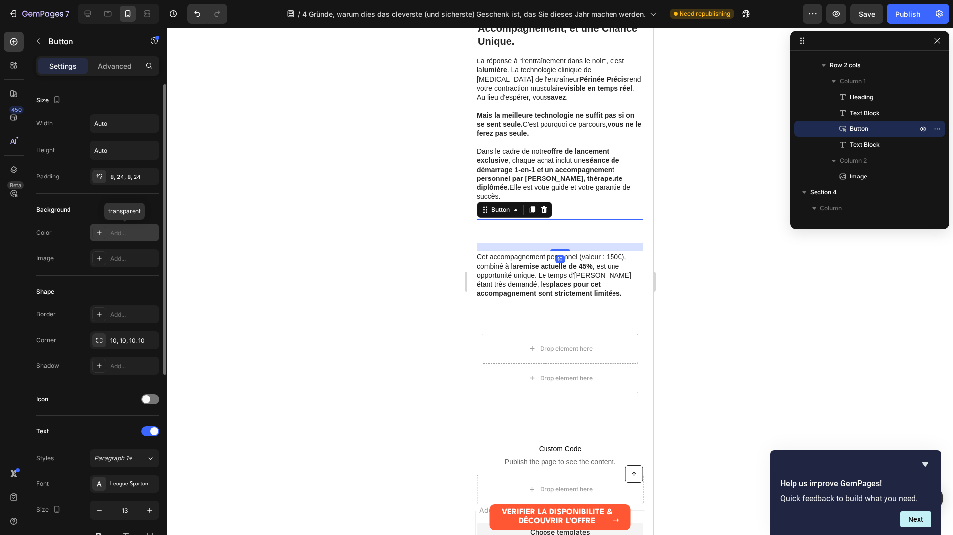
click at [128, 233] on div "Add..." at bounding box center [133, 233] width 47 height 9
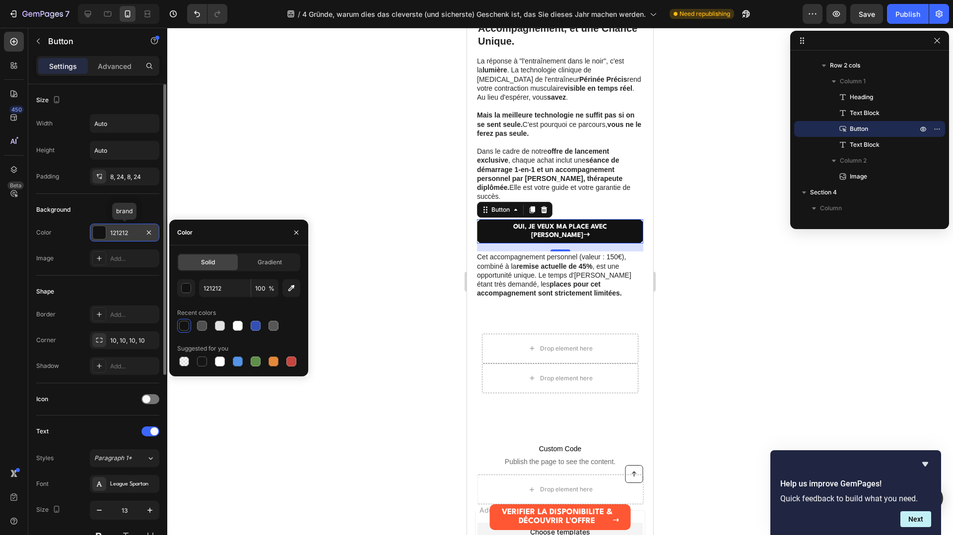
click at [132, 232] on div "121212" at bounding box center [124, 233] width 29 height 9
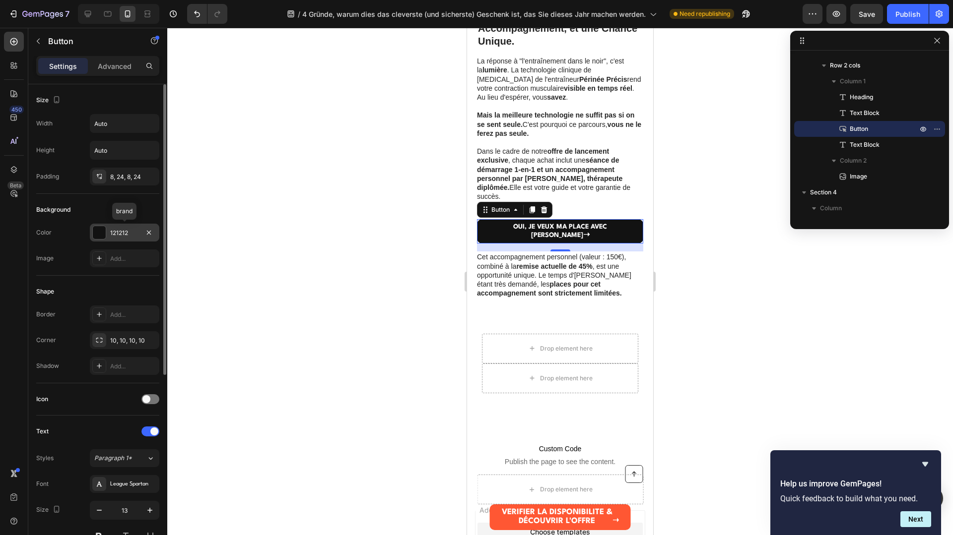
click at [132, 232] on div "121212" at bounding box center [124, 233] width 29 height 9
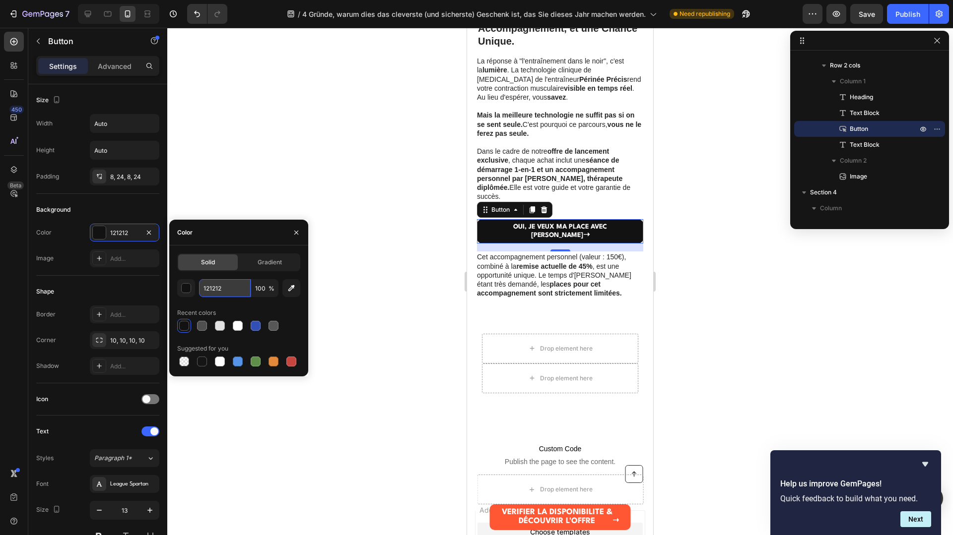
drag, startPoint x: 237, startPoint y: 286, endPoint x: 232, endPoint y: 287, distance: 5.2
click at [232, 287] on input "121212" at bounding box center [225, 288] width 52 height 18
drag, startPoint x: 231, startPoint y: 287, endPoint x: 202, endPoint y: 287, distance: 28.8
click at [202, 287] on input "121212" at bounding box center [225, 288] width 52 height 18
paste input "#47479D"
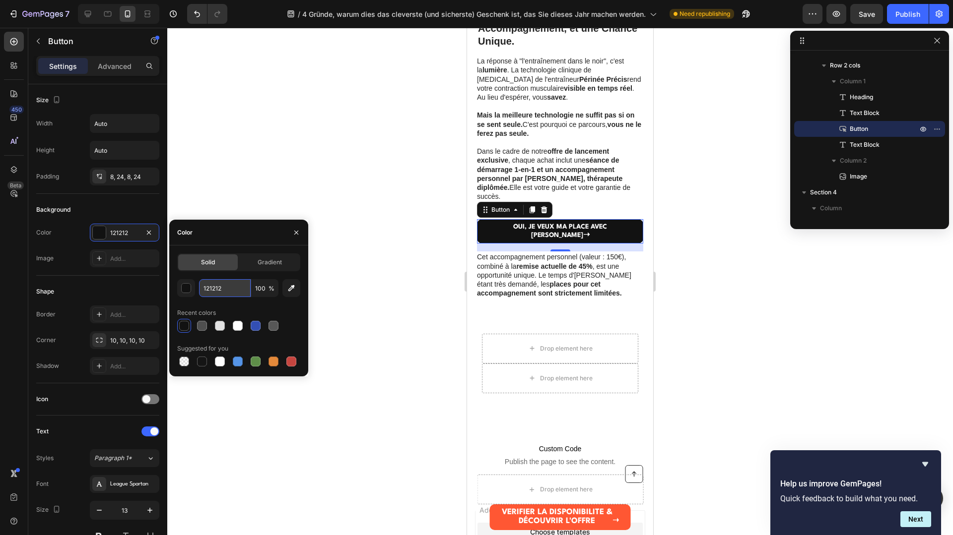
type input "#47479D"
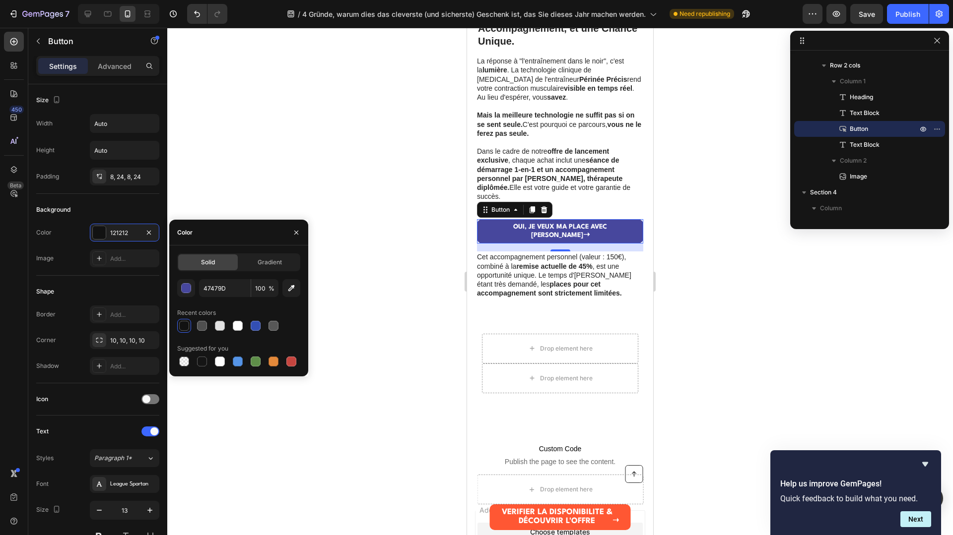
click at [448, 278] on div at bounding box center [560, 282] width 786 height 508
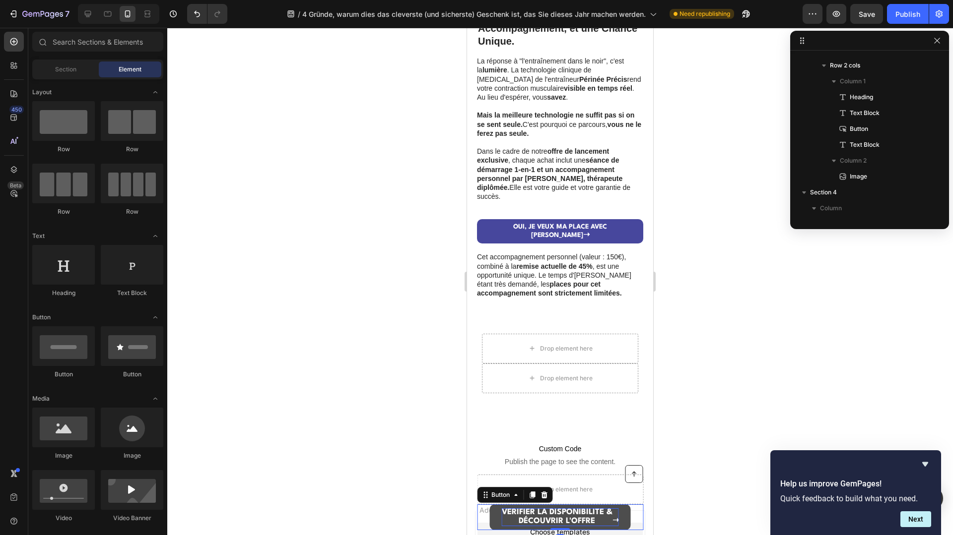
click at [609, 521] on p "VÉRIFIER LA DISPONIBILITÉ & DÉCOUVRIR L'OFFRE" at bounding box center [557, 518] width 111 height 18
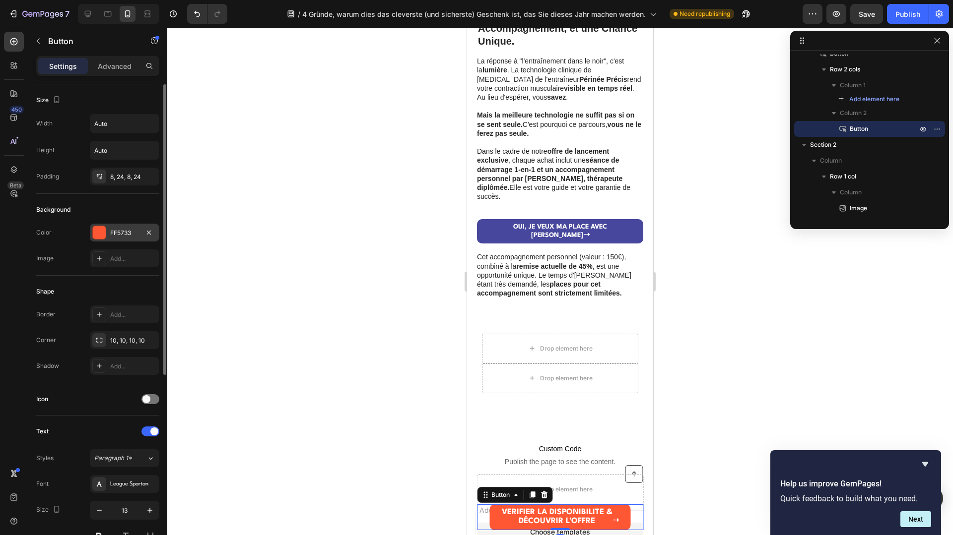
click at [124, 235] on div "FF5733" at bounding box center [124, 233] width 29 height 9
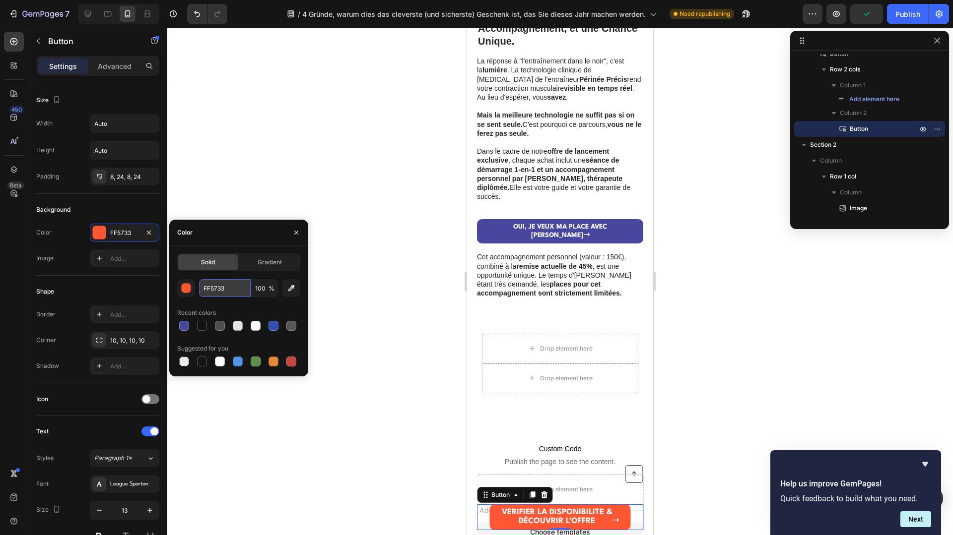
drag, startPoint x: 240, startPoint y: 291, endPoint x: 205, endPoint y: 297, distance: 34.7
click at [212, 290] on input "FF5733" at bounding box center [225, 288] width 52 height 18
click at [182, 323] on div at bounding box center [184, 326] width 10 height 10
type input "47479D"
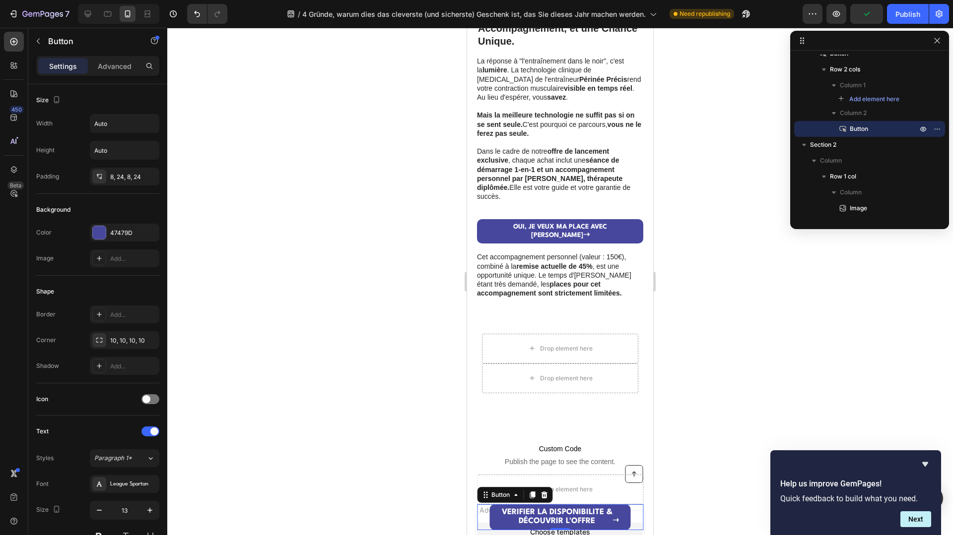
click at [319, 311] on div at bounding box center [560, 282] width 786 height 508
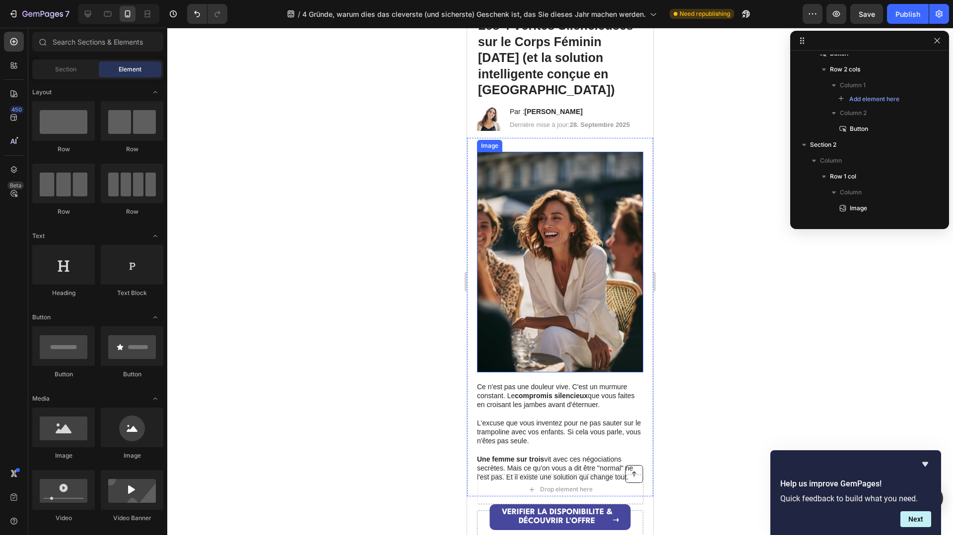
scroll to position [0, 0]
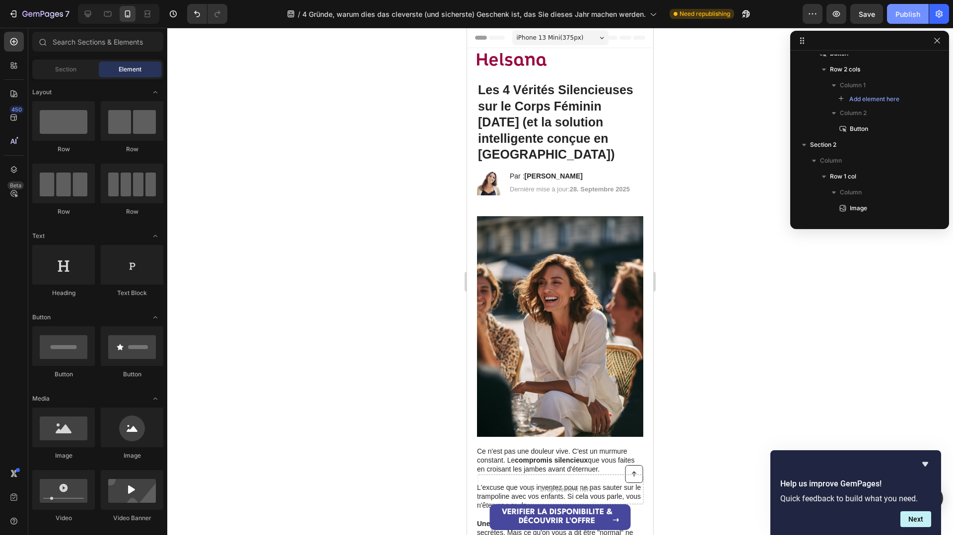
click at [906, 15] on div "Publish" at bounding box center [907, 14] width 25 height 10
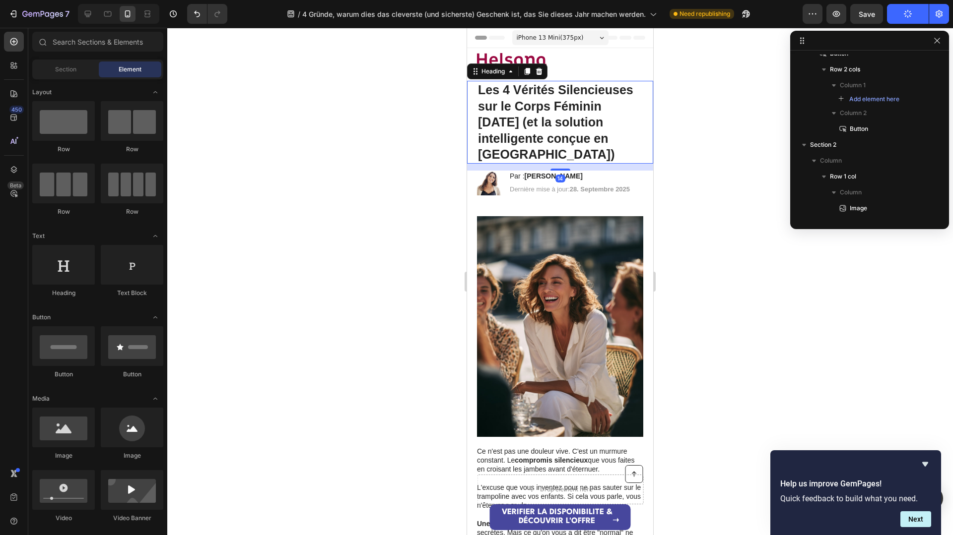
click at [532, 137] on strong "Les 4 Vérités Silencieuses sur le Corps Féminin après 40 ans (et la solution in…" at bounding box center [555, 122] width 155 height 78
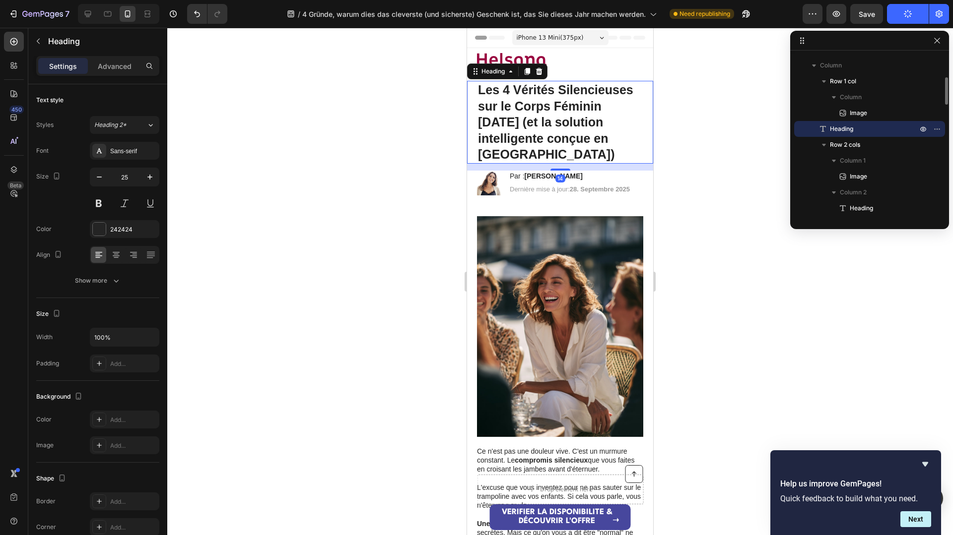
drag, startPoint x: 532, startPoint y: 137, endPoint x: 533, endPoint y: 144, distance: 7.6
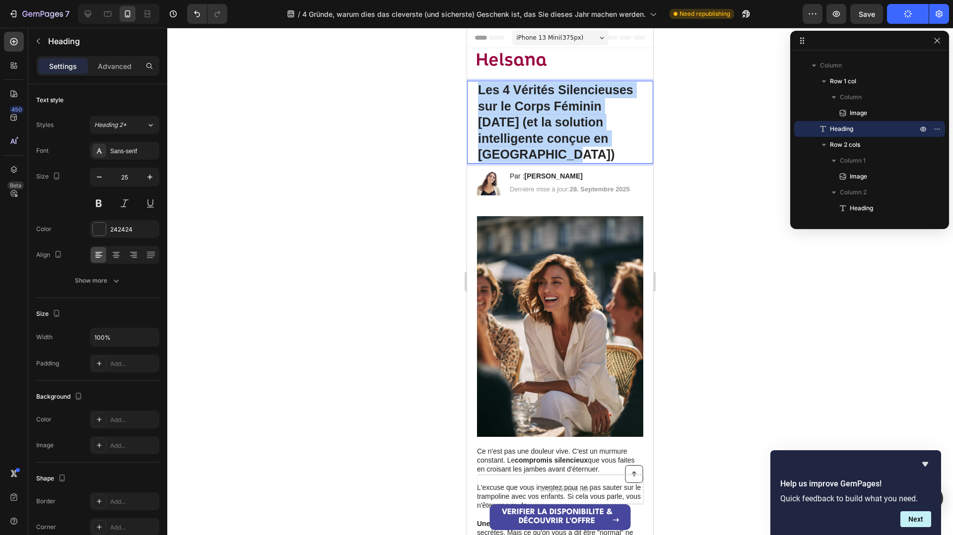
drag, startPoint x: 532, startPoint y: 159, endPoint x: 474, endPoint y: 82, distance: 96.1
click at [474, 82] on div "Les 4 Vérités Silencieuses sur le Corps Féminin après 40 ans (et la solution in…" at bounding box center [560, 122] width 186 height 83
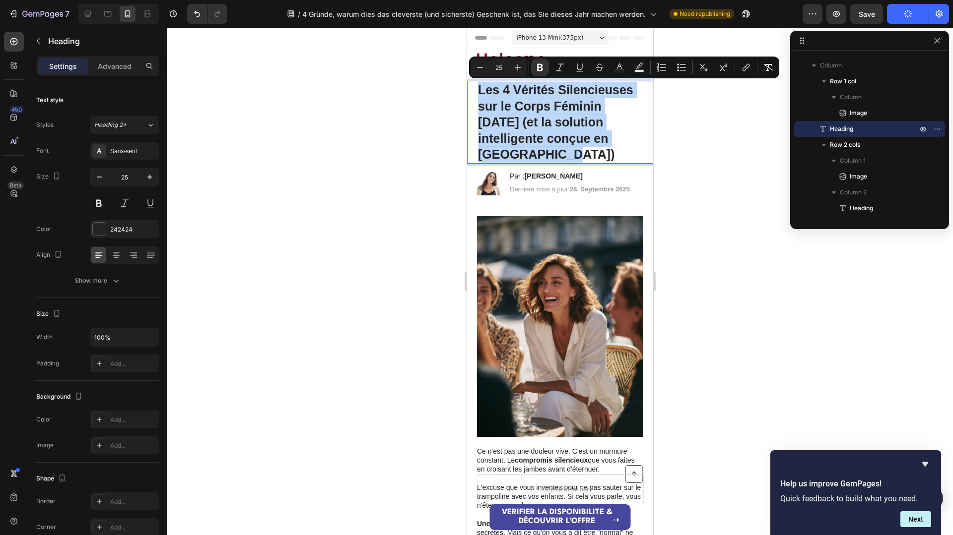
copy strong "Les 4 Vérités Silencieuses sur le Corps Féminin après 40 ans (et la solution in…"
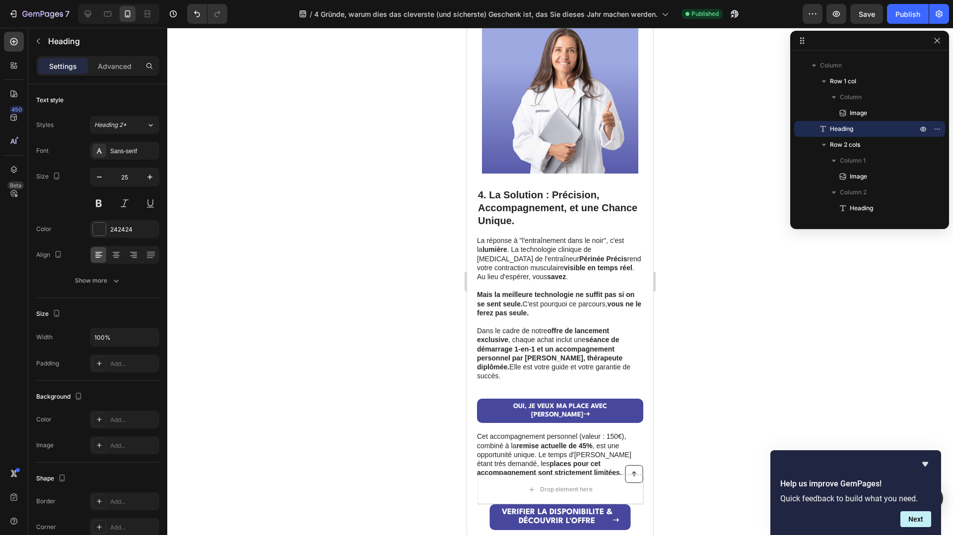
type input "16"
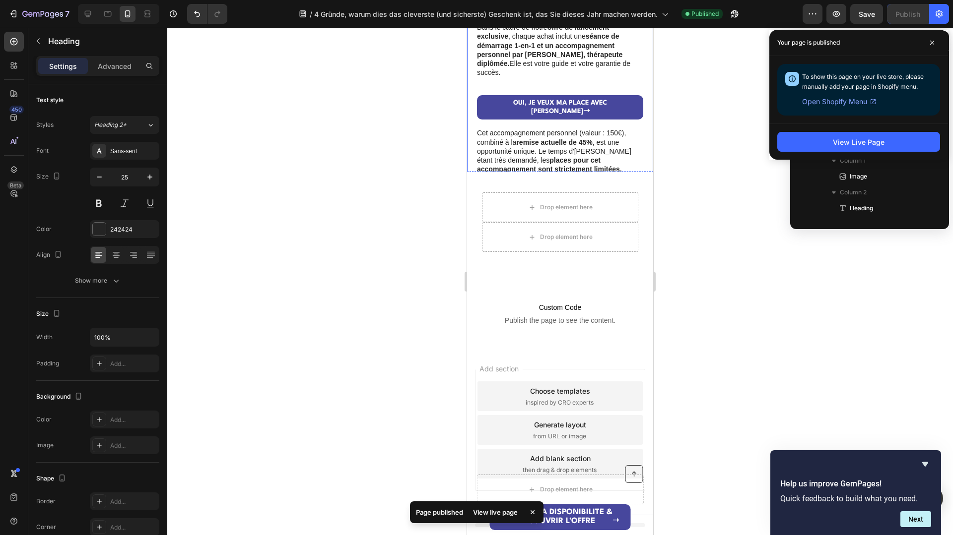
scroll to position [1691, 0]
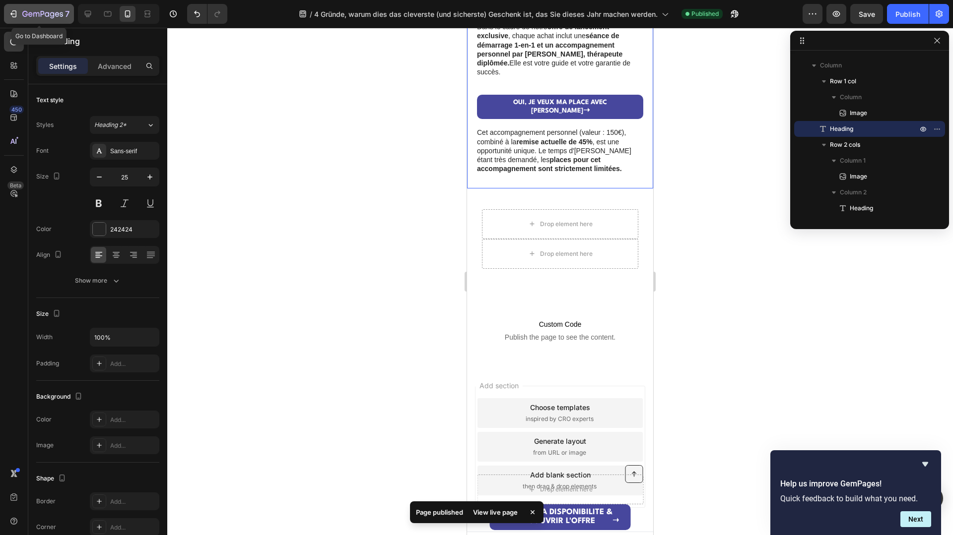
click at [18, 8] on div "7" at bounding box center [38, 14] width 61 height 12
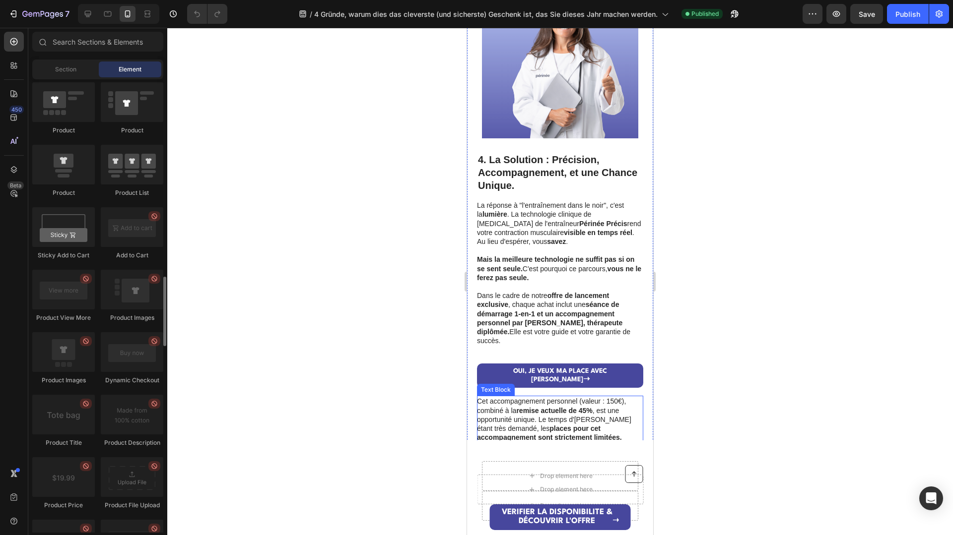
scroll to position [1552, 0]
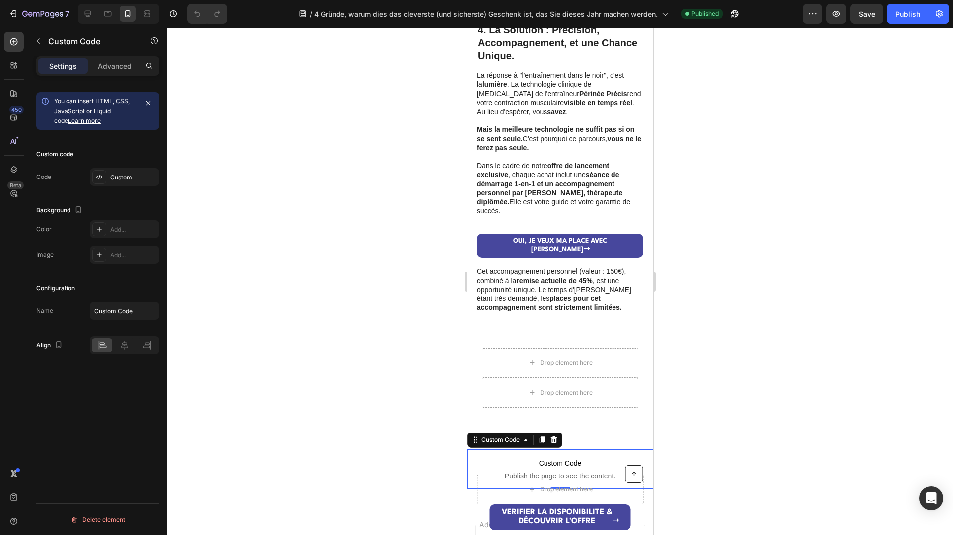
click at [541, 458] on span "Custom Code" at bounding box center [560, 464] width 186 height 12
click at [124, 178] on div "Custom" at bounding box center [133, 177] width 47 height 9
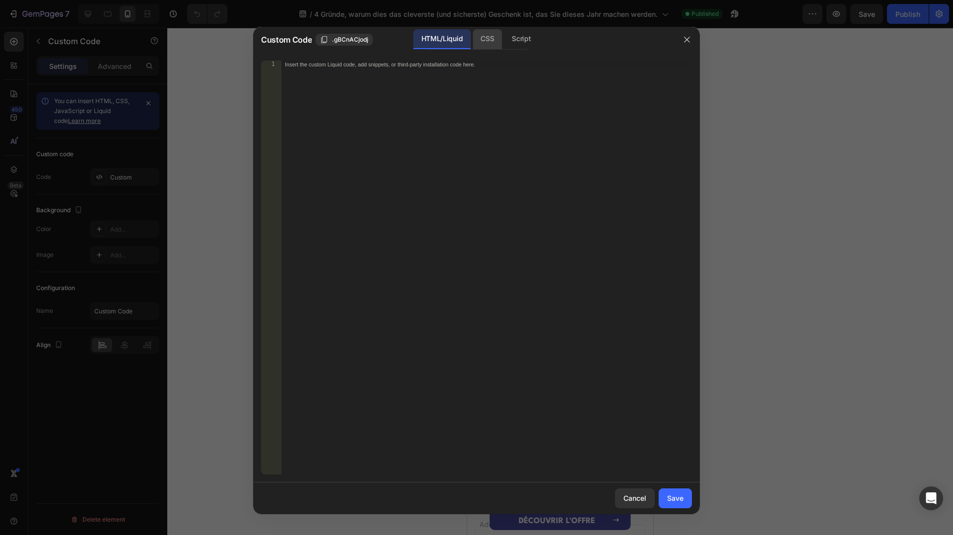
drag, startPoint x: 499, startPoint y: 41, endPoint x: 499, endPoint y: 46, distance: 5.5
click at [499, 41] on div "CSS" at bounding box center [486, 39] width 29 height 20
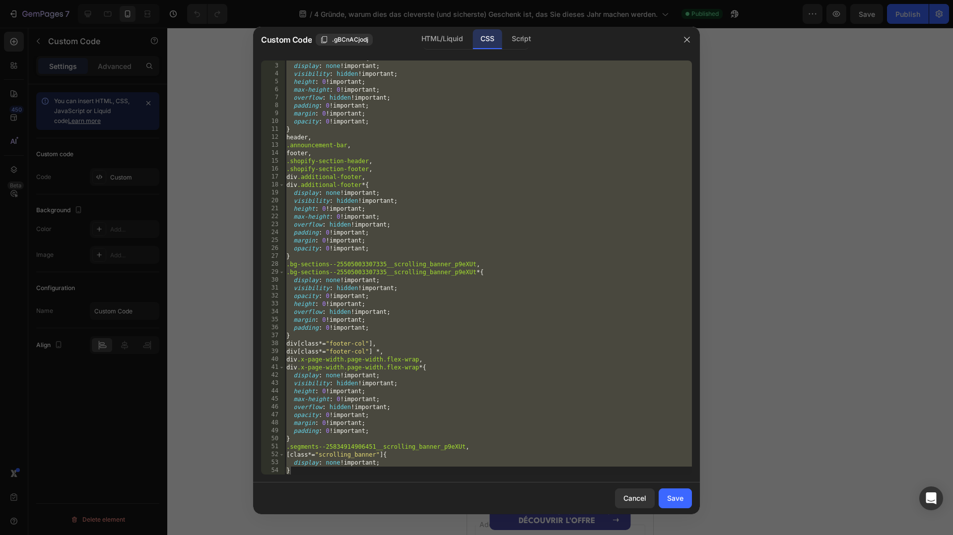
scroll to position [14, 0]
click at [448, 469] on div "div .additional-footer * { display : none !important ; visibility : hidden !imp…" at bounding box center [487, 269] width 407 height 430
type textarea "}"
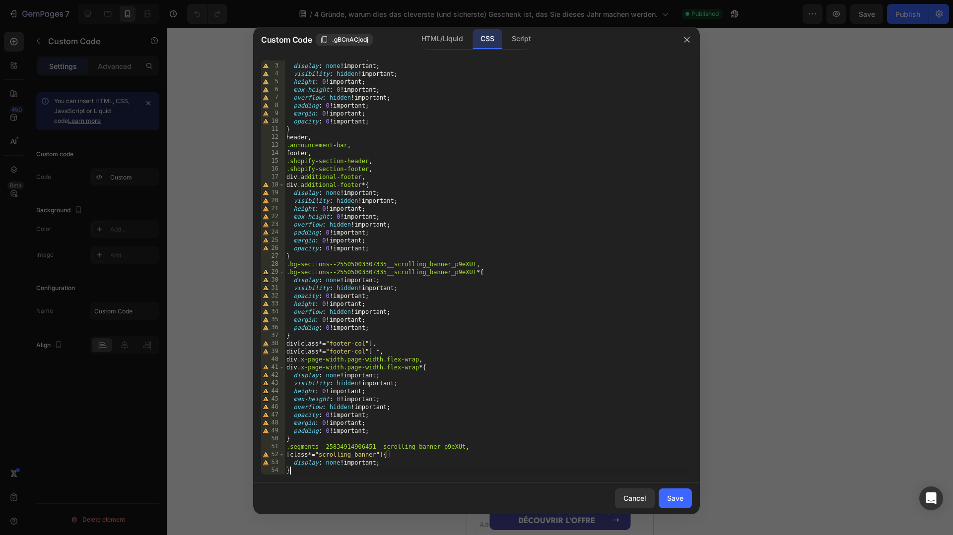
click at [438, 472] on div "div .additional-footer * { display : none !important ; visibility : hidden !imp…" at bounding box center [487, 269] width 407 height 430
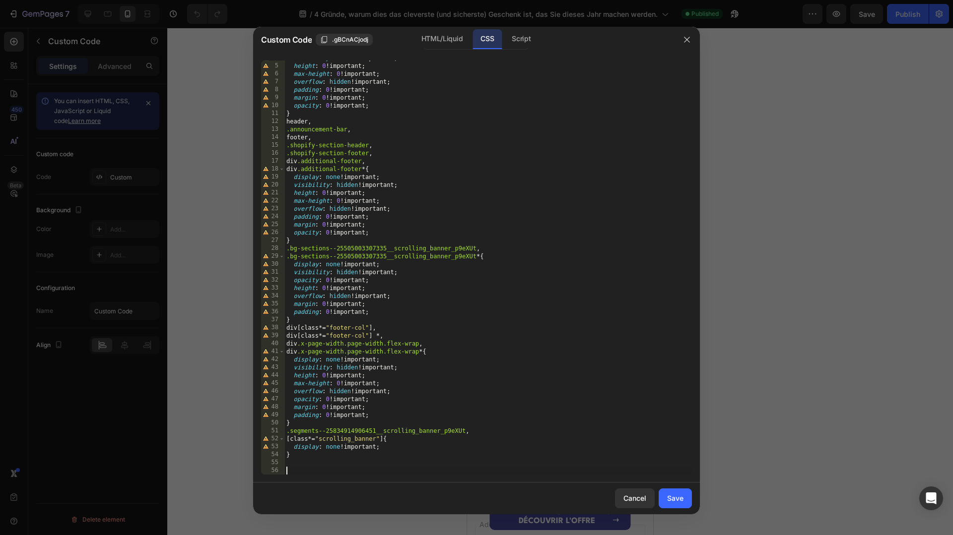
paste textarea "}"
type textarea "}"
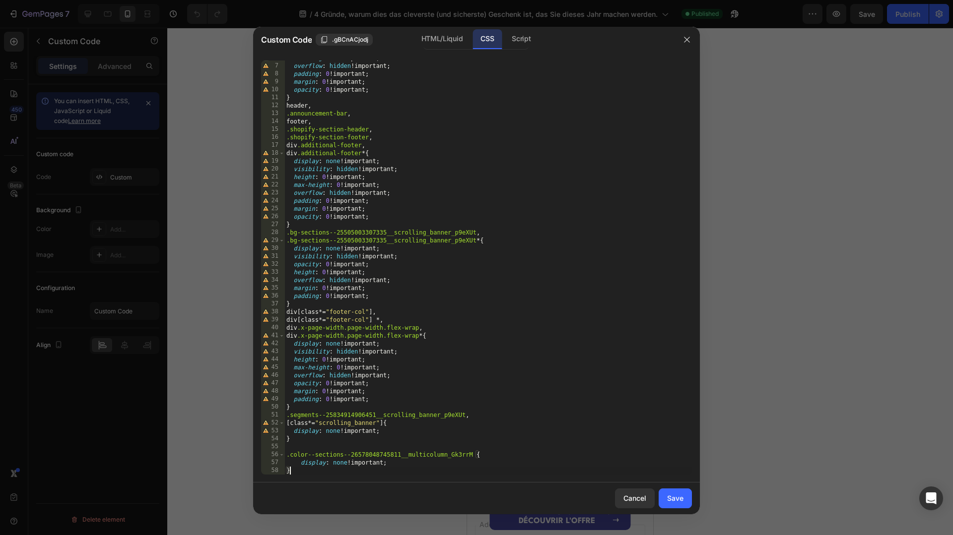
scroll to position [46, 0]
click at [679, 491] on button "Save" at bounding box center [675, 499] width 33 height 20
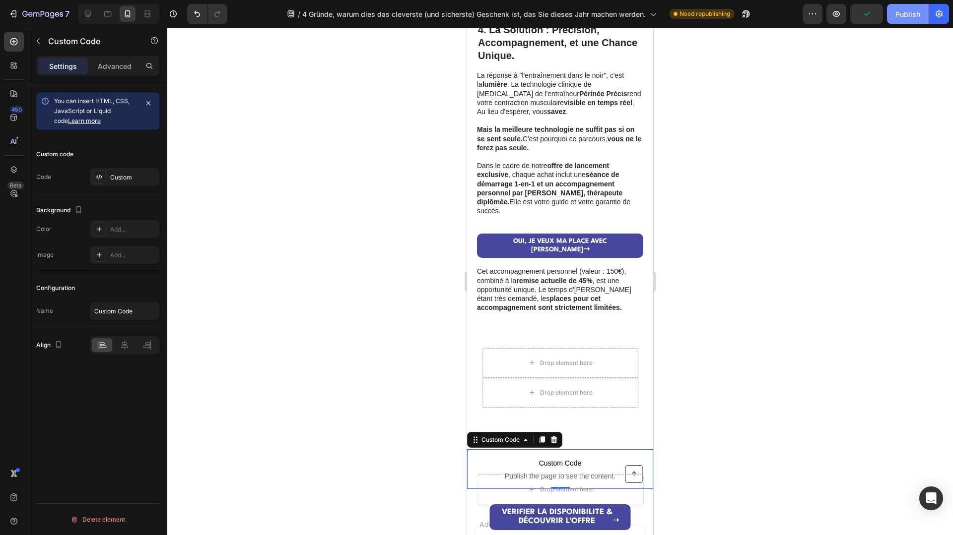
click at [910, 11] on div "Publish" at bounding box center [907, 14] width 25 height 10
click at [838, 16] on icon "button" at bounding box center [836, 14] width 10 height 10
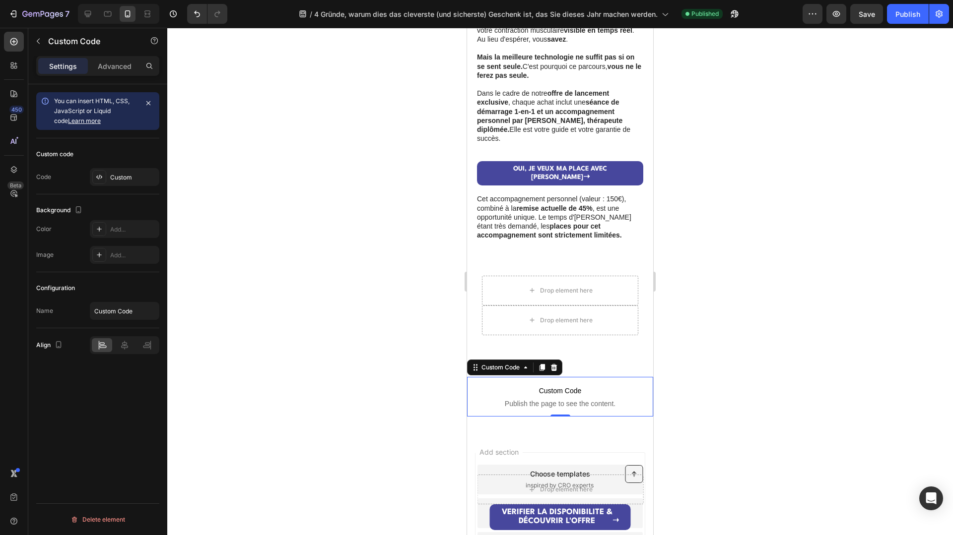
scroll to position [1635, 0]
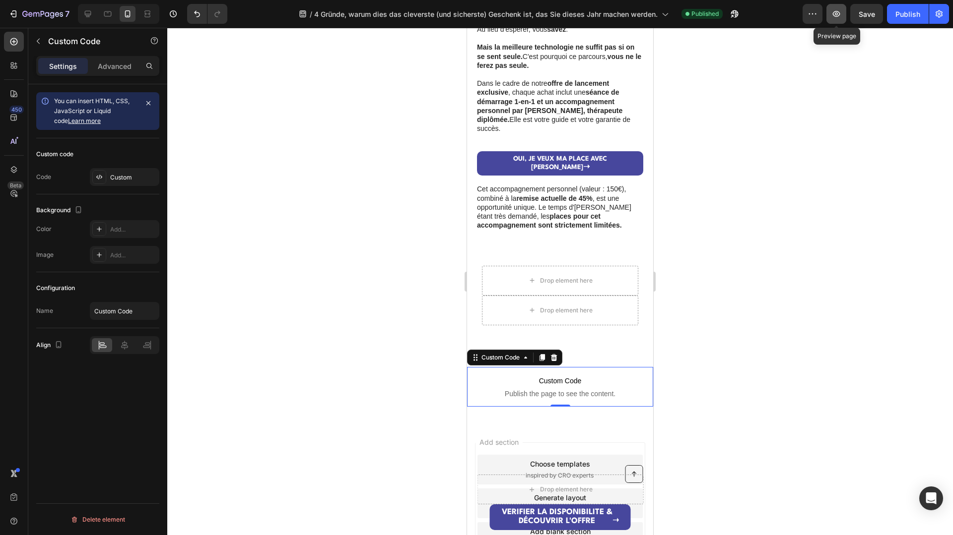
click at [837, 15] on icon "button" at bounding box center [836, 14] width 10 height 10
click at [12, 7] on button "7" at bounding box center [39, 14] width 70 height 20
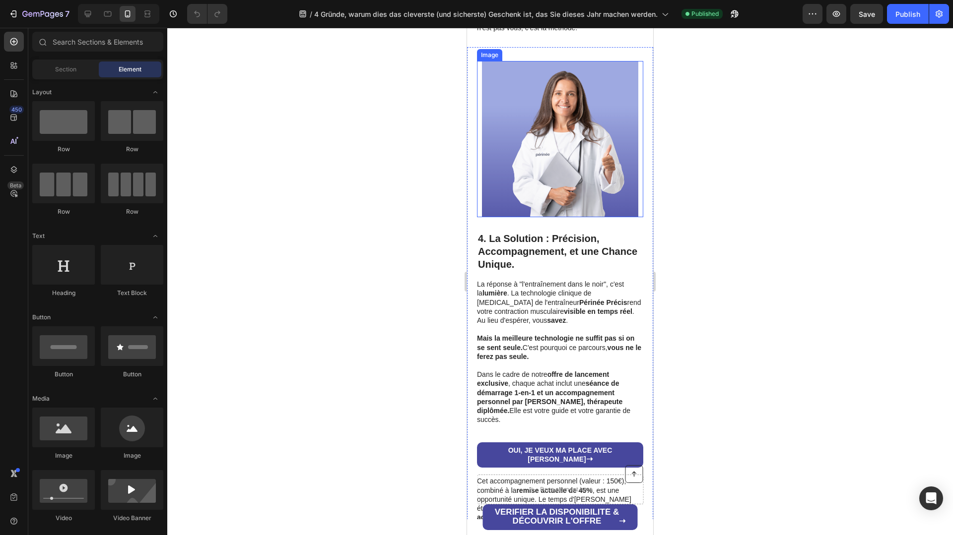
click at [570, 217] on img at bounding box center [560, 139] width 156 height 156
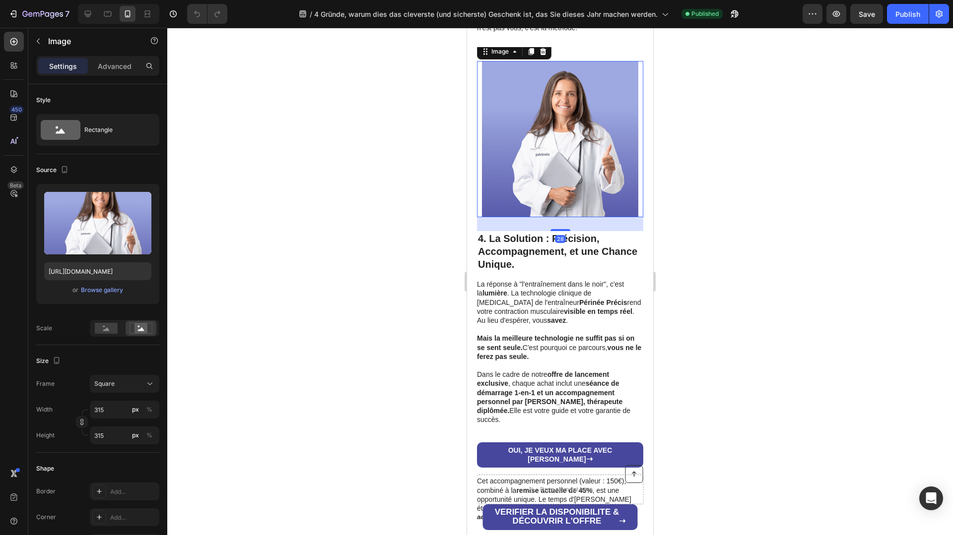
scroll to position [1178, 0]
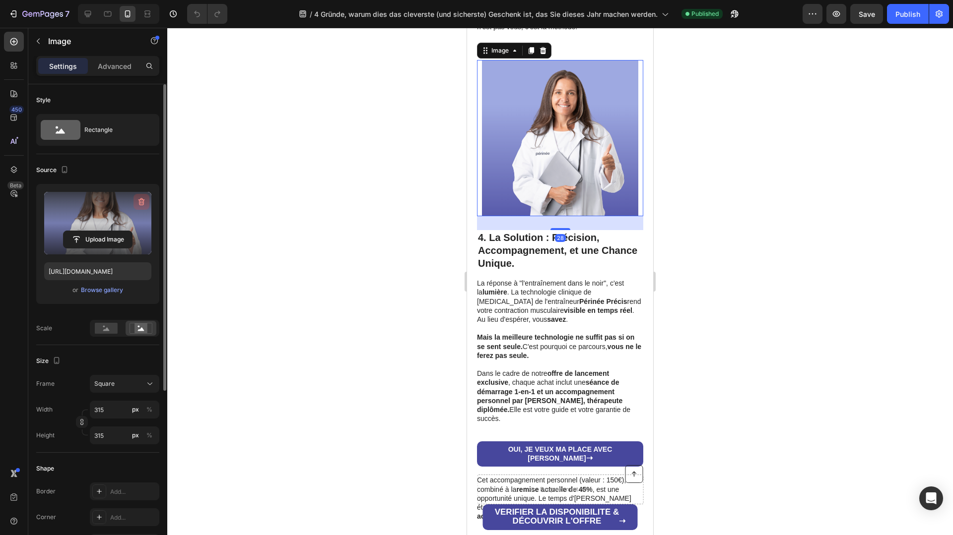
click at [140, 202] on icon "button" at bounding box center [140, 202] width 1 height 3
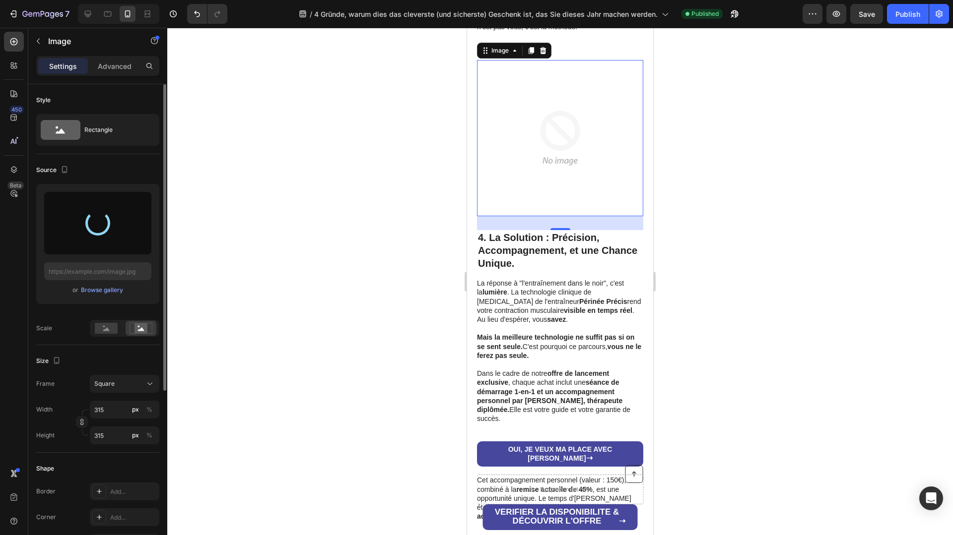
type input "https://cdn.shopify.com/s/files/1/0991/6009/7107/files/gempages_586298337079067…"
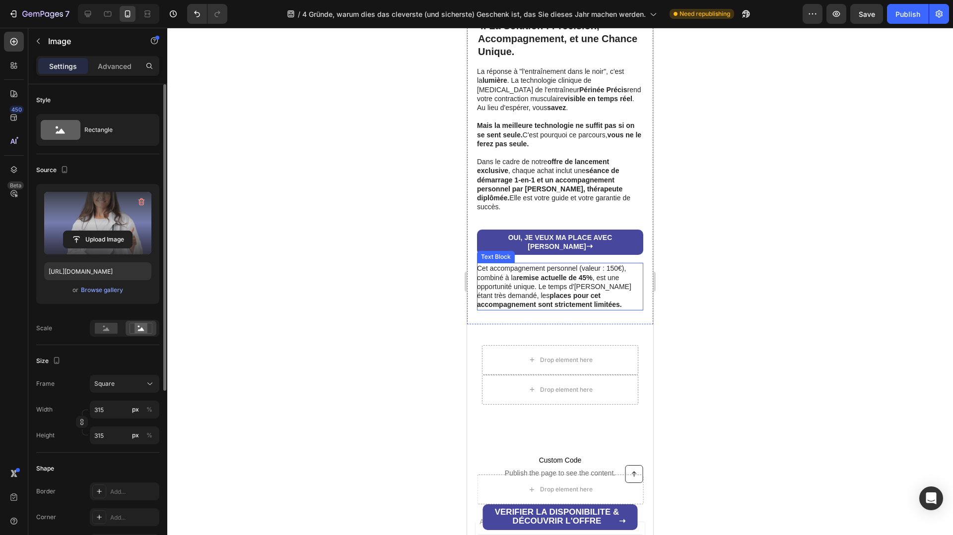
scroll to position [1411, 0]
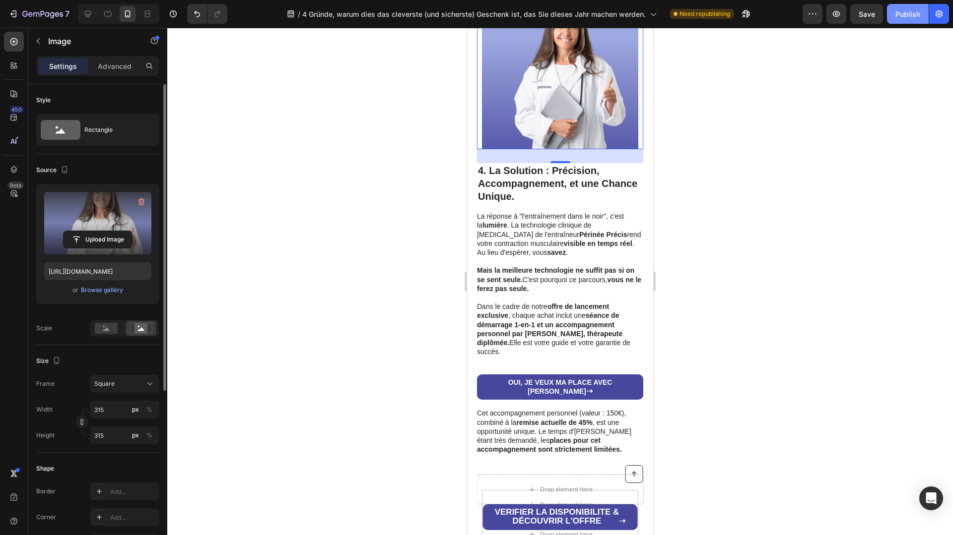
click at [920, 15] on div "Publish" at bounding box center [907, 14] width 25 height 10
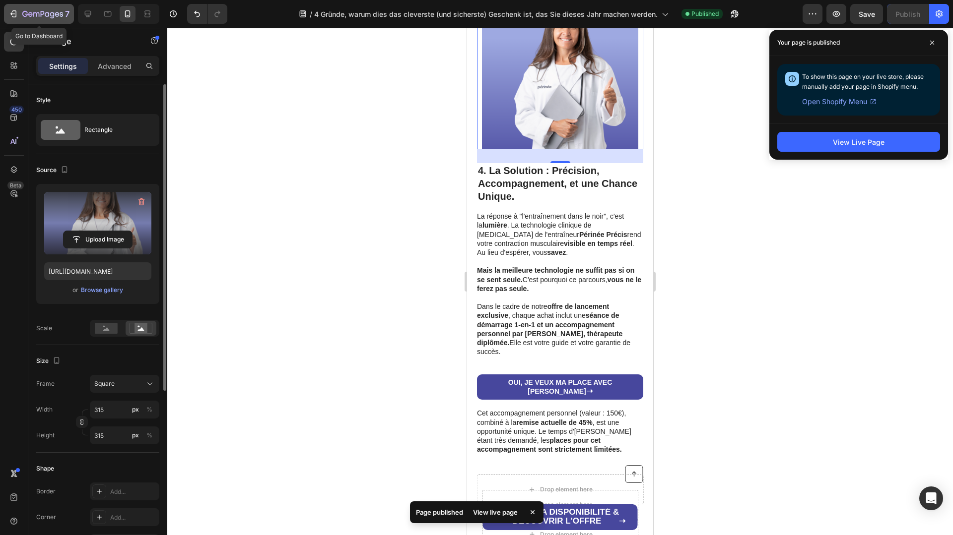
click at [15, 13] on icon "button" at bounding box center [13, 14] width 10 height 10
